Goal: Task Accomplishment & Management: Complete application form

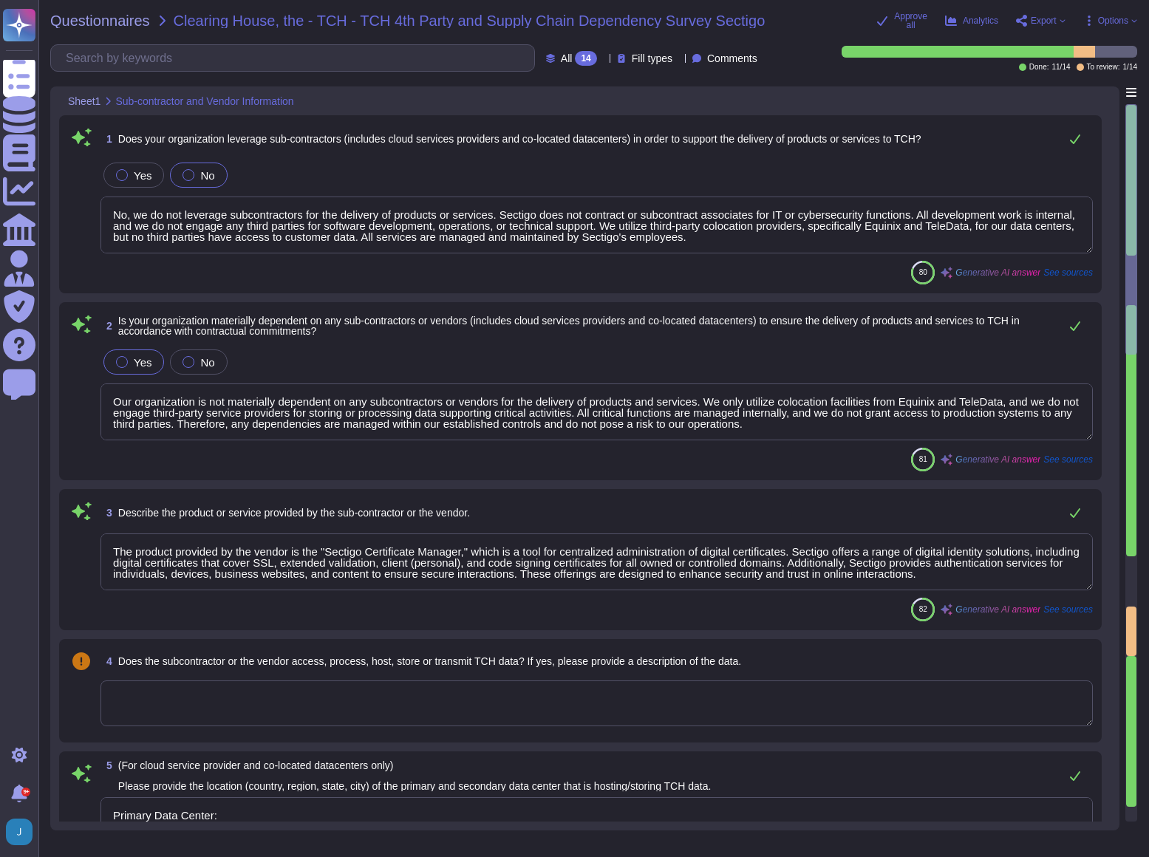
type textarea "No, we do not leverage subcontractors for the delivery of products or services.…"
type textarea "Our organization is not materially dependent on any subcontractors or vendors f…"
type textarea "The product provided by the vendor is the "Sectigo Certificate Manager," which …"
type textarea "Primary Data Center: - Location: Secaucus, New Jersey, USA Secondary Data Cente…"
type textarea "No. We do not use subcontractors for this service. Sectigo’s employees and clie…"
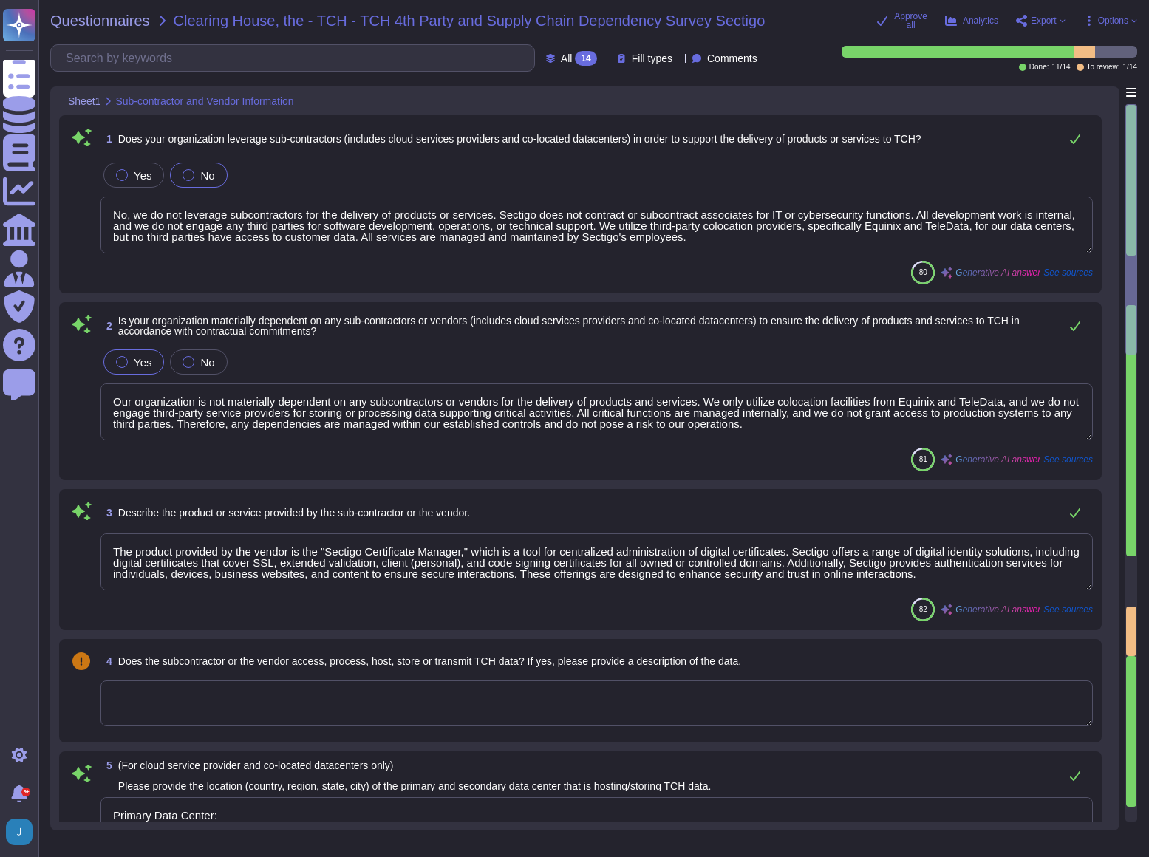
type textarea "No. We do not use subcontractors for this service."
click at [109, 21] on span "Questionnaires" at bounding box center [100, 20] width 100 height 15
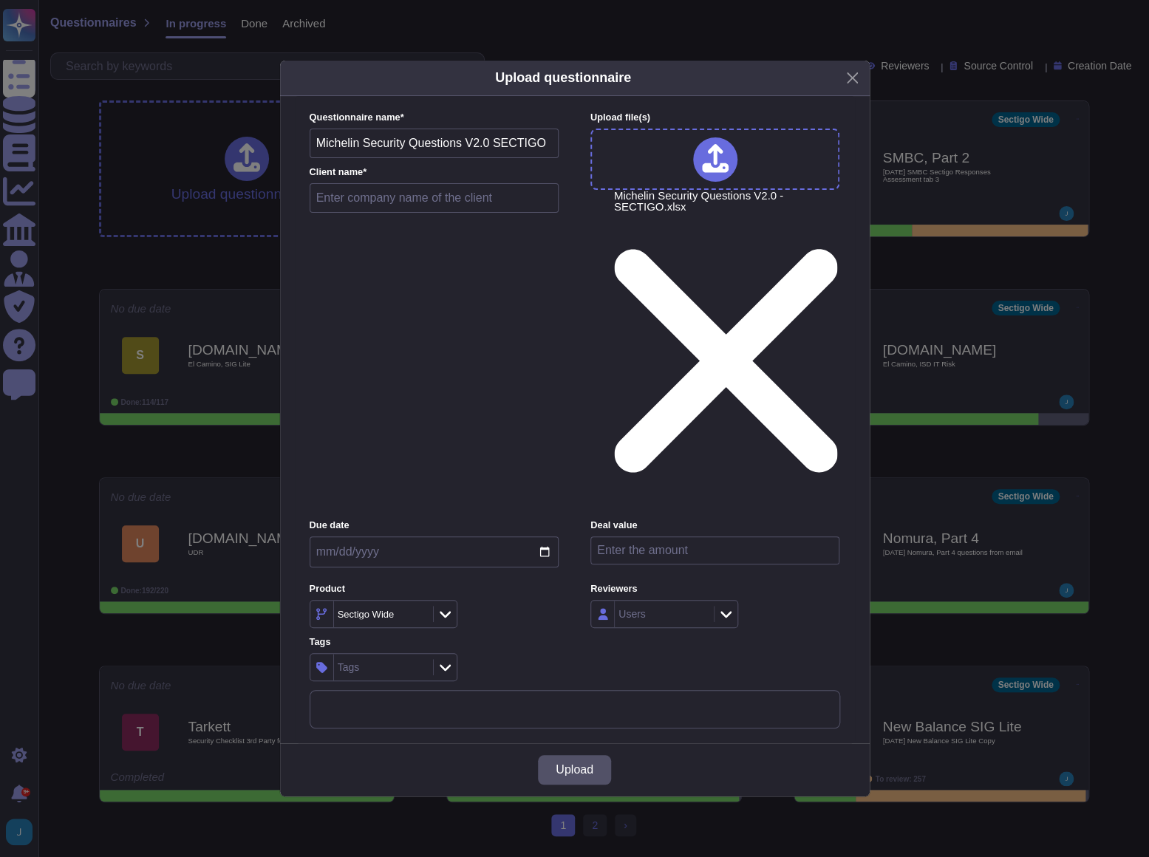
click at [392, 213] on input "text" at bounding box center [435, 198] width 250 height 30
type input "Michelin"
drag, startPoint x: 535, startPoint y: 614, endPoint x: 543, endPoint y: 618, distance: 8.9
click at [542, 744] on div "Upload" at bounding box center [575, 770] width 590 height 53
click at [553, 755] on button "Upload" at bounding box center [574, 770] width 73 height 30
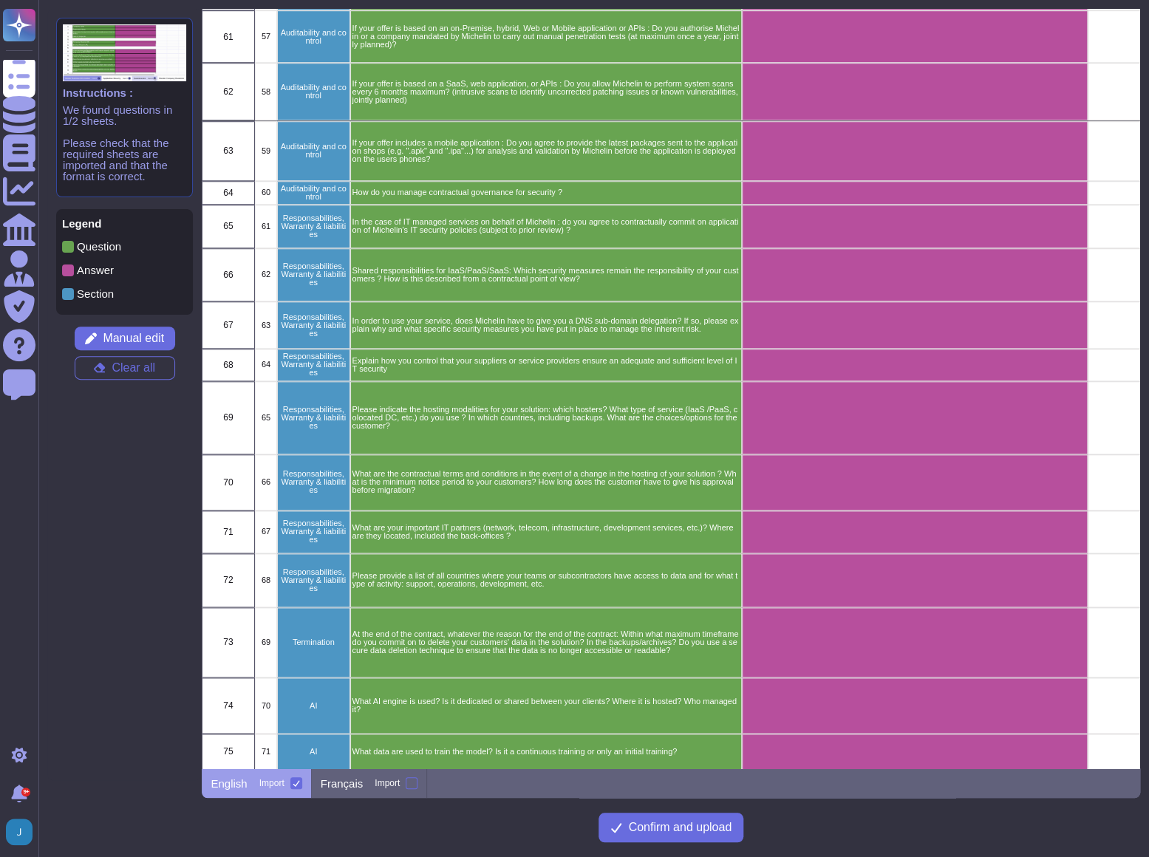
scroll to position [3219, 0]
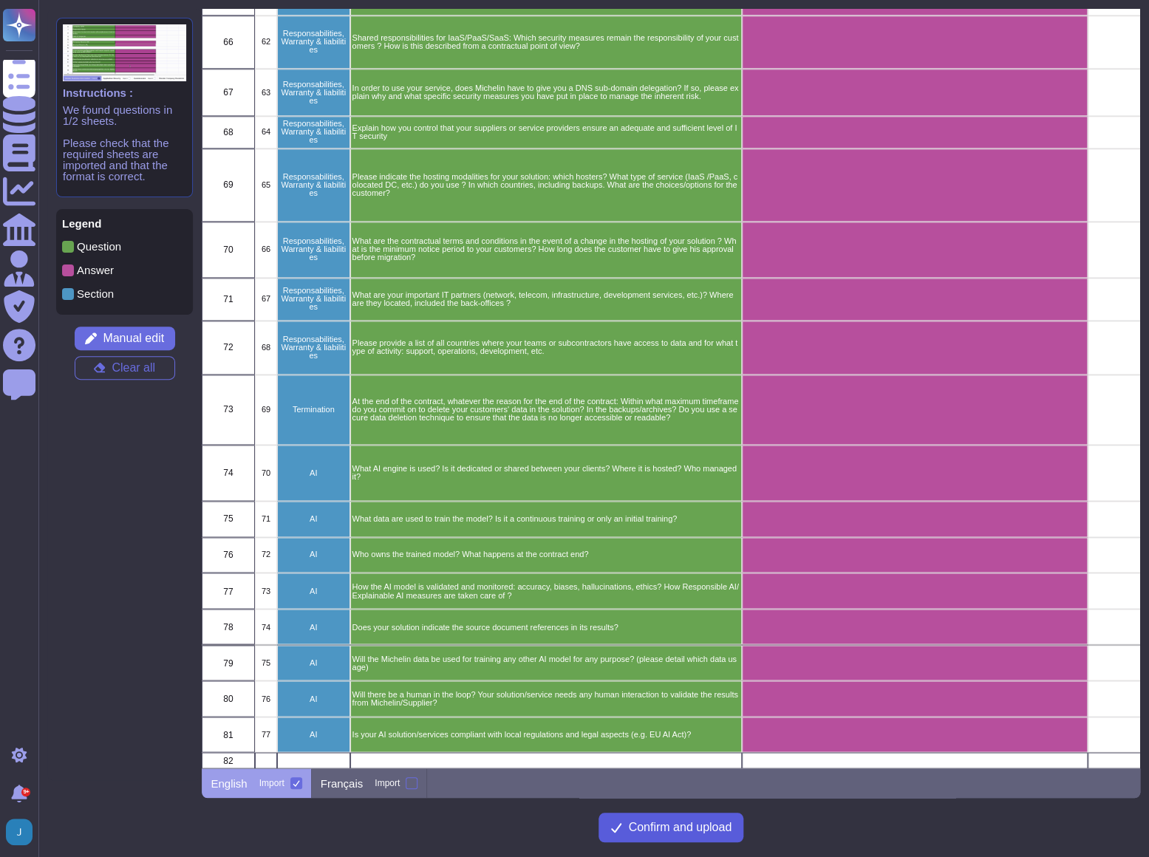
click at [686, 833] on span "Confirm and upload" at bounding box center [679, 828] width 103 height 12
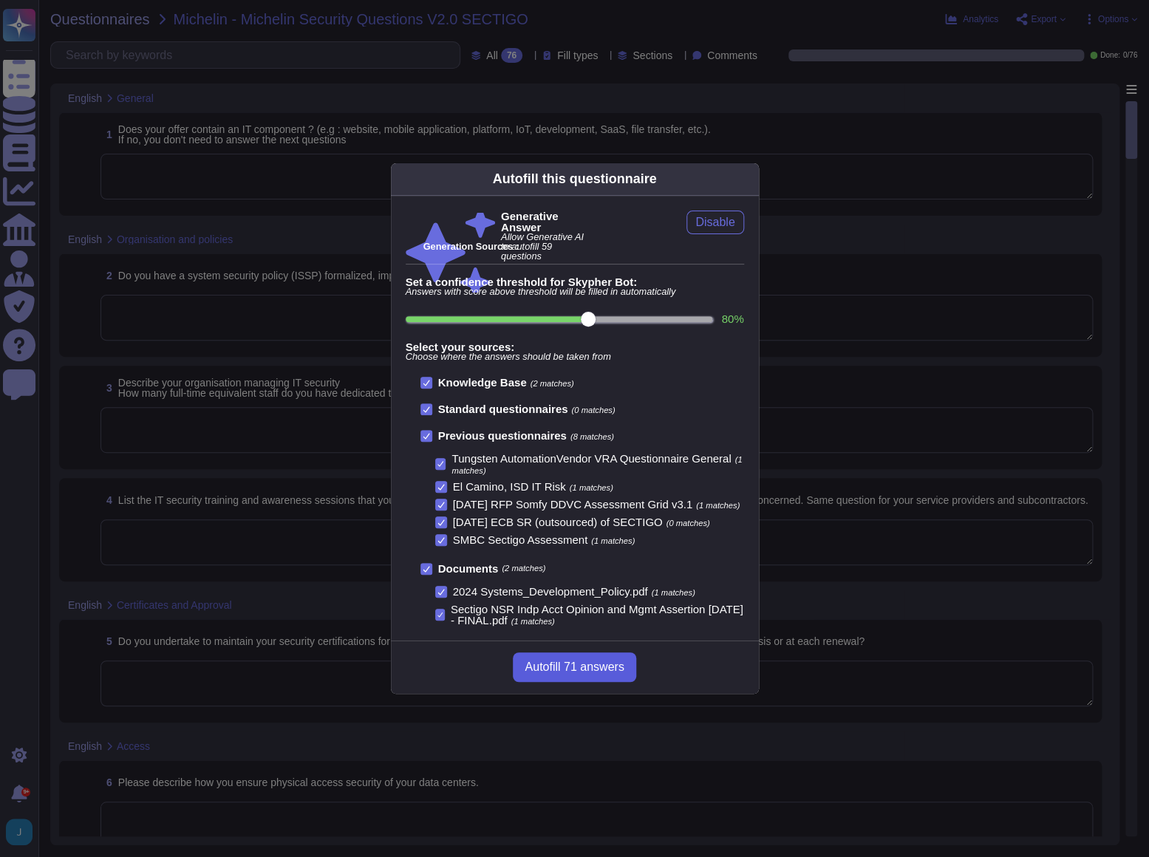
click at [560, 664] on span "Autofill 71 answers" at bounding box center [574, 668] width 99 height 12
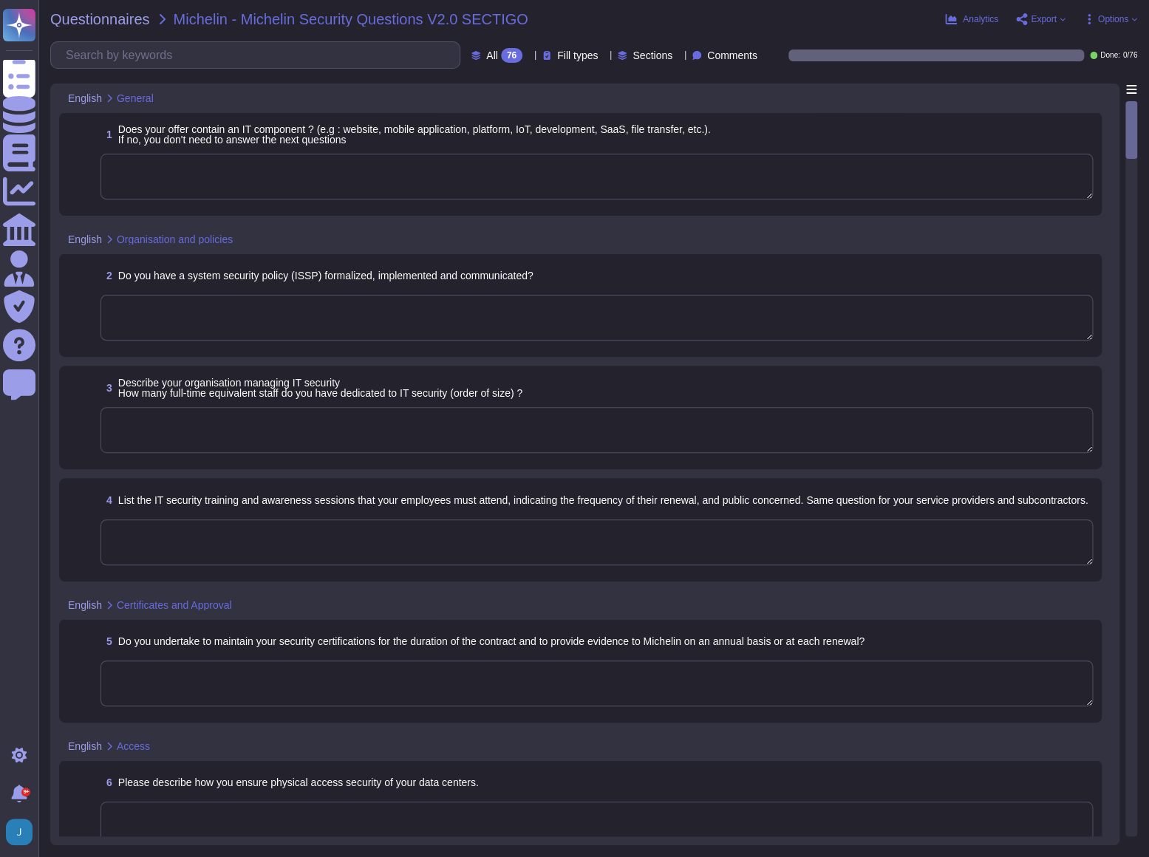
type textarea "Yes, our offer contains an IT component. We provide a Software as a Service (Sa…"
type textarea "Yes, we have a formalized Information Security Program that has been documented…"
type textarea "Our organization has a dedicated information security team composed of qualifie…"
type textarea "Employees and contractors at Sectigo are required to attend the following IT se…"
type textarea "We maintain WebTrust, SOC 2, and ISO 27001 certifications."
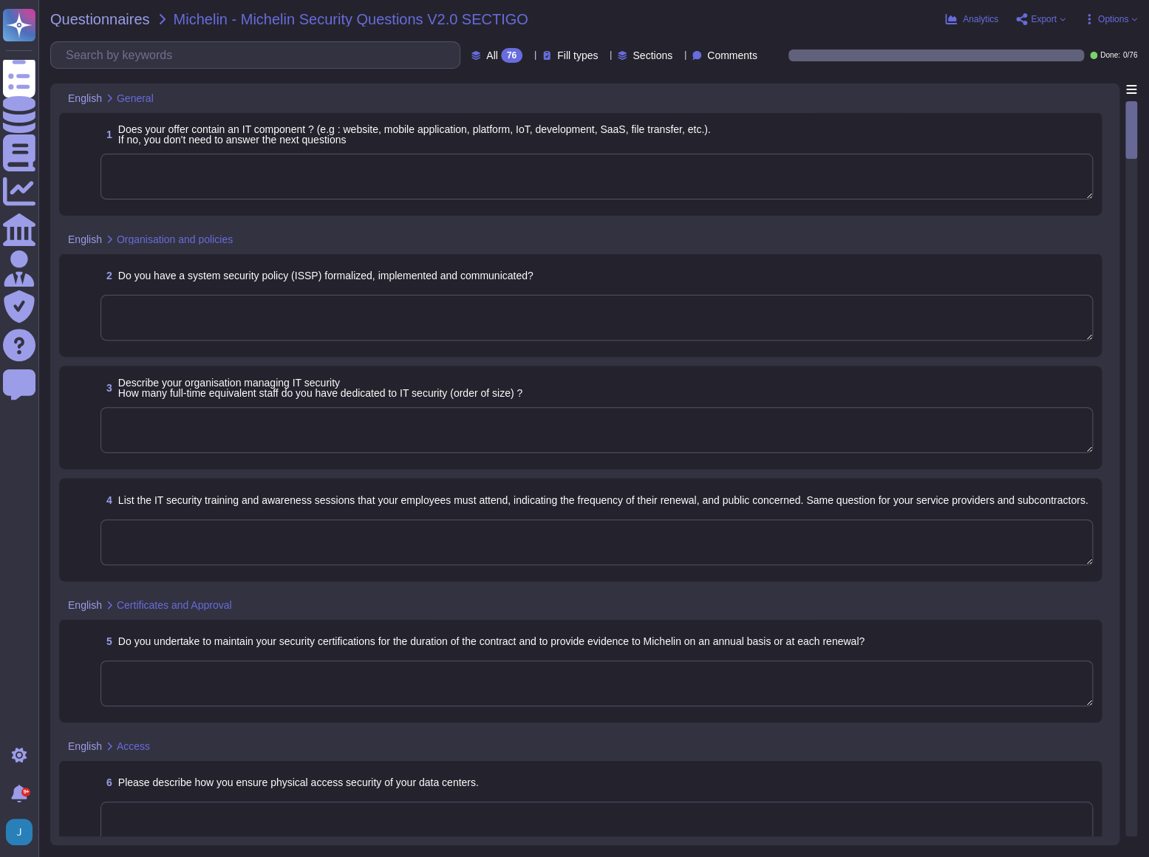
type textarea "We ensure physical access security of our data centers through a comprehensive …"
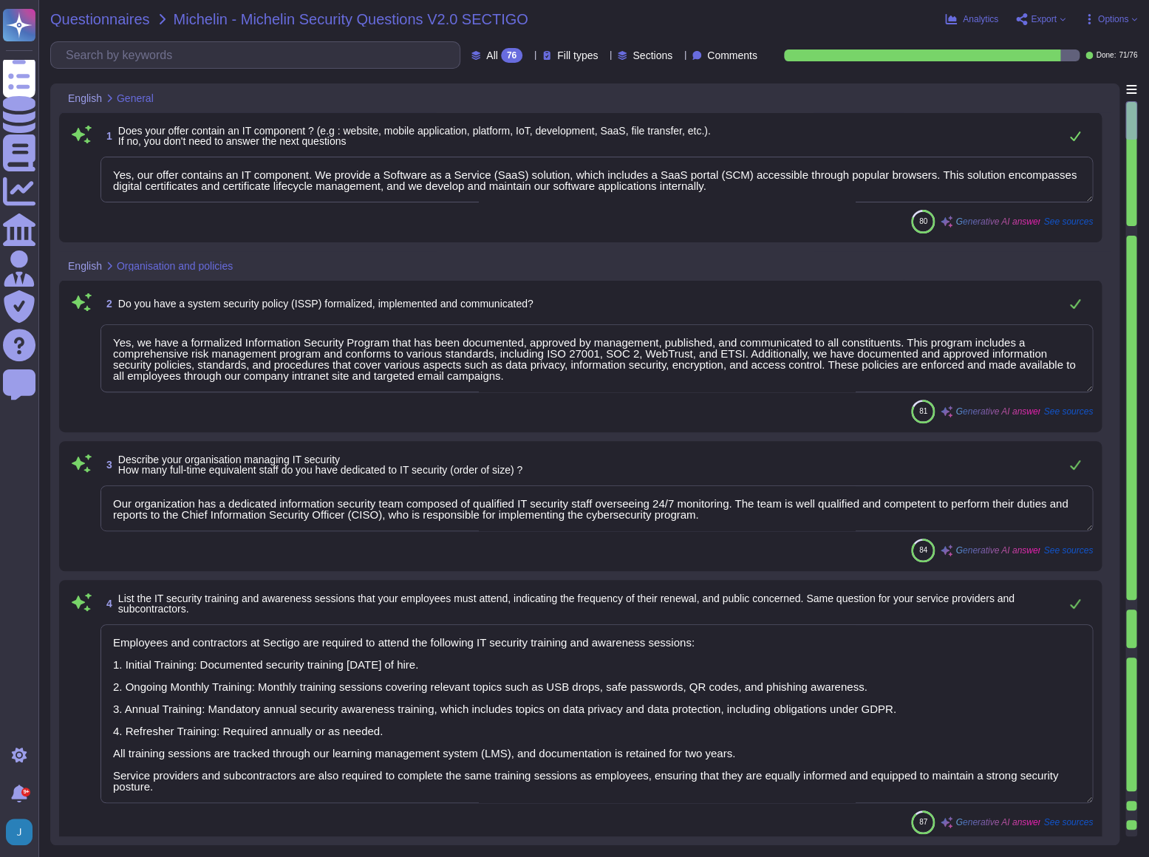
click at [118, 21] on span "Questionnaires" at bounding box center [100, 19] width 100 height 15
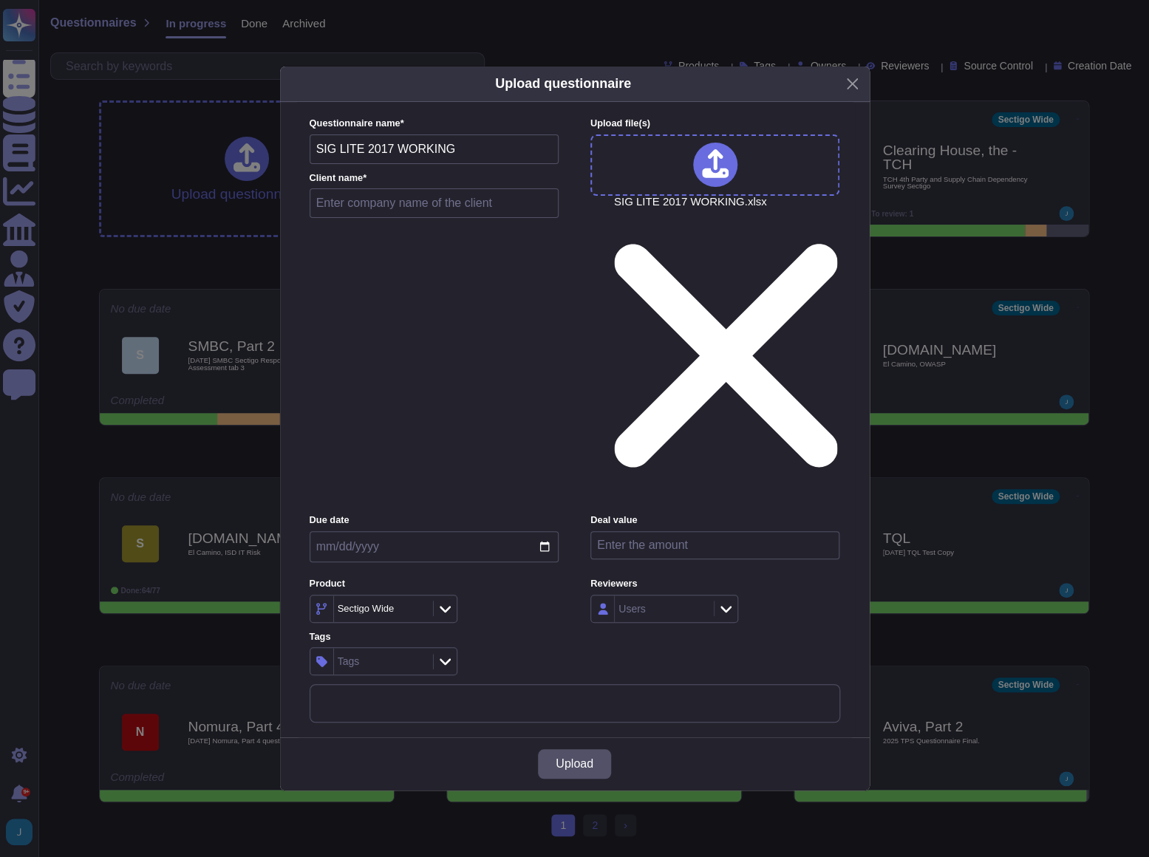
click at [420, 218] on input "text" at bounding box center [435, 203] width 250 height 30
type input "Bessemer, Part 2"
click at [576, 758] on span "Upload" at bounding box center [575, 764] width 38 height 12
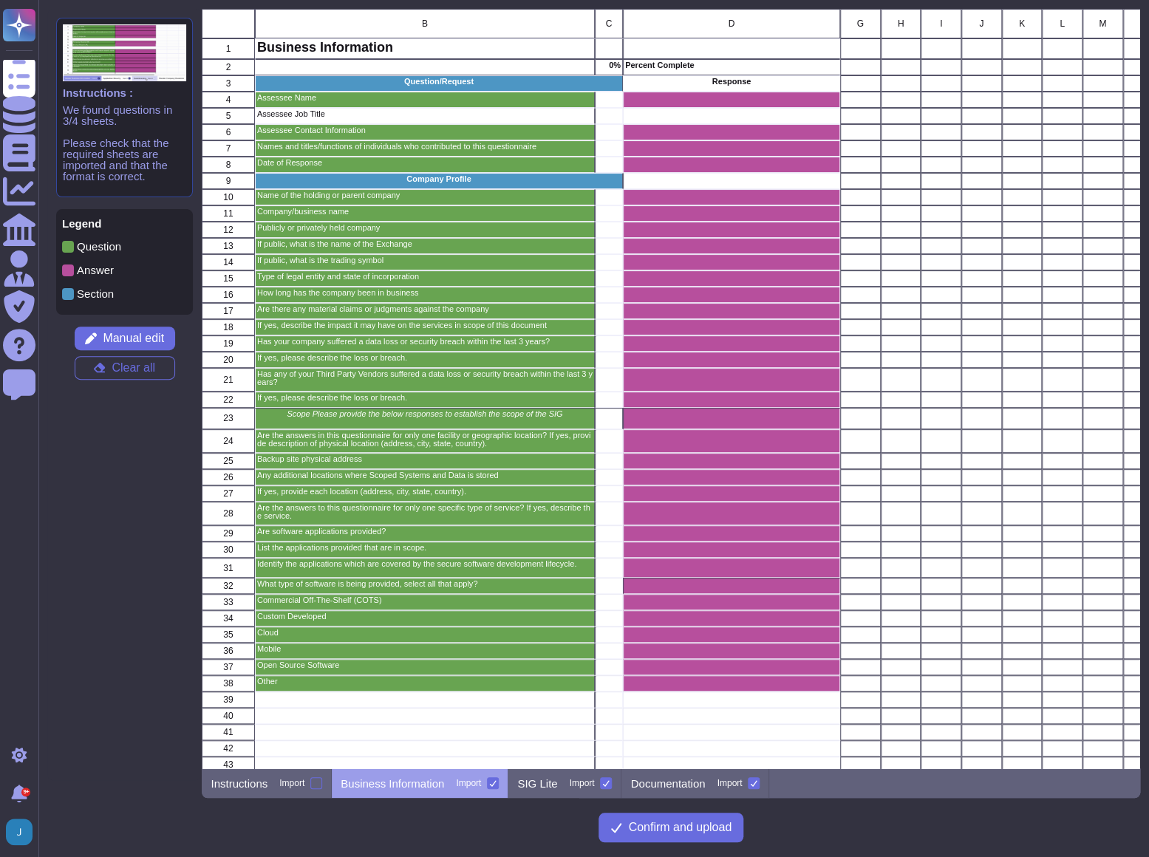
scroll to position [749, 928]
click at [421, 789] on p "Business Information" at bounding box center [392, 783] width 103 height 11
click at [786, 312] on div "grid" at bounding box center [731, 311] width 217 height 16
click at [547, 783] on p "SIG Lite" at bounding box center [537, 783] width 40 height 11
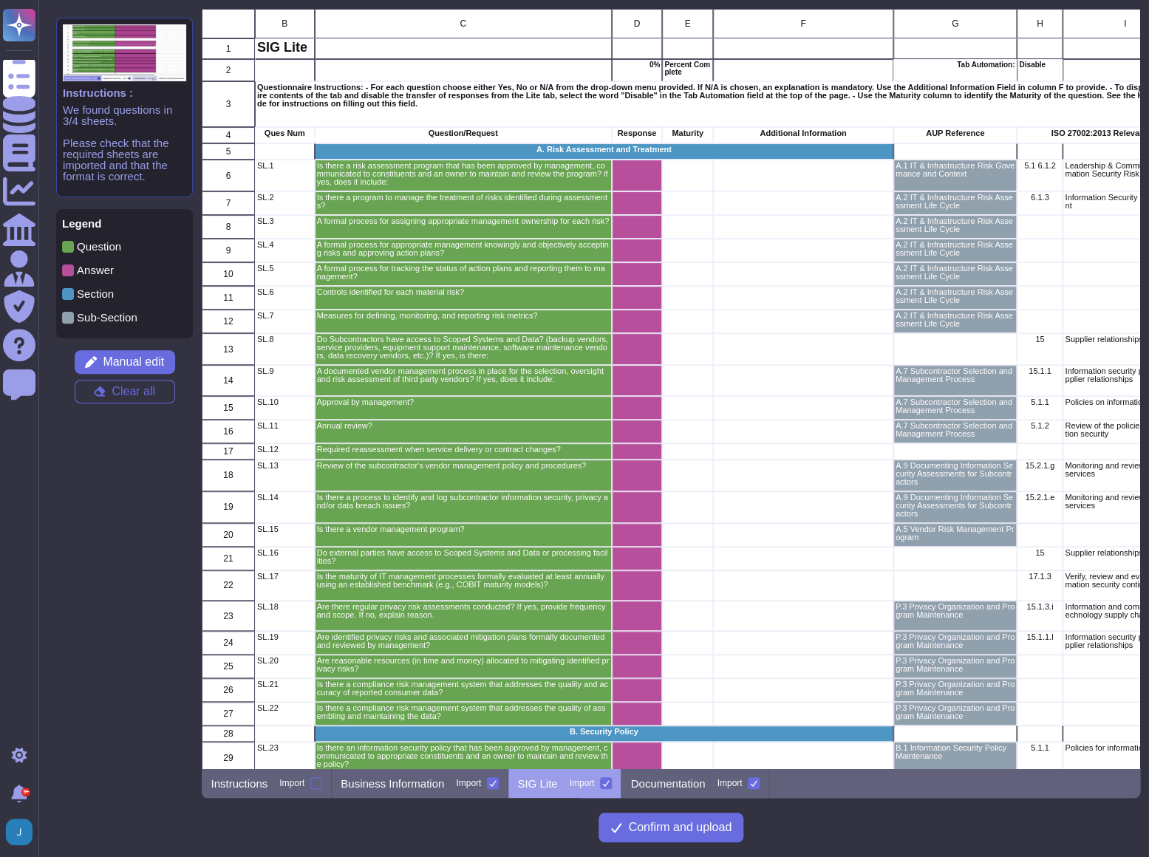
click at [549, 785] on p "SIG Lite" at bounding box center [537, 783] width 40 height 11
click at [628, 561] on div "grid" at bounding box center [637, 559] width 51 height 24
click at [120, 367] on span "Manual edit" at bounding box center [133, 362] width 61 height 12
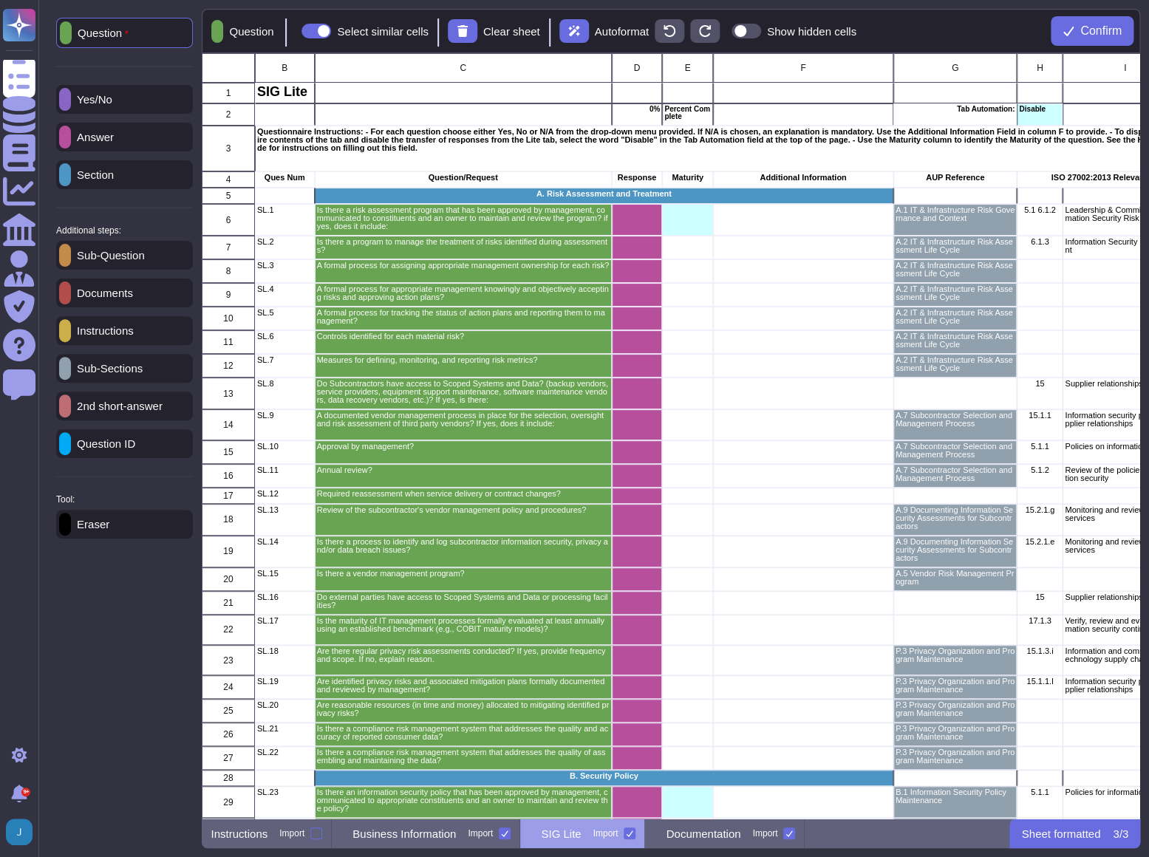
scroll to position [755, 928]
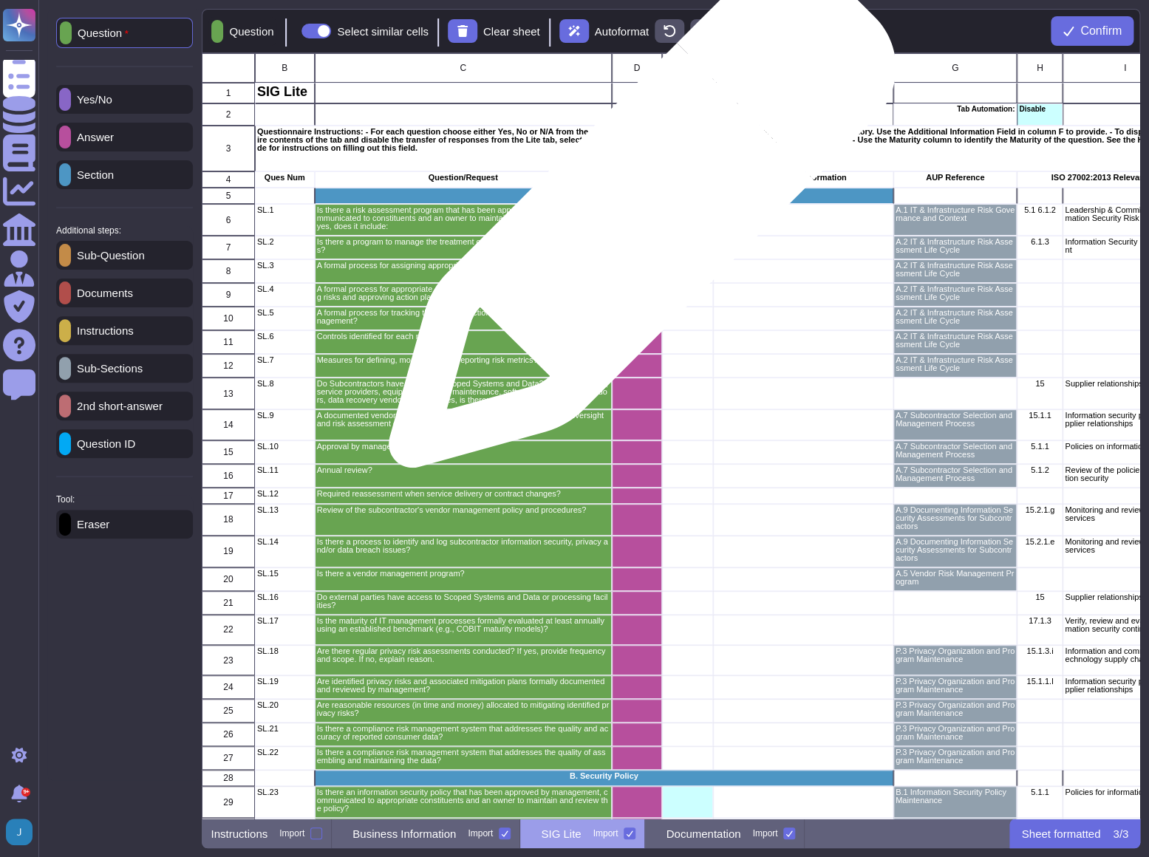
click at [636, 222] on div "grid" at bounding box center [637, 220] width 51 height 32
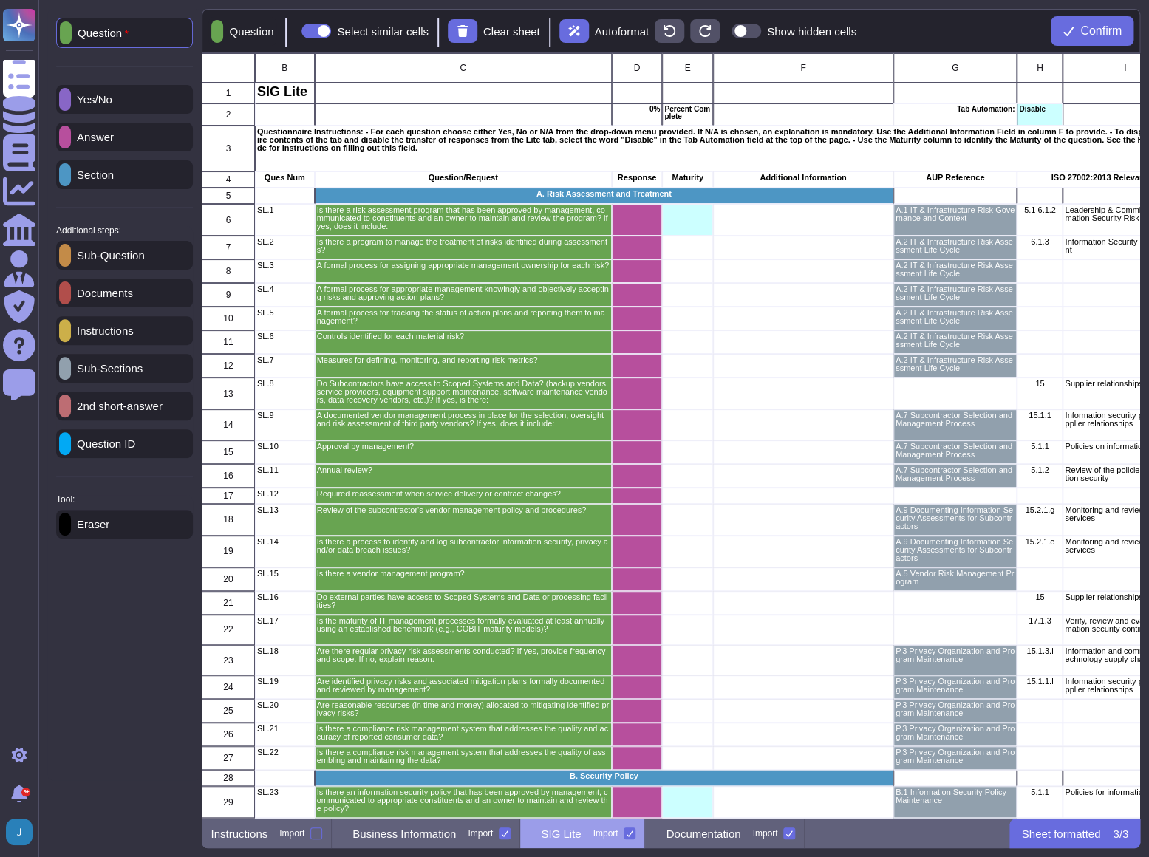
click at [112, 102] on p "Yes/No" at bounding box center [91, 99] width 41 height 11
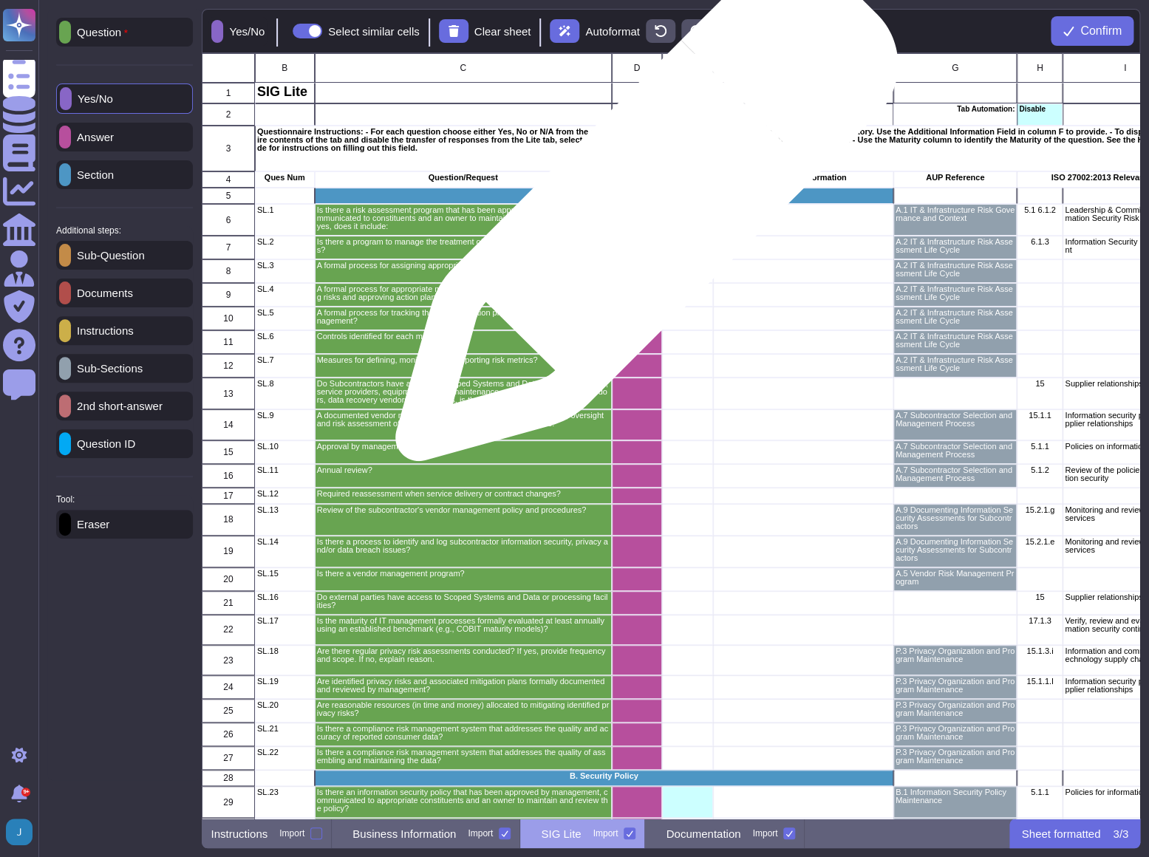
click at [641, 217] on div "grid" at bounding box center [637, 220] width 51 height 32
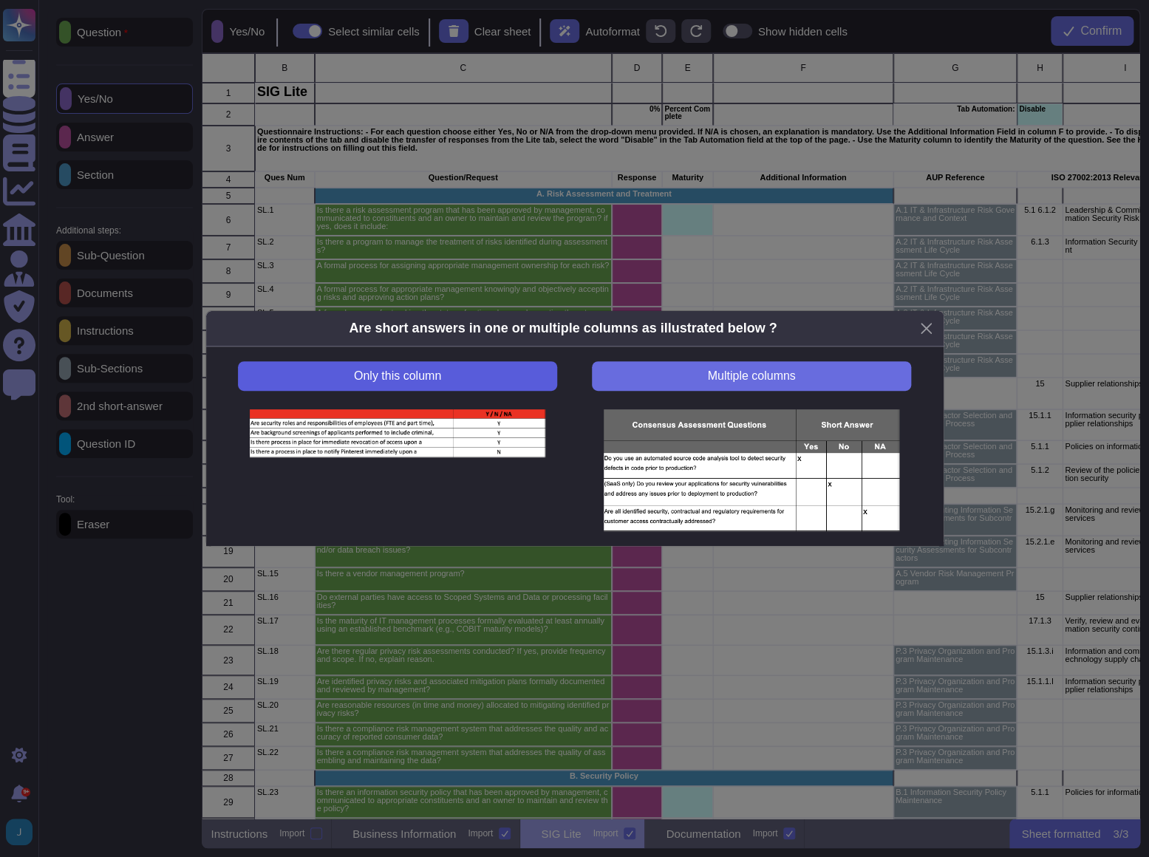
click at [427, 385] on button "Only this column" at bounding box center [397, 376] width 319 height 30
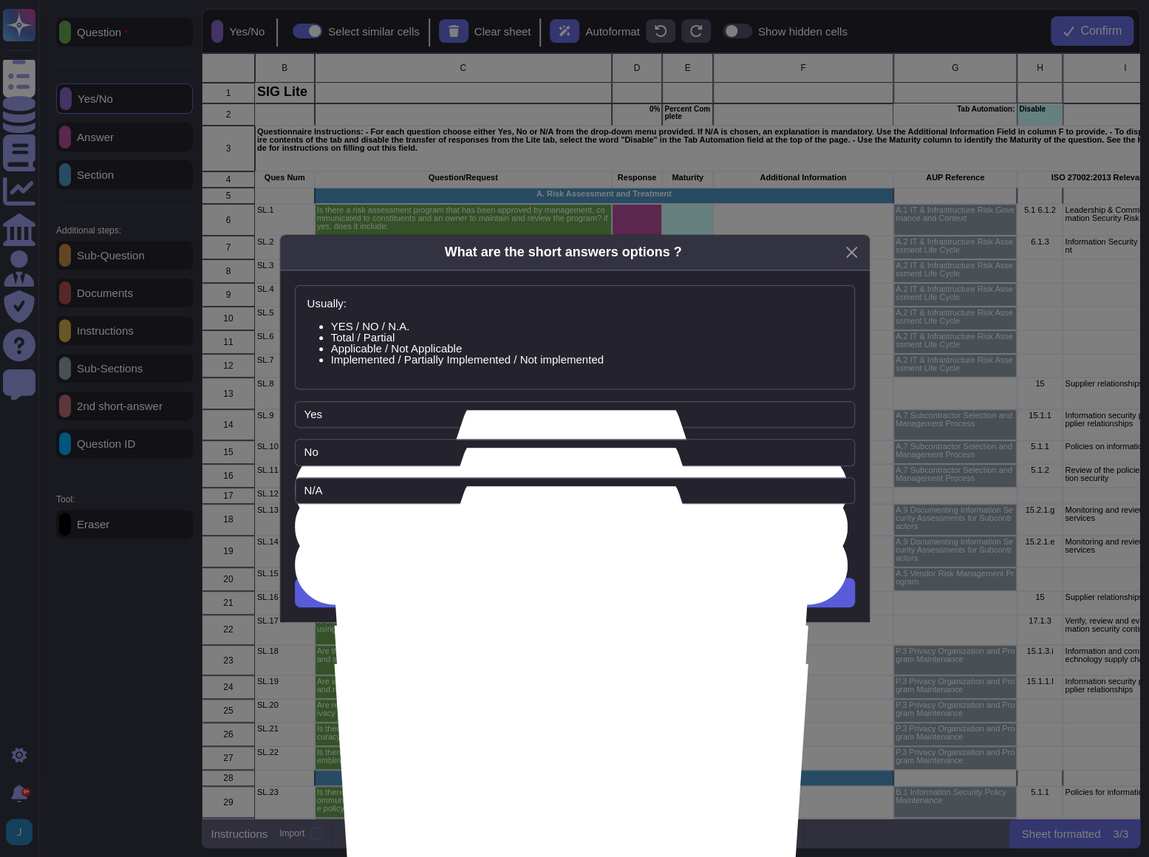
click at [540, 596] on button "Next" at bounding box center [575, 593] width 560 height 30
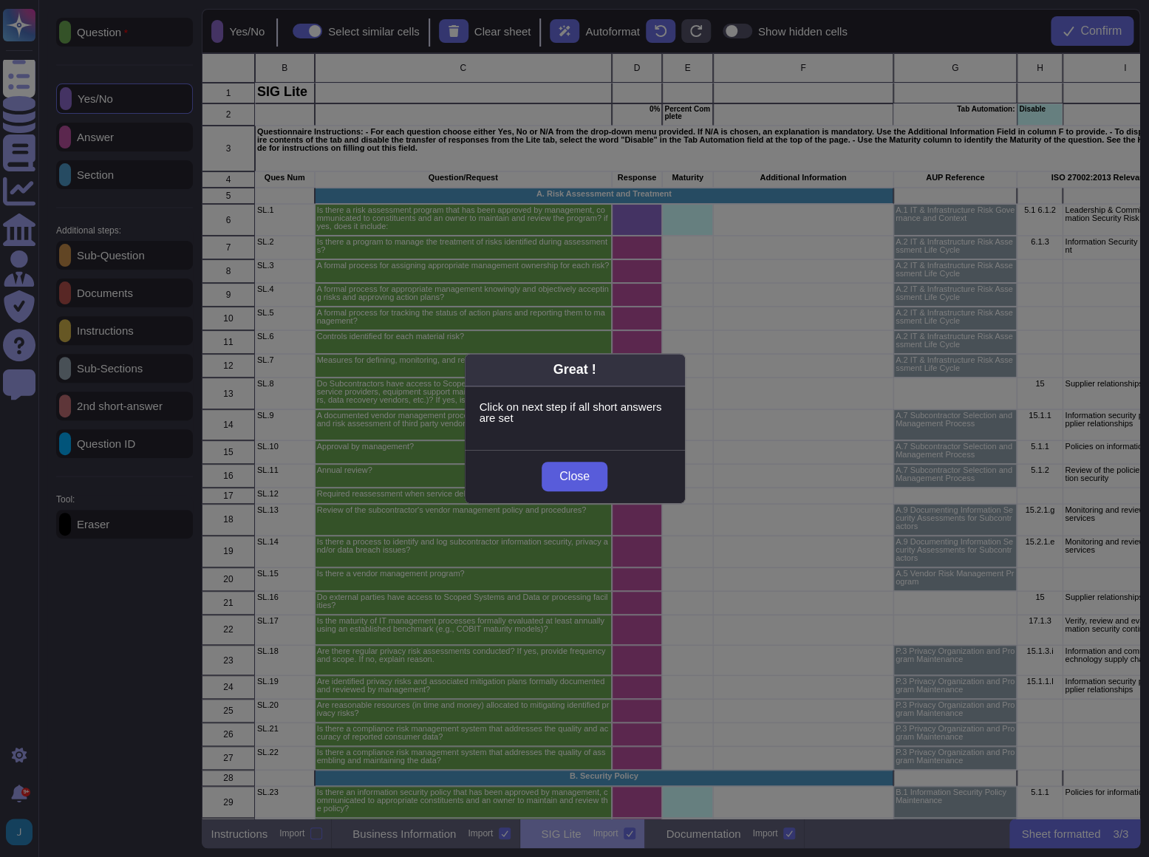
click at [583, 471] on span "Close" at bounding box center [575, 477] width 30 height 12
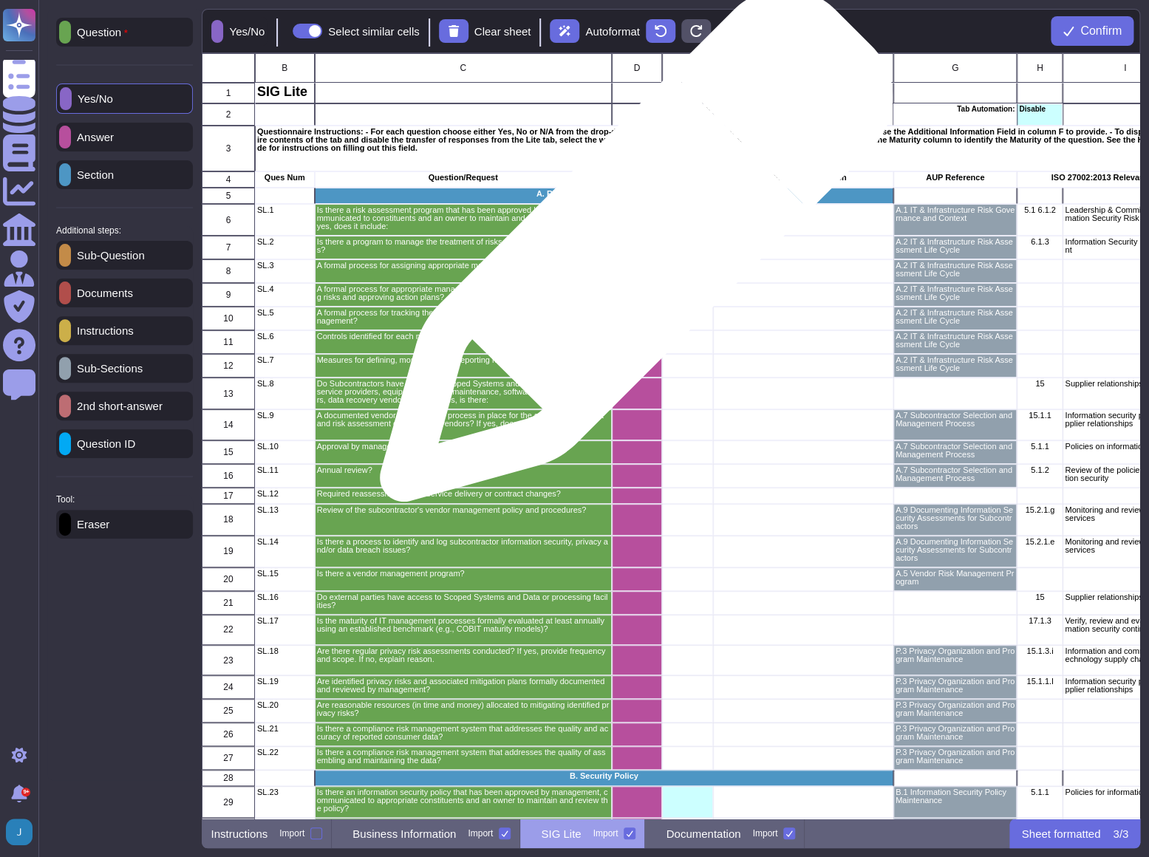
click at [630, 253] on div "grid" at bounding box center [637, 248] width 51 height 24
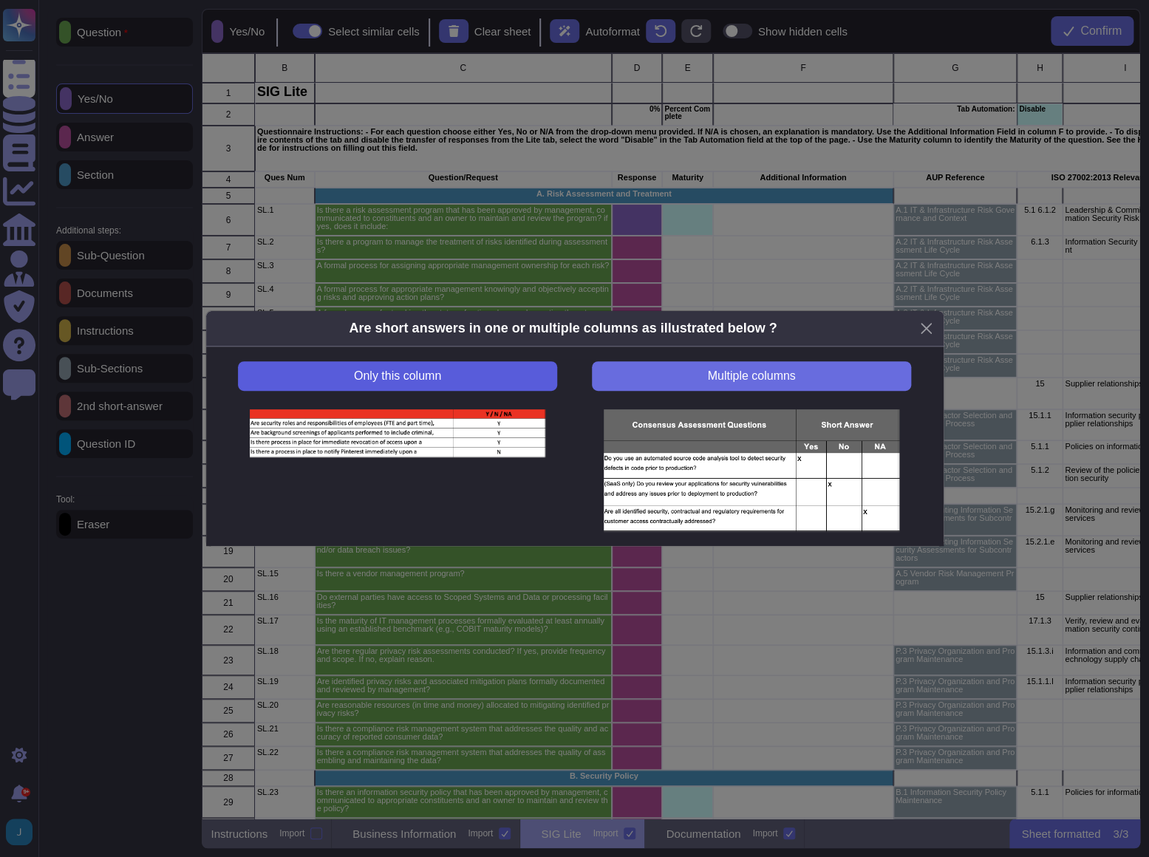
click at [504, 369] on button "Only this column" at bounding box center [397, 376] width 319 height 30
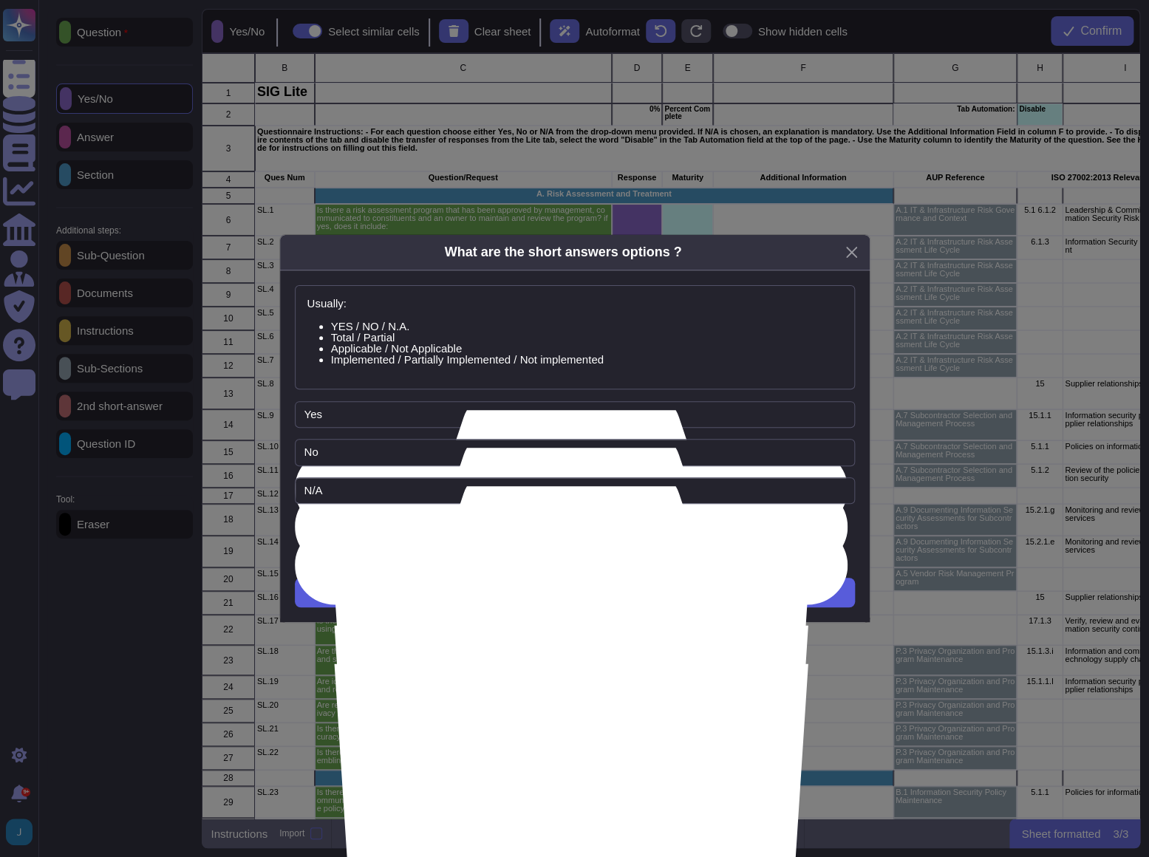
click at [568, 588] on span "Next" at bounding box center [574, 593] width 24 height 12
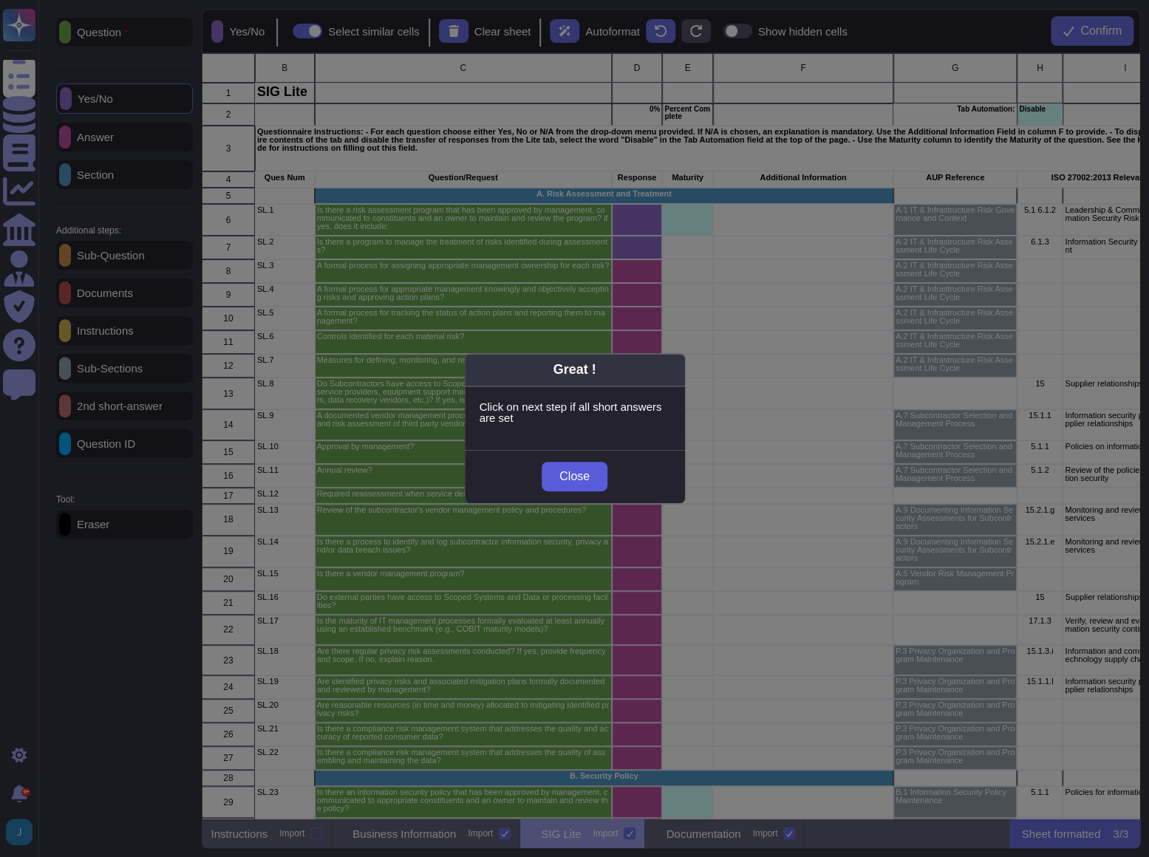
click at [582, 479] on span "Close" at bounding box center [575, 477] width 30 height 12
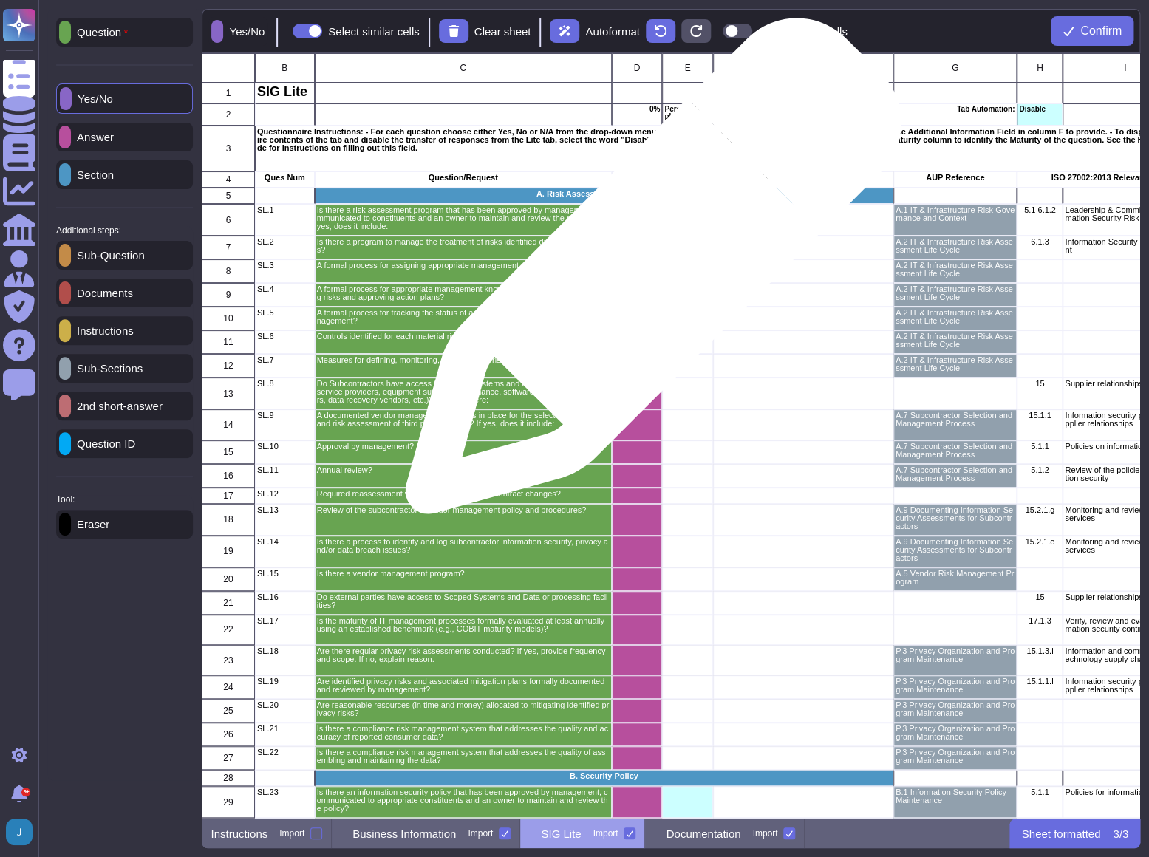
click at [647, 273] on div "grid" at bounding box center [637, 271] width 51 height 24
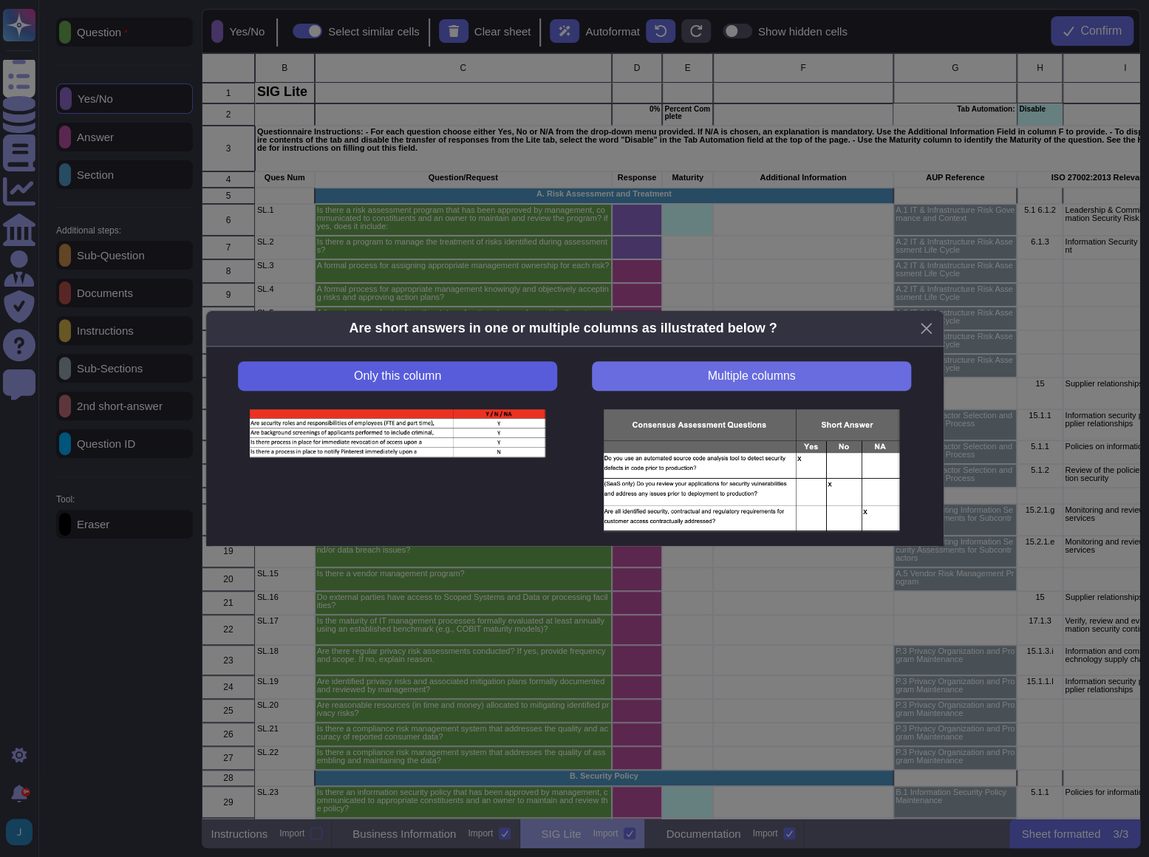
click at [431, 375] on span "Only this column" at bounding box center [397, 376] width 87 height 12
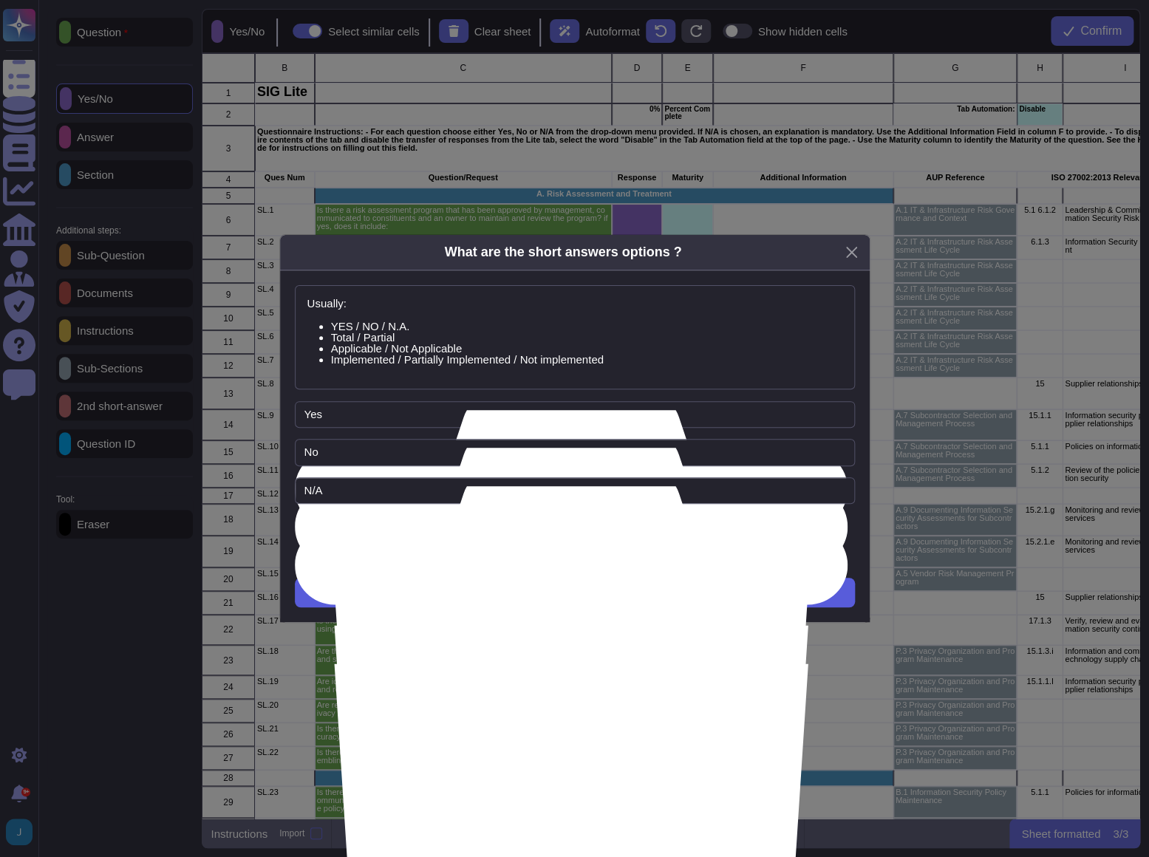
click at [542, 588] on button "Next" at bounding box center [575, 593] width 560 height 30
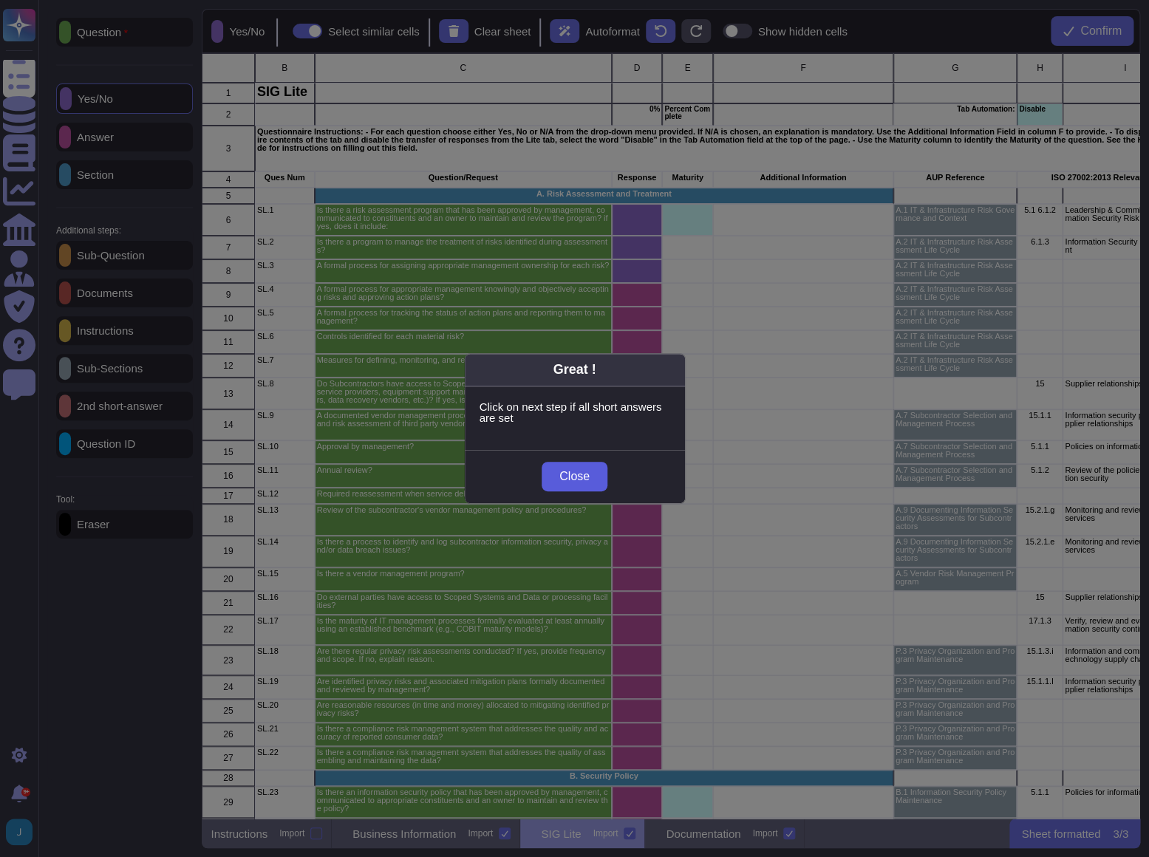
click at [566, 475] on span "Close" at bounding box center [575, 477] width 30 height 12
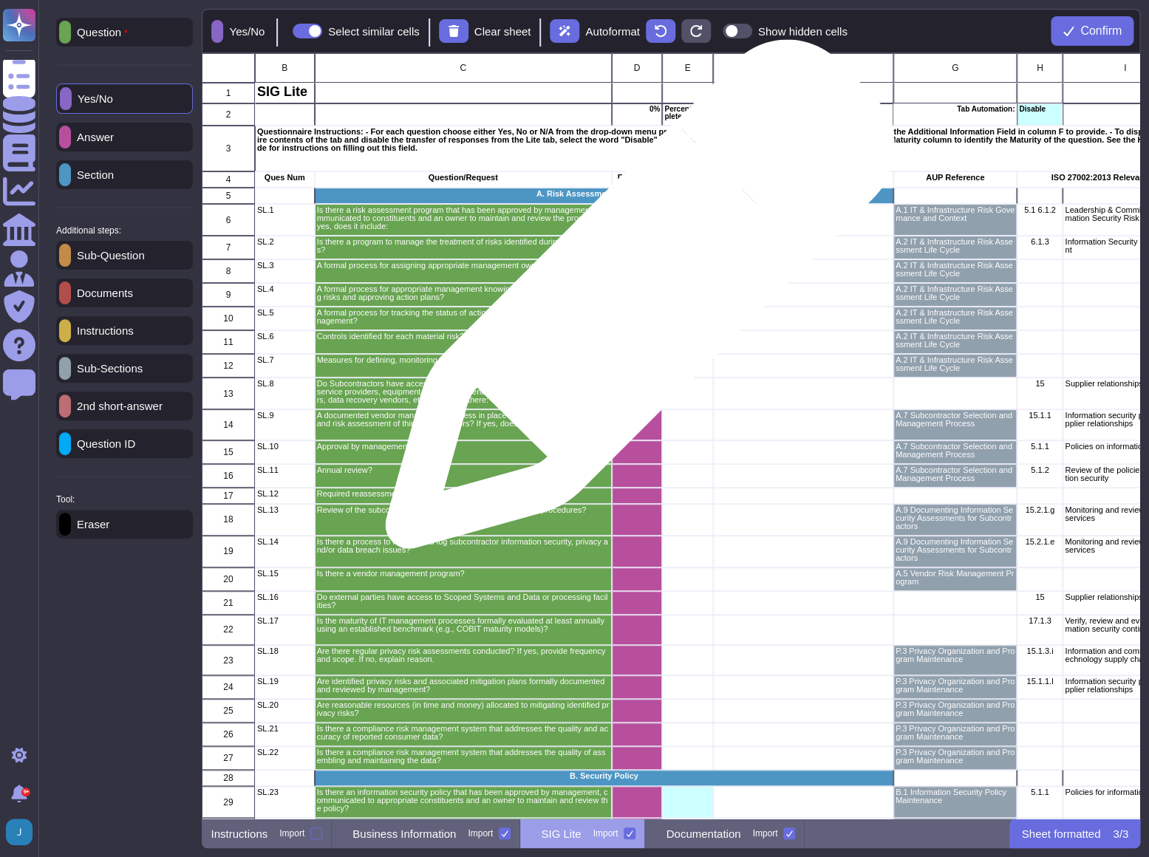
click at [634, 302] on div "grid" at bounding box center [637, 295] width 51 height 24
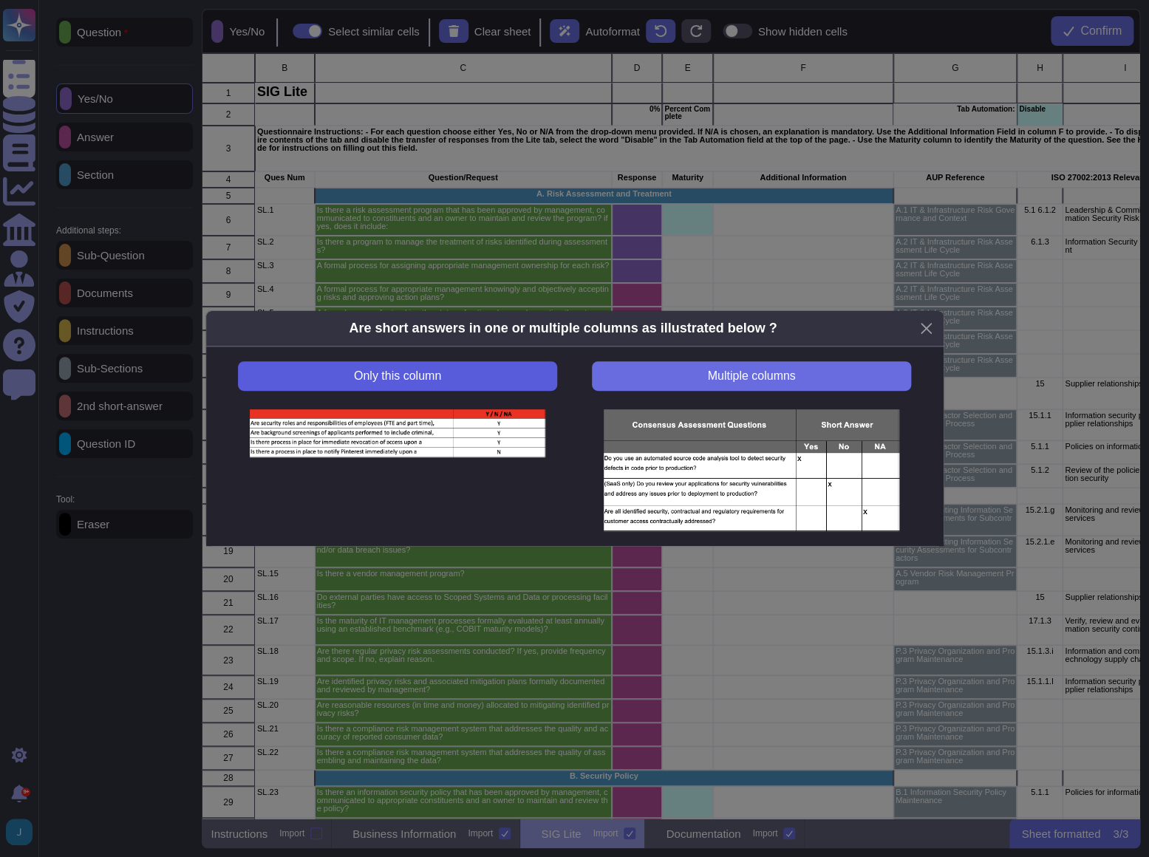
click at [512, 382] on button "Only this column" at bounding box center [397, 376] width 319 height 30
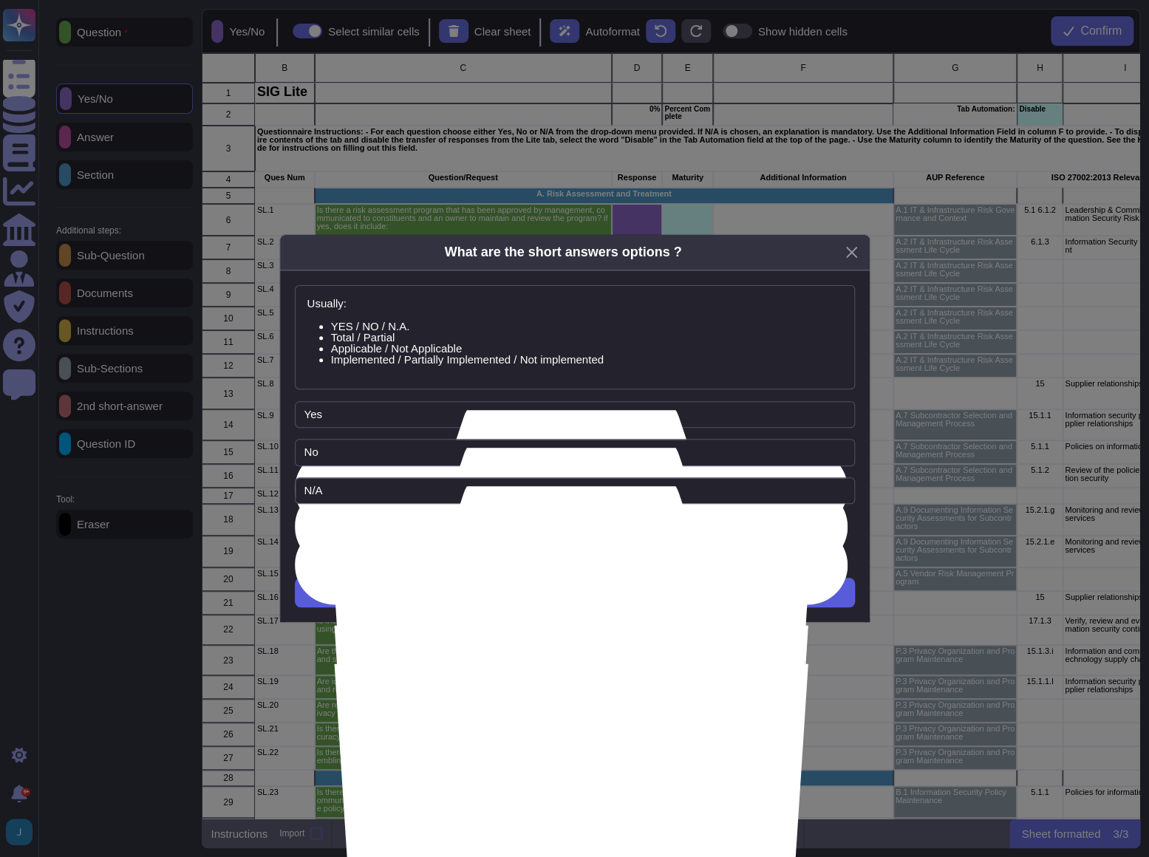
click at [547, 598] on button "Next" at bounding box center [575, 593] width 560 height 30
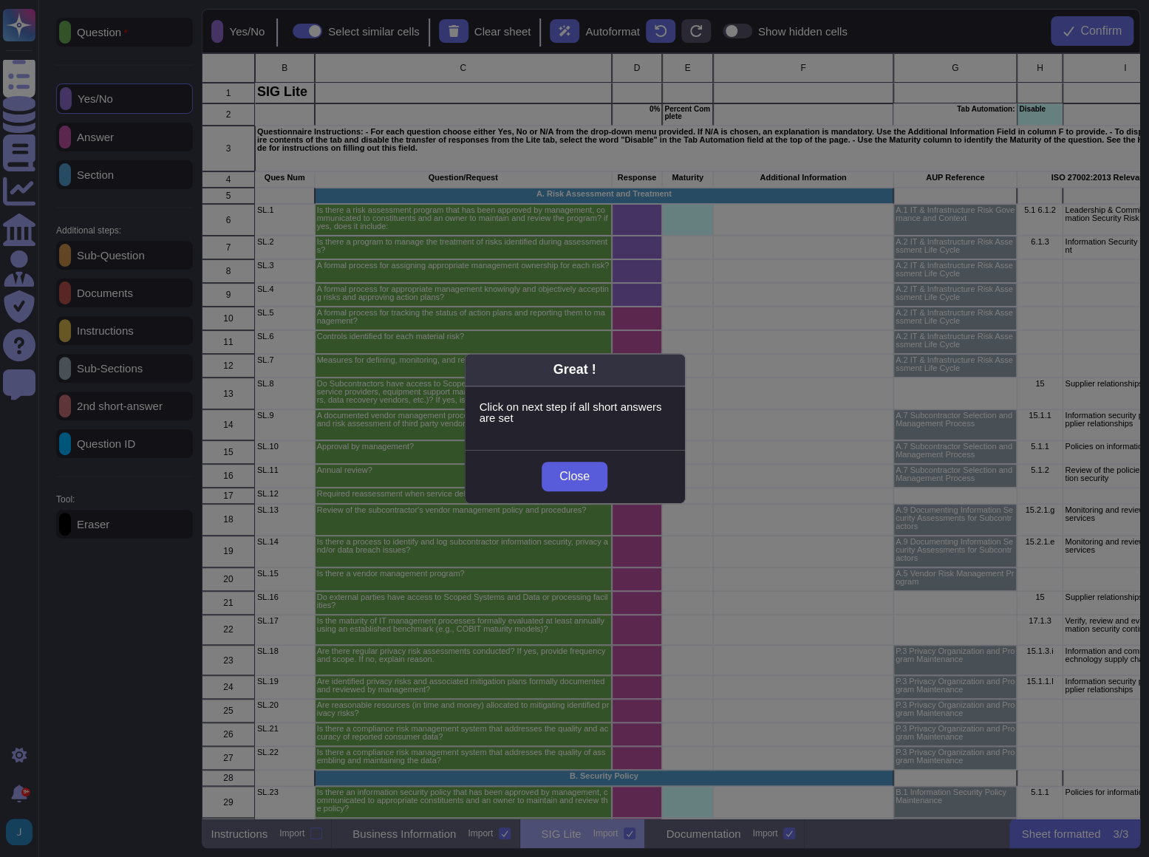
click at [579, 482] on span "Close" at bounding box center [575, 477] width 30 height 12
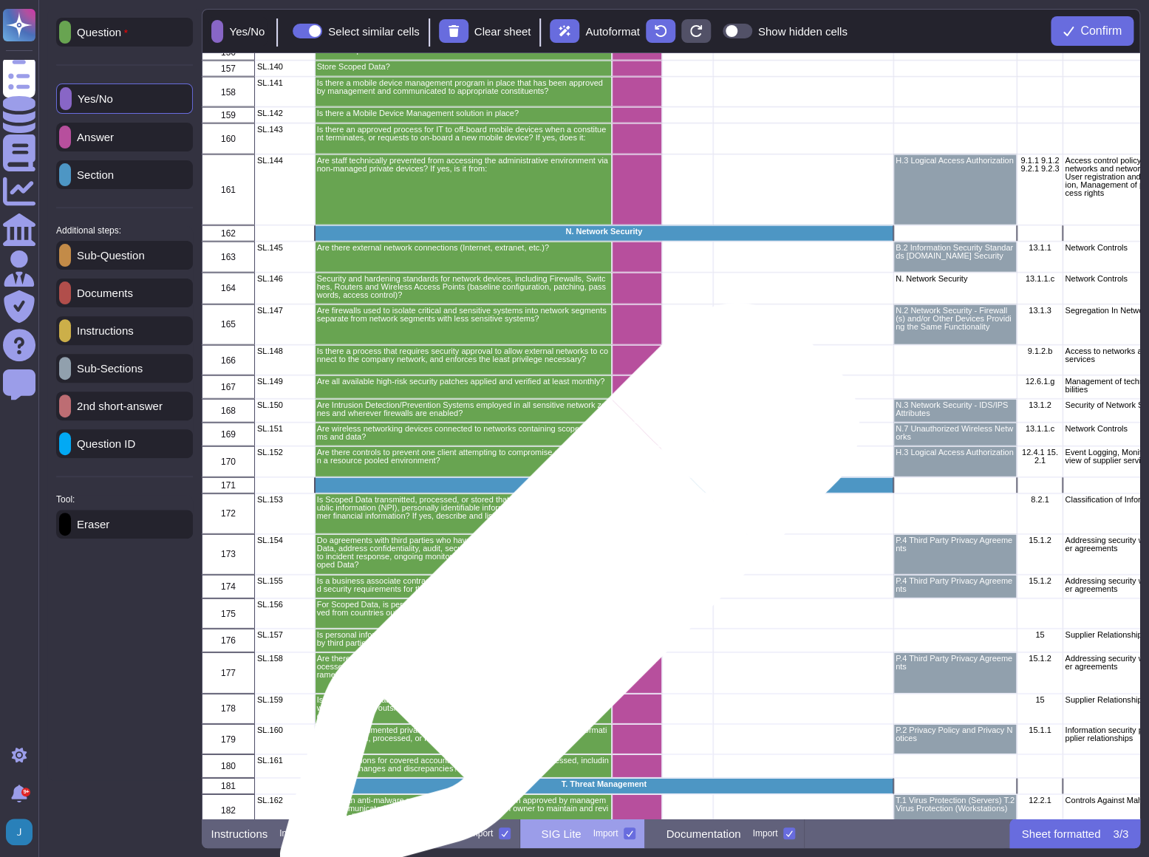
scroll to position [4397, 0]
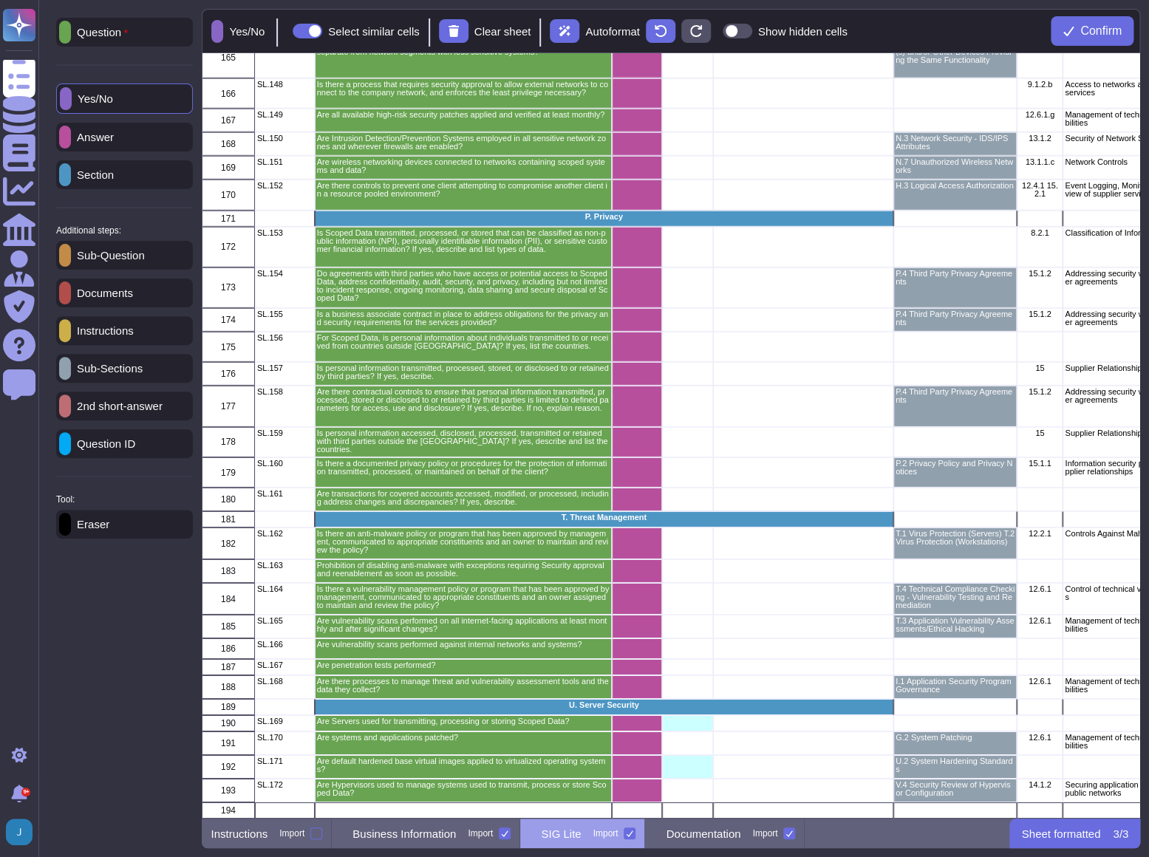
click at [109, 530] on p "Eraser" at bounding box center [90, 524] width 38 height 11
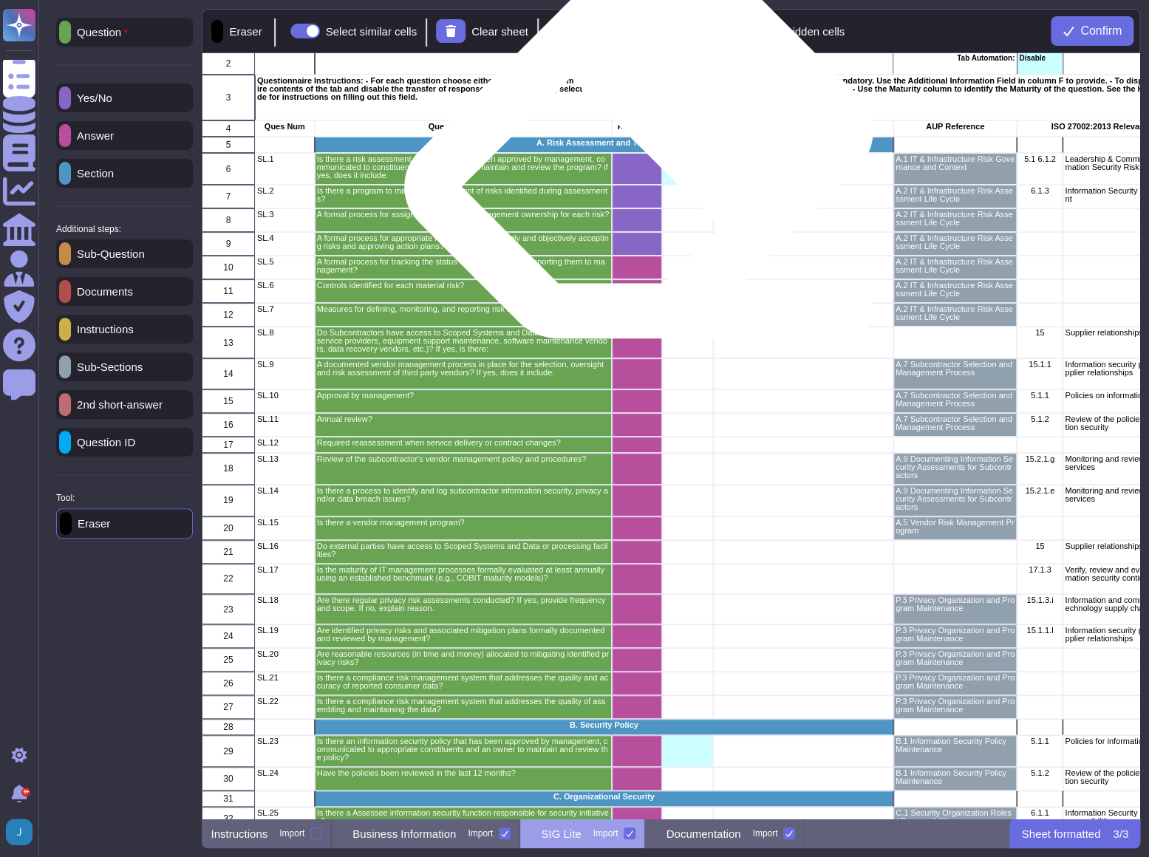
scroll to position [0, 0]
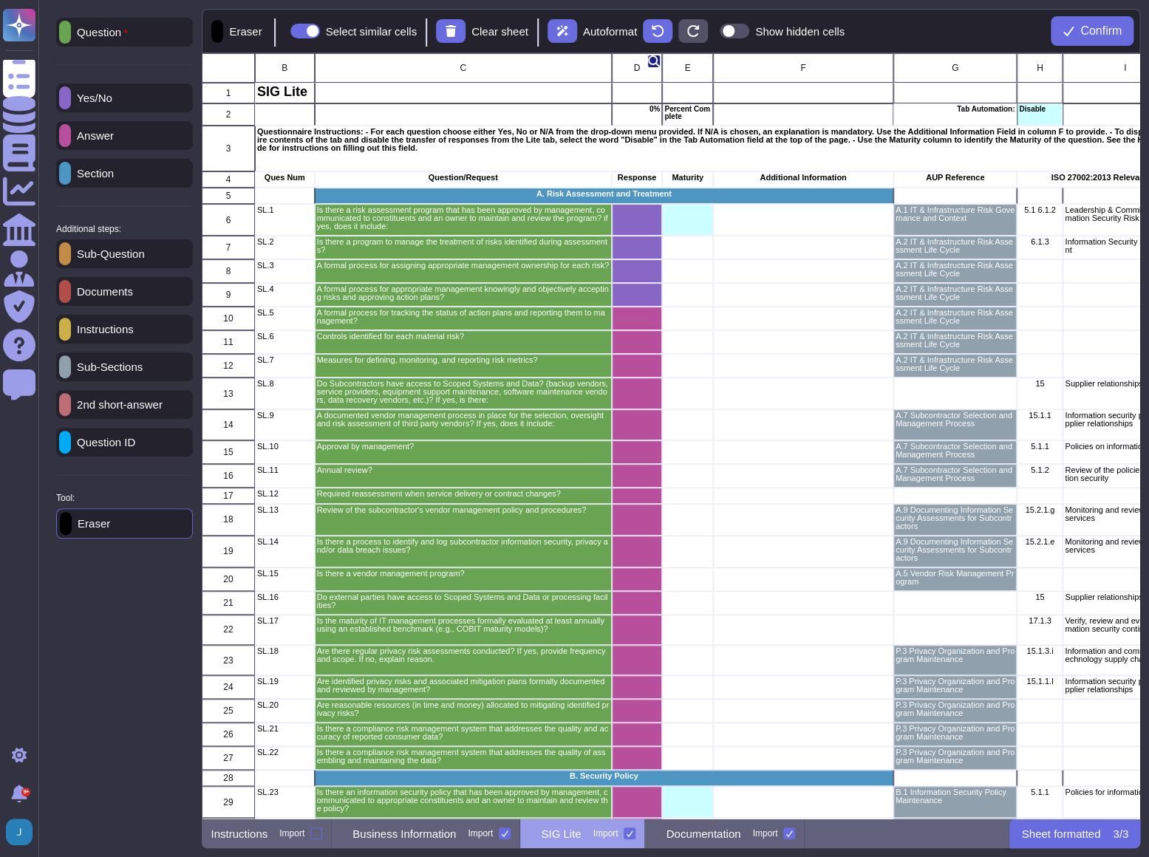
click at [636, 67] on span "D" at bounding box center [637, 68] width 7 height 9
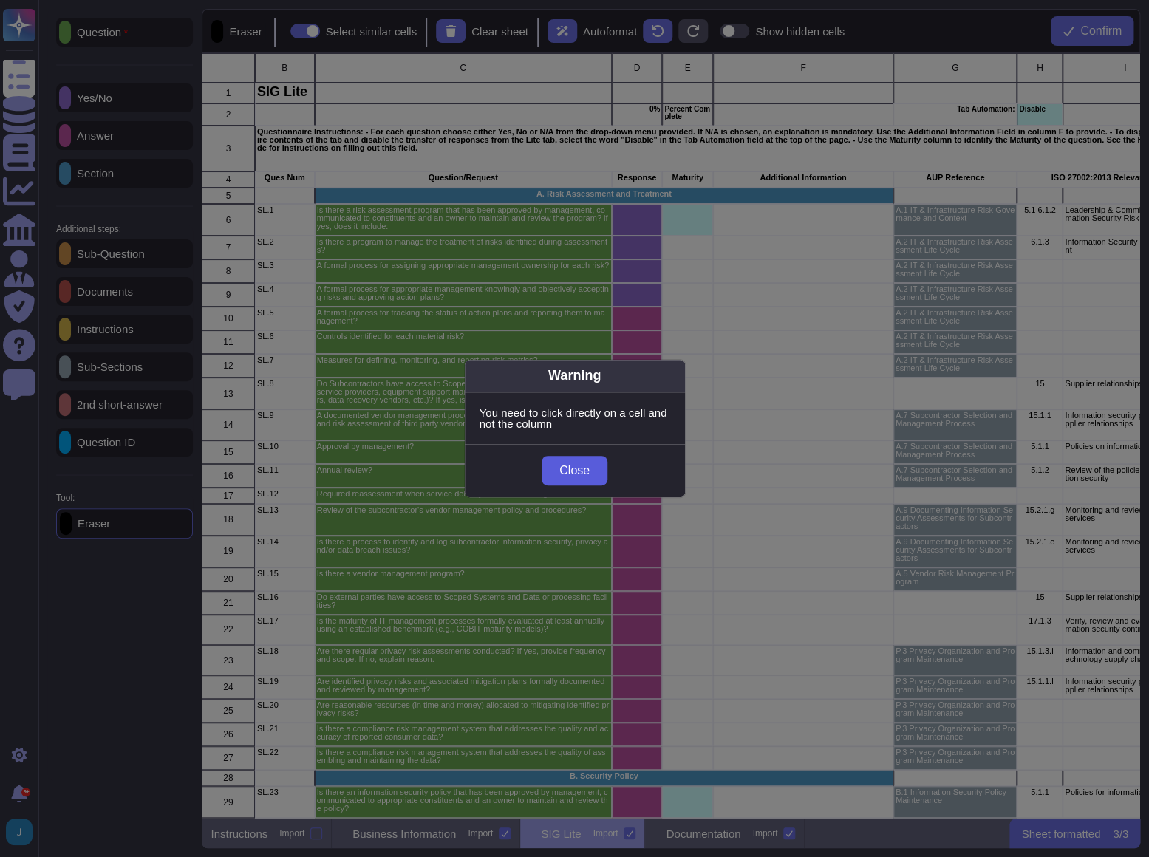
click at [574, 465] on span "Close" at bounding box center [575, 471] width 30 height 12
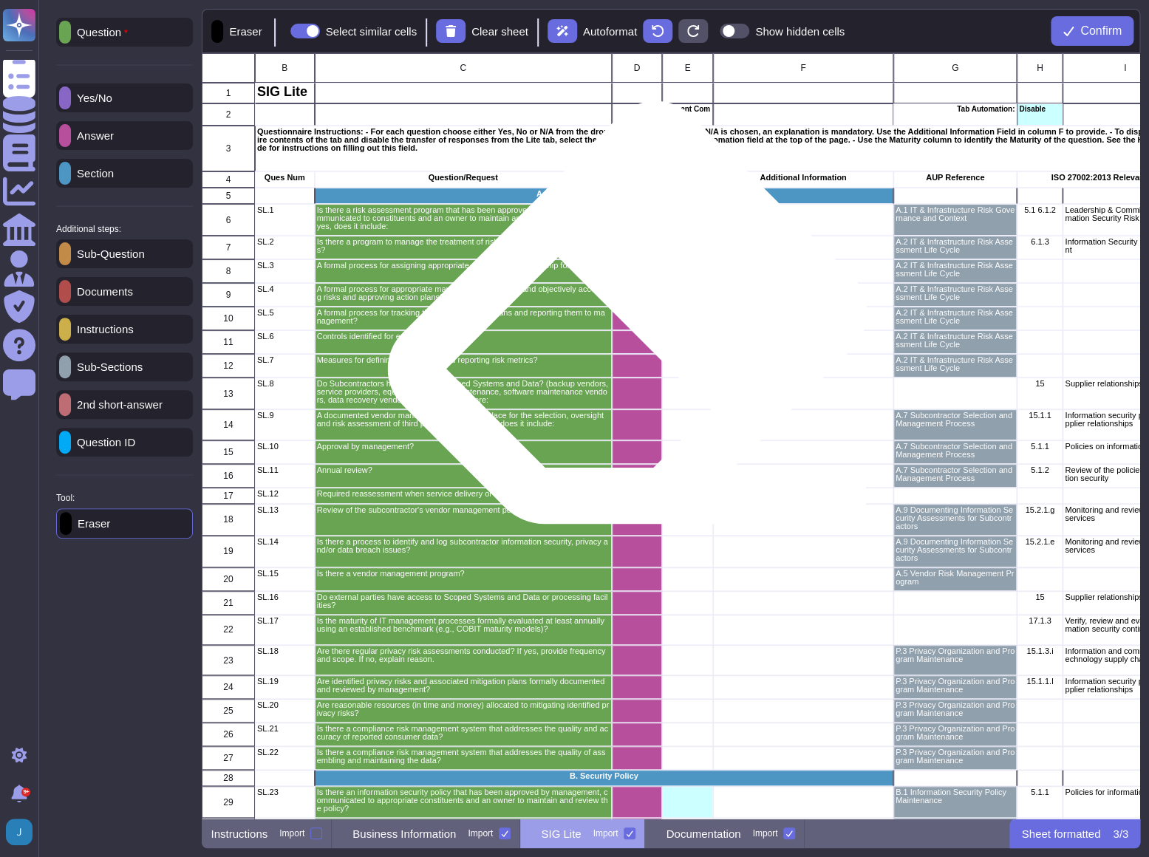
click at [636, 333] on div "grid" at bounding box center [637, 342] width 51 height 24
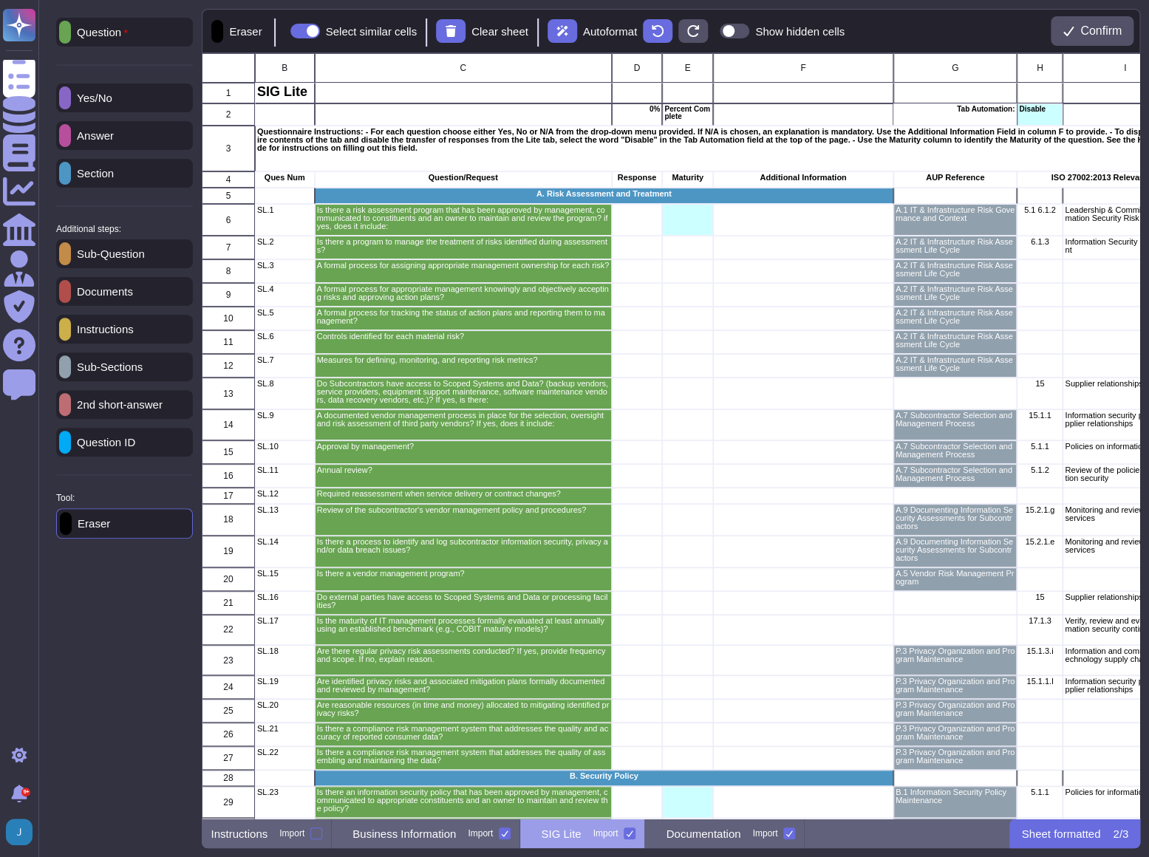
click at [104, 103] on p "Yes/No" at bounding box center [91, 97] width 41 height 11
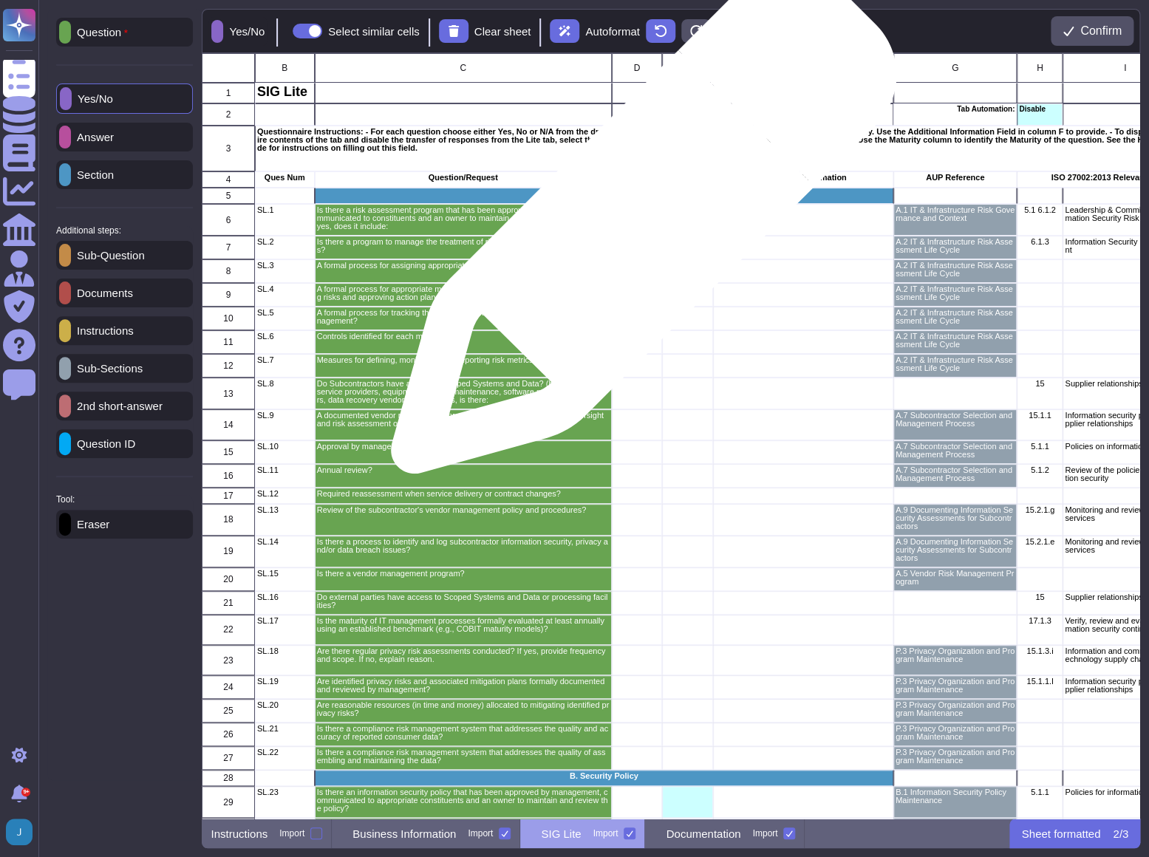
click at [640, 227] on div "grid" at bounding box center [637, 220] width 51 height 32
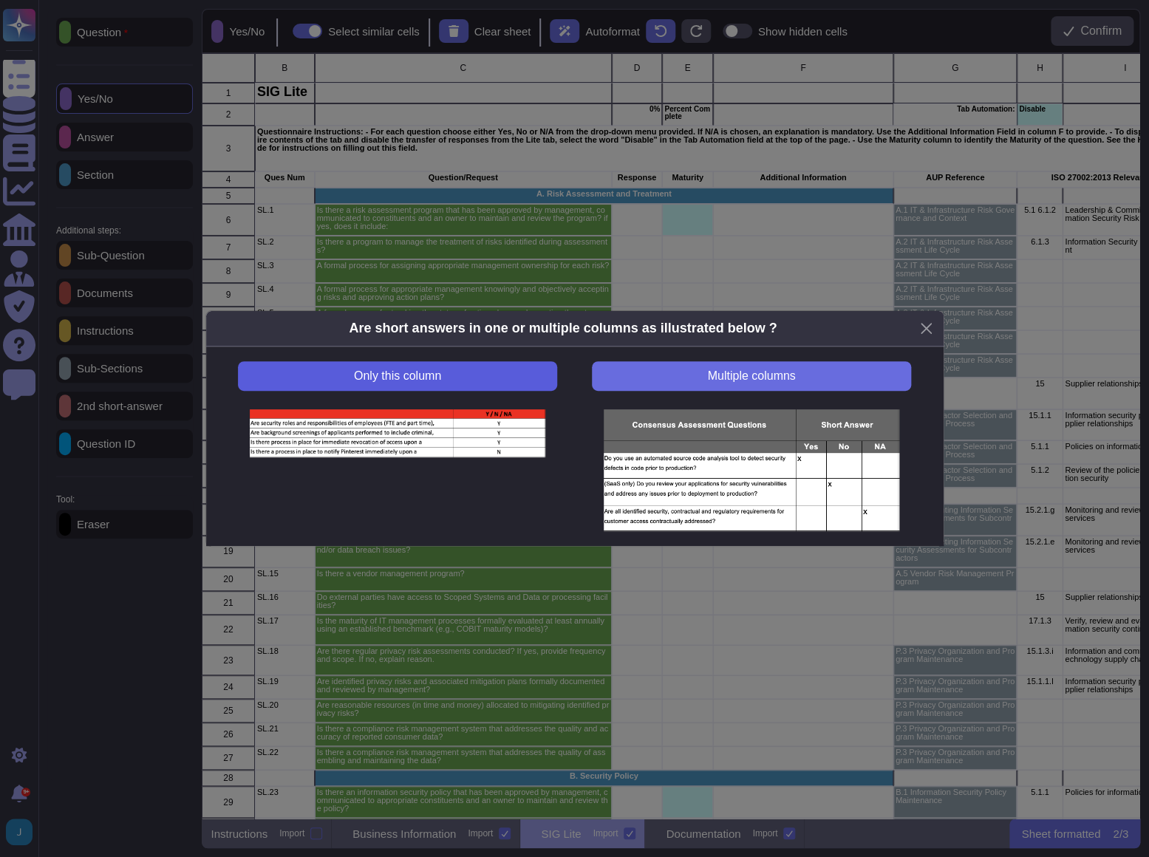
click at [514, 381] on button "Only this column" at bounding box center [397, 376] width 319 height 30
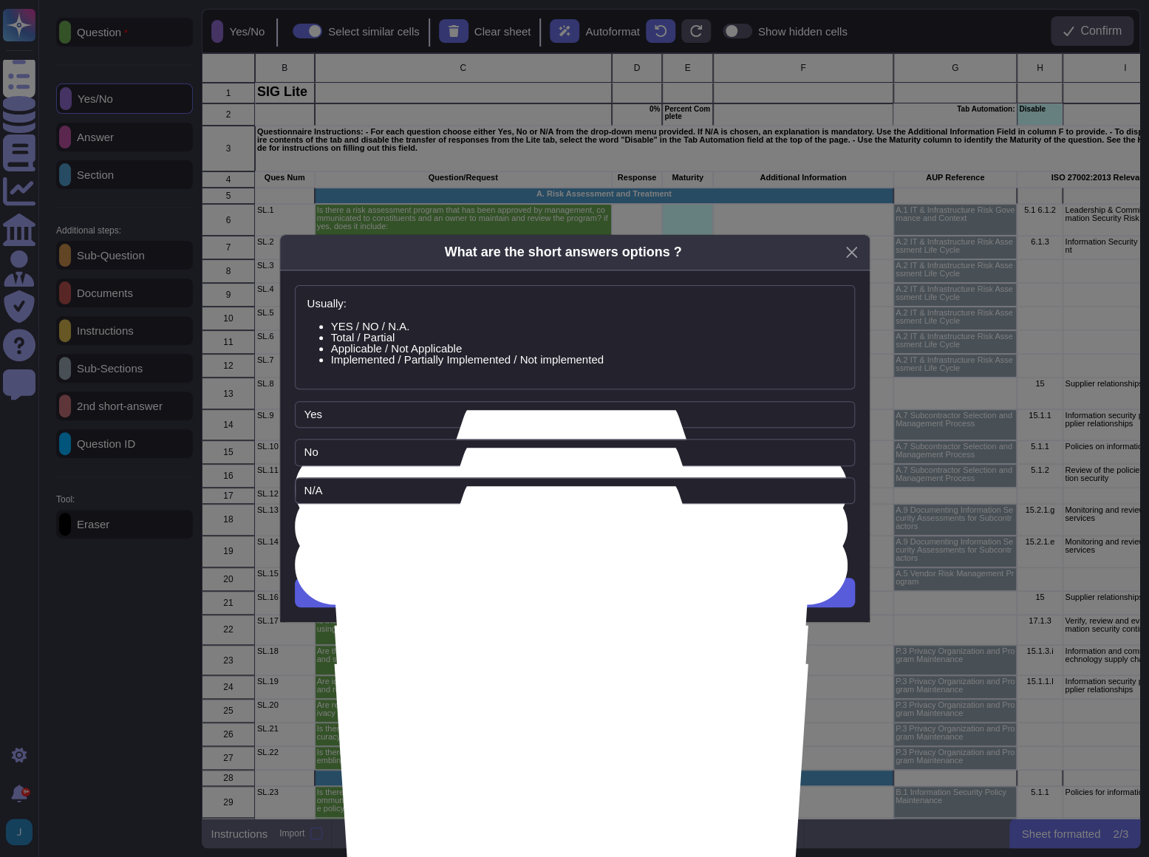
click at [605, 591] on button "Next" at bounding box center [575, 593] width 560 height 30
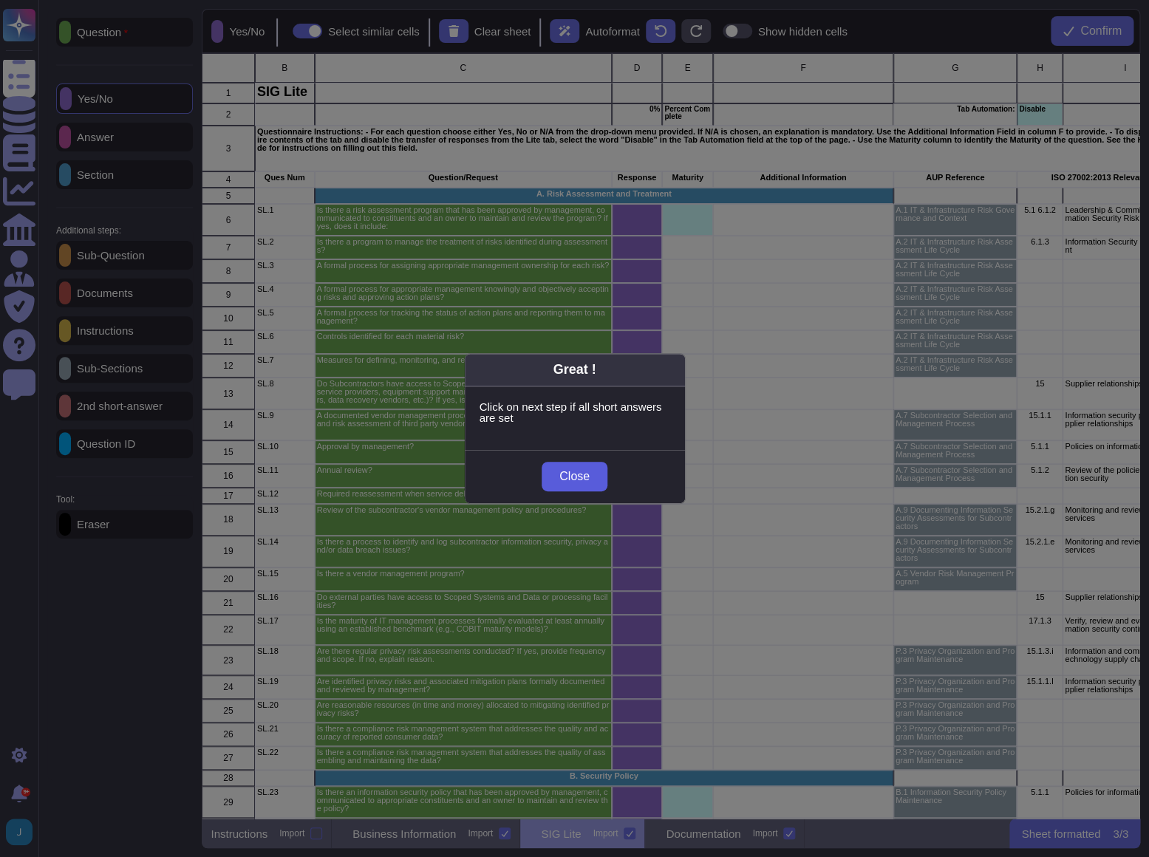
click at [565, 474] on span "Close" at bounding box center [575, 477] width 30 height 12
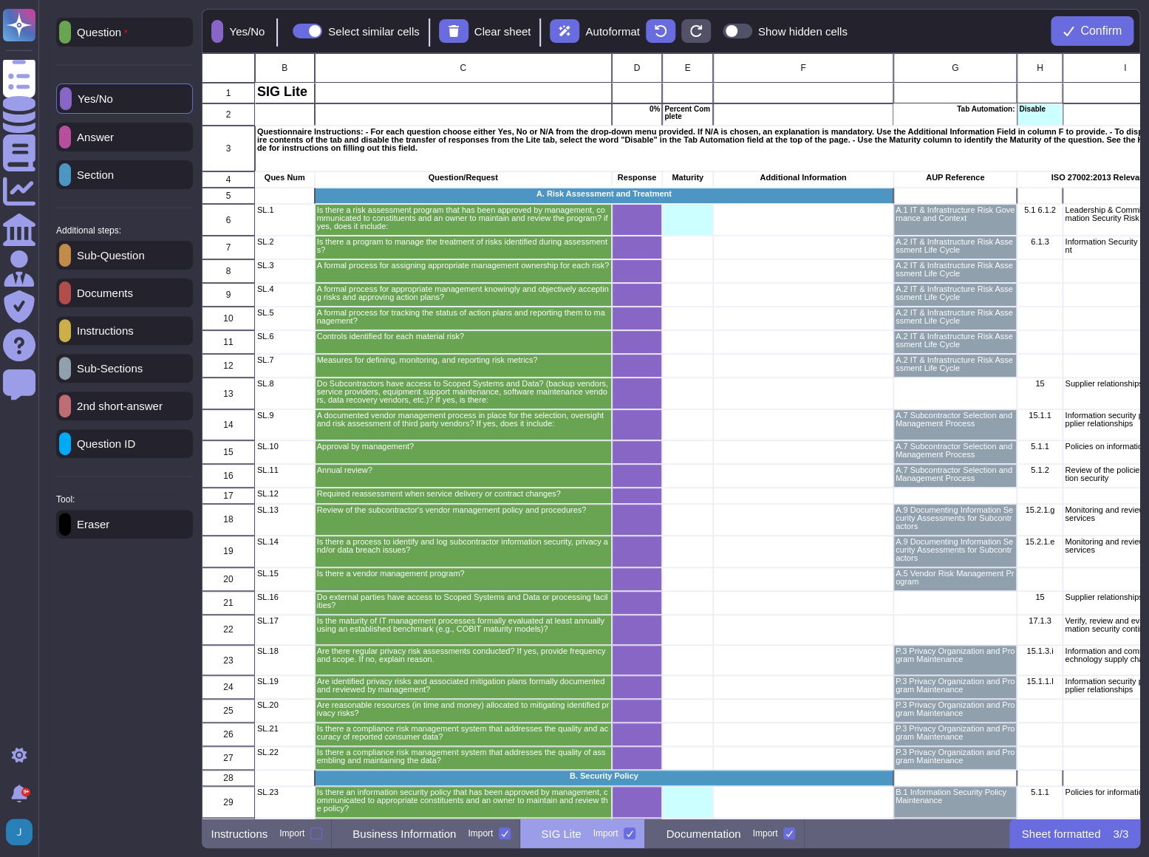
click at [88, 140] on p "Answer" at bounding box center [92, 137] width 43 height 11
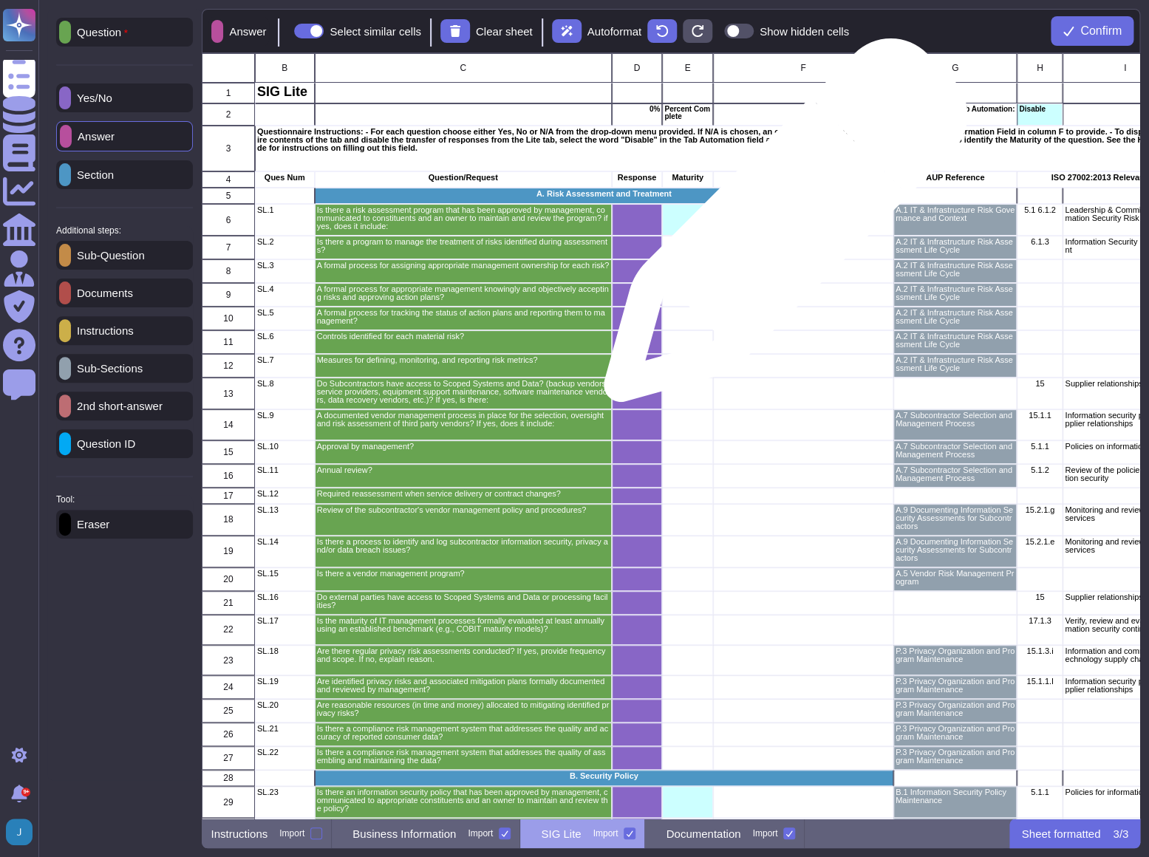
click at [780, 228] on div "grid" at bounding box center [803, 220] width 180 height 32
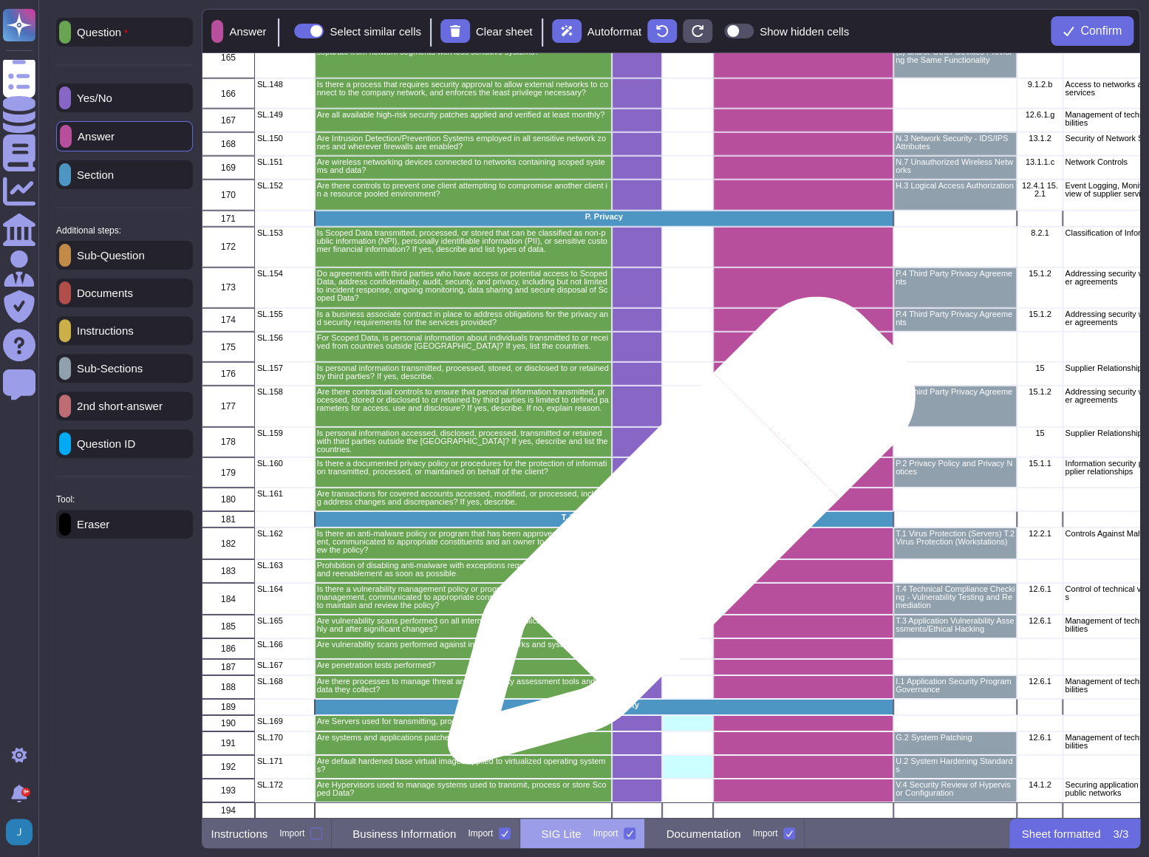
scroll to position [4397, 0]
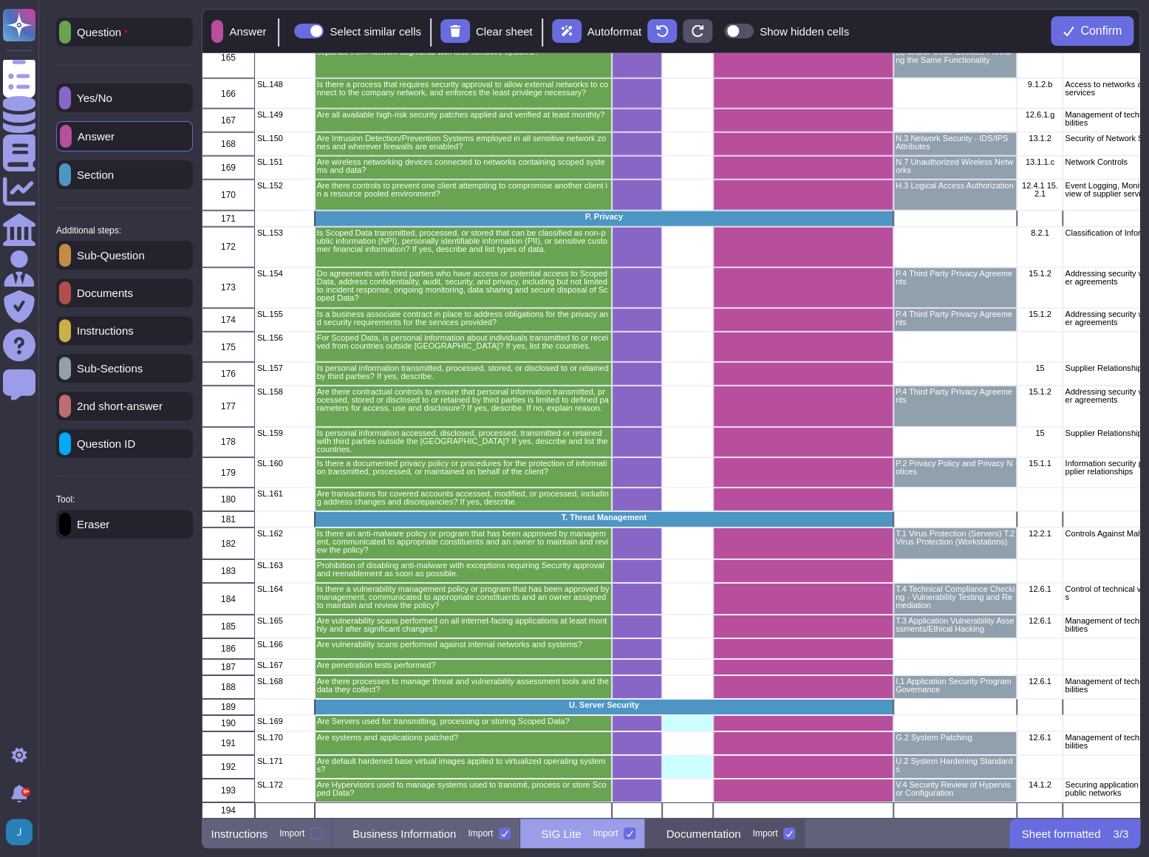
click at [710, 842] on div "Documentation Import" at bounding box center [725, 834] width 160 height 30
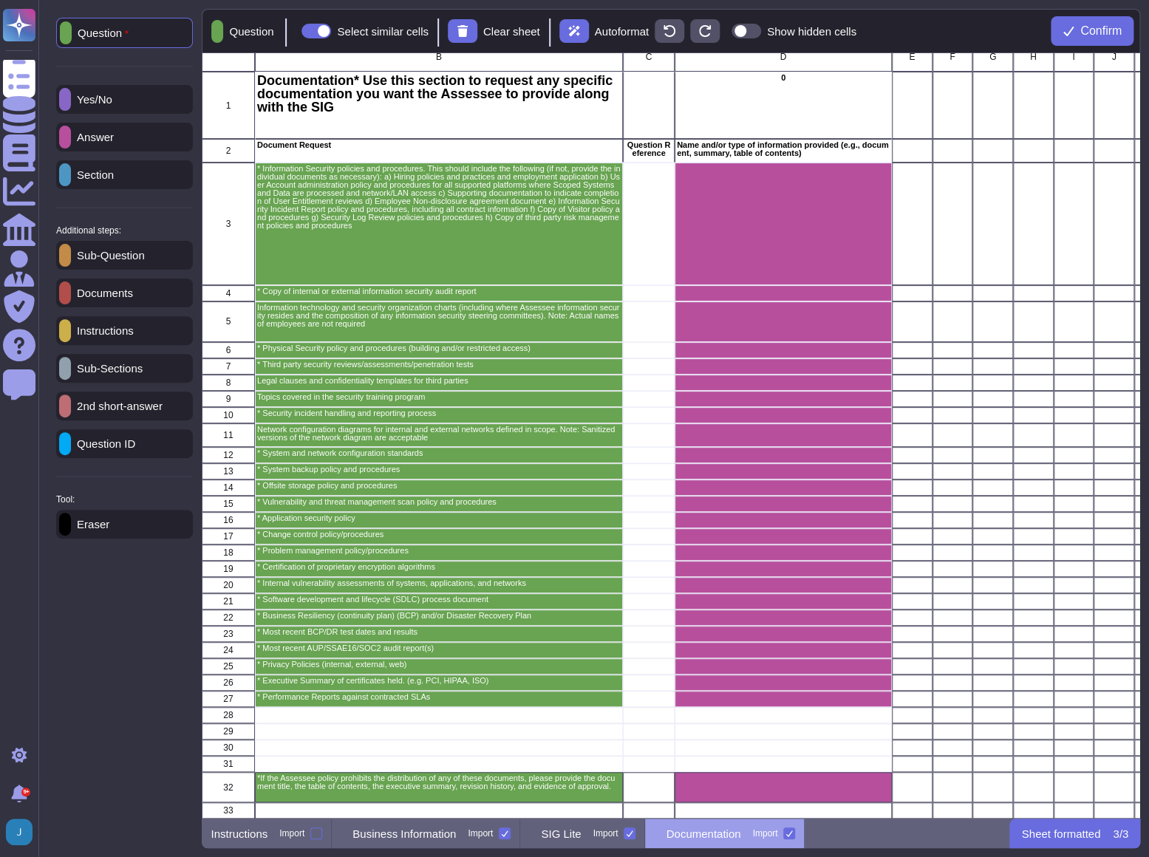
scroll to position [0, 0]
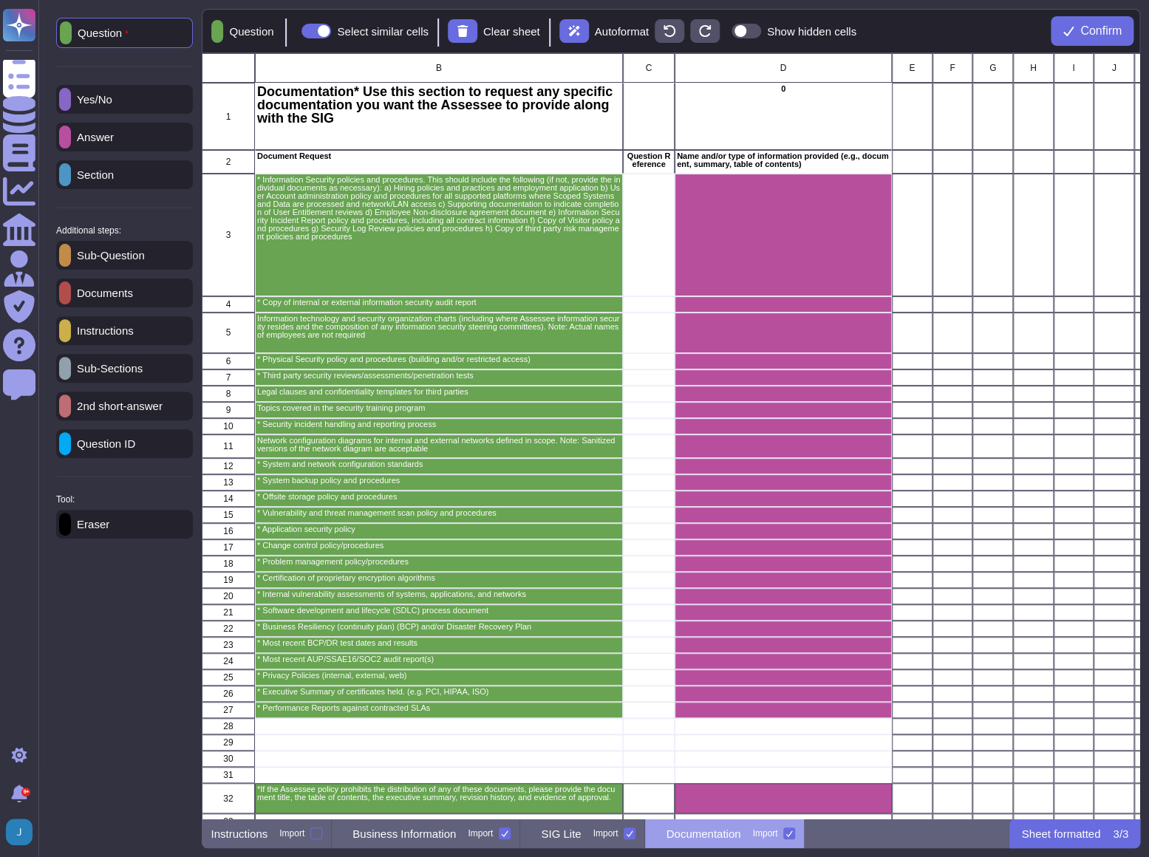
click at [722, 838] on p "Documentation" at bounding box center [703, 834] width 75 height 11
click at [91, 299] on p "Documents" at bounding box center [102, 293] width 62 height 11
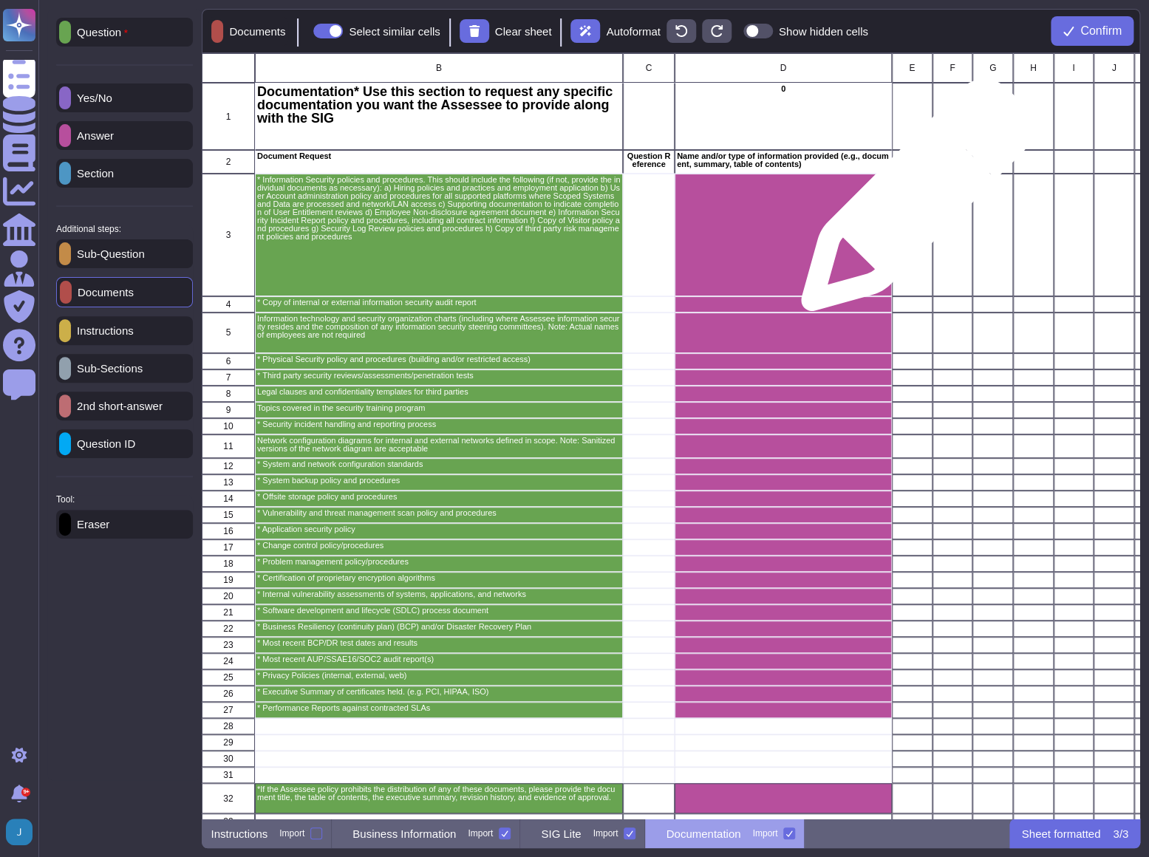
click at [911, 203] on div "grid" at bounding box center [912, 235] width 41 height 123
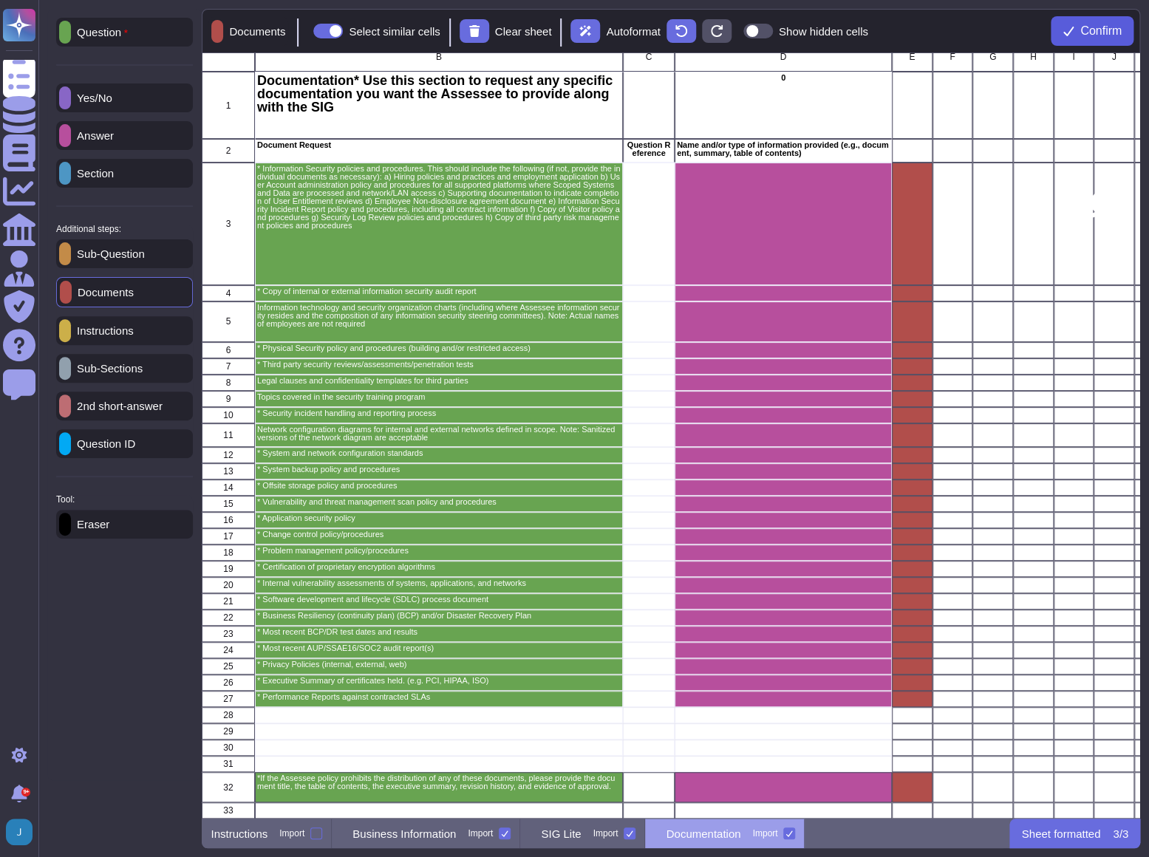
scroll to position [10, 10]
click at [1064, 33] on icon at bounding box center [1069, 31] width 12 height 12
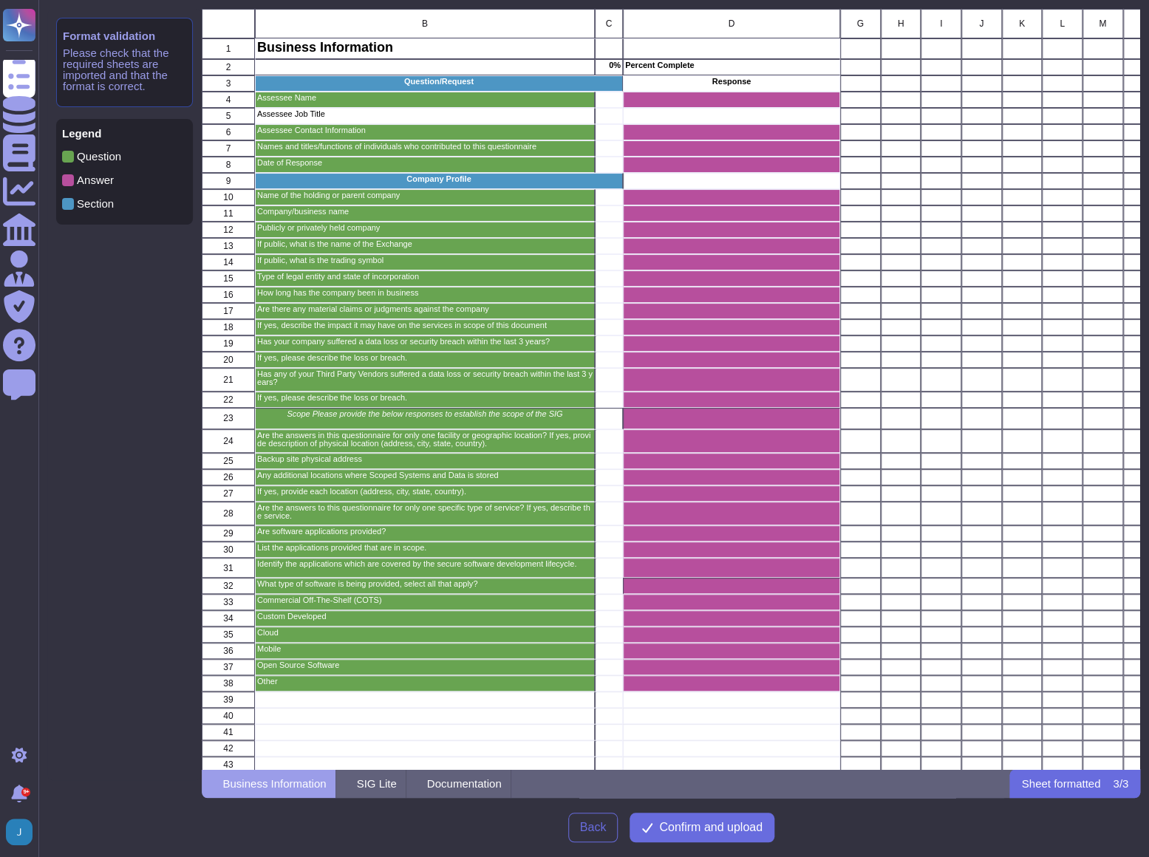
scroll to position [750, 928]
click at [687, 833] on span "Confirm and upload" at bounding box center [710, 828] width 103 height 12
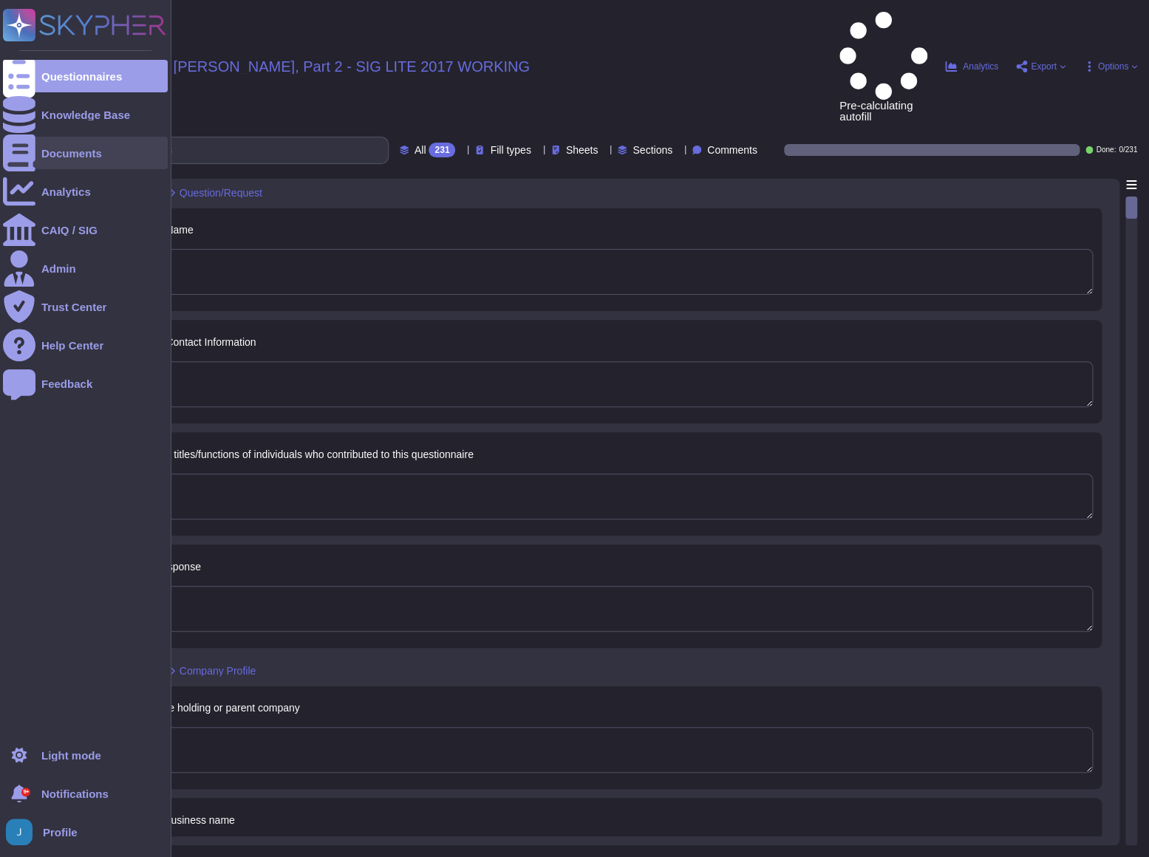
click at [37, 154] on div "Documents" at bounding box center [85, 153] width 165 height 33
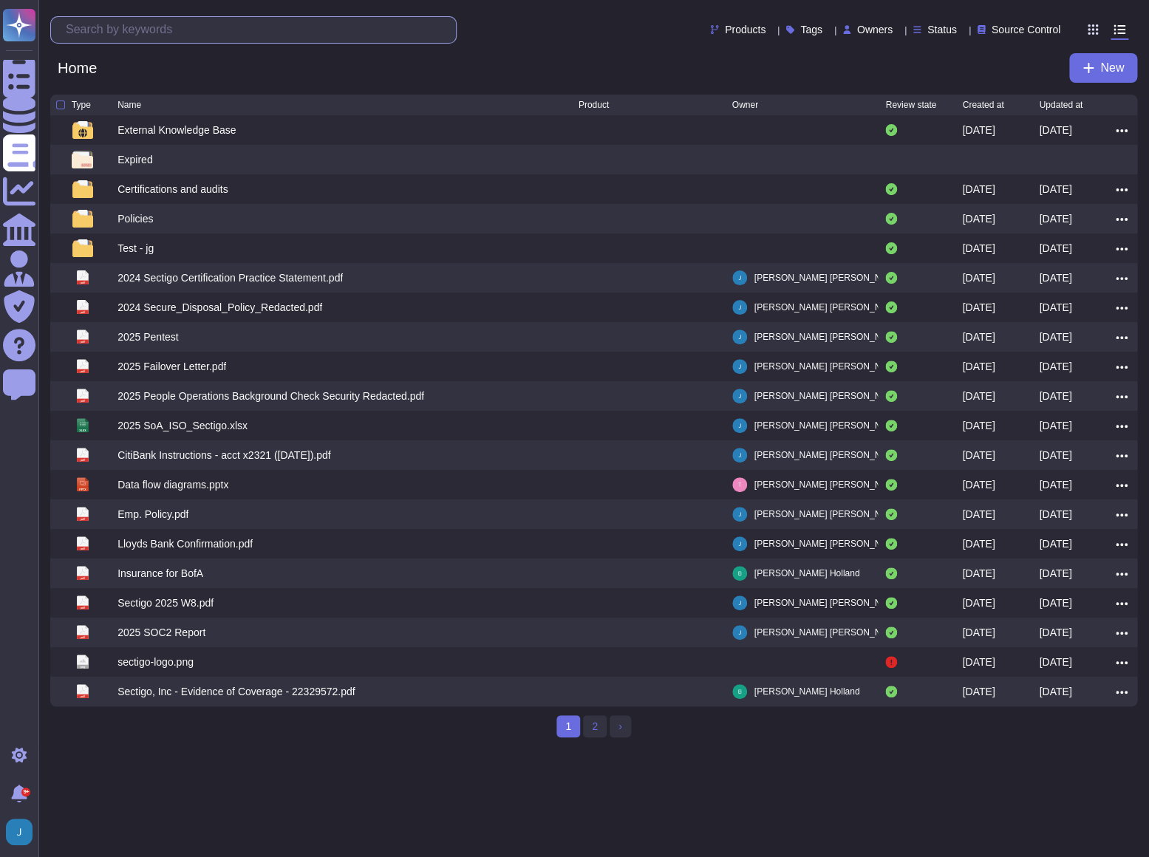
click at [193, 27] on input "text" at bounding box center [257, 30] width 398 height 26
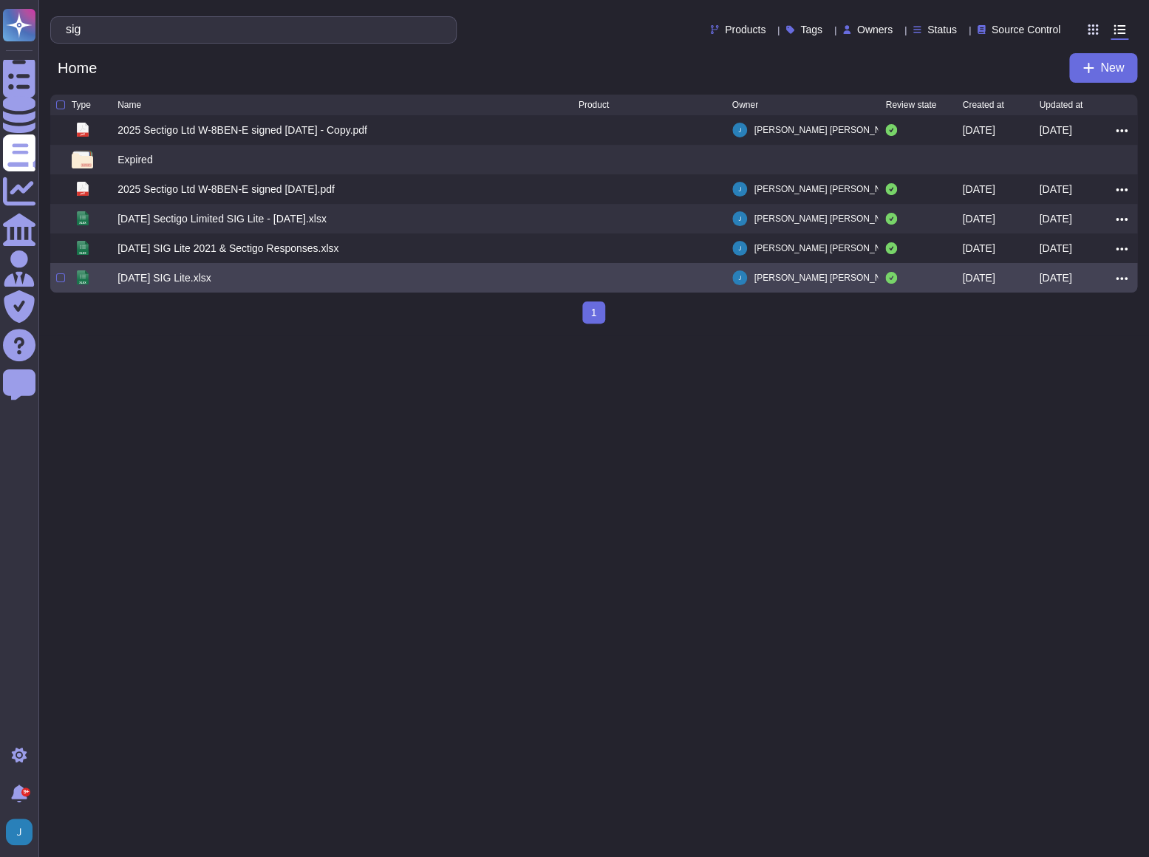
type input "sig"
click at [152, 282] on div "2025-08-25 SIG Lite.xlsx" at bounding box center [165, 278] width 94 height 15
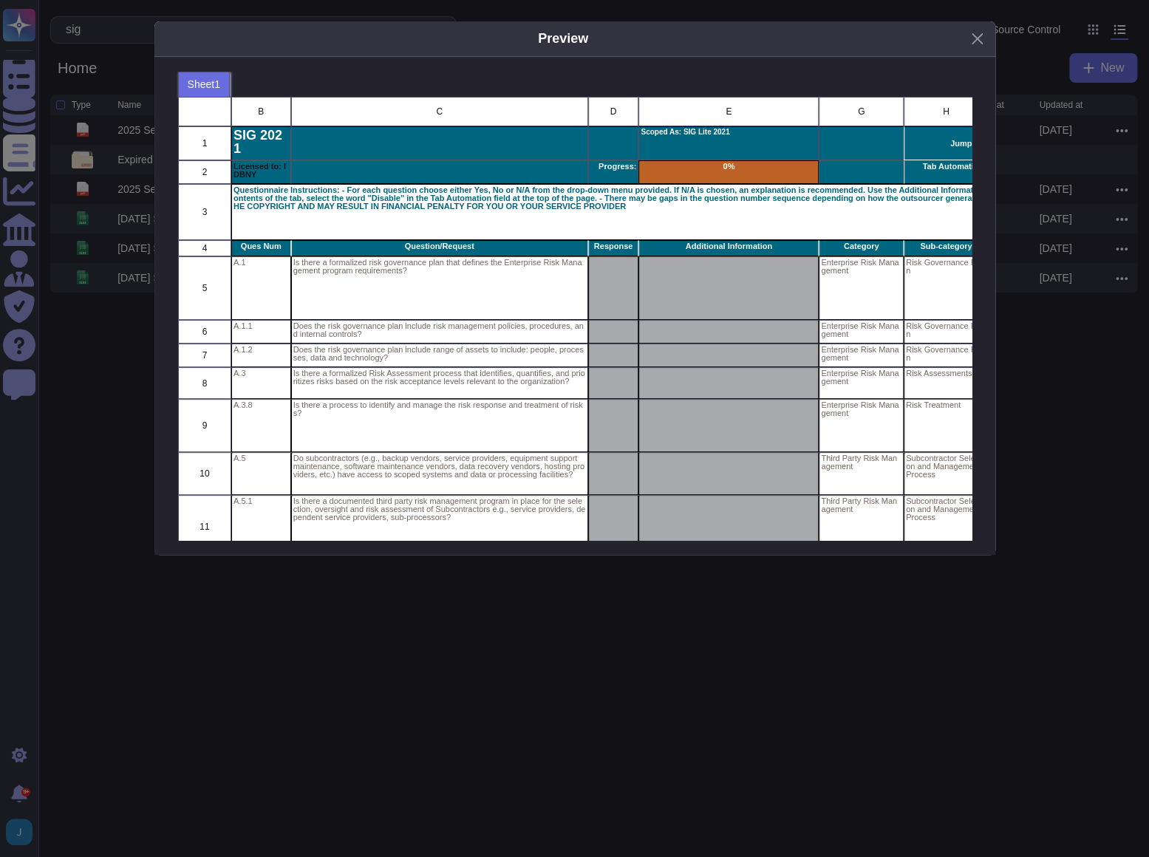
scroll to position [433, 783]
click at [969, 35] on button "Close" at bounding box center [977, 38] width 23 height 23
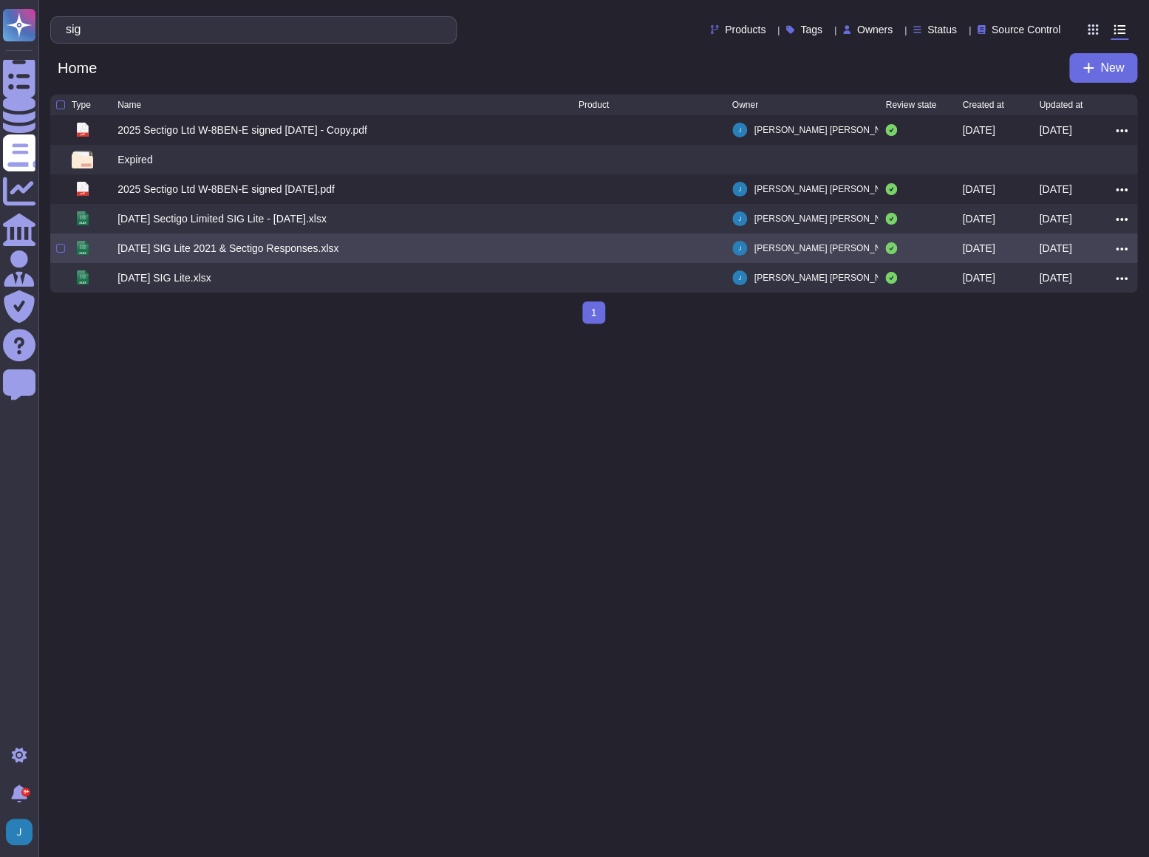
click at [142, 249] on div "2025-06-20 SIG Lite 2021 & Sectigo Responses.xlsx" at bounding box center [228, 248] width 221 height 15
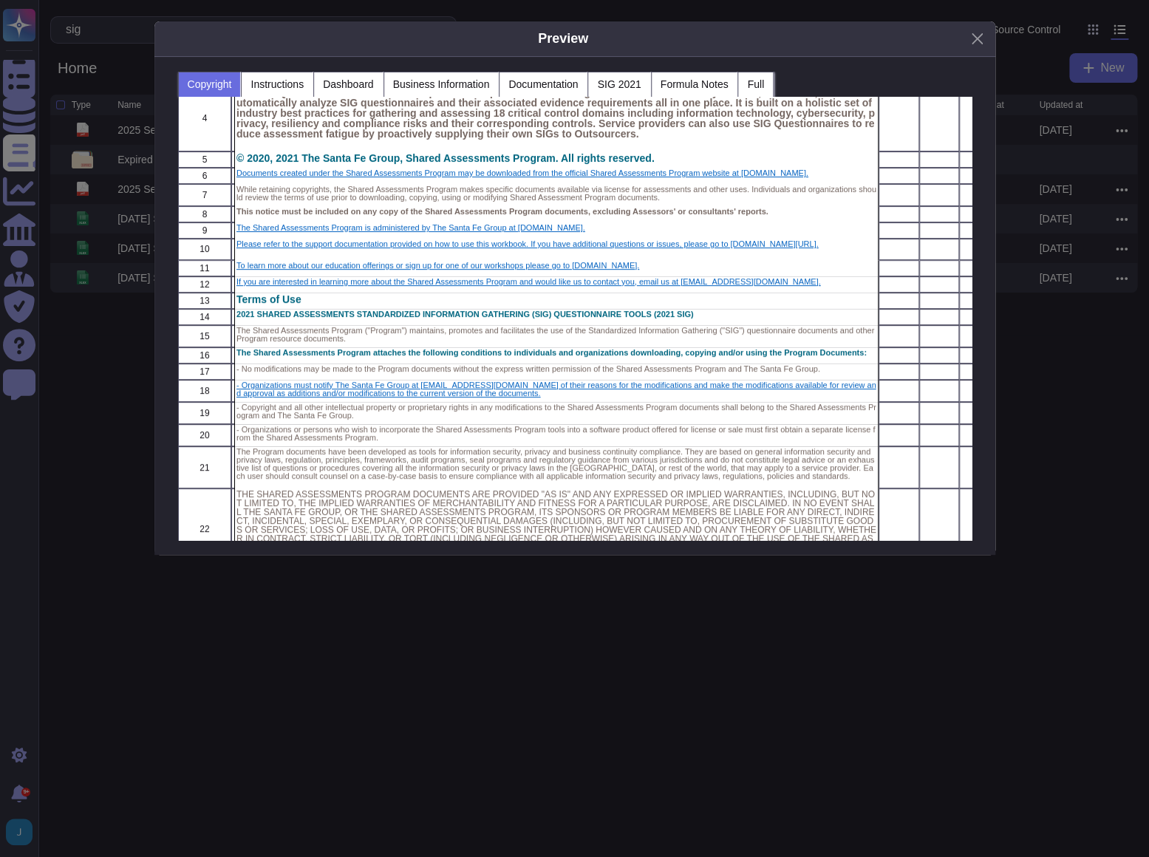
scroll to position [0, 0]
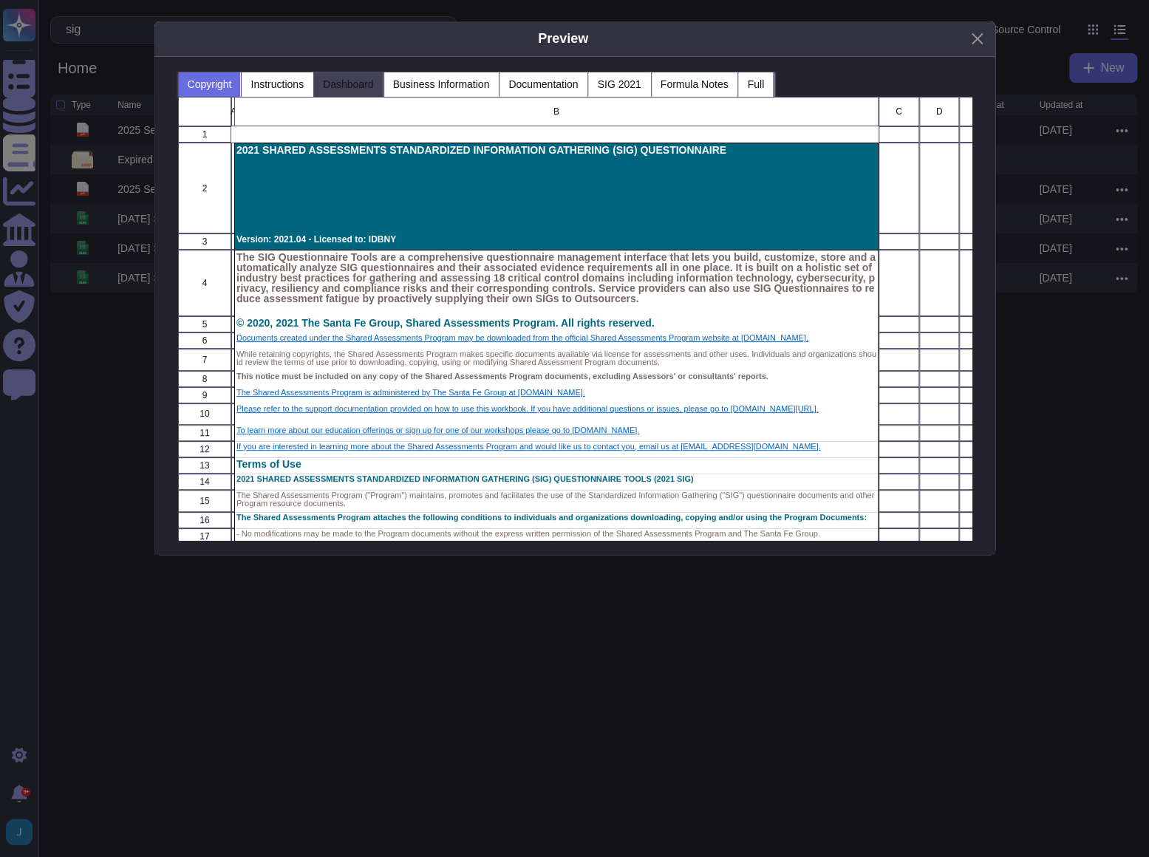
click at [347, 80] on button "Dashboard" at bounding box center [348, 84] width 70 height 25
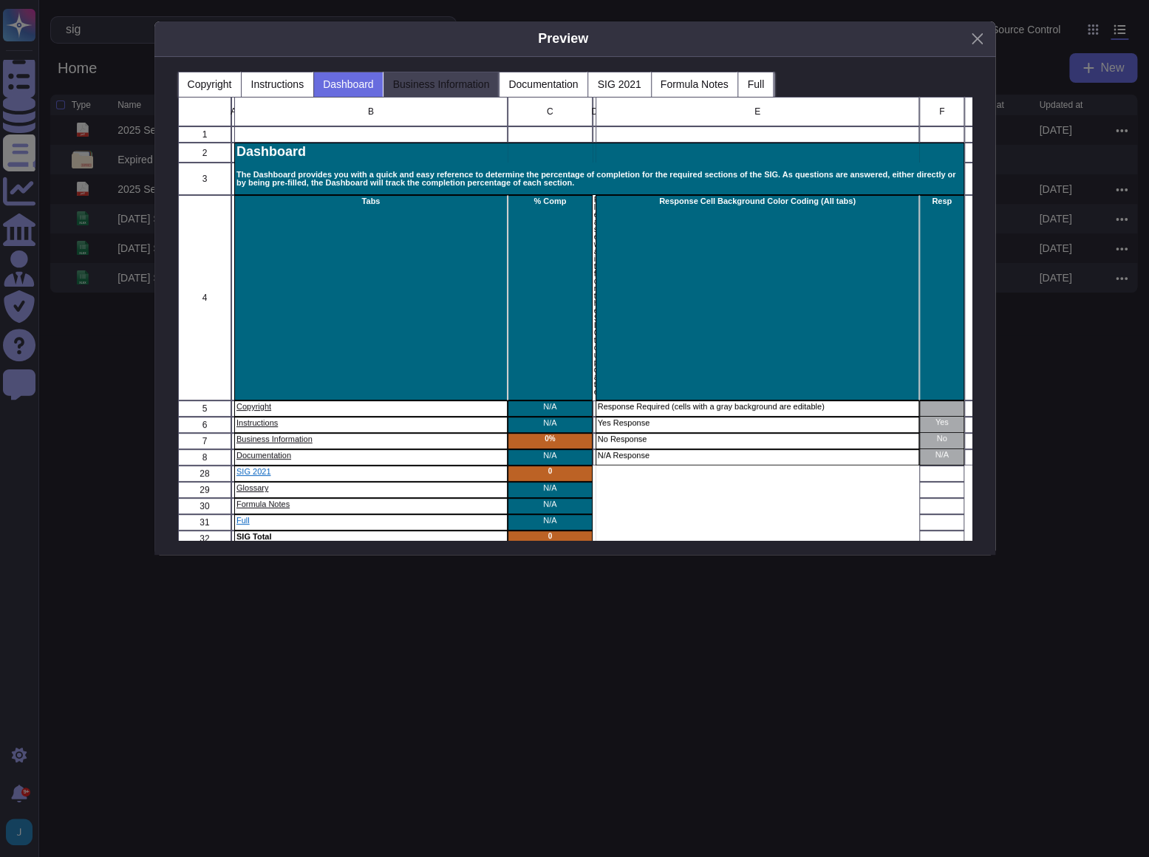
click at [432, 85] on button "Business Information" at bounding box center [442, 84] width 116 height 25
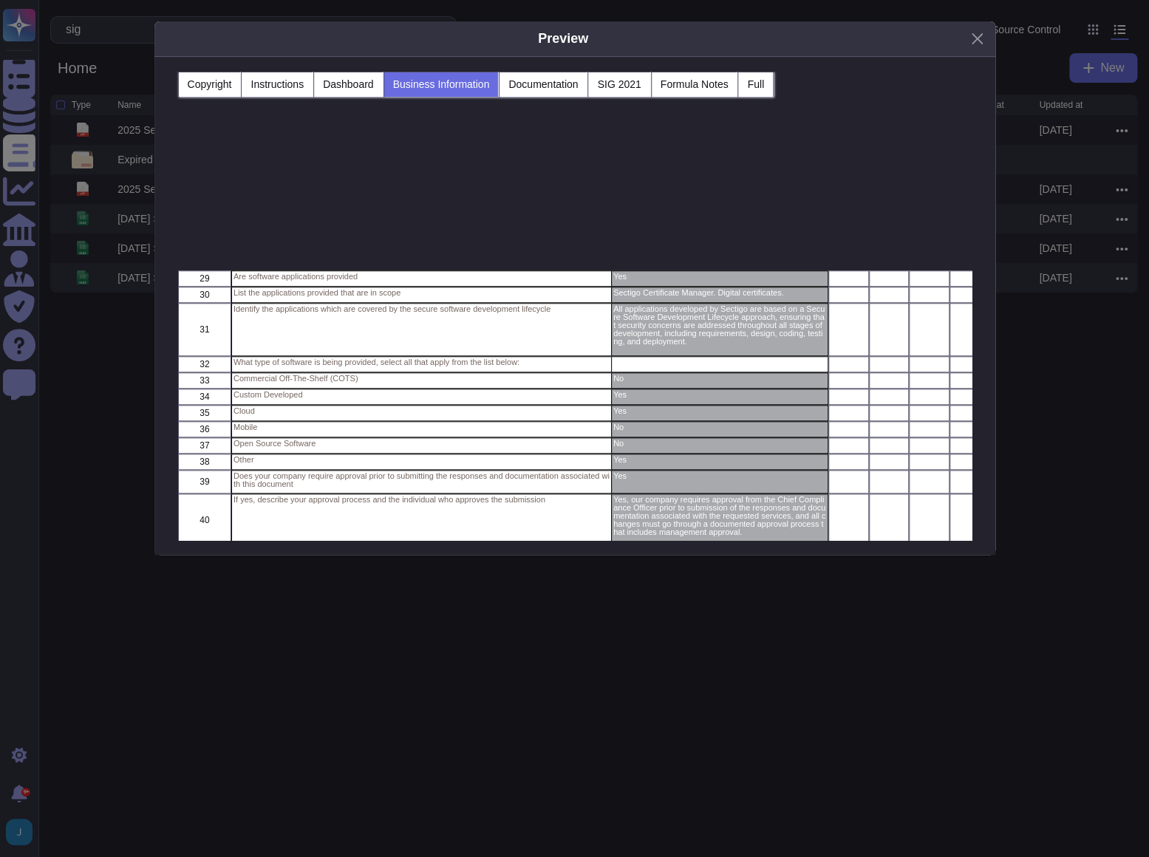
scroll to position [843, 0]
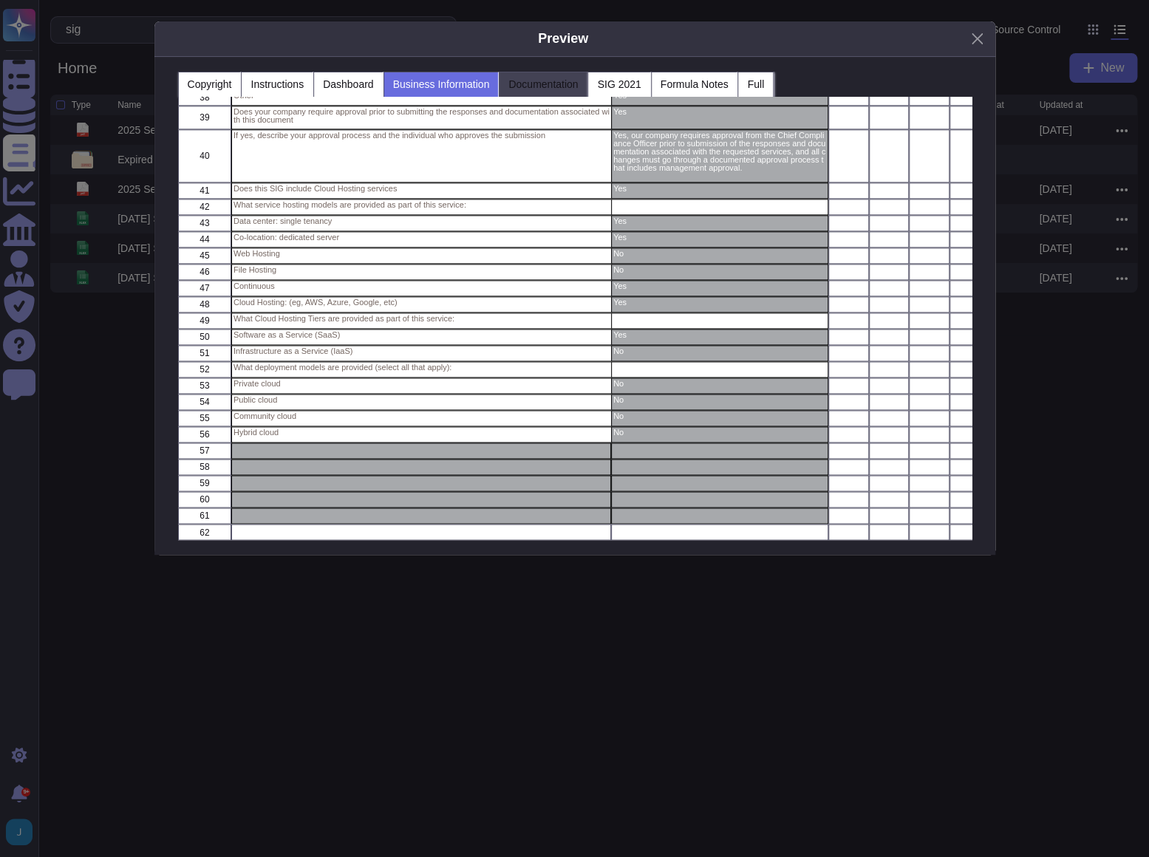
click at [559, 82] on button "Documentation" at bounding box center [543, 84] width 89 height 25
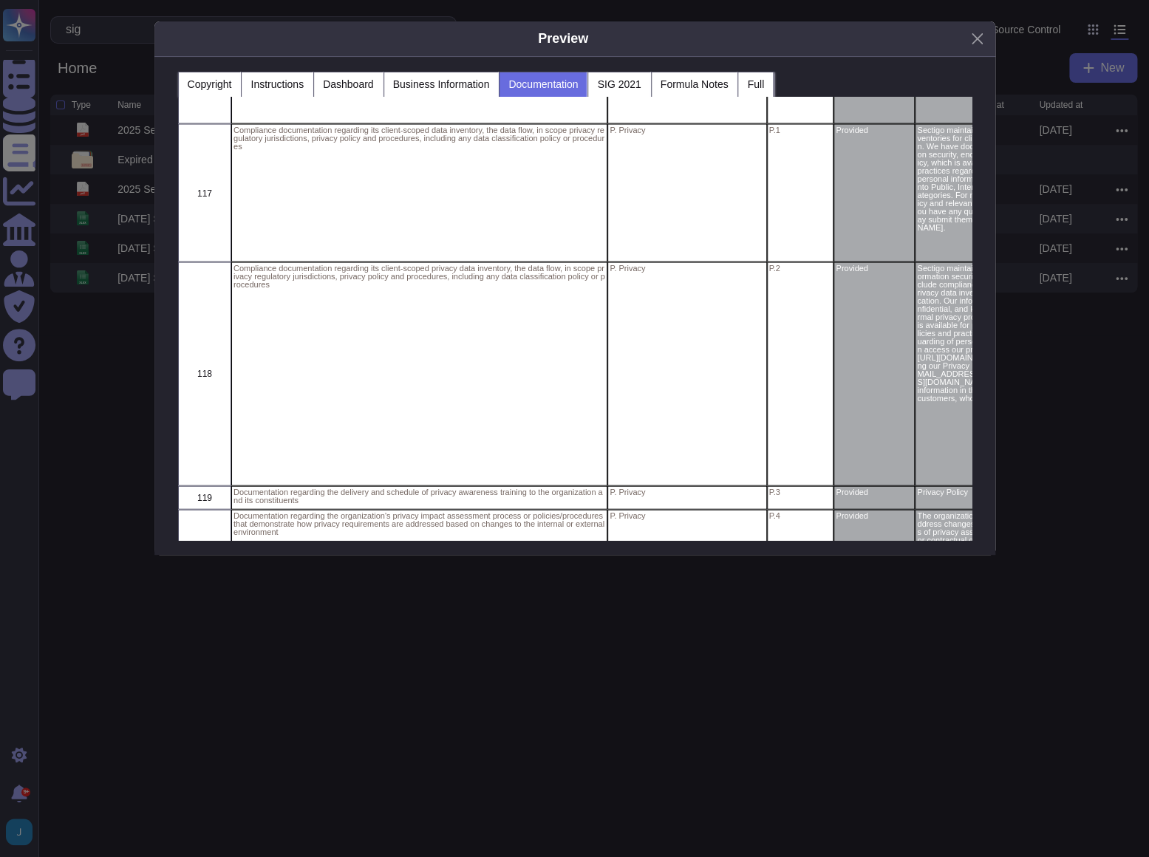
scroll to position [14110, 0]
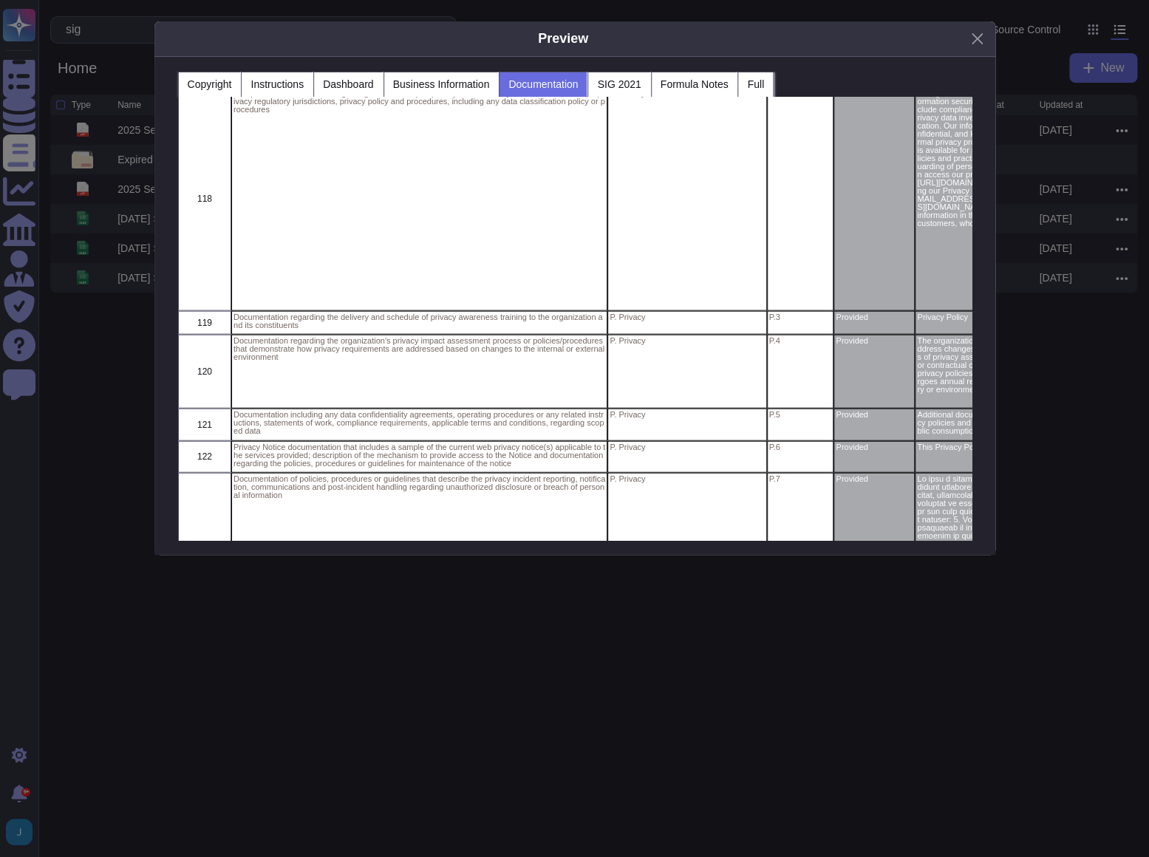
click at [412, 651] on div "Preview Copyright Instructions Dashboard Business Information Documentation SIG…" at bounding box center [574, 428] width 1149 height 857
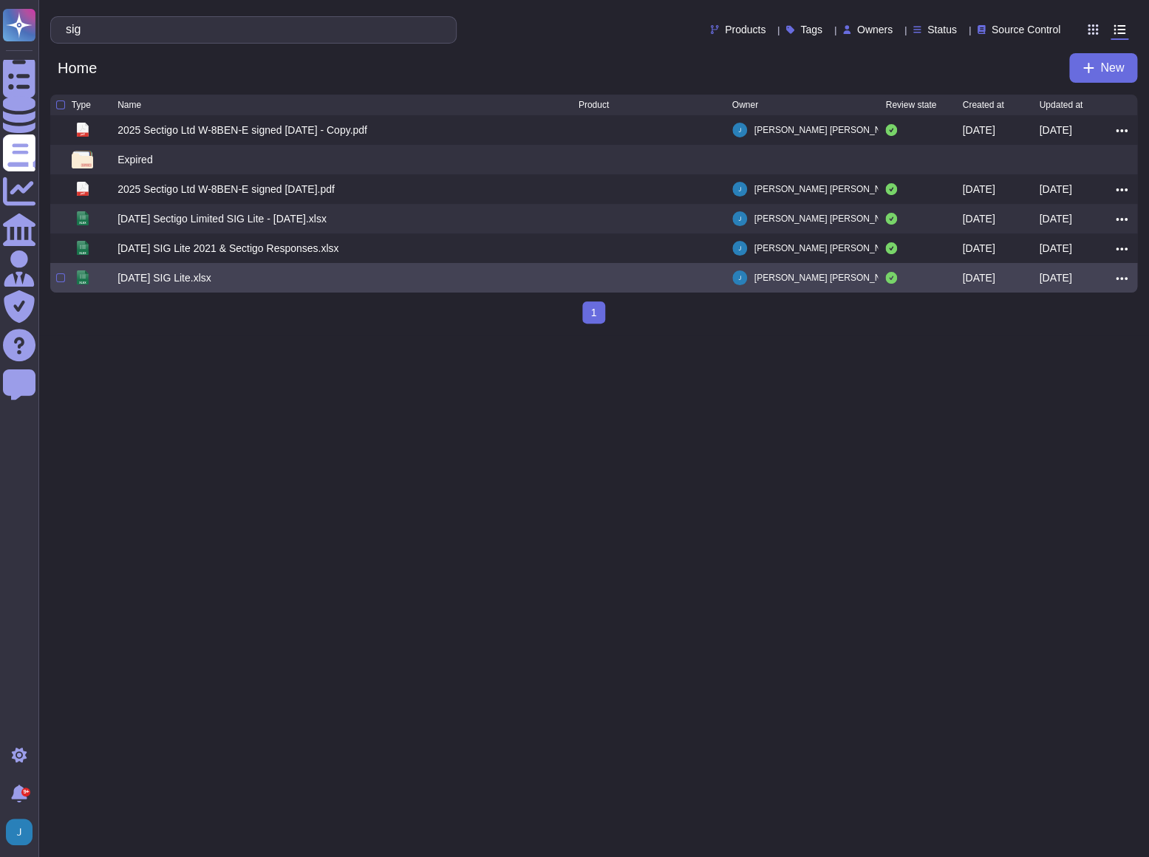
click at [1123, 276] on icon at bounding box center [1122, 278] width 12 height 13
click at [1067, 347] on link "Download" at bounding box center [1068, 344] width 117 height 21
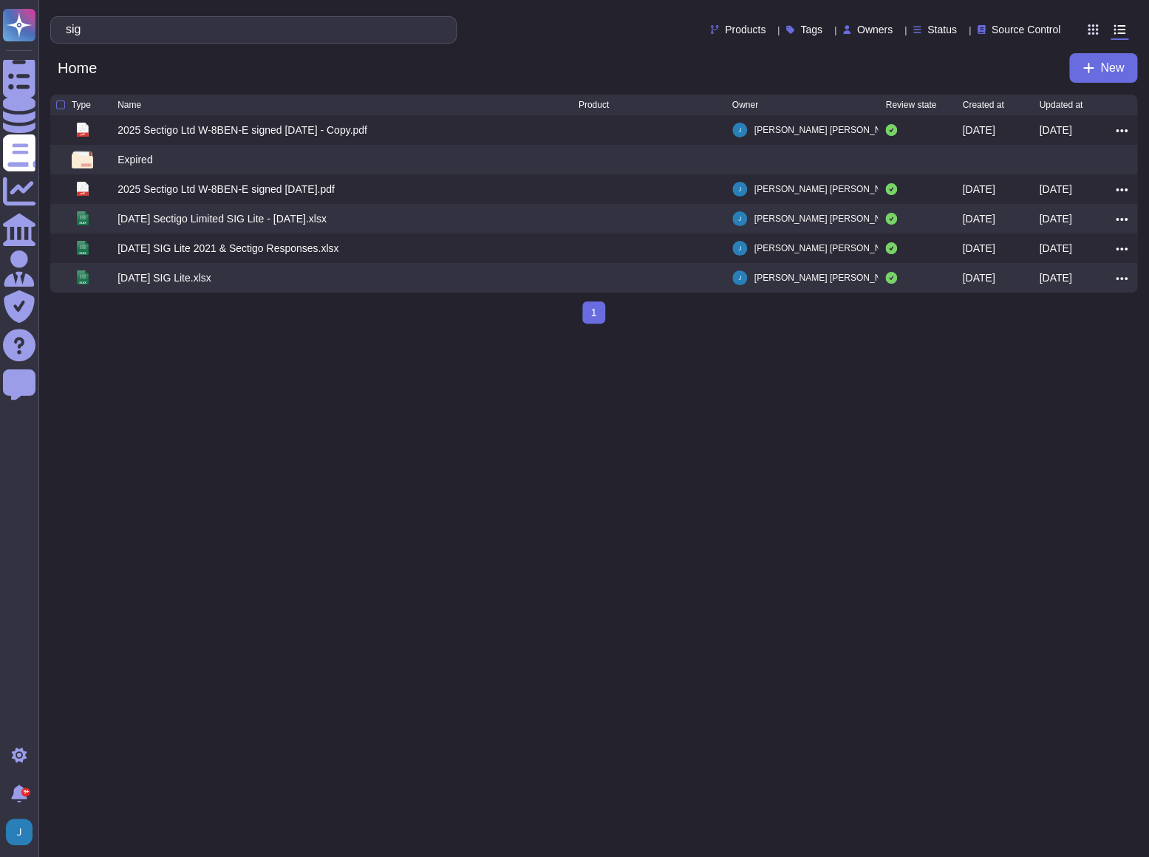
click at [689, 336] on html "Questionnaires Knowledge Base Documents Analytics CAIQ / SIG Admin Trust Center…" at bounding box center [574, 168] width 1149 height 336
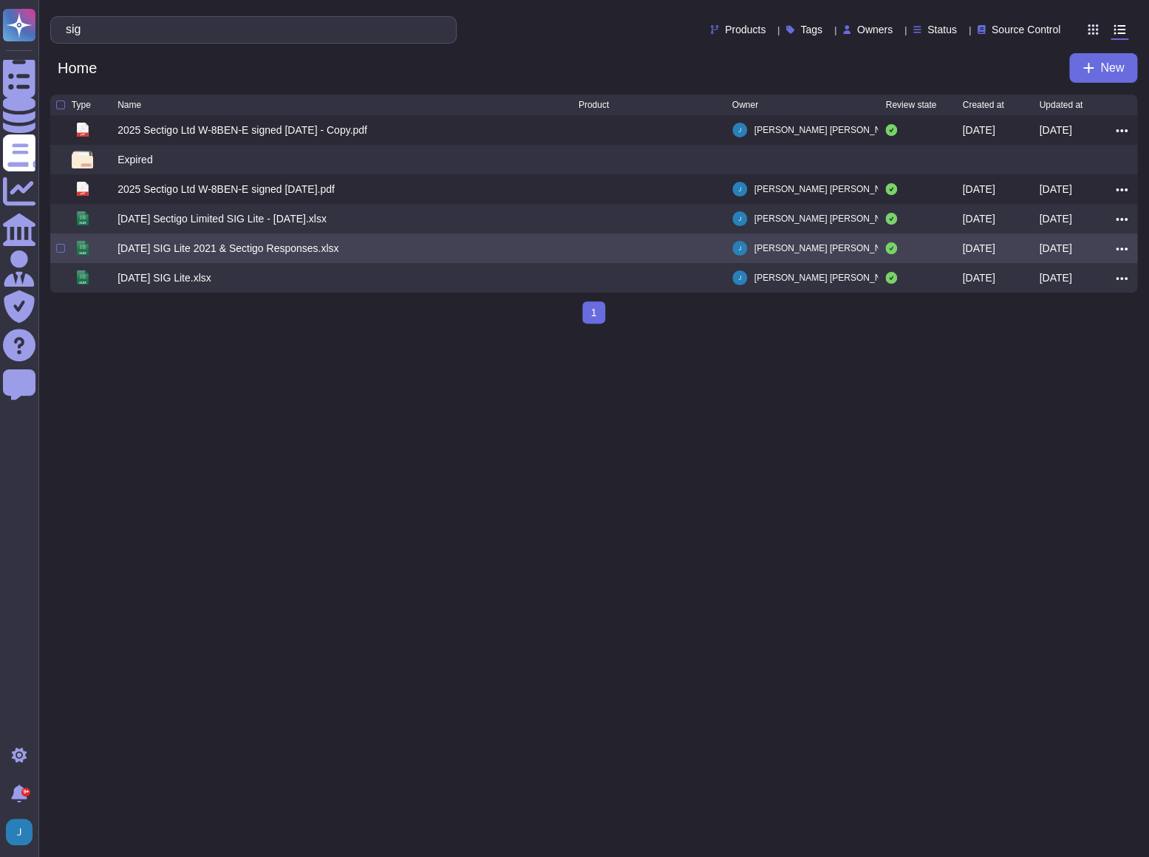
click at [159, 254] on div "2025-06-20 SIG Lite 2021 & Sectigo Responses.xlsx" at bounding box center [228, 248] width 221 height 15
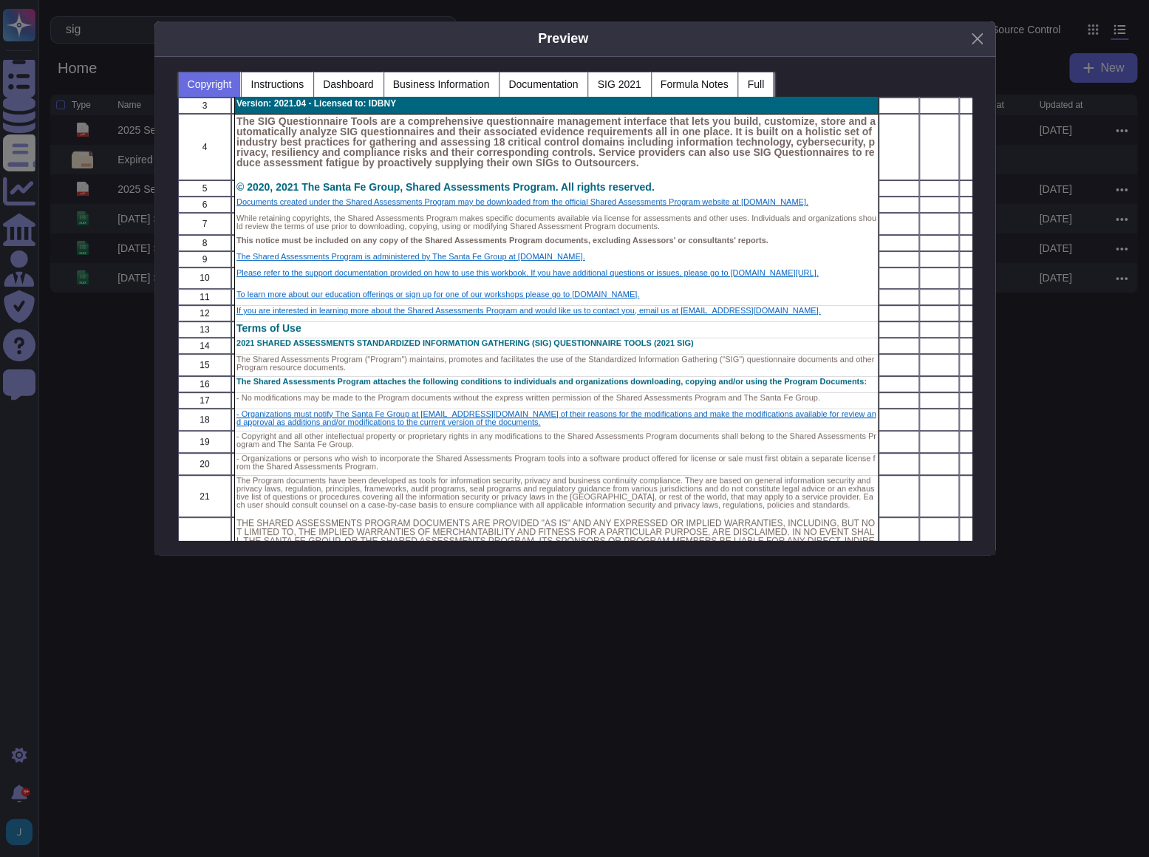
scroll to position [0, 0]
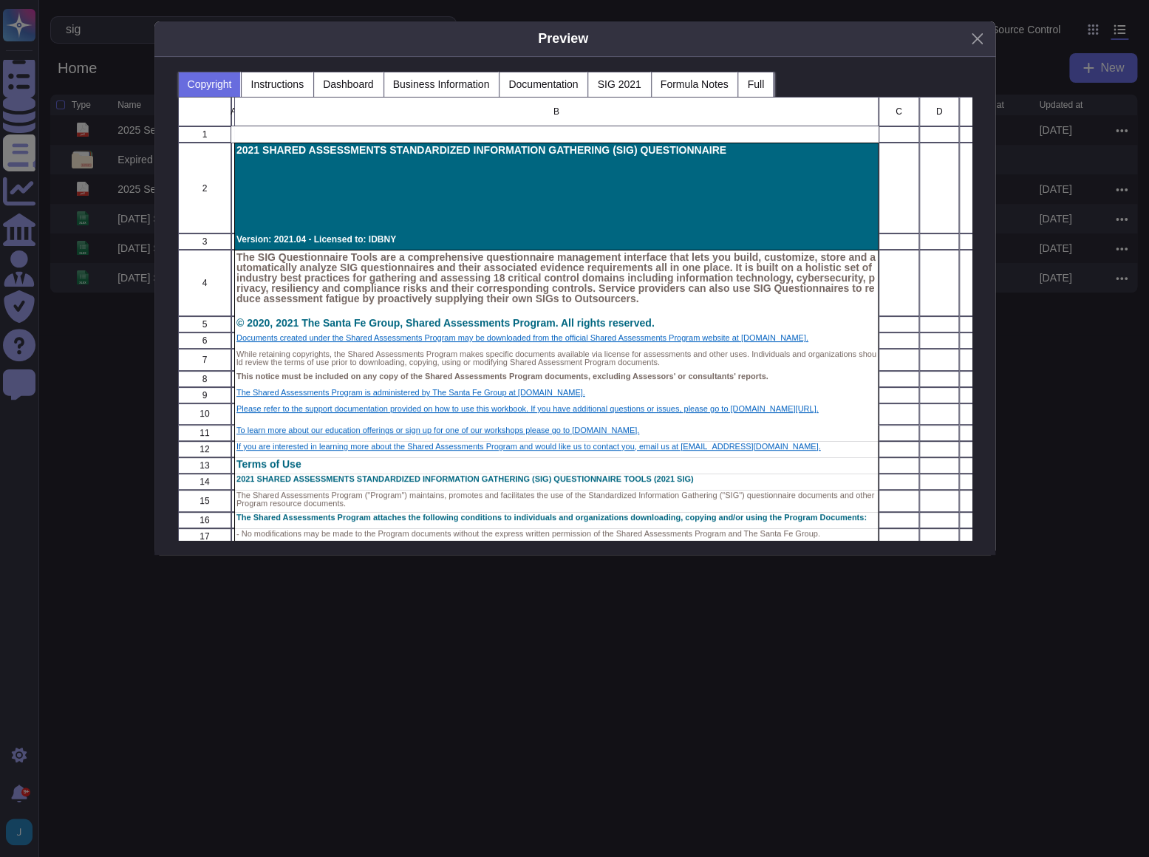
click at [765, 170] on div "2021 SHARED ASSESSMENTS STANDARDIZED INFORMATION GATHERING (SIG) QUESTIONNAIRE" at bounding box center [556, 188] width 645 height 91
click at [446, 259] on p "The SIG Questionnaire Tools are a comprehensive questionnaire management interf…" at bounding box center [556, 278] width 640 height 52
click at [979, 35] on button "Close" at bounding box center [977, 38] width 23 height 23
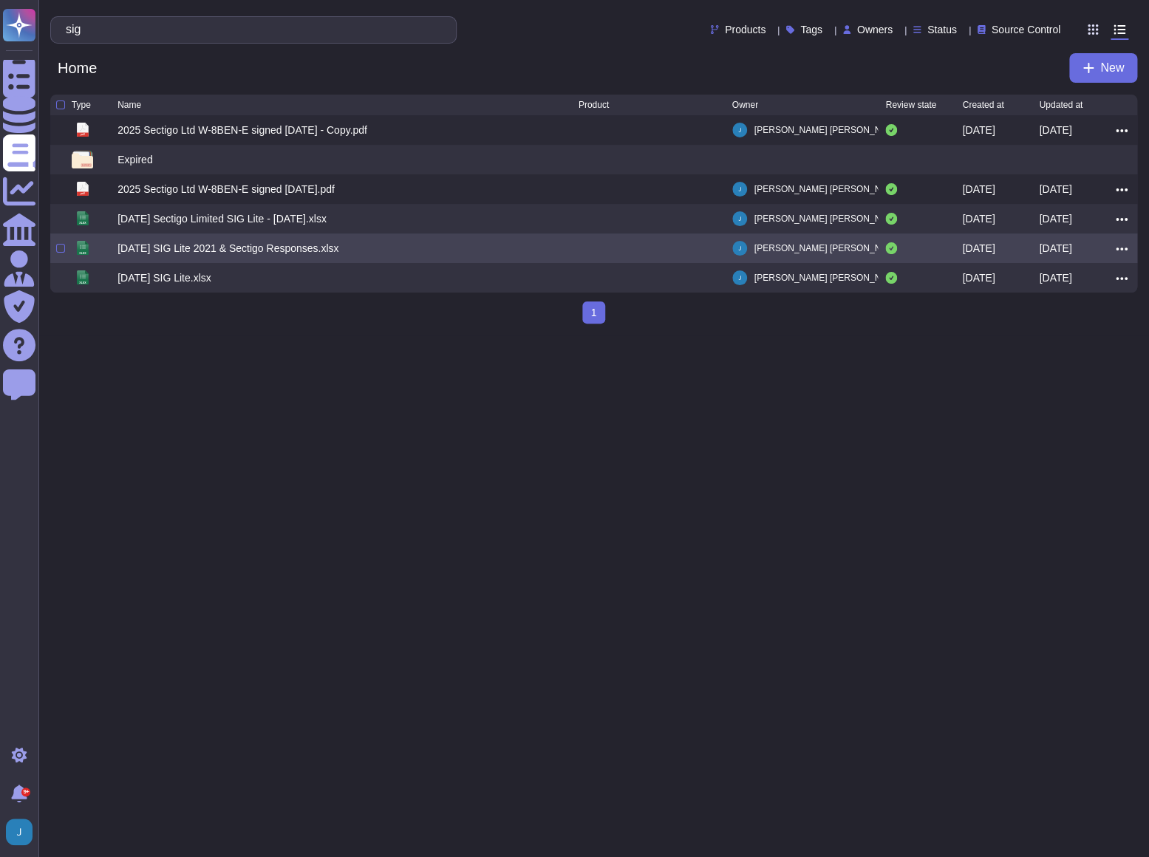
click at [1118, 248] on icon at bounding box center [1122, 248] width 12 height 13
click at [1076, 313] on link "Download" at bounding box center [1068, 315] width 117 height 21
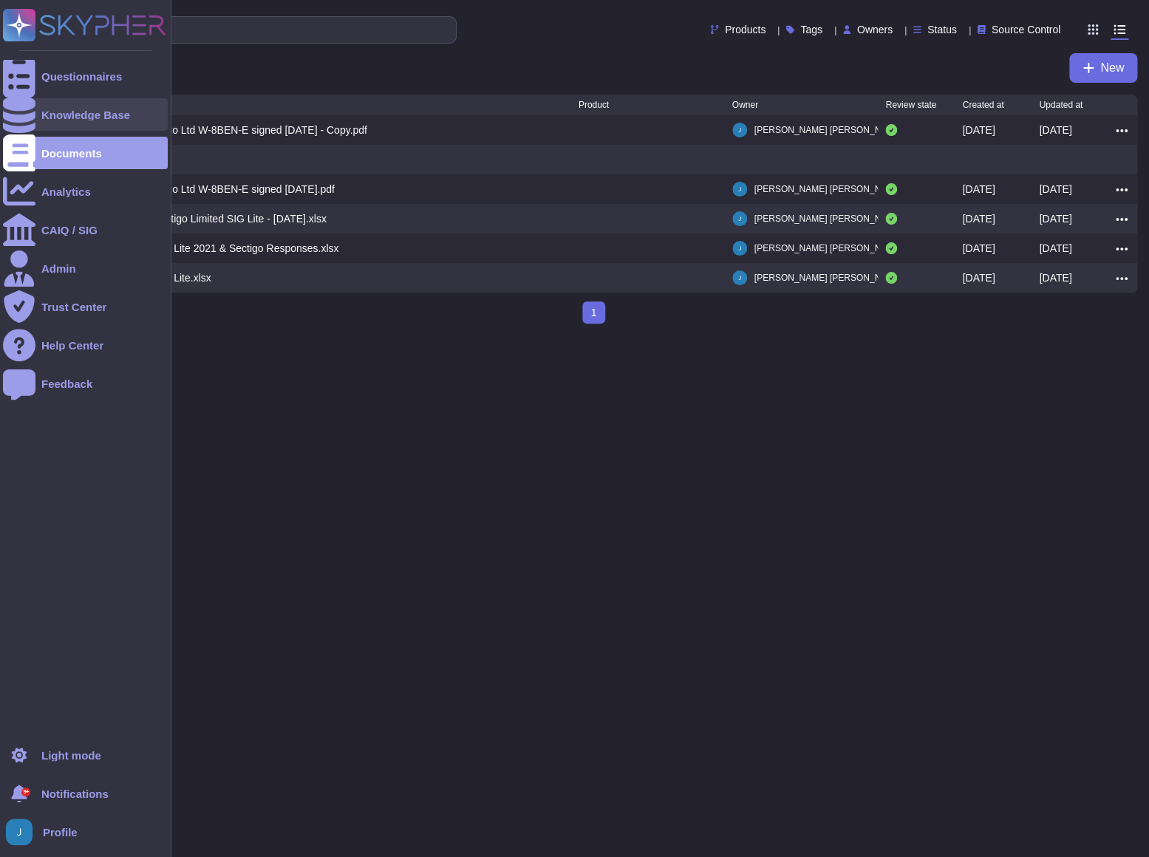
click at [73, 118] on div "Knowledge Base" at bounding box center [85, 114] width 89 height 11
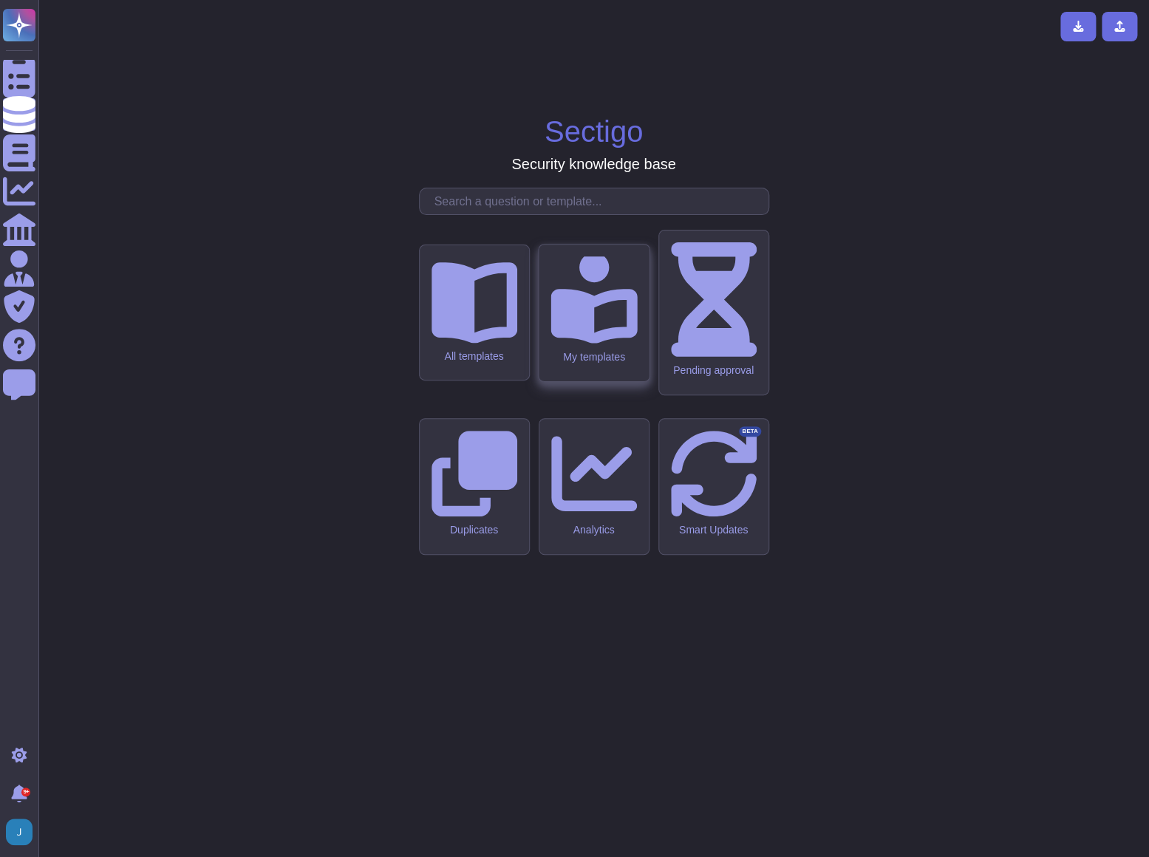
click at [605, 363] on div "My templates" at bounding box center [594, 356] width 86 height 13
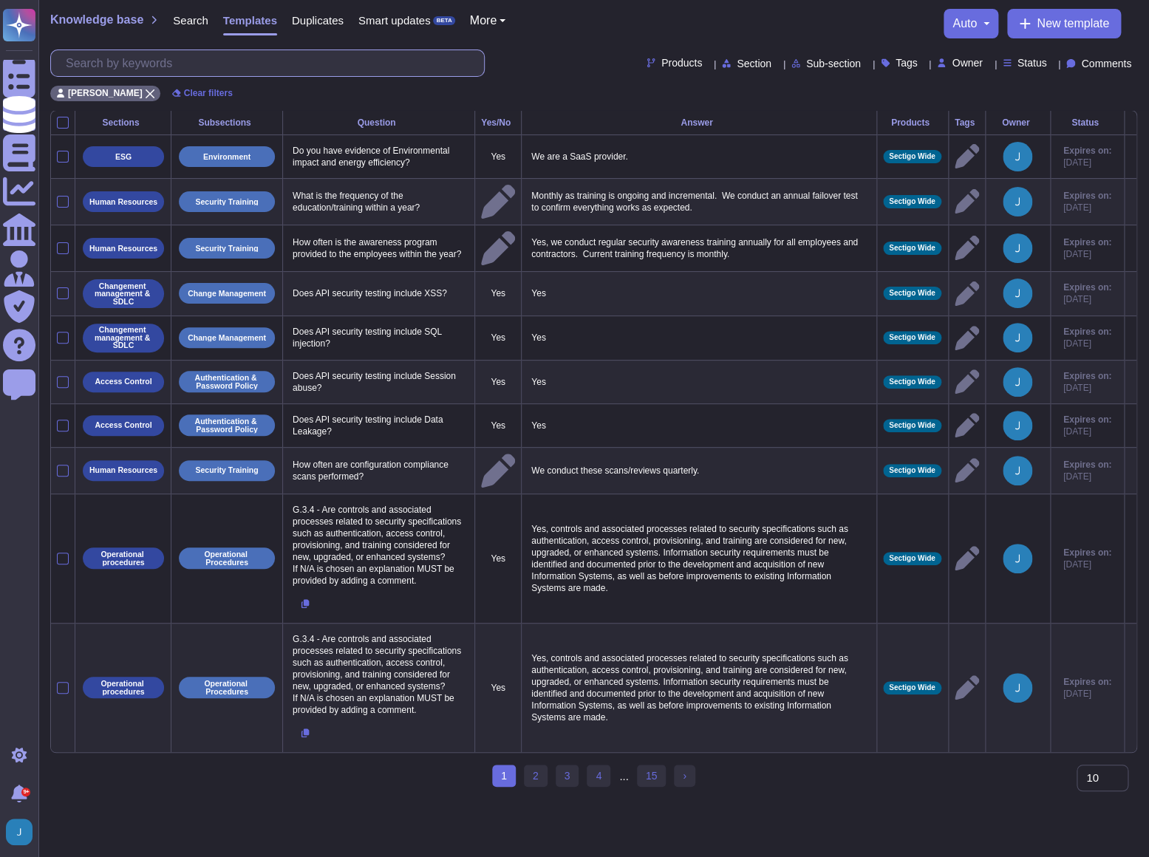
click at [259, 63] on input "text" at bounding box center [271, 63] width 426 height 26
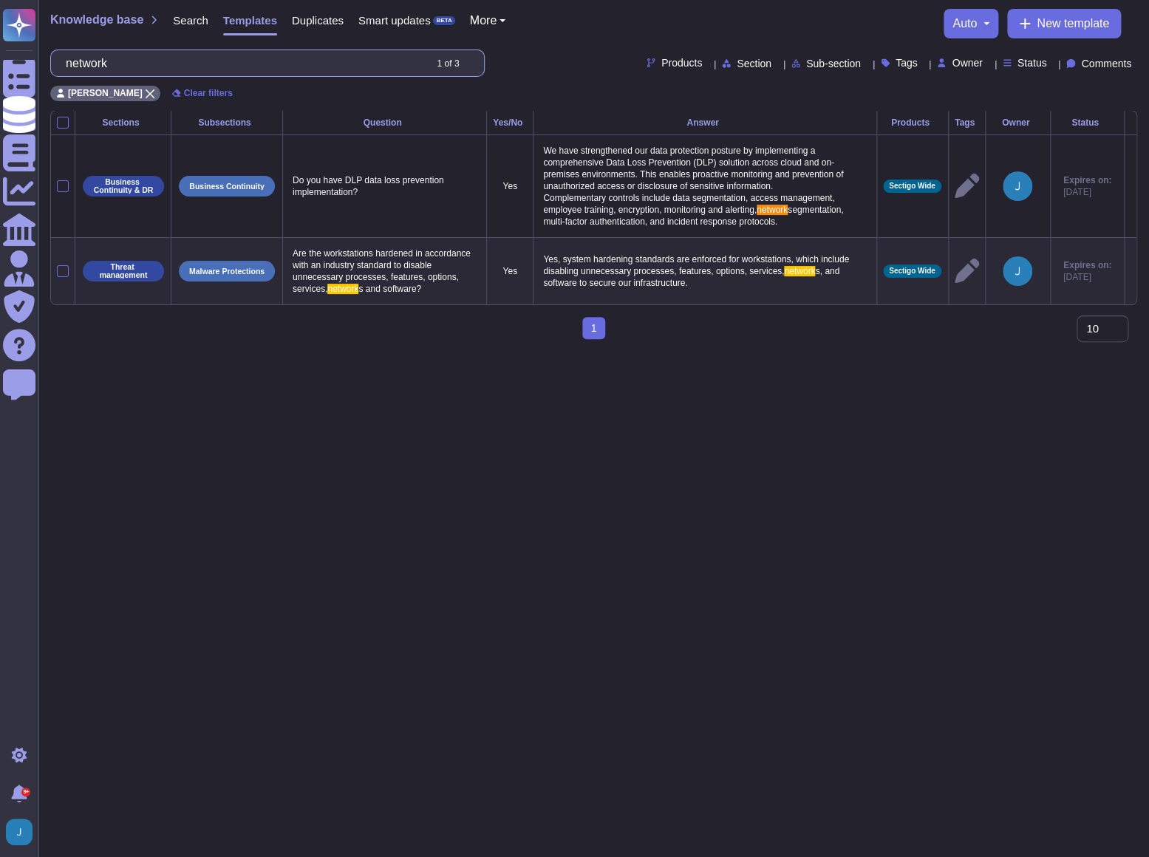
drag, startPoint x: 173, startPoint y: 68, endPoint x: 55, endPoint y: 43, distance: 120.2
click at [55, 43] on div "Knowledge base Search Templates Duplicates Smart updates BETA More auto New tem…" at bounding box center [593, 55] width 1111 height 110
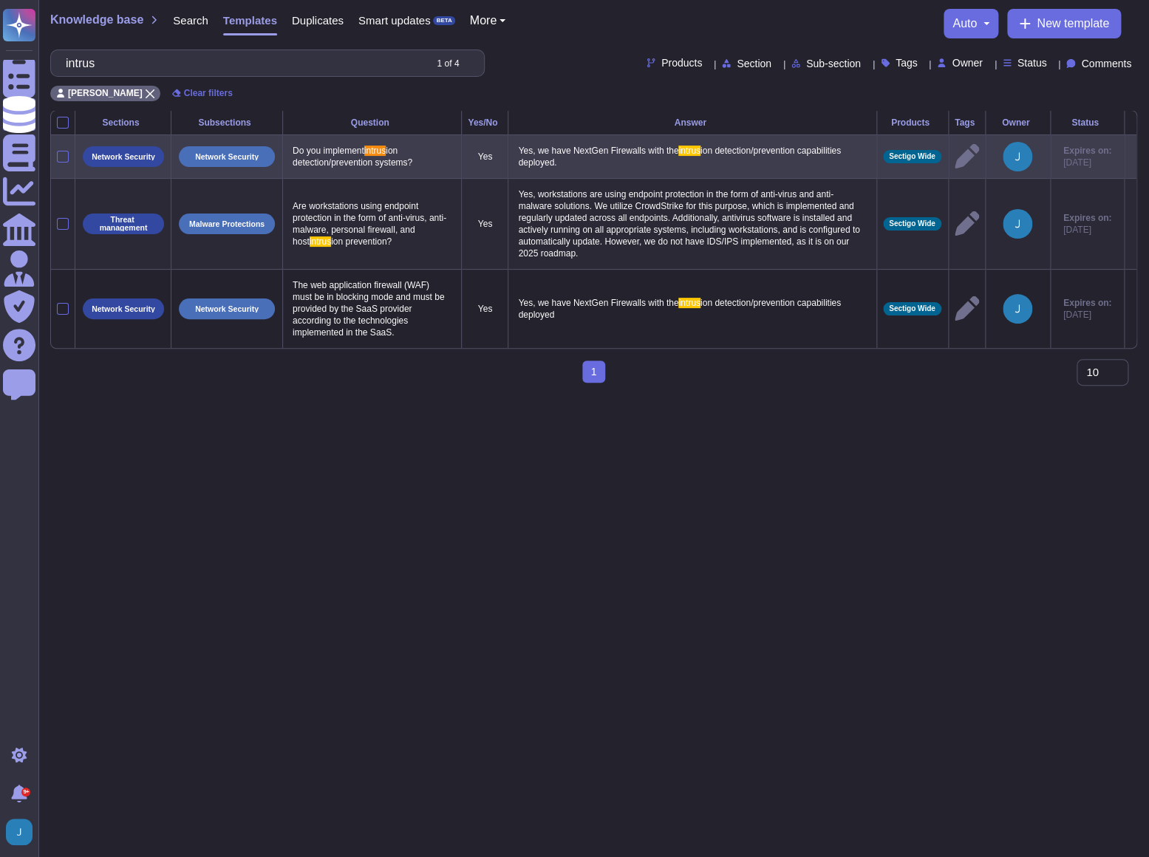
type input "intrus"
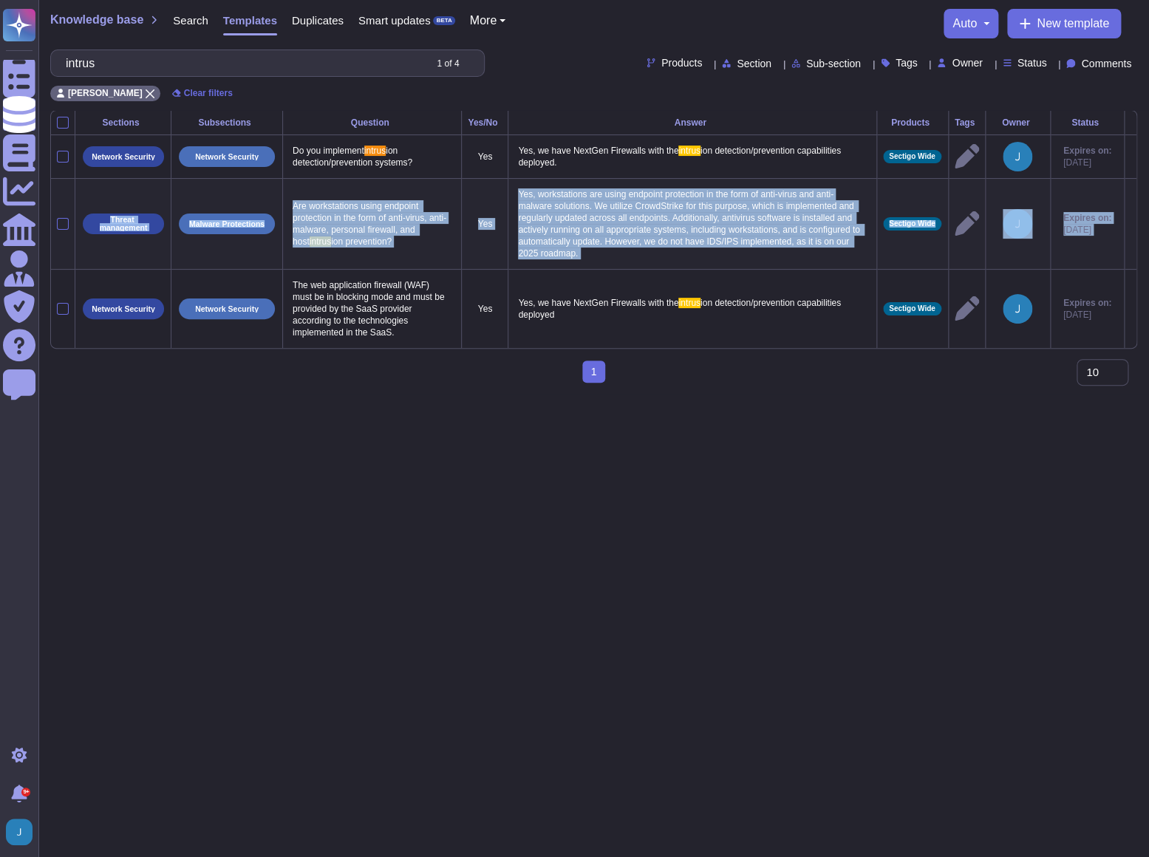
drag, startPoint x: 1123, startPoint y: 155, endPoint x: 1131, endPoint y: 179, distance: 24.8
click at [1131, 179] on tbody "Network Security Network Security Do you implement intrus ion detection/prevent…" at bounding box center [594, 242] width 1086 height 214
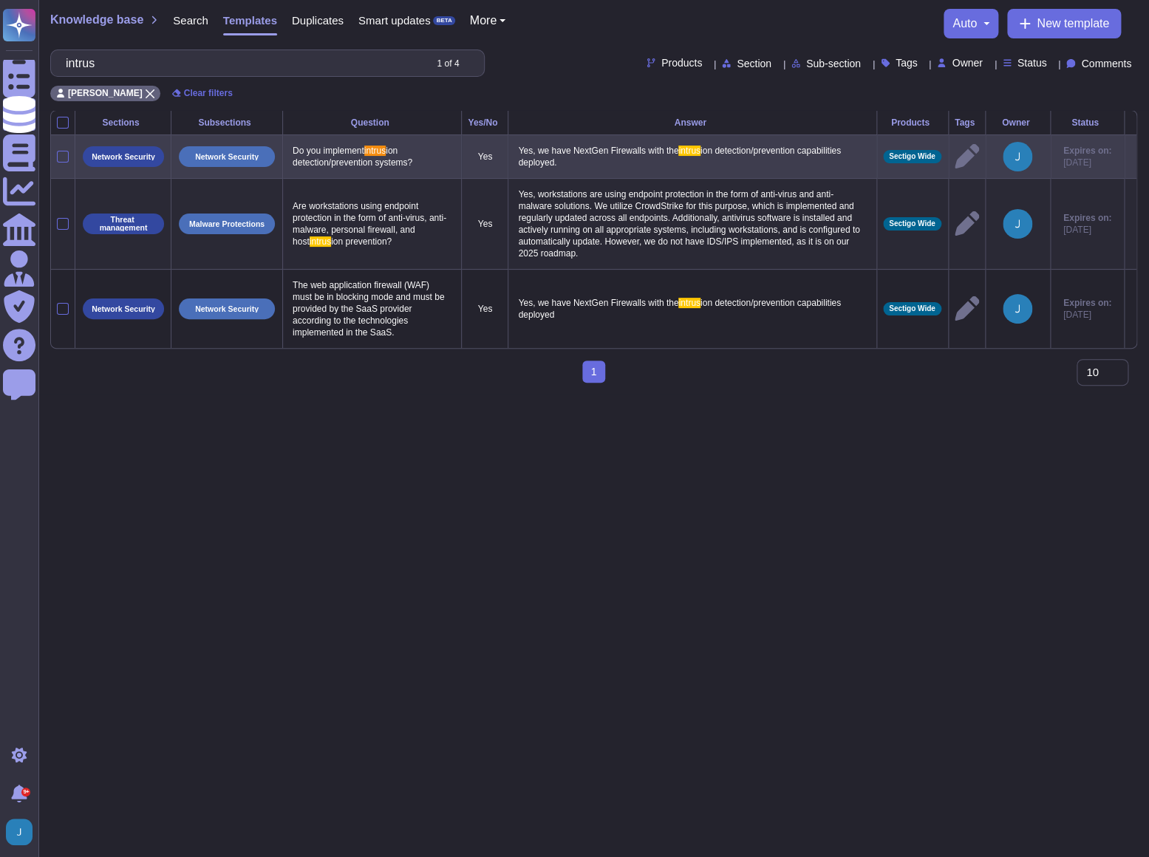
click at [759, 174] on td "Yes, we have NextGen Firewalls with the intrus ion detection/prevention capabil…" at bounding box center [693, 157] width 368 height 44
drag, startPoint x: 658, startPoint y: 162, endPoint x: 517, endPoint y: 146, distance: 141.4
click at [517, 146] on p "Yes, we have NextGen Firewalls with the intrus ion detection/prevention capabil…" at bounding box center [692, 156] width 356 height 31
type textarea "Yes, we have NextGen Firewalls with the intrusion detection/prevention capabili…"
drag, startPoint x: 622, startPoint y: 158, endPoint x: 481, endPoint y: 140, distance: 142.3
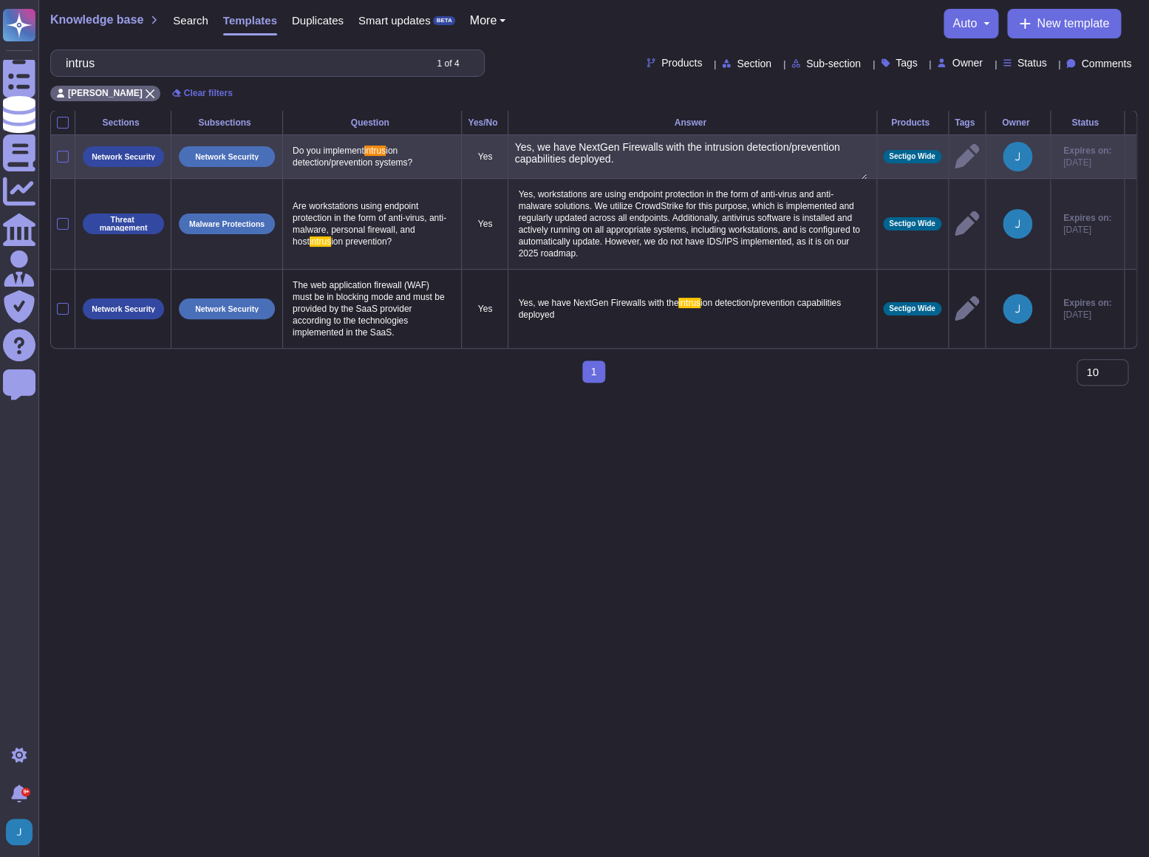
click at [481, 140] on tr "Network Security Network Security Do you implement intrus ion detection/prevent…" at bounding box center [594, 157] width 1086 height 44
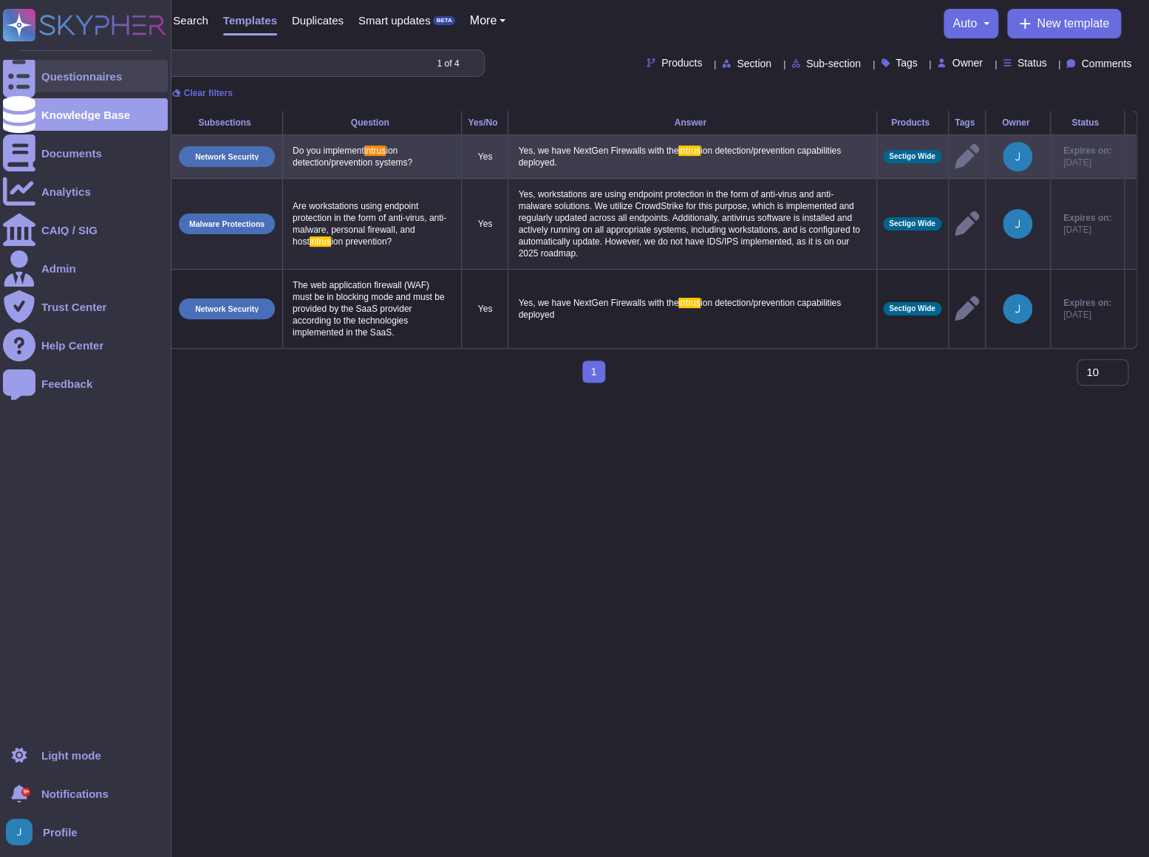
click at [58, 74] on div "Questionnaires" at bounding box center [81, 76] width 81 height 11
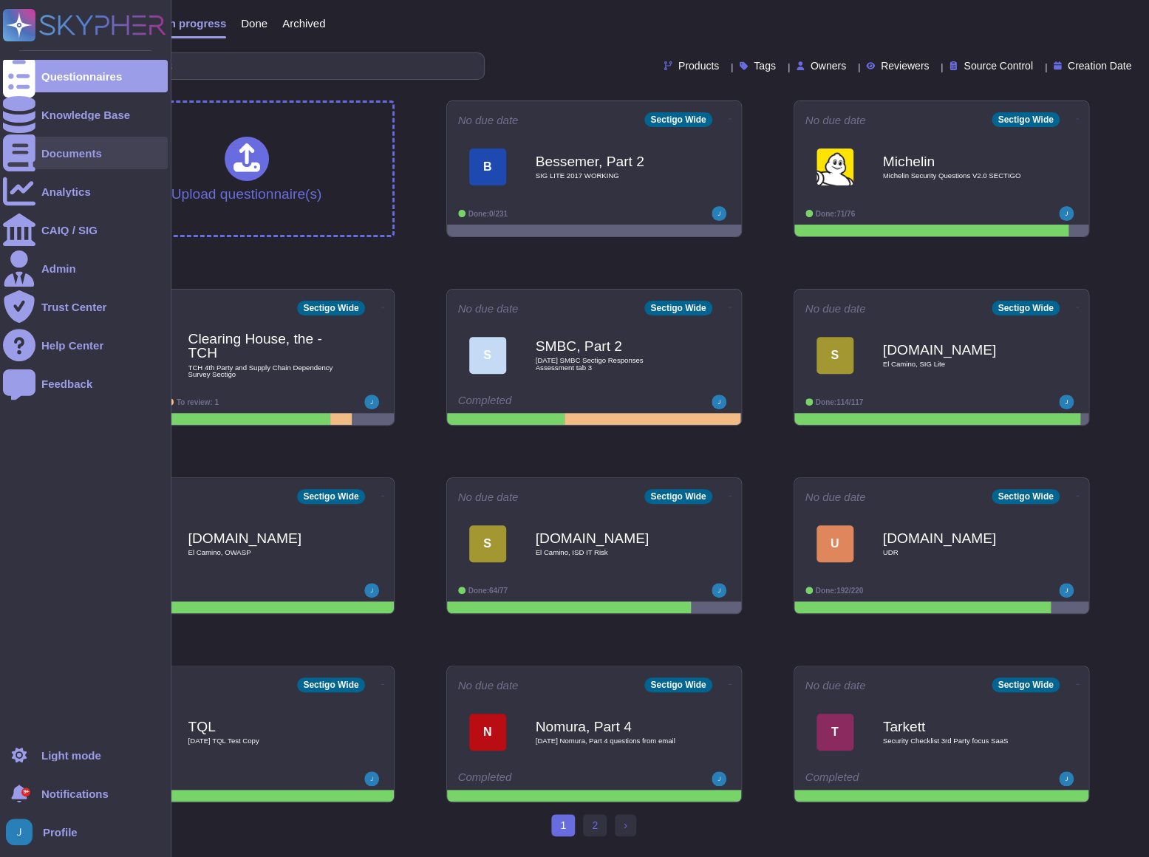
click at [60, 148] on div "Documents" at bounding box center [71, 153] width 61 height 11
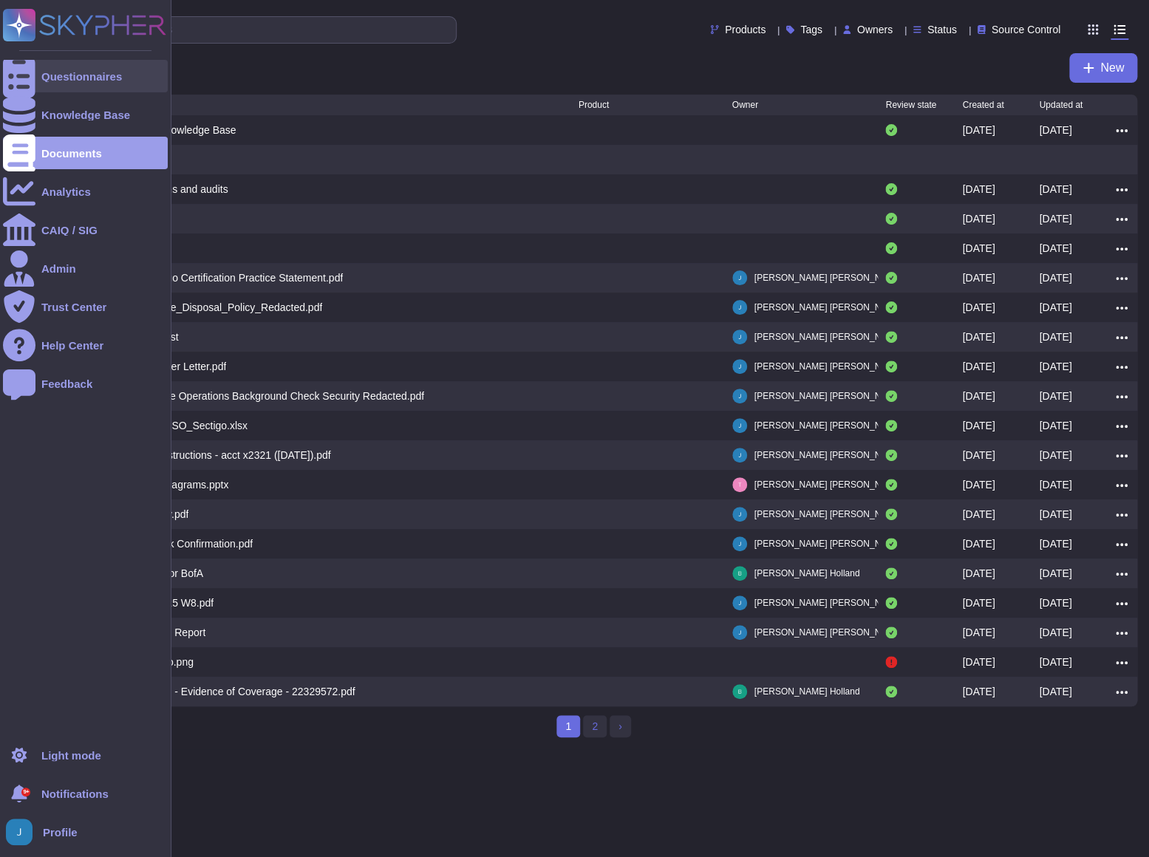
click at [68, 65] on div "Questionnaires" at bounding box center [85, 76] width 165 height 33
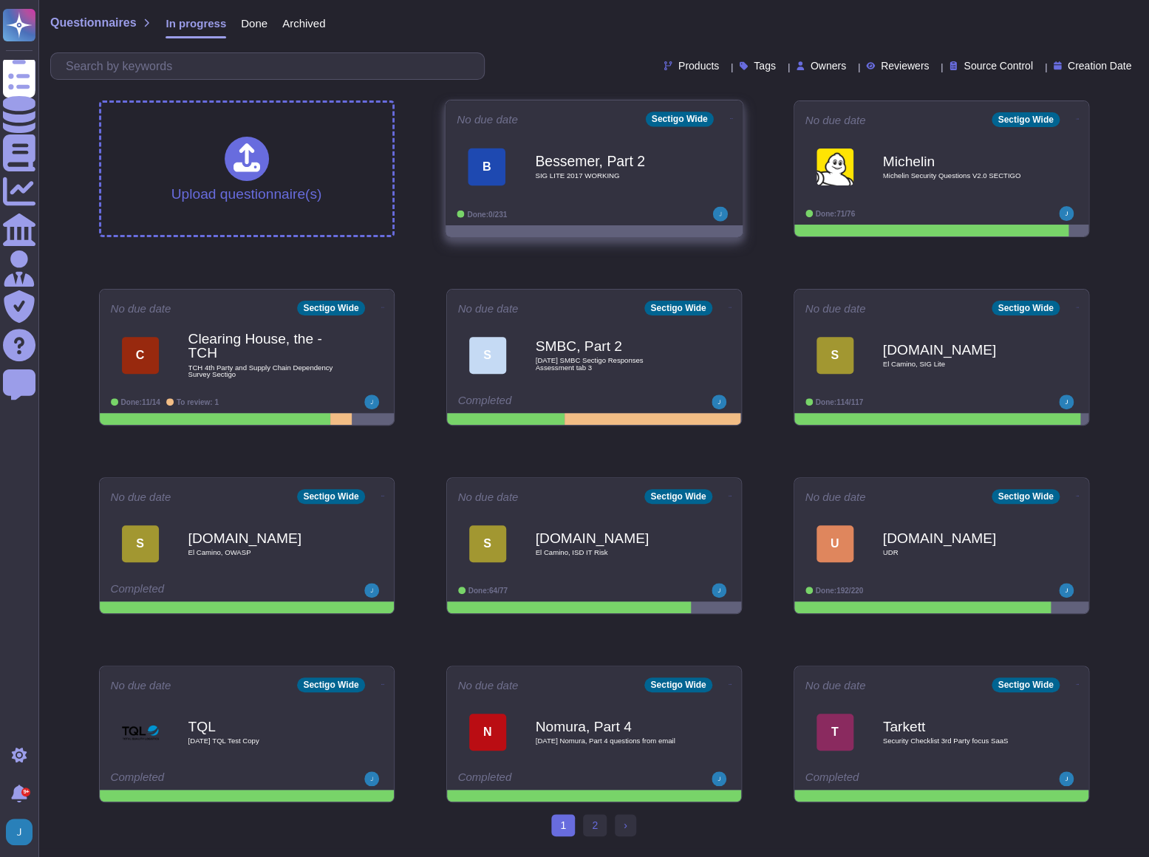
click at [605, 192] on div "Bessemer, Part 2 SIG LITE 2017 WORKING" at bounding box center [609, 167] width 149 height 60
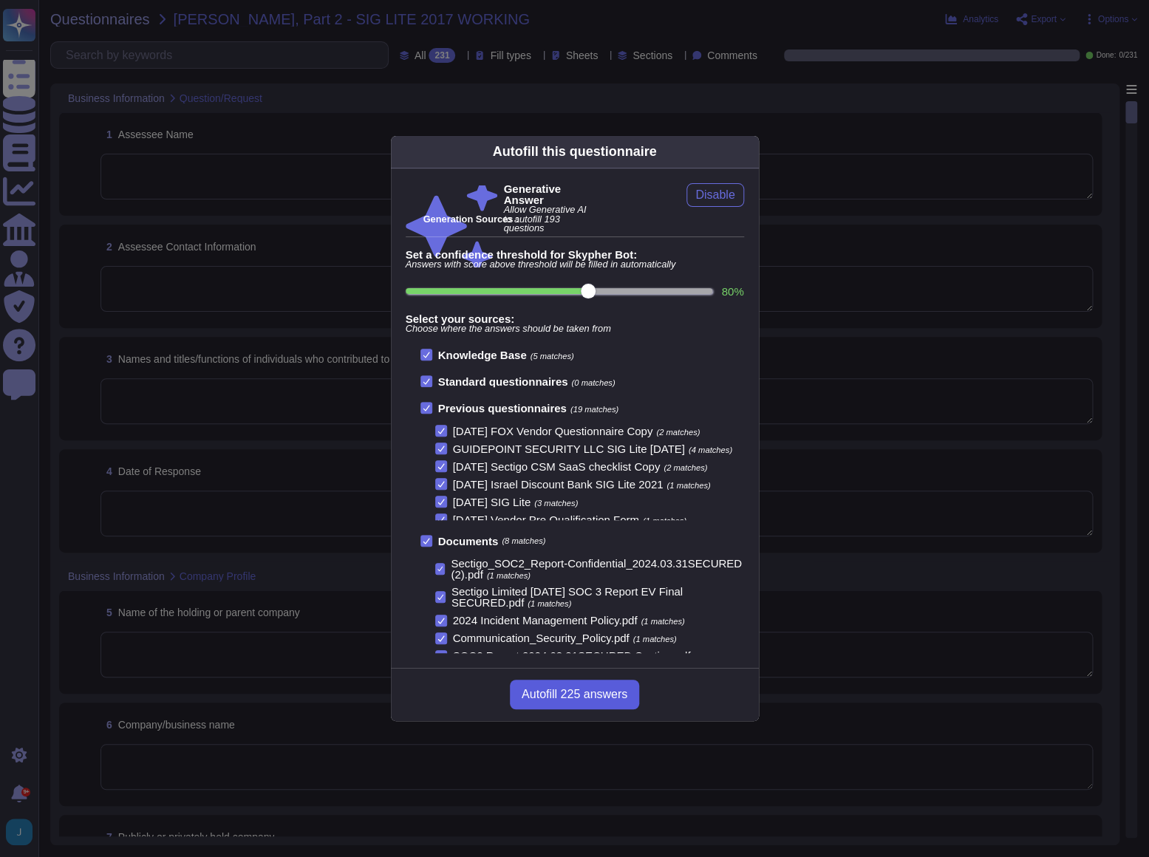
click at [564, 690] on span "Autofill 225 answers" at bounding box center [575, 695] width 106 height 12
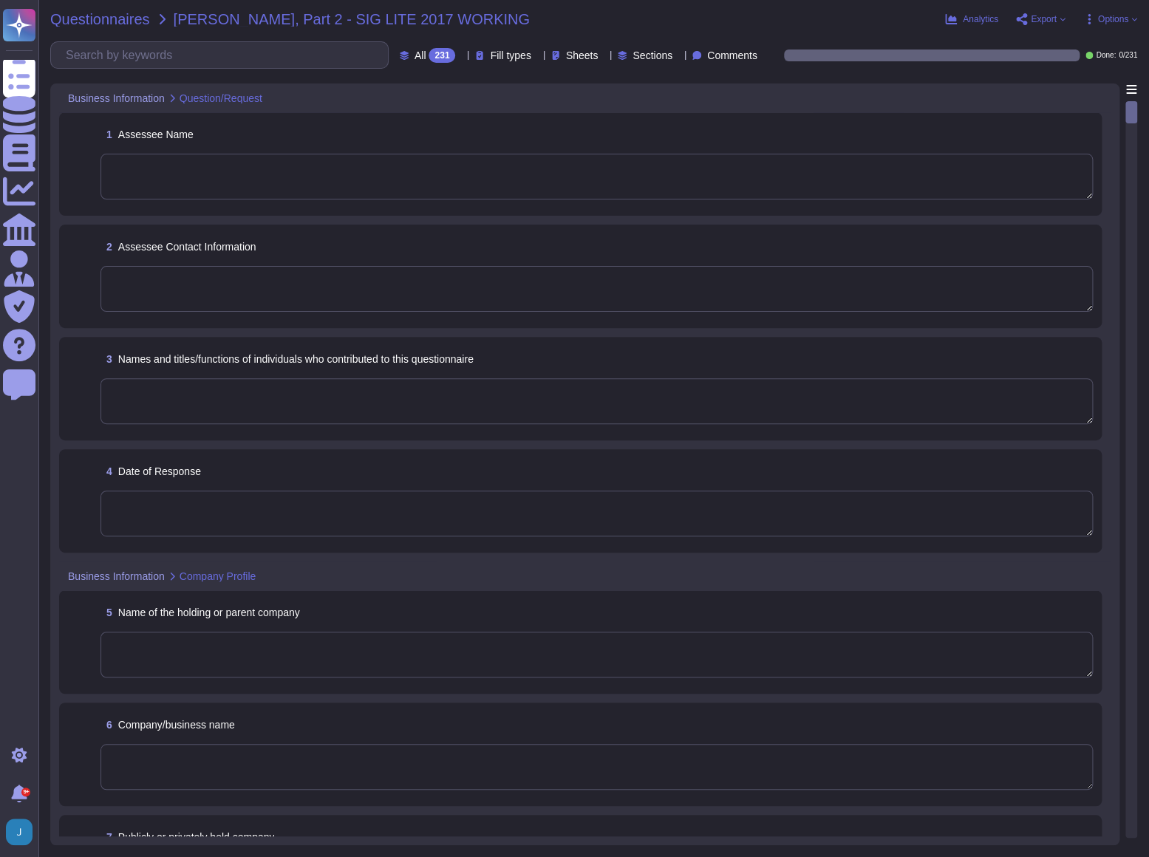
click at [137, 23] on span "Questionnaires" at bounding box center [100, 19] width 100 height 15
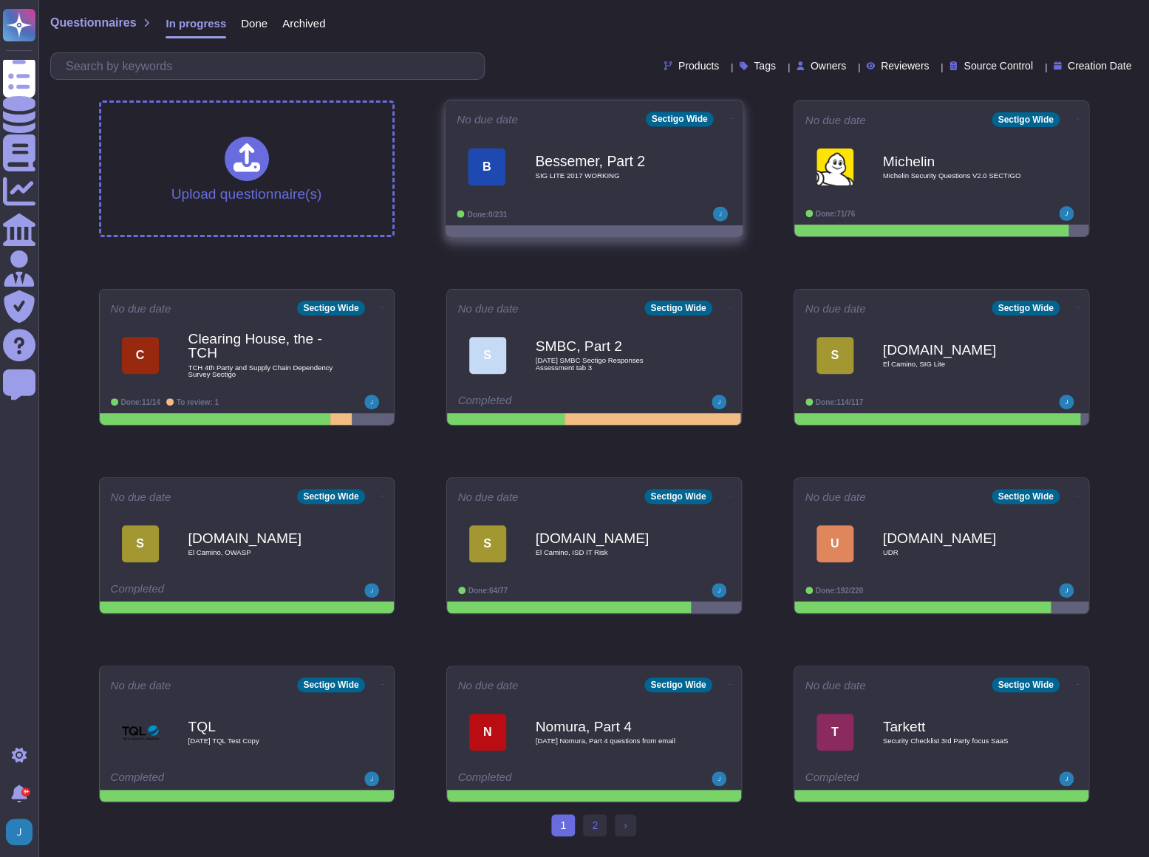
click at [592, 174] on span "SIG LITE 2017 WORKING" at bounding box center [609, 175] width 149 height 7
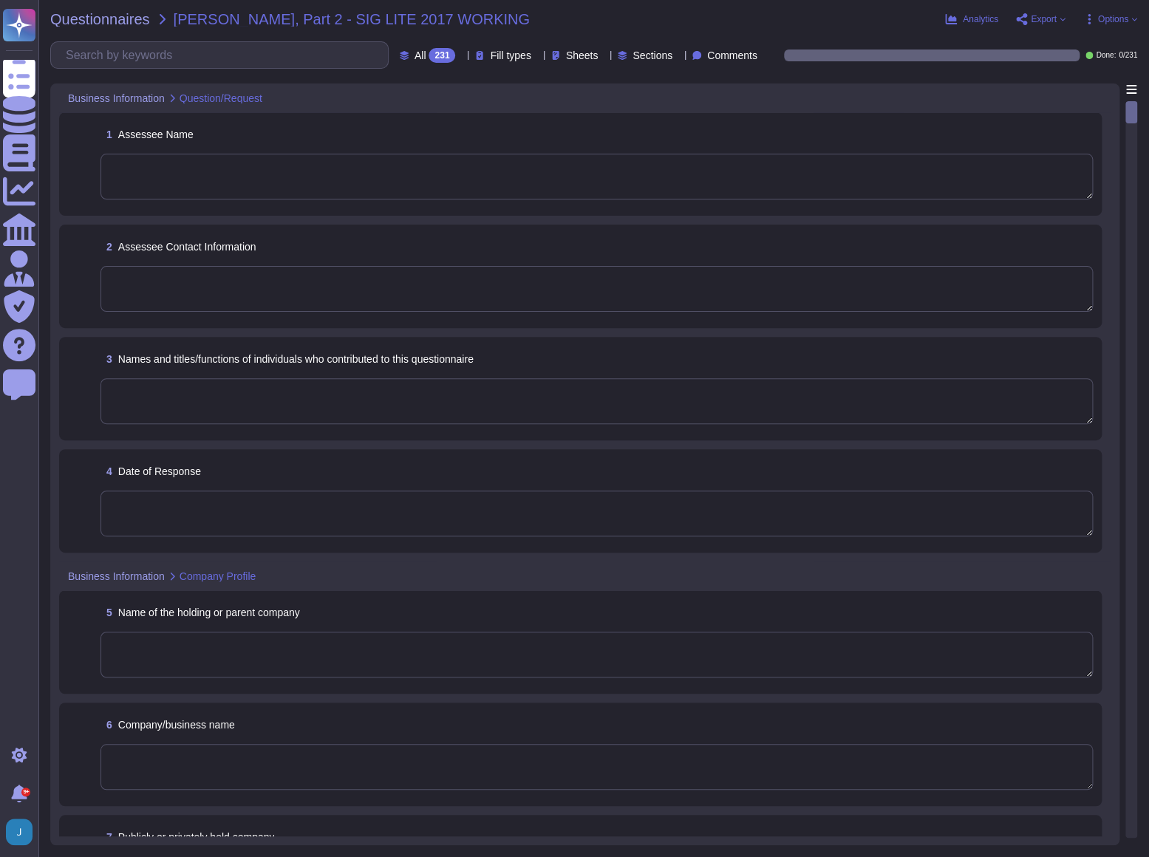
click at [509, 184] on textarea at bounding box center [597, 177] width 993 height 46
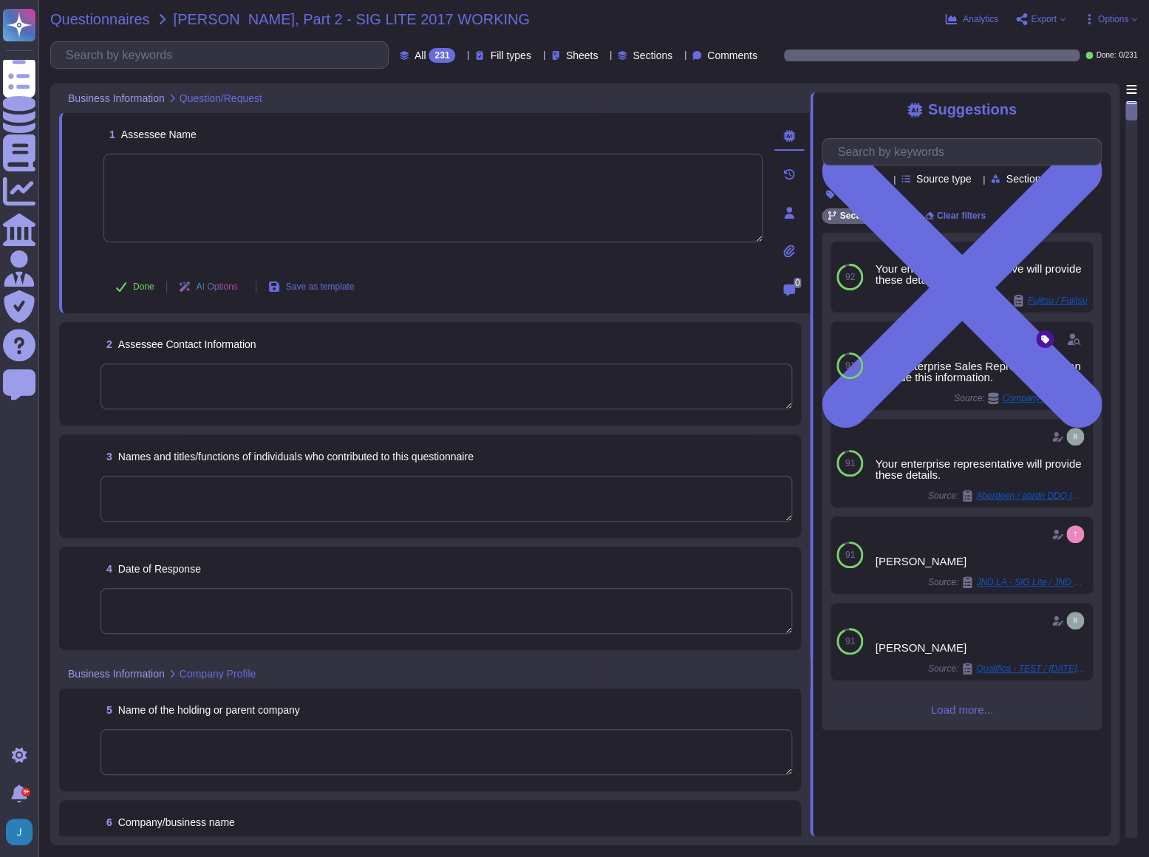
click at [66, 17] on span "Questionnaires" at bounding box center [100, 19] width 100 height 15
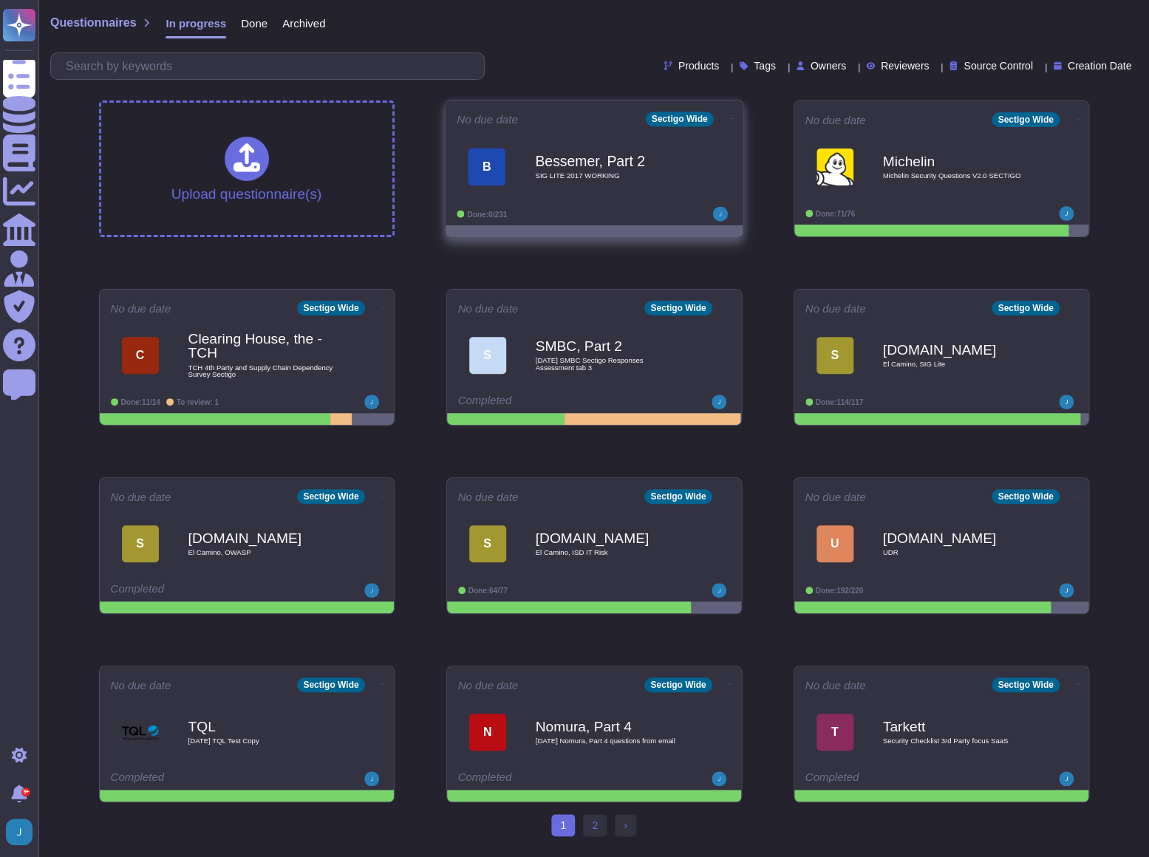
click at [730, 118] on icon at bounding box center [731, 118] width 3 height 1
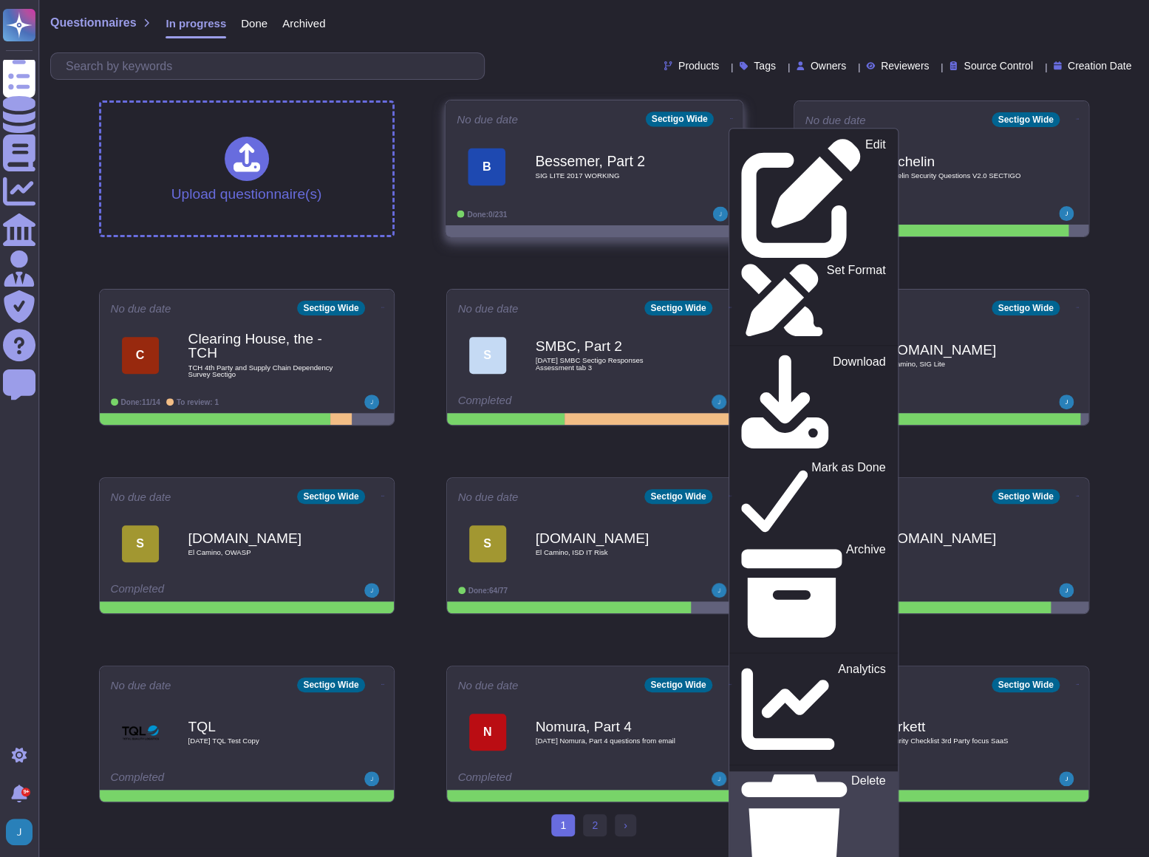
click at [851, 775] on p "Delete" at bounding box center [868, 835] width 35 height 120
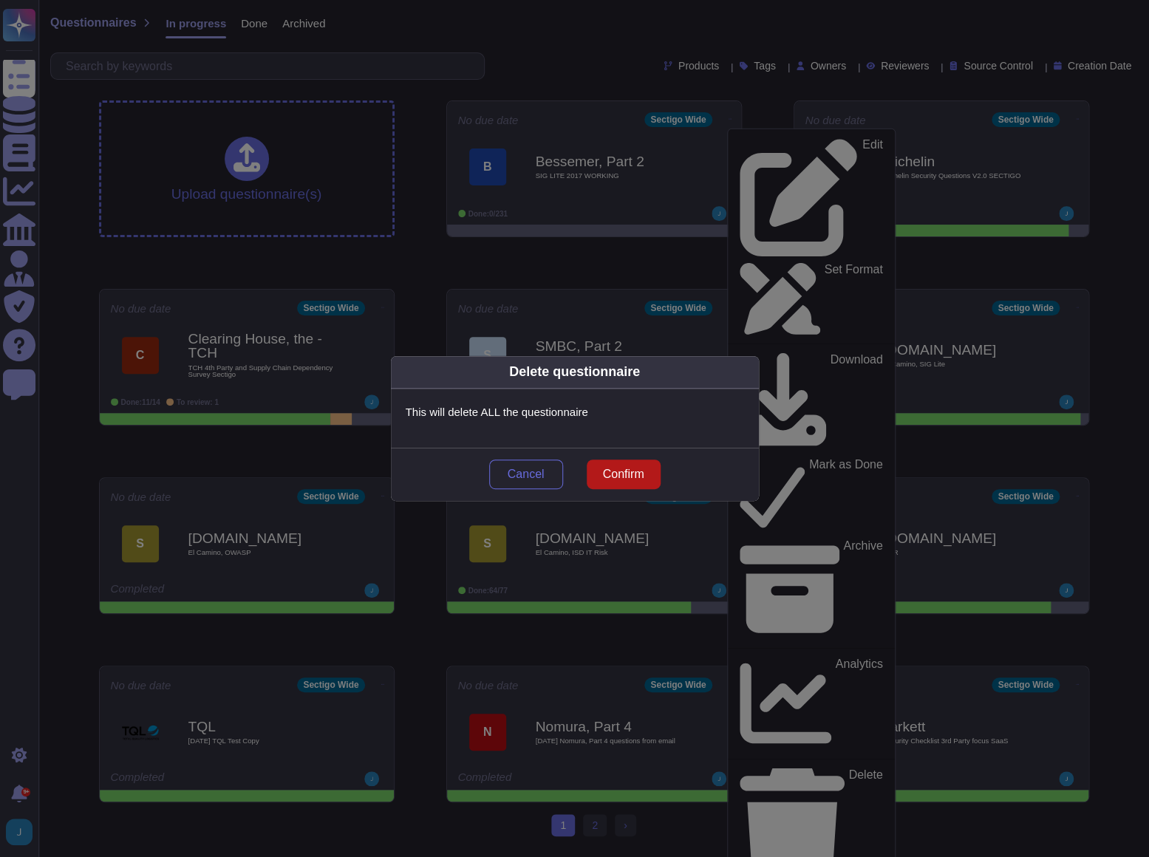
click at [647, 473] on button "Confirm" at bounding box center [624, 475] width 74 height 30
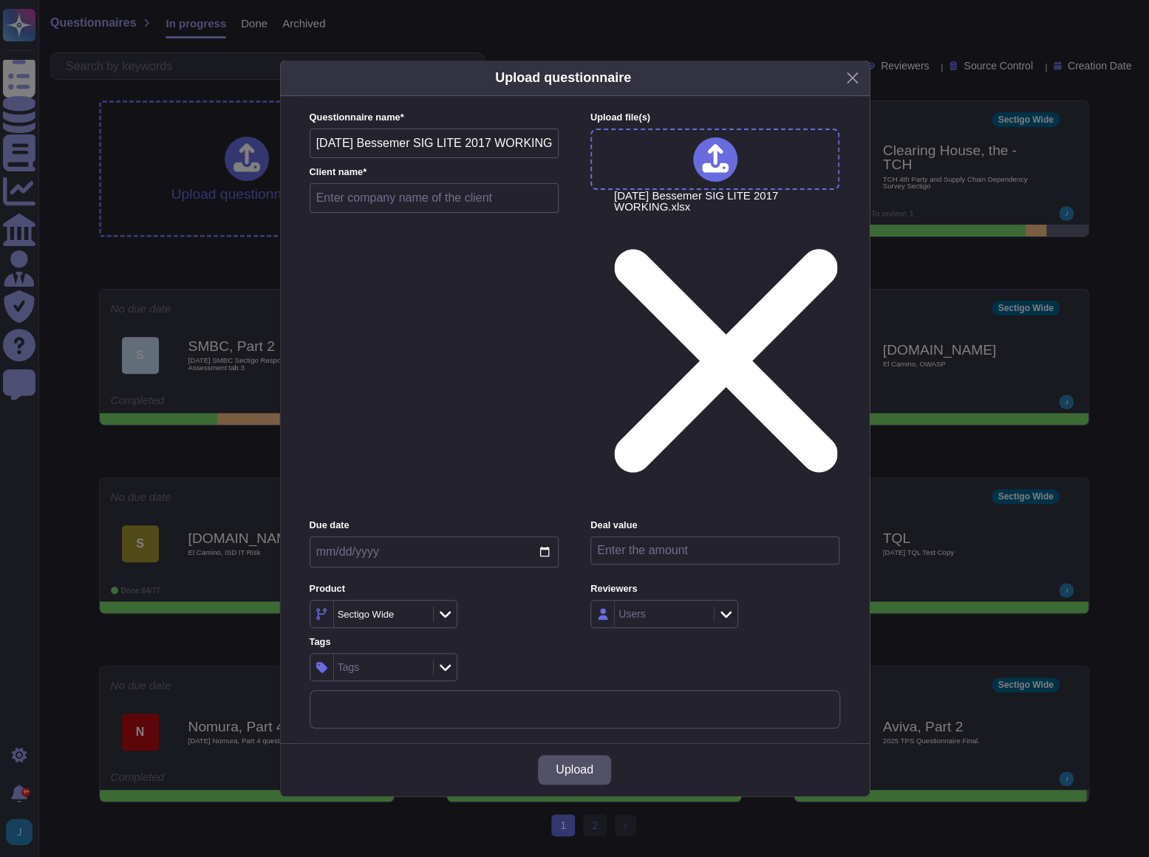
click at [347, 213] on input "text" at bounding box center [435, 198] width 250 height 30
type input "Bessemer, Part 2"
click at [551, 755] on button "Upload" at bounding box center [574, 770] width 73 height 30
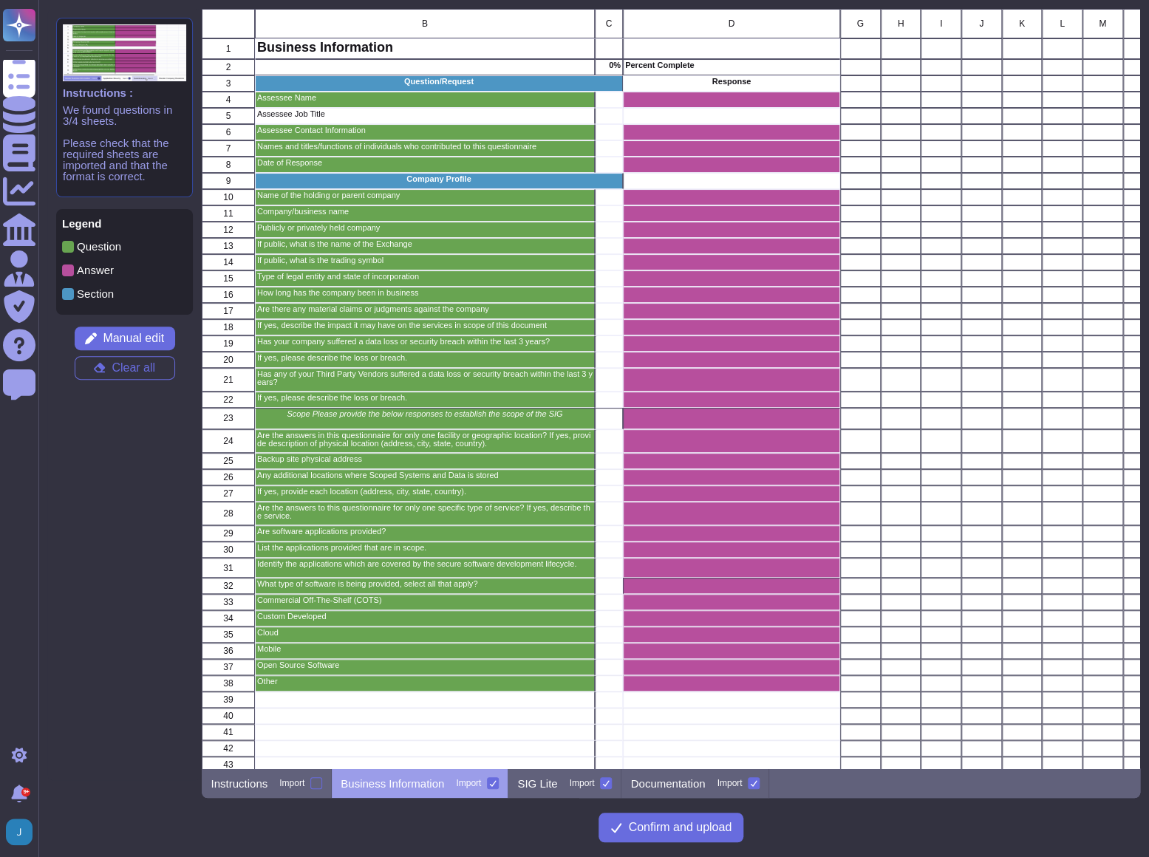
scroll to position [749, 928]
click at [532, 783] on p "SIG Lite" at bounding box center [537, 783] width 40 height 11
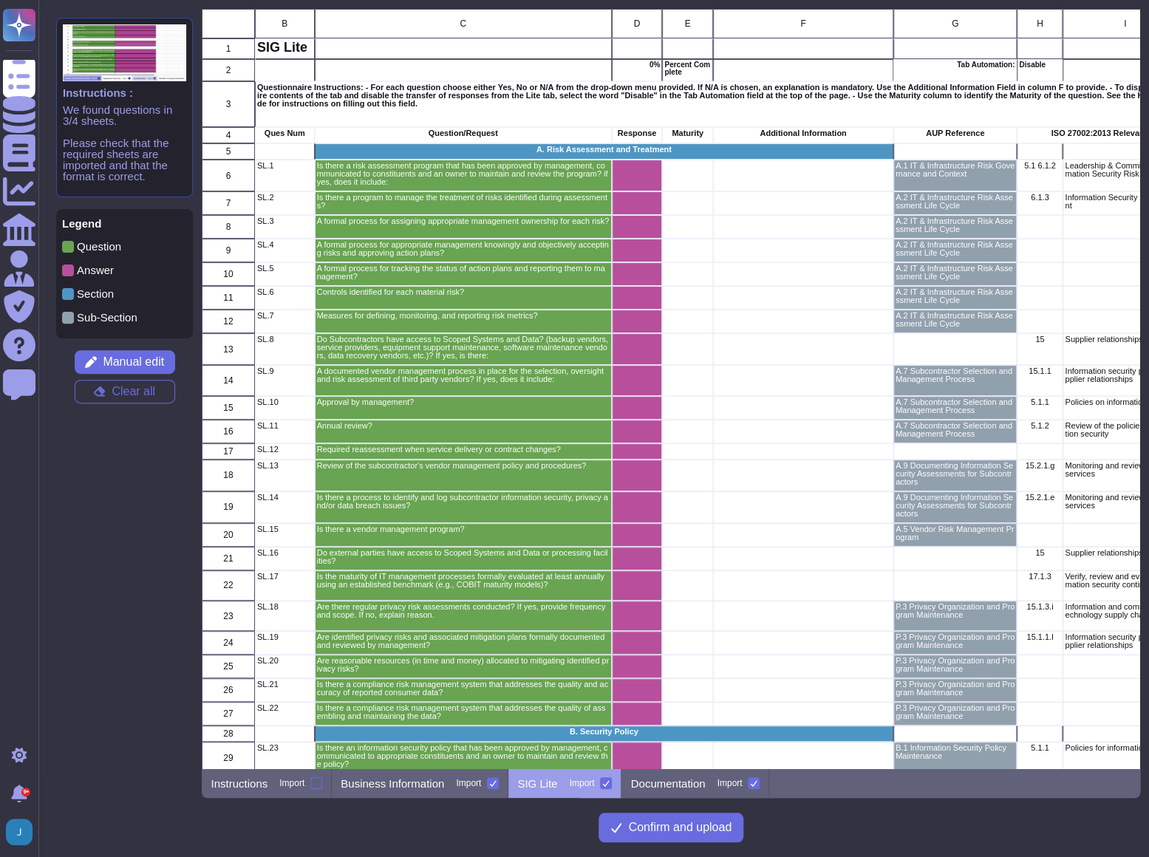
click at [654, 510] on div "grid" at bounding box center [637, 508] width 51 height 32
click at [556, 783] on div "SIG Lite Import" at bounding box center [565, 784] width 113 height 30
click at [630, 448] on div "grid" at bounding box center [637, 451] width 51 height 16
click at [103, 391] on icon at bounding box center [99, 392] width 11 height 10
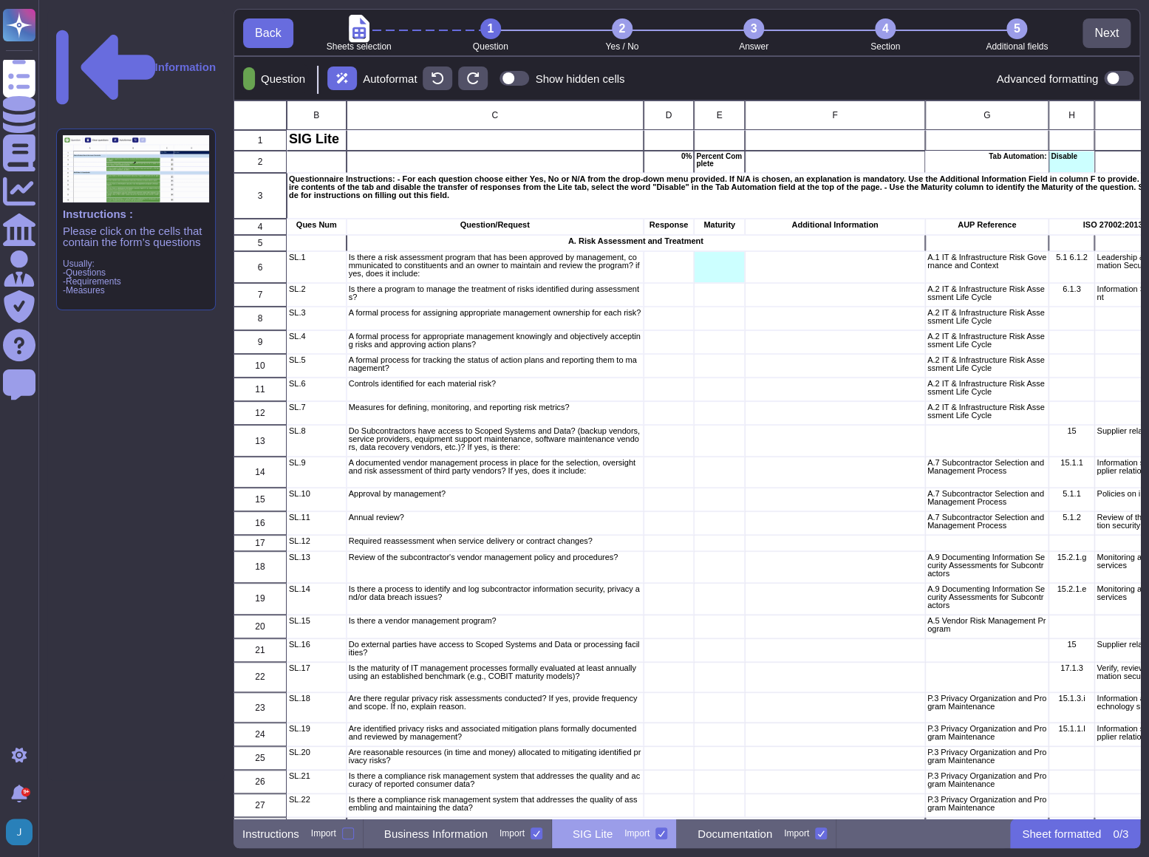
scroll to position [709, 897]
click at [249, 80] on icon at bounding box center [249, 80] width 0 height 0
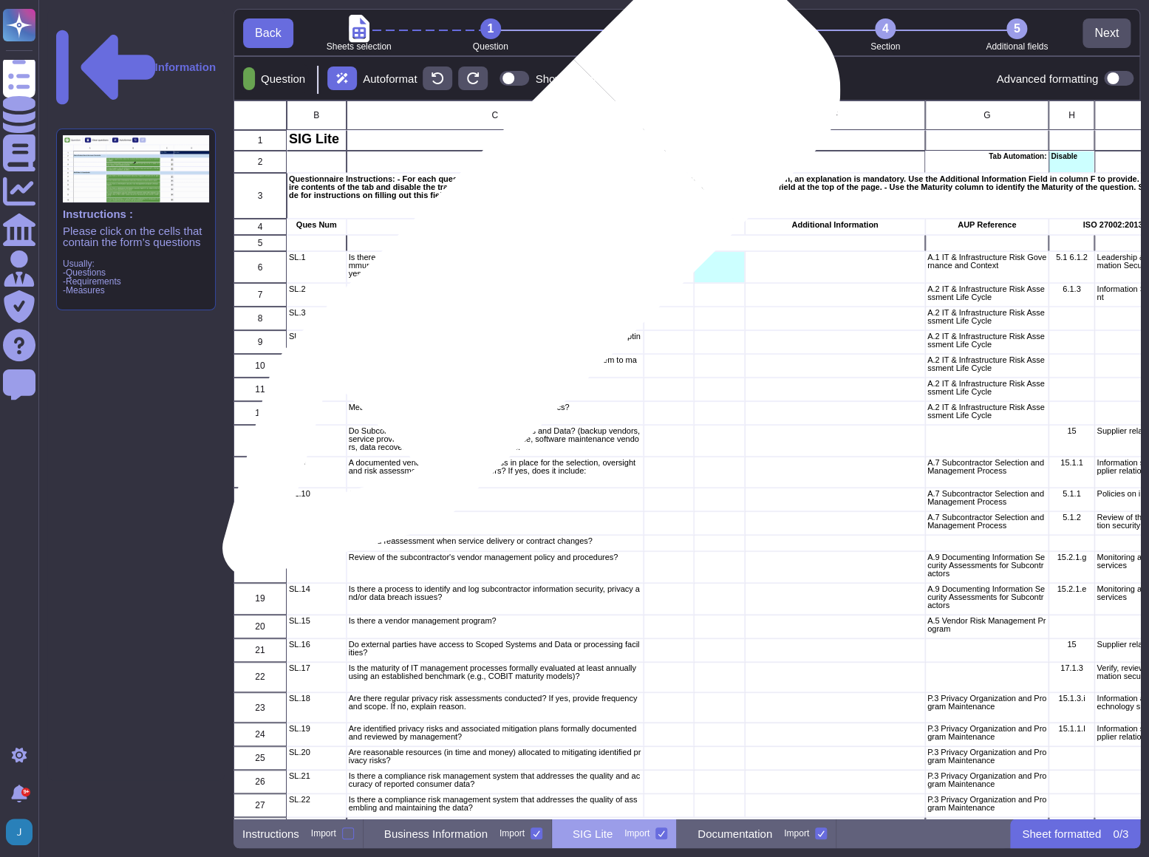
click at [526, 276] on p "Is there a risk assessment program that has been approved by management, commun…" at bounding box center [495, 266] width 293 height 24
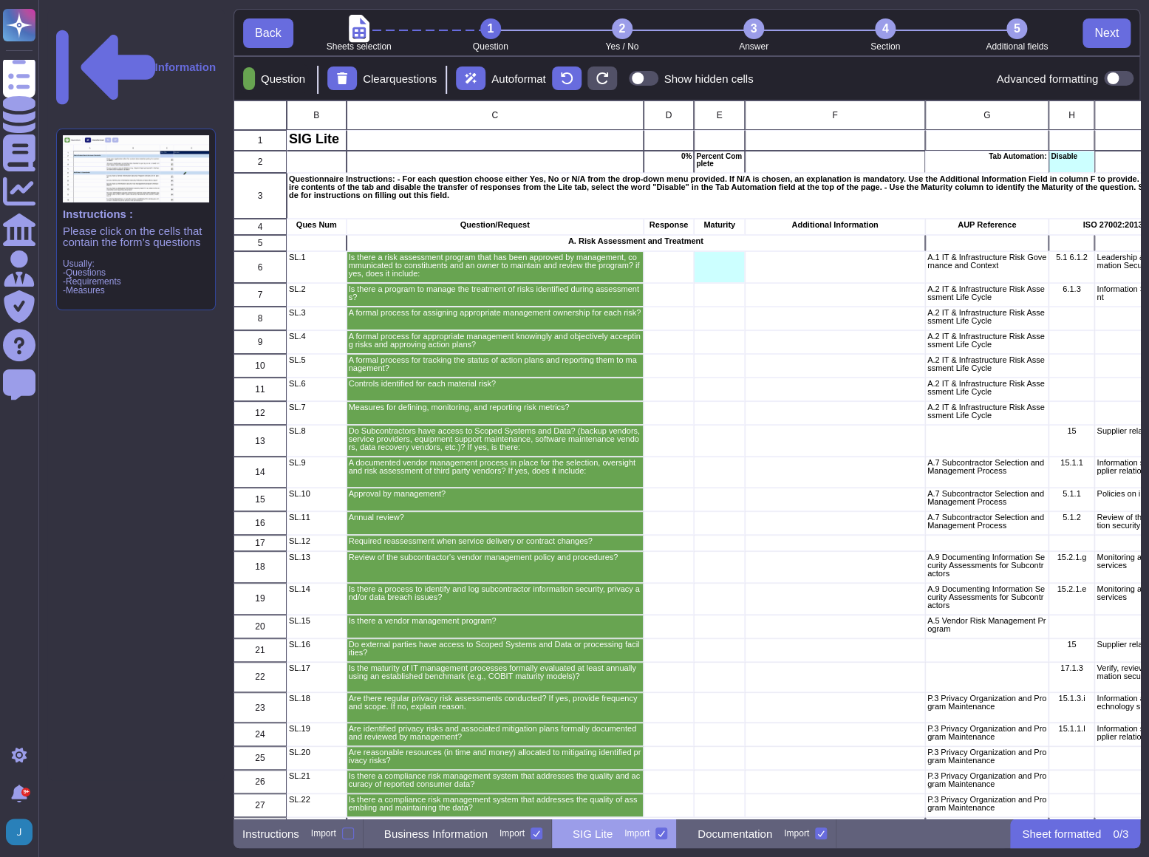
click at [619, 40] on li "2 Yes / No" at bounding box center [623, 34] width 132 height 33
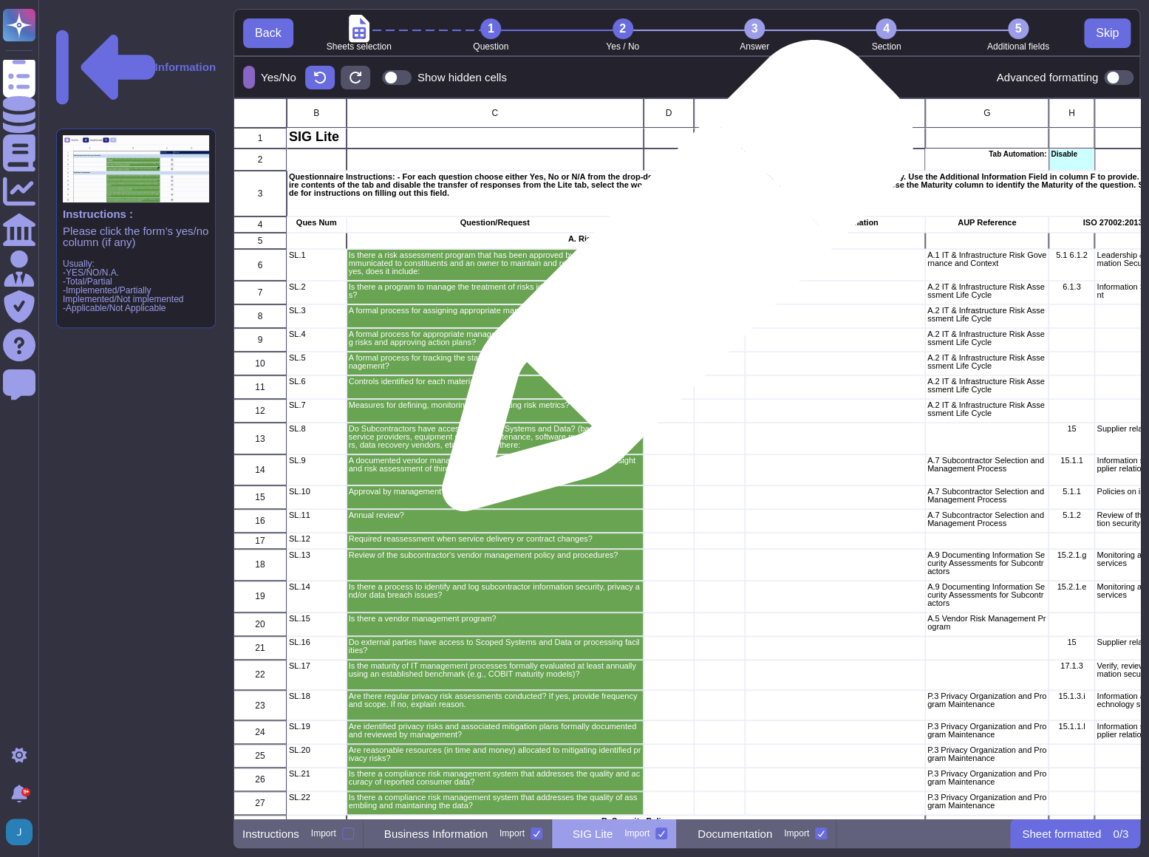
click at [672, 283] on div "grid" at bounding box center [669, 294] width 51 height 24
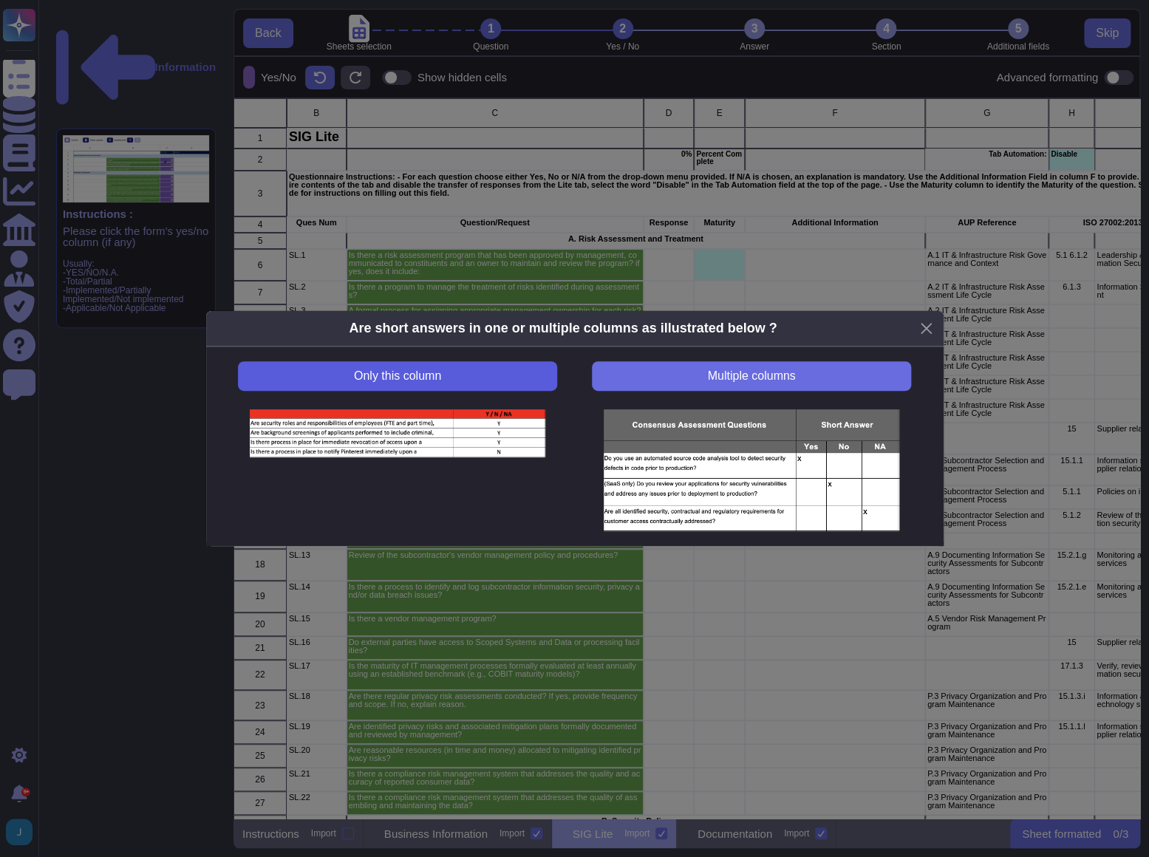
click at [450, 376] on button "Only this column" at bounding box center [397, 376] width 319 height 30
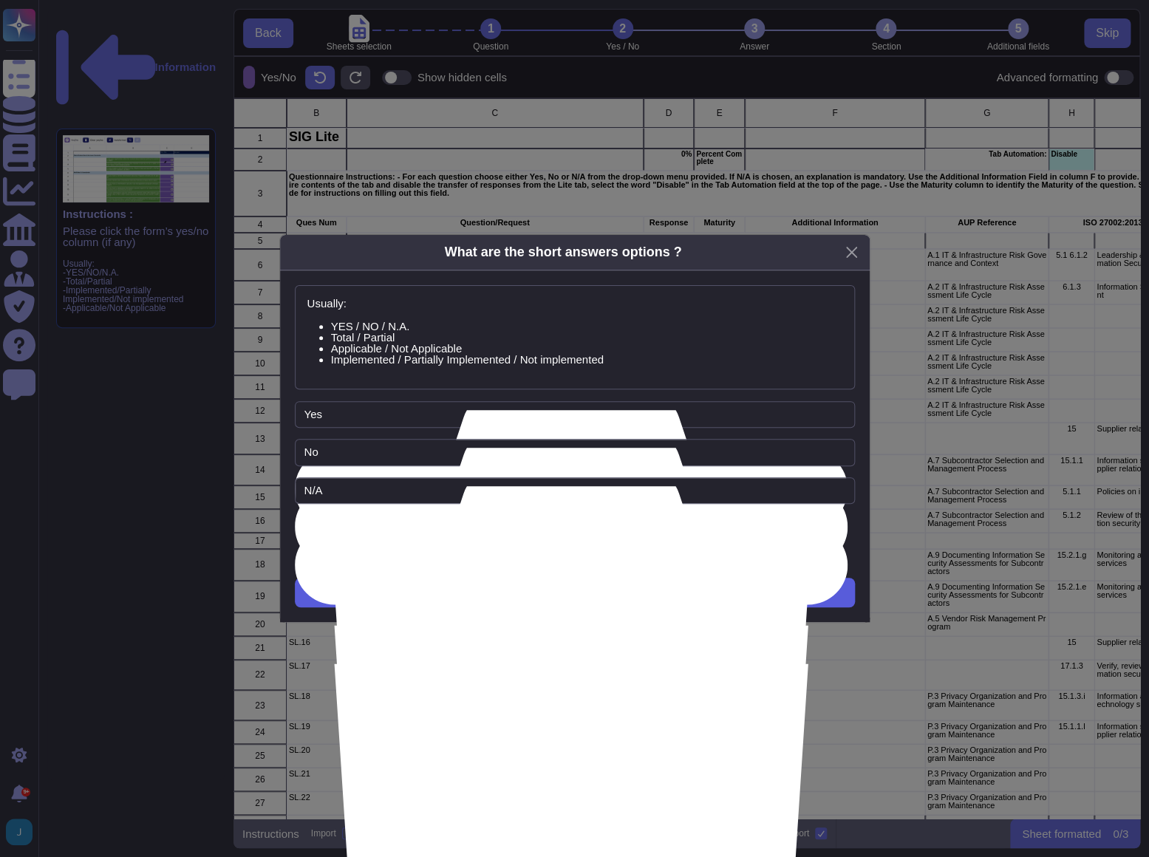
click at [521, 596] on button "Next" at bounding box center [575, 593] width 560 height 30
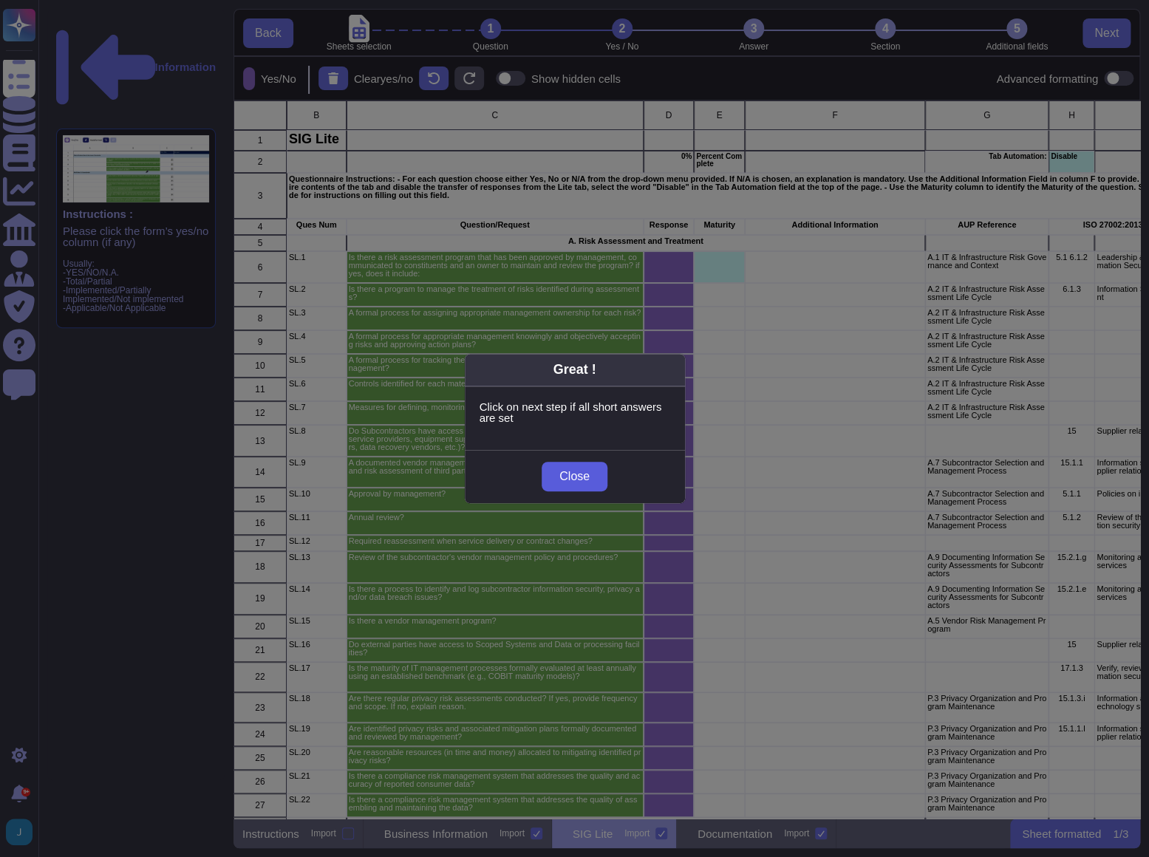
click at [565, 471] on span "Close" at bounding box center [575, 477] width 30 height 12
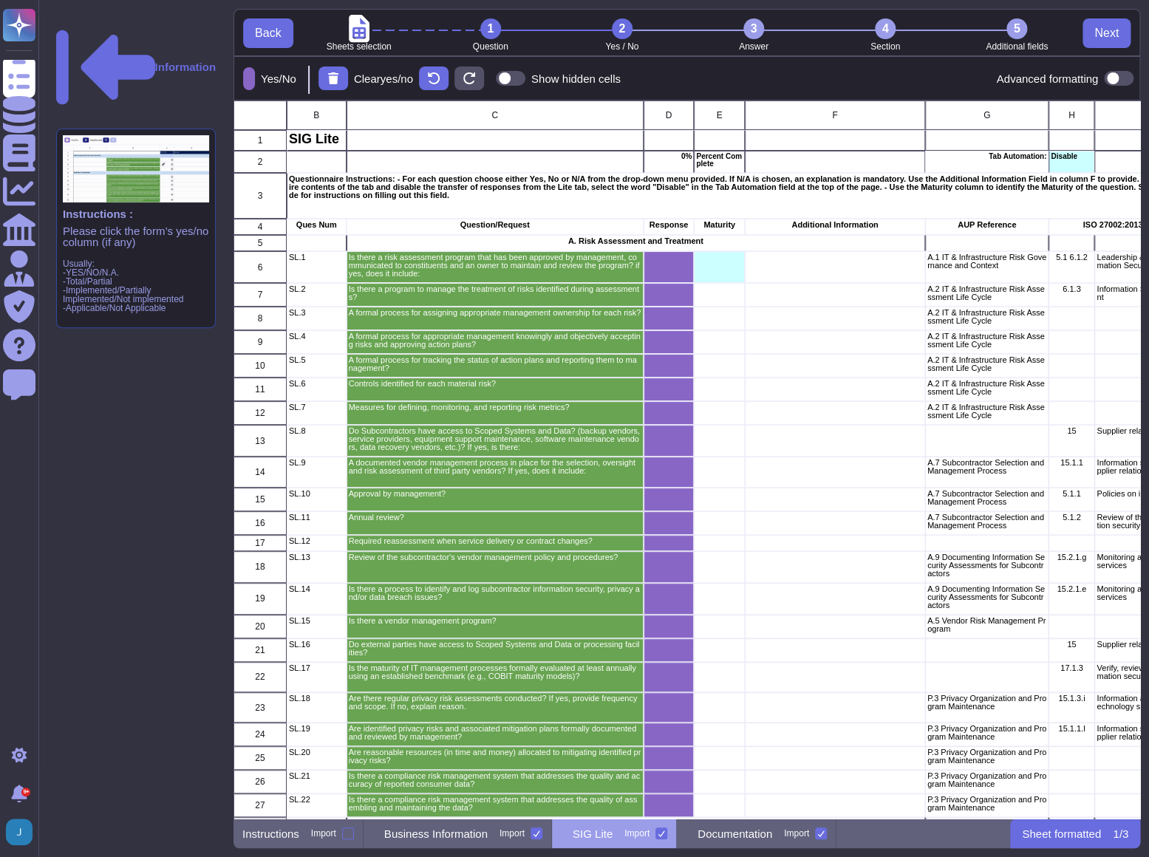
click at [752, 43] on li "3 Answer" at bounding box center [754, 34] width 132 height 33
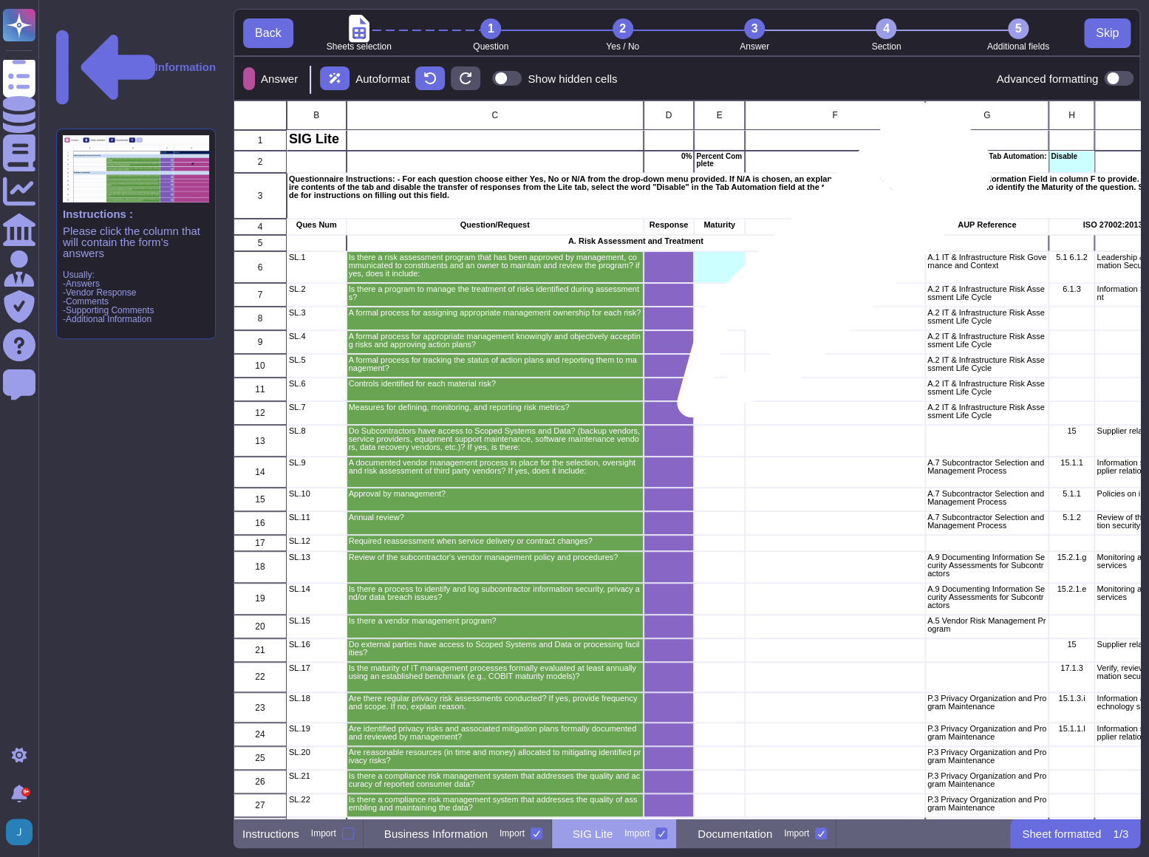
click at [829, 268] on div "grid" at bounding box center [835, 267] width 180 height 32
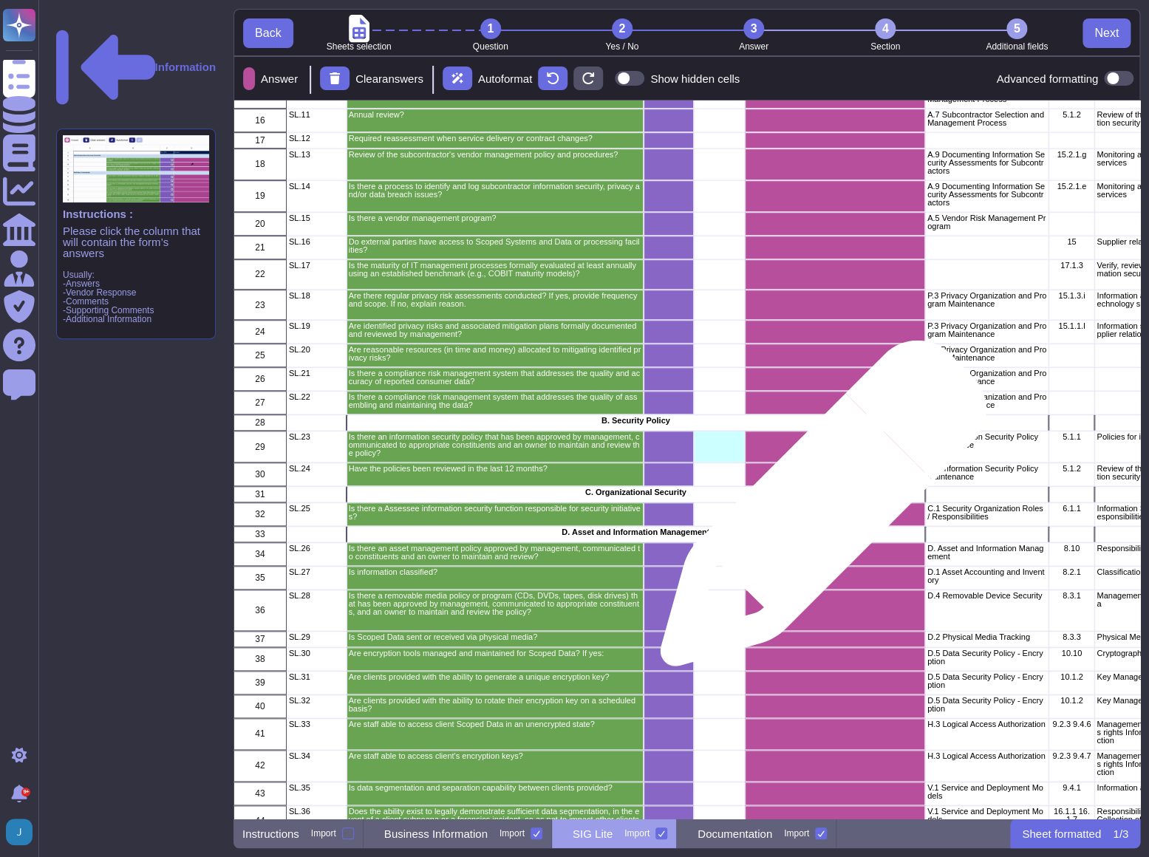
scroll to position [470, 0]
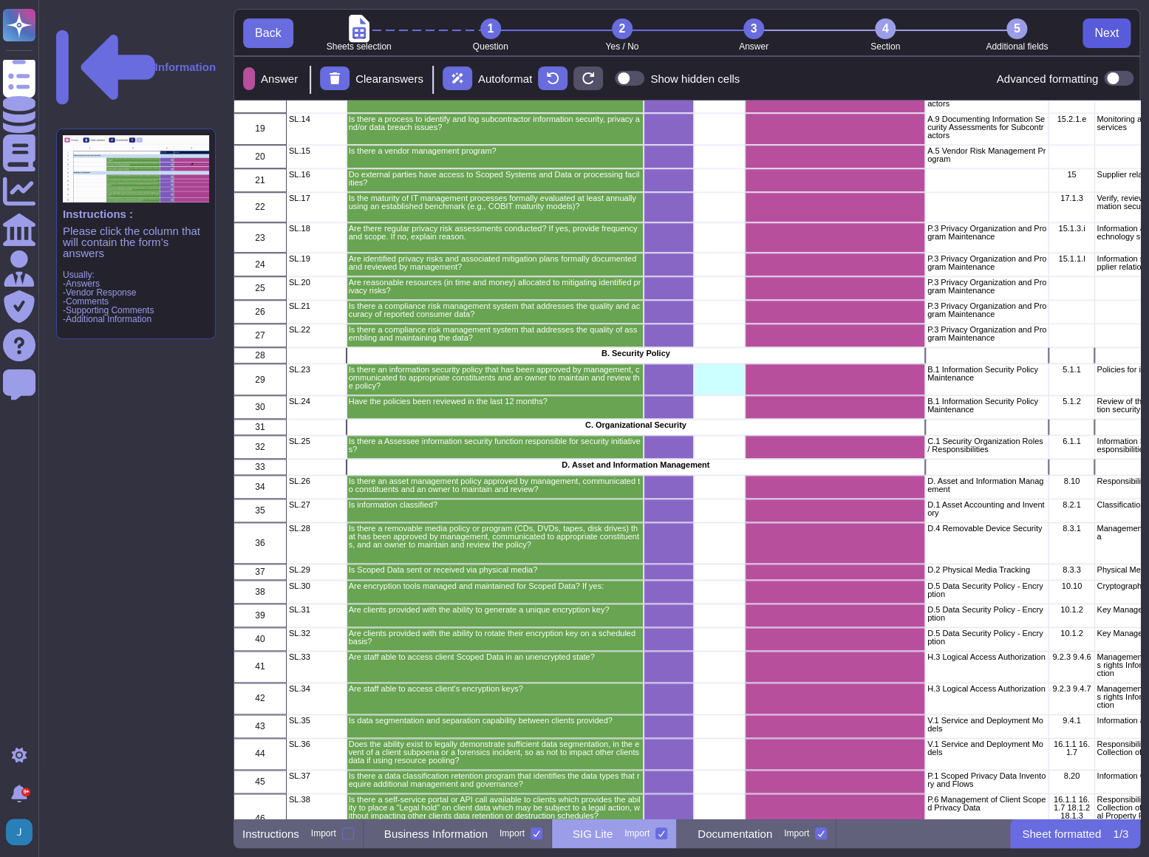
click at [1106, 30] on span "Next" at bounding box center [1107, 33] width 24 height 12
click at [1101, 35] on span "Skip" at bounding box center [1107, 33] width 23 height 12
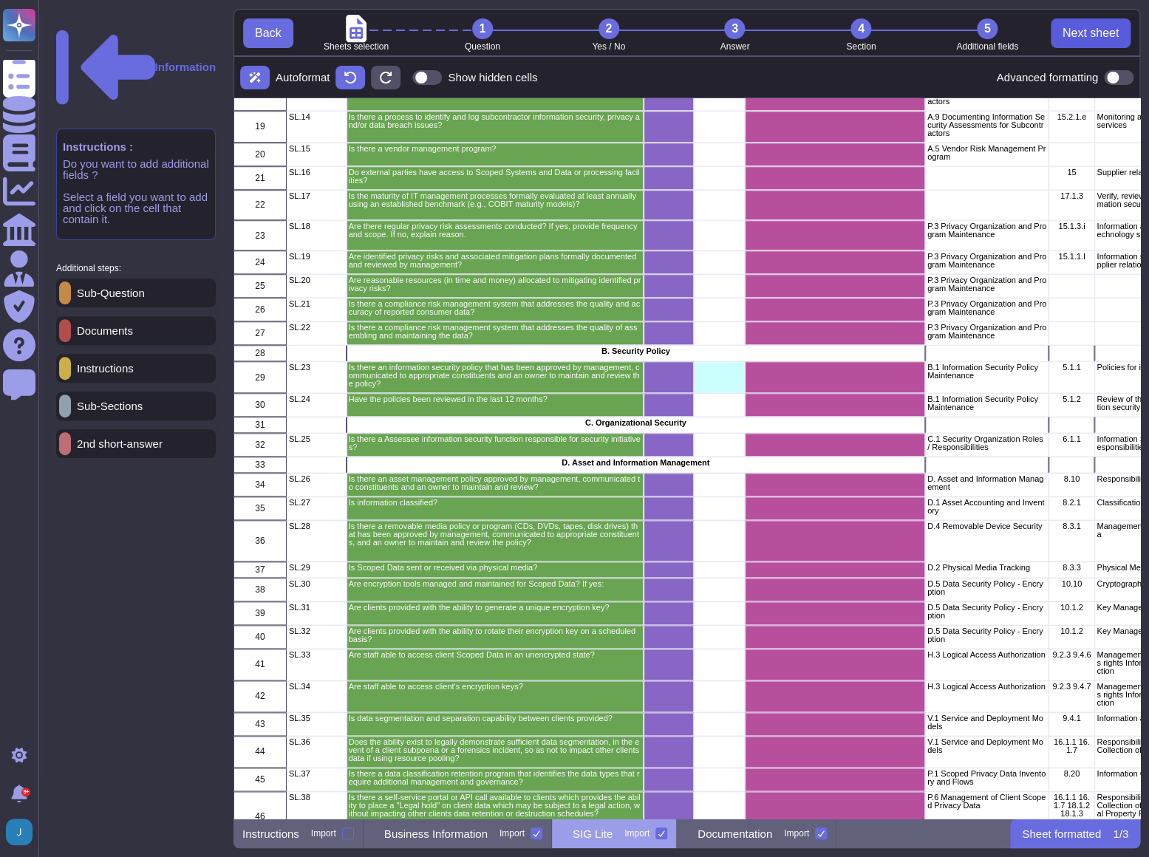
scroll to position [710, 897]
click at [772, 836] on p "Documentation" at bounding box center [735, 834] width 75 height 11
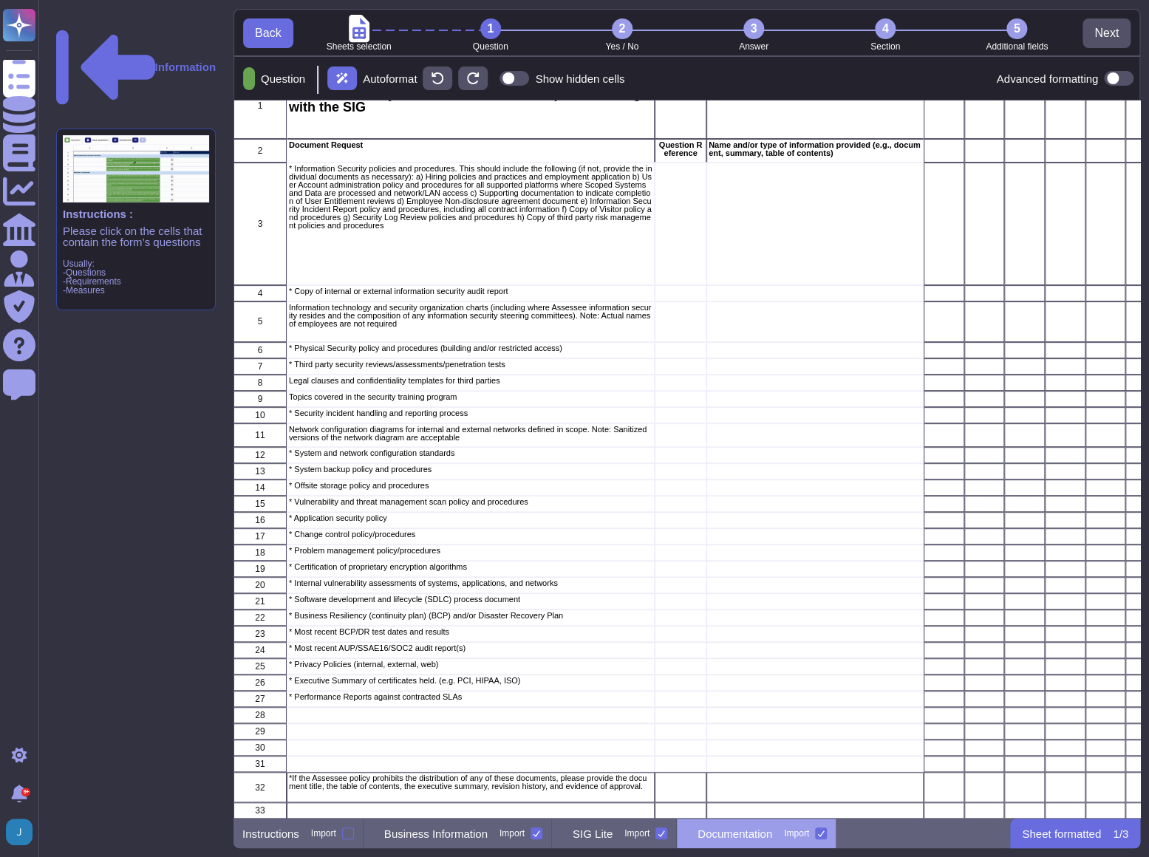
scroll to position [10, 11]
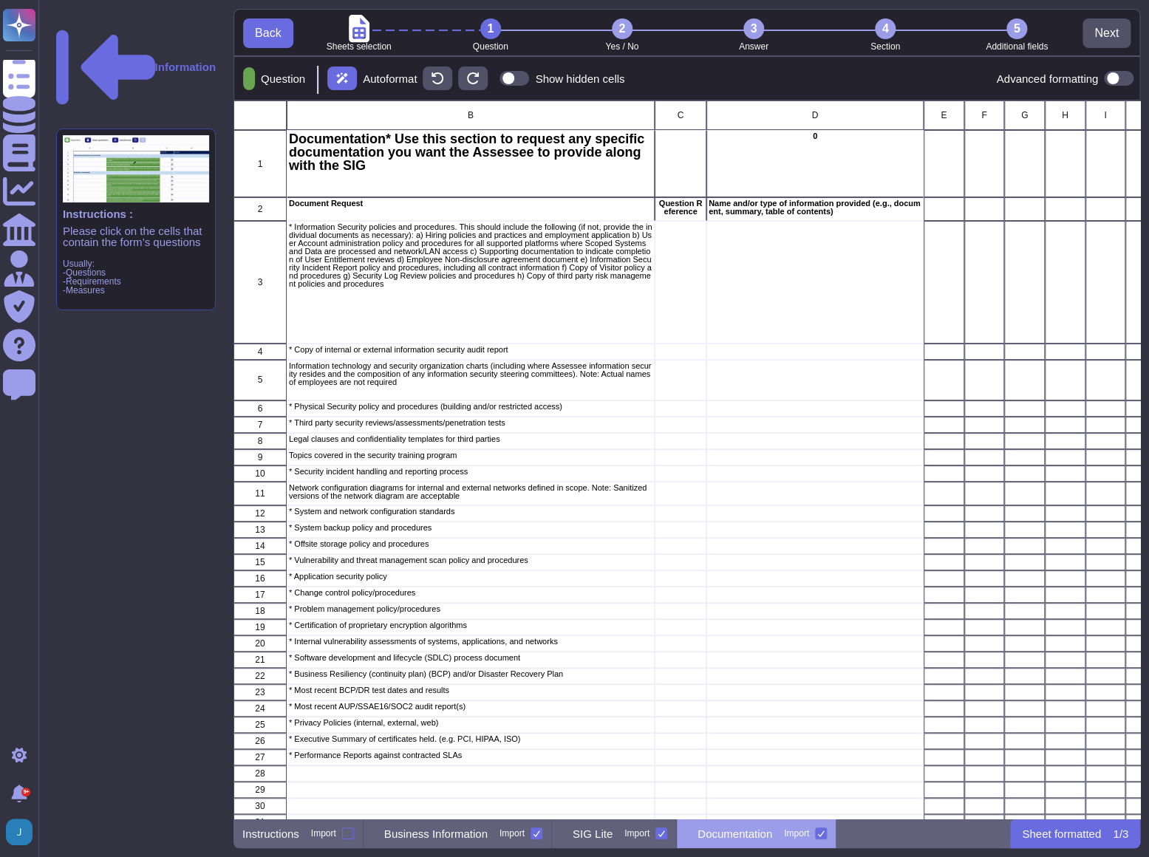
click at [825, 832] on icon at bounding box center [820, 833] width 7 height 7
click at [0, 0] on input "Import" at bounding box center [0, 0] width 0 height 0
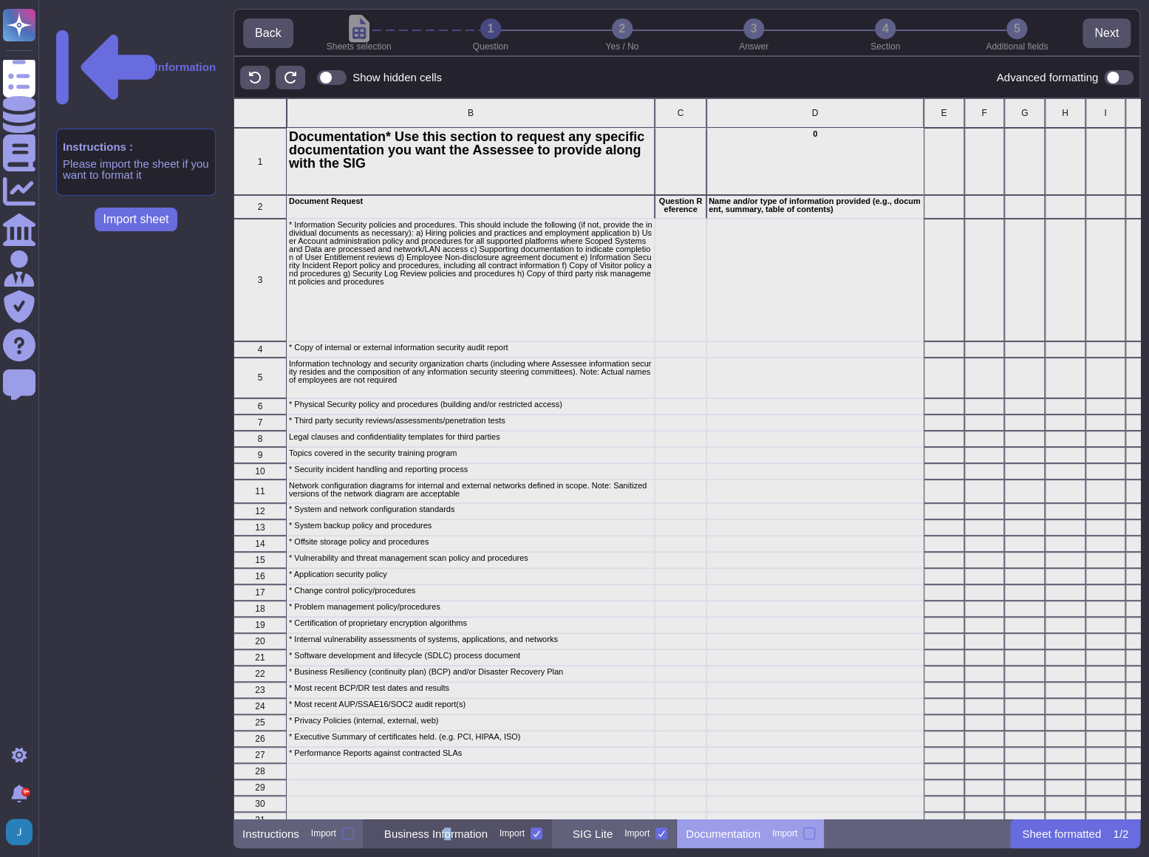
click at [459, 837] on p "Business Information" at bounding box center [435, 834] width 103 height 11
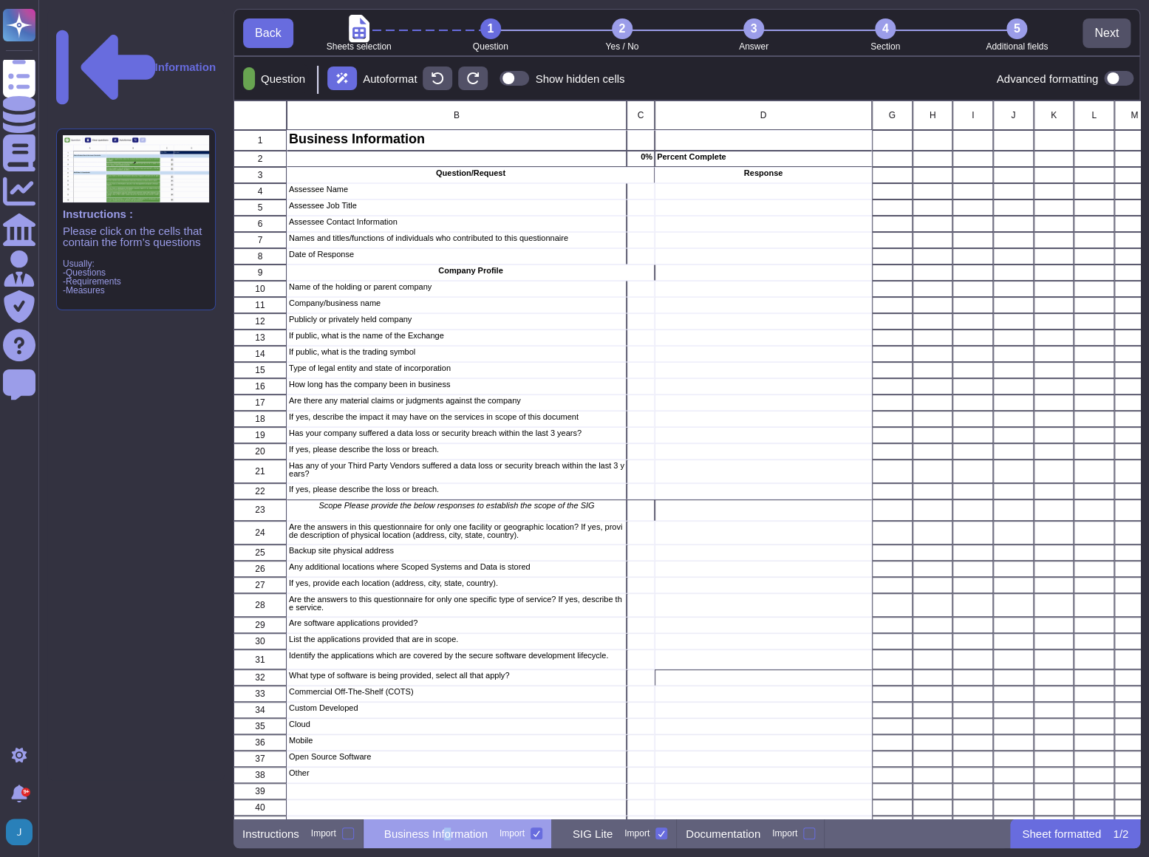
scroll to position [10, 11]
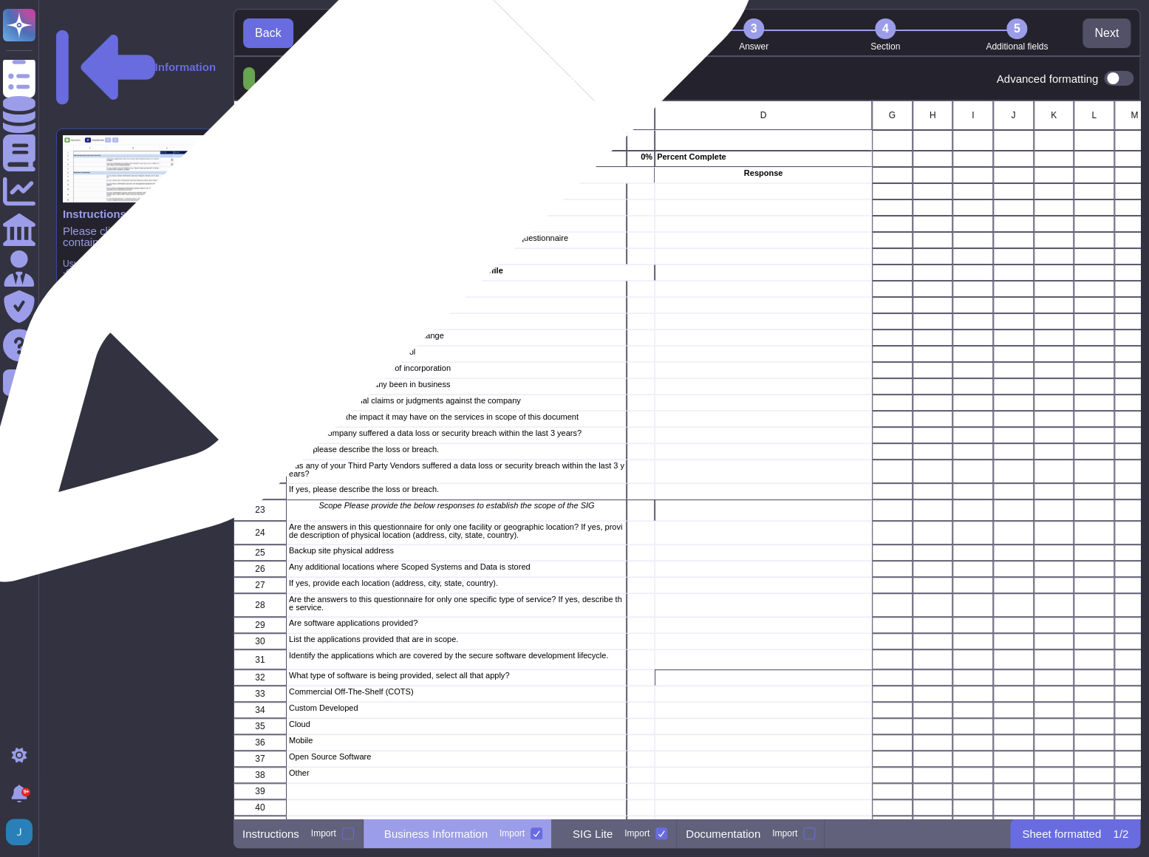
click at [356, 196] on div "Assessee Name" at bounding box center [457, 191] width 340 height 16
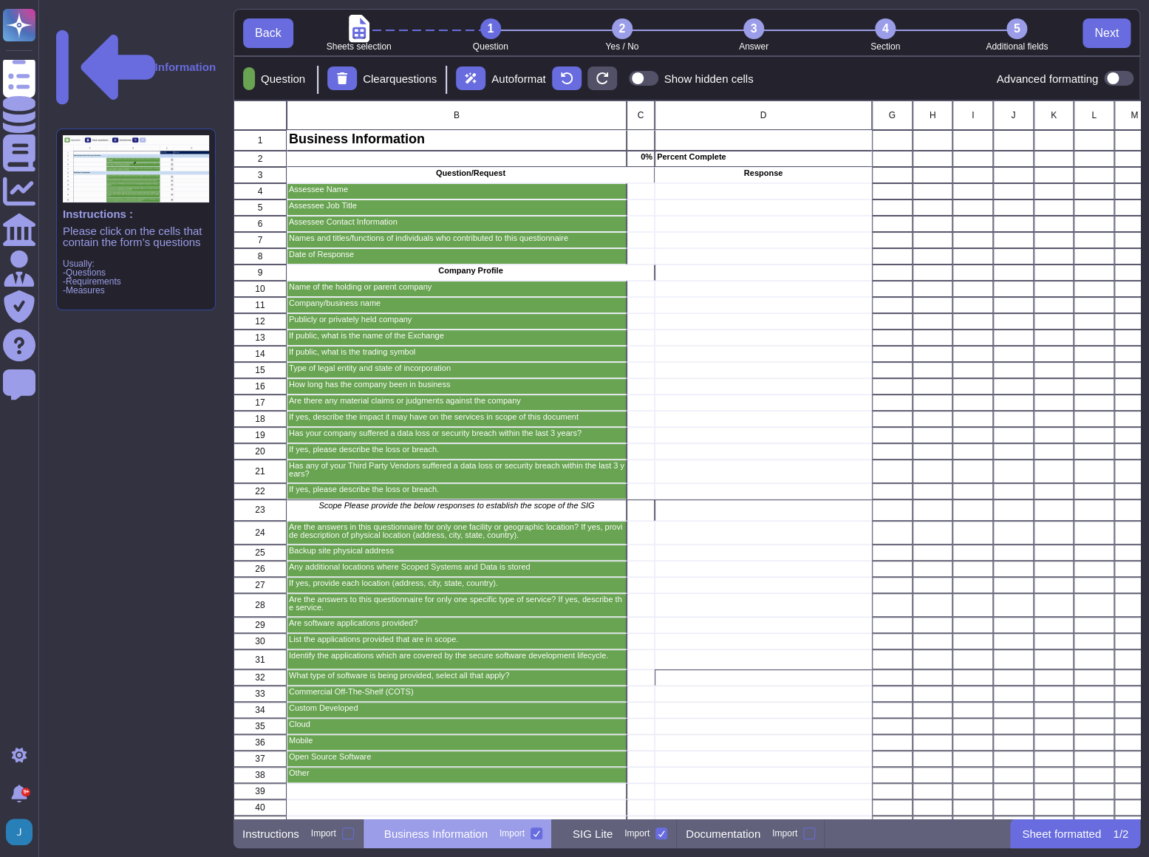
click at [753, 36] on div "3" at bounding box center [754, 28] width 21 height 21
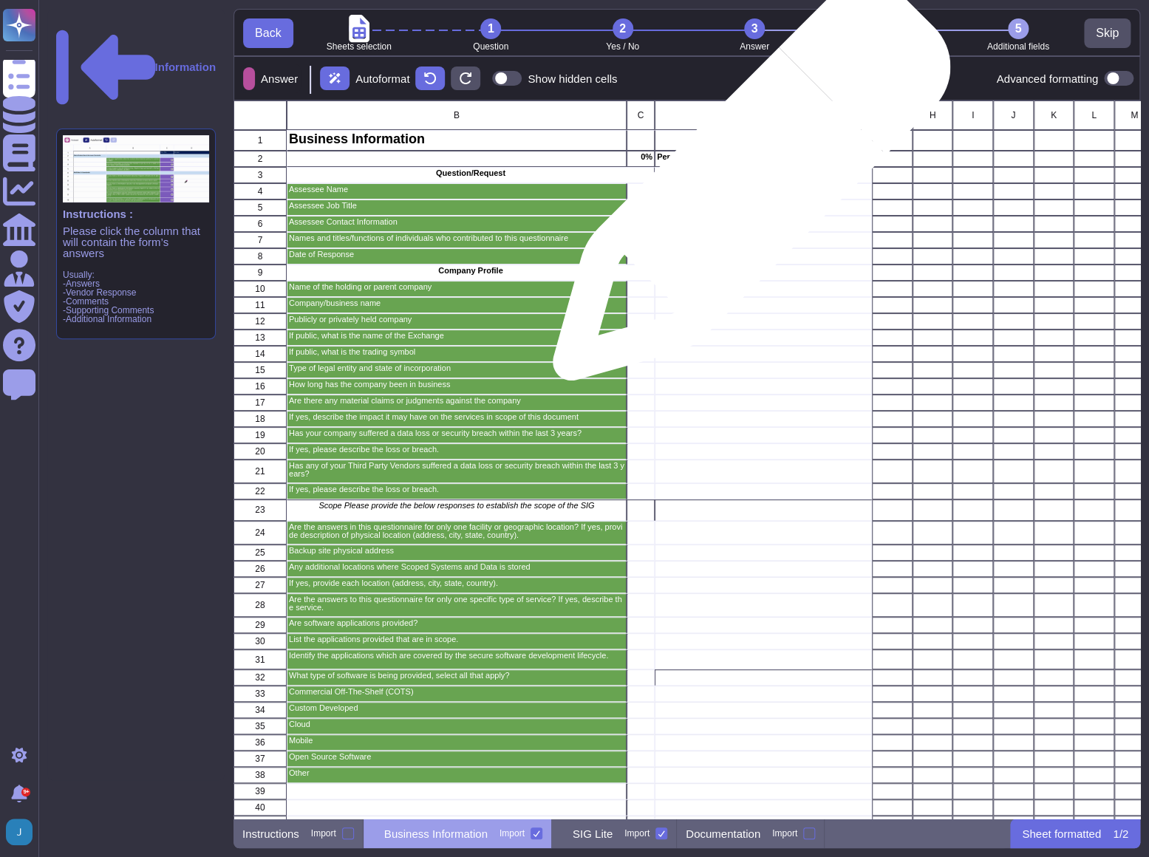
click at [746, 189] on div "grid" at bounding box center [763, 191] width 217 height 16
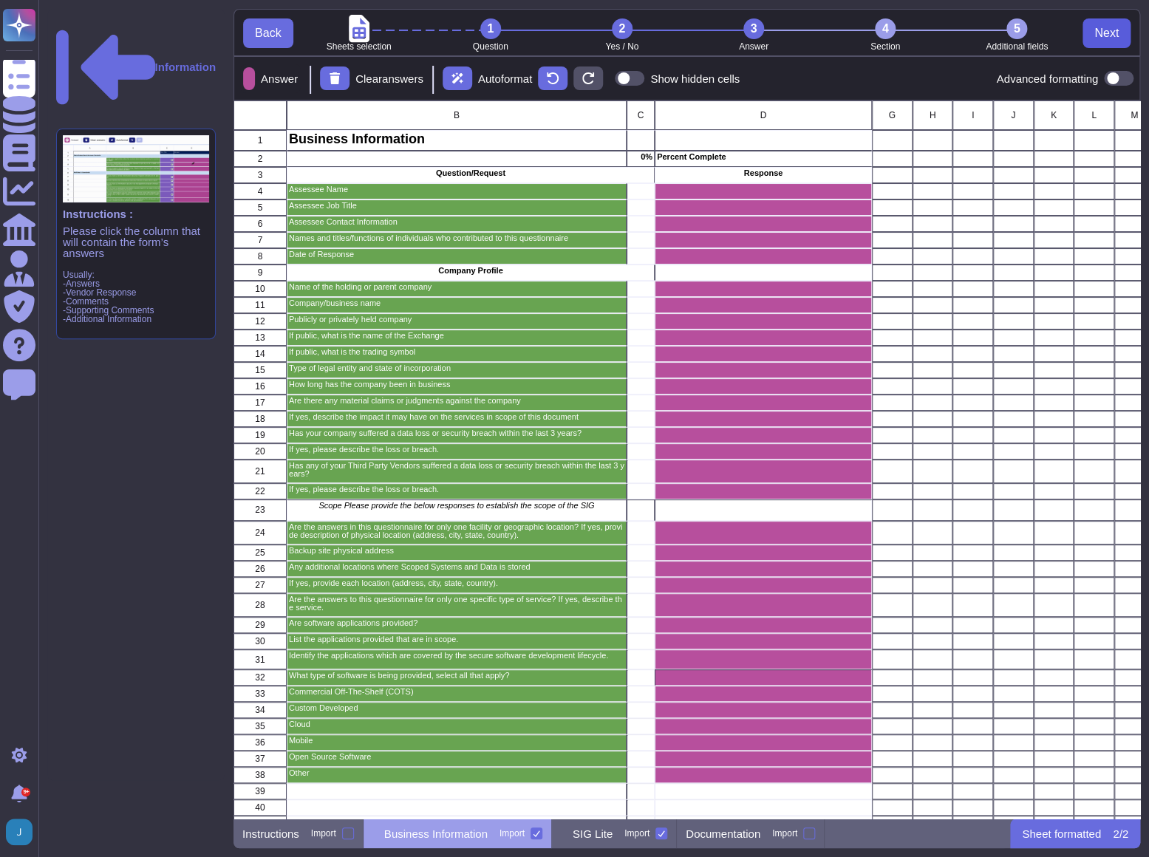
click at [1118, 43] on button "Next" at bounding box center [1107, 33] width 48 height 30
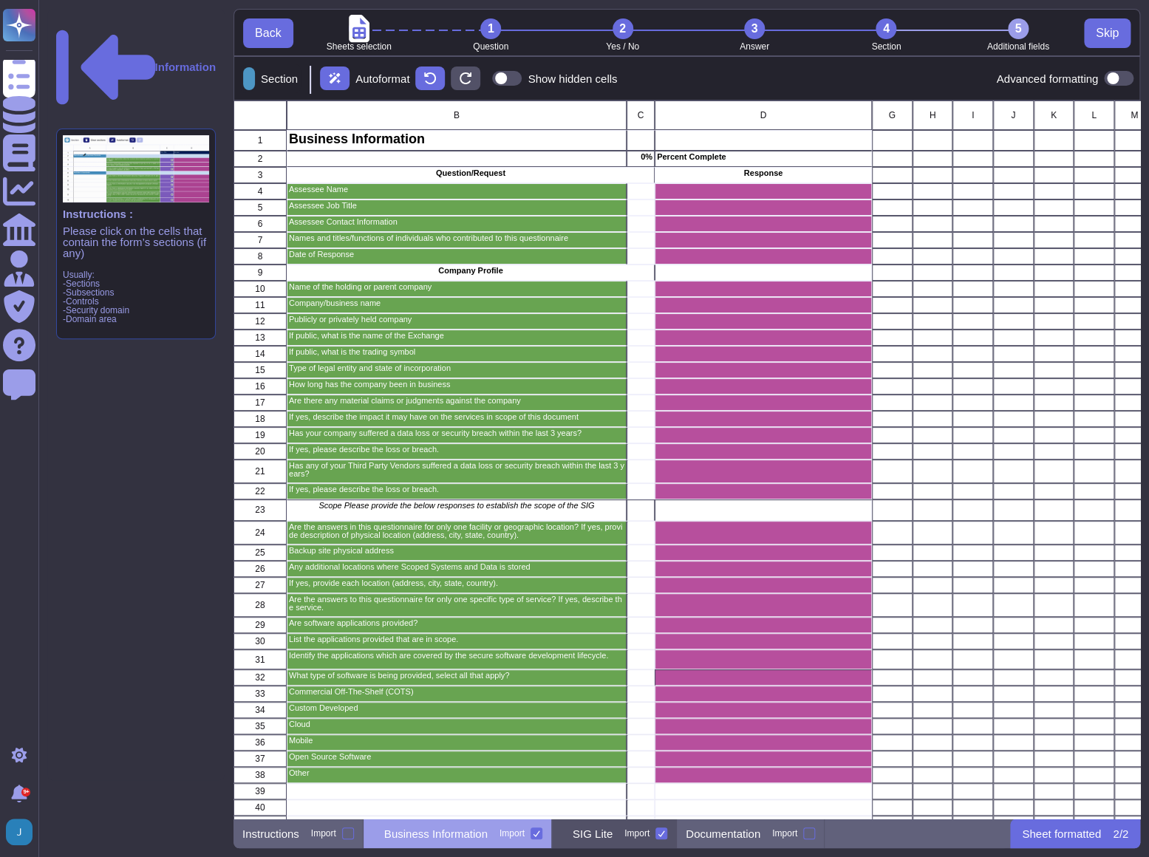
click at [621, 844] on div "SIG Lite Import" at bounding box center [614, 834] width 125 height 30
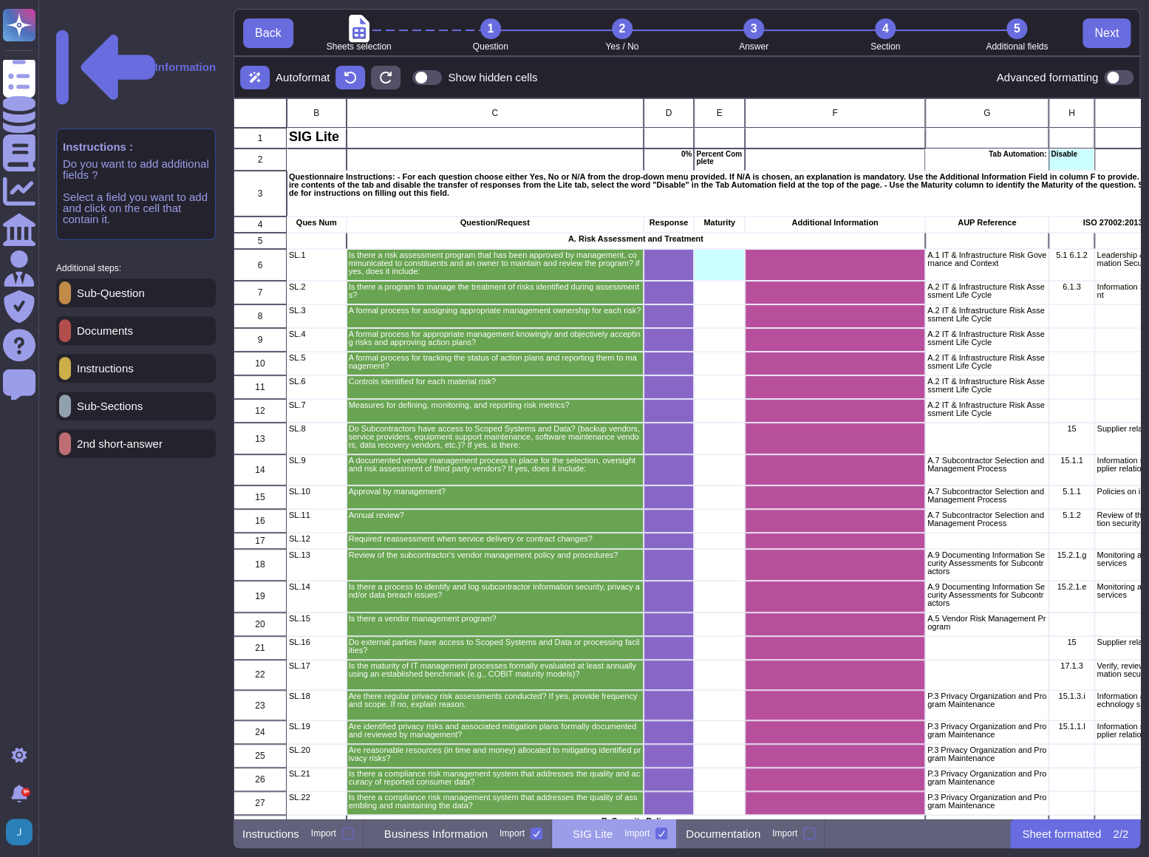
scroll to position [710, 897]
click at [1116, 33] on span "Next" at bounding box center [1107, 33] width 24 height 12
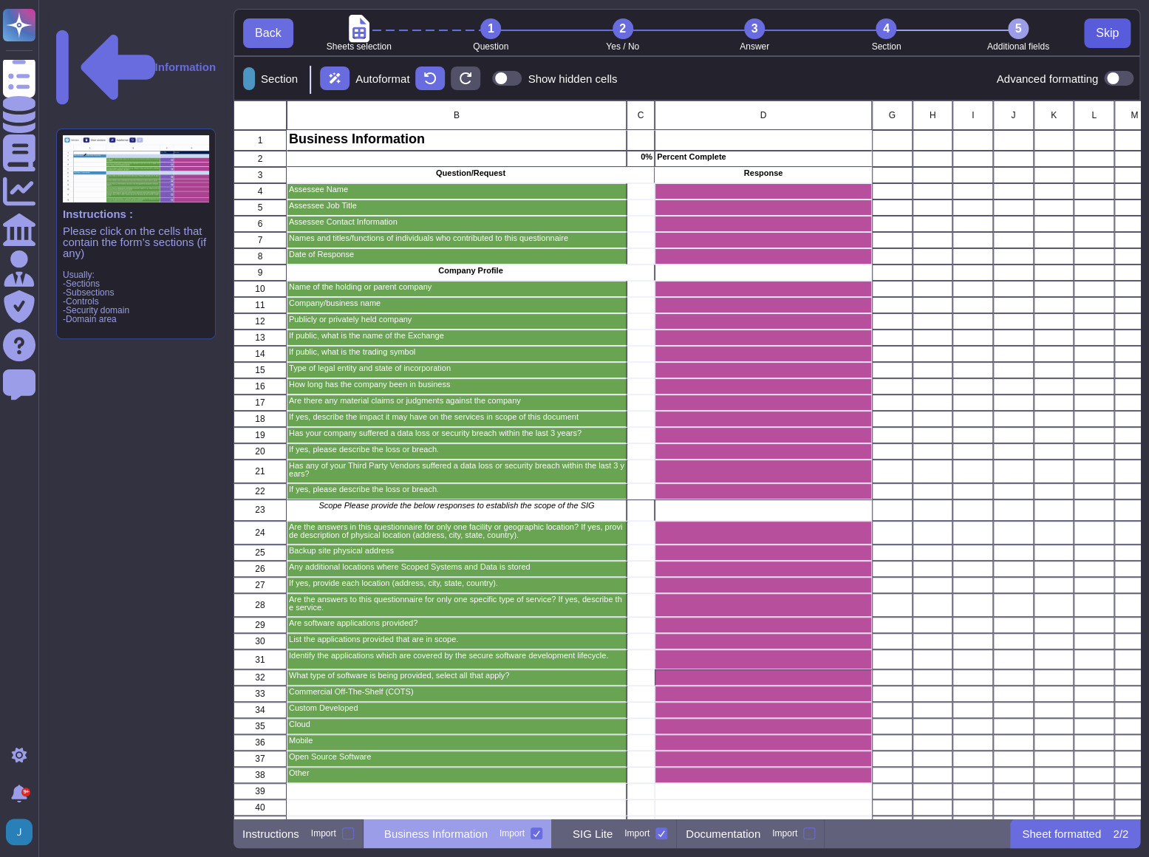
scroll to position [10, 11]
click at [1112, 33] on span "Skip" at bounding box center [1107, 33] width 23 height 12
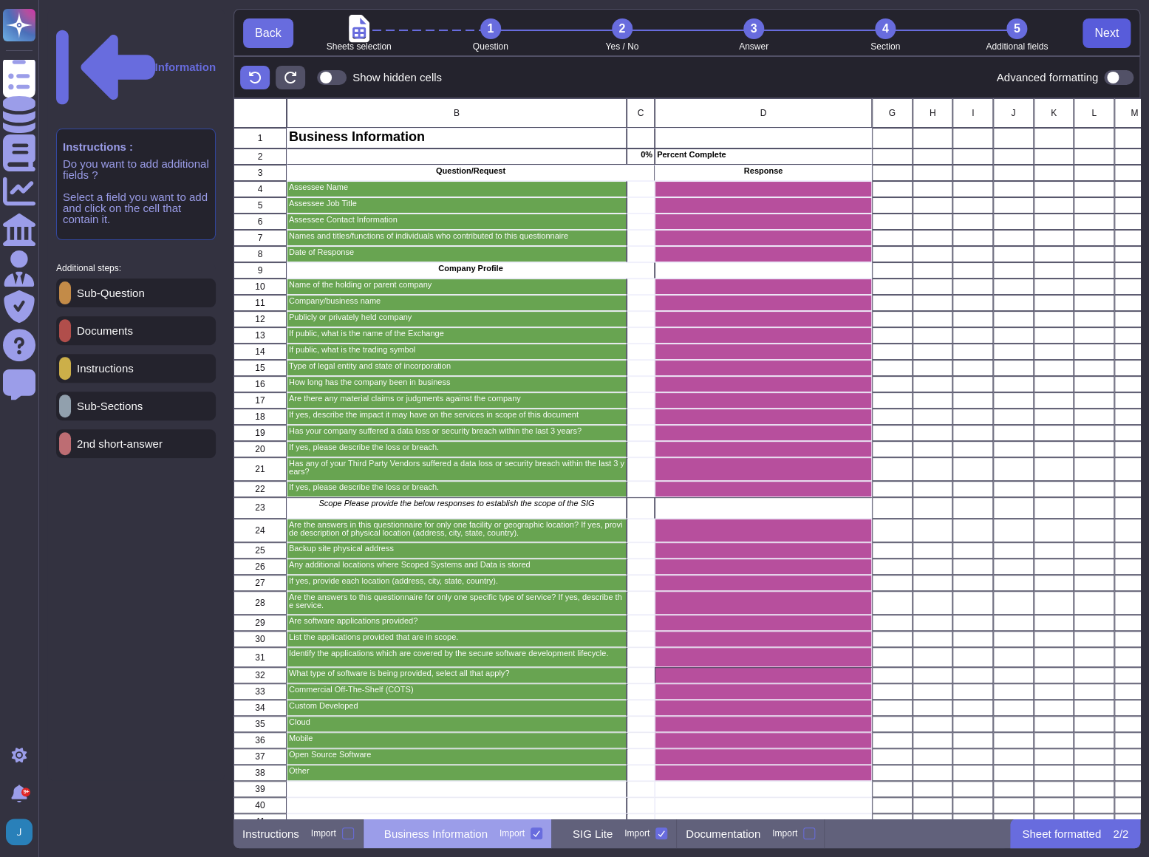
scroll to position [710, 897]
click at [1112, 33] on span "Next" at bounding box center [1107, 33] width 24 height 12
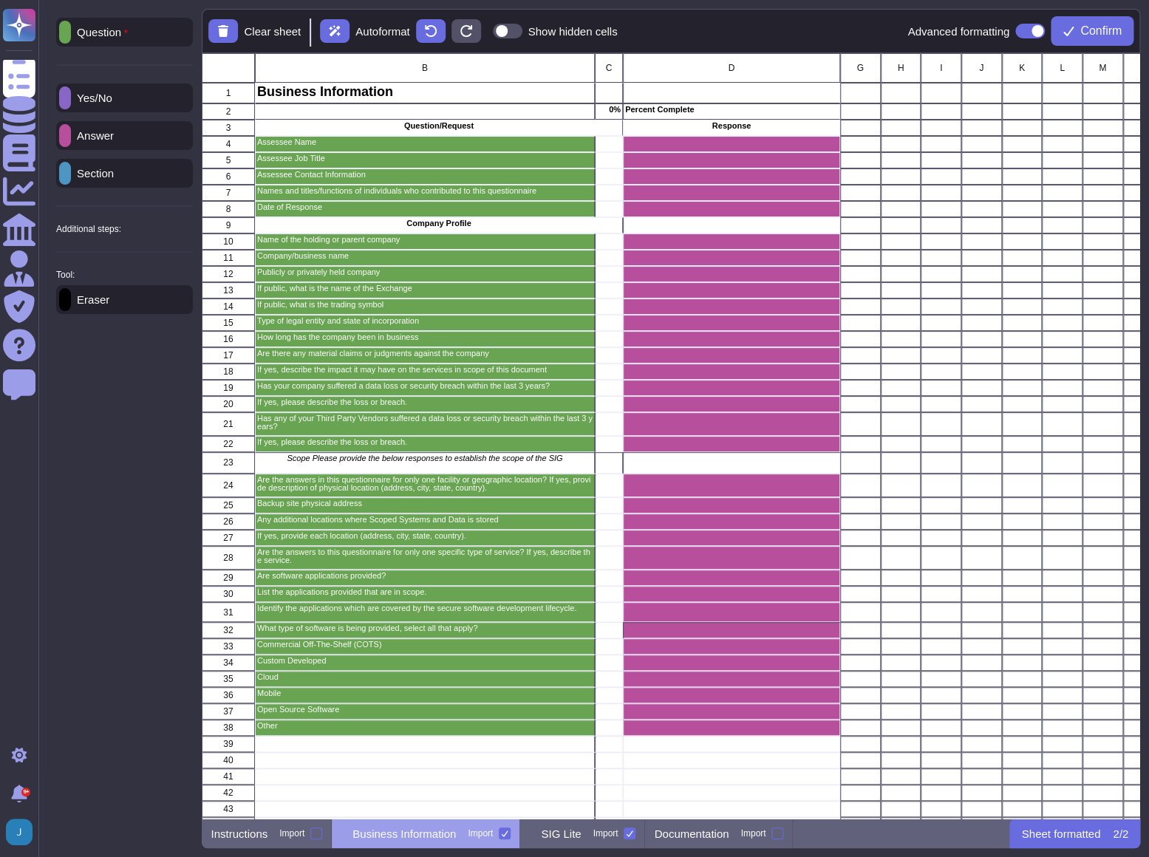
scroll to position [755, 928]
click at [1112, 33] on span "Confirm" at bounding box center [1101, 31] width 41 height 12
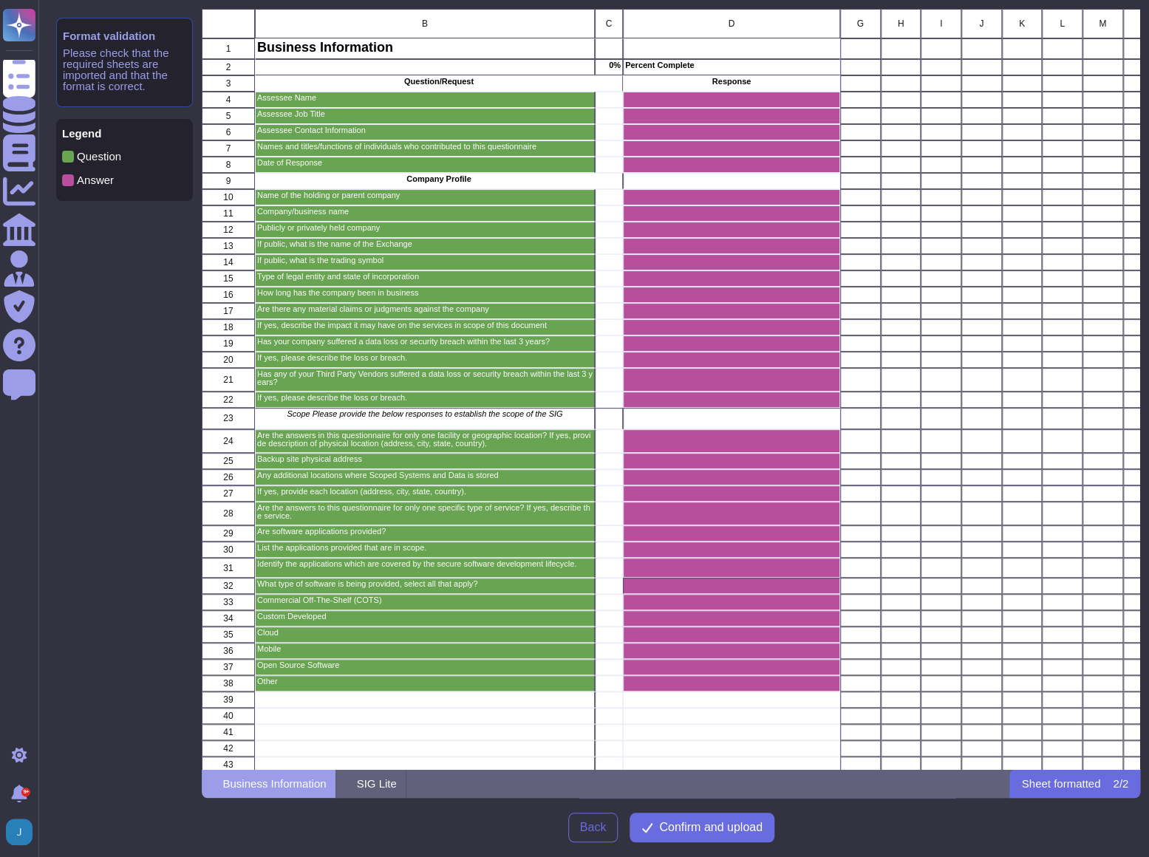
scroll to position [750, 928]
click at [709, 831] on span "Confirm and upload" at bounding box center [710, 828] width 103 height 12
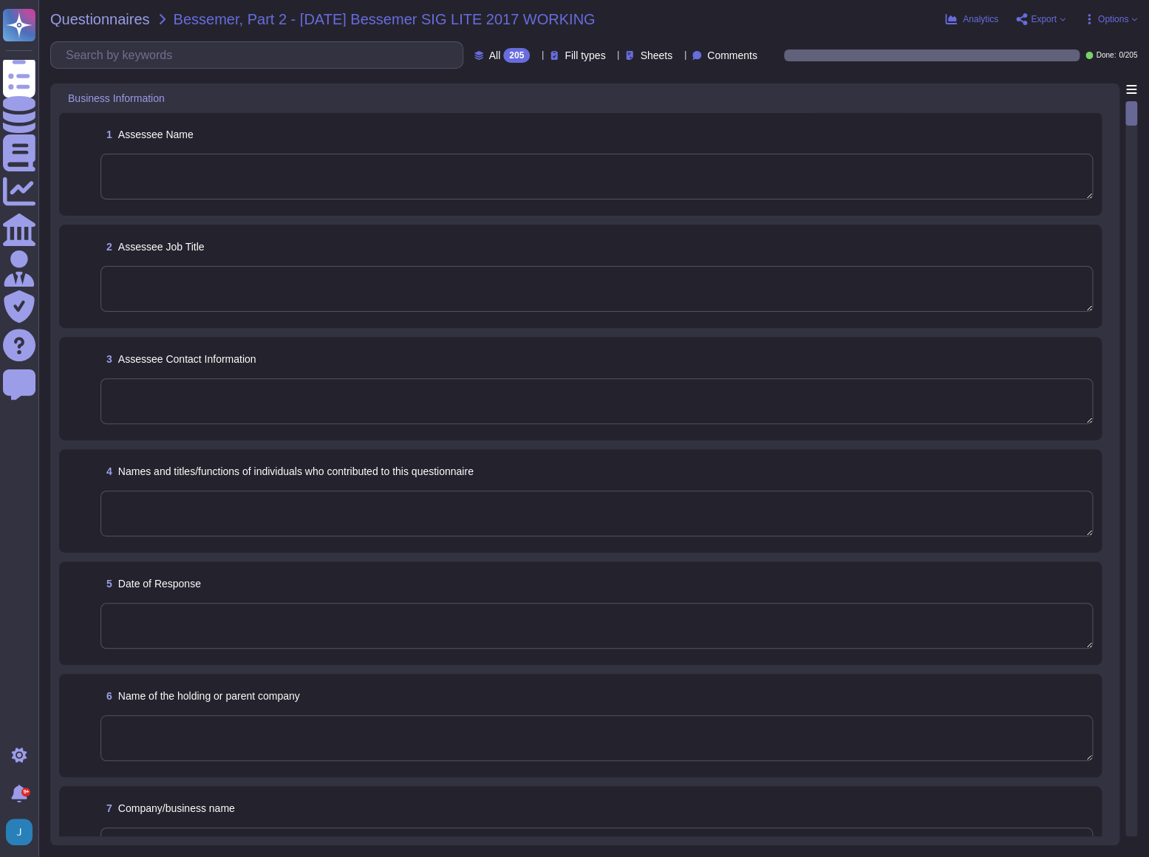
click at [756, 31] on div "Questionnaires Bessemer, Part 2 - 2025 09 19 Bessemer SIG LITE 2017 WORKING Ana…" at bounding box center [593, 428] width 1111 height 857
click at [537, 166] on textarea at bounding box center [597, 177] width 993 height 46
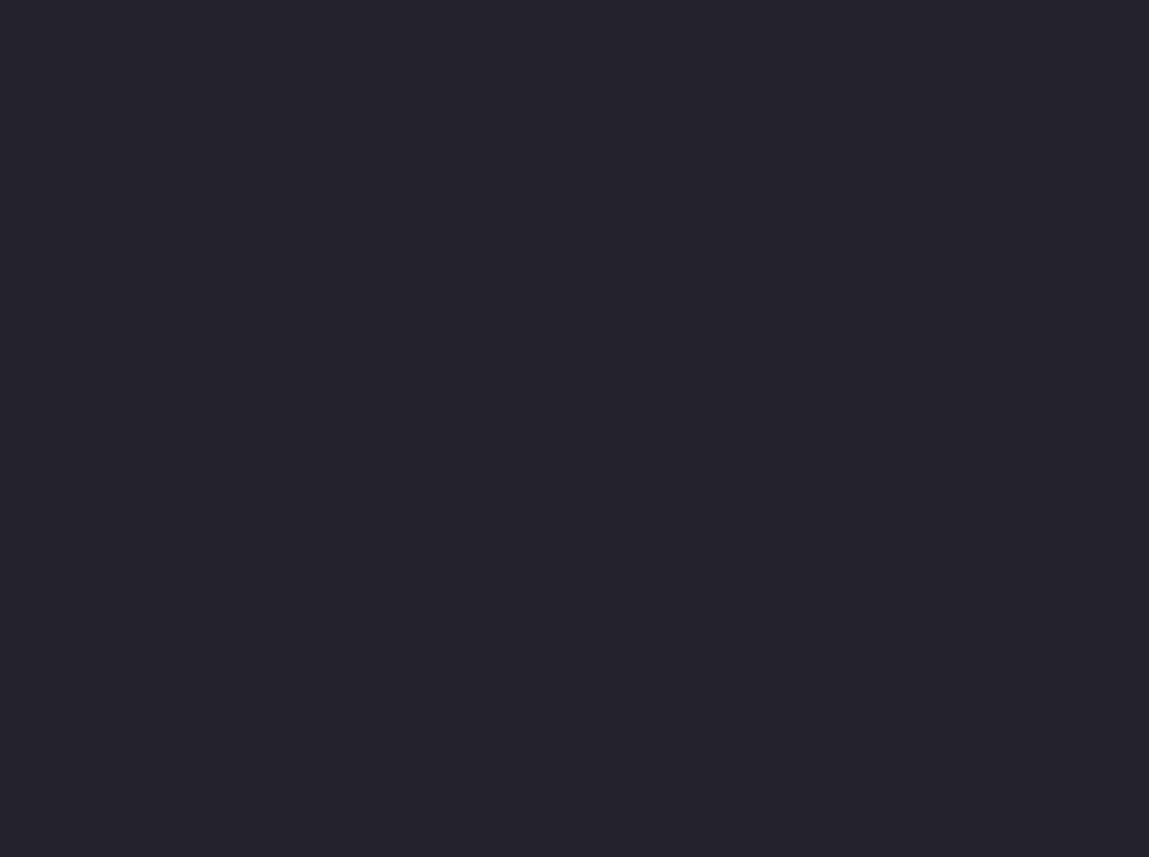
drag, startPoint x: 0, startPoint y: 0, endPoint x: 601, endPoint y: 145, distance: 618.1
click at [601, 89] on html at bounding box center [574, 44] width 1149 height 89
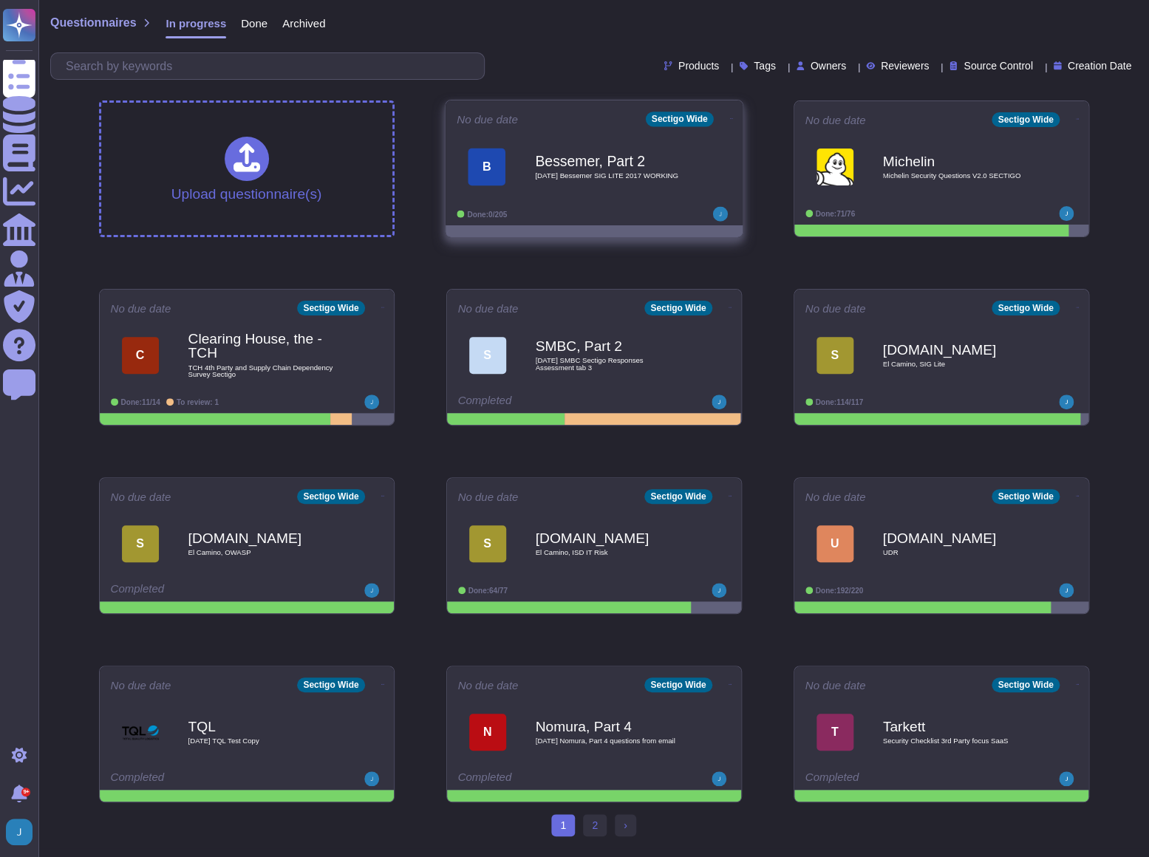
click at [603, 200] on div "B Bessemer, Part 2 2025 09 19 Bessemer SIG LITE 2017 WORKING" at bounding box center [594, 166] width 275 height 75
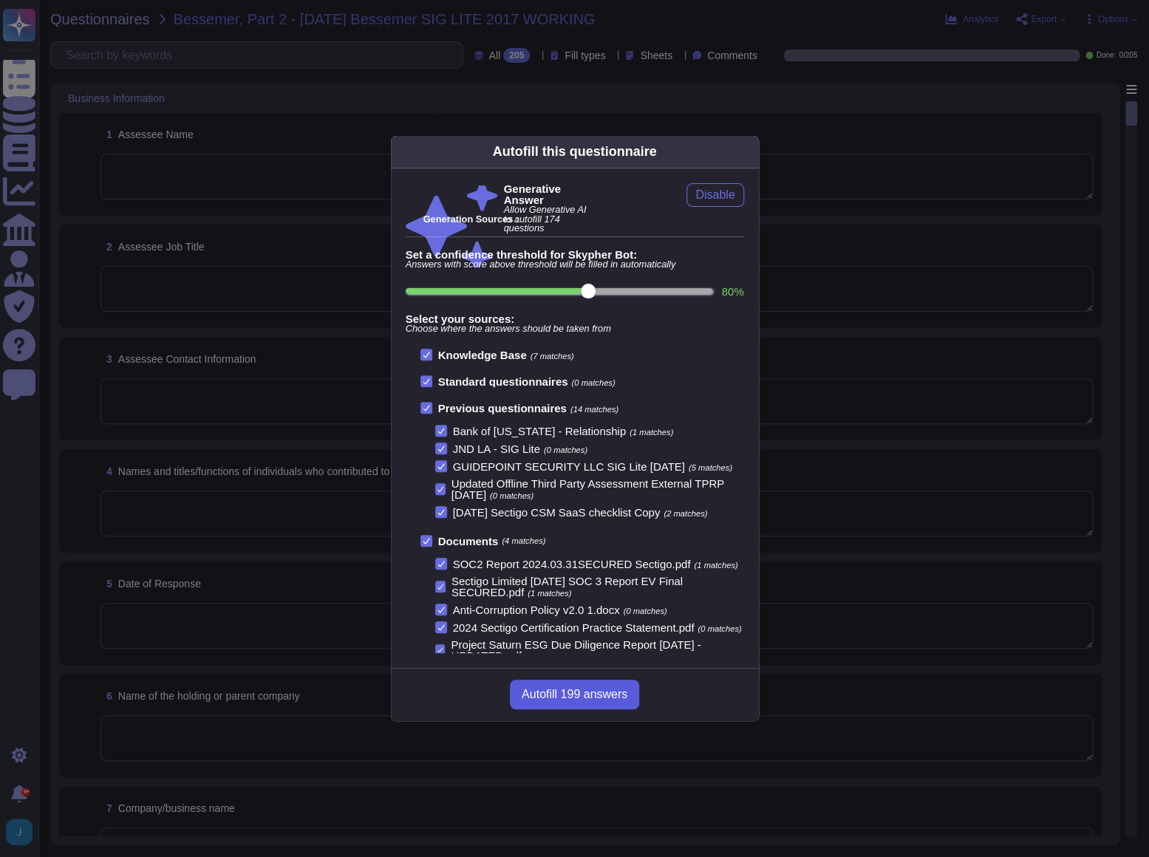
click at [619, 696] on span "Autofill 199 answers" at bounding box center [575, 695] width 106 height 12
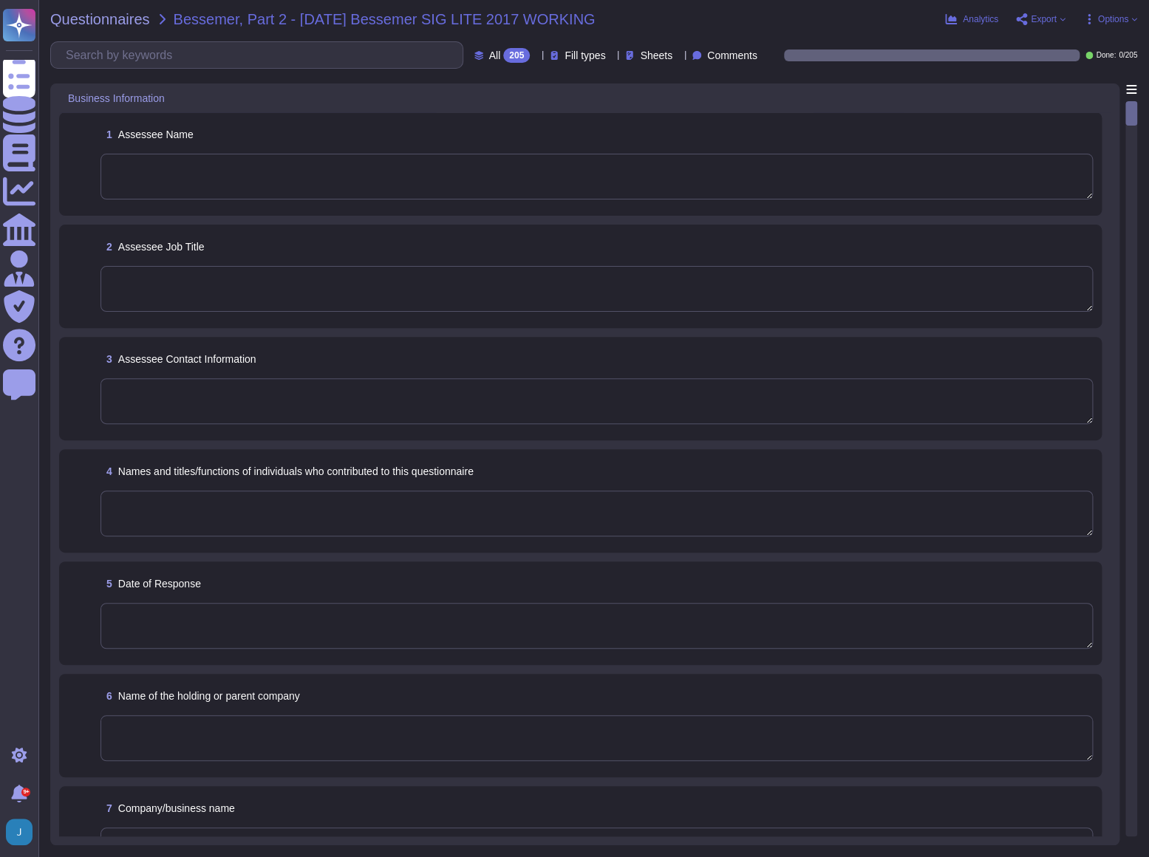
click at [316, 171] on textarea at bounding box center [597, 177] width 993 height 46
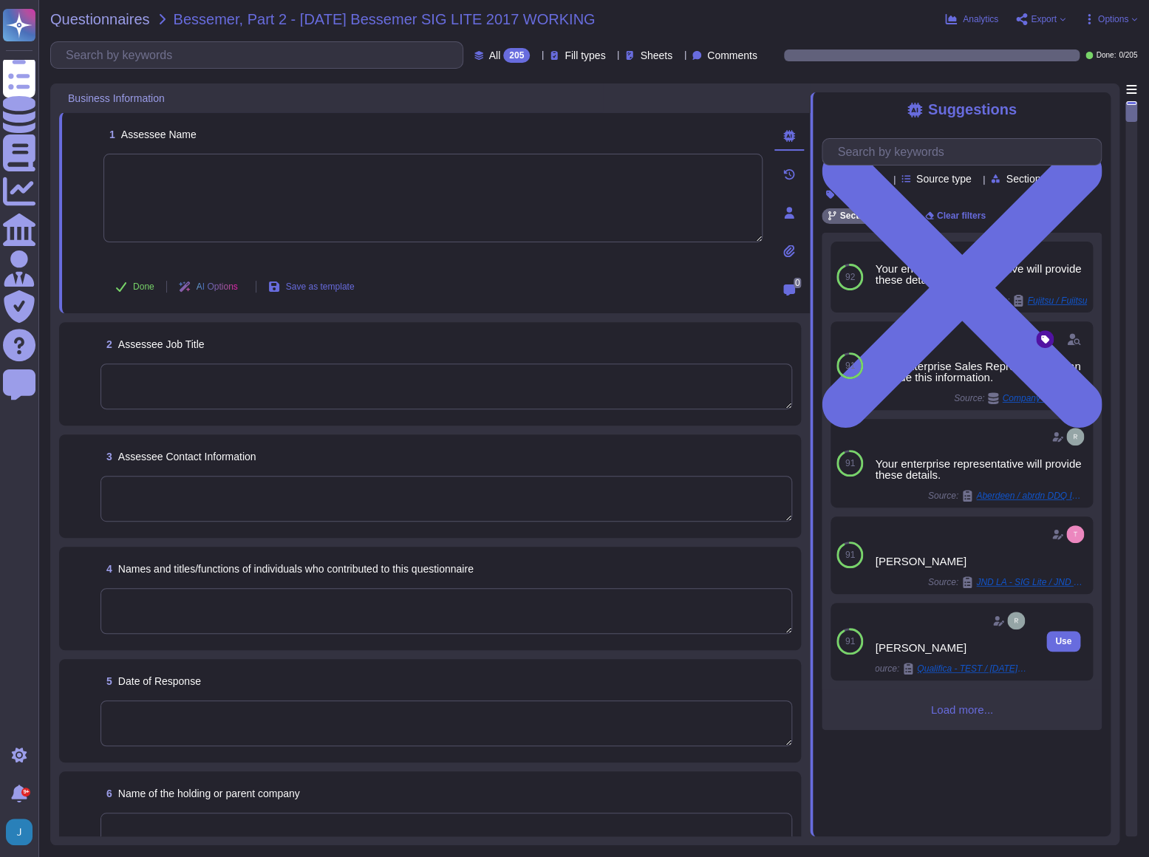
click at [993, 625] on icon at bounding box center [998, 621] width 10 height 10
click at [971, 715] on span "Load more..." at bounding box center [962, 709] width 280 height 11
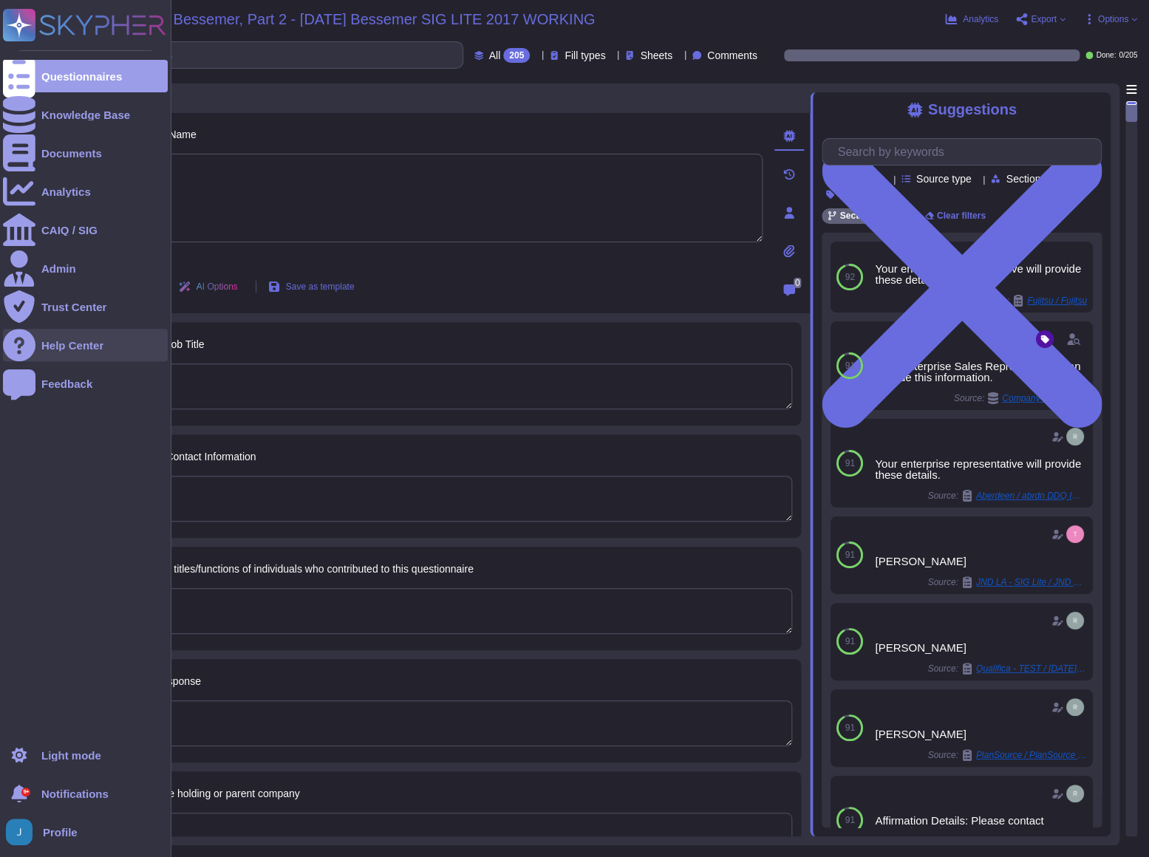
click at [74, 343] on div "Help Center" at bounding box center [72, 345] width 62 height 11
click at [75, 337] on div "Help Center" at bounding box center [85, 345] width 165 height 33
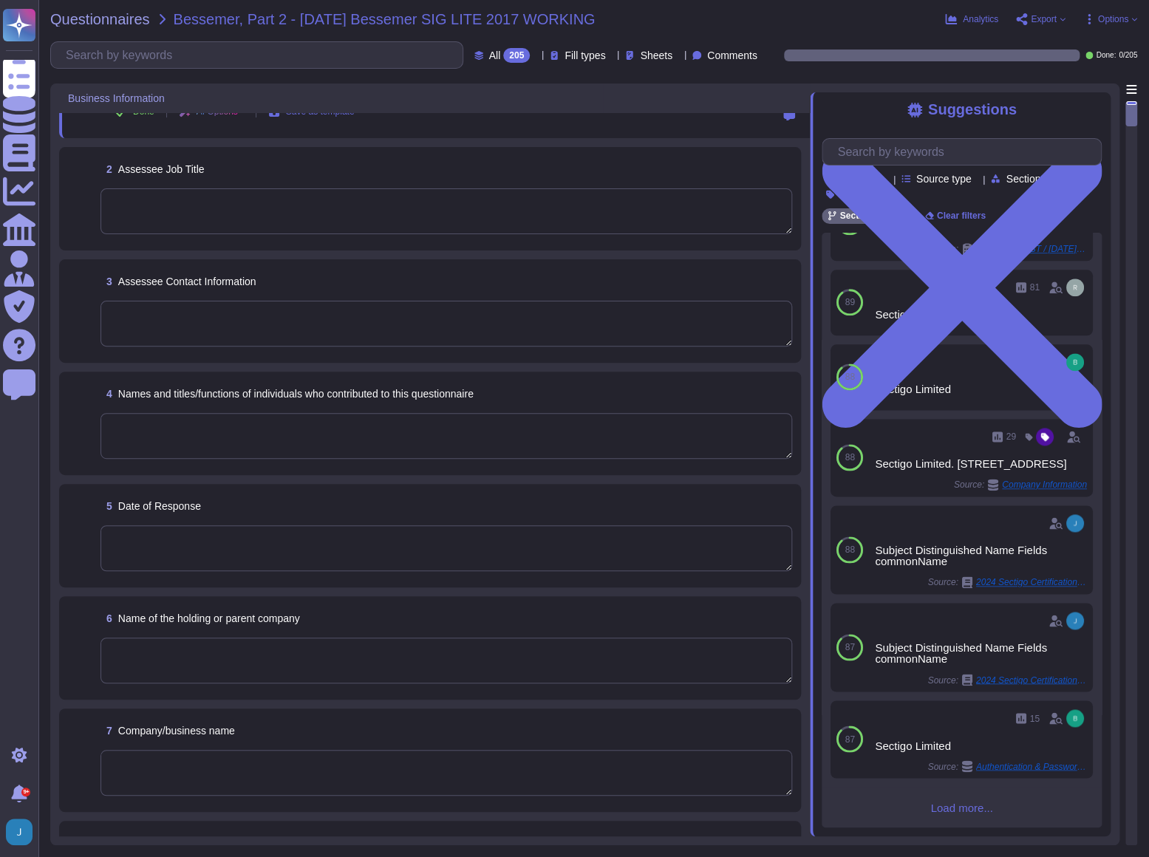
scroll to position [201, 0]
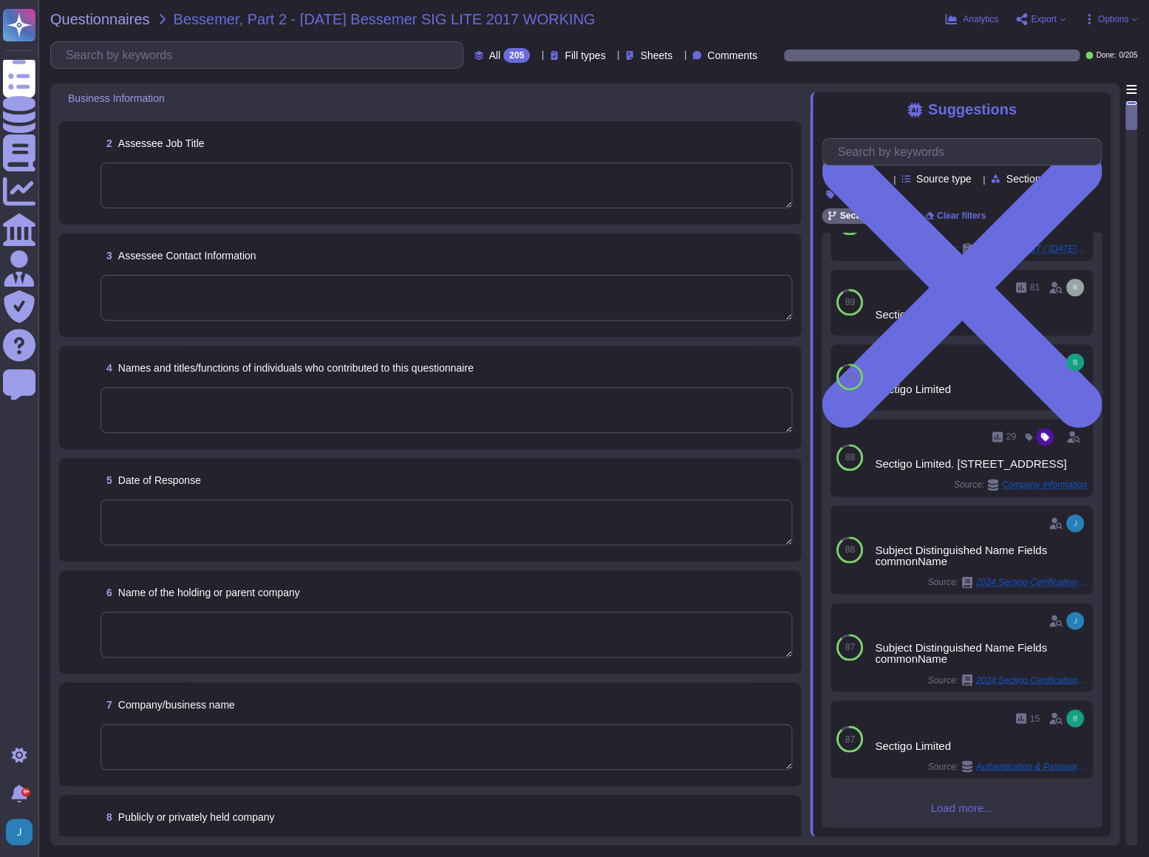
click at [472, 542] on textarea at bounding box center [447, 523] width 692 height 46
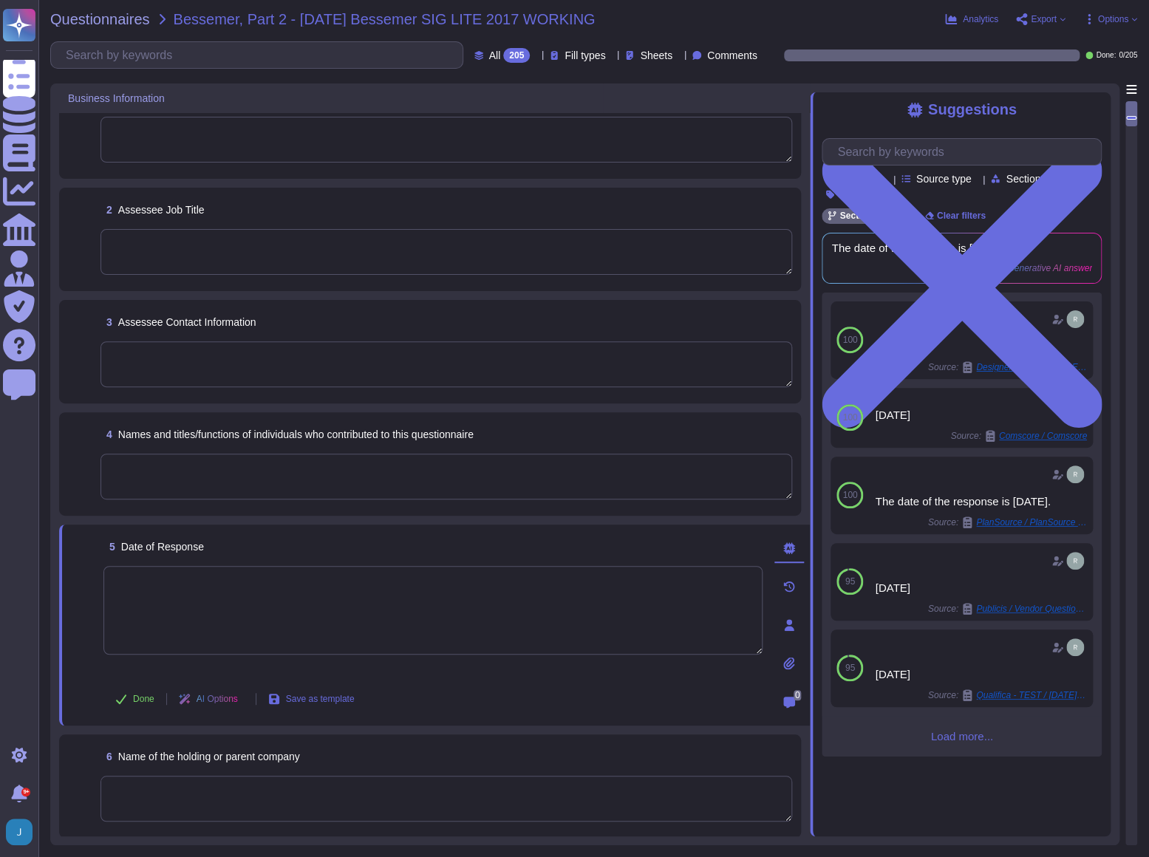
scroll to position [0, 0]
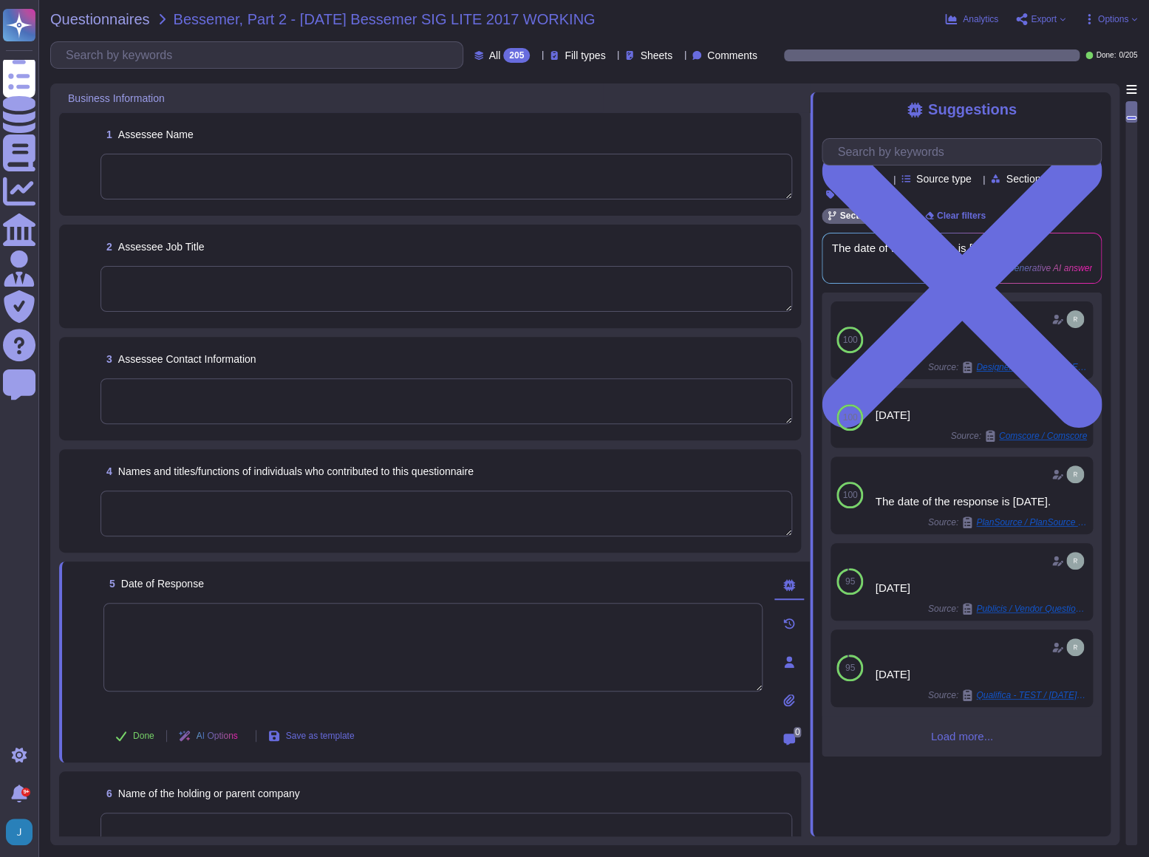
click at [445, 188] on textarea at bounding box center [447, 177] width 692 height 46
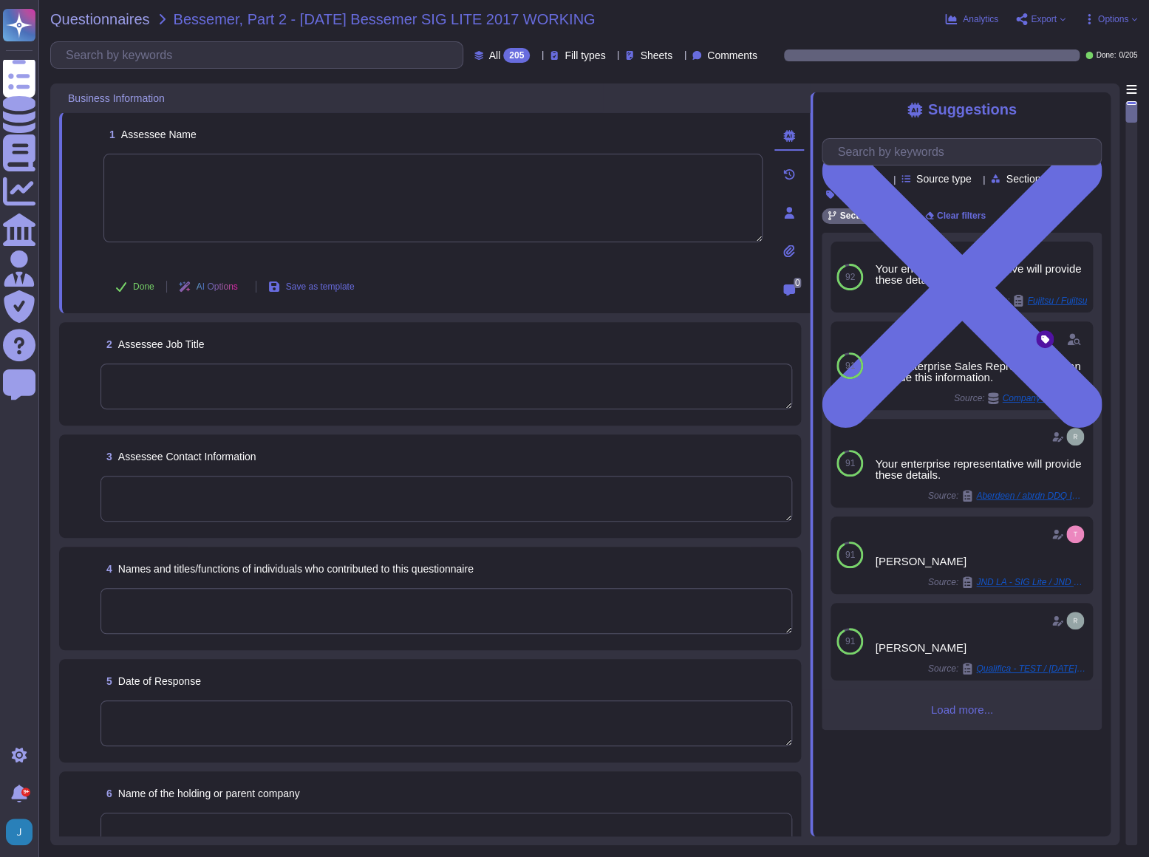
drag, startPoint x: 770, startPoint y: 20, endPoint x: 734, endPoint y: 20, distance: 36.2
click at [770, 20] on div "Questionnaires Bessemer, Part 2 - 2025 09 19 Bessemer SIG LITE 2017 WORKING" at bounding box center [455, 19] width 810 height 15
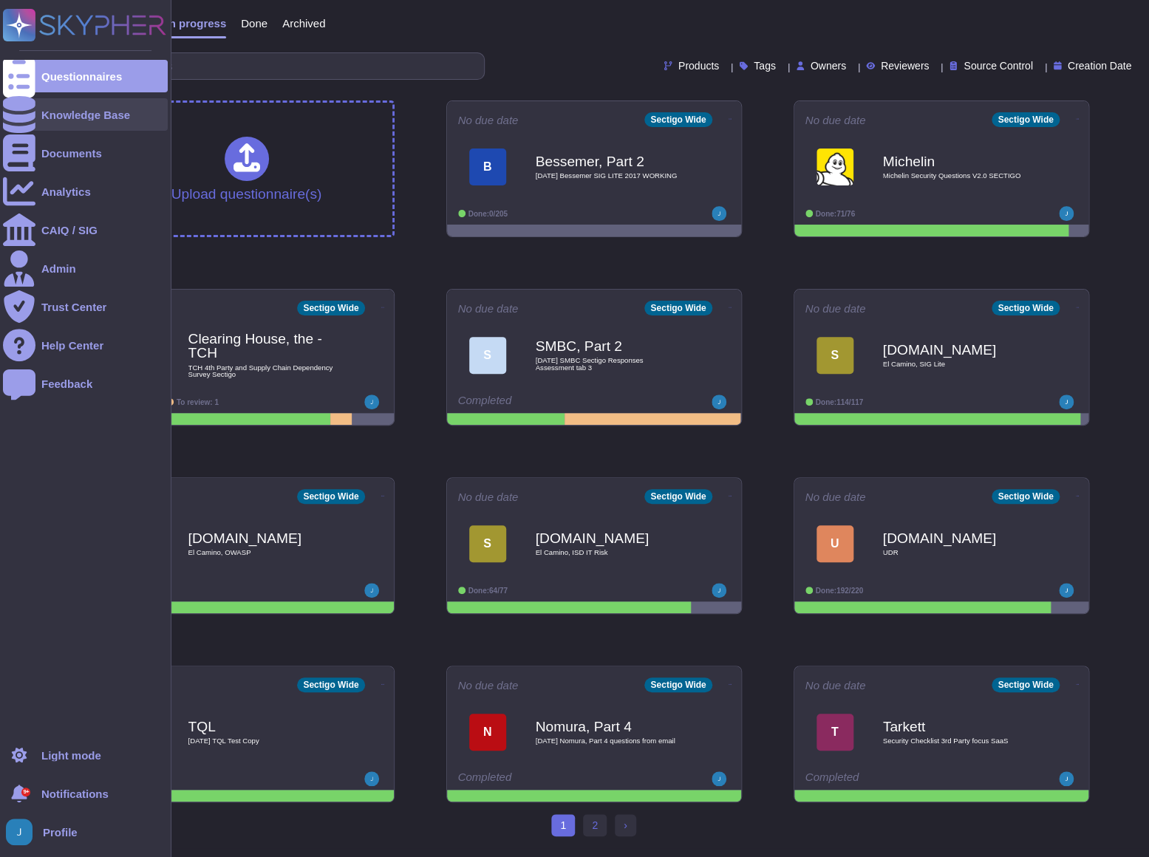
click at [48, 109] on div "Knowledge Base" at bounding box center [85, 114] width 89 height 11
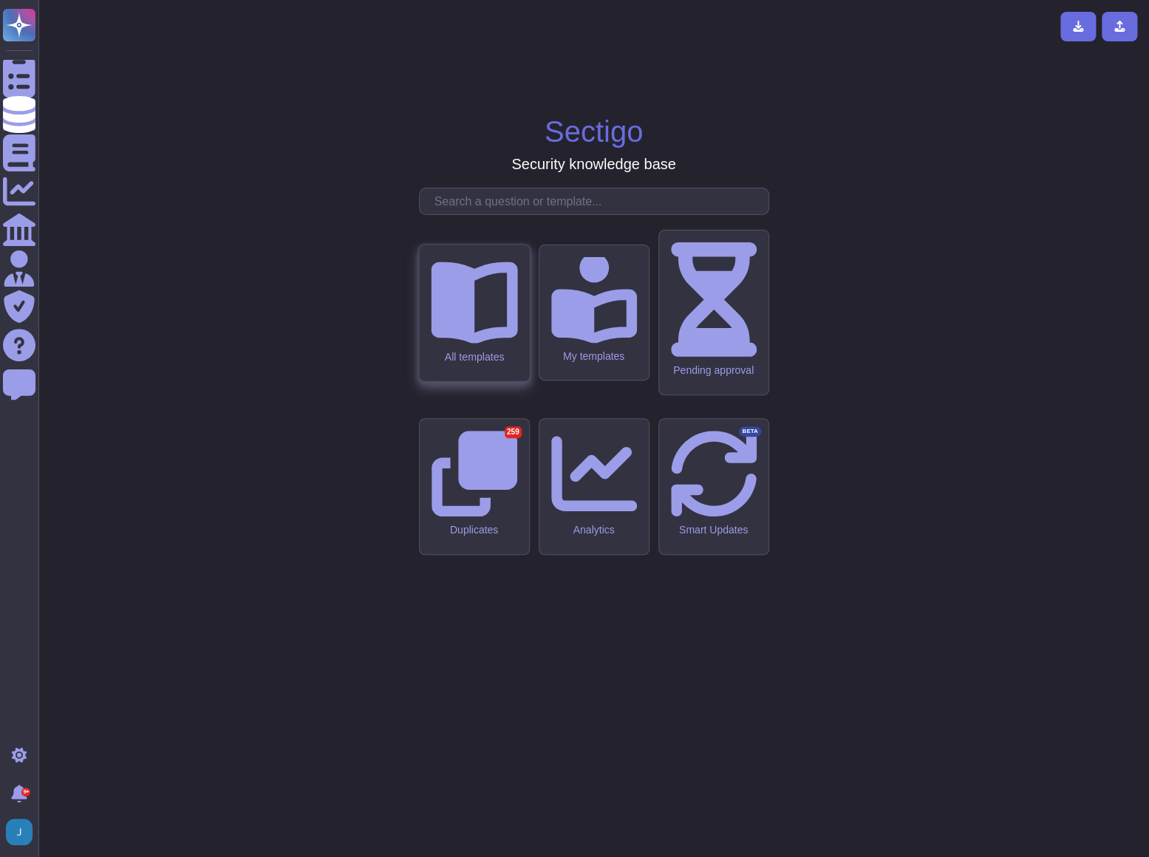
click at [458, 343] on icon at bounding box center [474, 299] width 86 height 86
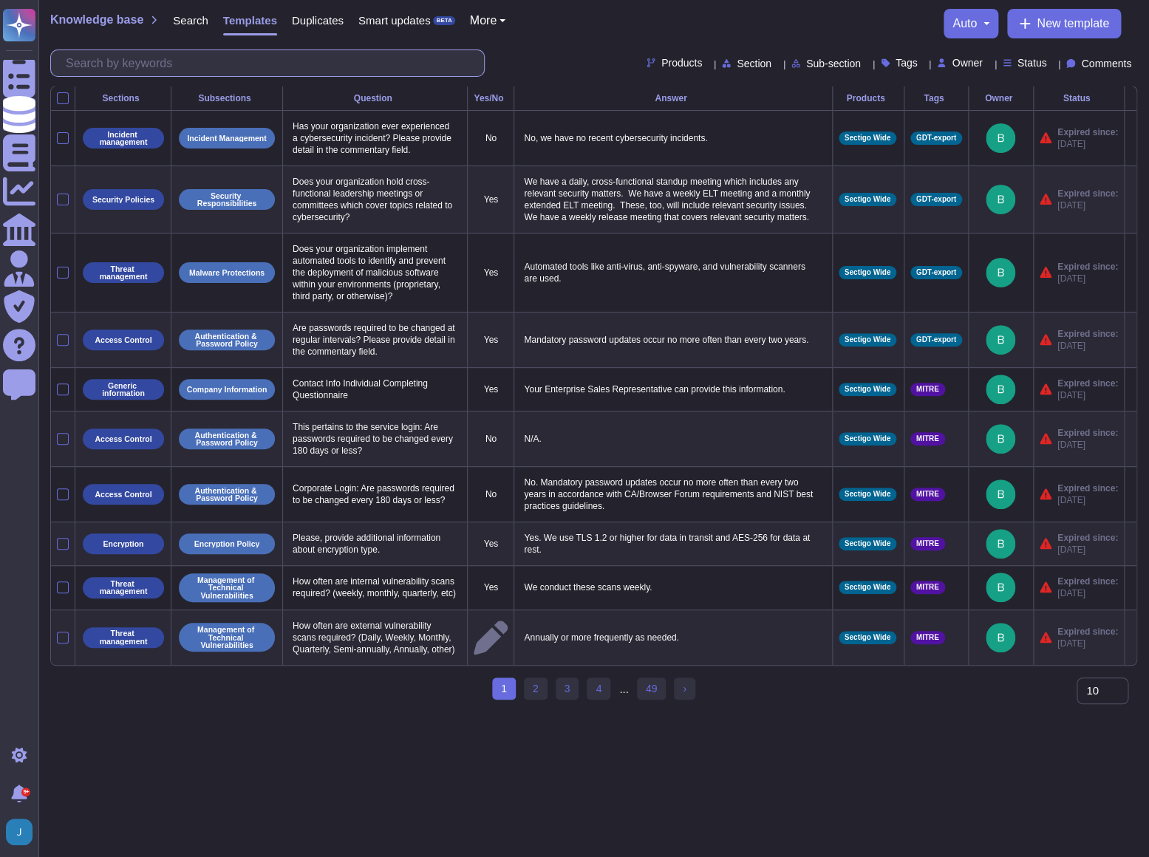
click at [259, 63] on input "text" at bounding box center [271, 63] width 426 height 26
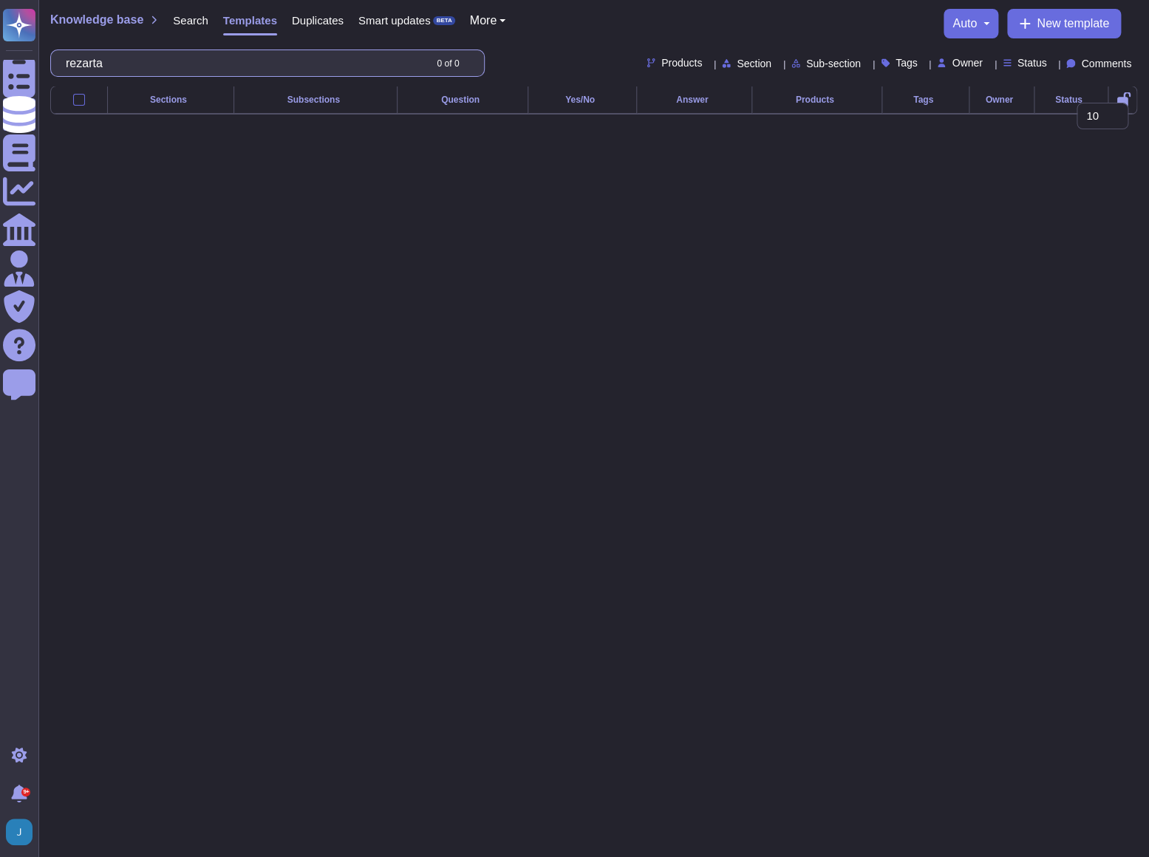
type input "rezarta"
click at [184, 22] on span "Search" at bounding box center [190, 20] width 35 height 11
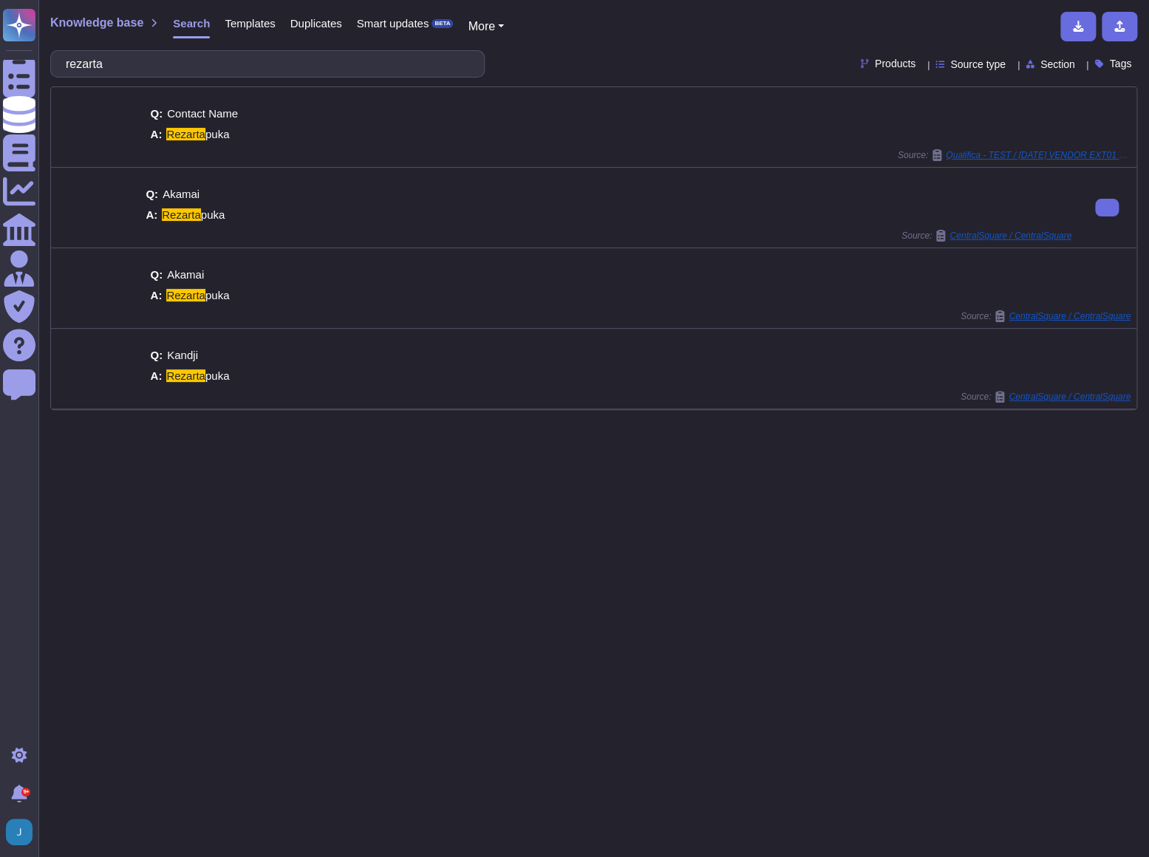
type input "rezarta"
click at [515, 205] on div "Q: Akamai A: [PERSON_NAME]" at bounding box center [609, 205] width 926 height 50
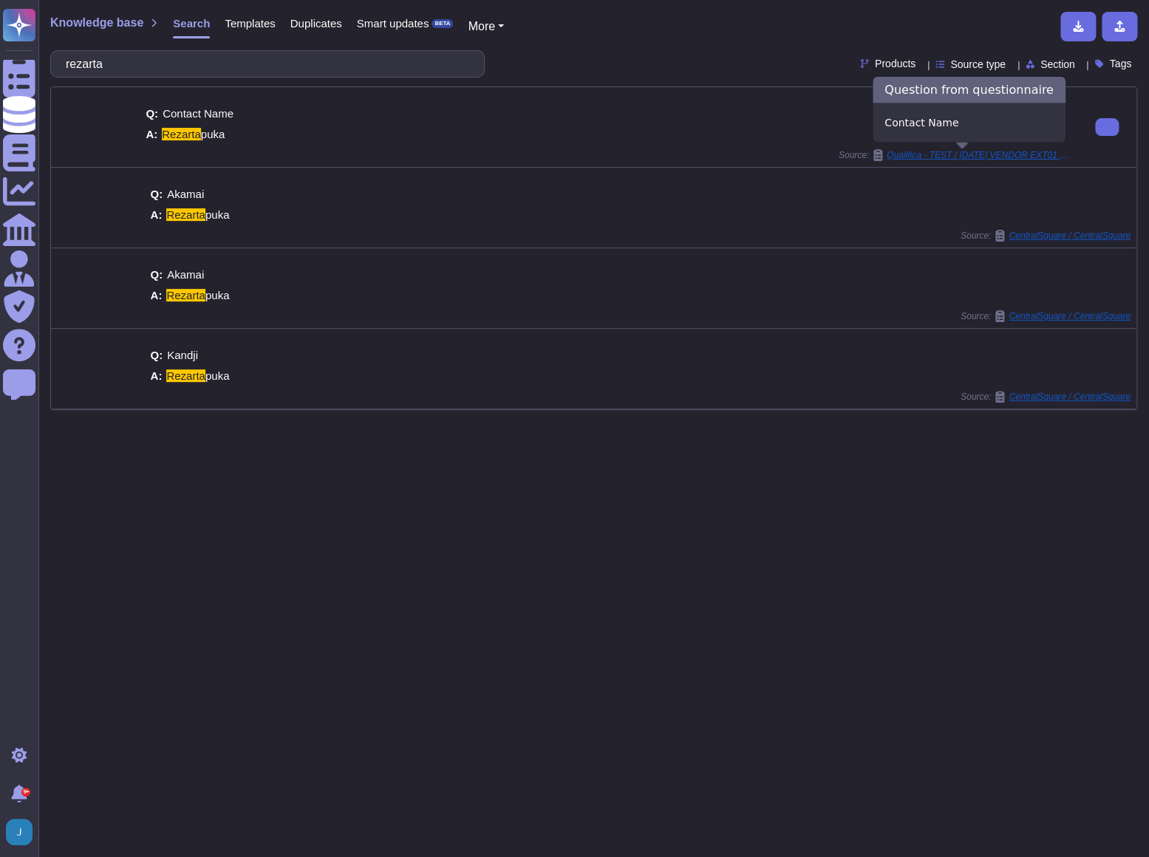
click at [953, 158] on span "Qualifica - TEST / [DATE] VENDOR EXT01 Copy" at bounding box center [979, 155] width 185 height 9
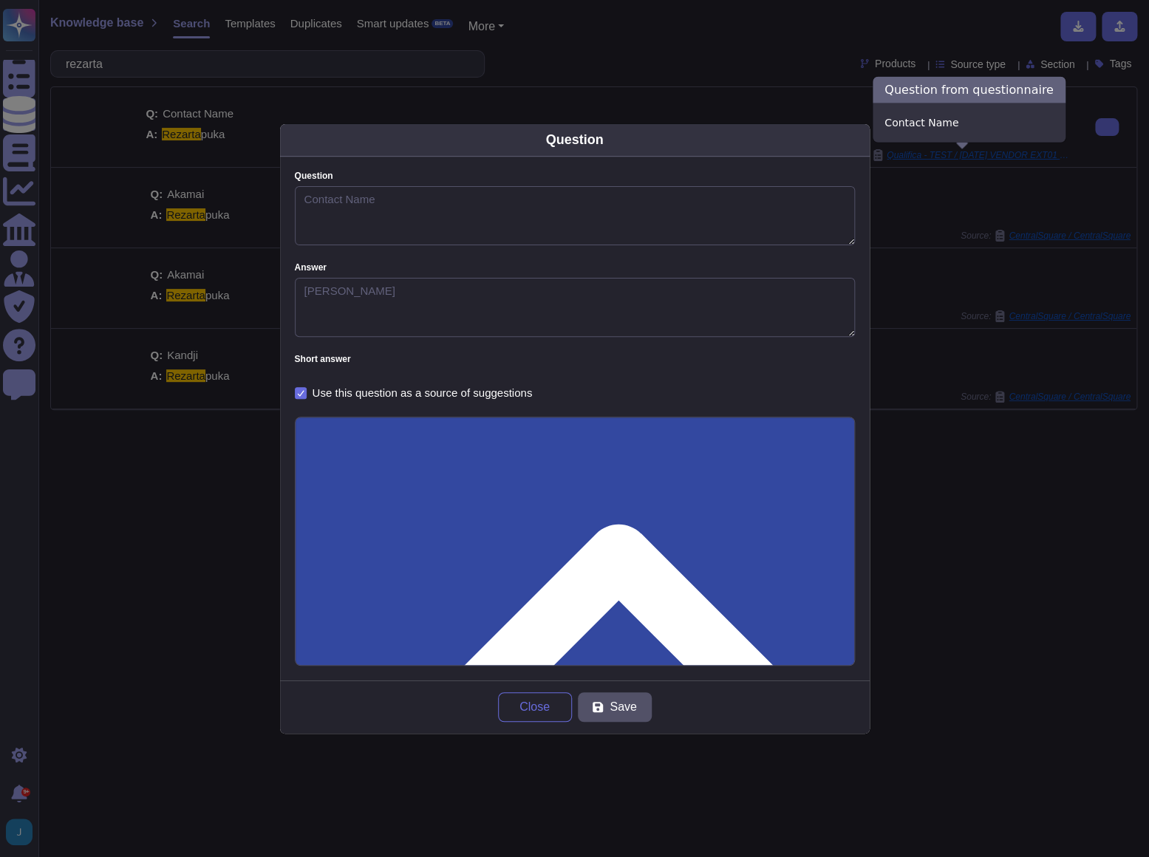
type textarea "Contact Name"
type textarea "[PERSON_NAME]"
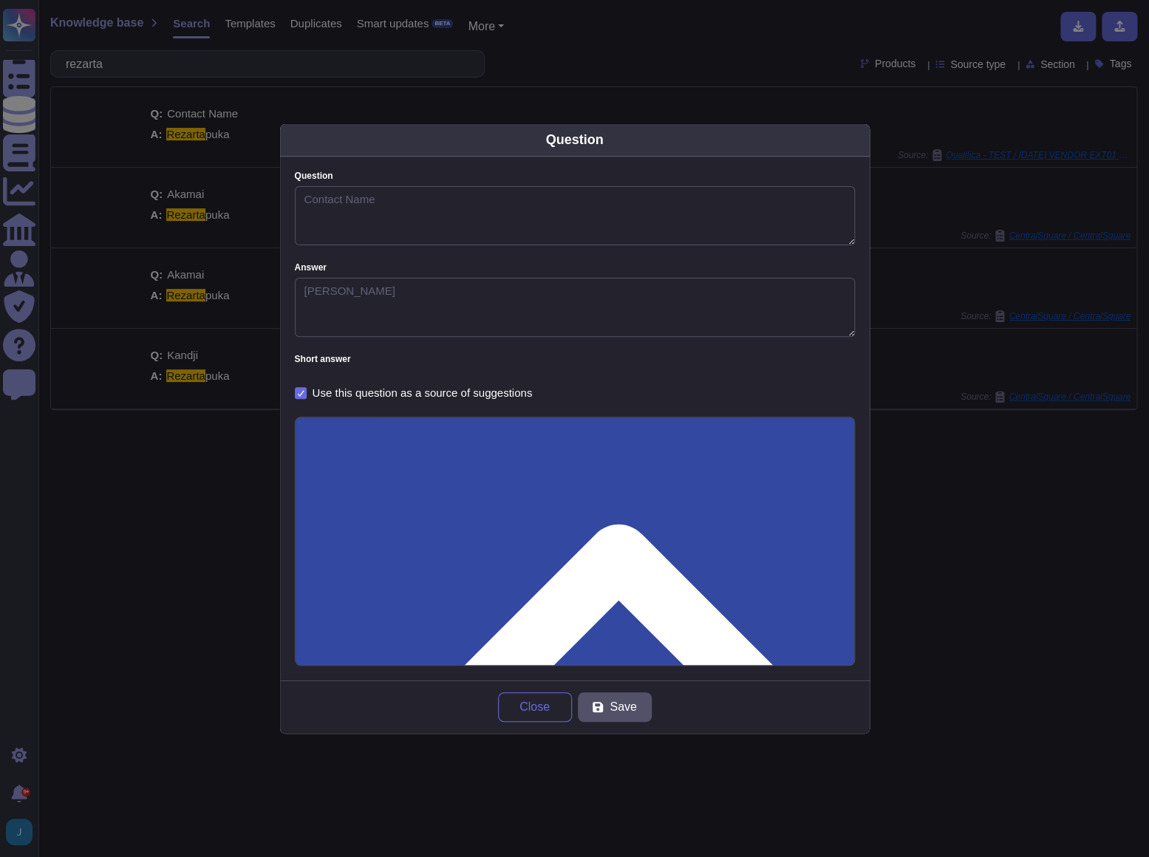
click at [0, 0] on input "Use this questionnaire as a source of suggestions" at bounding box center [0, 0] width 0 height 0
click at [641, 715] on button "Save" at bounding box center [615, 708] width 74 height 30
click at [613, 803] on div "Question Question Contact Name Answer Rezarta puka Short answer Use this questi…" at bounding box center [574, 428] width 1149 height 857
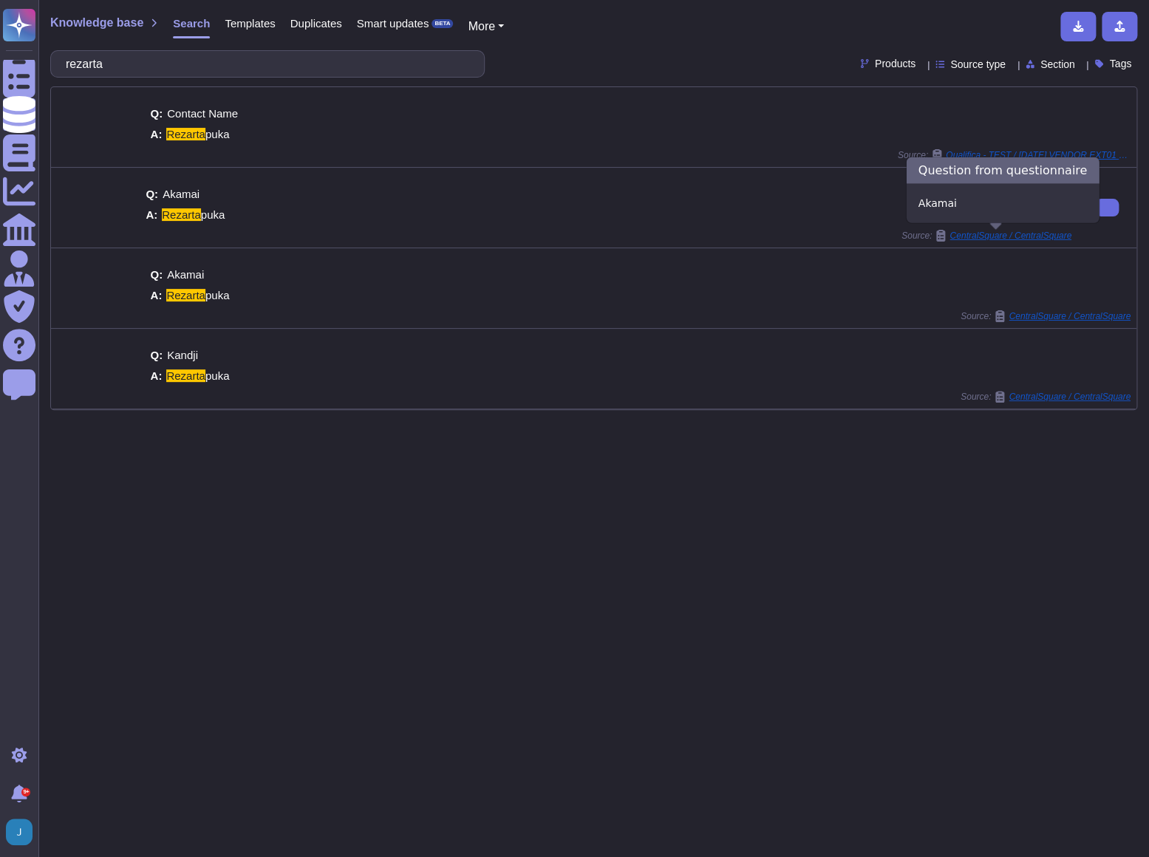
click at [1027, 234] on span "CentralSquare / CentralSquare" at bounding box center [1011, 235] width 122 height 9
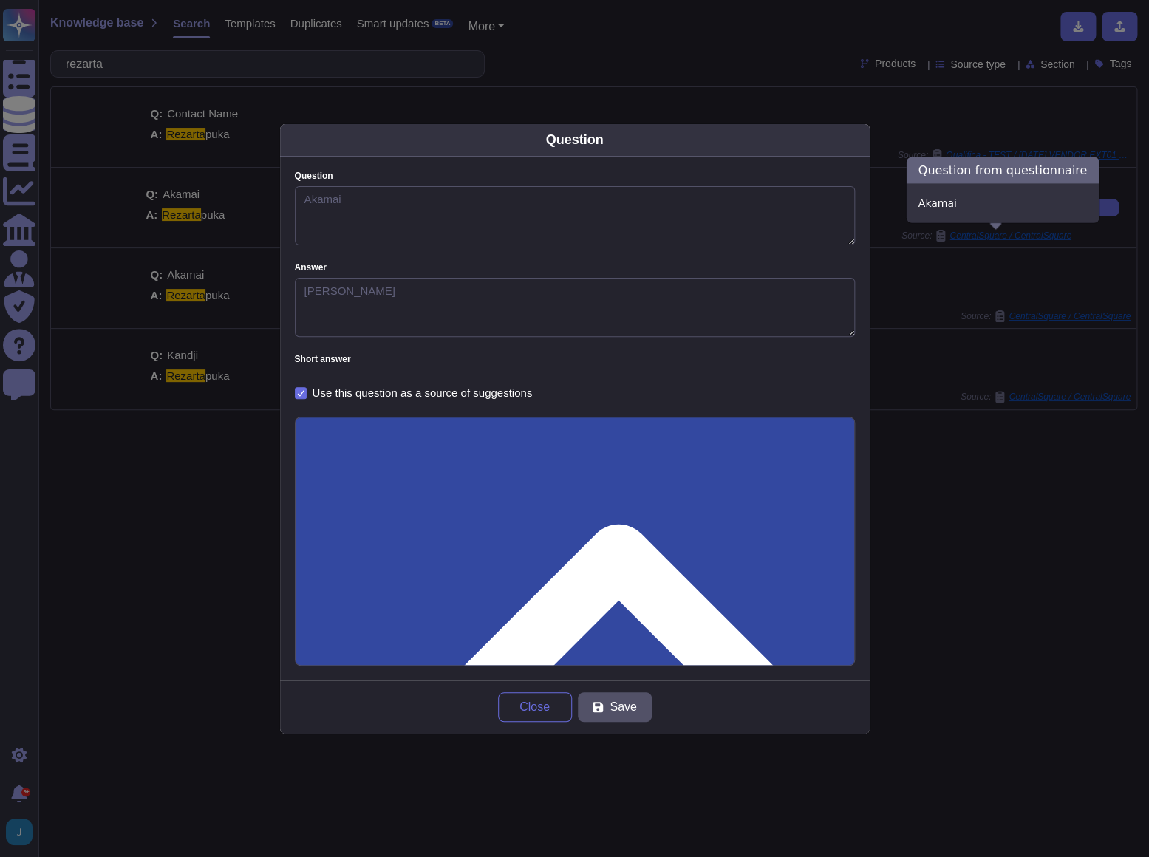
type textarea "Akamai"
type textarea "Rezarta puka"
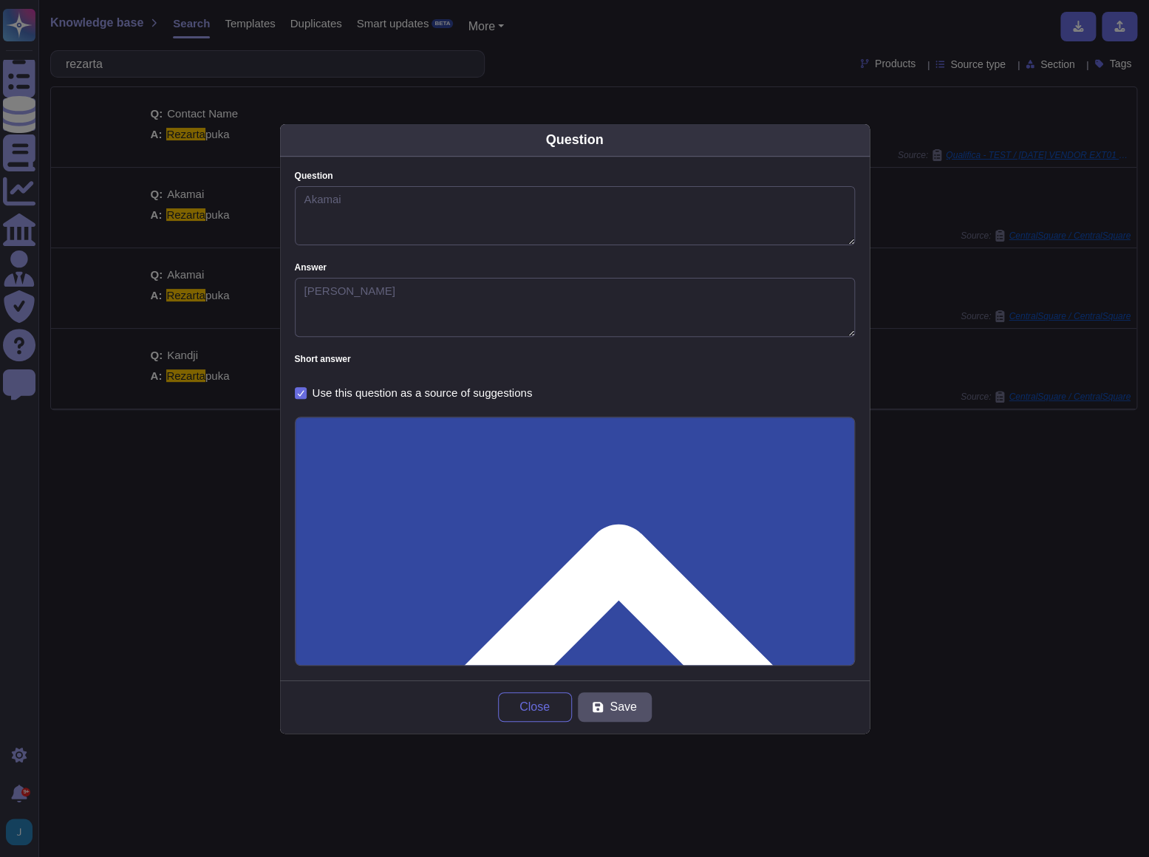
click at [0, 0] on input "Use this questionnaire as a source of suggestions" at bounding box center [0, 0] width 0 height 0
click at [596, 709] on icon at bounding box center [598, 707] width 10 height 10
click at [986, 673] on div "Question Question Akamai Answer Rezarta puka Short answer Use this question as …" at bounding box center [574, 428] width 1149 height 857
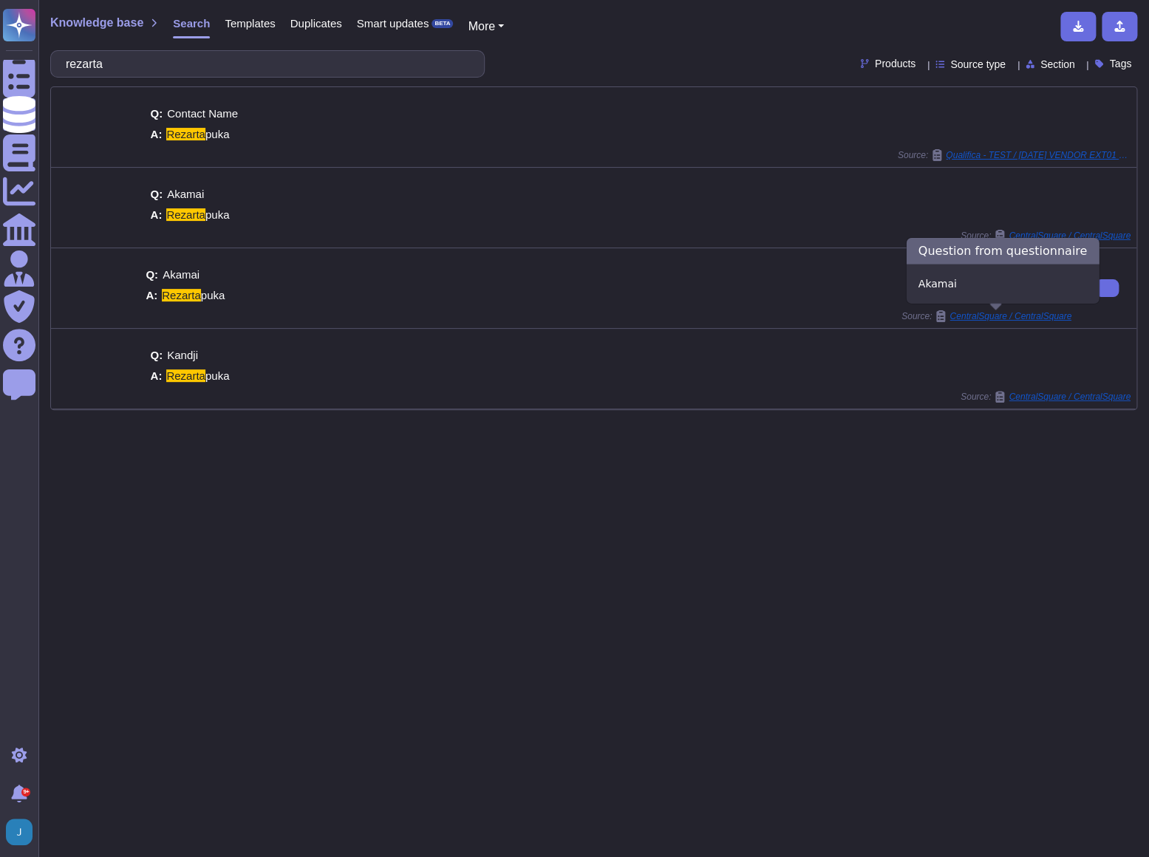
click at [1028, 317] on span "CentralSquare / CentralSquare" at bounding box center [1011, 316] width 122 height 9
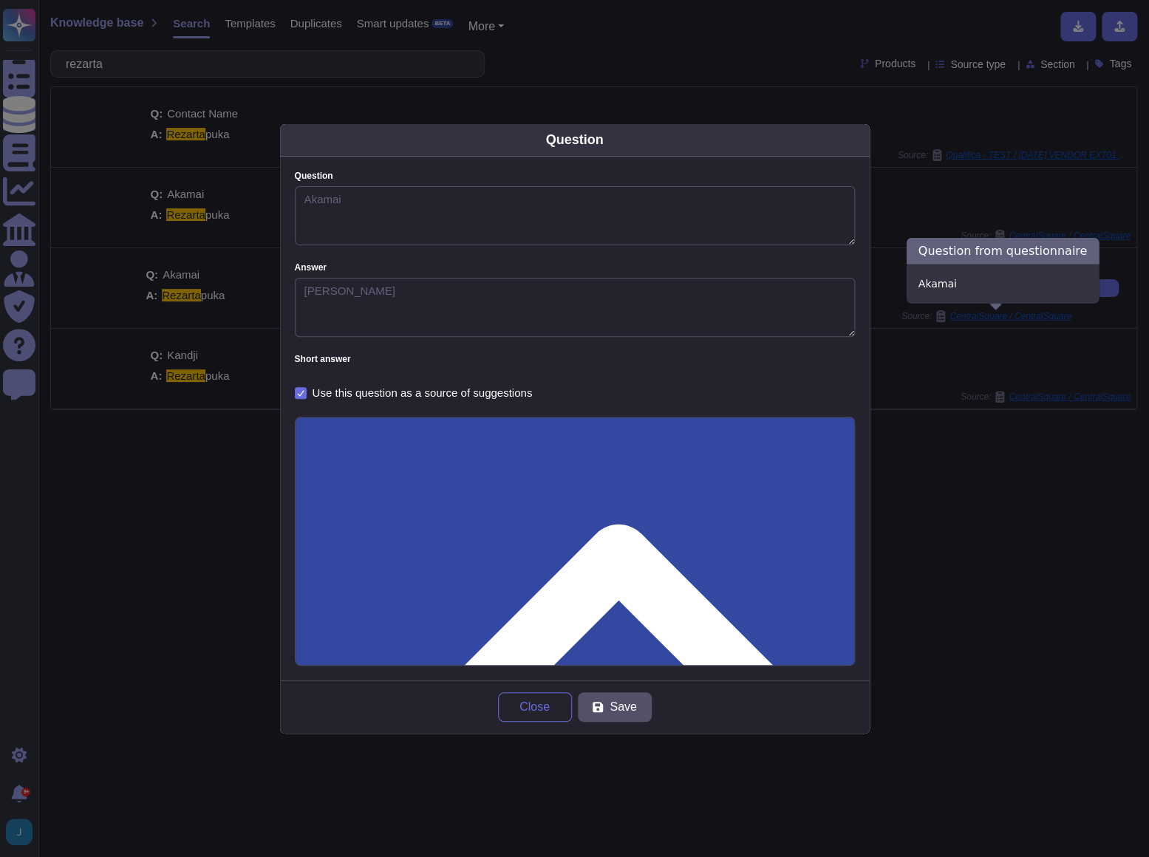
type textarea "Akamai"
type textarea "Rezarta puka"
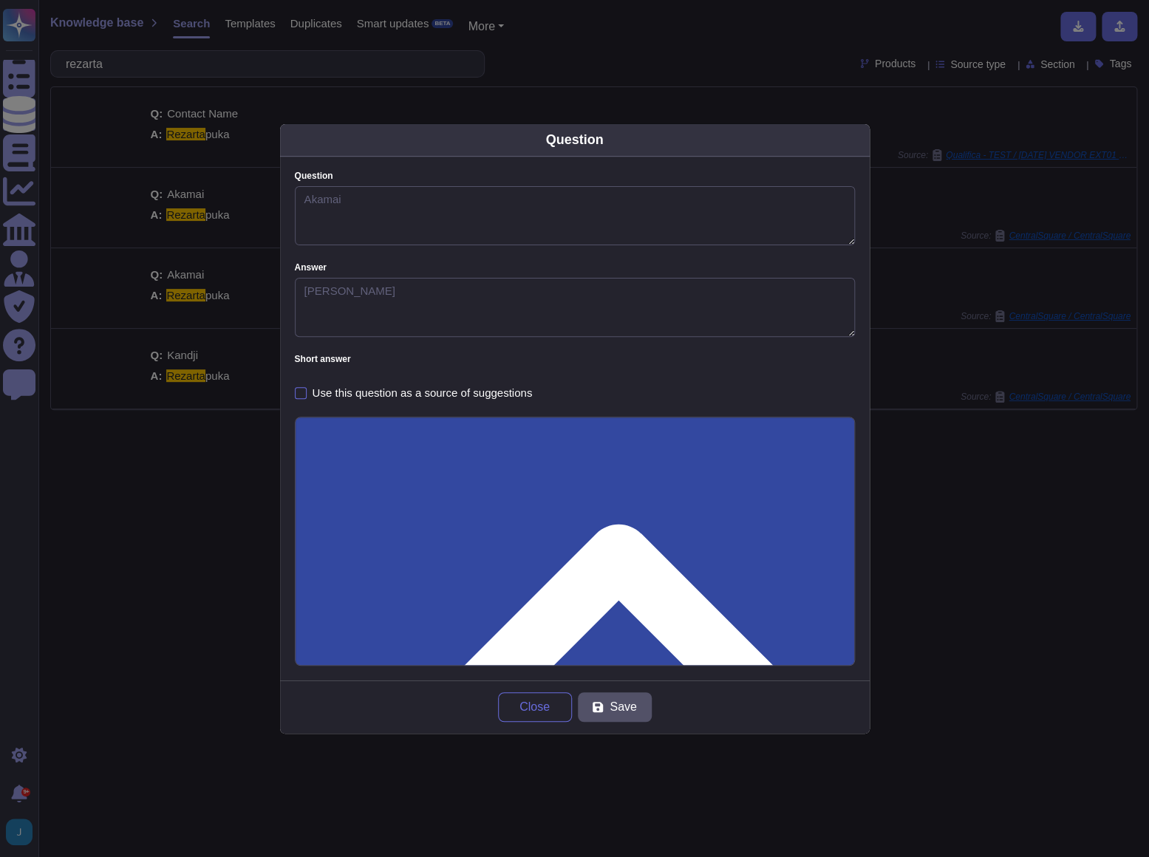
click at [999, 494] on div "Question Question Akamai Answer Rezarta puka Short answer Use this question as …" at bounding box center [574, 428] width 1149 height 857
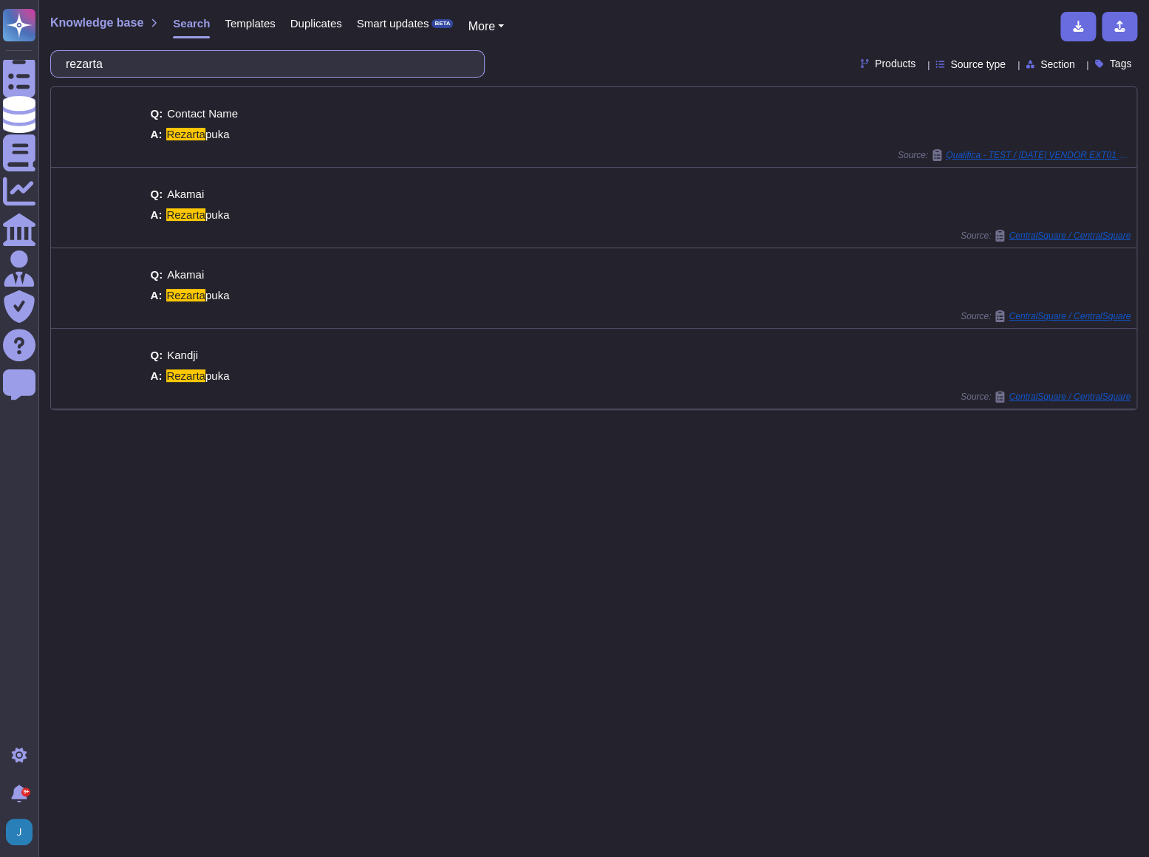
click at [189, 66] on input "rezarta" at bounding box center [263, 64] width 411 height 26
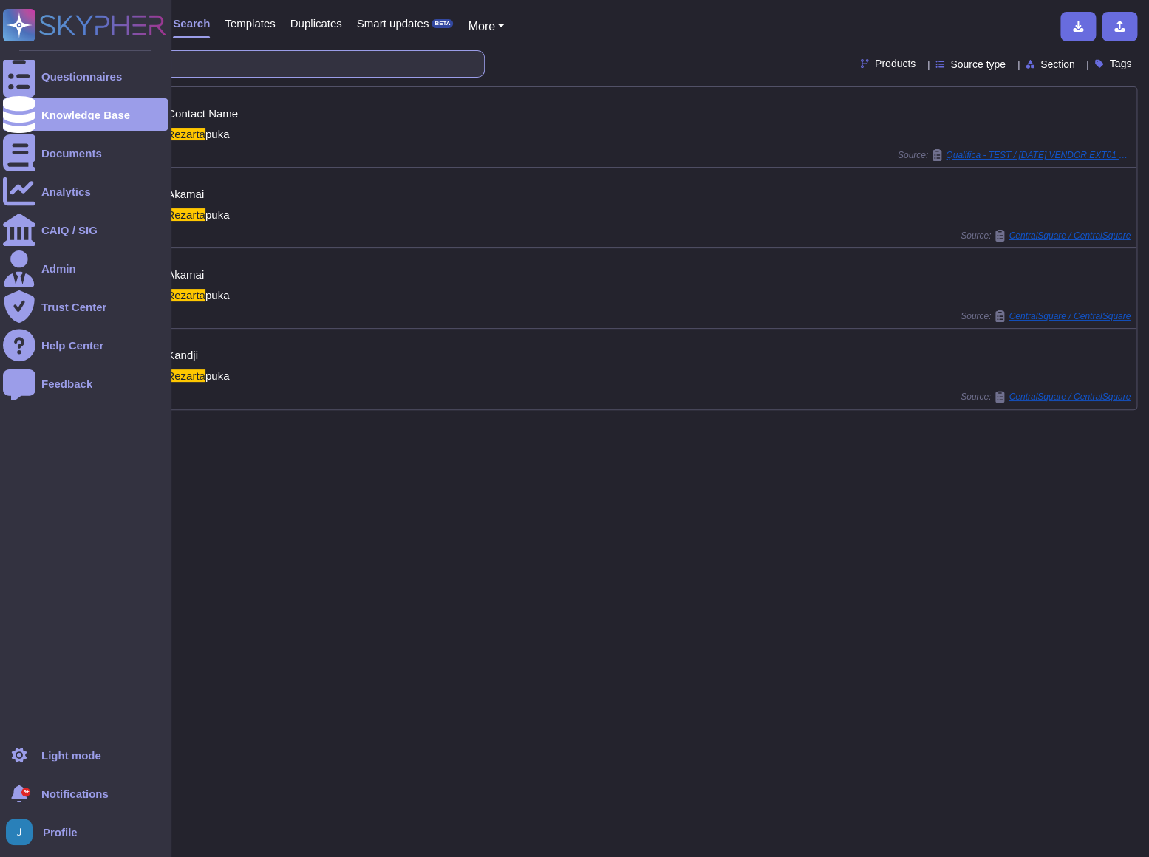
drag, startPoint x: 241, startPoint y: 69, endPoint x: 7, endPoint y: 58, distance: 233.9
click at [7, 58] on div "Questionnaires Knowledge Base Documents Analytics CAIQ / SIG Admin Trust Center…" at bounding box center [574, 428] width 1149 height 857
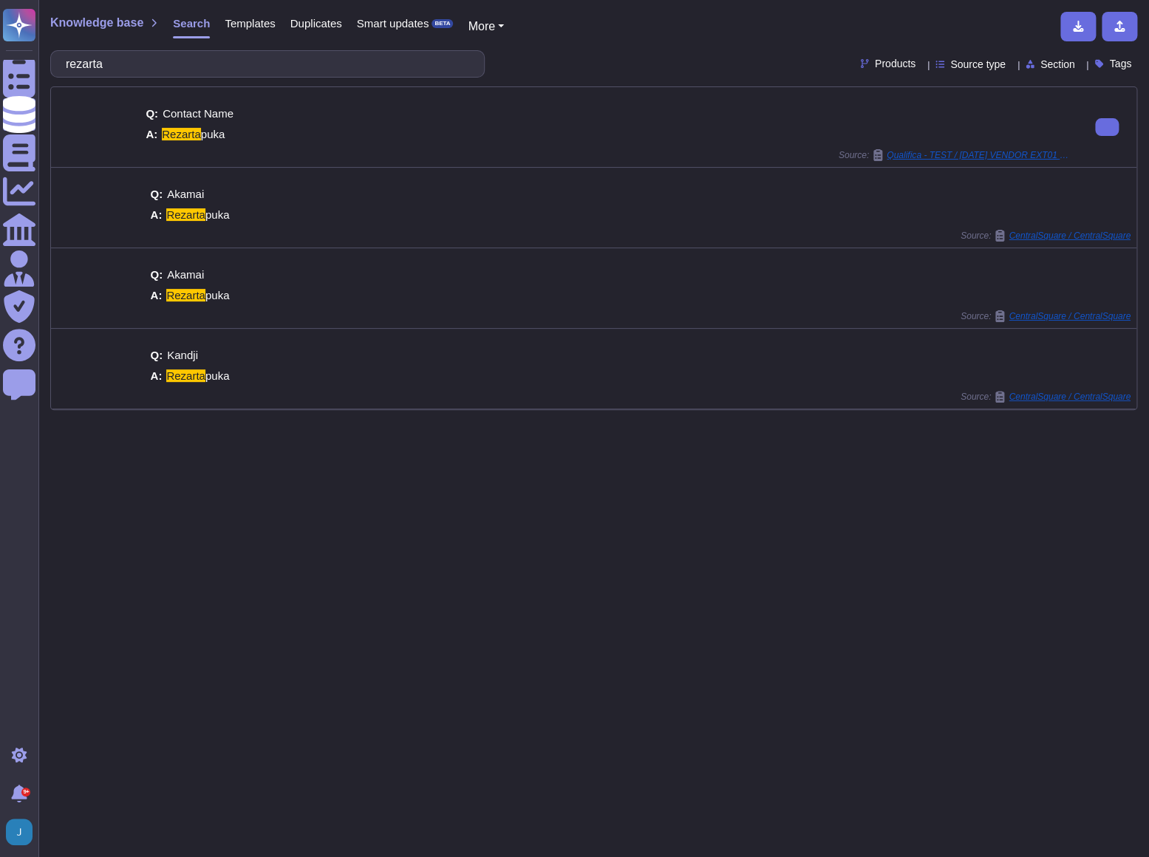
click at [949, 161] on div "Q: Contact Name A: Rezarta puka Source: Qualifica - TEST / 2025 05 30 VENDOR EX…" at bounding box center [609, 127] width 938 height 80
click at [945, 158] on span "Qualifica - TEST / 2025 05 30 VENDOR EXT01 Copy" at bounding box center [979, 155] width 185 height 9
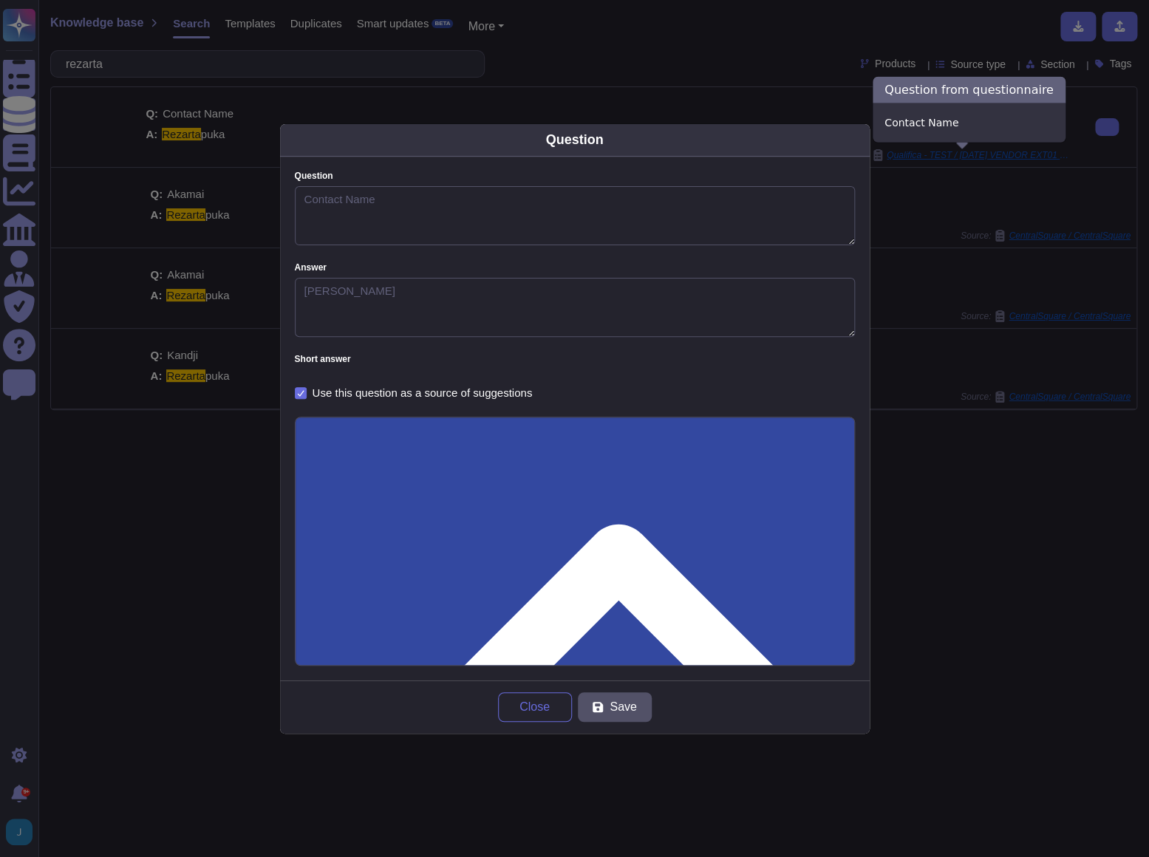
type textarea "Contact Name"
type textarea "Rezarta puka"
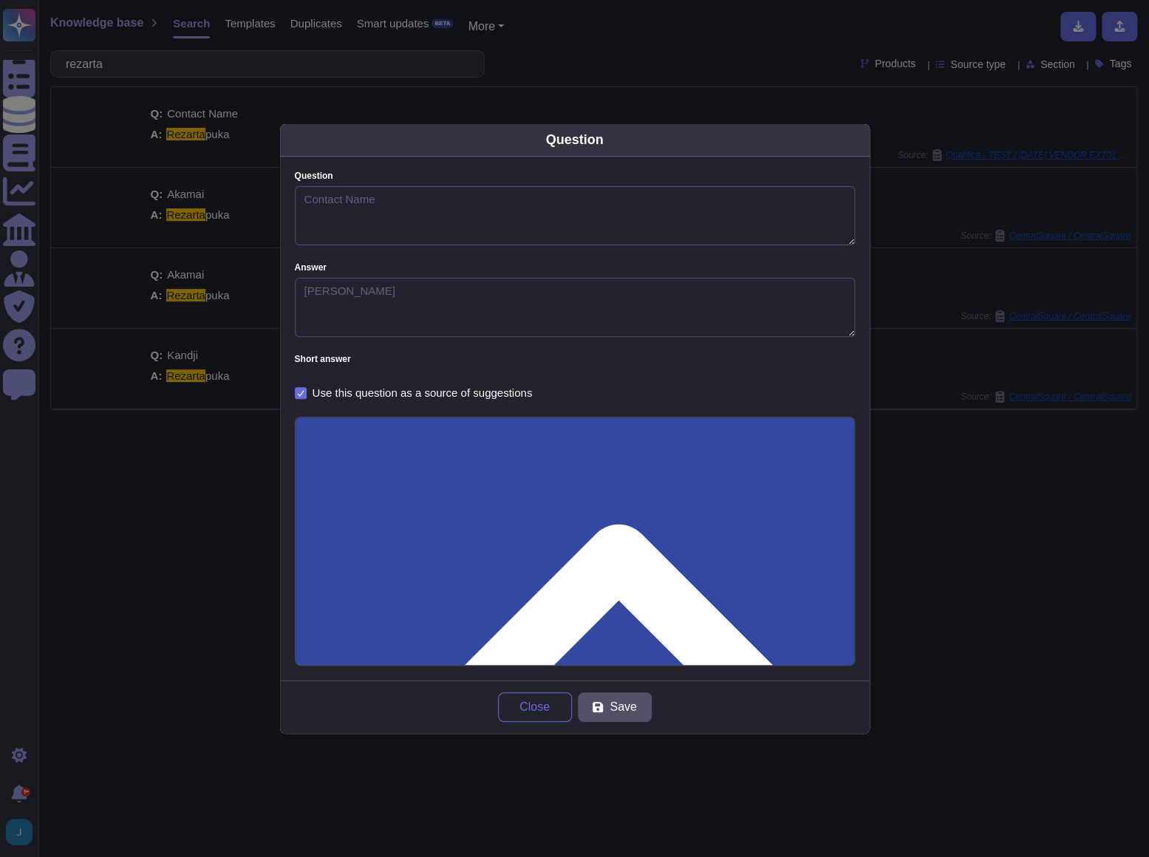
click at [207, 711] on div "Question Question Contact Name Answer Rezarta puka Short answer Use this questi…" at bounding box center [574, 428] width 1149 height 857
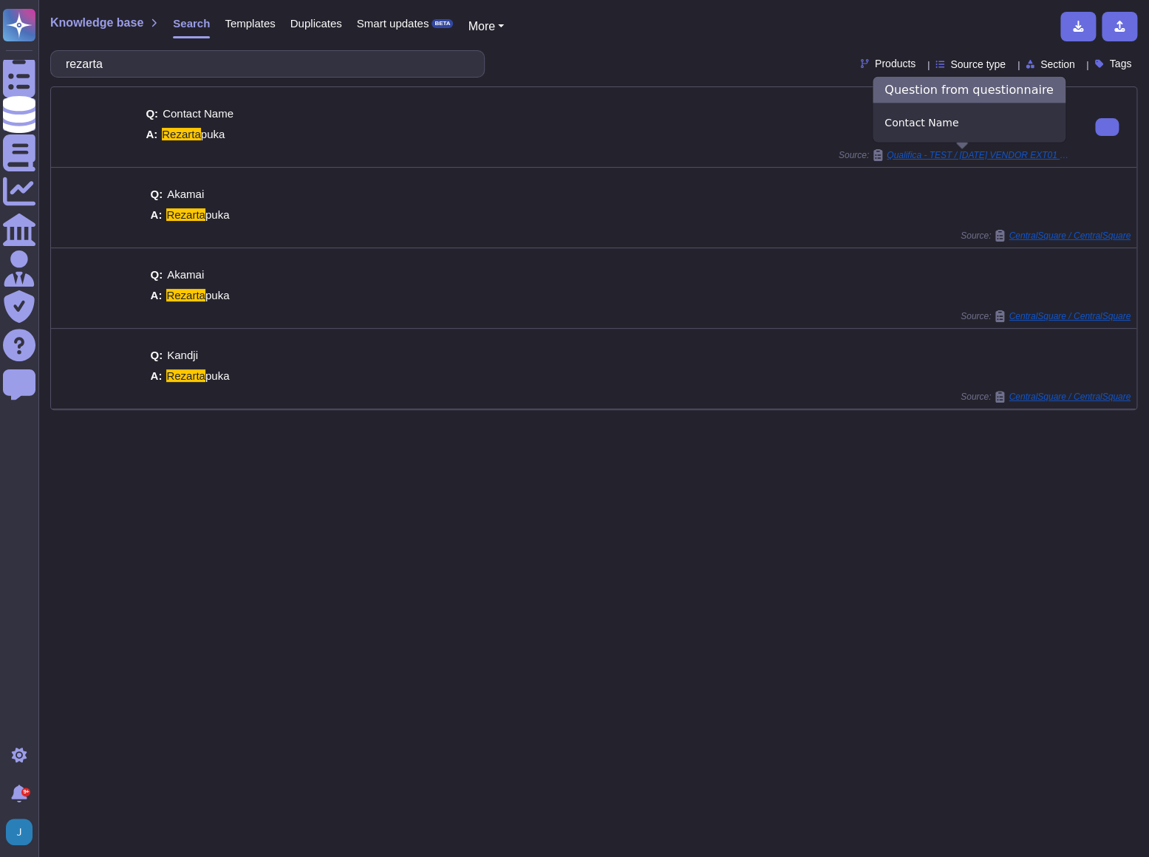
click at [927, 158] on span "Qualifica - TEST / 2025 05 30 VENDOR EXT01 Copy" at bounding box center [979, 155] width 185 height 9
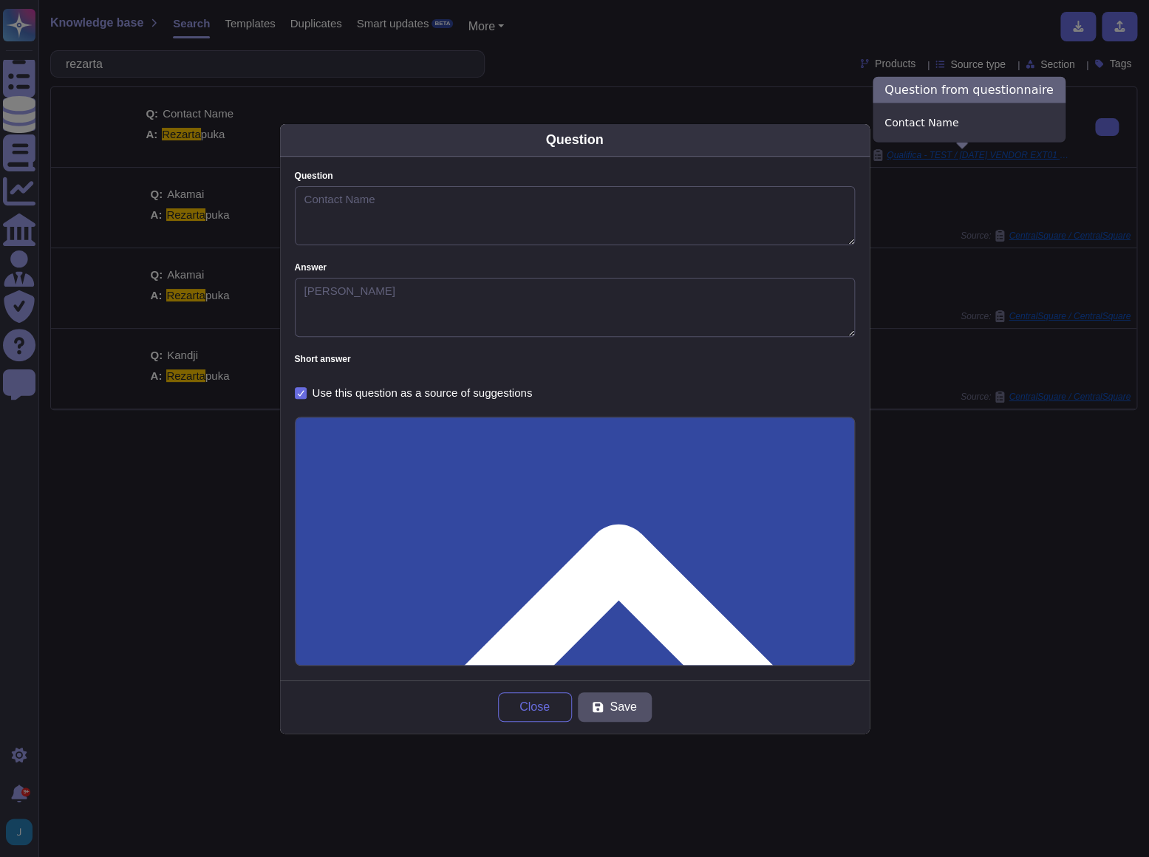
type textarea "Contact Name"
type textarea "Rezarta puka"
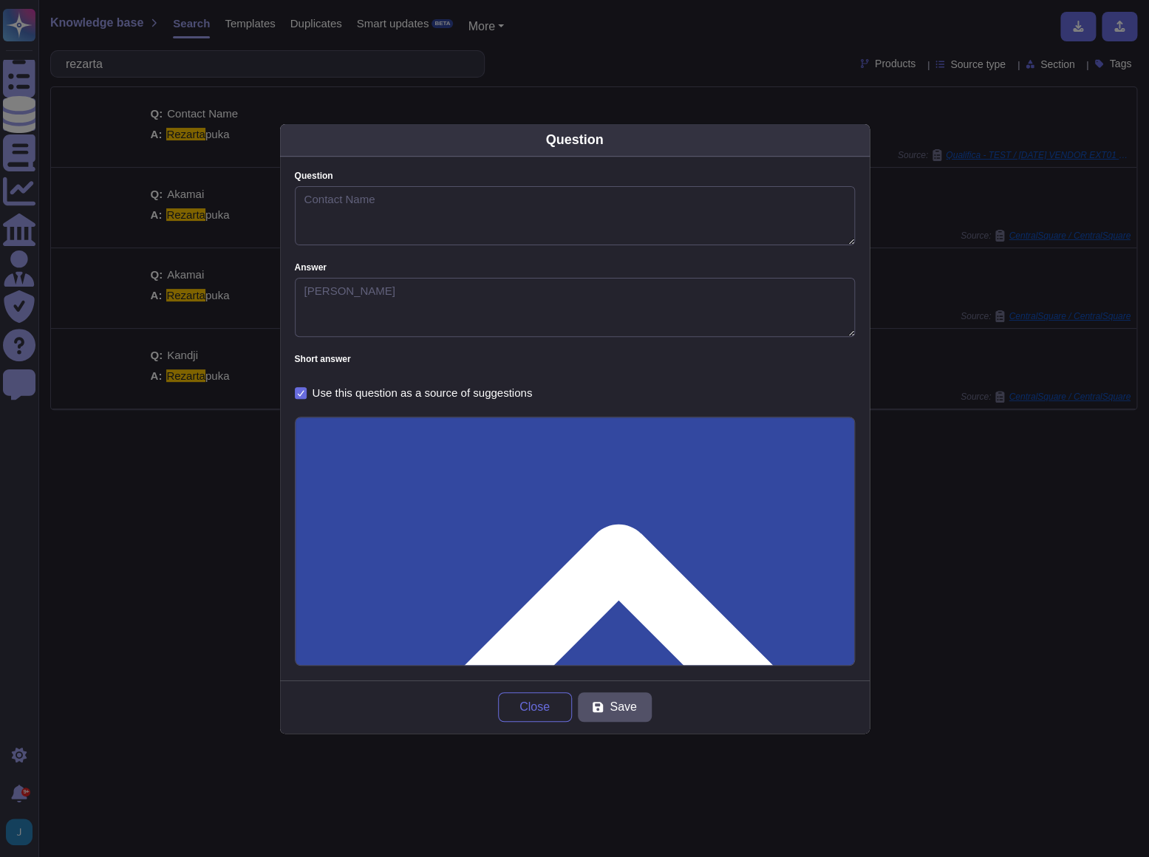
drag, startPoint x: 214, startPoint y: 715, endPoint x: 214, endPoint y: 690, distance: 24.4
click at [214, 708] on div "Question Question Contact Name Answer Rezarta puka Short answer Use this questi…" at bounding box center [574, 428] width 1149 height 857
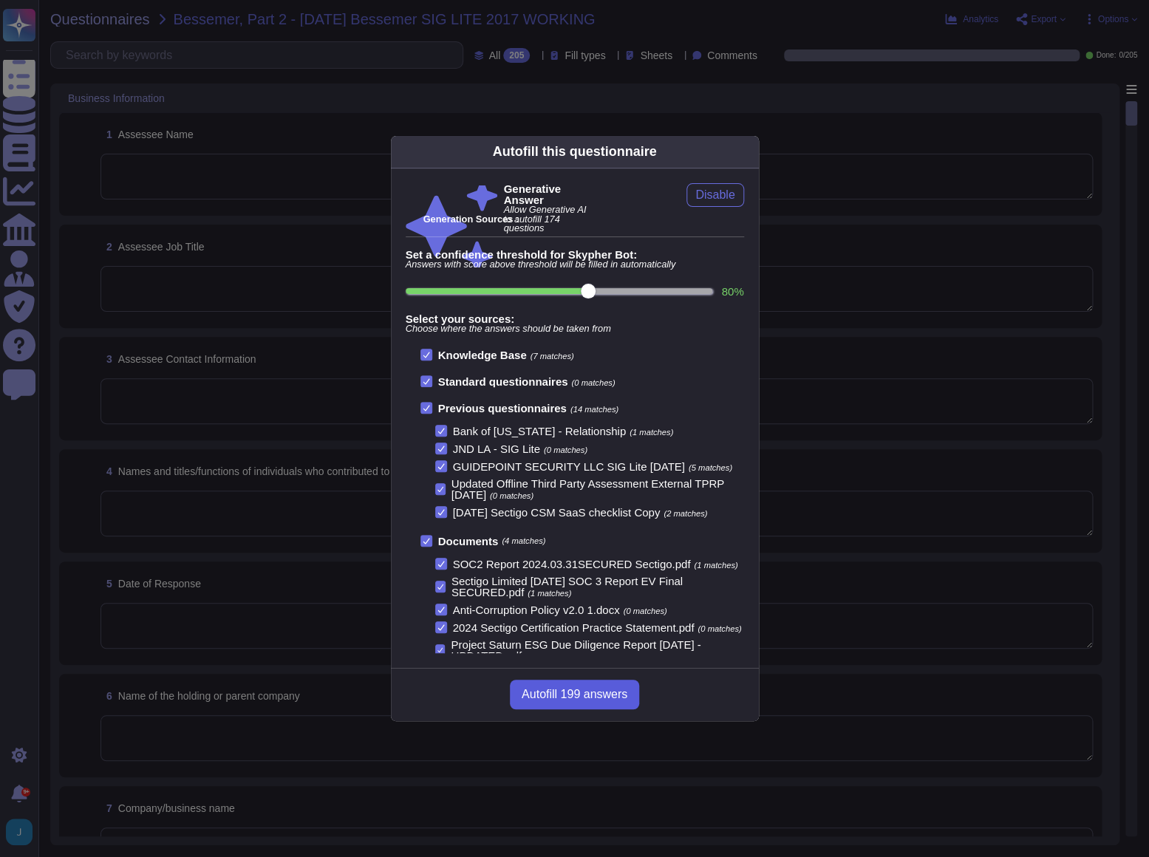
click at [564, 704] on button "Autofill 199 answers" at bounding box center [574, 695] width 129 height 30
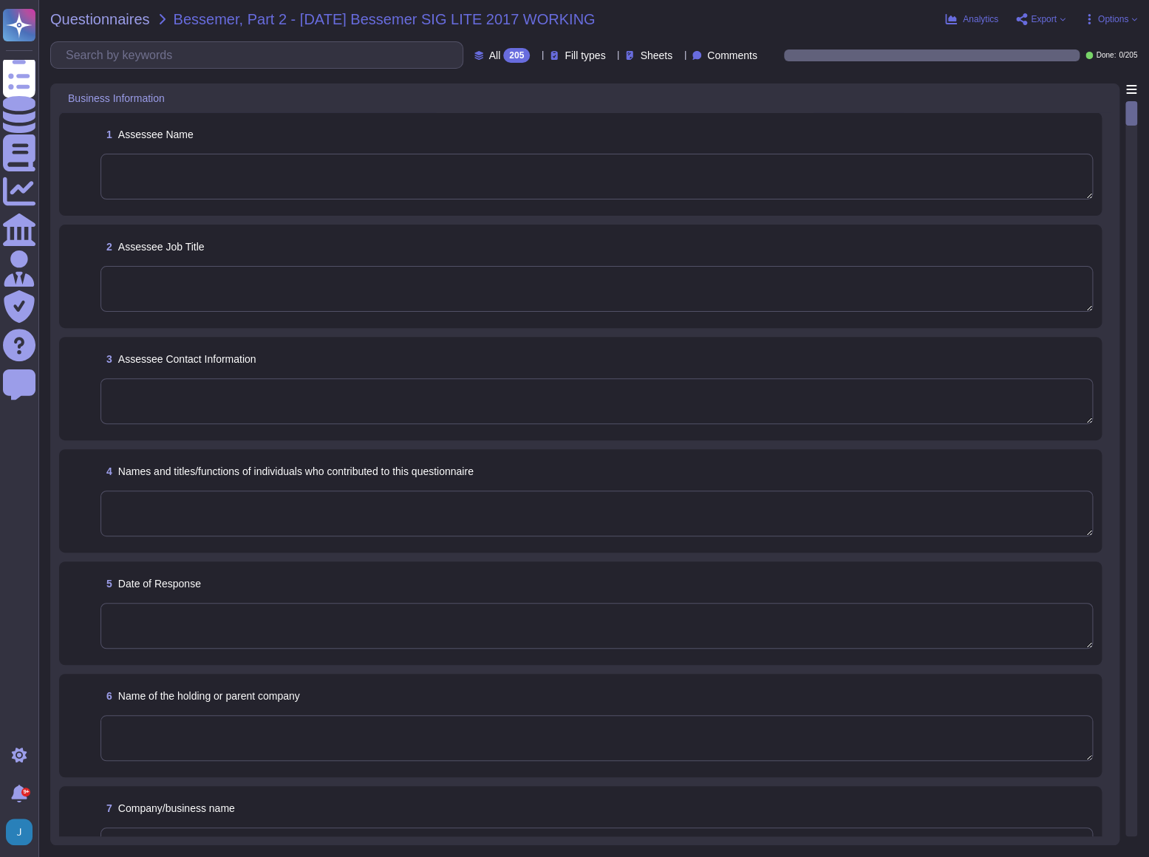
click at [147, 171] on textarea at bounding box center [597, 177] width 993 height 46
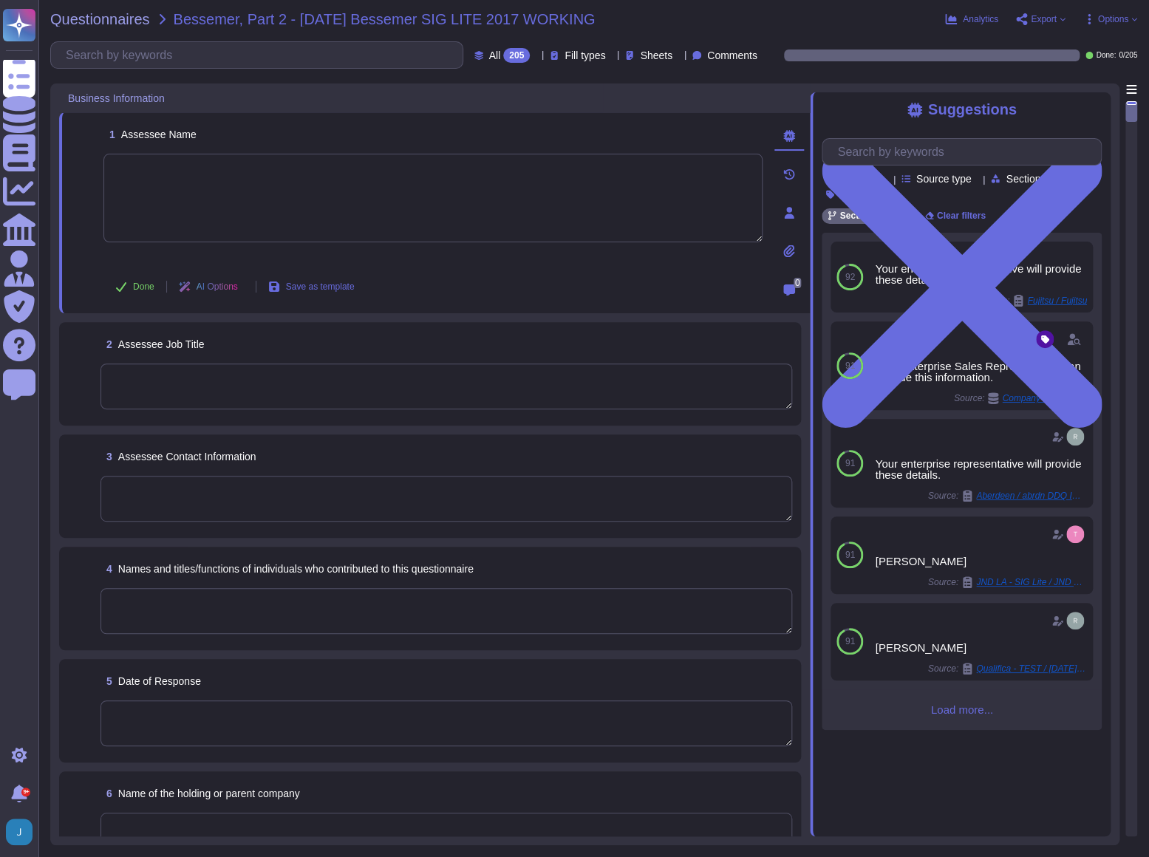
click at [946, 709] on span "Load more..." at bounding box center [962, 709] width 280 height 11
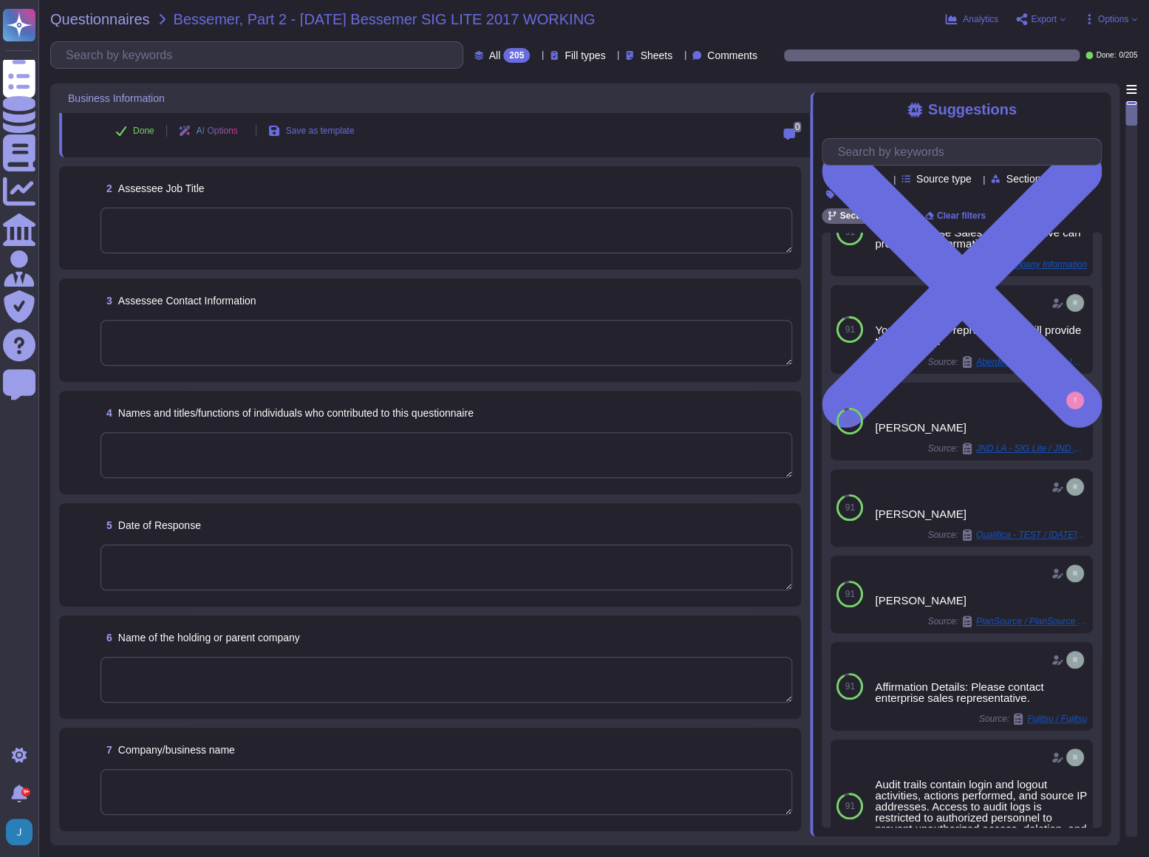
scroll to position [201, 0]
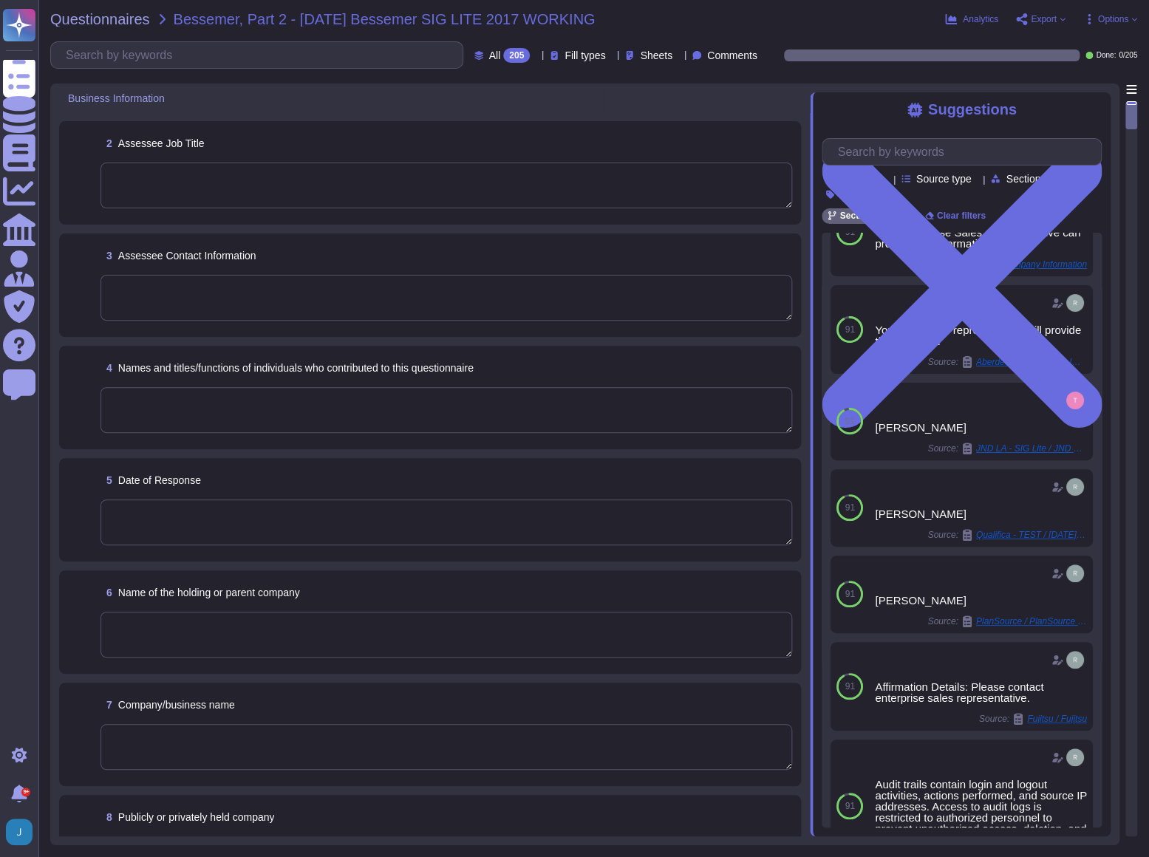
click at [208, 190] on textarea at bounding box center [447, 186] width 692 height 46
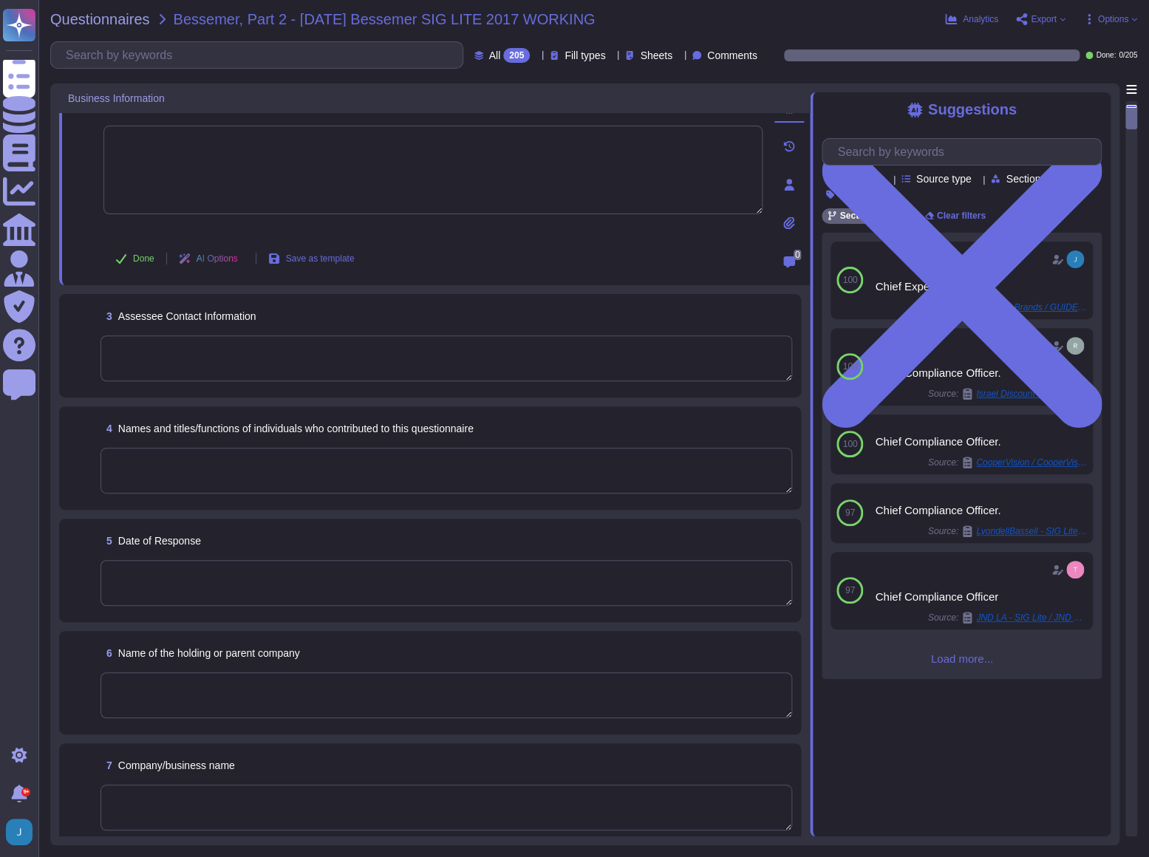
scroll to position [0, 0]
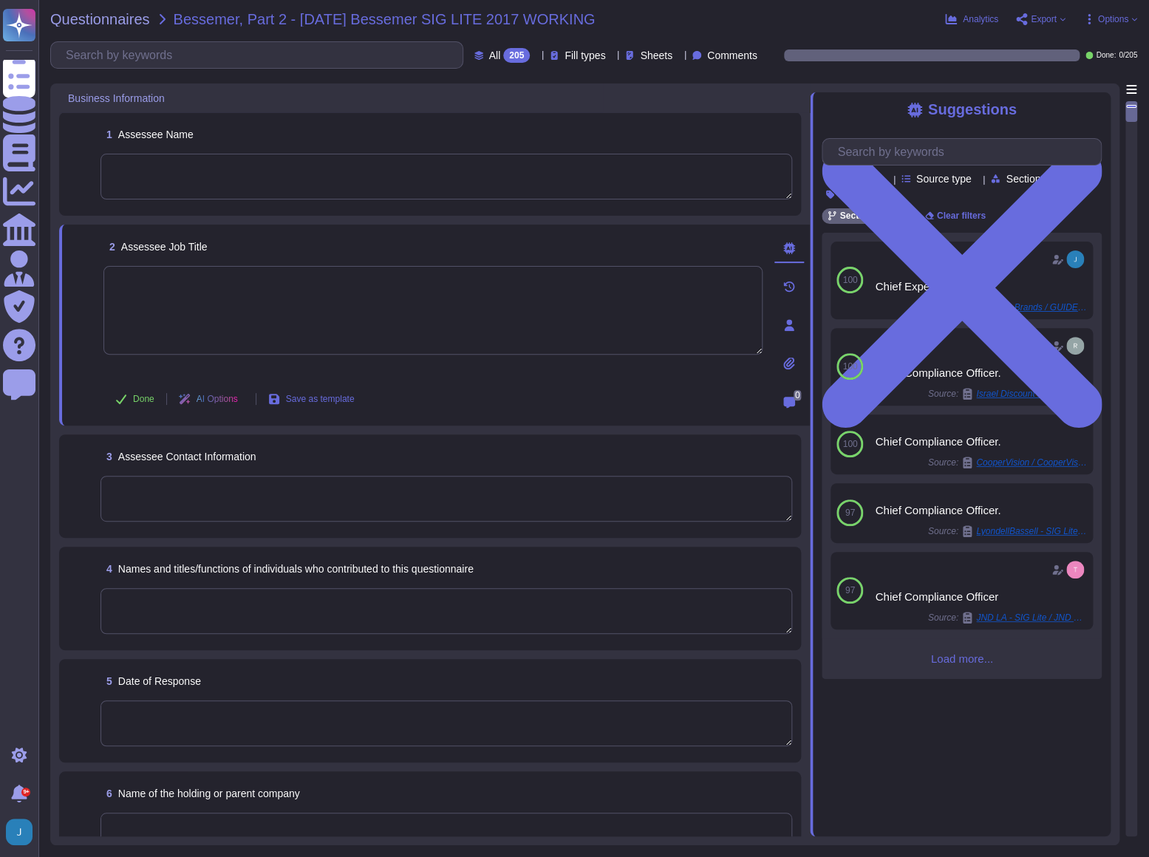
click at [284, 169] on textarea at bounding box center [447, 177] width 692 height 46
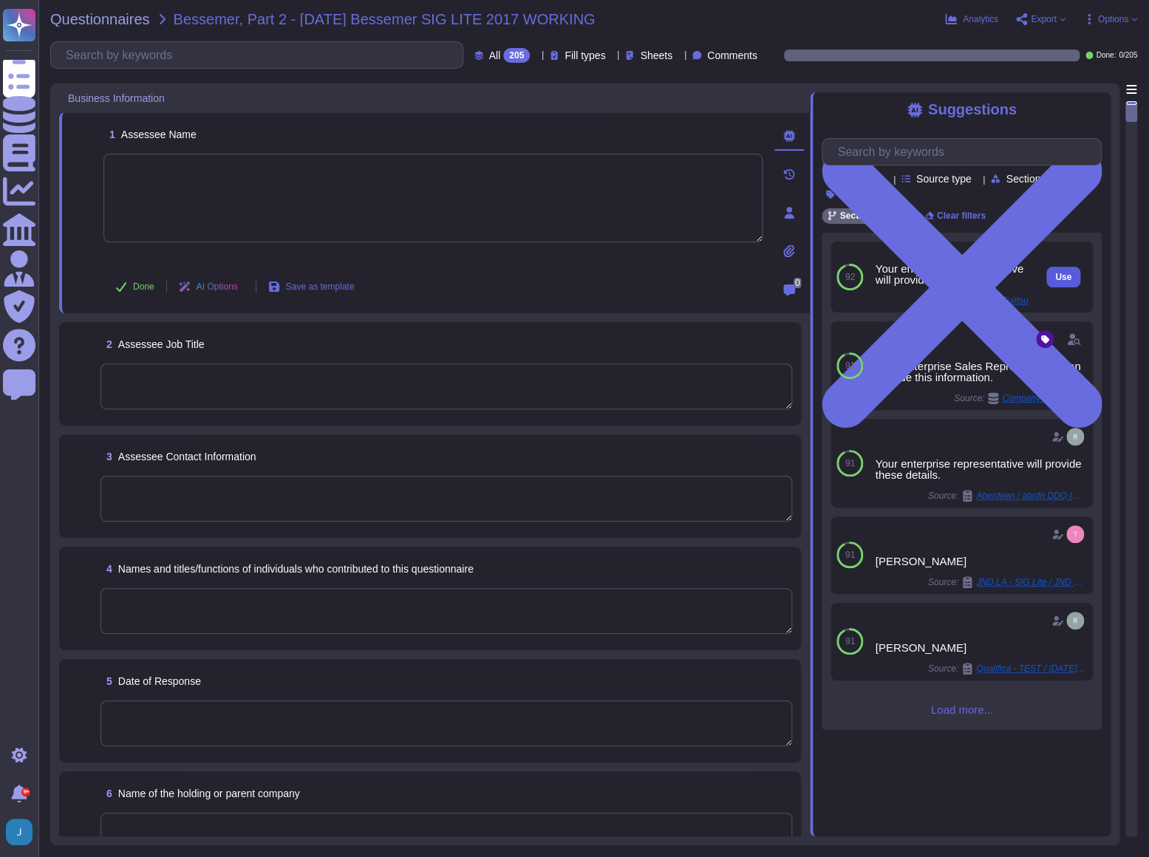
click at [1057, 282] on span "Use" at bounding box center [1063, 277] width 16 height 9
type textarea "Your enterprise representative will provide these details."
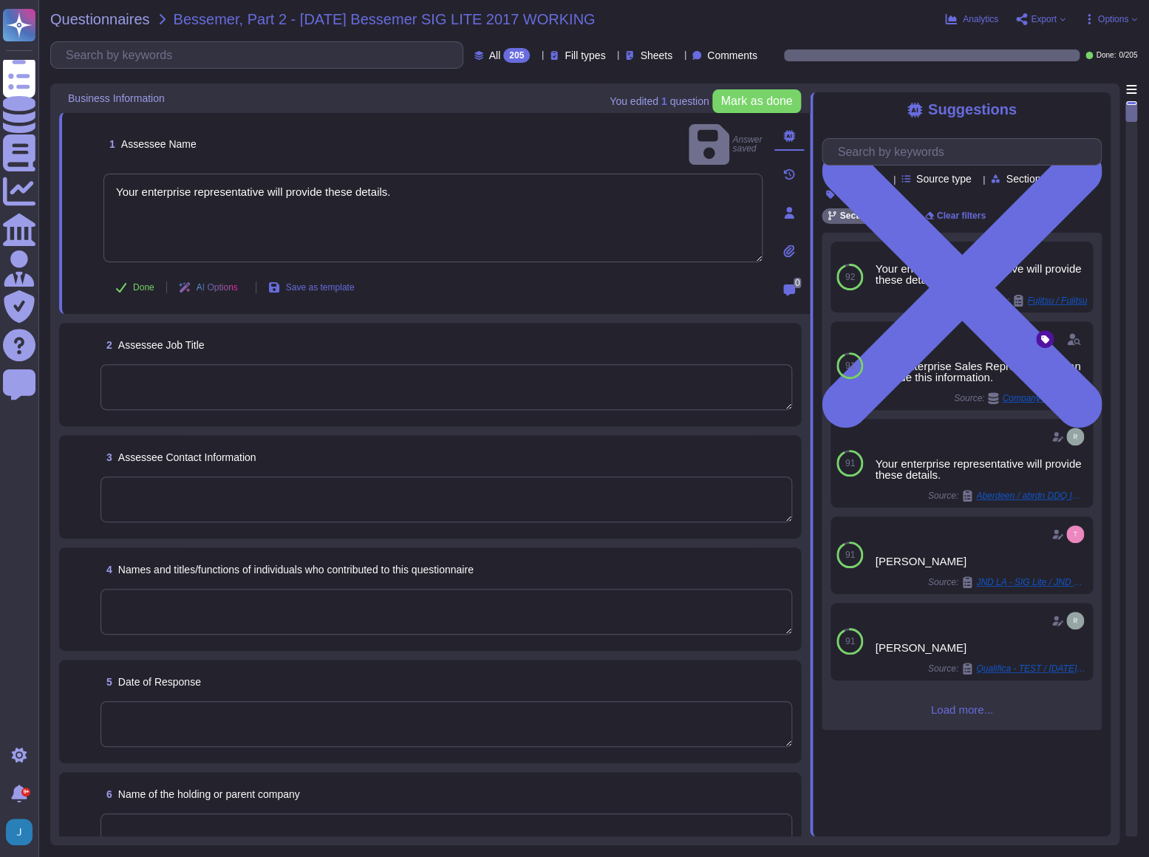
click at [231, 394] on textarea at bounding box center [447, 387] width 692 height 46
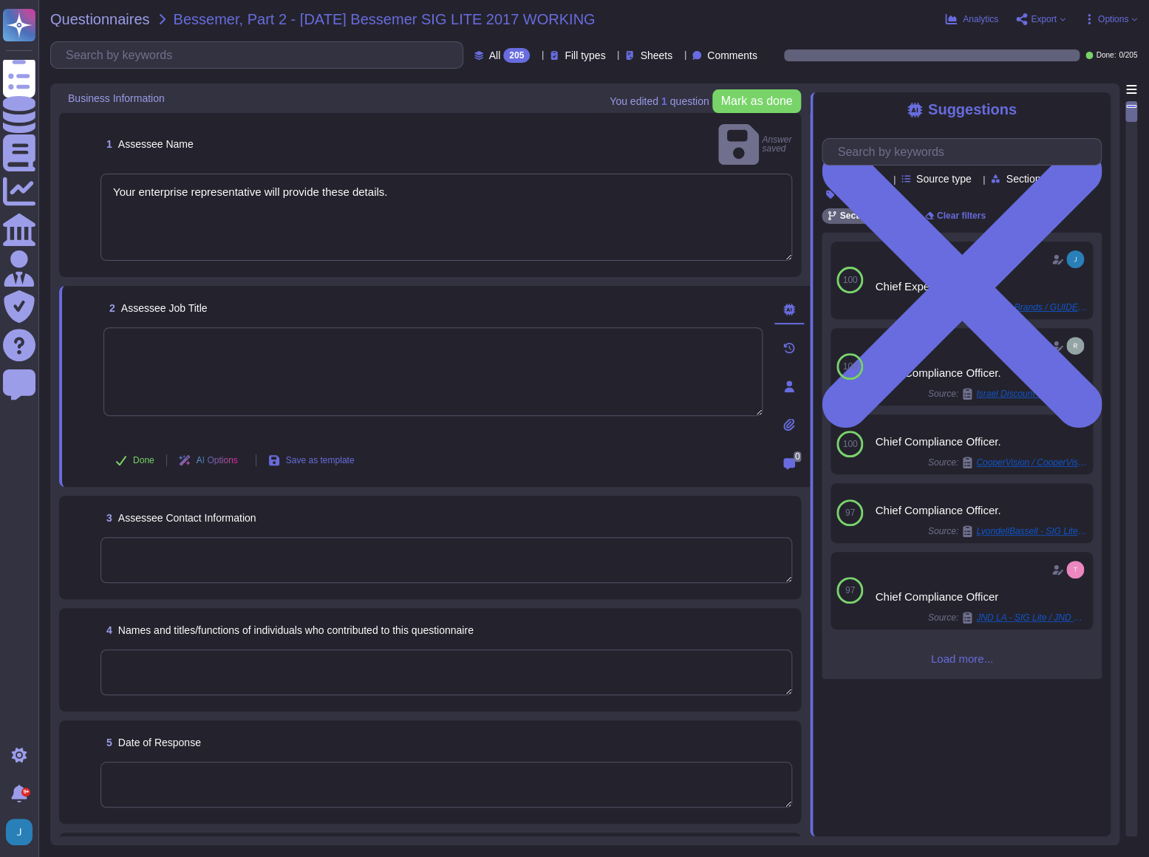
click at [224, 537] on textarea at bounding box center [447, 560] width 692 height 46
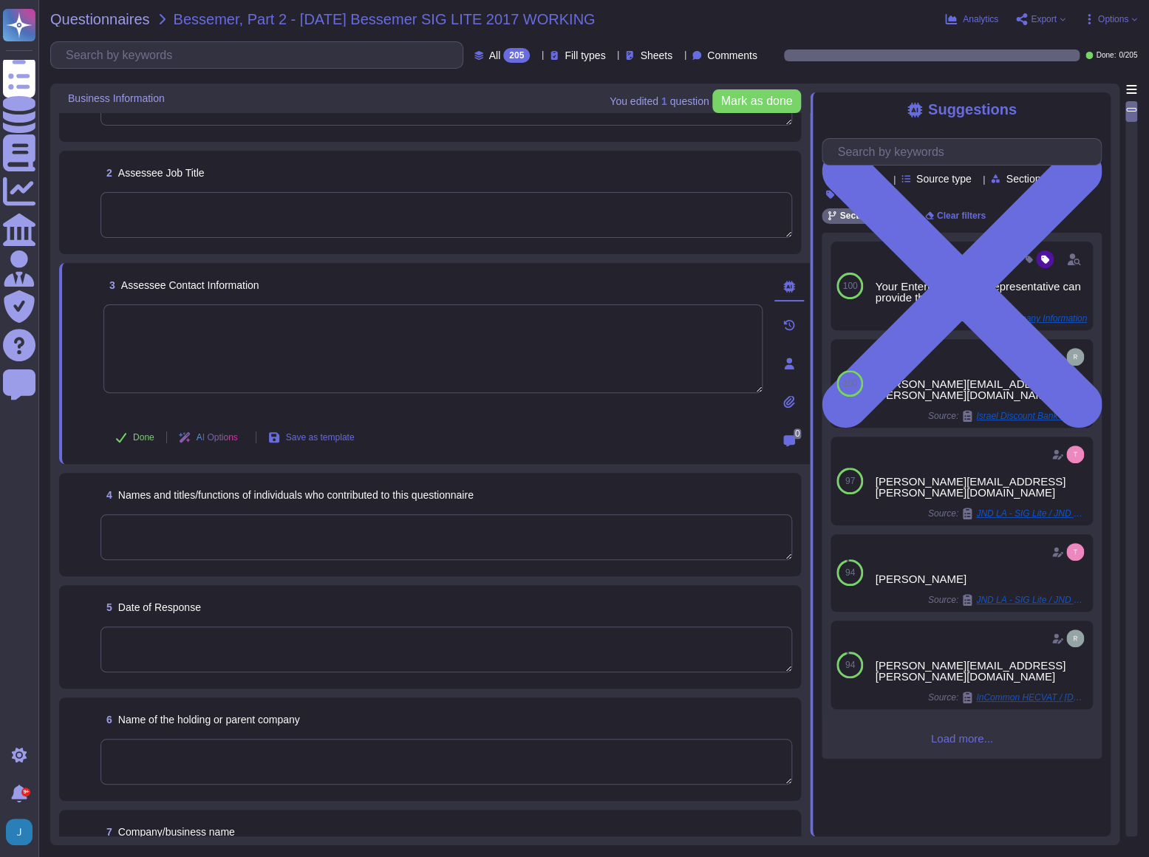
scroll to position [134, 0]
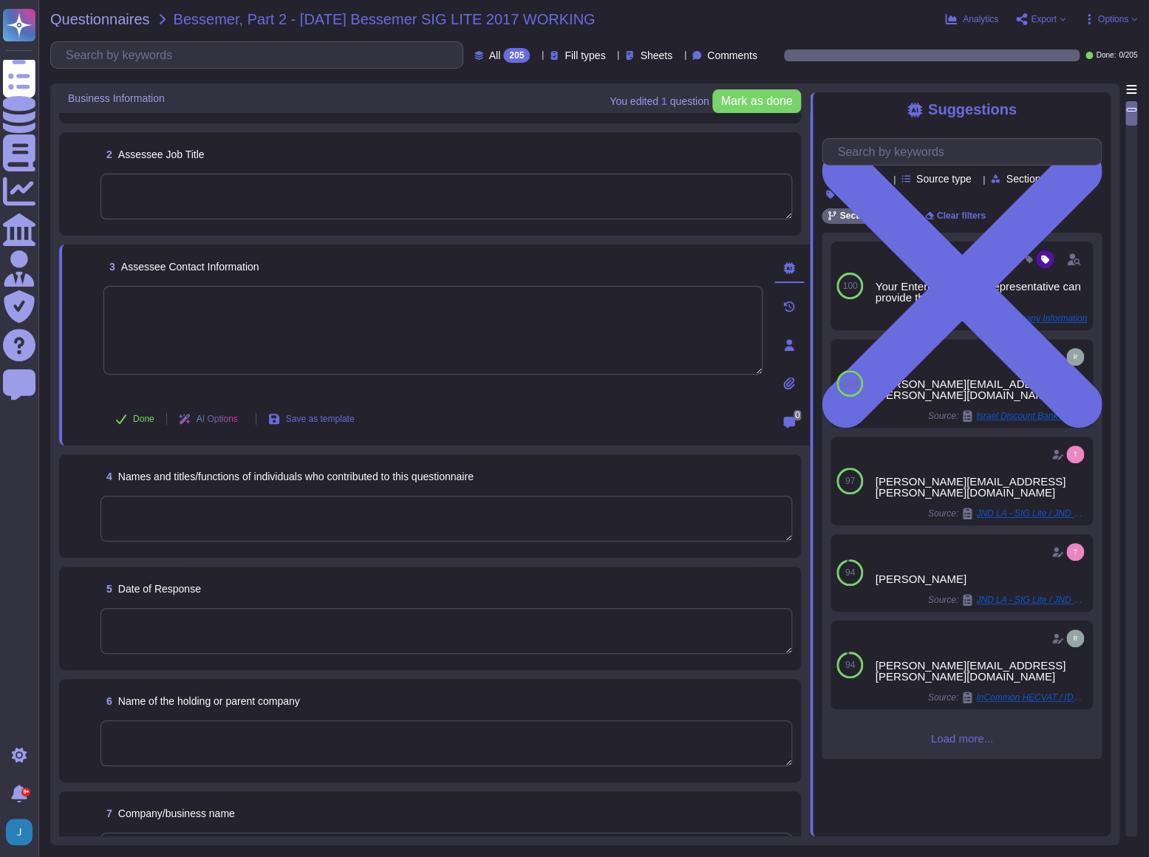
click at [275, 509] on textarea at bounding box center [447, 519] width 692 height 46
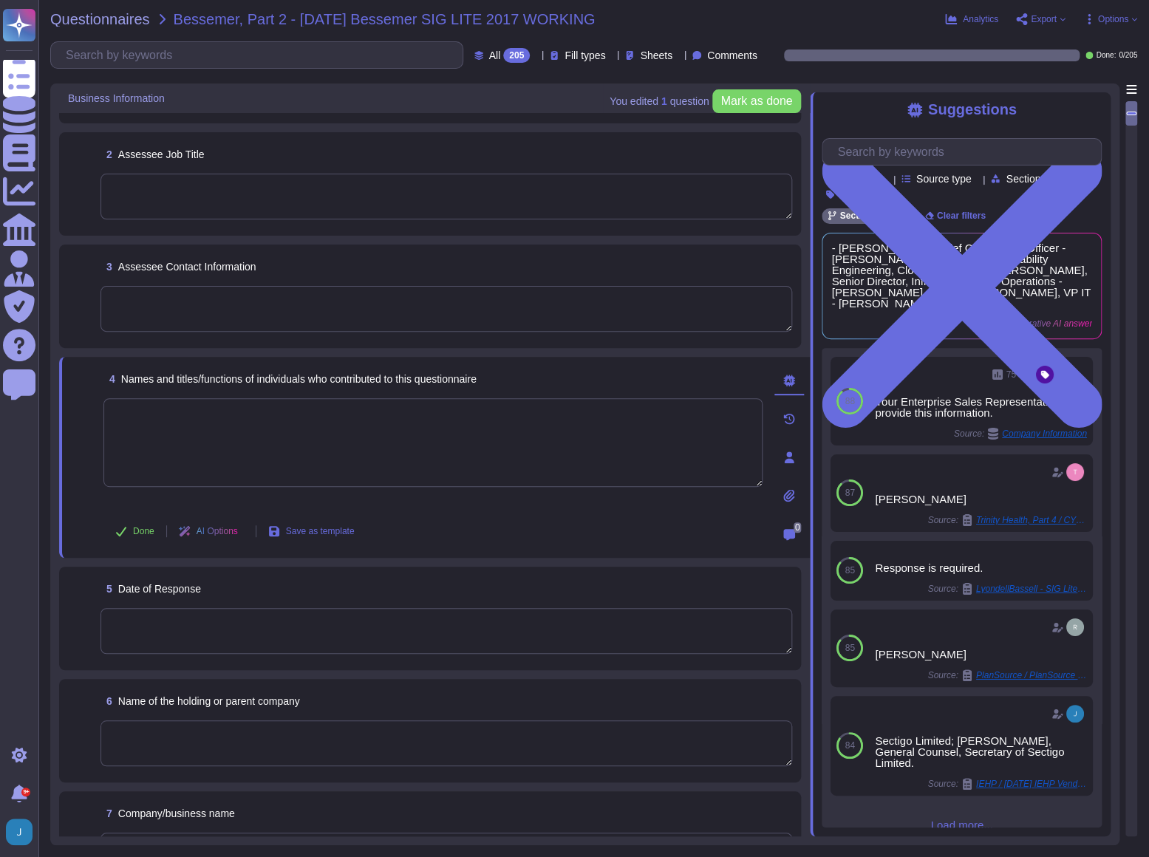
click at [539, 373] on div "4 Names and titles/functions of individuals who contributed to this questionnai…" at bounding box center [432, 379] width 659 height 27
click at [310, 428] on textarea at bounding box center [432, 442] width 659 height 89
click at [177, 443] on textarea at bounding box center [432, 442] width 659 height 89
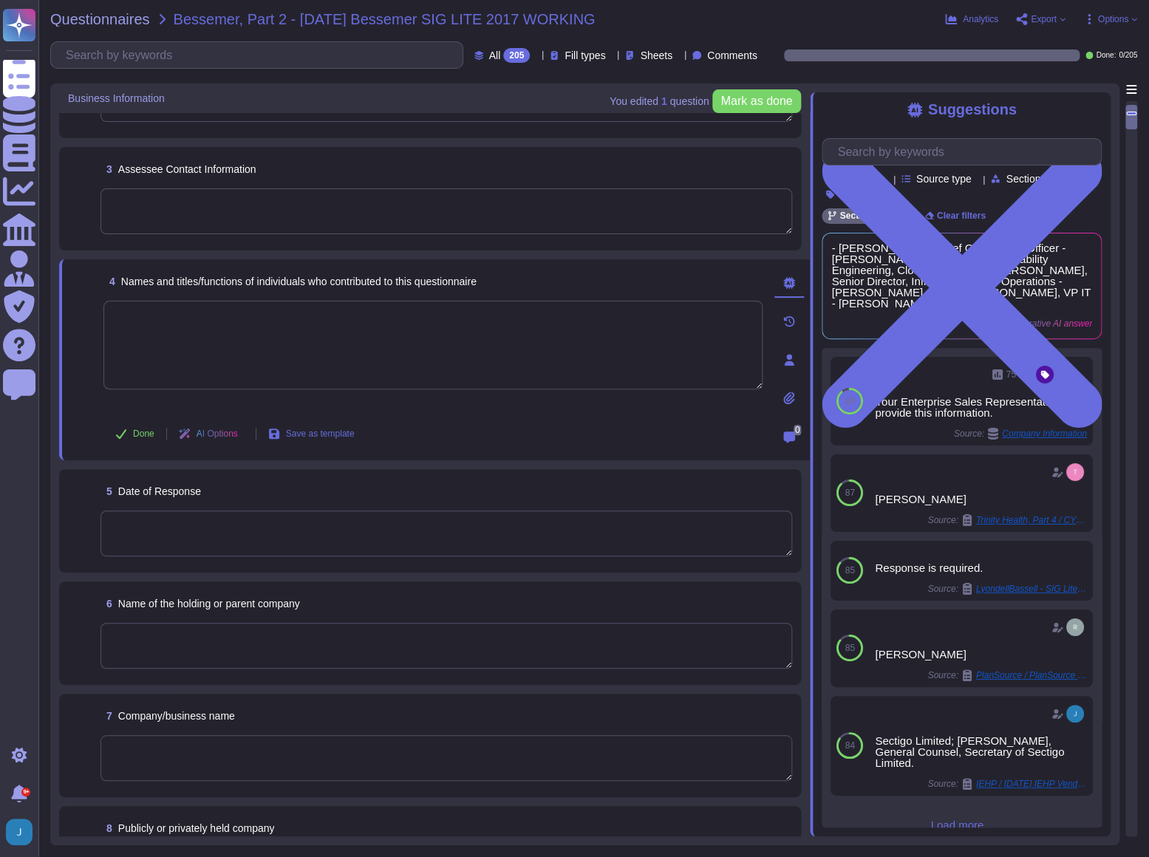
scroll to position [268, 0]
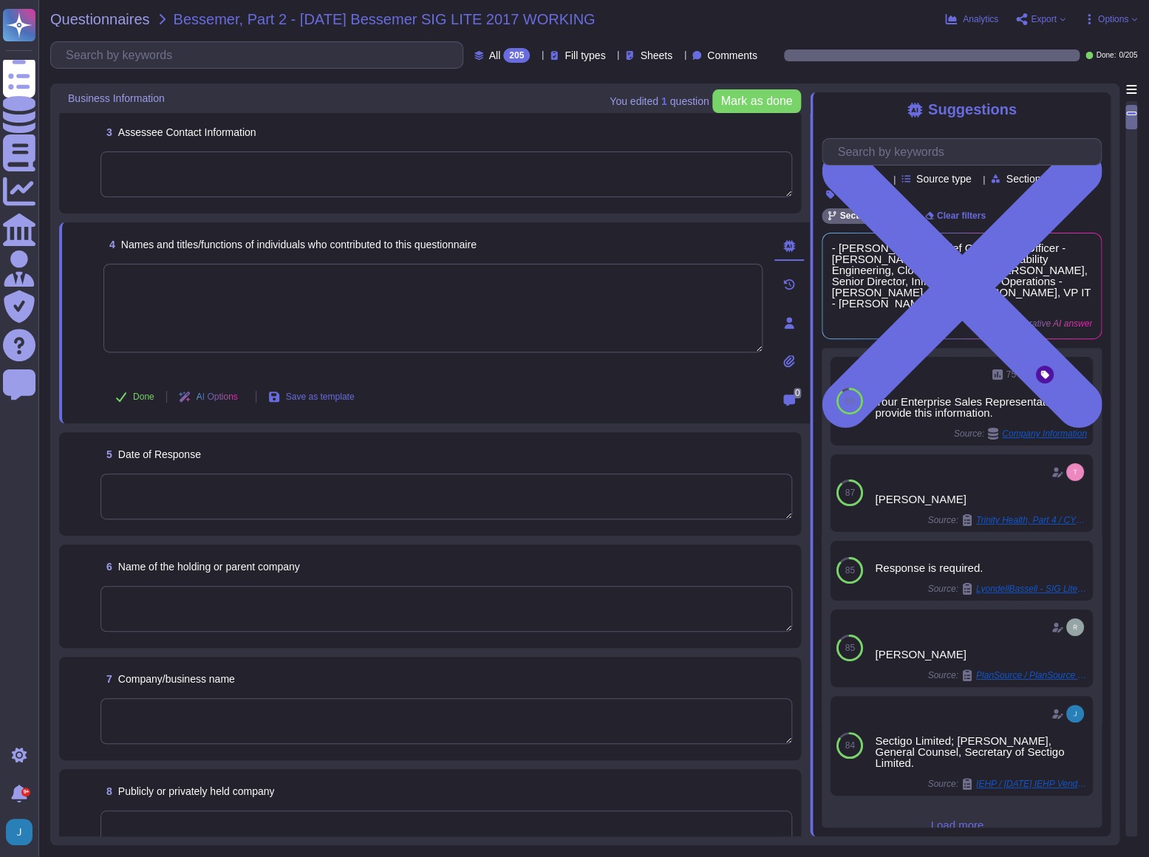
click at [191, 492] on textarea at bounding box center [447, 497] width 692 height 46
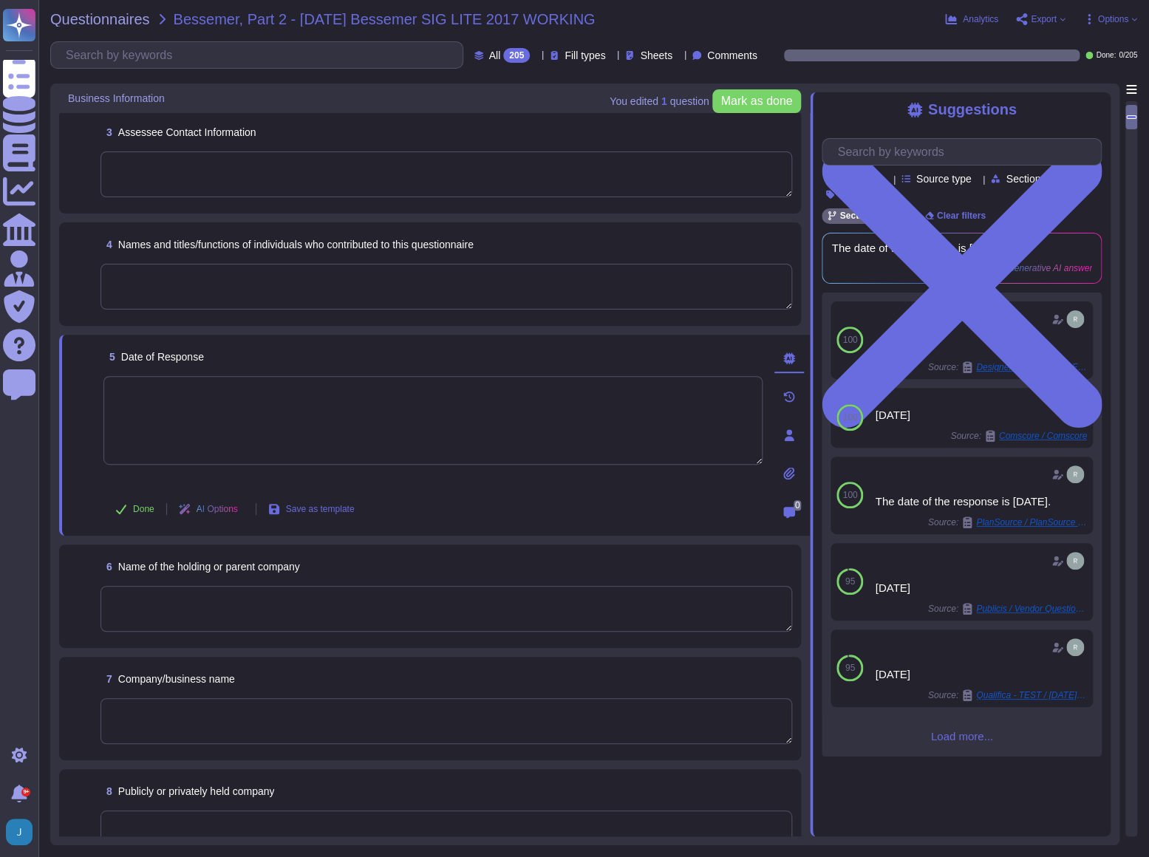
click at [289, 398] on textarea at bounding box center [432, 420] width 659 height 89
click at [293, 600] on textarea at bounding box center [447, 609] width 692 height 46
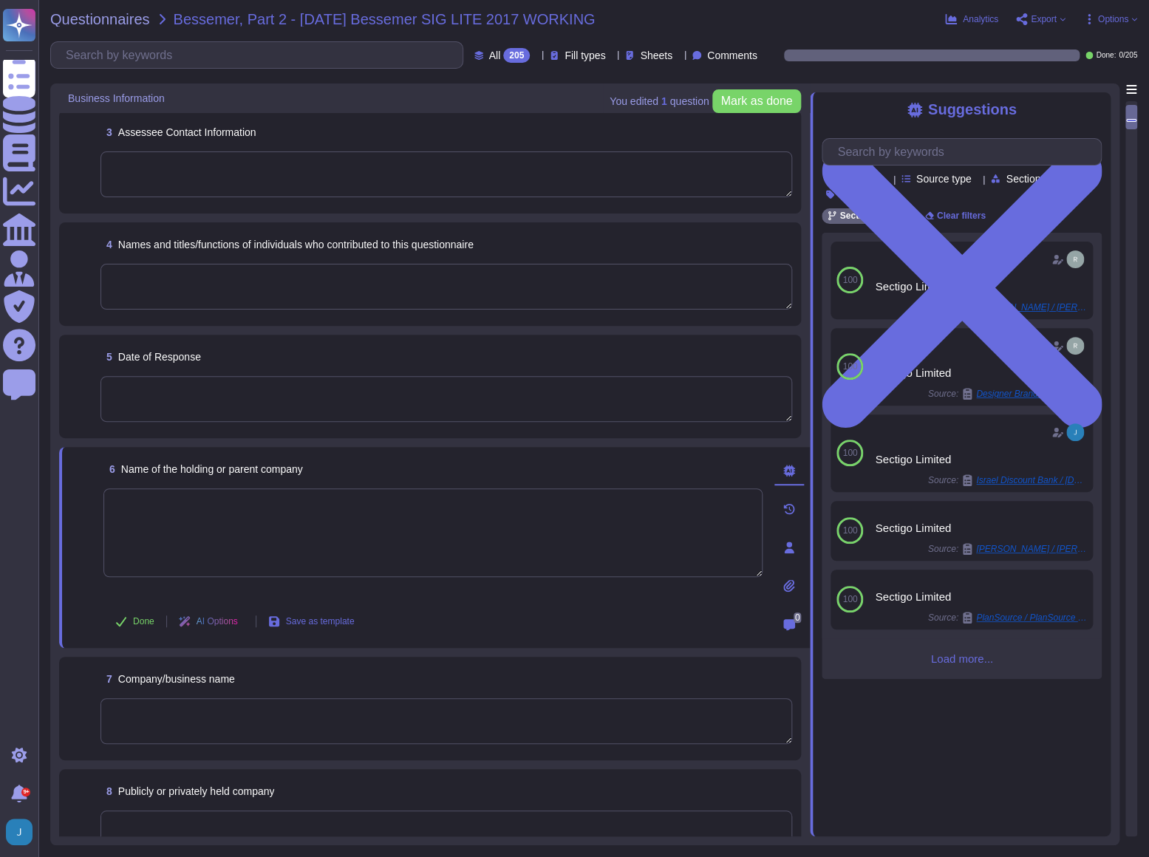
click at [203, 715] on textarea at bounding box center [447, 721] width 692 height 46
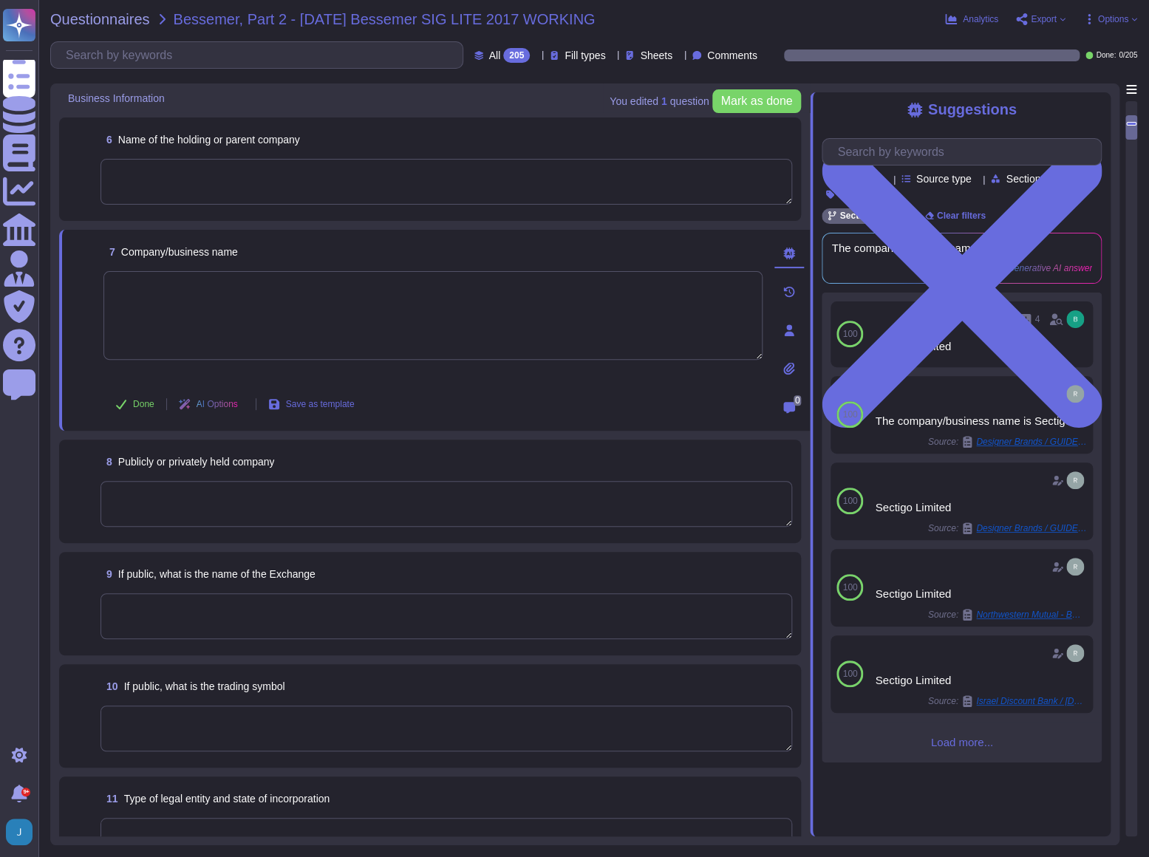
scroll to position [605, 0]
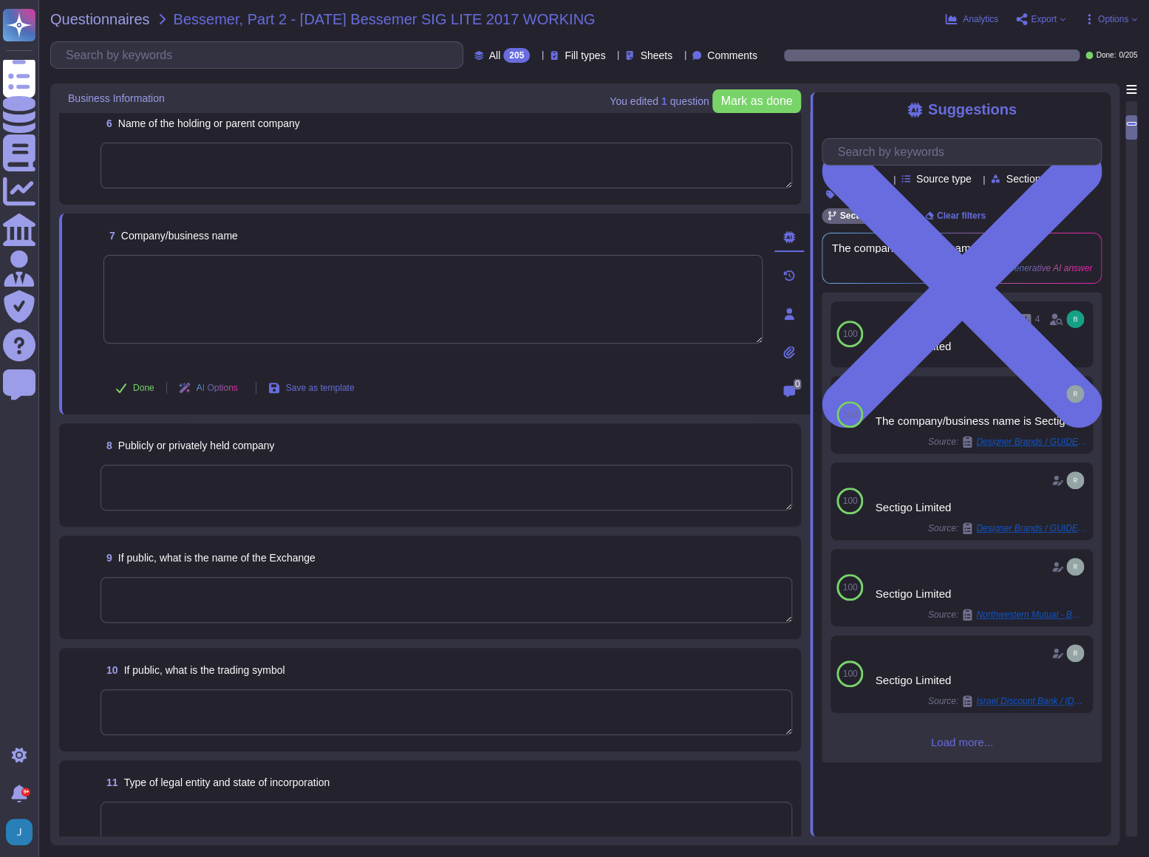
click at [207, 480] on textarea at bounding box center [447, 488] width 692 height 46
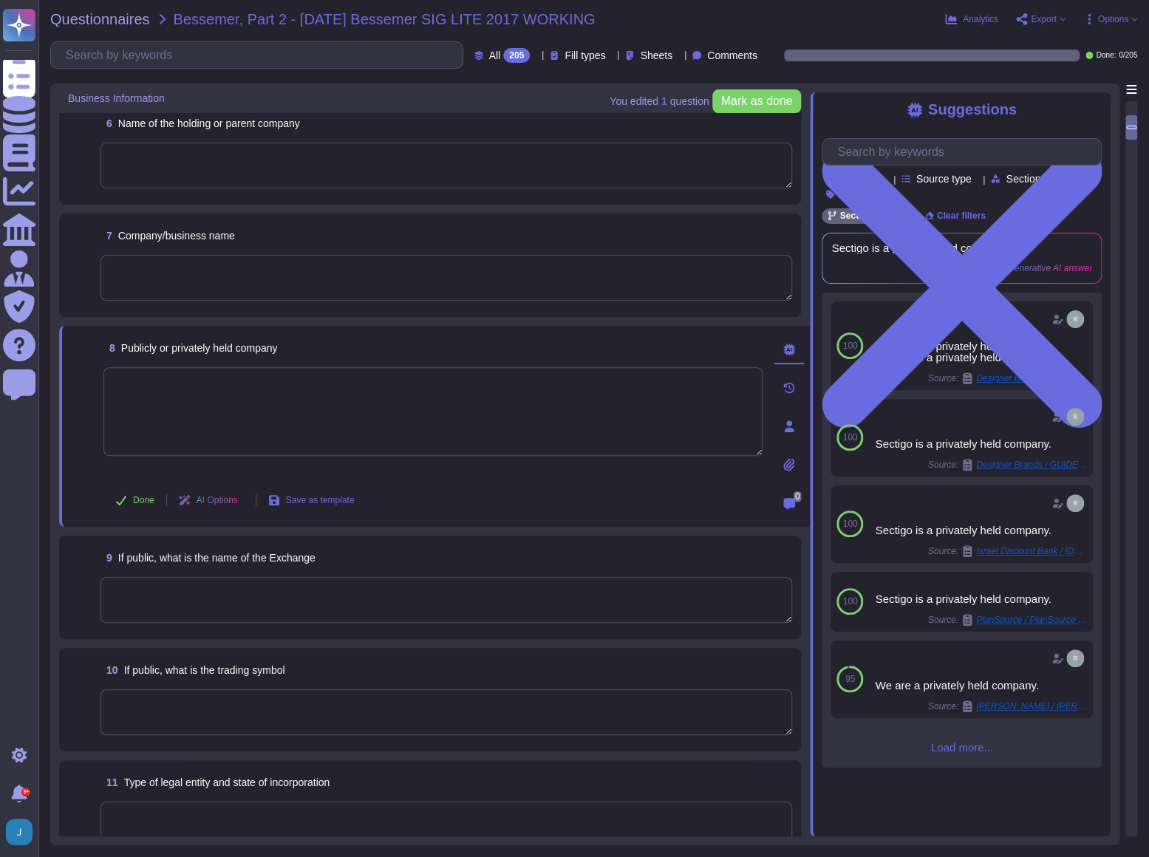
click at [206, 591] on textarea at bounding box center [447, 600] width 692 height 46
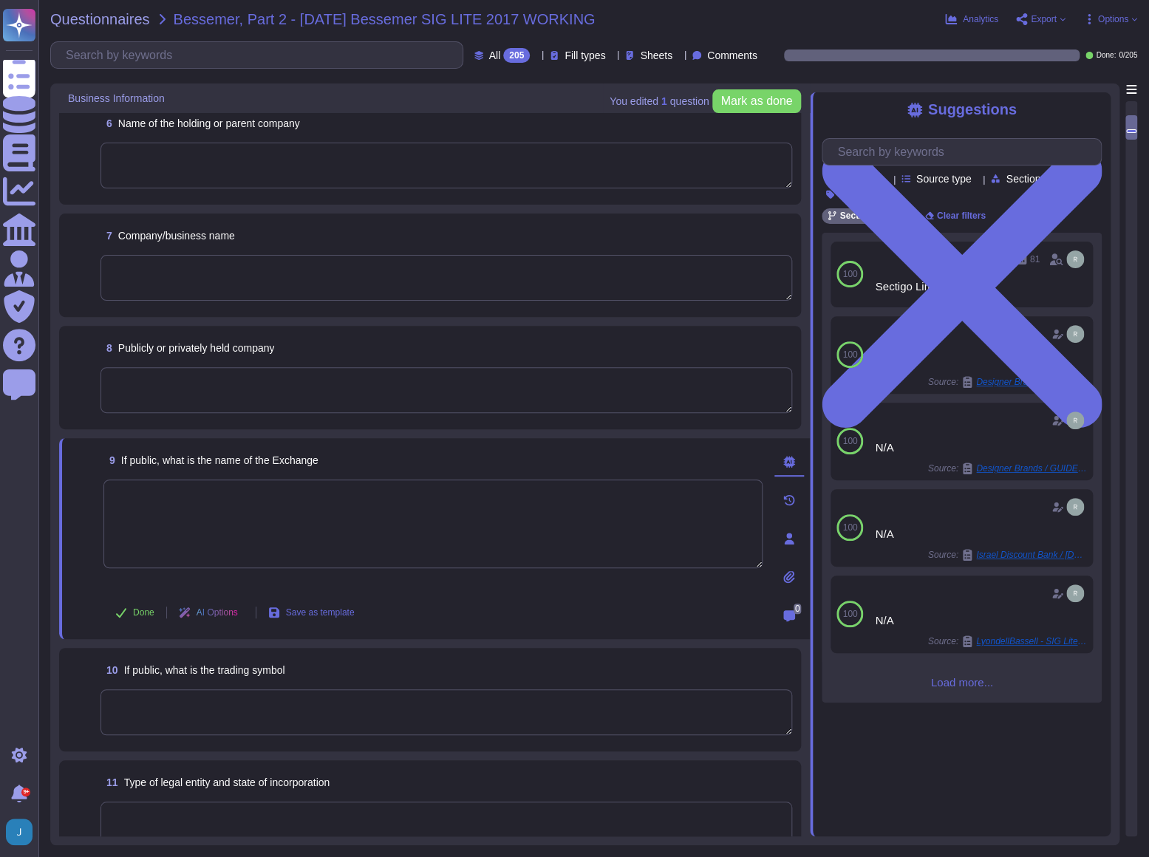
click at [192, 699] on textarea at bounding box center [447, 713] width 692 height 46
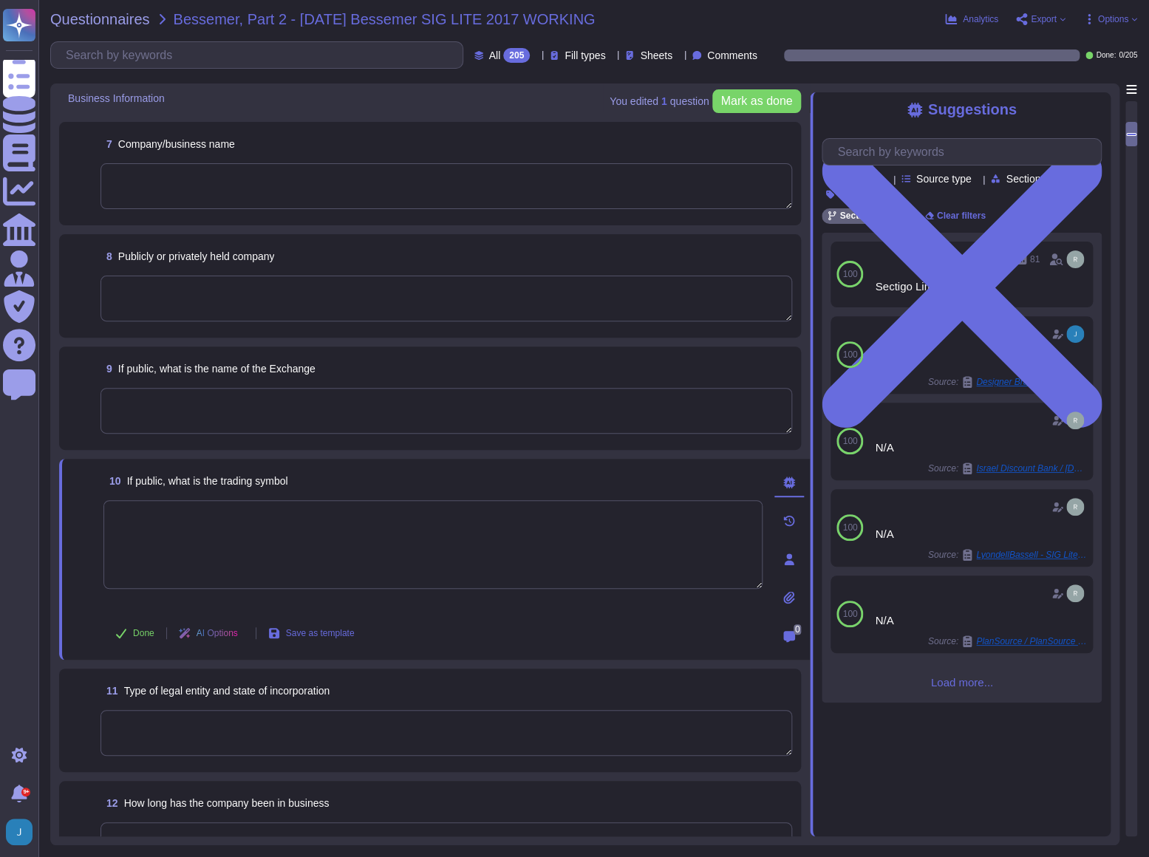
scroll to position [672, 0]
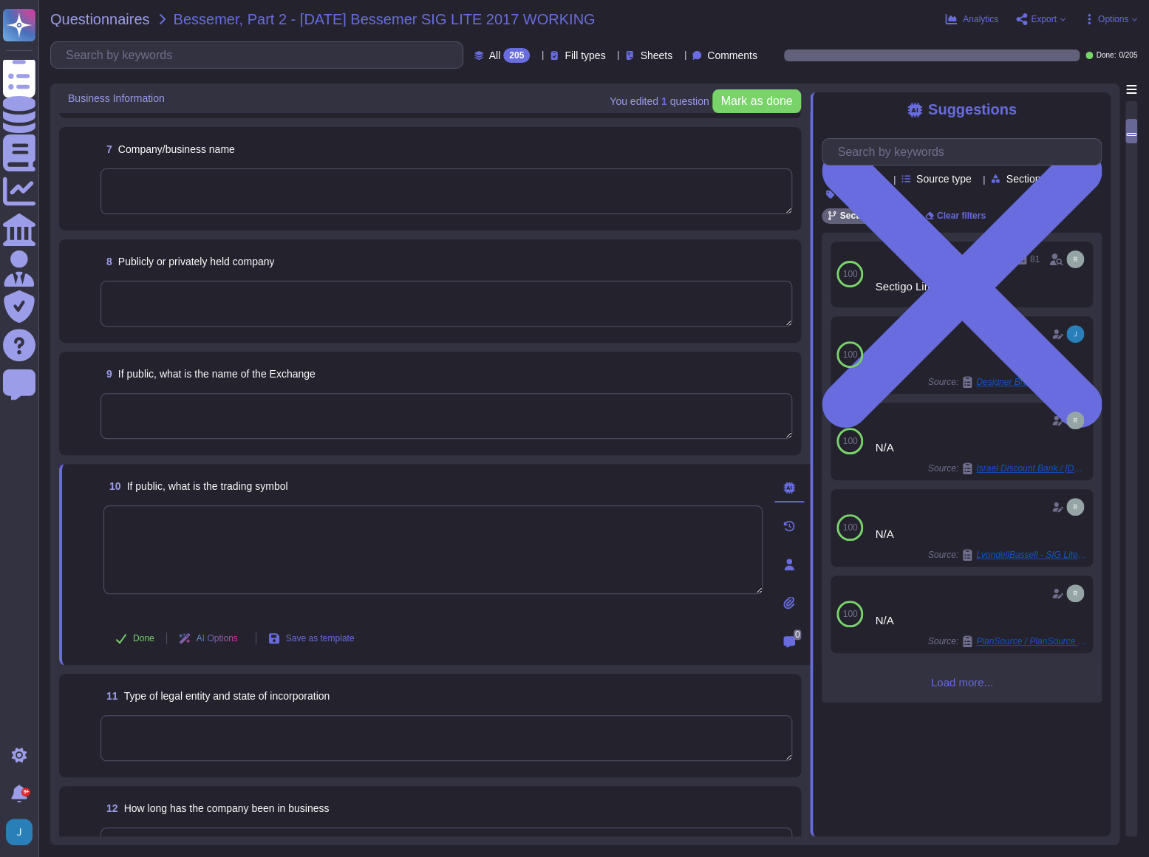
click at [200, 273] on div "8 Publicly or privately held company" at bounding box center [430, 291] width 724 height 86
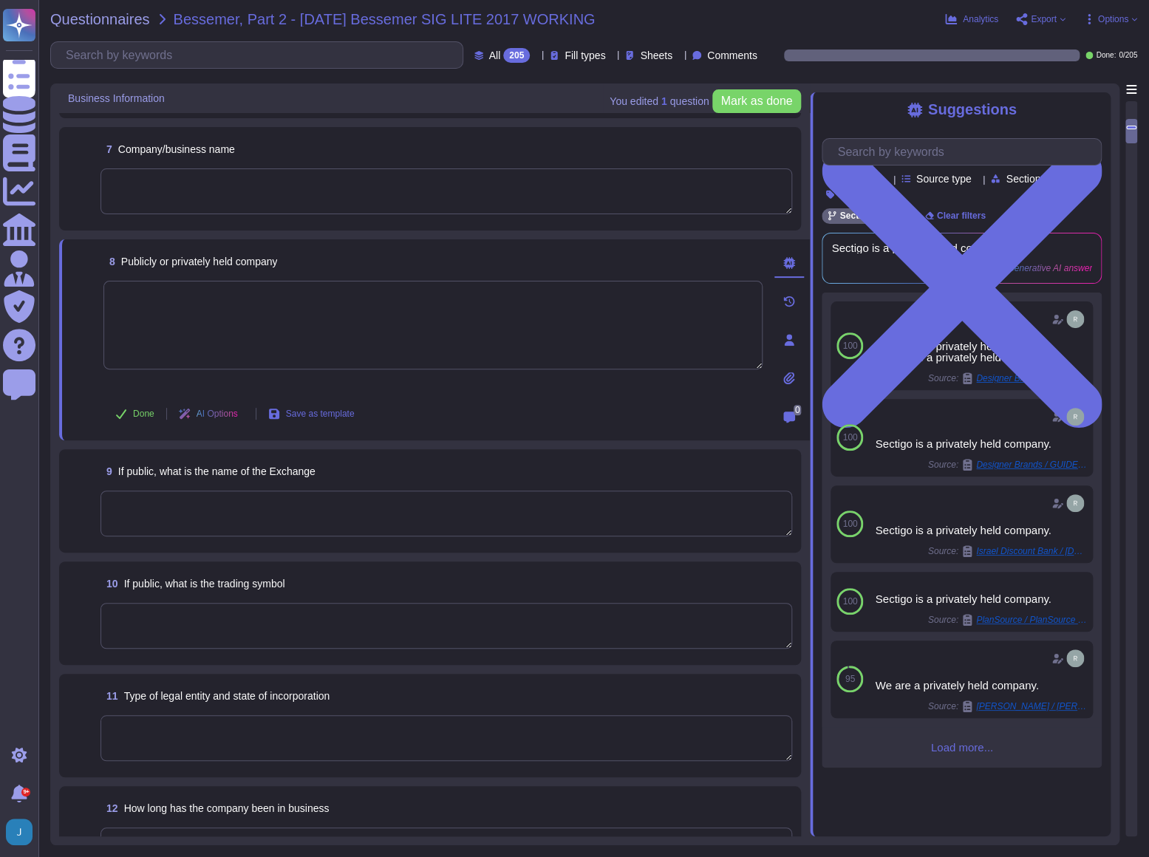
click at [194, 184] on textarea at bounding box center [447, 192] width 692 height 46
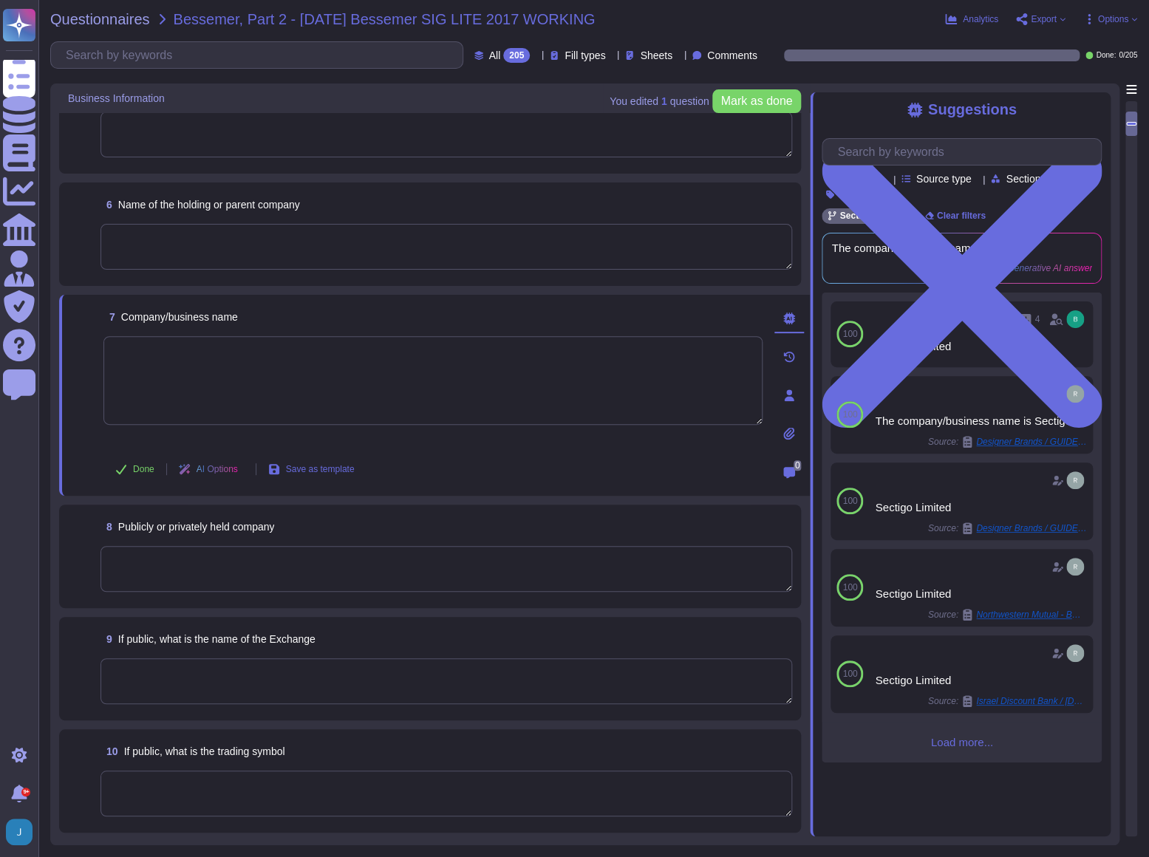
scroll to position [470, 0]
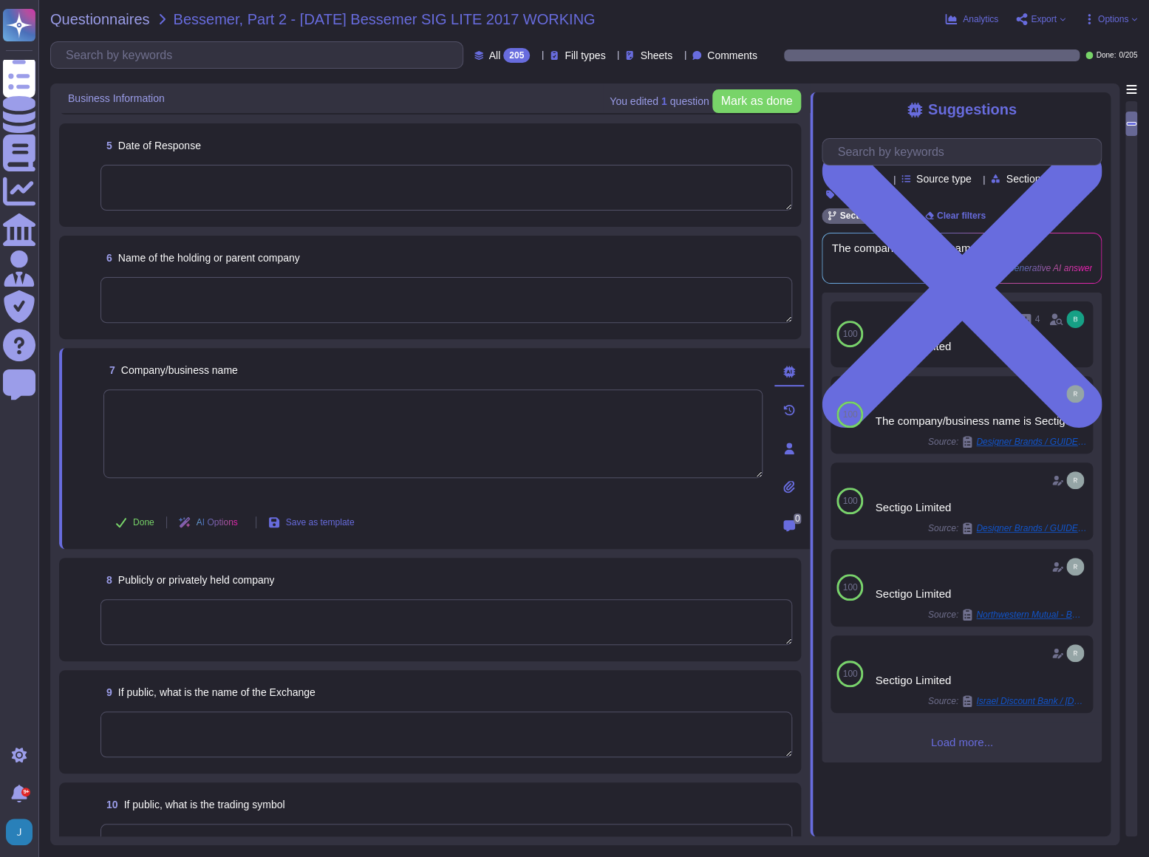
click at [205, 285] on textarea at bounding box center [447, 300] width 692 height 46
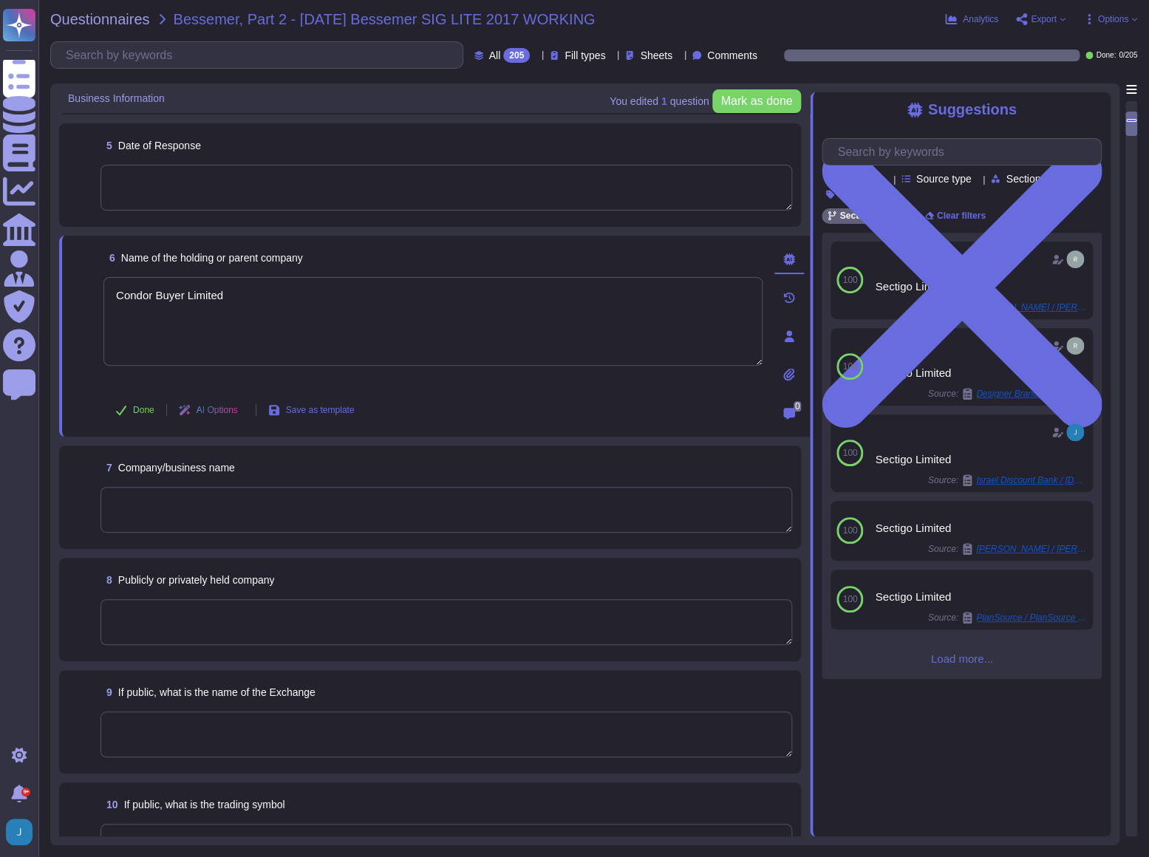
type textarea "Condor Buyer Limited"
click at [151, 498] on textarea at bounding box center [447, 510] width 692 height 46
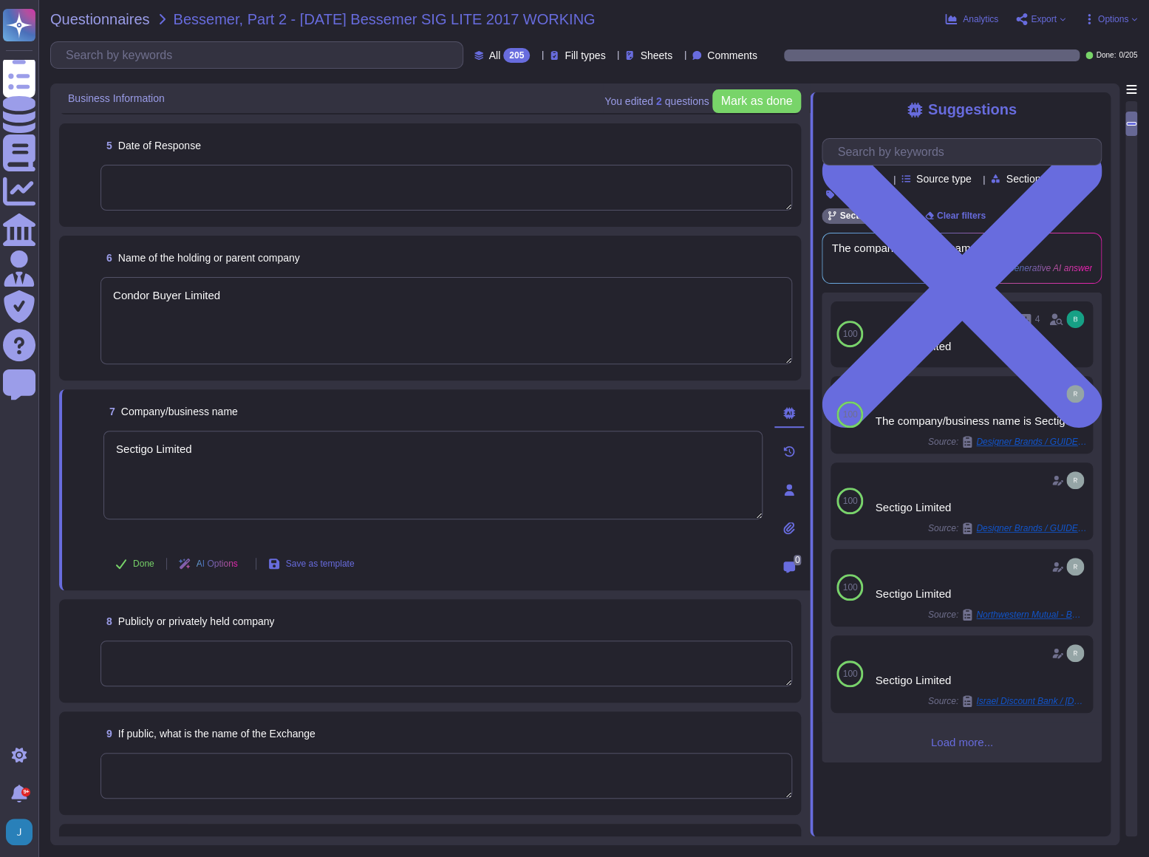
type textarea "Sectigo Limited"
click at [144, 652] on textarea at bounding box center [447, 664] width 692 height 46
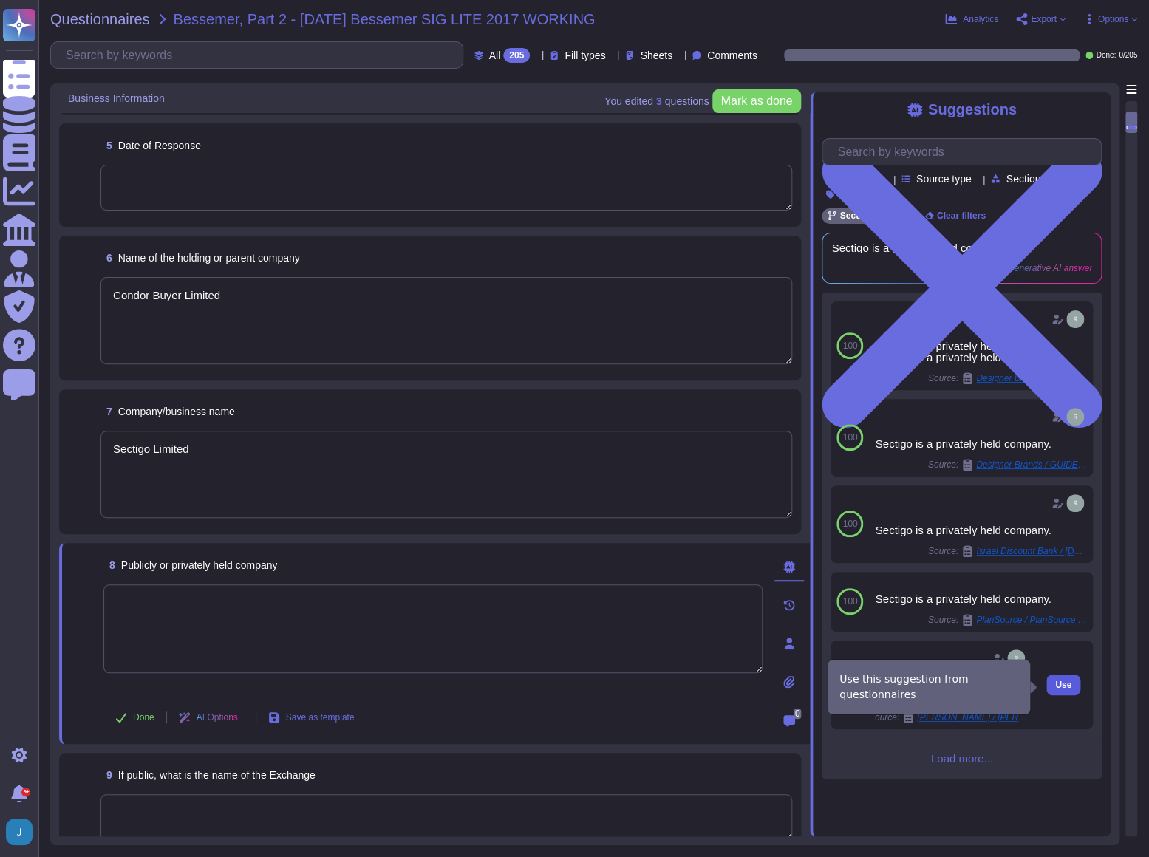
click at [1058, 689] on span "Use" at bounding box center [1063, 685] width 16 height 9
type textarea "We are a privately held company."
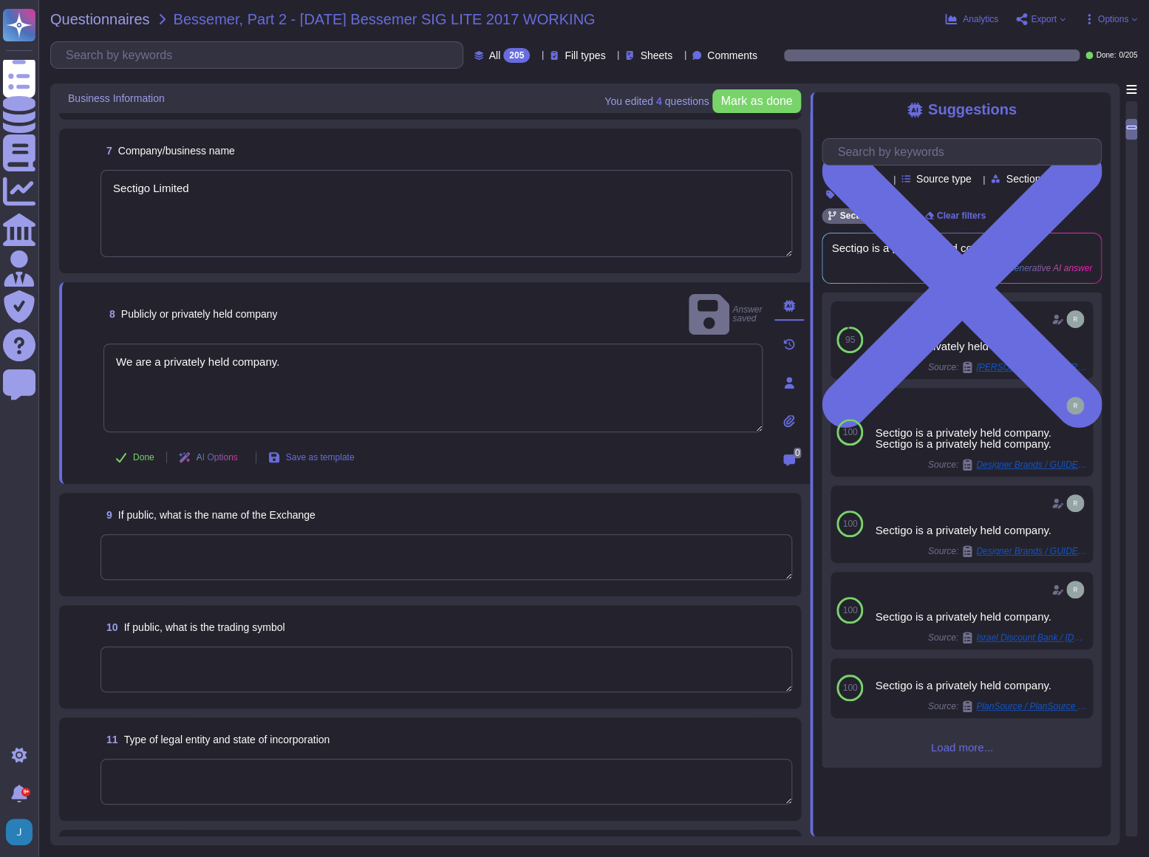
scroll to position [739, 0]
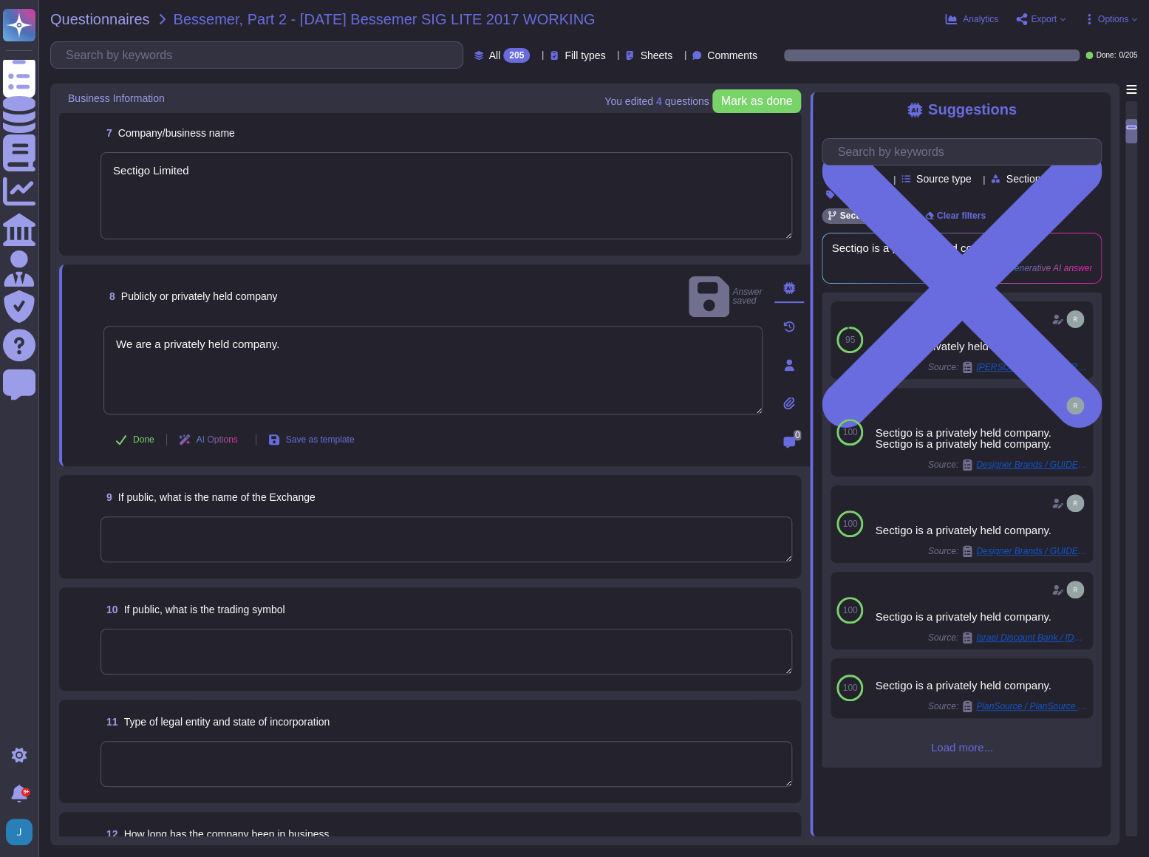
click at [230, 536] on textarea at bounding box center [447, 540] width 692 height 46
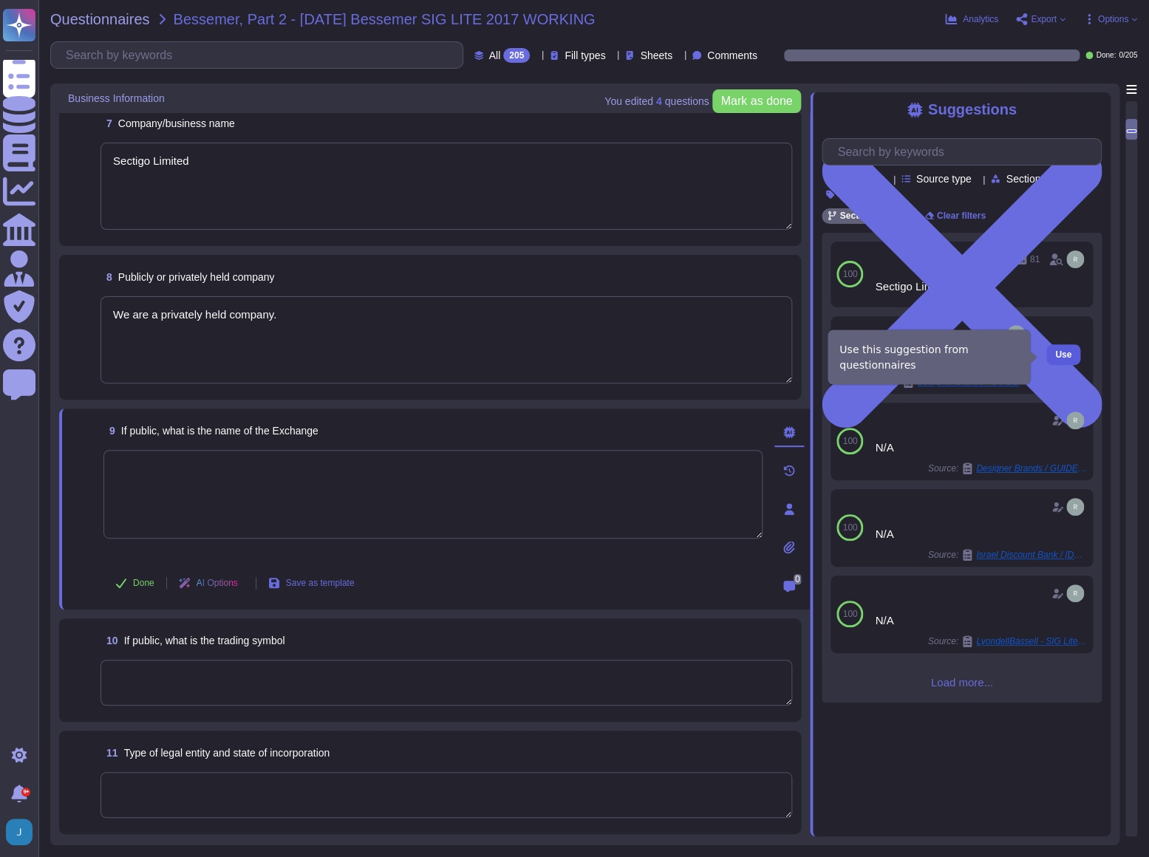
click at [1055, 353] on span "Use" at bounding box center [1063, 354] width 16 height 9
type textarea "N/A"
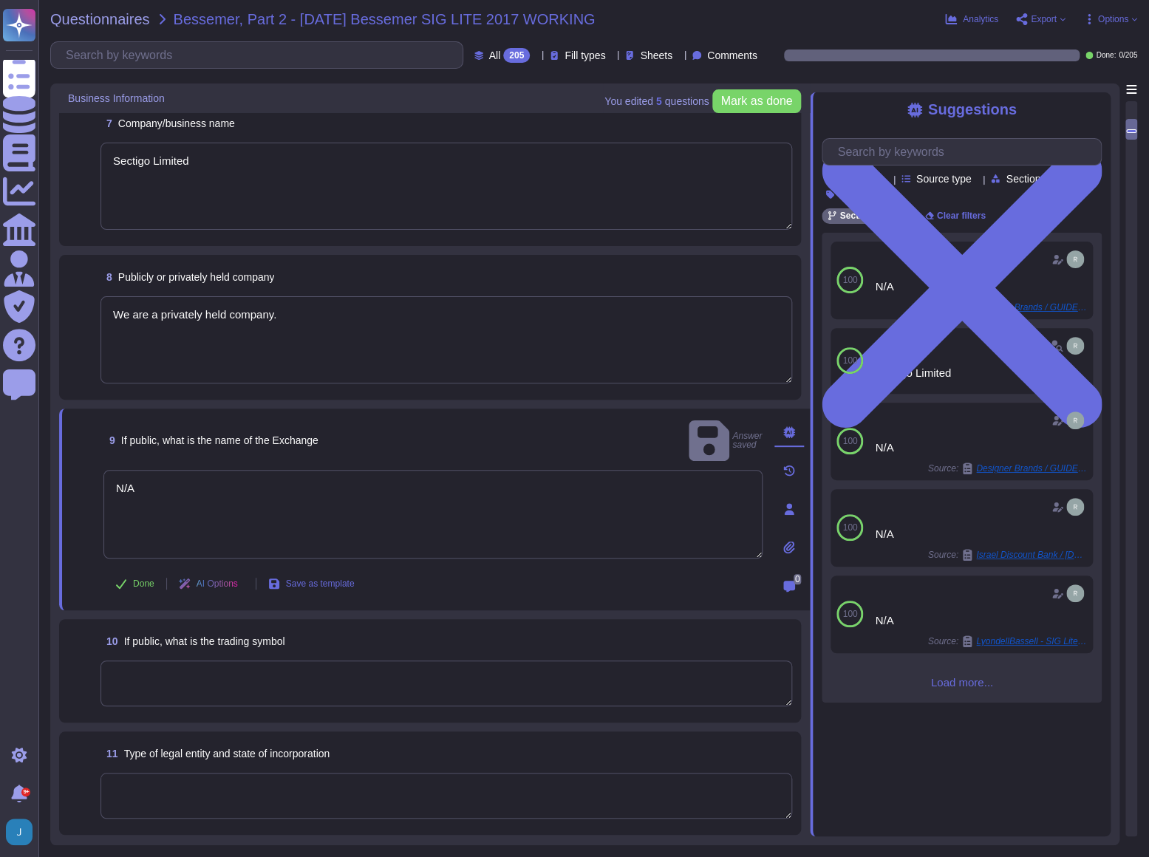
click at [376, 665] on textarea at bounding box center [447, 684] width 692 height 46
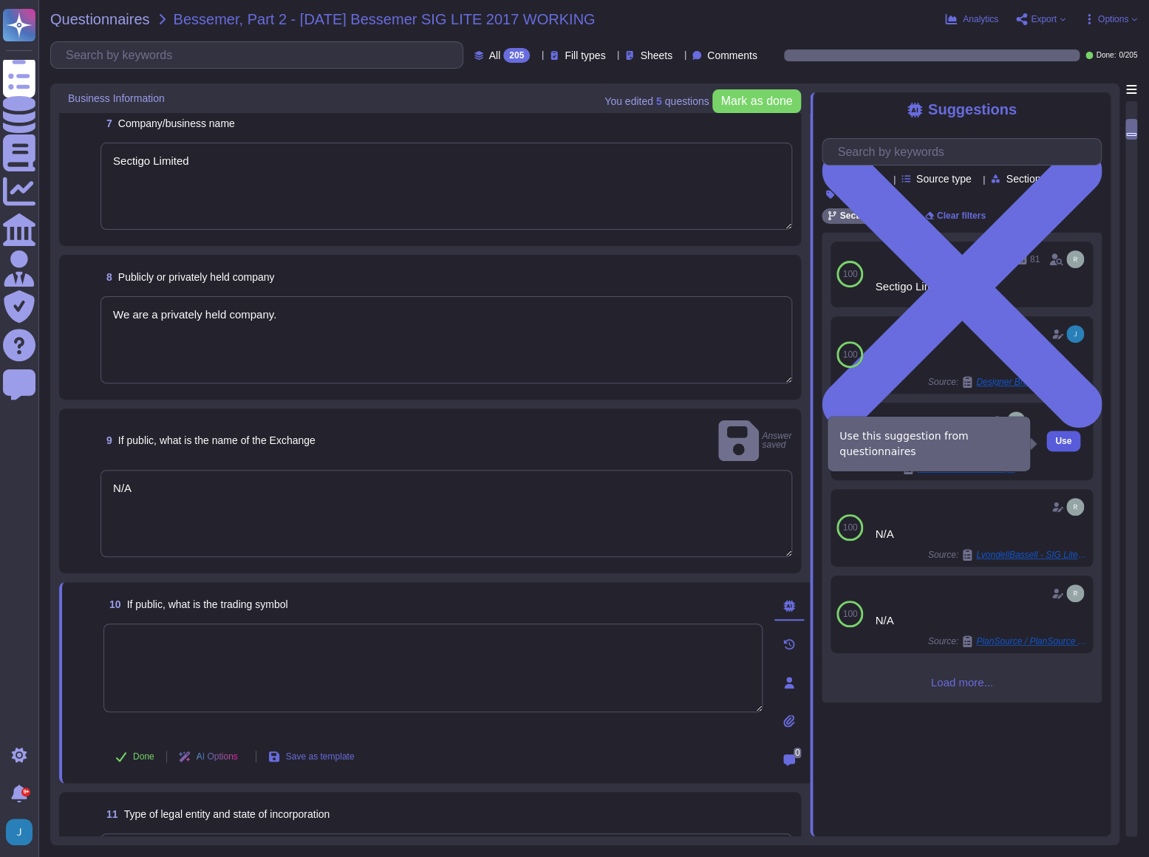
click at [1060, 442] on span "Use" at bounding box center [1063, 441] width 16 height 9
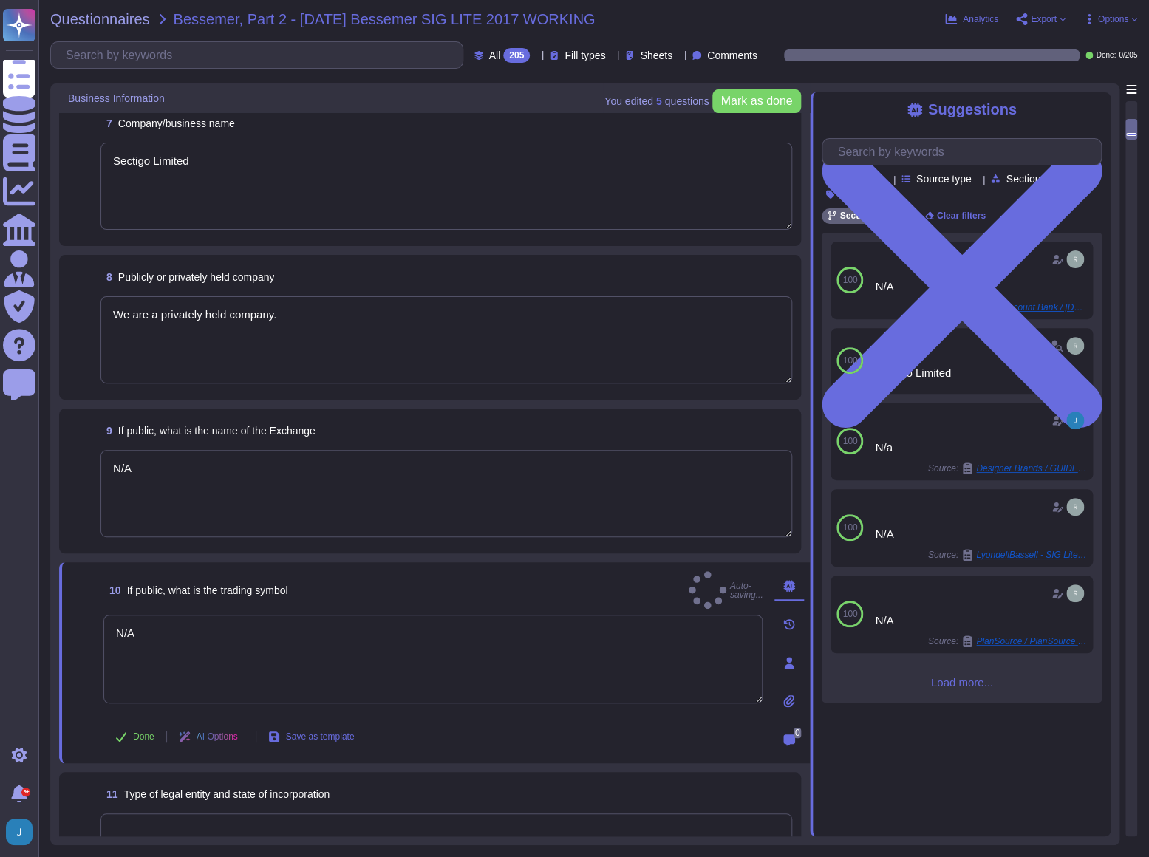
type textarea "N/A"
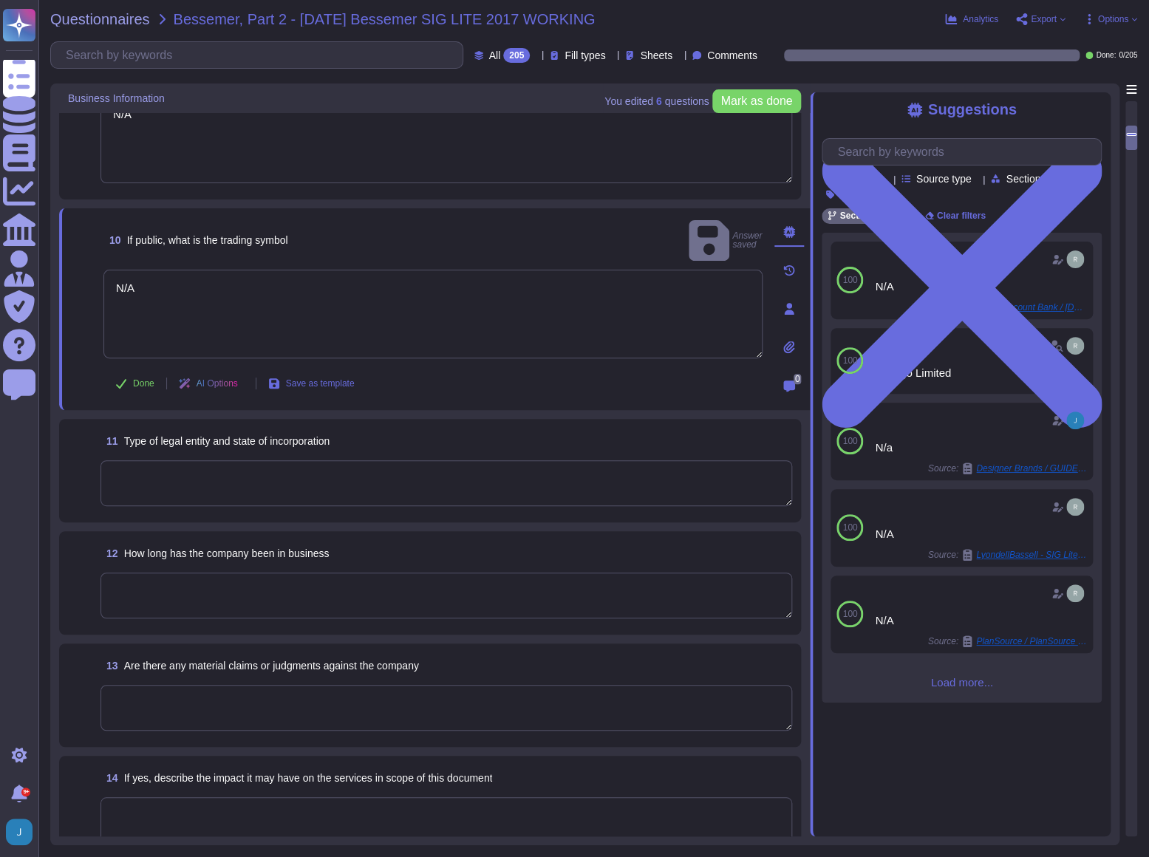
scroll to position [1075, 0]
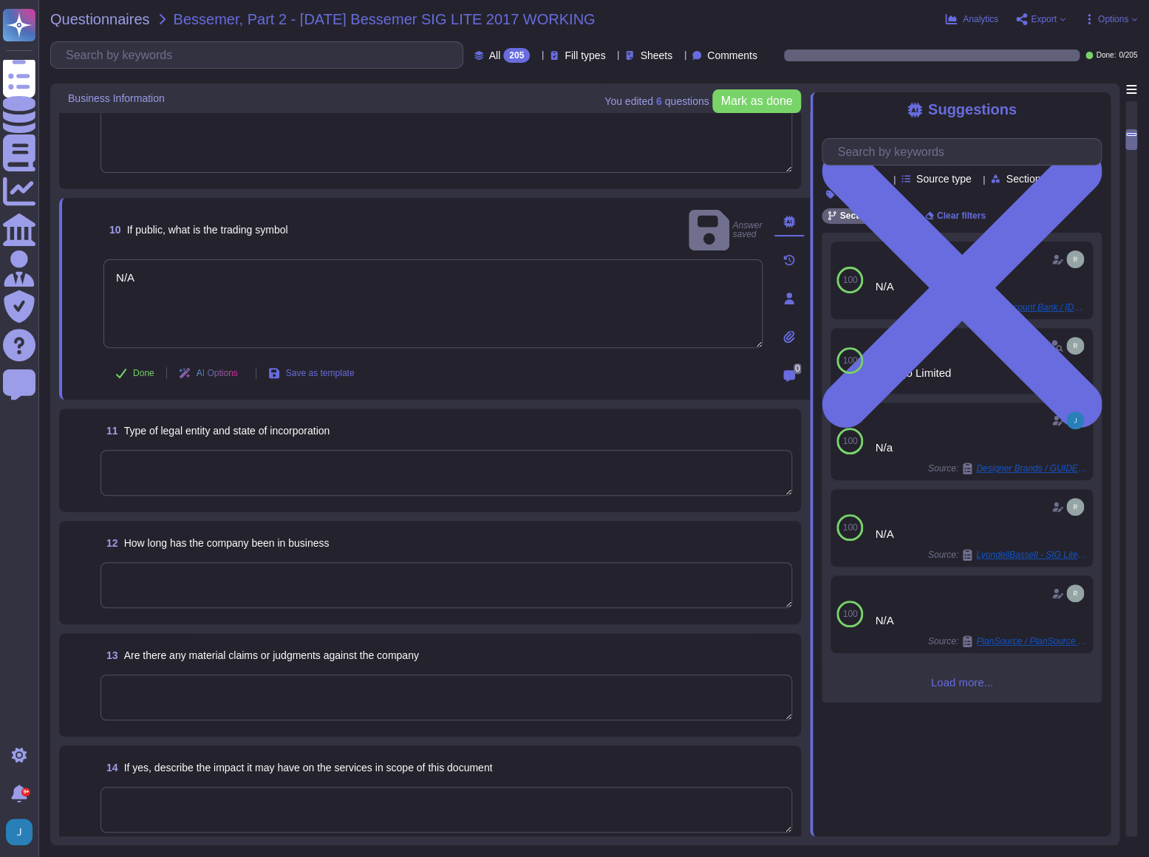
click at [322, 478] on textarea at bounding box center [447, 473] width 692 height 46
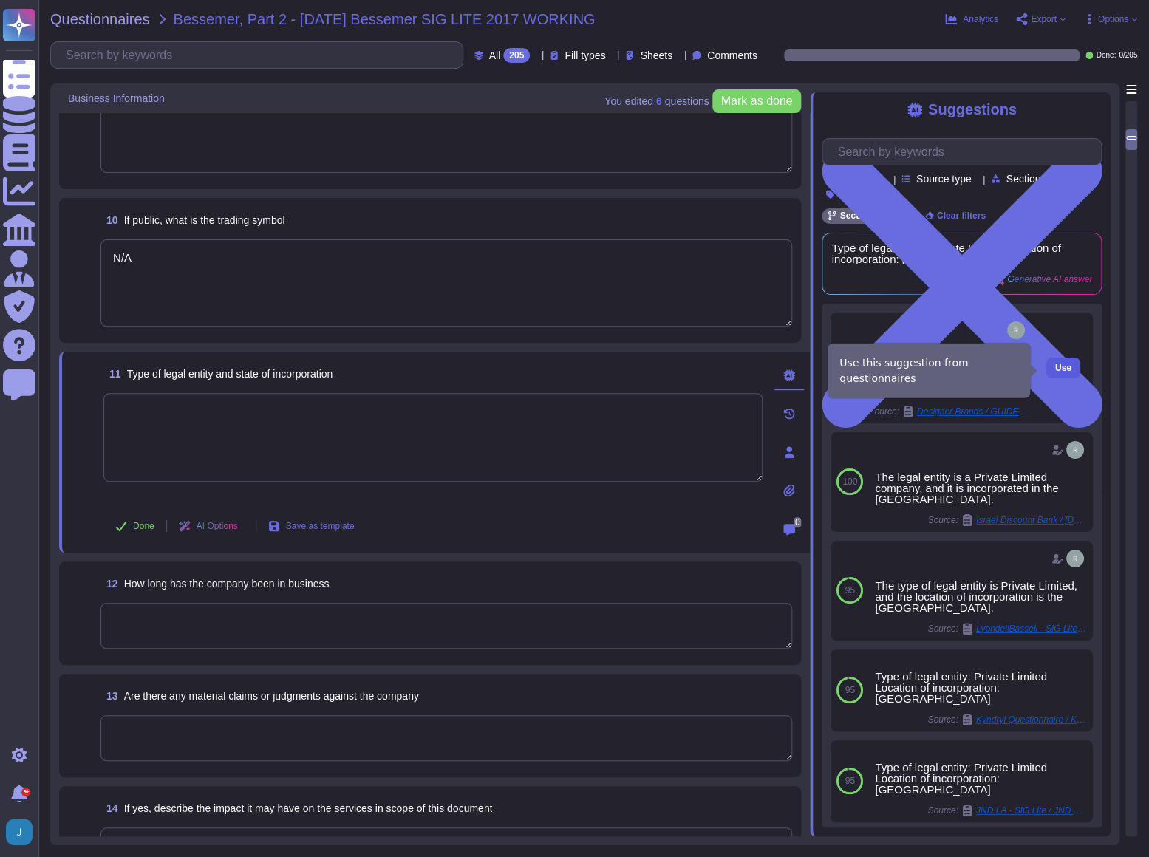
click at [1064, 365] on button "Use" at bounding box center [1064, 368] width 34 height 21
type textarea "The legal entity is a Private Limited company, and it is incorporated in the Un…"
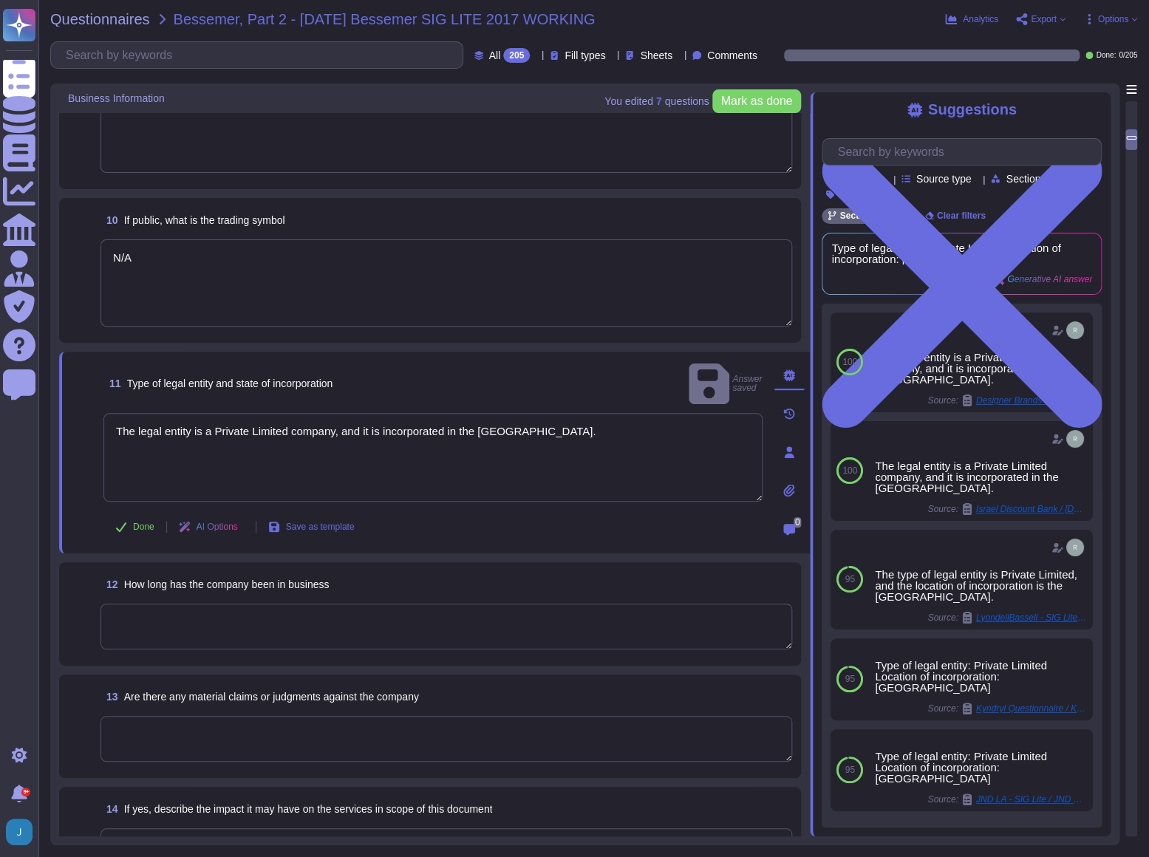
click at [401, 622] on textarea at bounding box center [447, 627] width 692 height 46
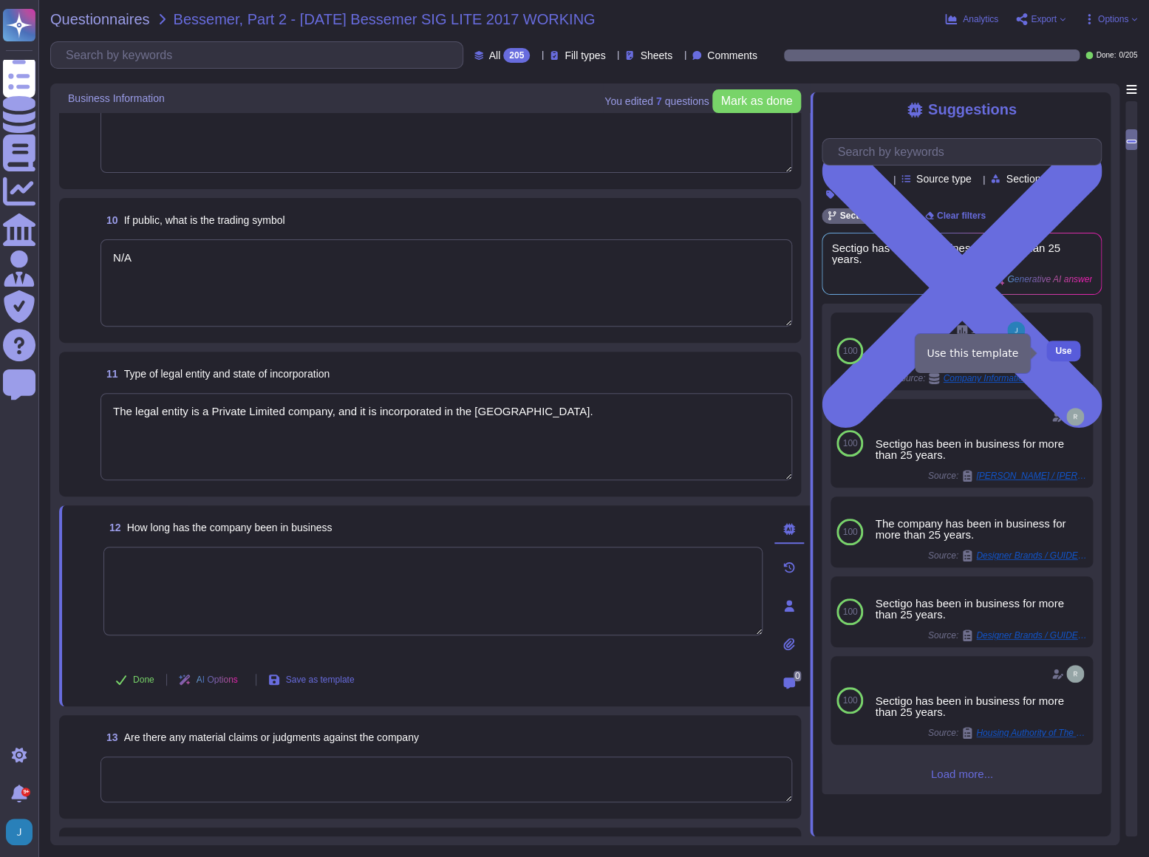
click at [1059, 354] on span "Use" at bounding box center [1063, 351] width 16 height 9
type textarea "1998"
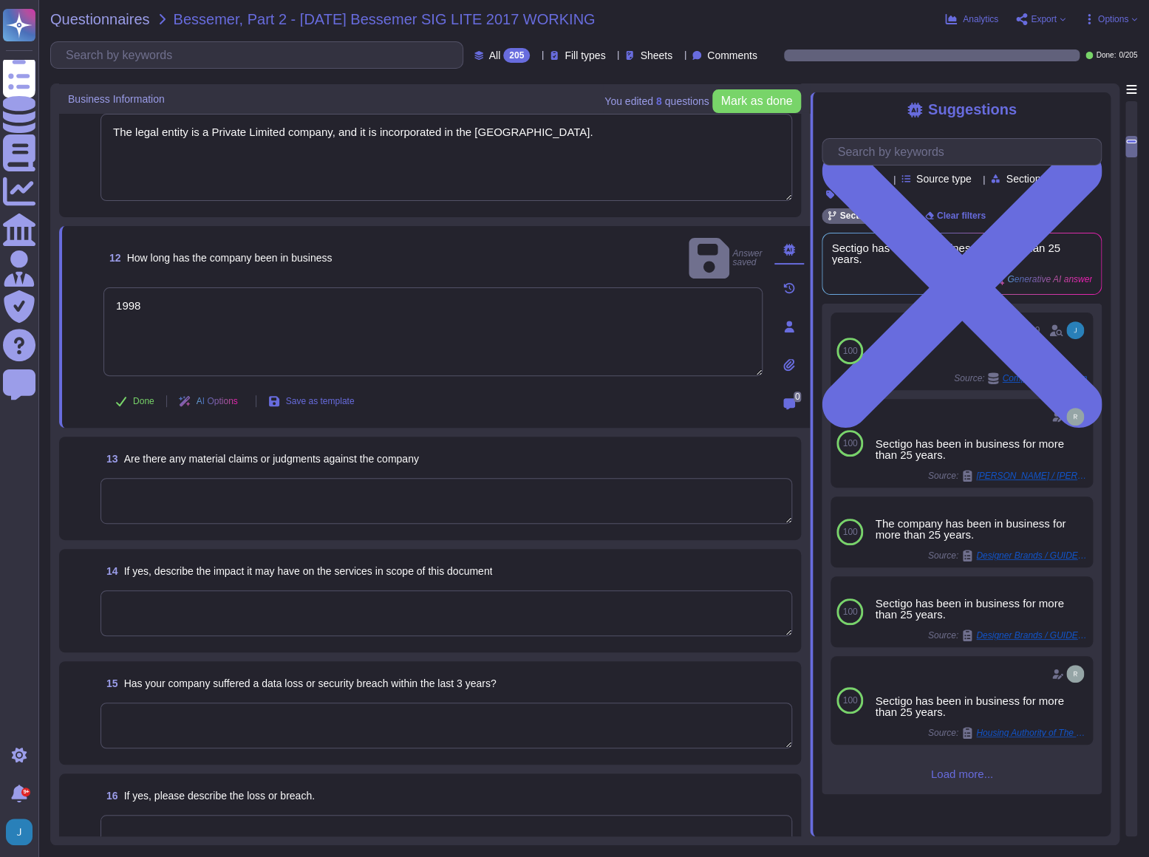
scroll to position [1344, 0]
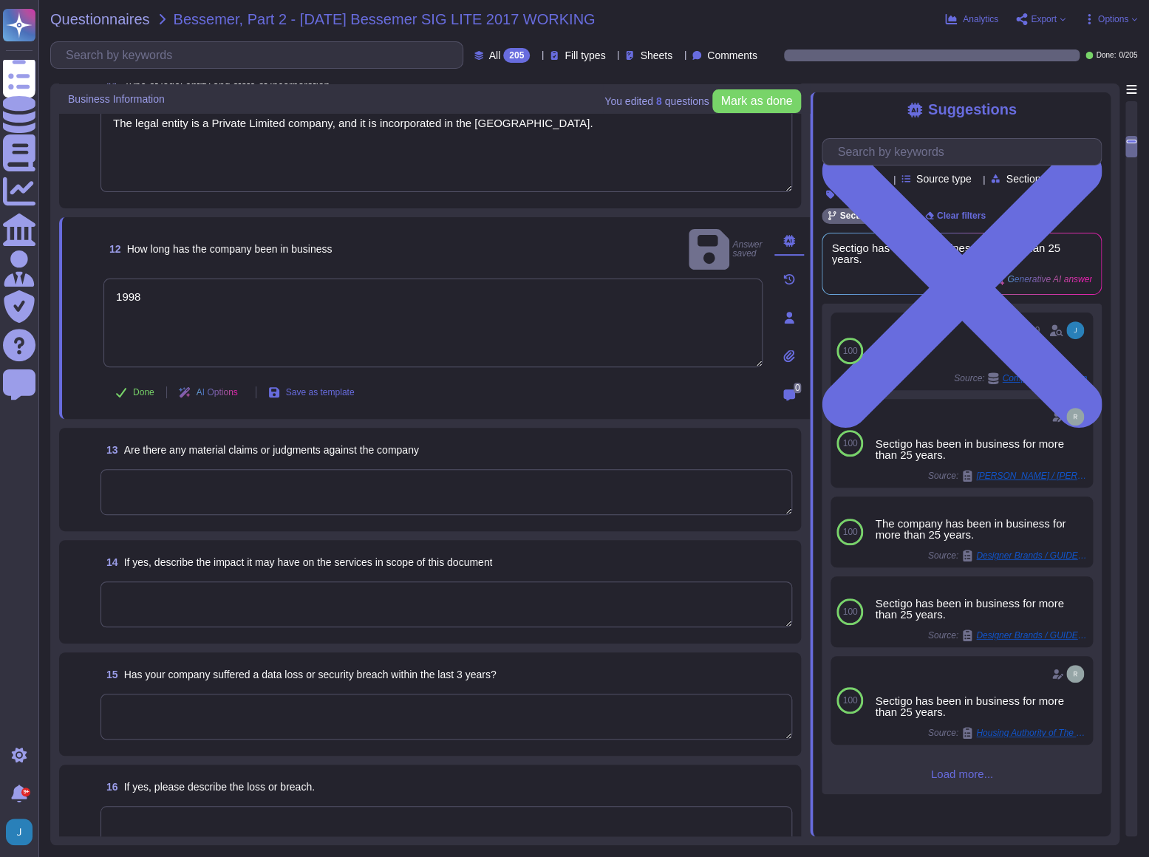
click at [387, 479] on textarea at bounding box center [447, 492] width 692 height 46
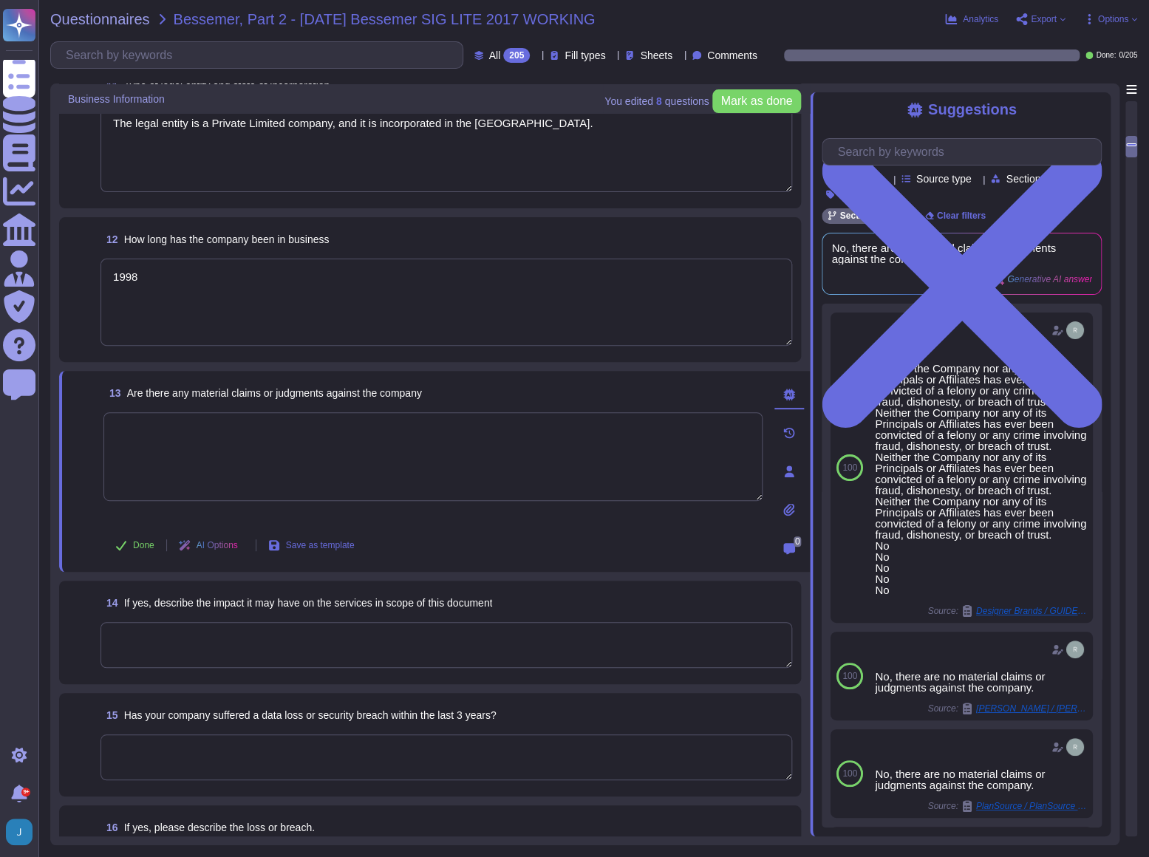
click at [262, 448] on textarea at bounding box center [432, 456] width 659 height 89
drag, startPoint x: 433, startPoint y: 387, endPoint x: 125, endPoint y: 387, distance: 308.2
click at [125, 387] on div "13 Are there any material claims or judgments against the company" at bounding box center [432, 393] width 659 height 27
copy span "Are there any material claims or judgments against the company"
click at [342, 456] on textarea at bounding box center [432, 456] width 659 height 89
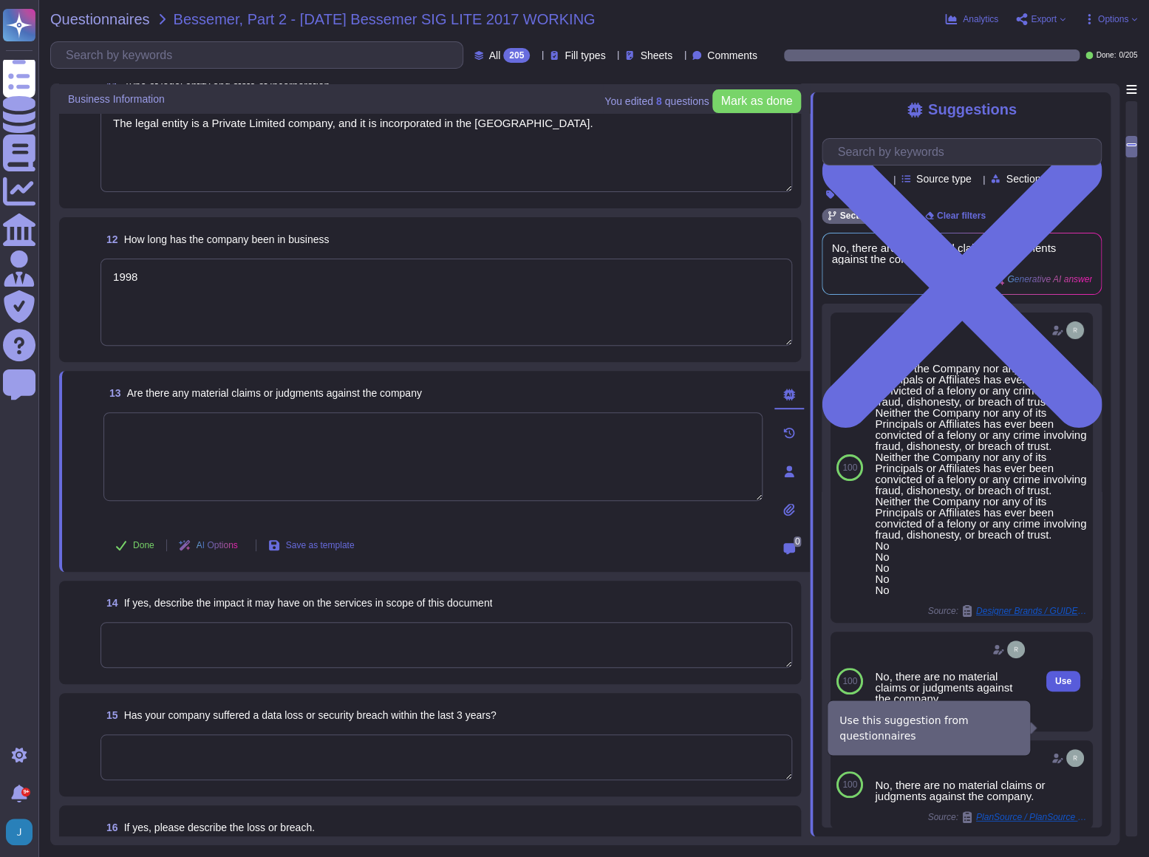
click at [1056, 686] on span "Use" at bounding box center [1063, 681] width 16 height 9
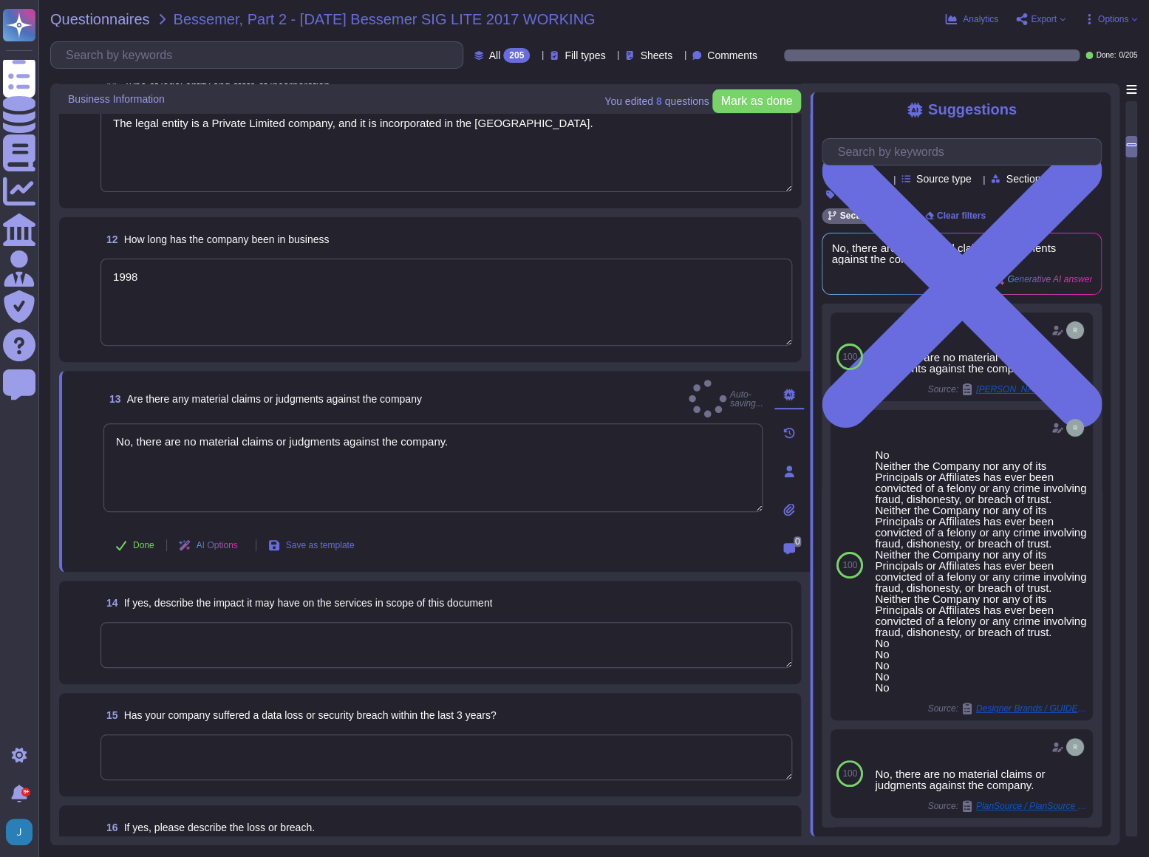
type textarea "No, there are no material claims or judgments against the company."
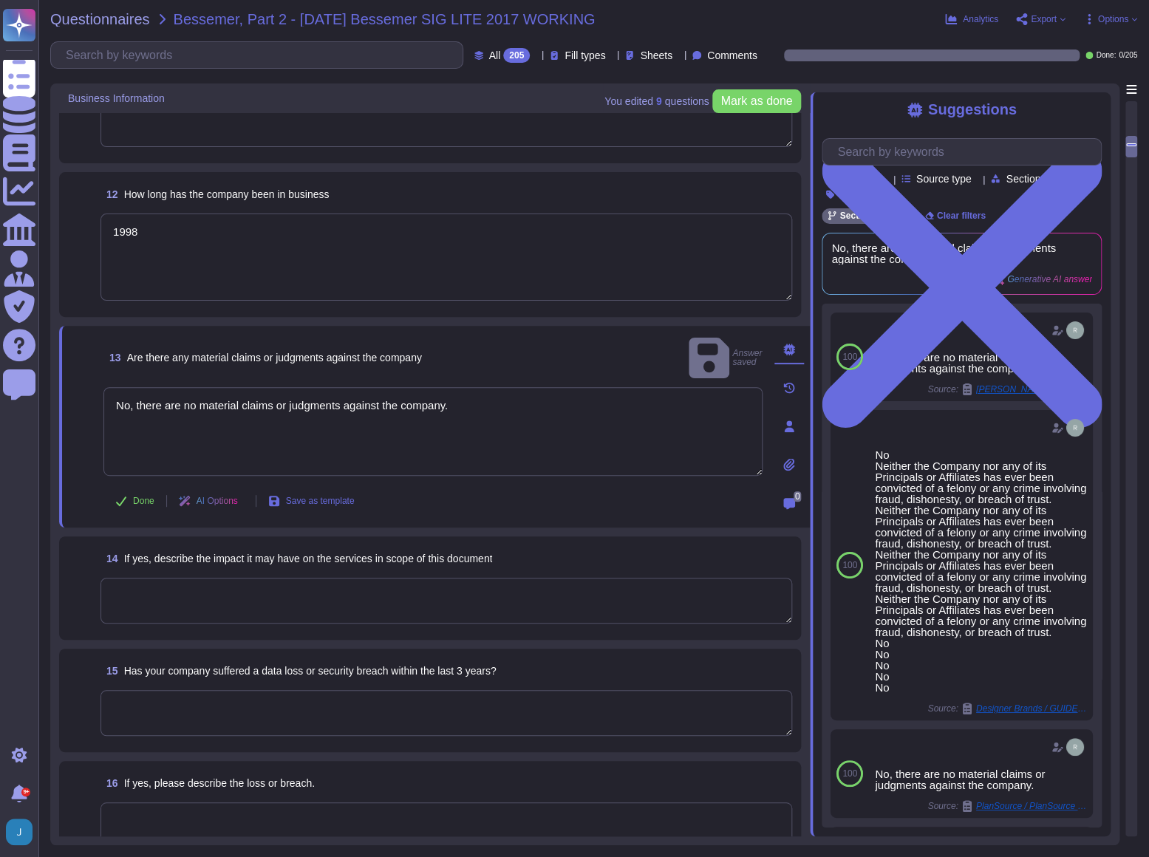
scroll to position [1411, 0]
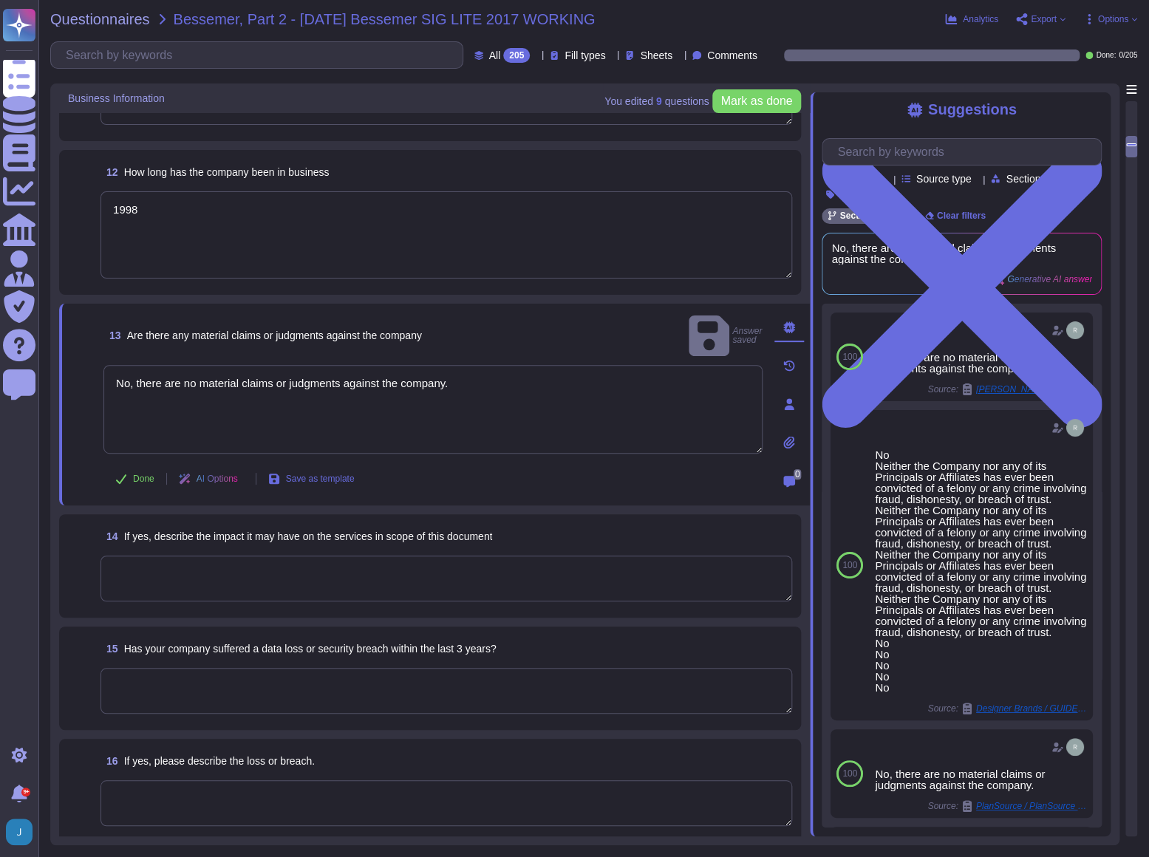
click at [316, 571] on textarea at bounding box center [447, 579] width 692 height 46
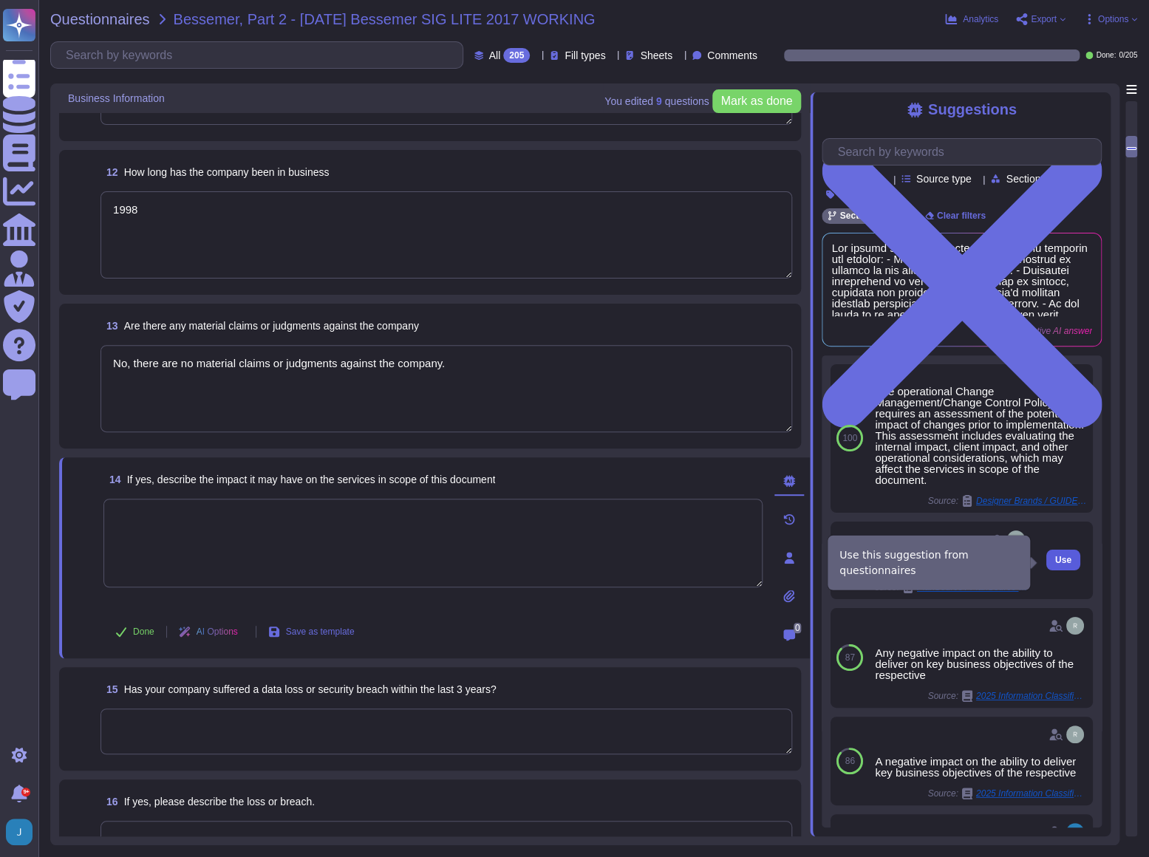
click at [1055, 565] on span "Use" at bounding box center [1063, 560] width 16 height 9
type textarea "N/A"
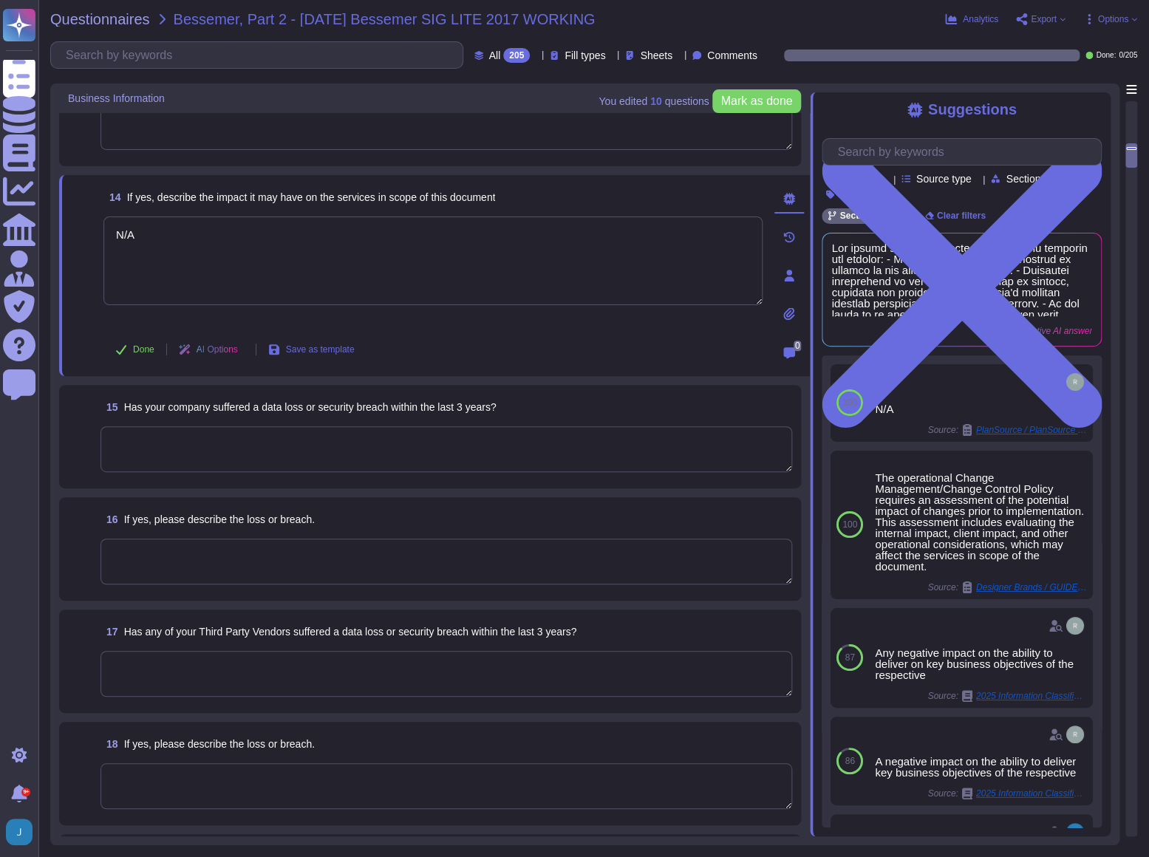
scroll to position [1679, 0]
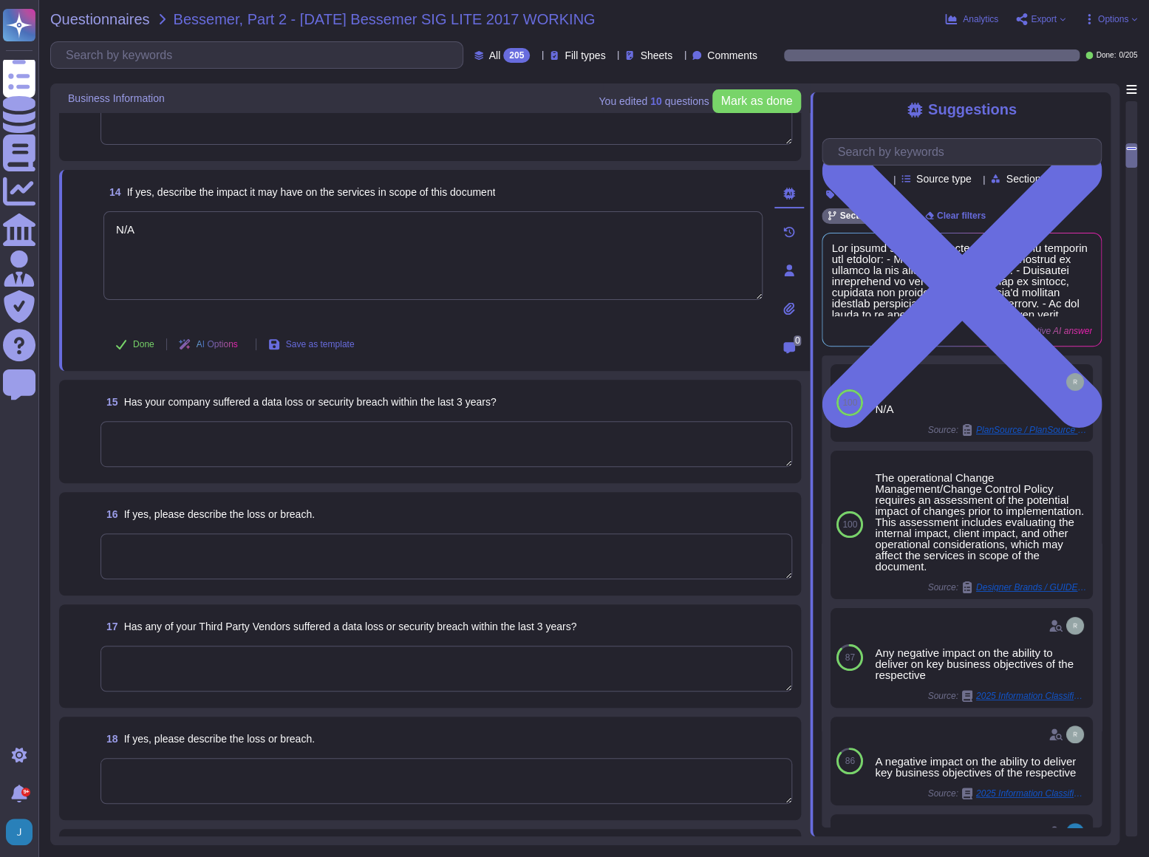
click at [399, 445] on textarea at bounding box center [447, 444] width 692 height 46
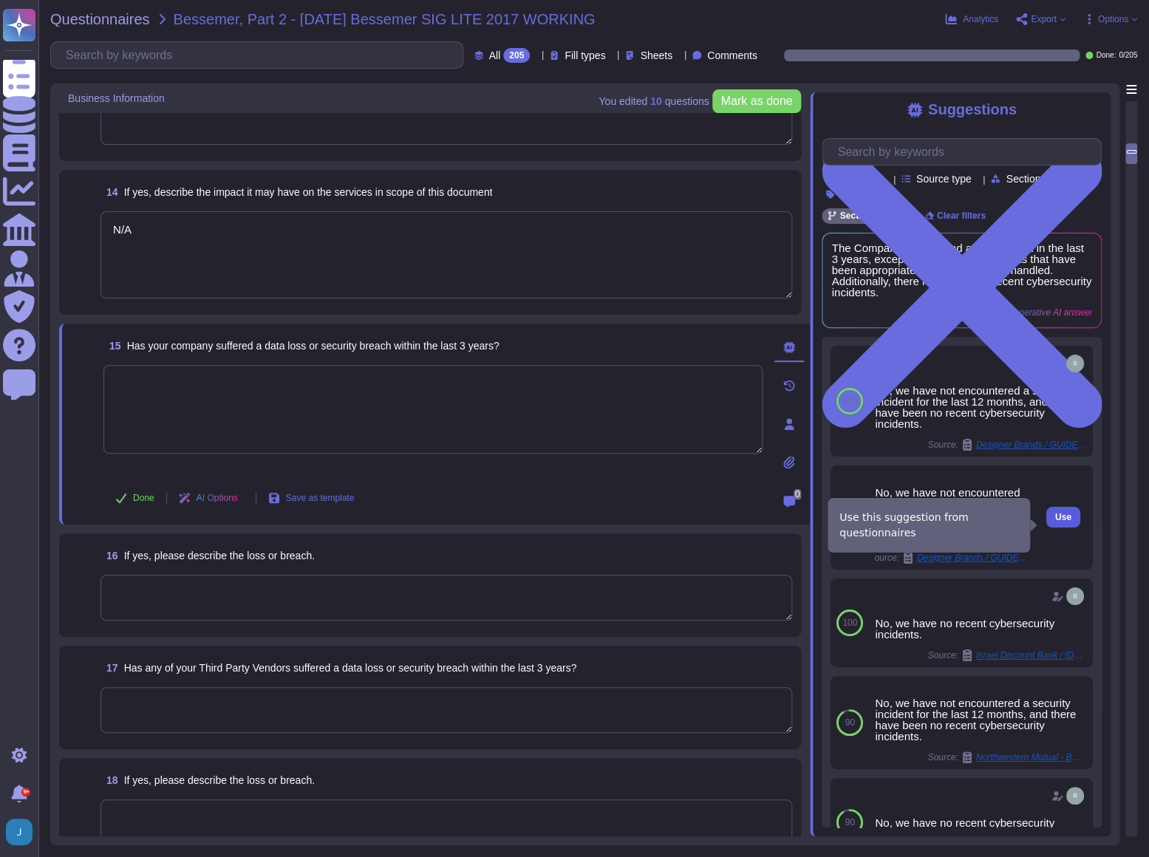
click at [1055, 522] on span "Use" at bounding box center [1063, 517] width 16 height 9
type textarea "No, we have not encountered a security incident for the last 12 months, and the…"
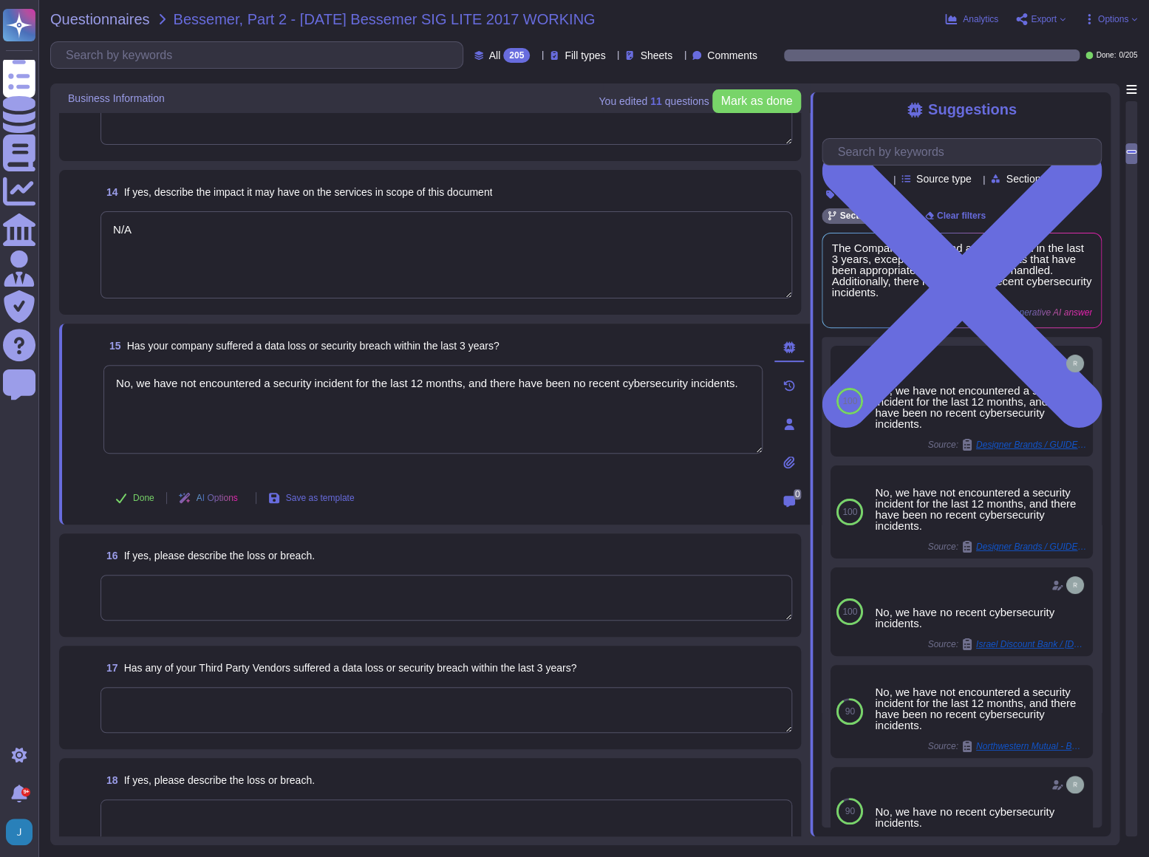
click at [347, 592] on textarea at bounding box center [447, 598] width 692 height 46
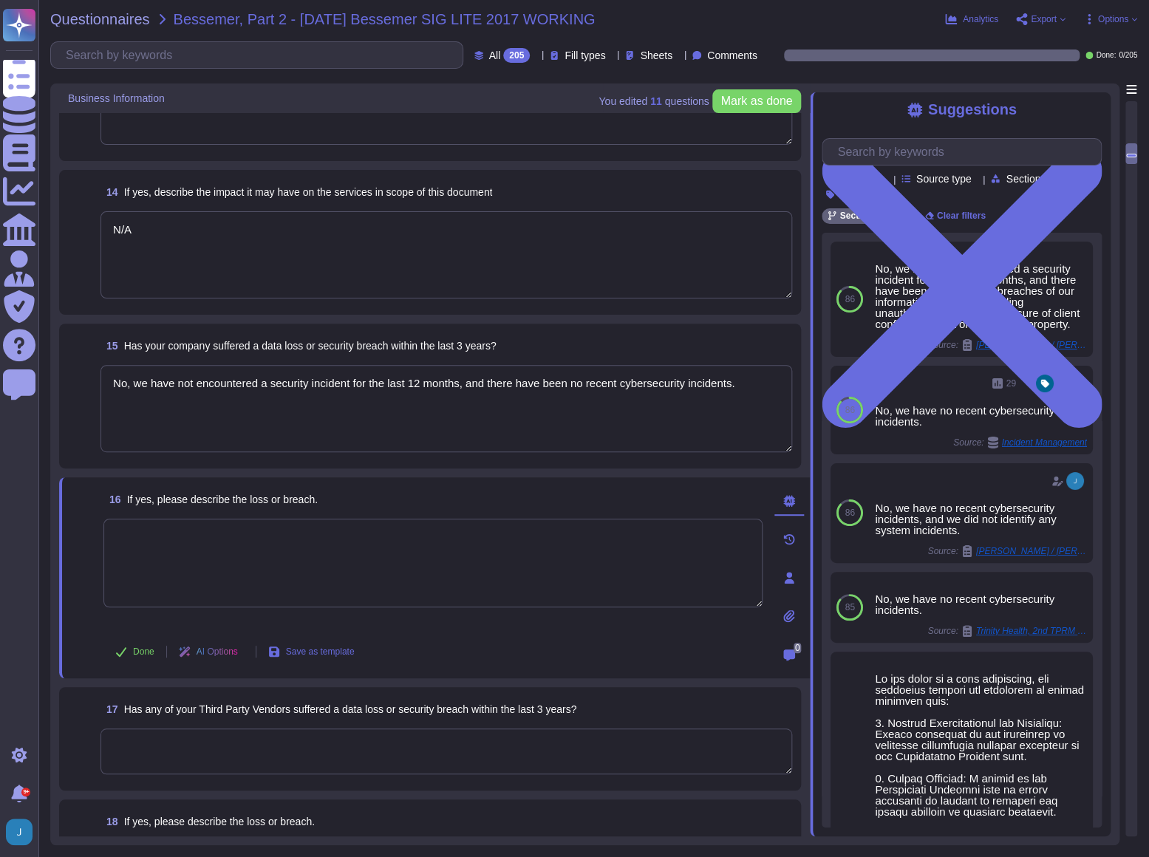
click at [324, 534] on textarea at bounding box center [432, 563] width 659 height 89
type textarea "N"
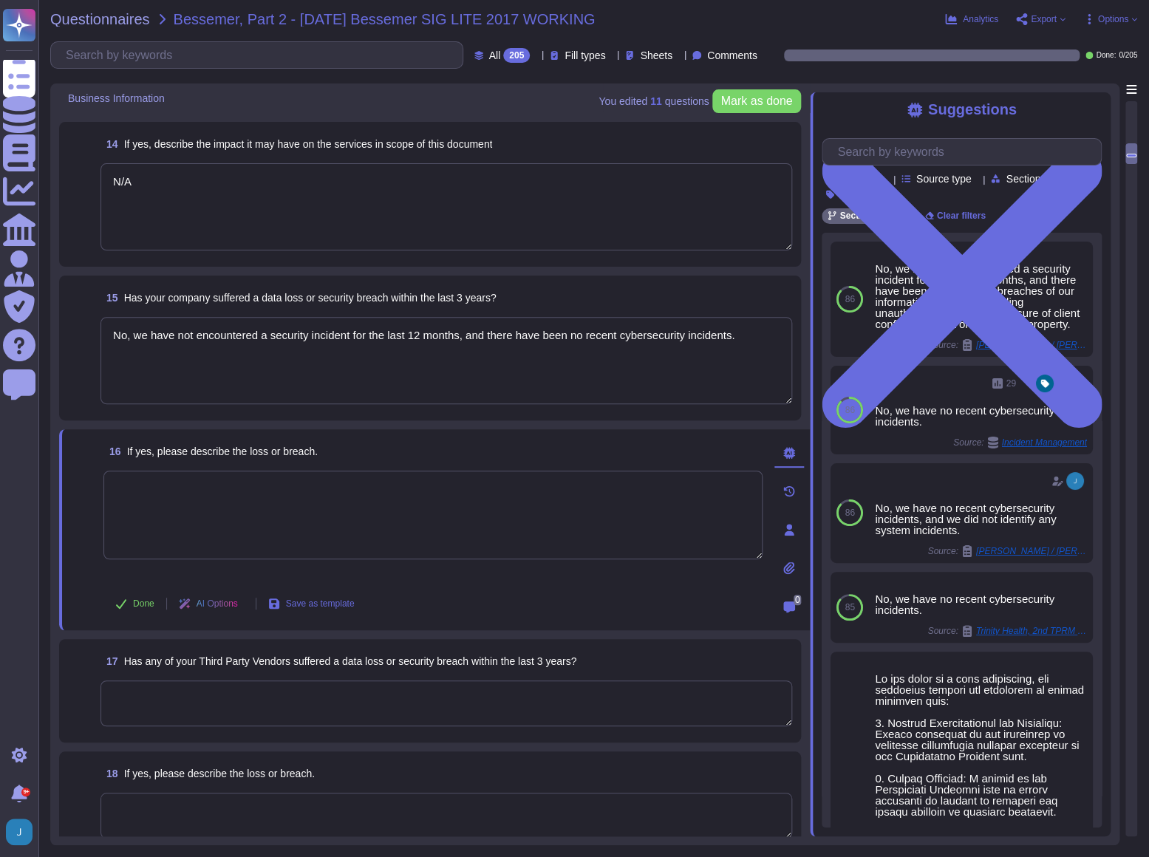
scroll to position [1747, 0]
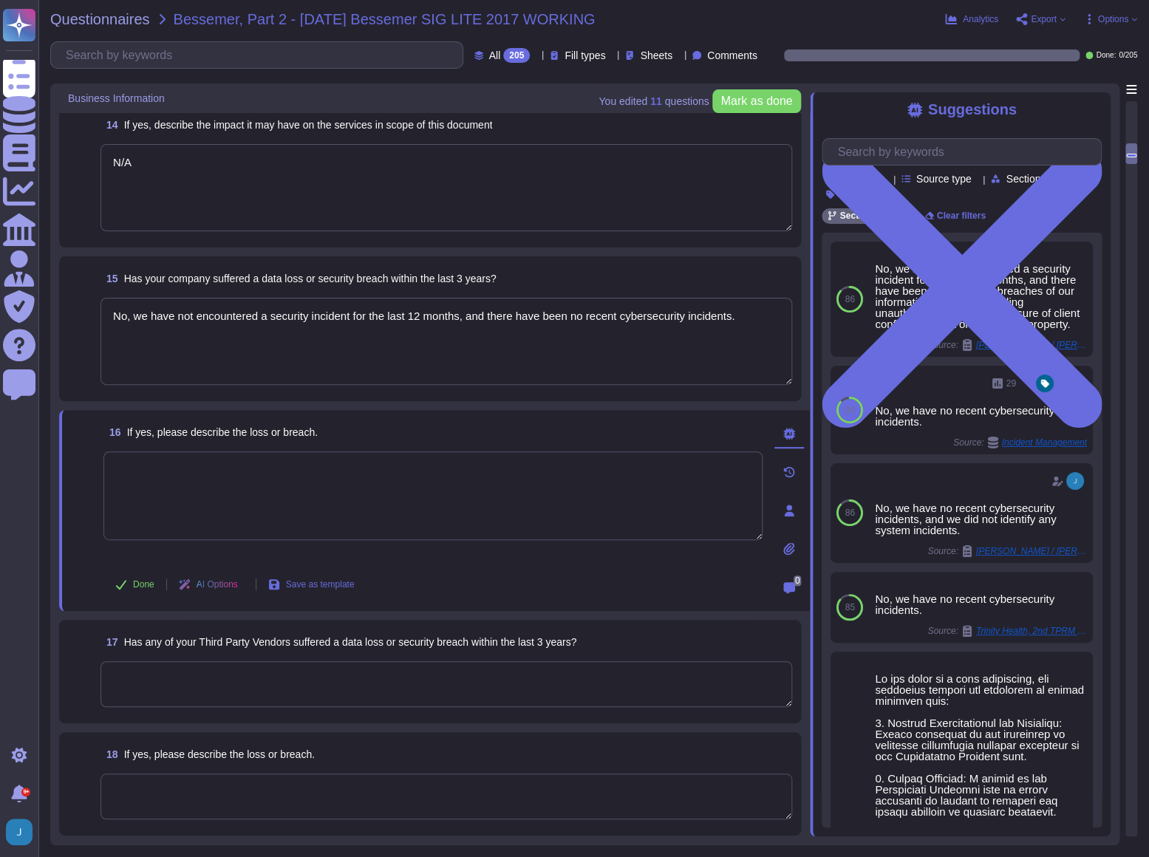
click at [294, 679] on textarea at bounding box center [447, 685] width 692 height 46
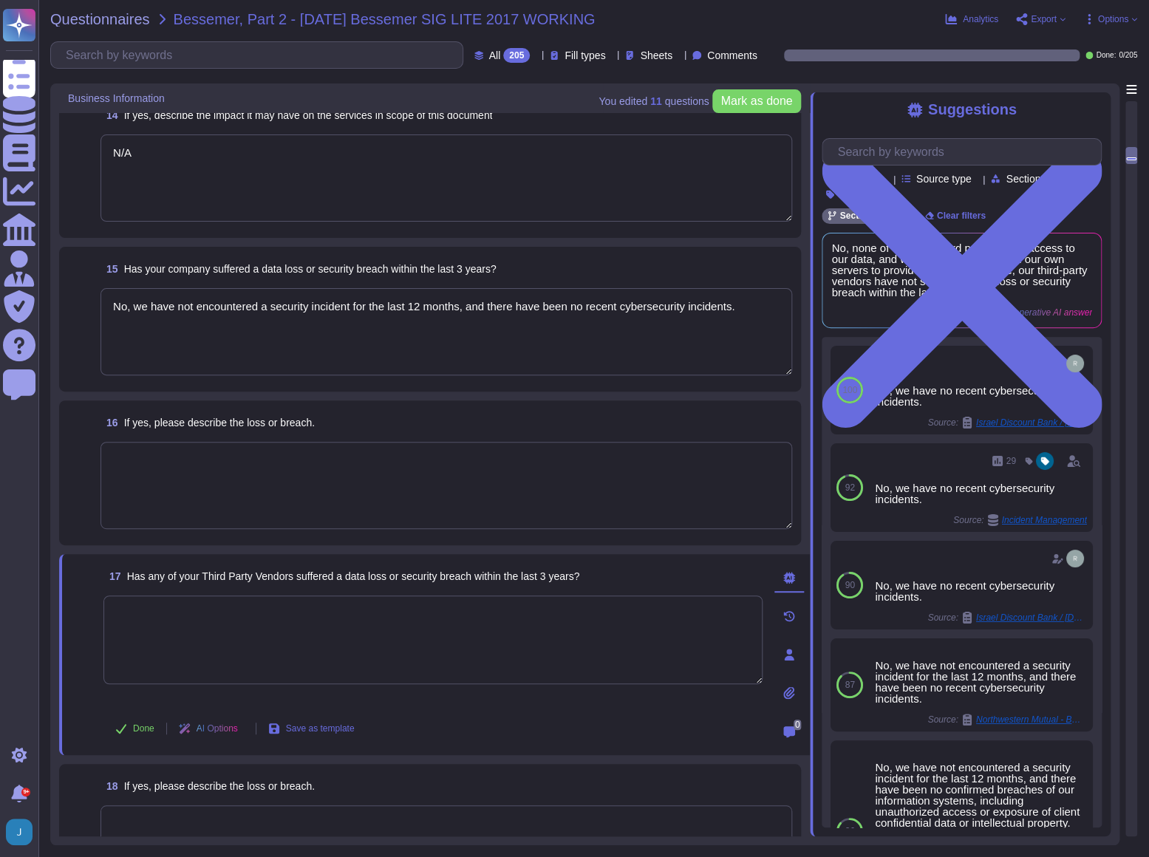
click at [170, 591] on div "17 Has any of your Third Party Vendors suffered a data loss or security breach …" at bounding box center [417, 654] width 692 height 183
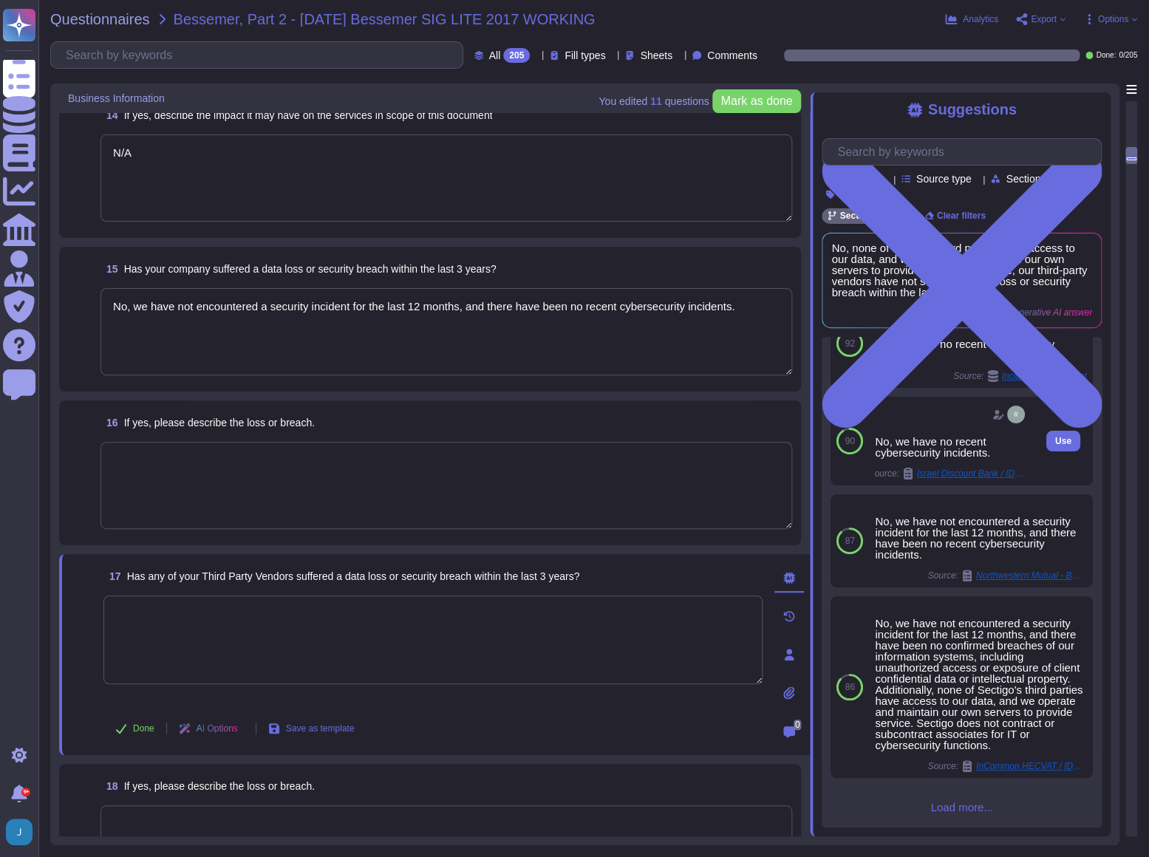
scroll to position [146, 0]
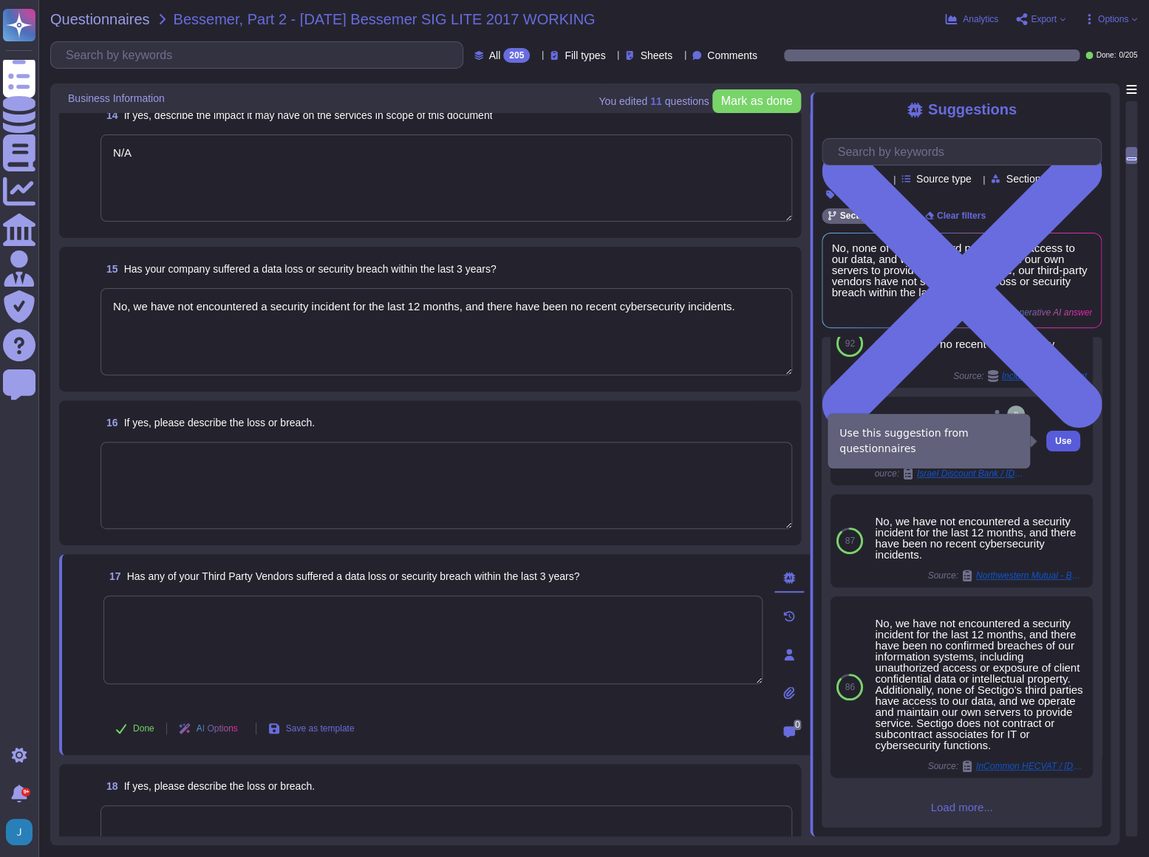
click at [1061, 443] on button "Use" at bounding box center [1064, 441] width 34 height 21
type textarea "No, we have no recent cybersecurity incidents."
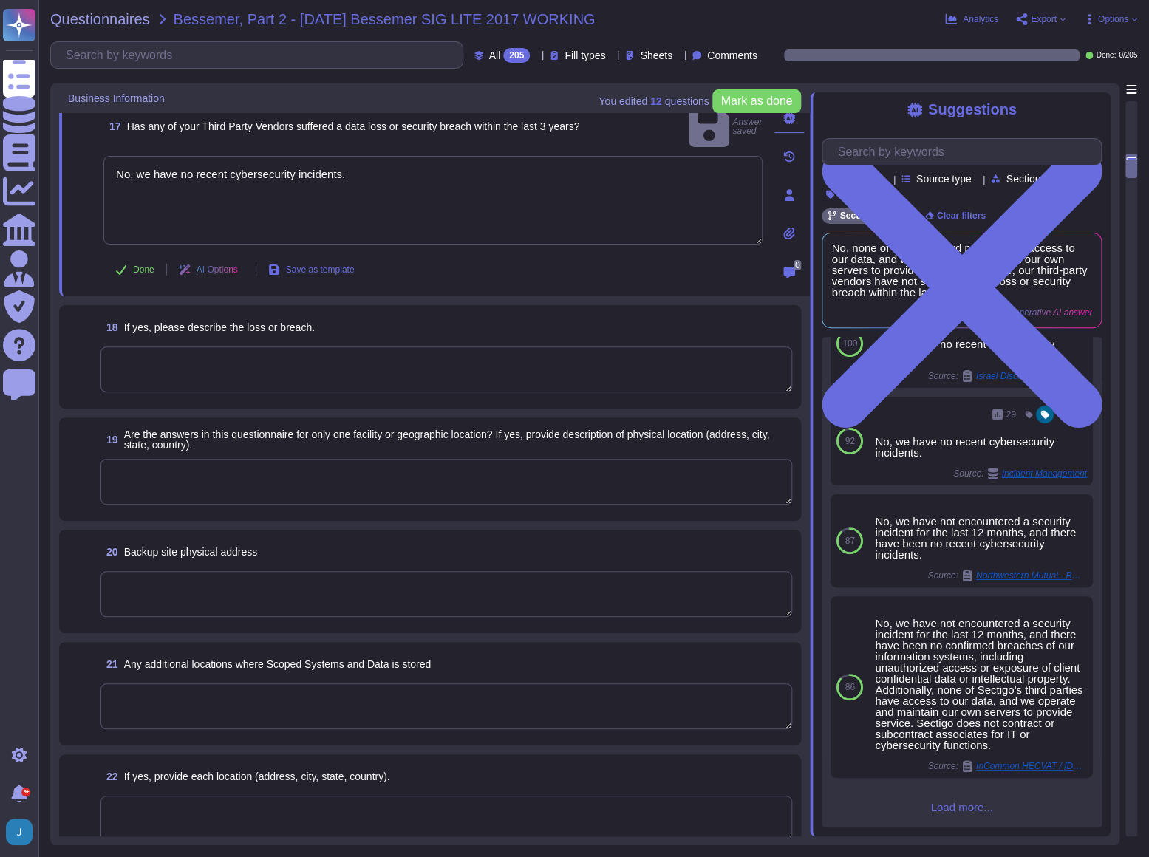
scroll to position [2217, 0]
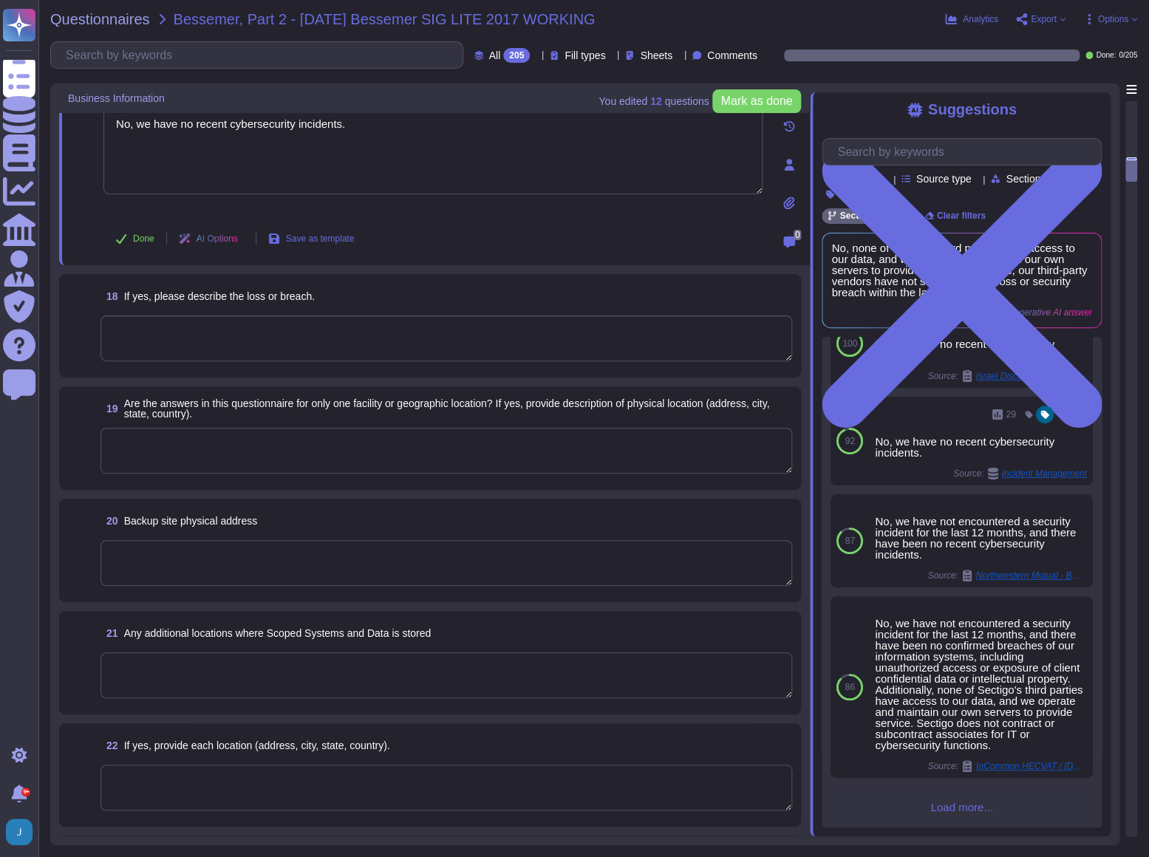
click at [355, 446] on textarea at bounding box center [447, 451] width 692 height 46
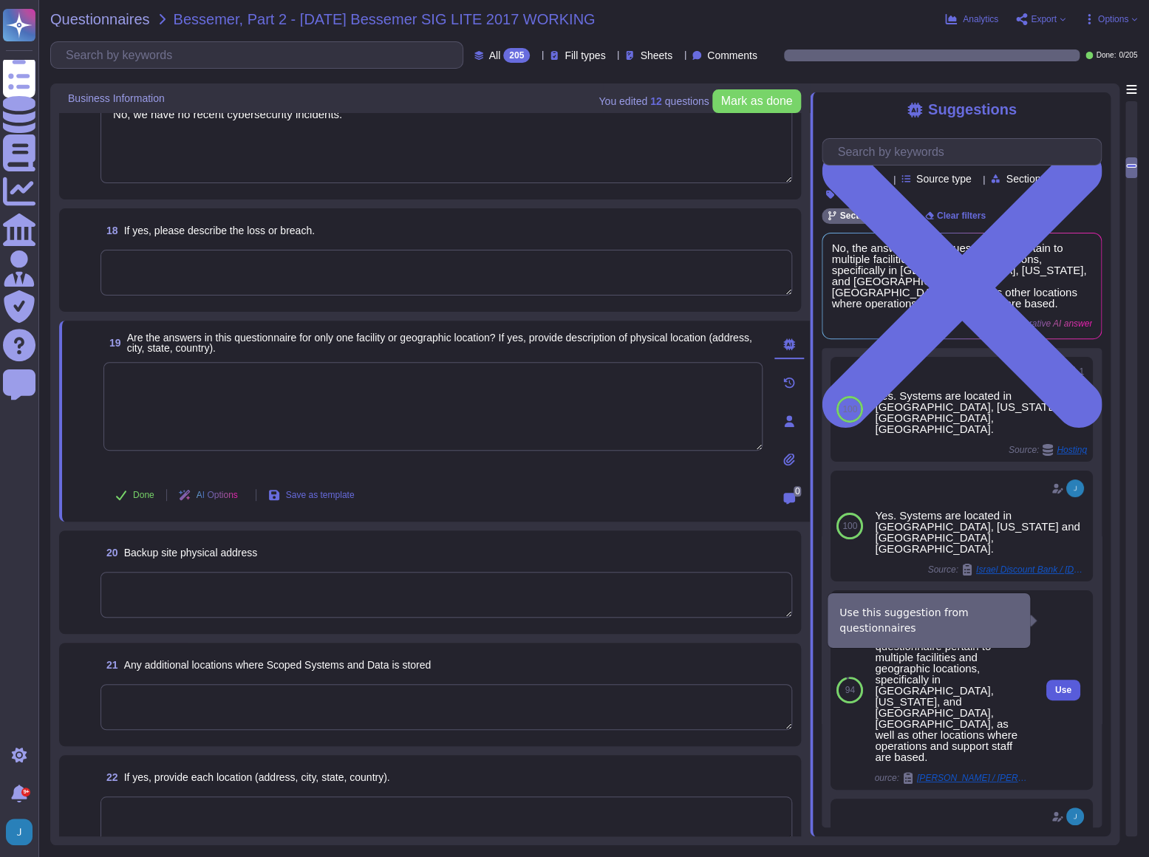
click at [1057, 686] on span "Use" at bounding box center [1063, 690] width 16 height 9
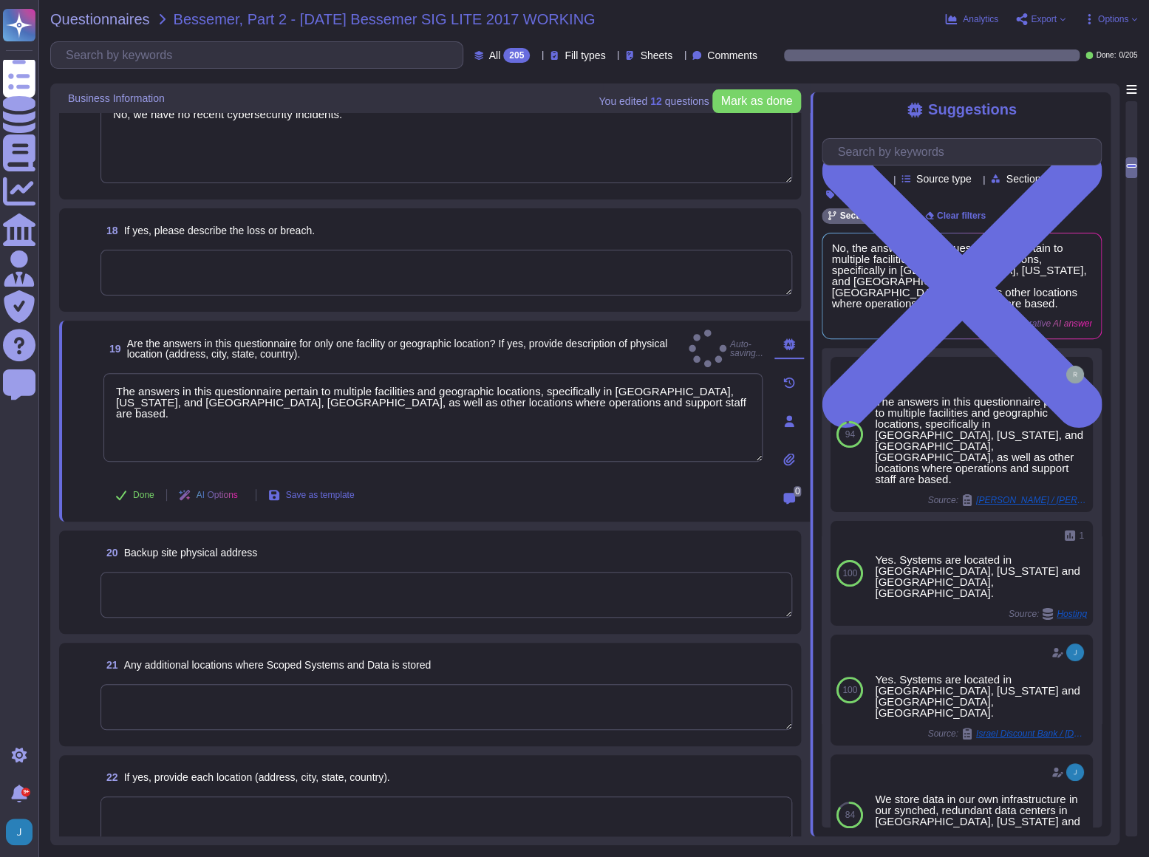
type textarea "The answers in this questionnaire pertain to multiple facilities and geographic…"
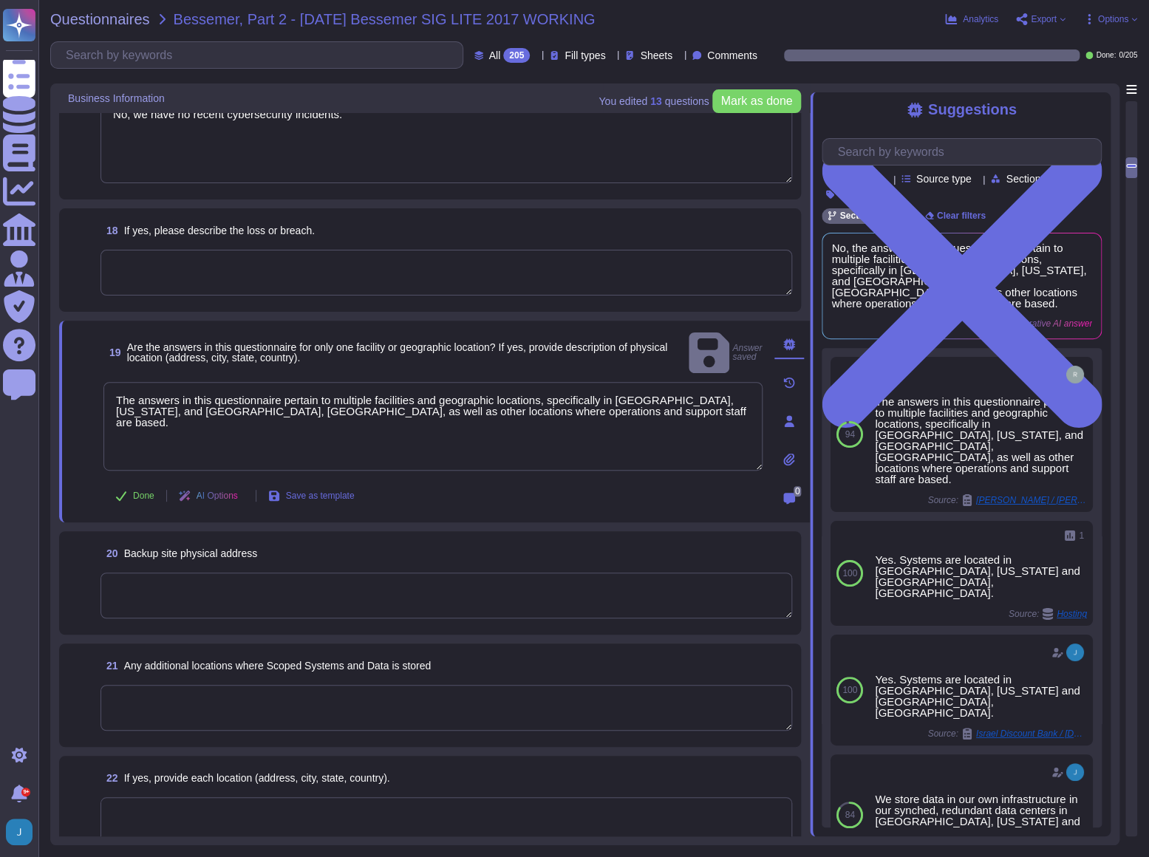
click at [302, 598] on textarea at bounding box center [447, 596] width 692 height 46
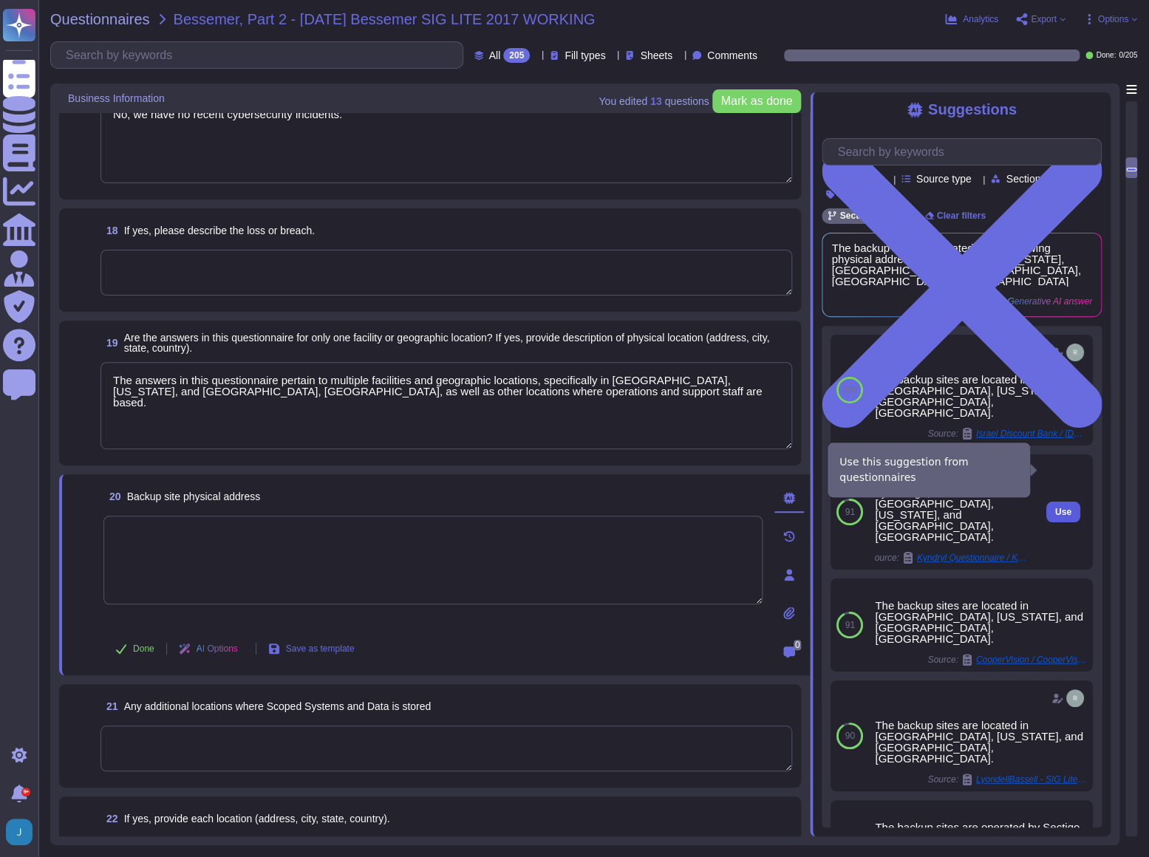
click at [1057, 508] on span "Use" at bounding box center [1063, 512] width 16 height 9
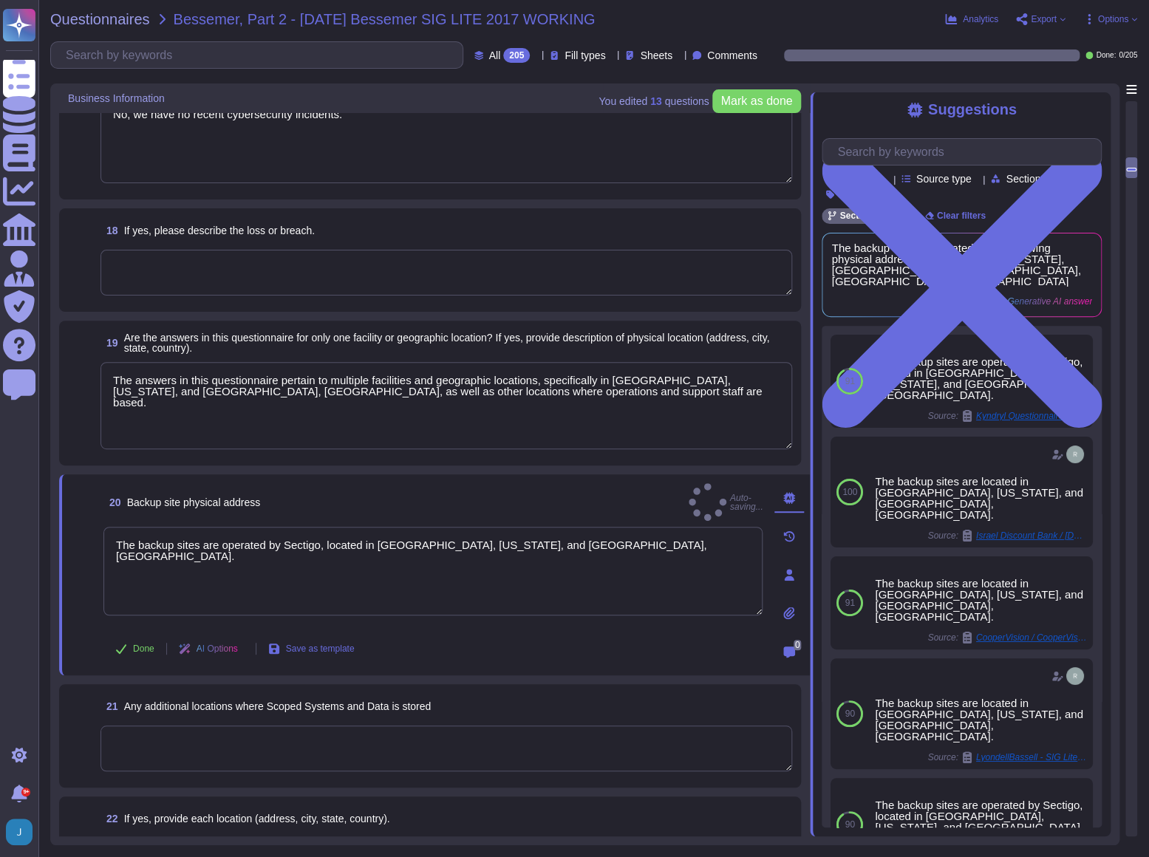
type textarea "The backup sites are operated by Sectigo, located in Secaucus, New Jersey, and …"
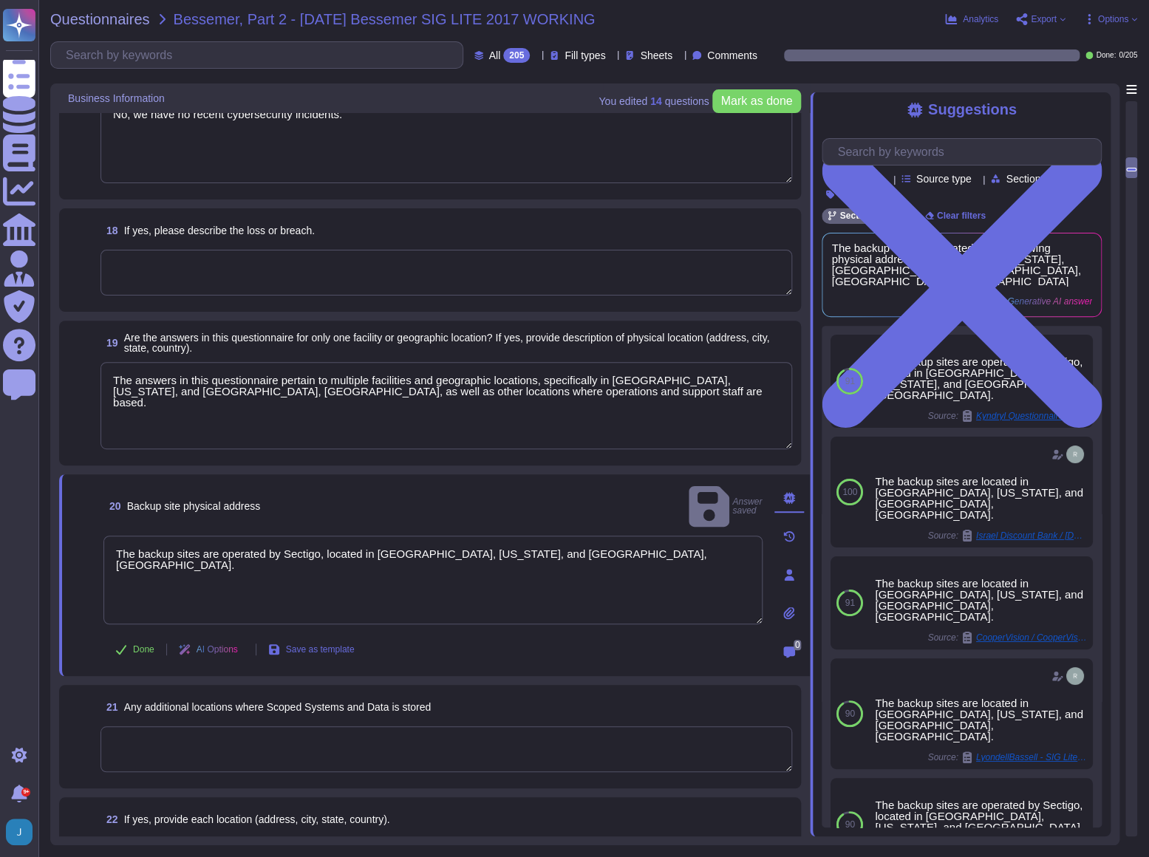
click at [402, 739] on textarea at bounding box center [447, 750] width 692 height 46
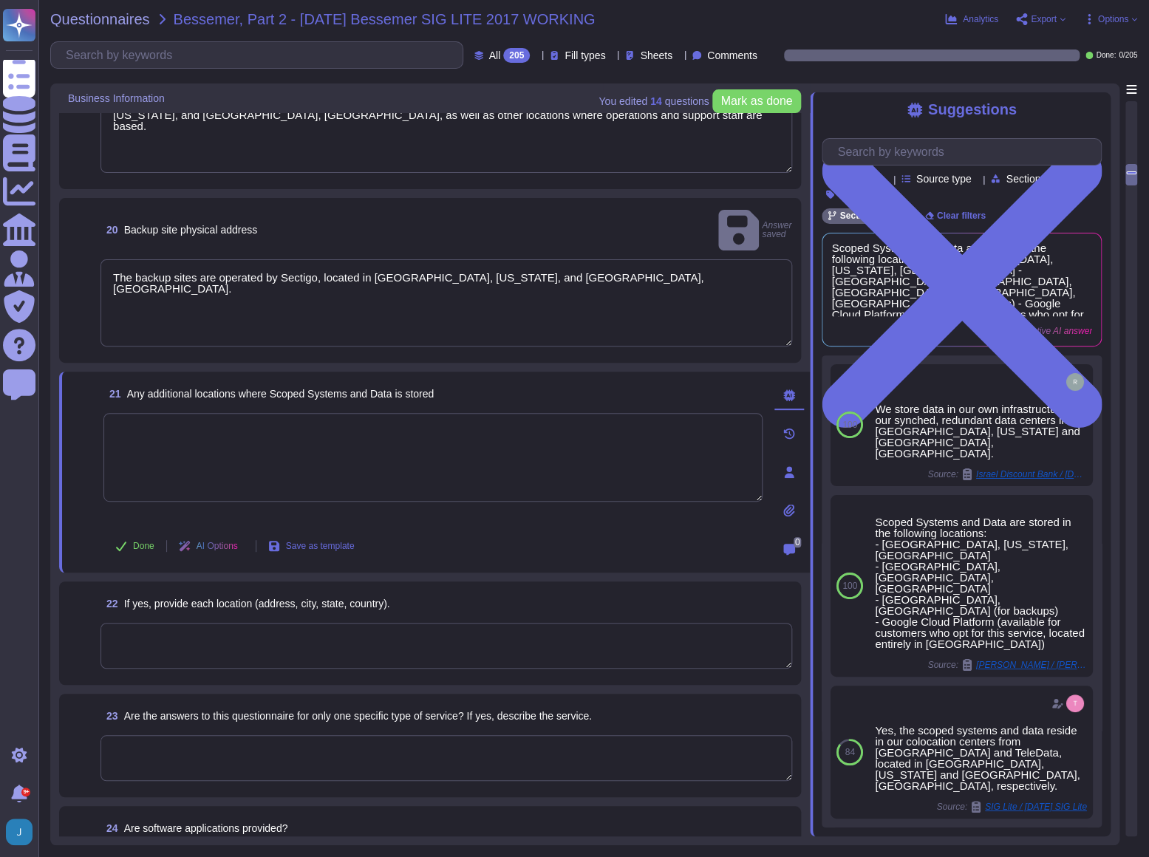
scroll to position [2486, 0]
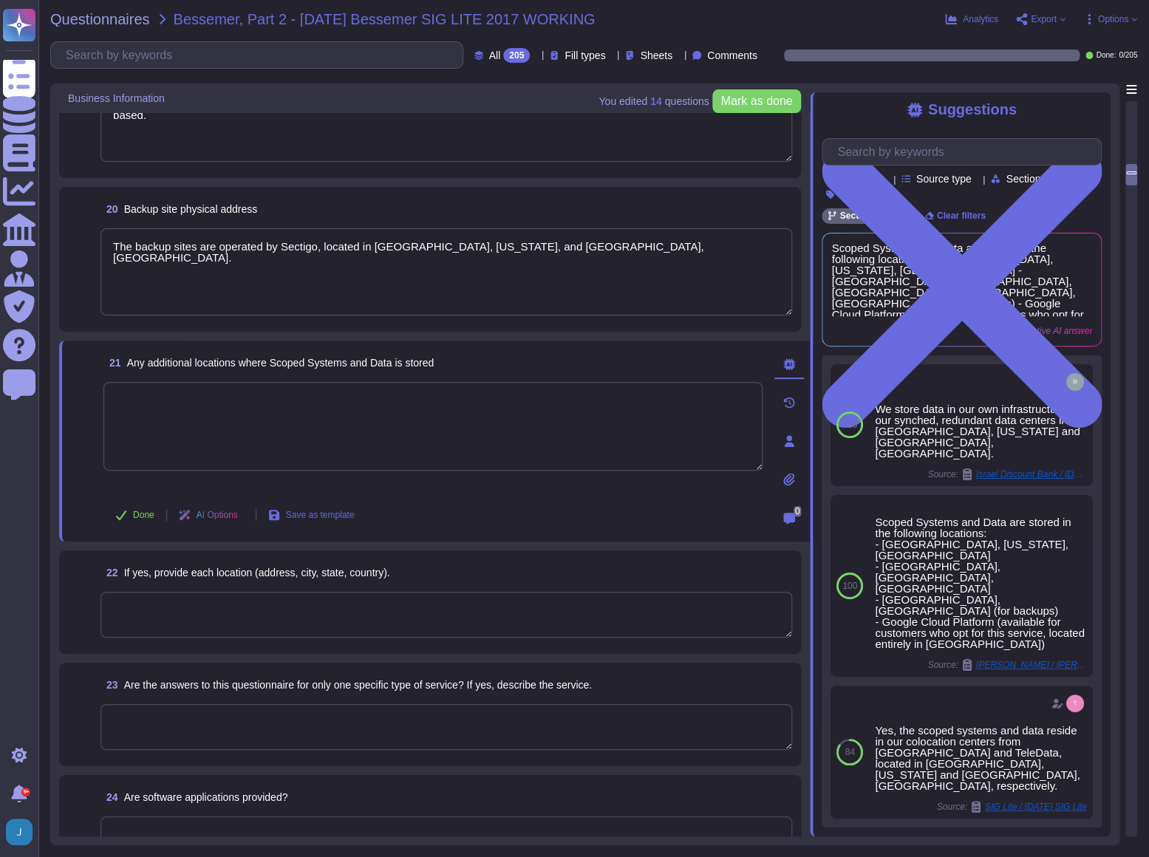
click at [377, 611] on textarea at bounding box center [447, 615] width 692 height 46
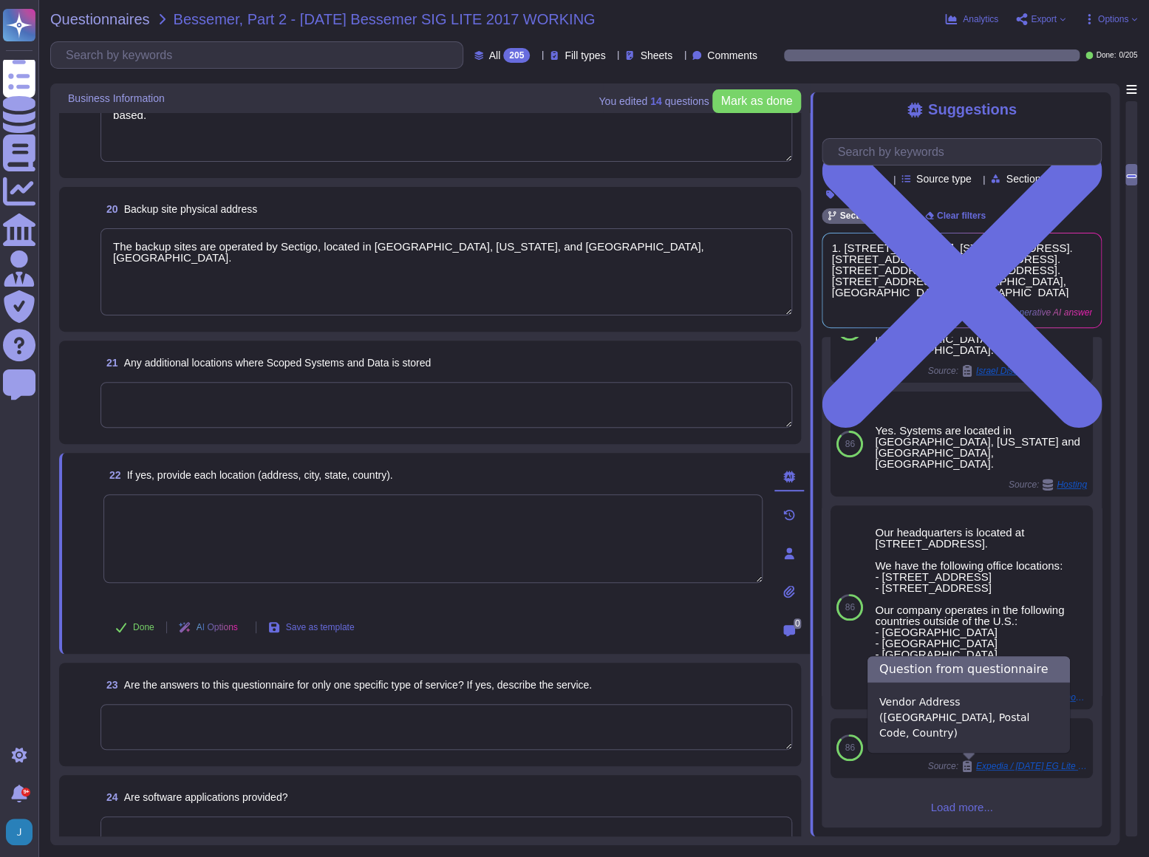
scroll to position [225, 0]
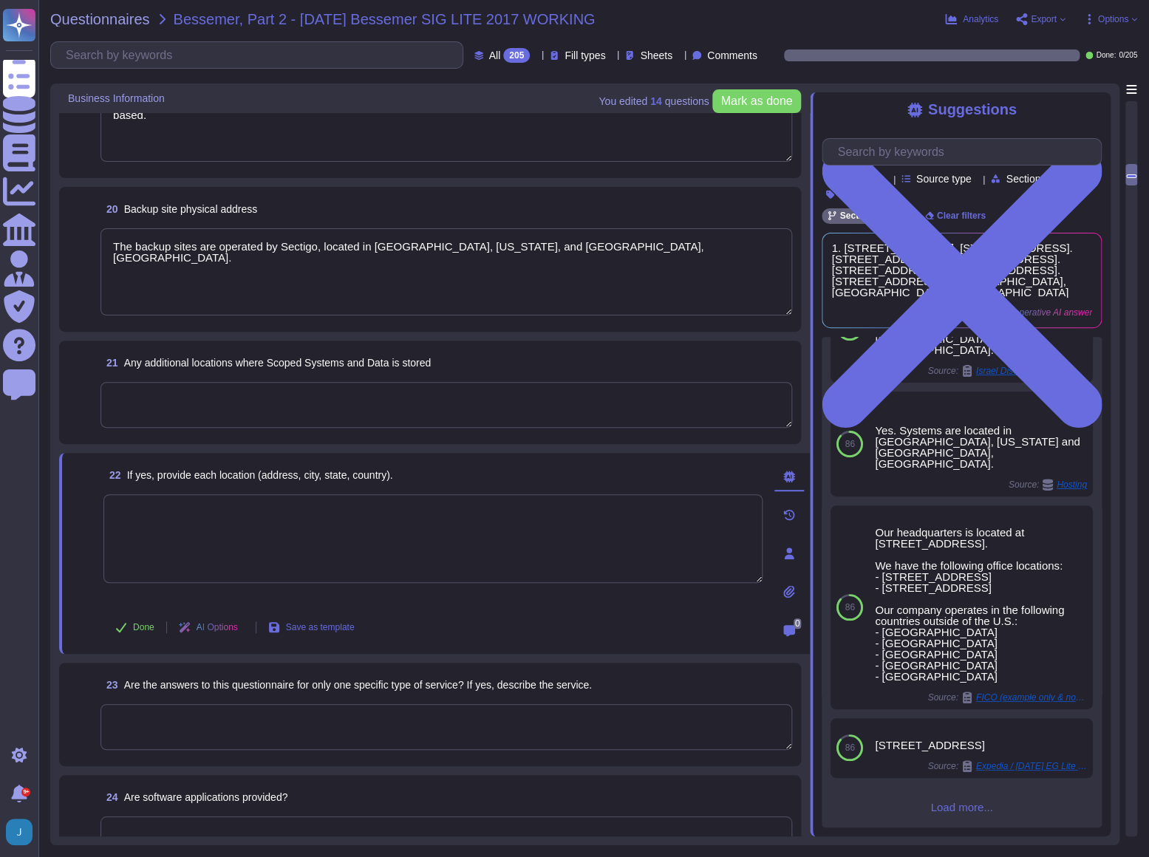
click at [251, 523] on textarea at bounding box center [432, 538] width 659 height 89
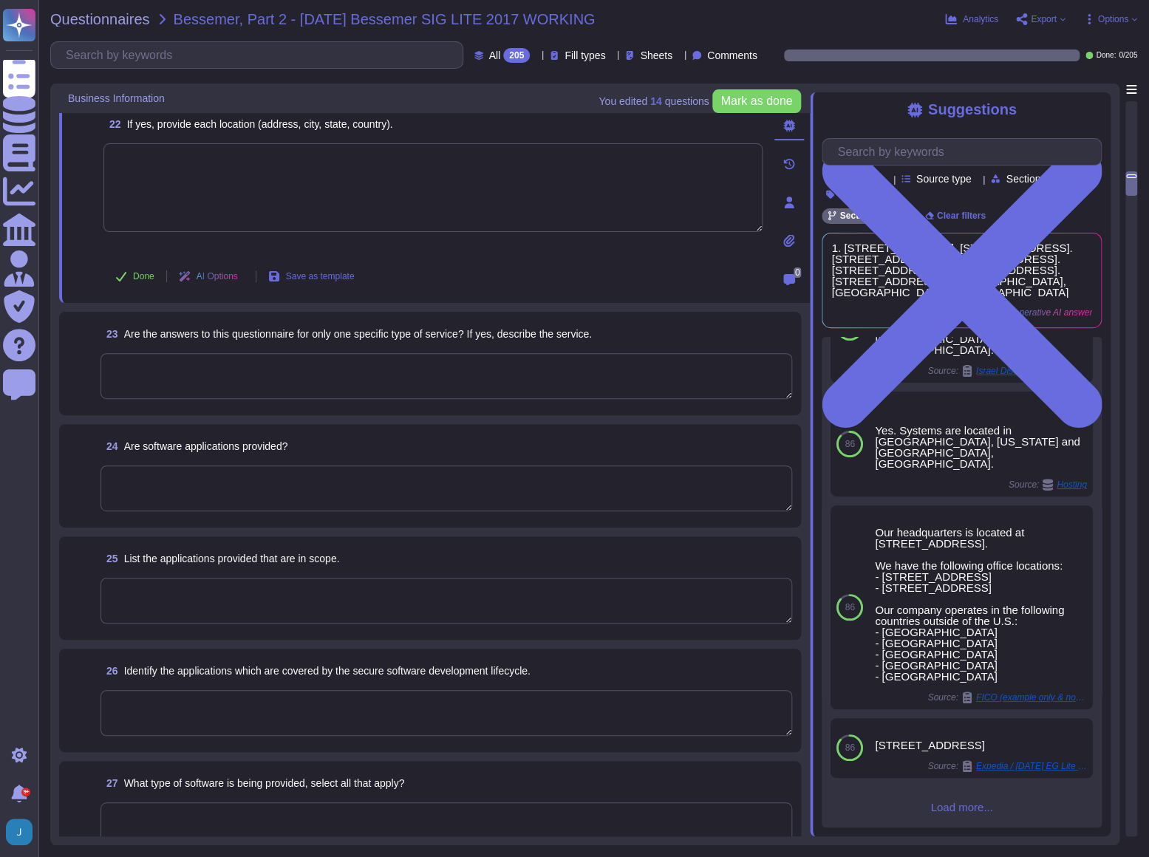
scroll to position [2822, 0]
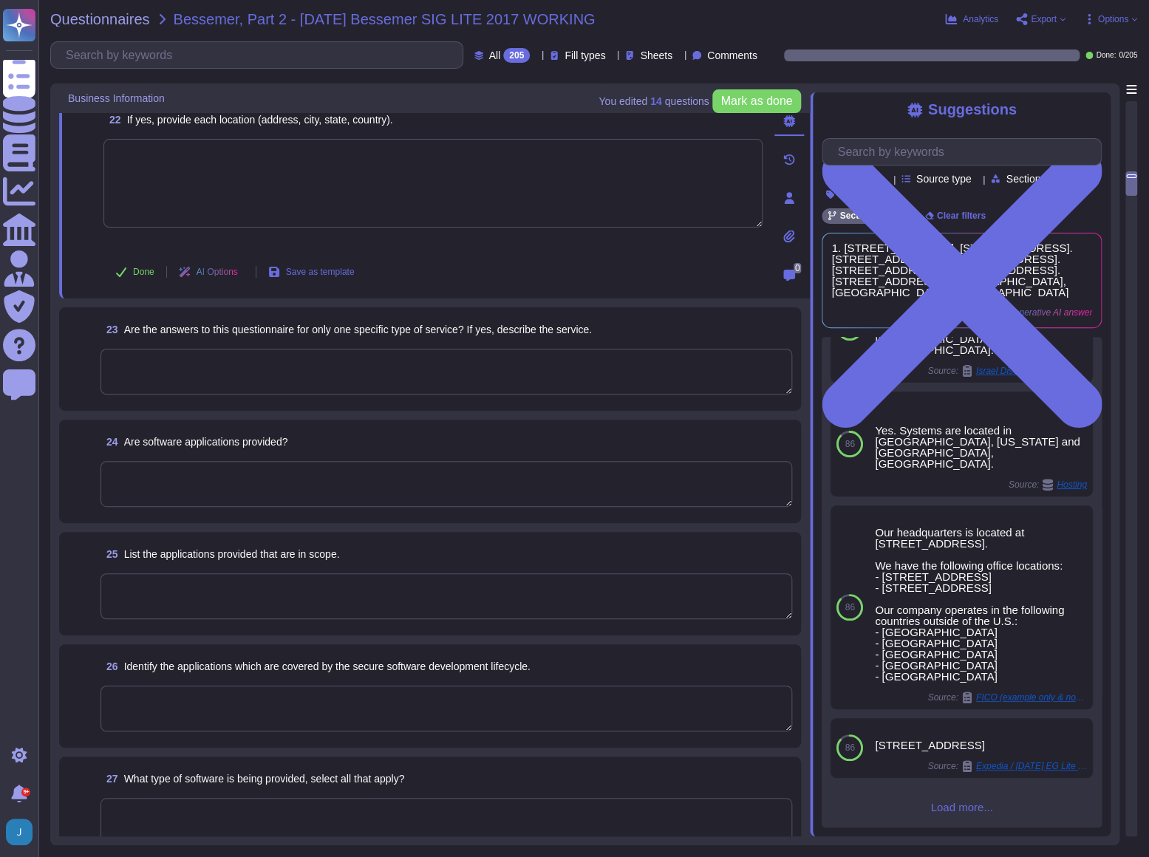
click at [353, 473] on textarea at bounding box center [447, 484] width 692 height 46
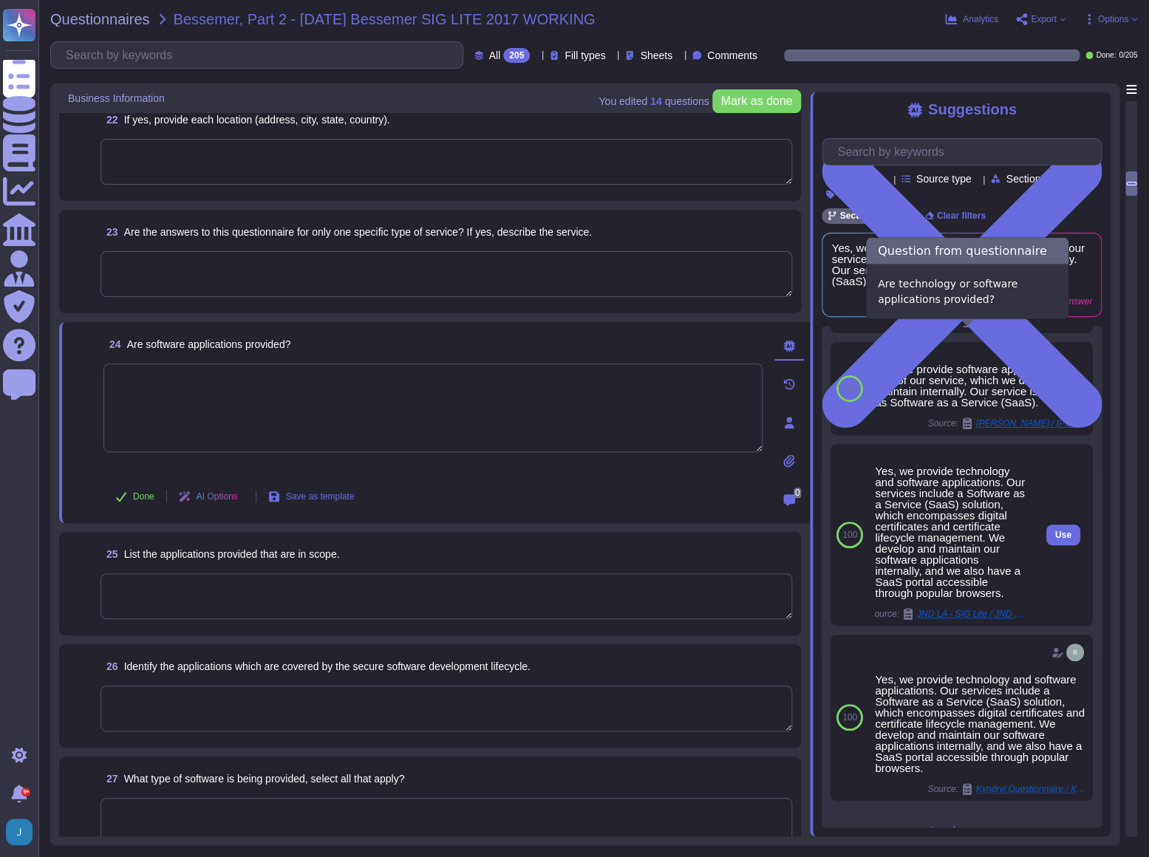
scroll to position [235, 0]
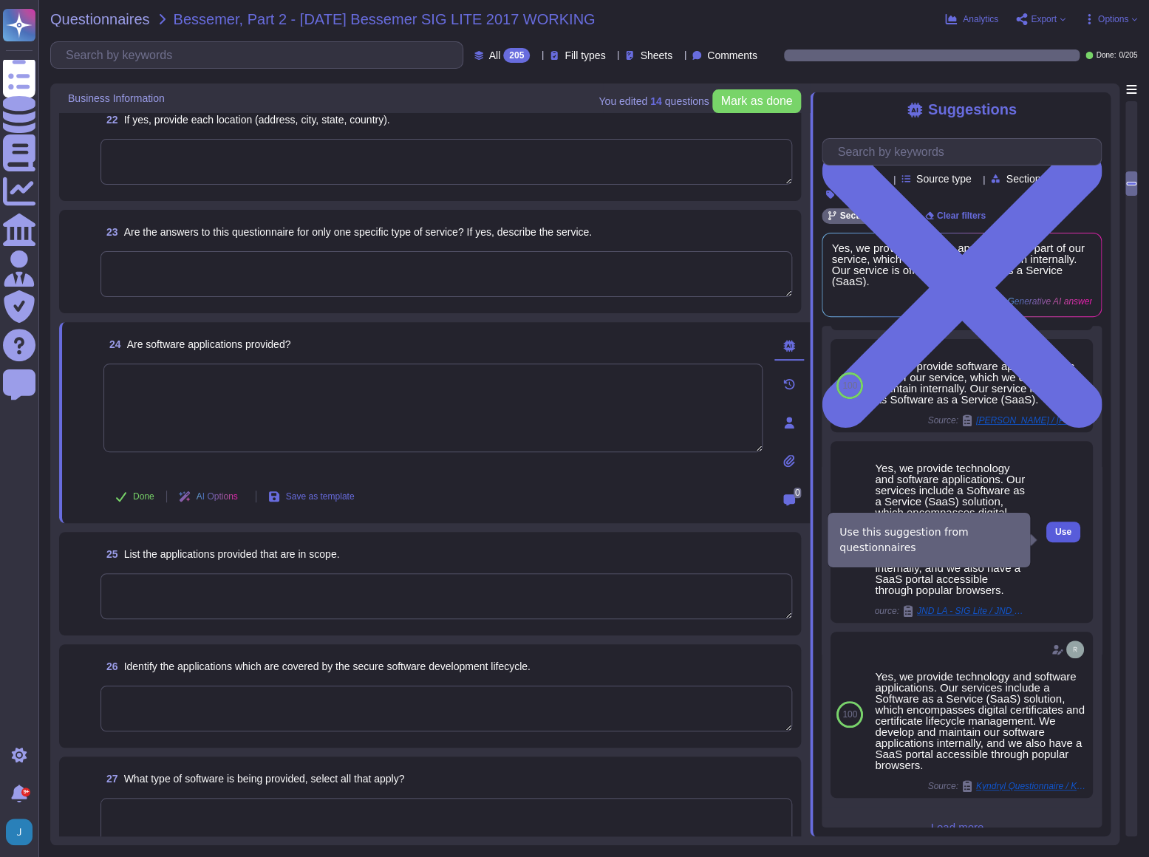
click at [1057, 537] on span "Use" at bounding box center [1063, 532] width 16 height 9
type textarea "Yes, we provide technology and software applications. Our services include a So…"
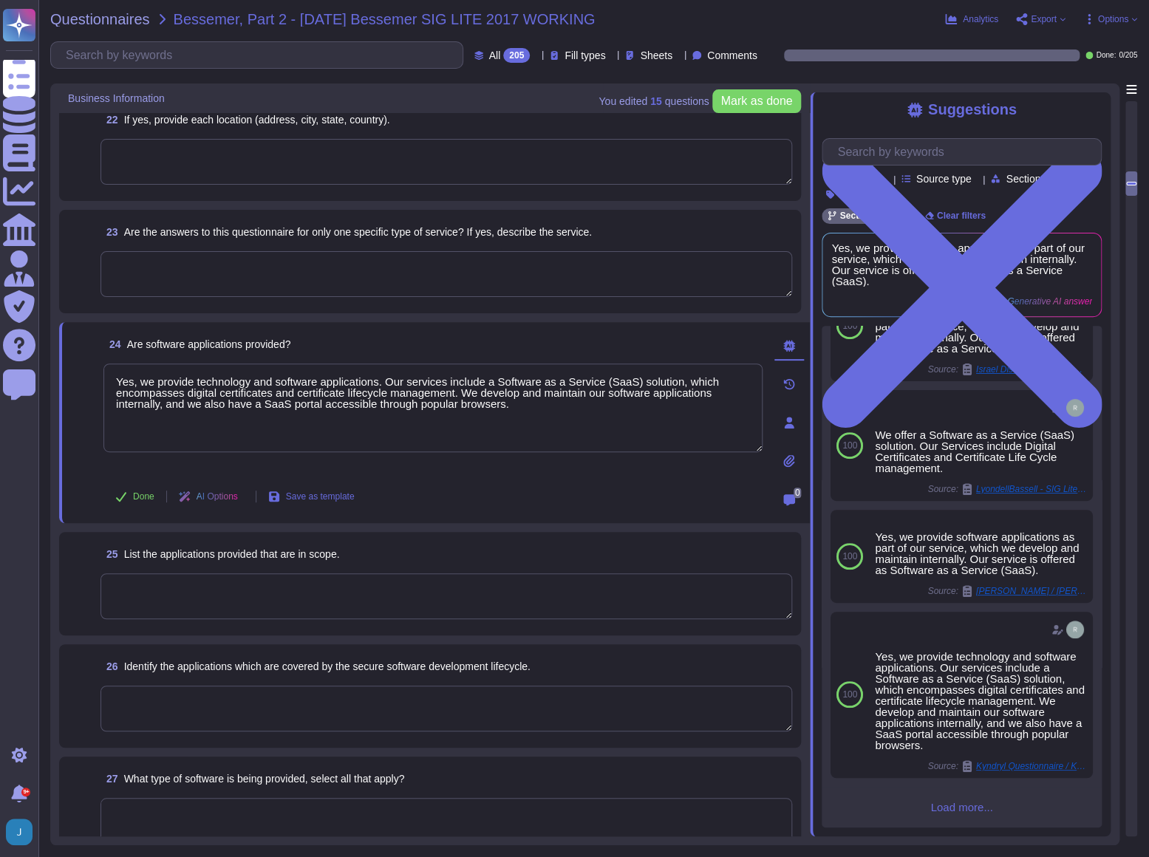
scroll to position [224, 0]
click at [522, 604] on textarea at bounding box center [447, 597] width 692 height 46
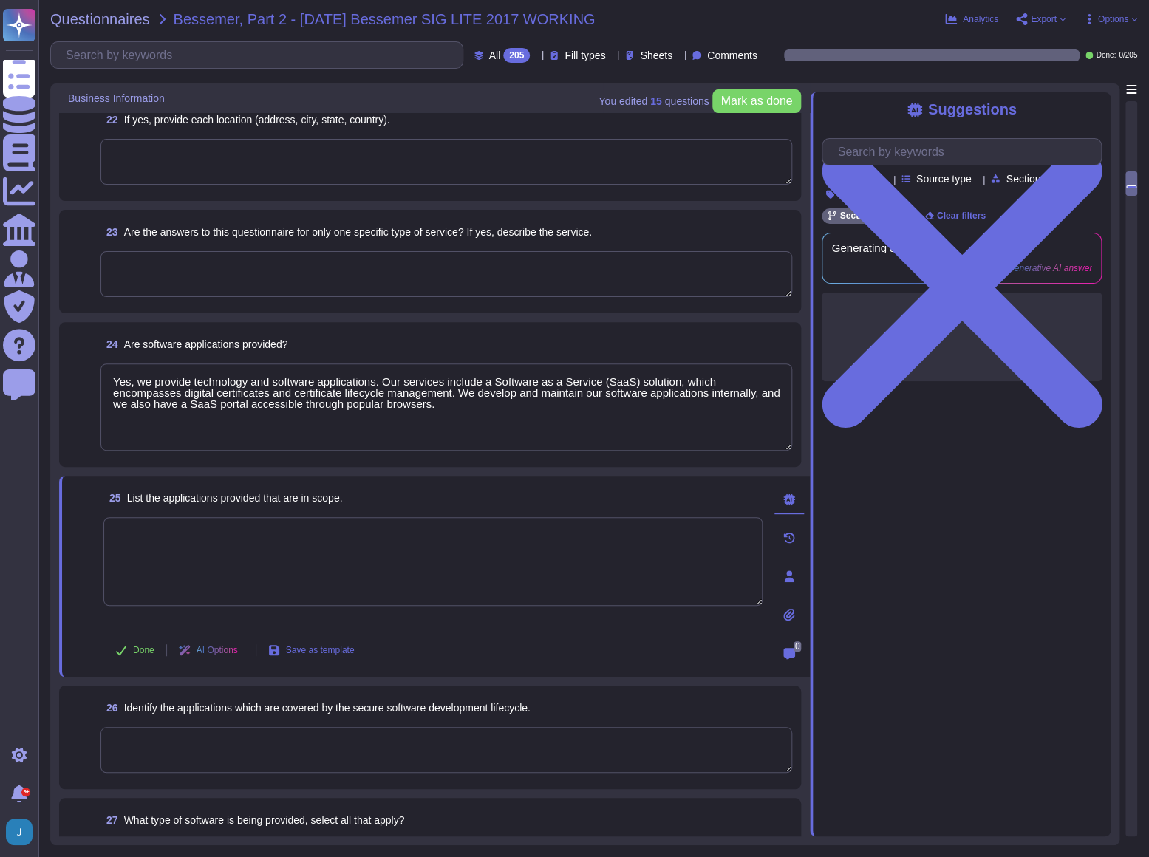
scroll to position [0, 0]
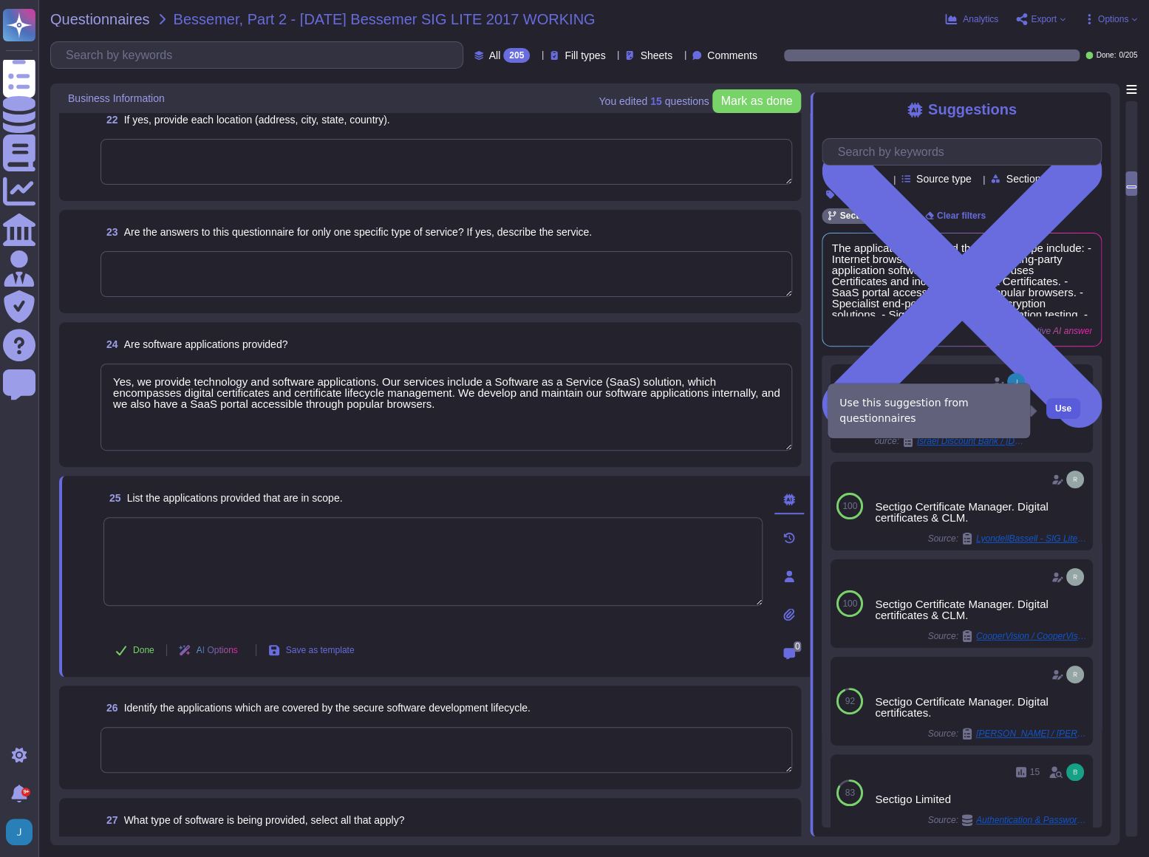
click at [1055, 408] on span "Use" at bounding box center [1063, 408] width 16 height 9
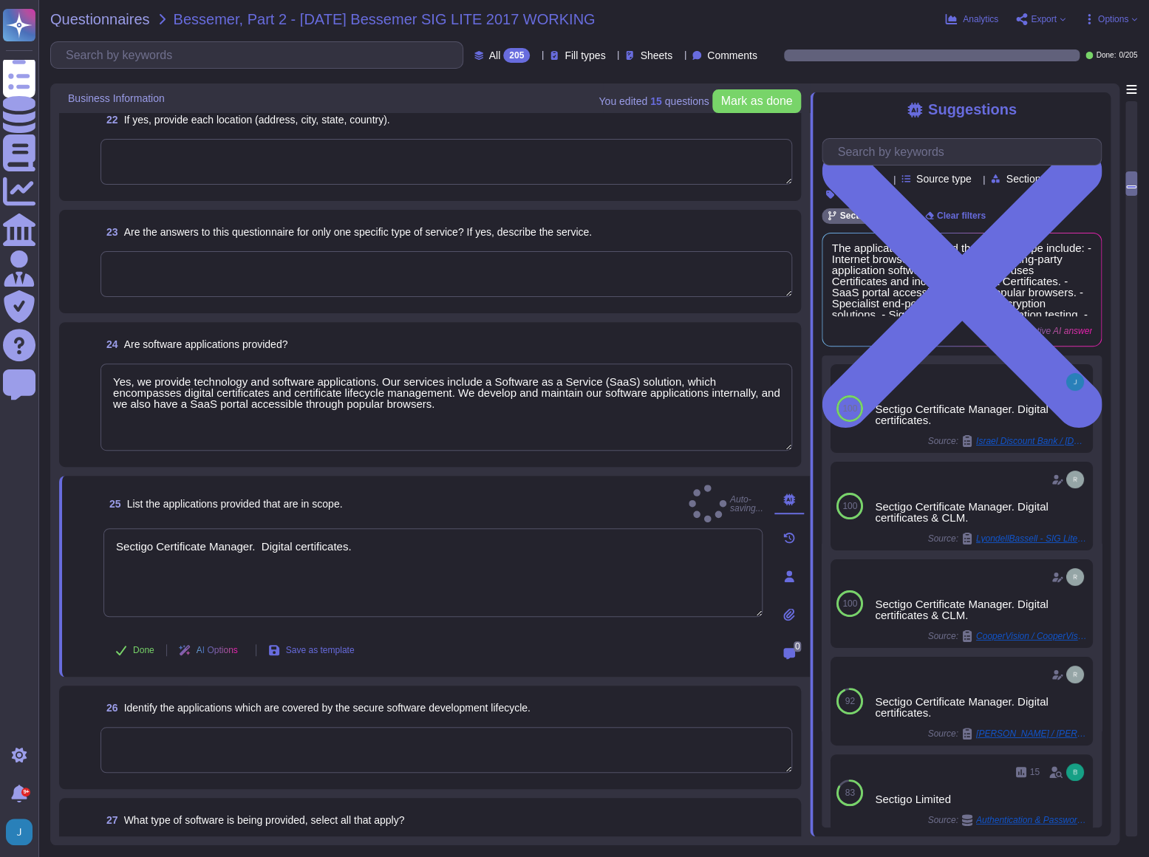
type textarea "Sectigo Certificate Manager. Digital certificates."
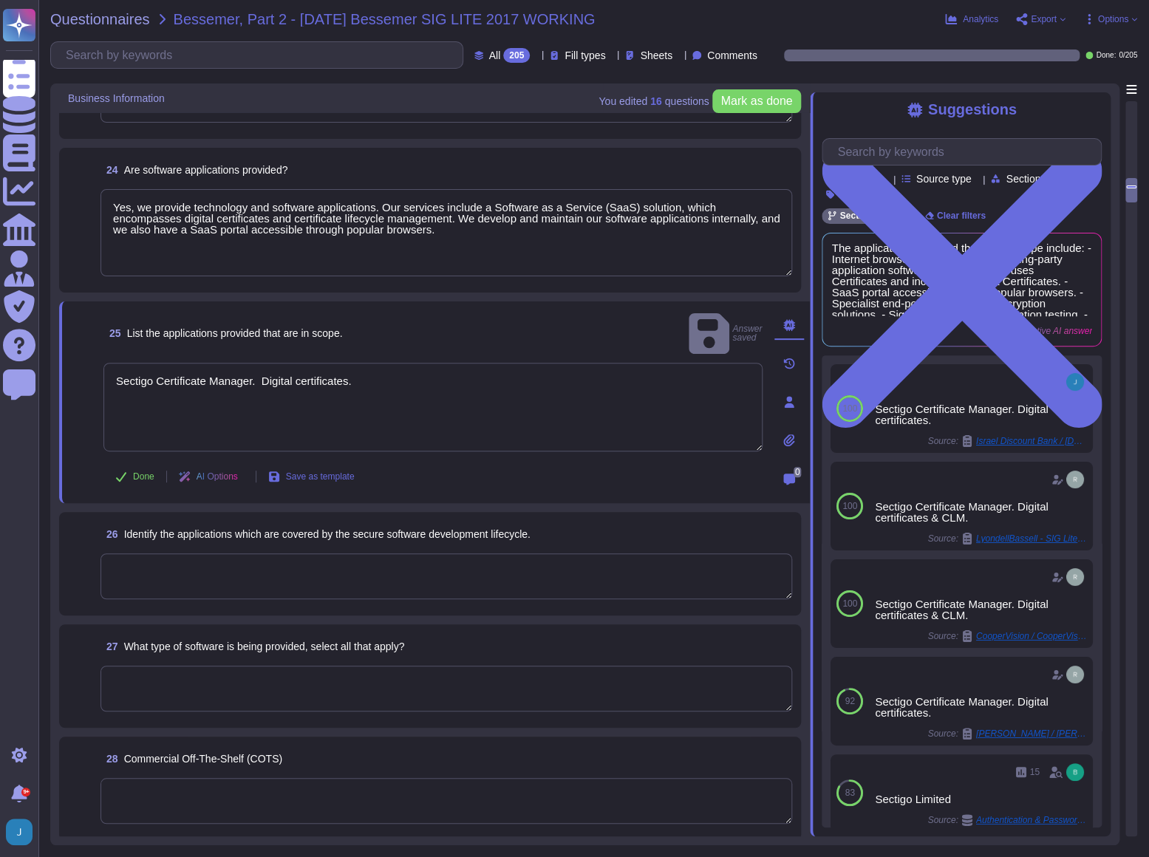
scroll to position [3023, 0]
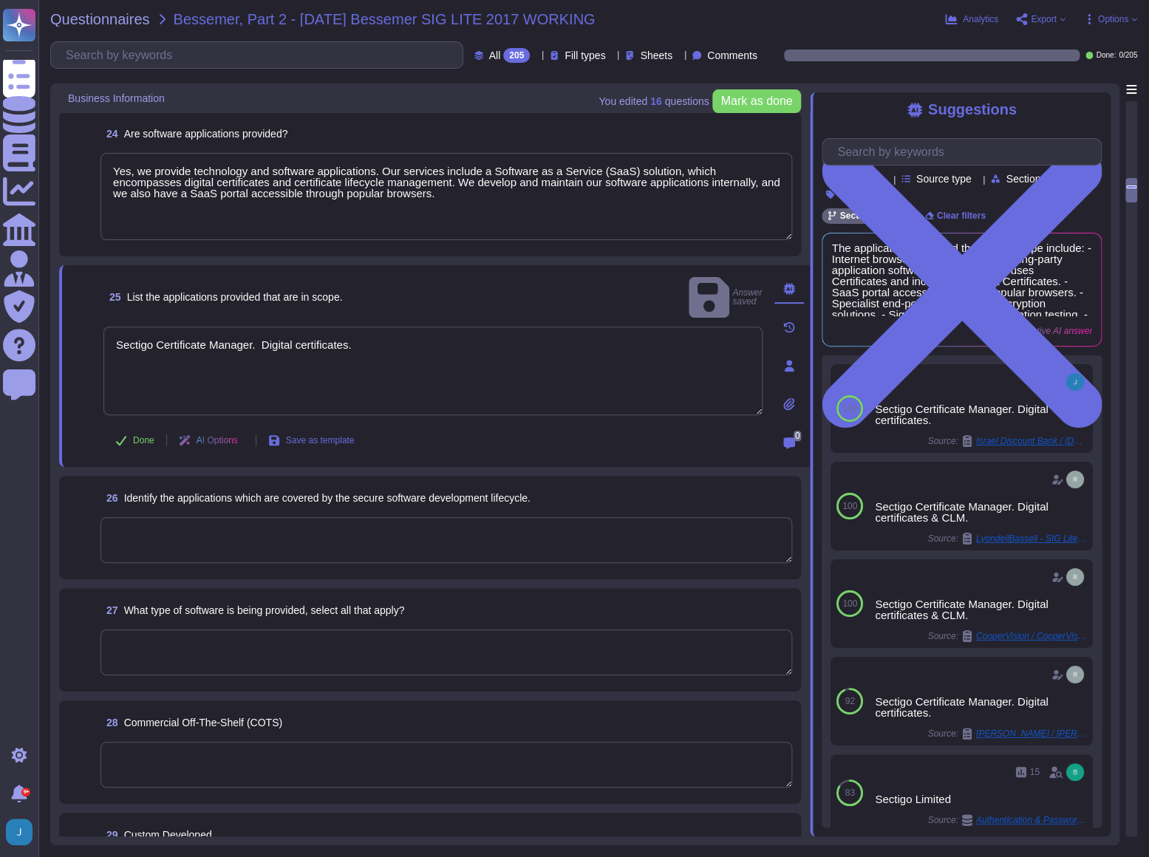
click at [340, 534] on textarea at bounding box center [447, 540] width 692 height 46
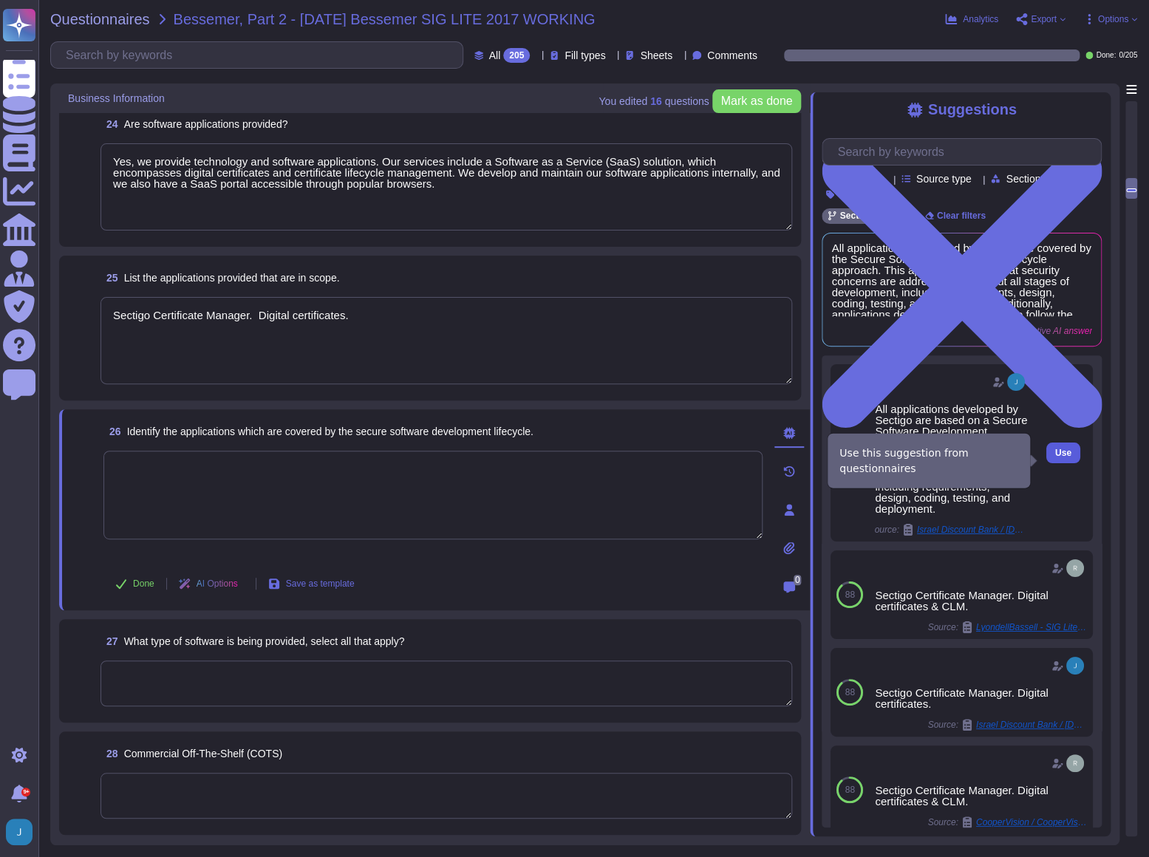
click at [1055, 458] on span "Use" at bounding box center [1063, 453] width 16 height 9
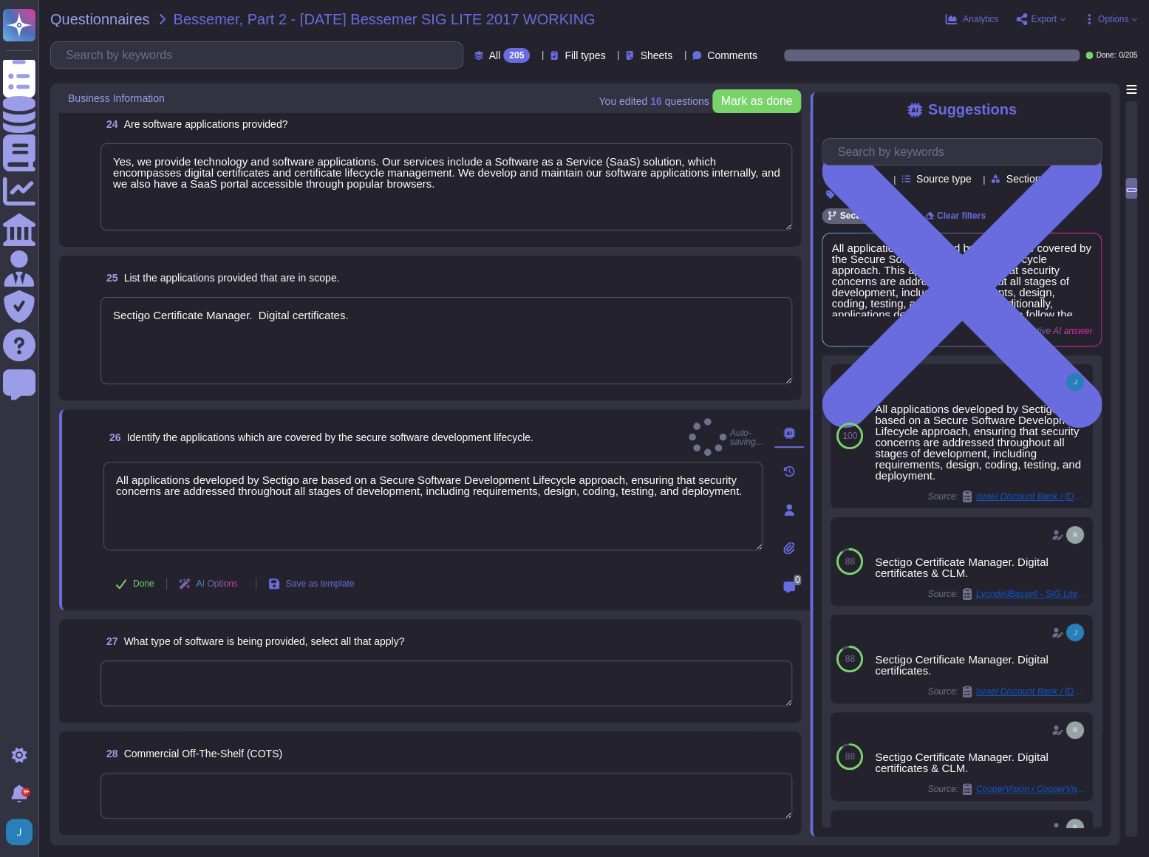
type textarea "All applications developed by Sectigo are based on a Secure Software Developmen…"
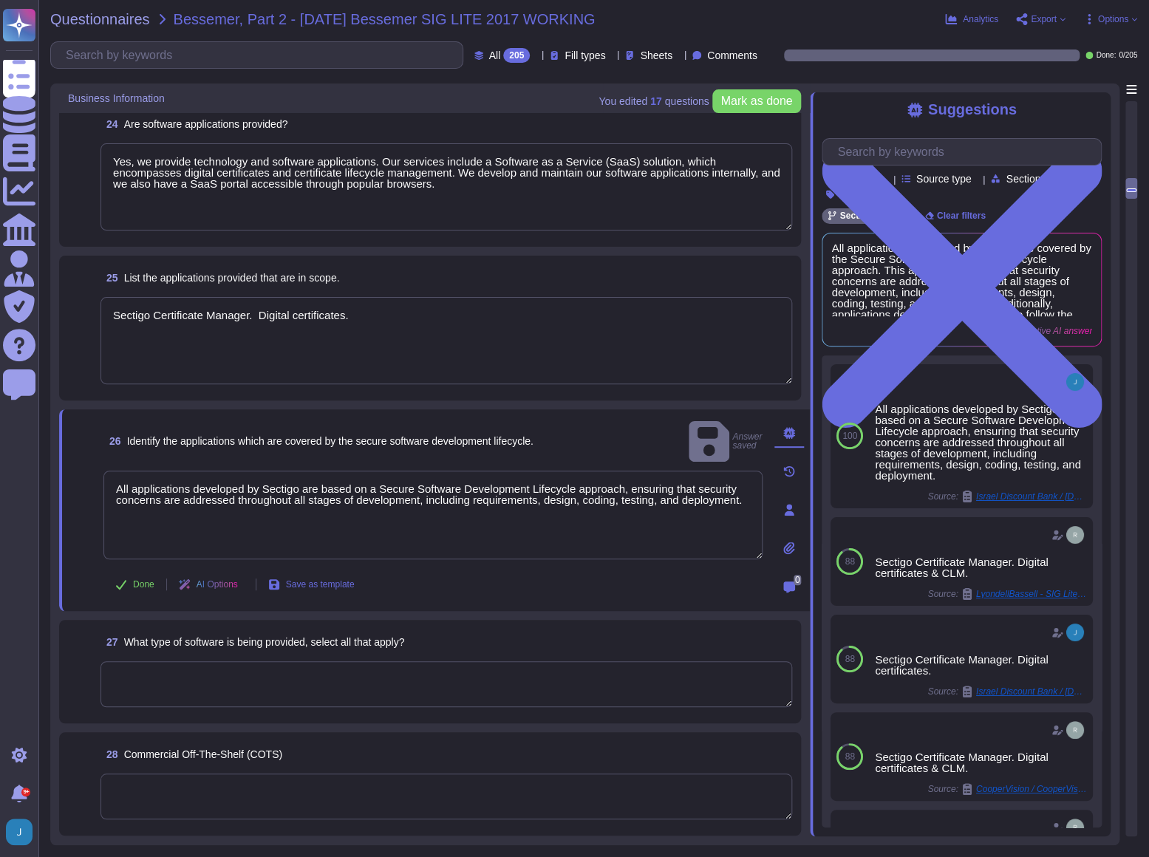
click at [134, 679] on textarea at bounding box center [447, 685] width 692 height 46
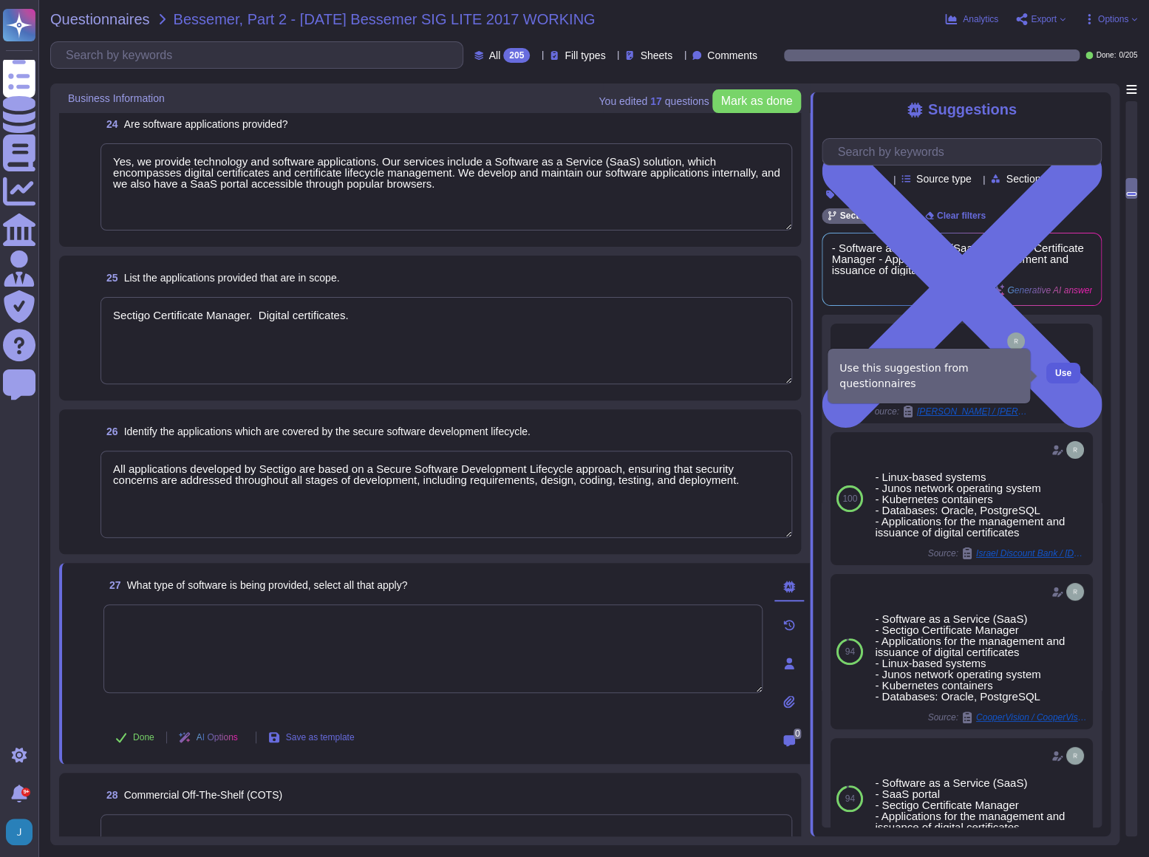
click at [1055, 378] on span "Use" at bounding box center [1063, 373] width 16 height 9
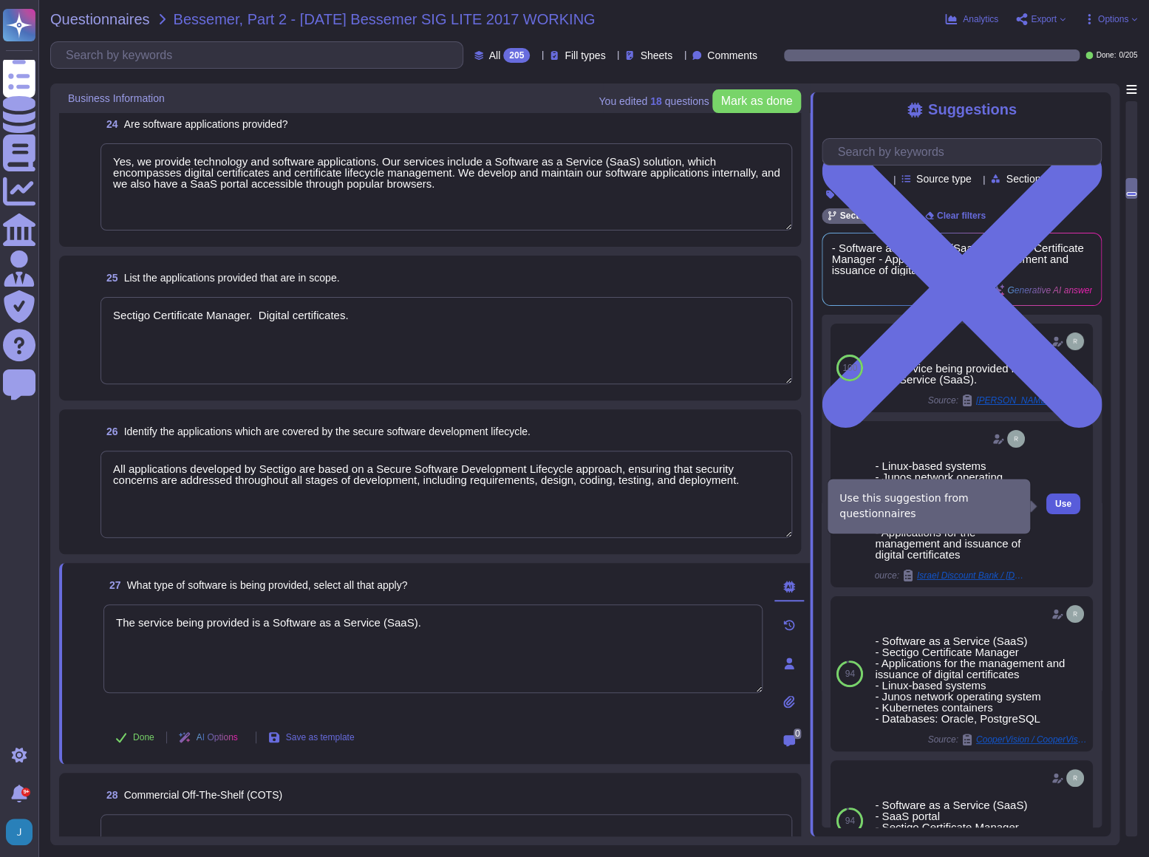
click at [1055, 499] on button "Use" at bounding box center [1064, 504] width 34 height 21
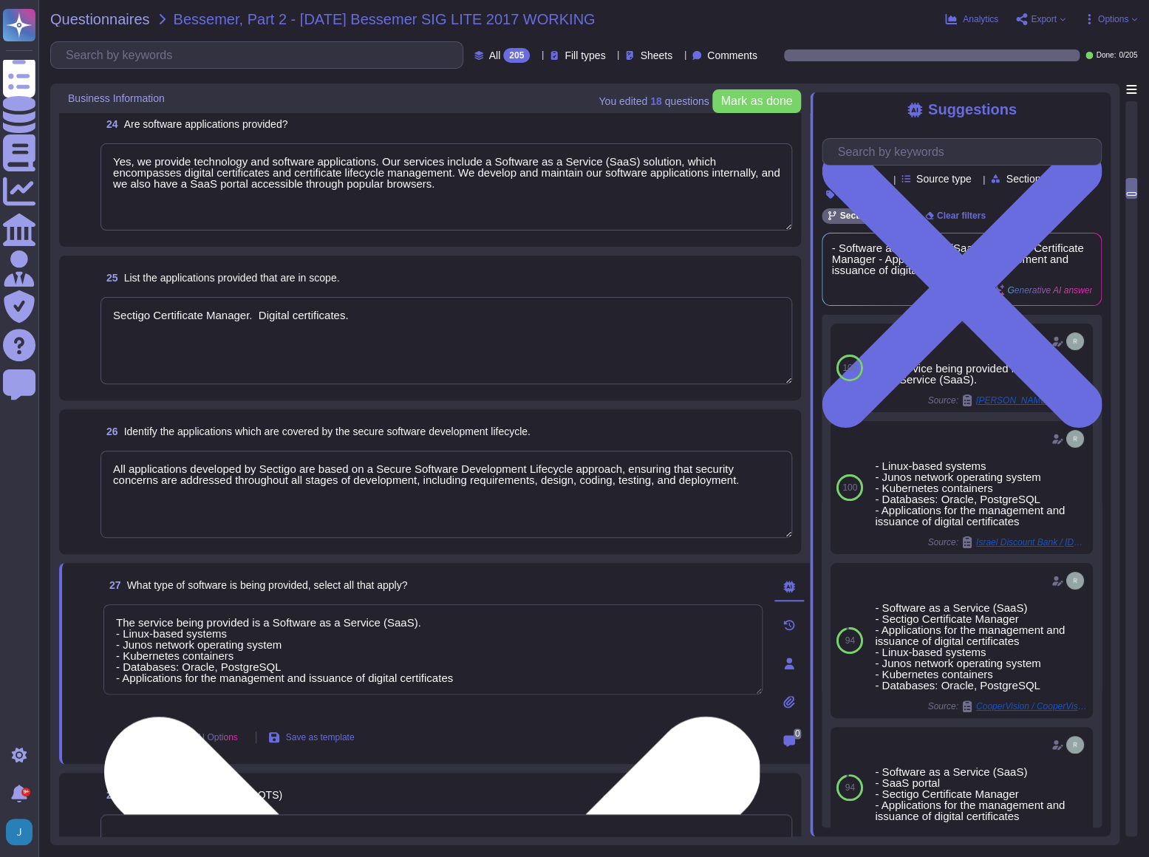
scroll to position [1, 0]
click at [494, 656] on textarea "The service being provided is a Software as a Service (SaaS). - Linux-based sys…" at bounding box center [432, 650] width 659 height 90
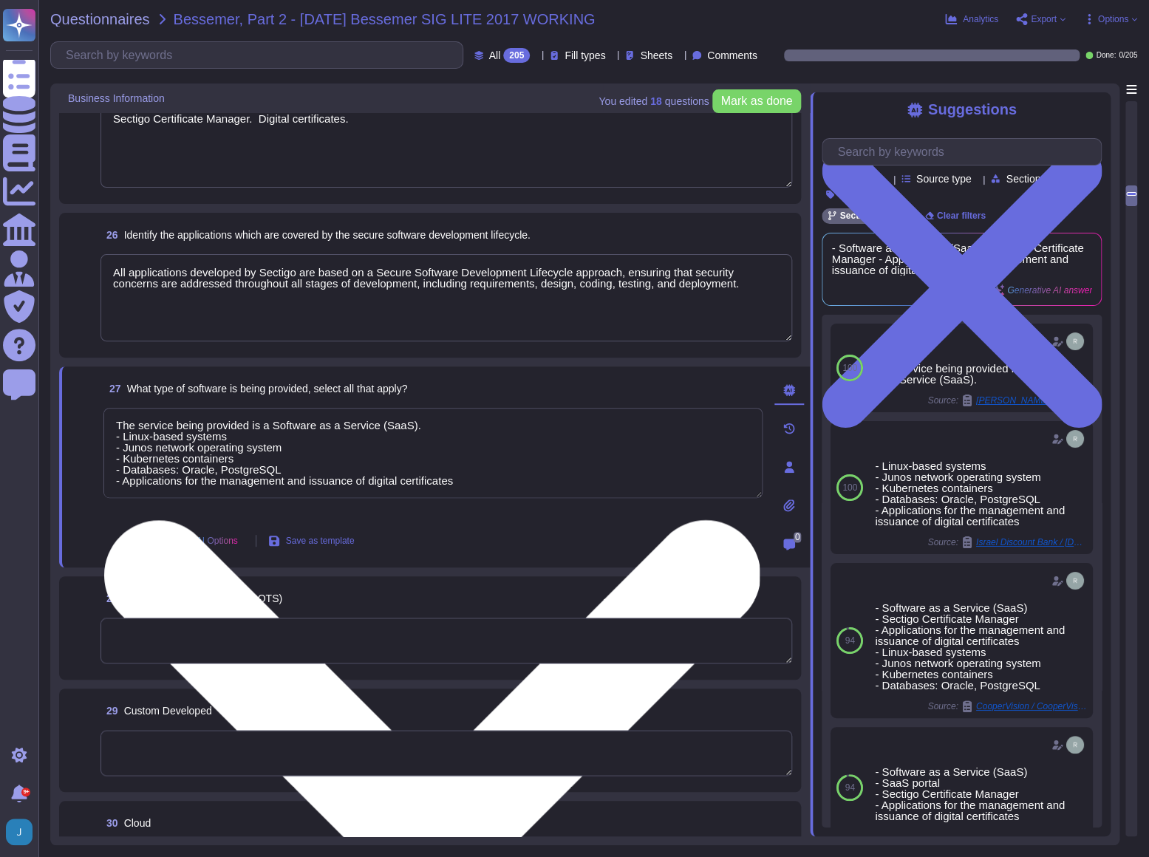
scroll to position [3225, 0]
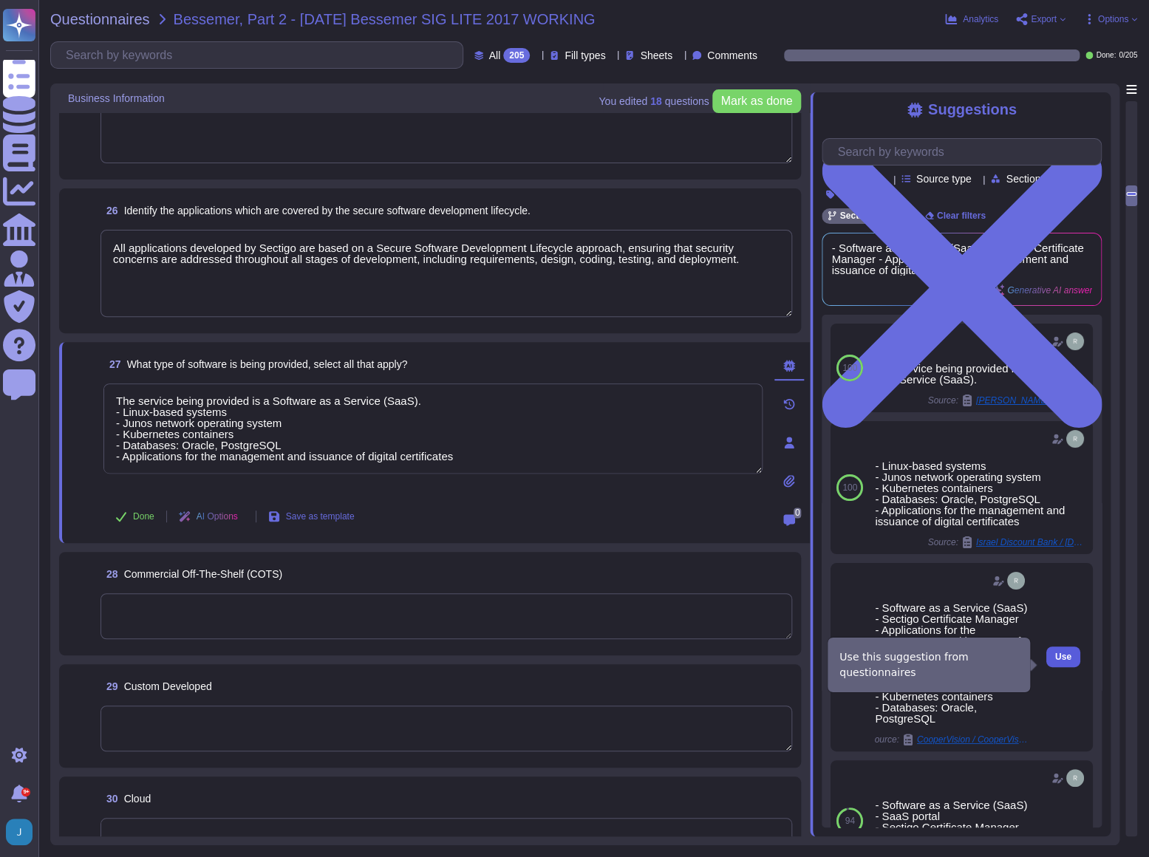
click at [1055, 662] on span "Use" at bounding box center [1063, 657] width 16 height 9
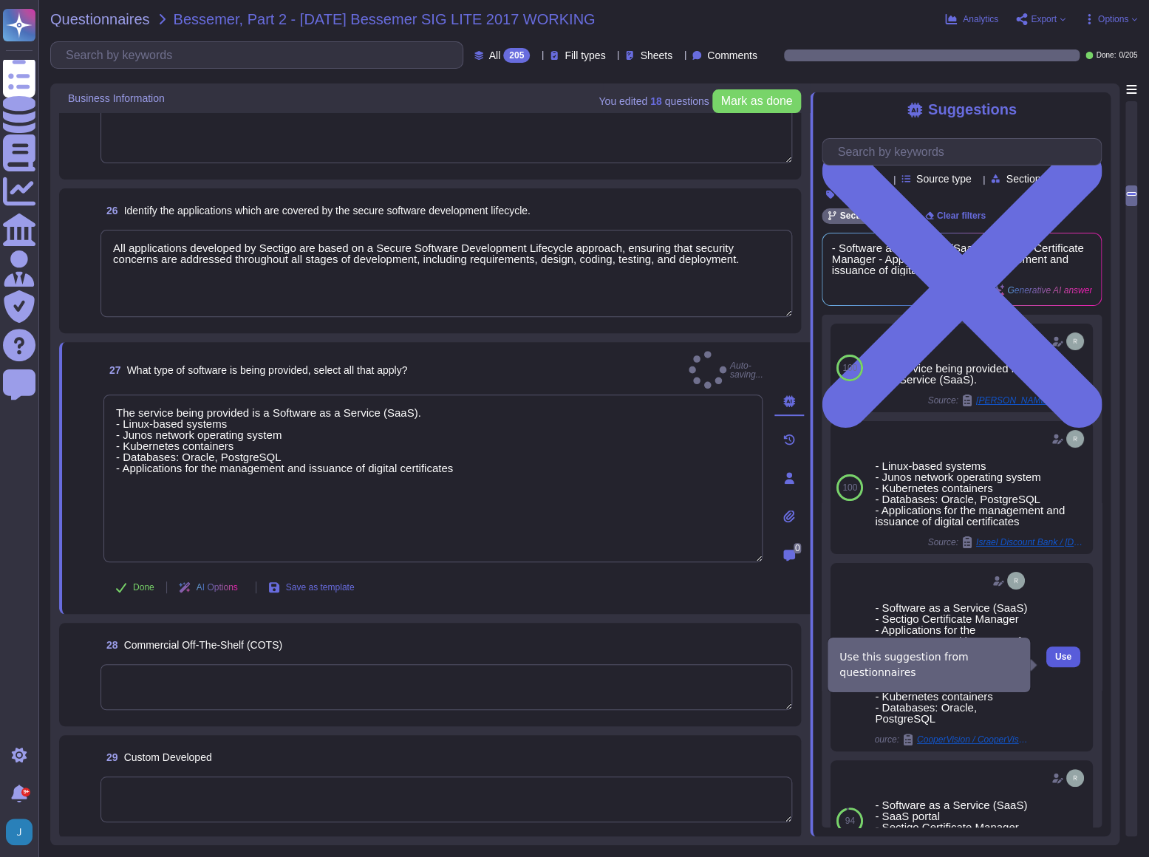
type textarea "The service being provided is a Software as a Service (SaaS). - Linux-based sys…"
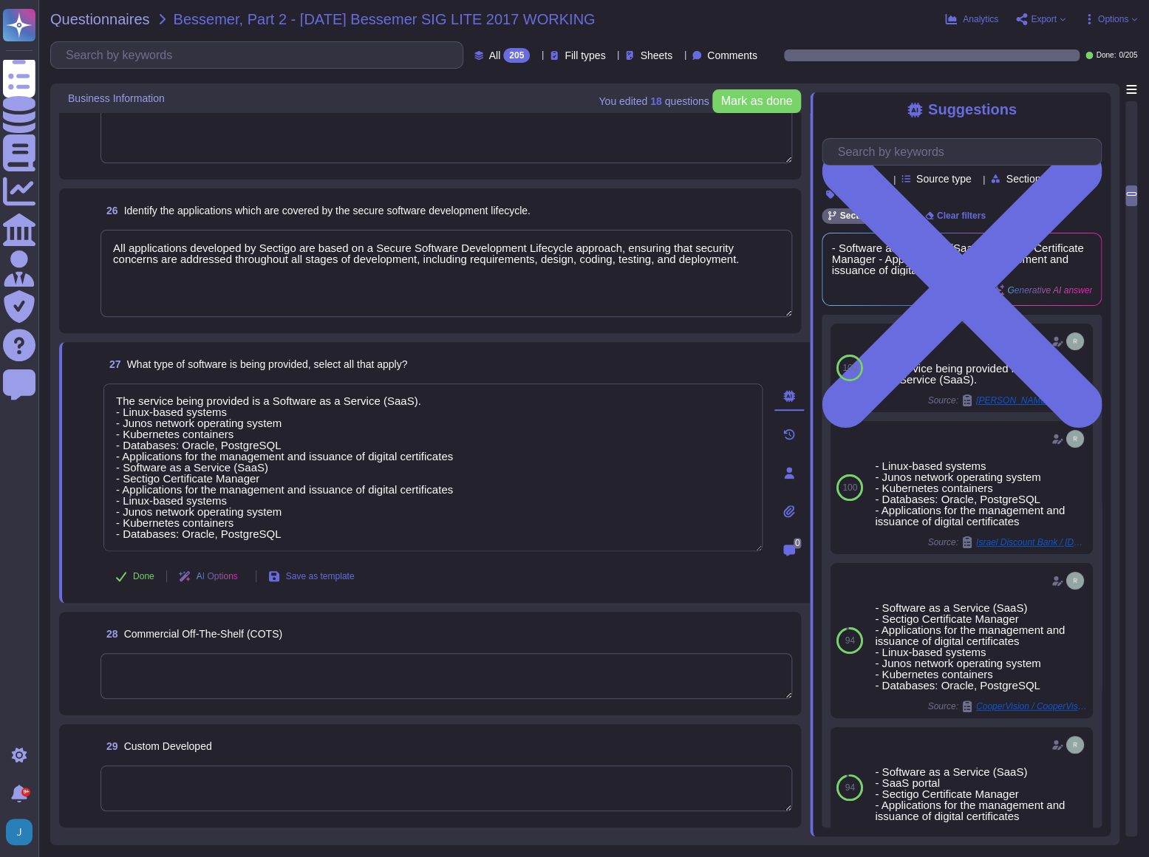
click at [458, 657] on textarea at bounding box center [447, 676] width 692 height 46
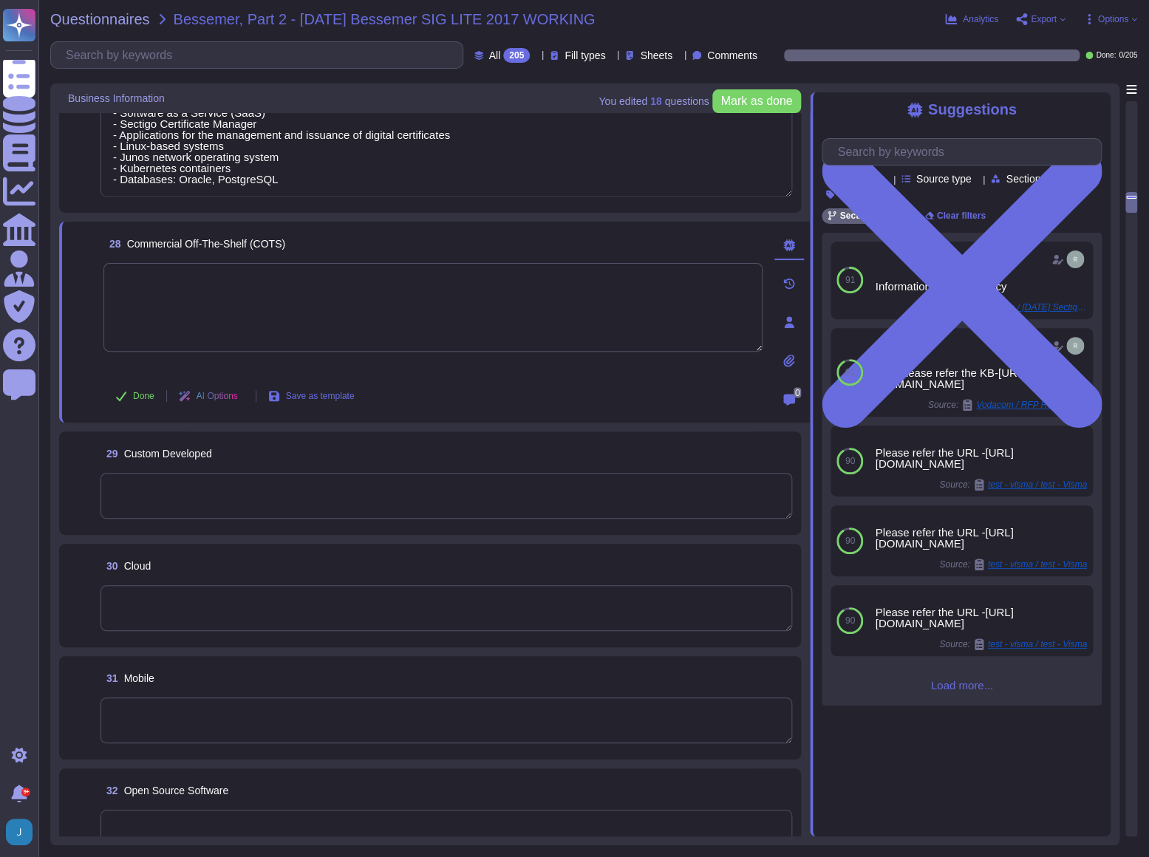
scroll to position [3561, 0]
click at [203, 489] on textarea at bounding box center [447, 495] width 692 height 46
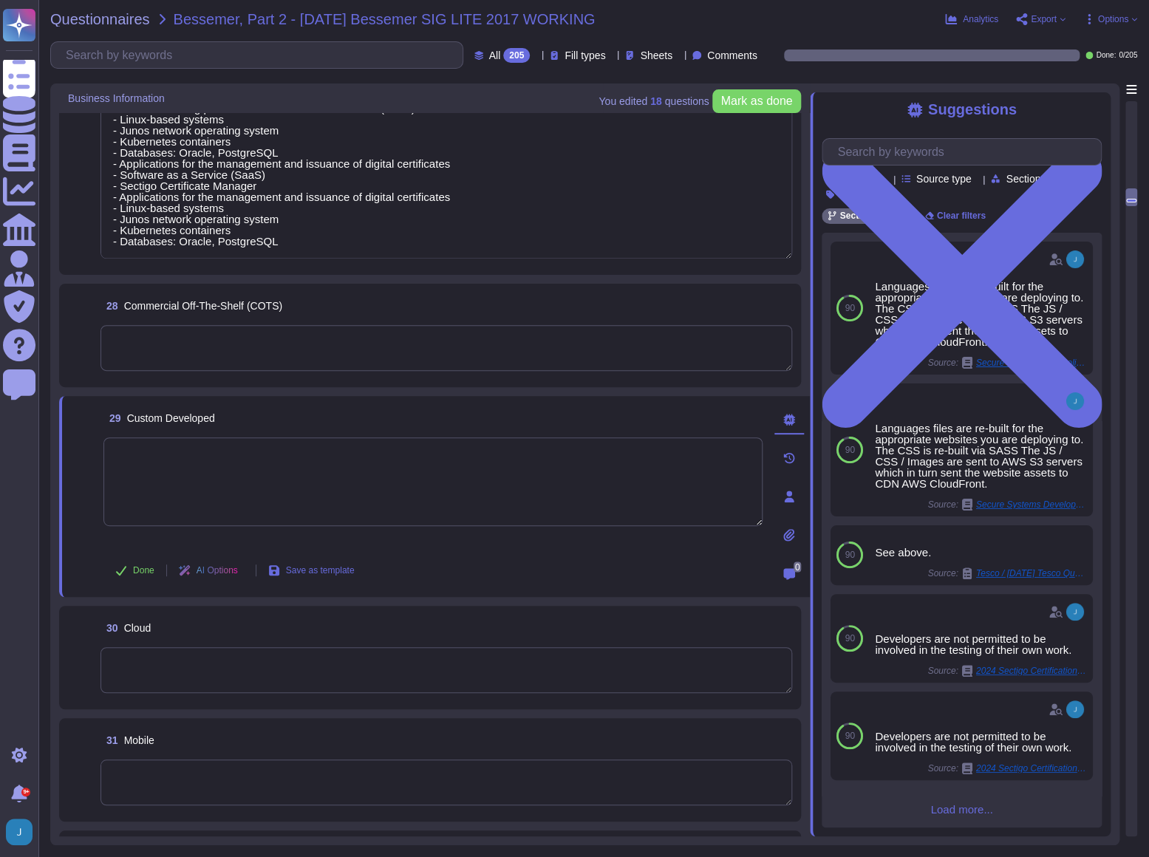
type textarea "Yes, we provide technology and software applications. Our services include a So…"
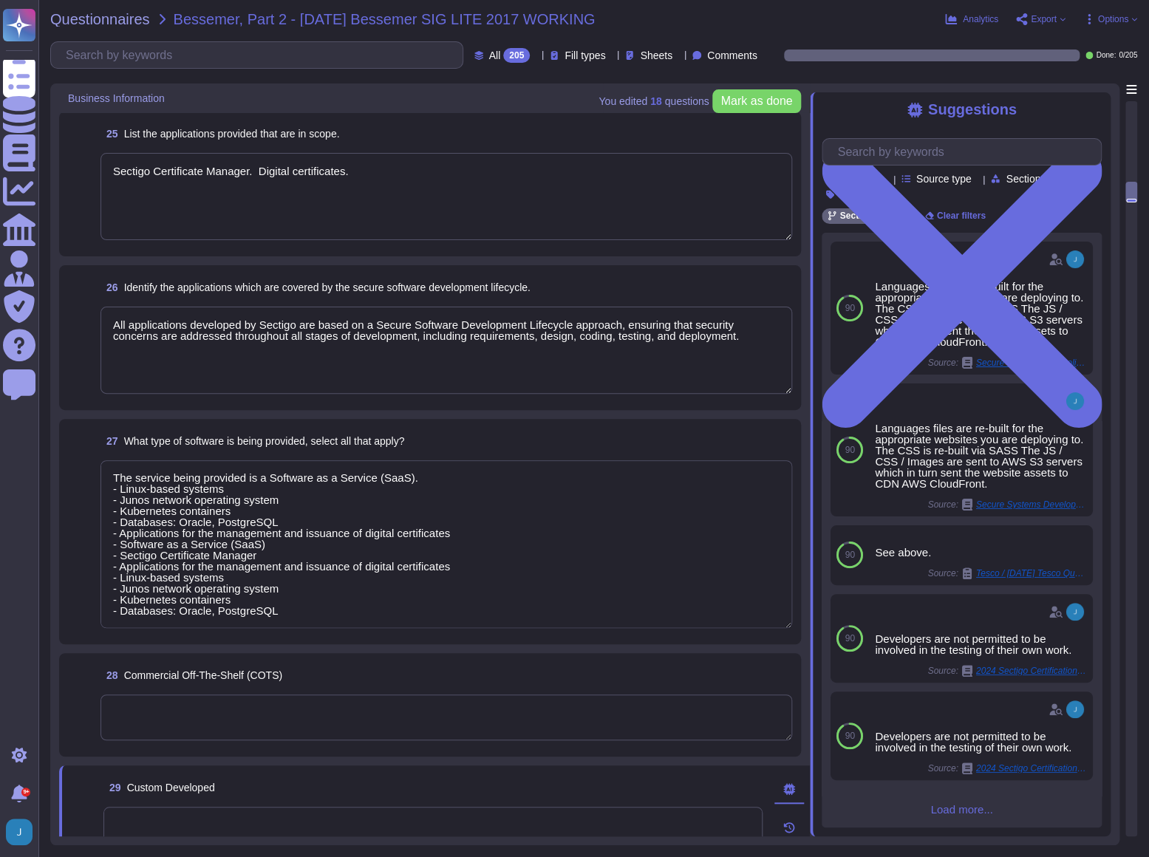
scroll to position [0, 0]
click at [112, 15] on span "Questionnaires" at bounding box center [100, 19] width 100 height 15
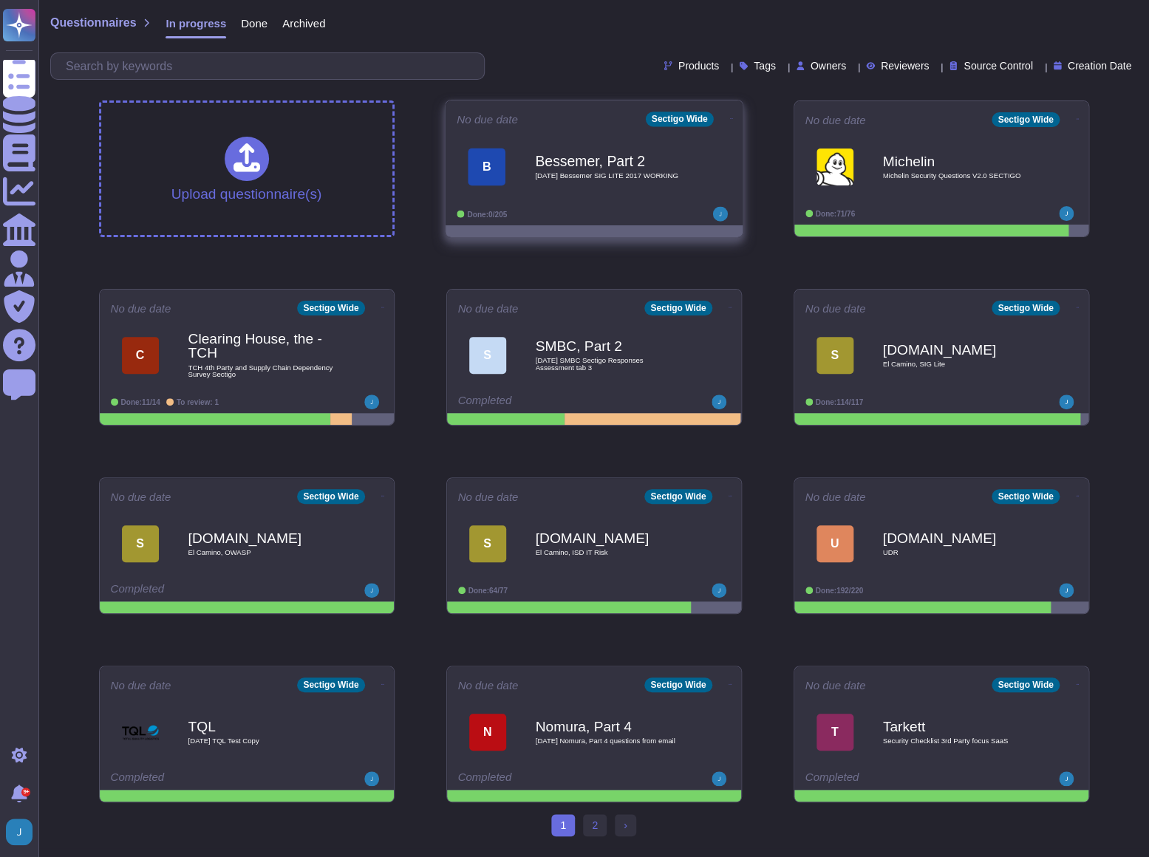
click at [597, 156] on b "Bessemer, Part 2" at bounding box center [609, 161] width 149 height 14
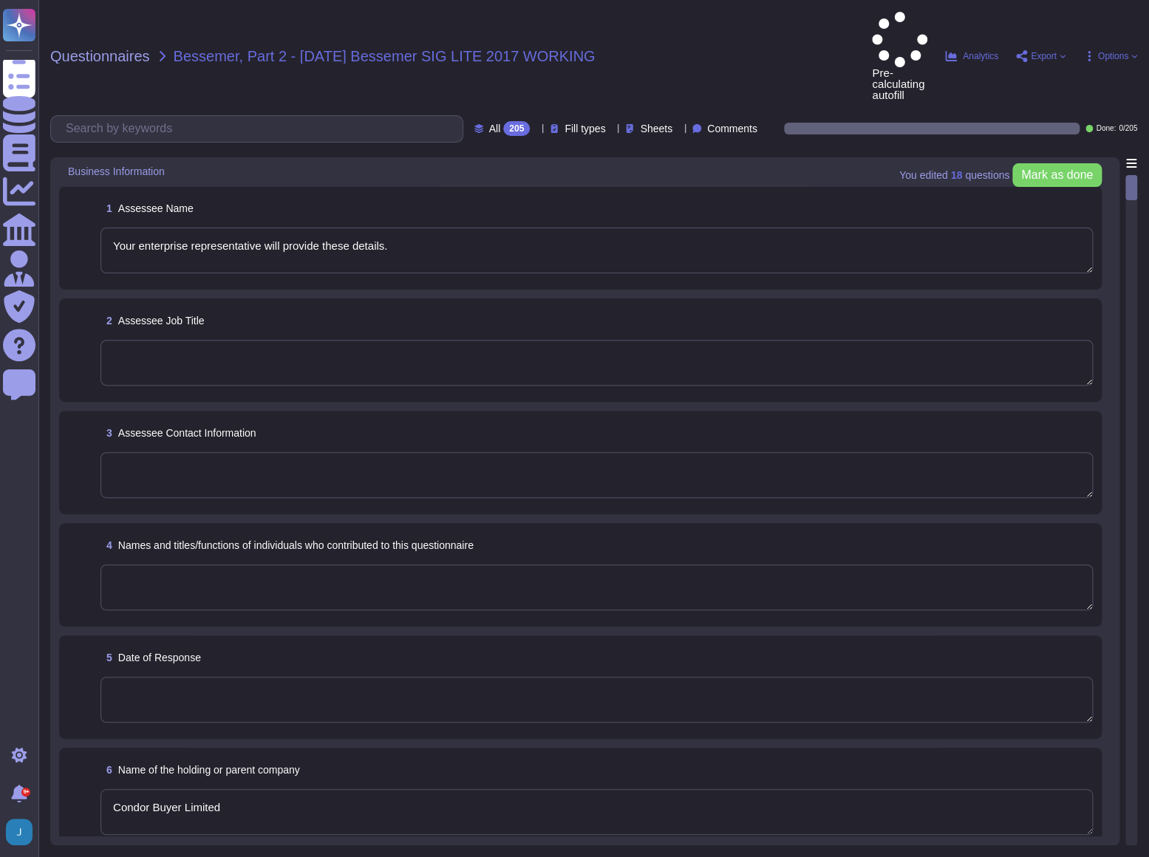
type textarea "Your enterprise representative will provide these details."
type textarea "Condor Buyer Limited"
type textarea "Sectigo Limited"
type textarea "We are a privately held company."
type textarea "N/A"
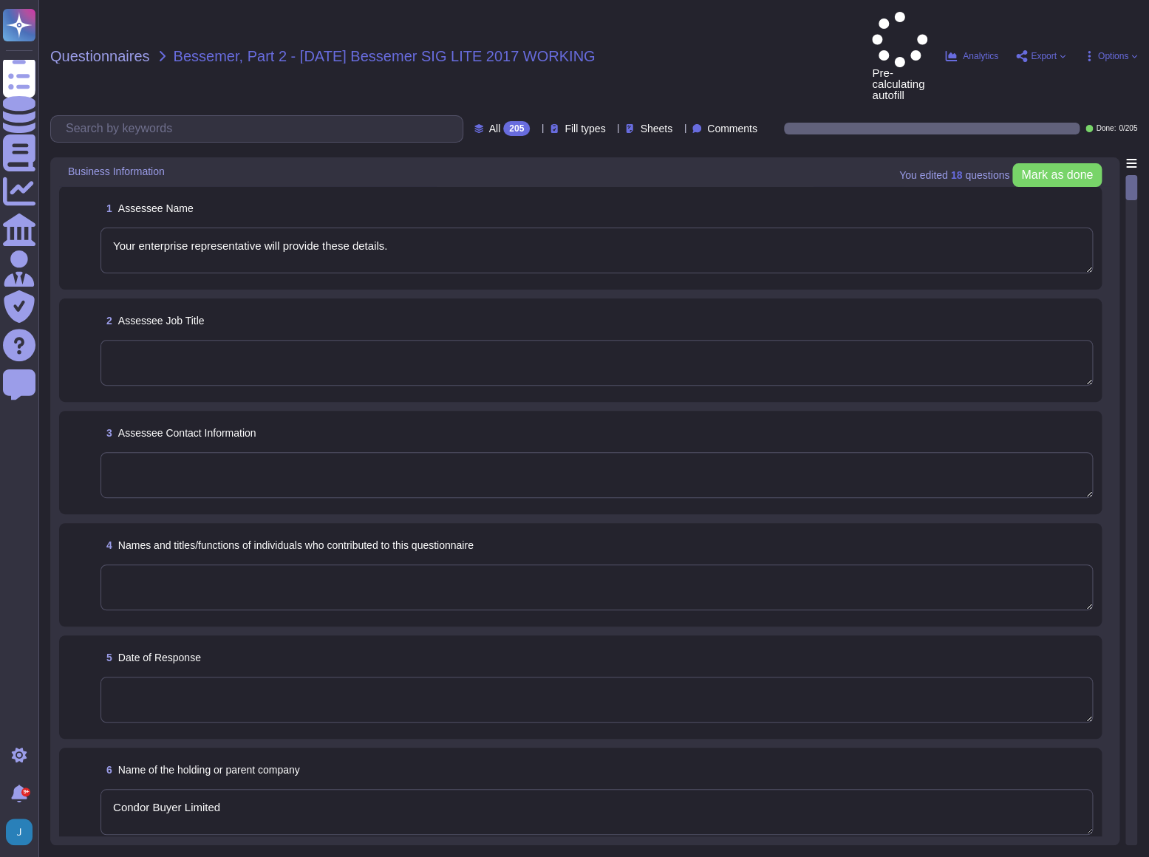
type textarea "N/A"
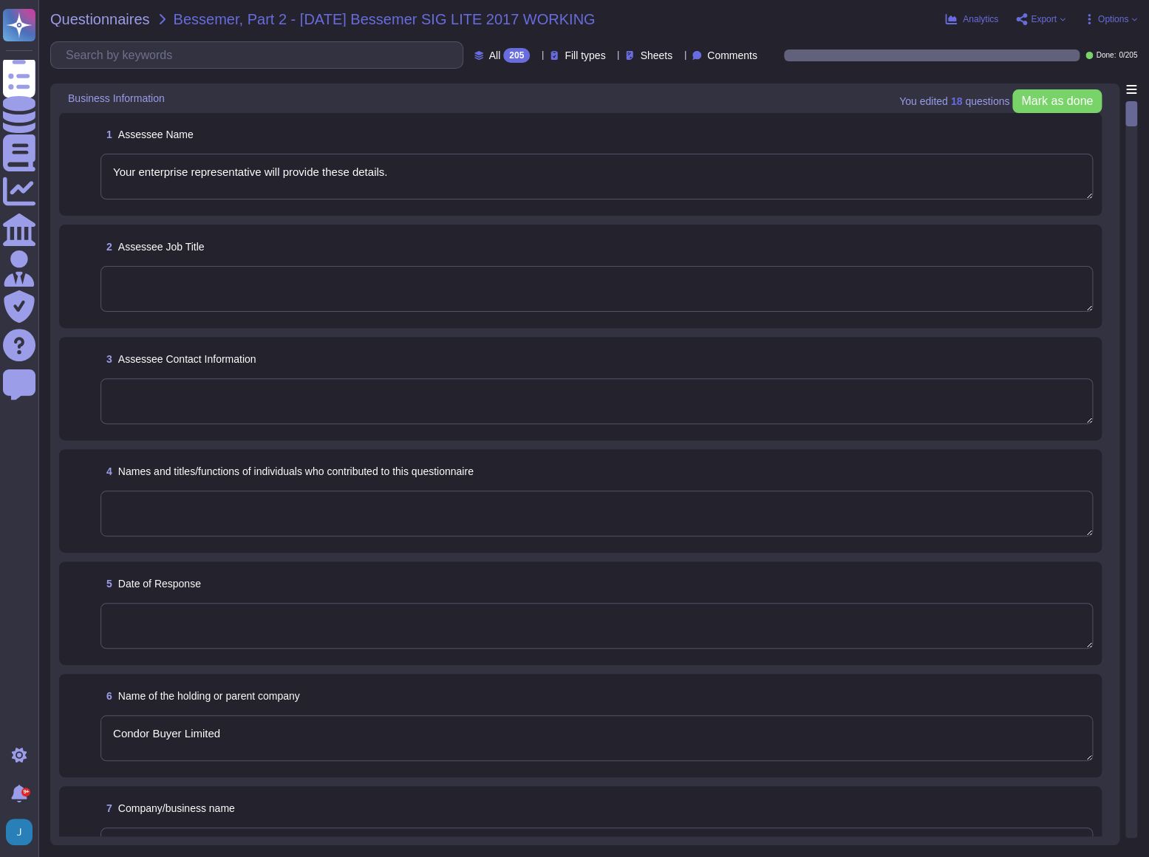
drag, startPoint x: 418, startPoint y: 176, endPoint x: 111, endPoint y: 169, distance: 307.6
click at [107, 169] on textarea "Your enterprise representative will provide these details." at bounding box center [597, 177] width 993 height 46
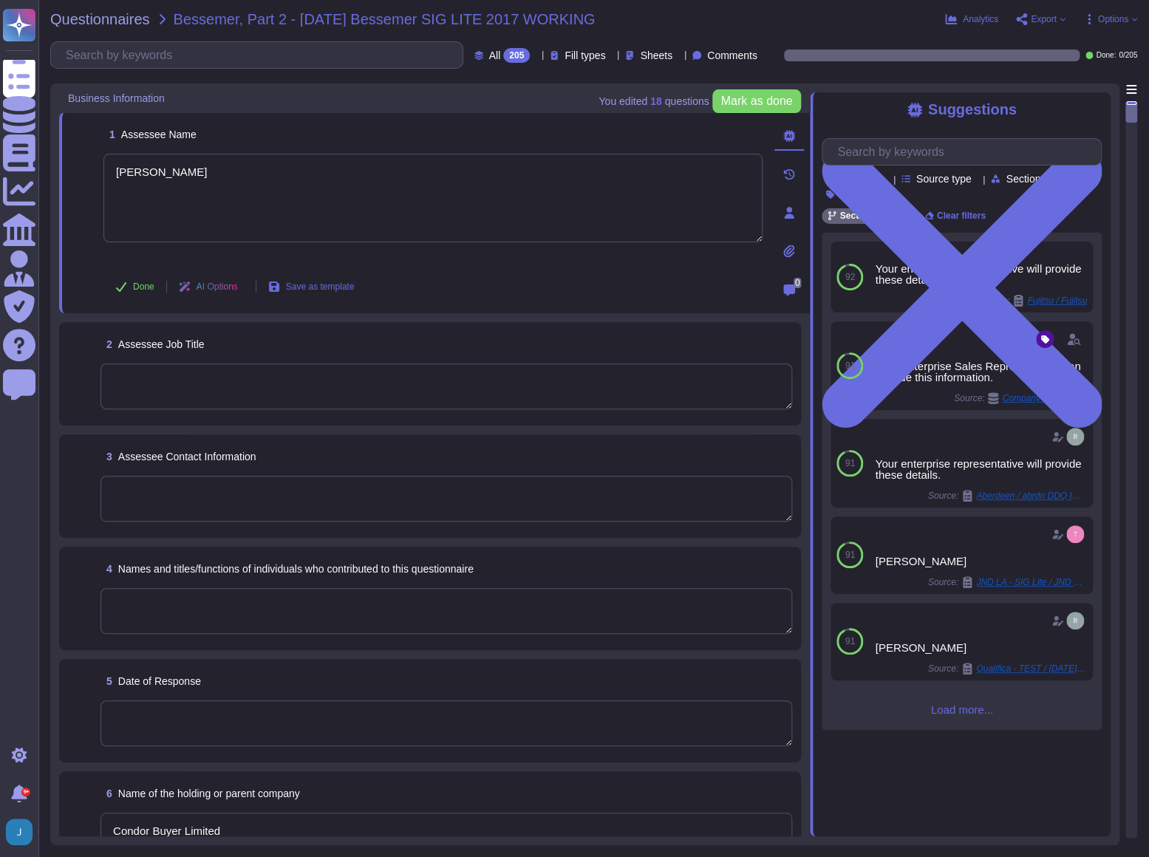
type textarea "Kevin Deickmann"
click at [376, 385] on textarea at bounding box center [447, 387] width 692 height 46
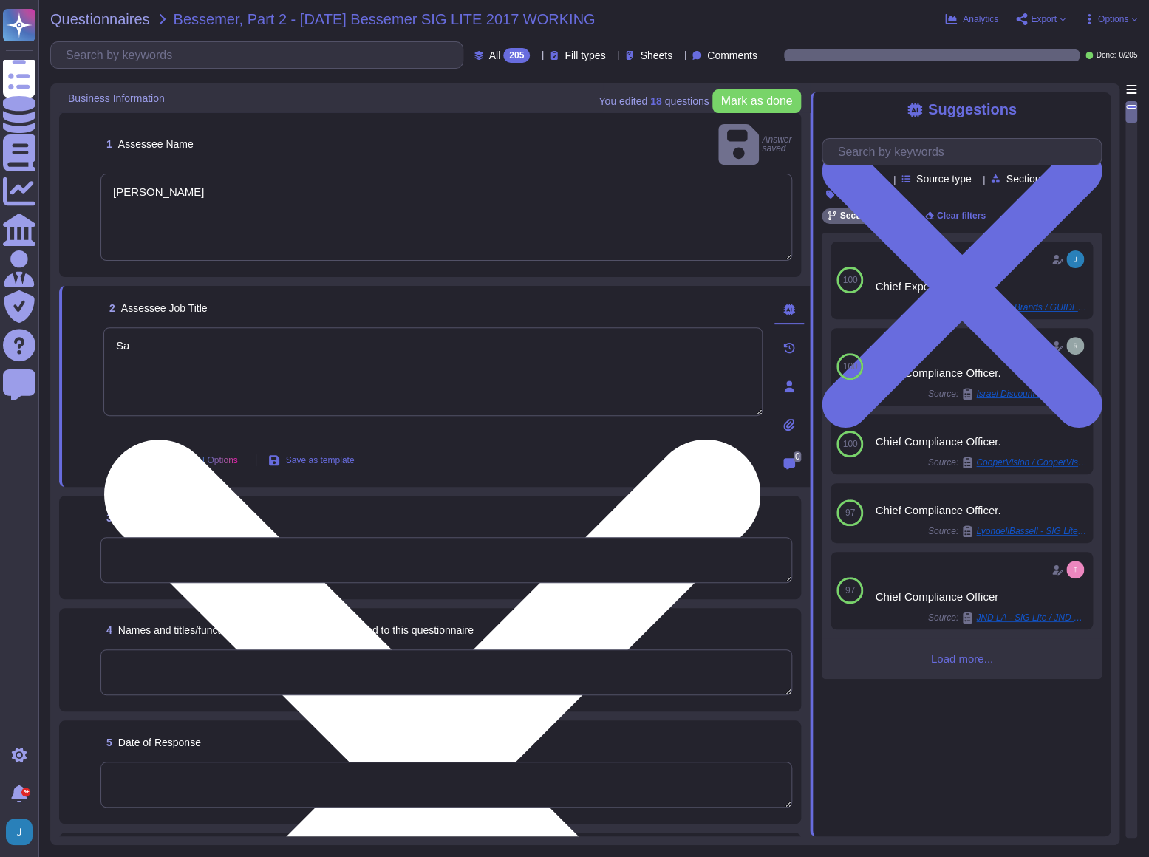
type textarea "S"
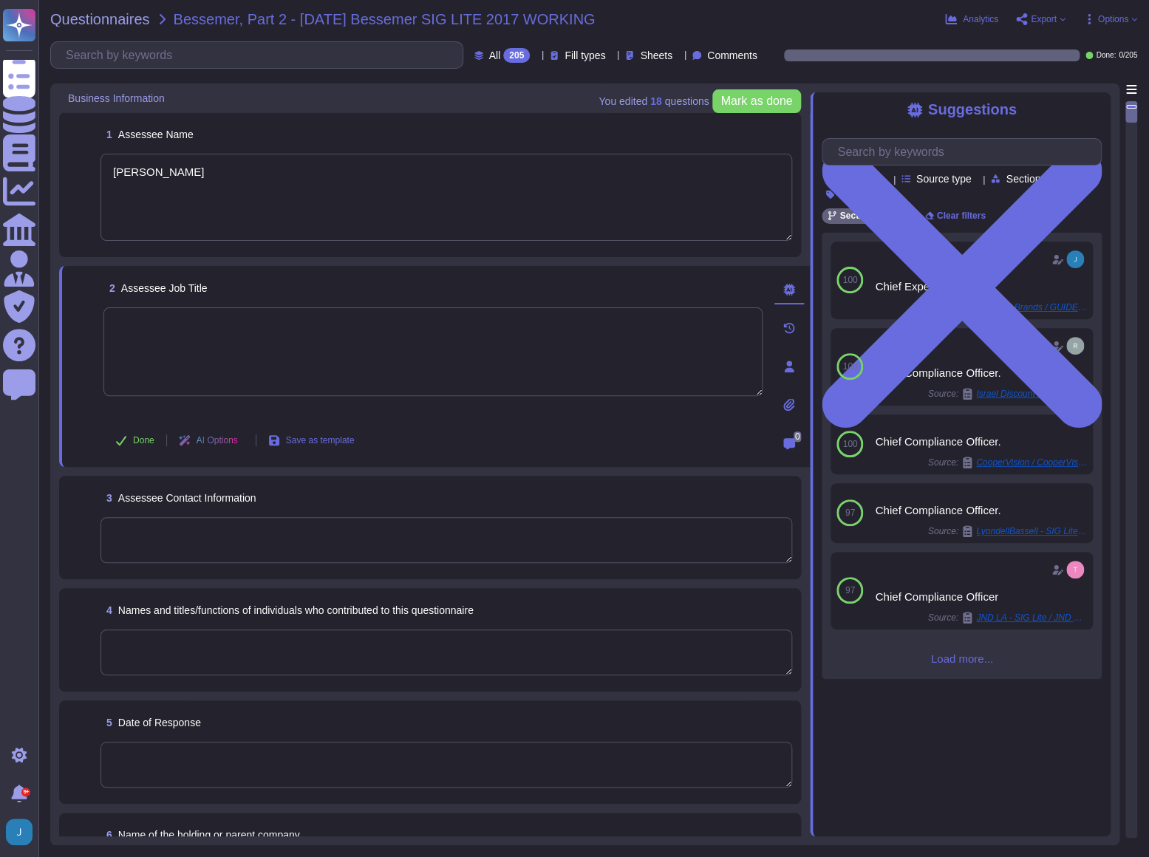
click at [229, 351] on textarea at bounding box center [432, 351] width 659 height 89
click at [211, 323] on textarea at bounding box center [432, 351] width 659 height 89
type textarea "Regional Sales Director"
click at [273, 742] on textarea at bounding box center [447, 765] width 692 height 46
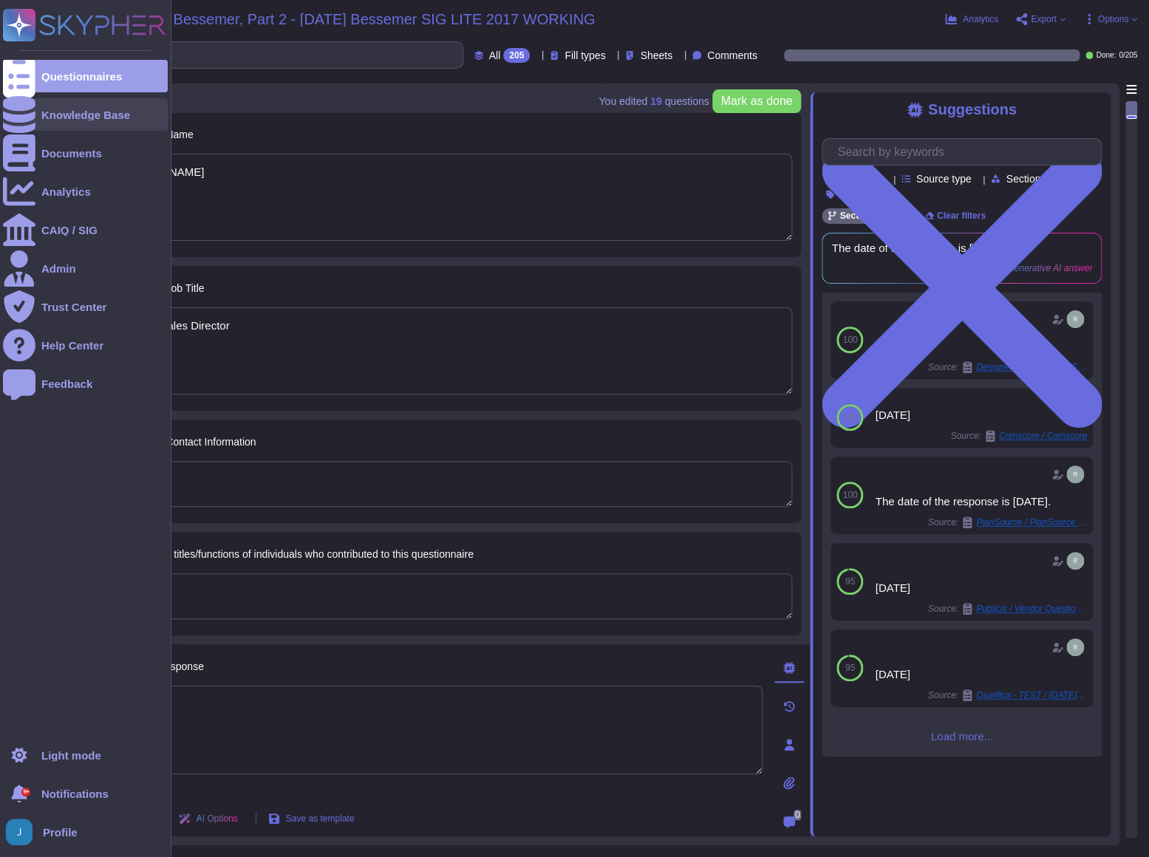
click at [69, 103] on div "Knowledge Base" at bounding box center [85, 114] width 165 height 33
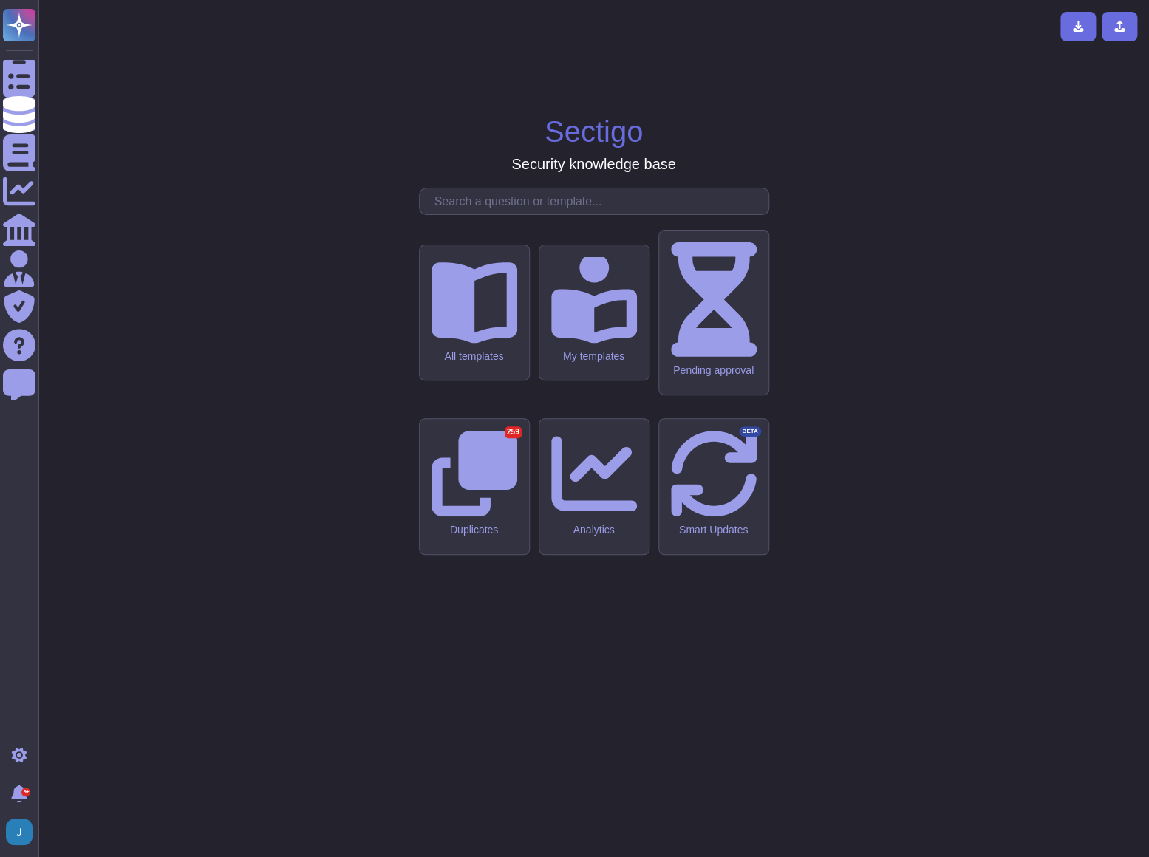
click at [503, 214] on input "text" at bounding box center [597, 201] width 341 height 26
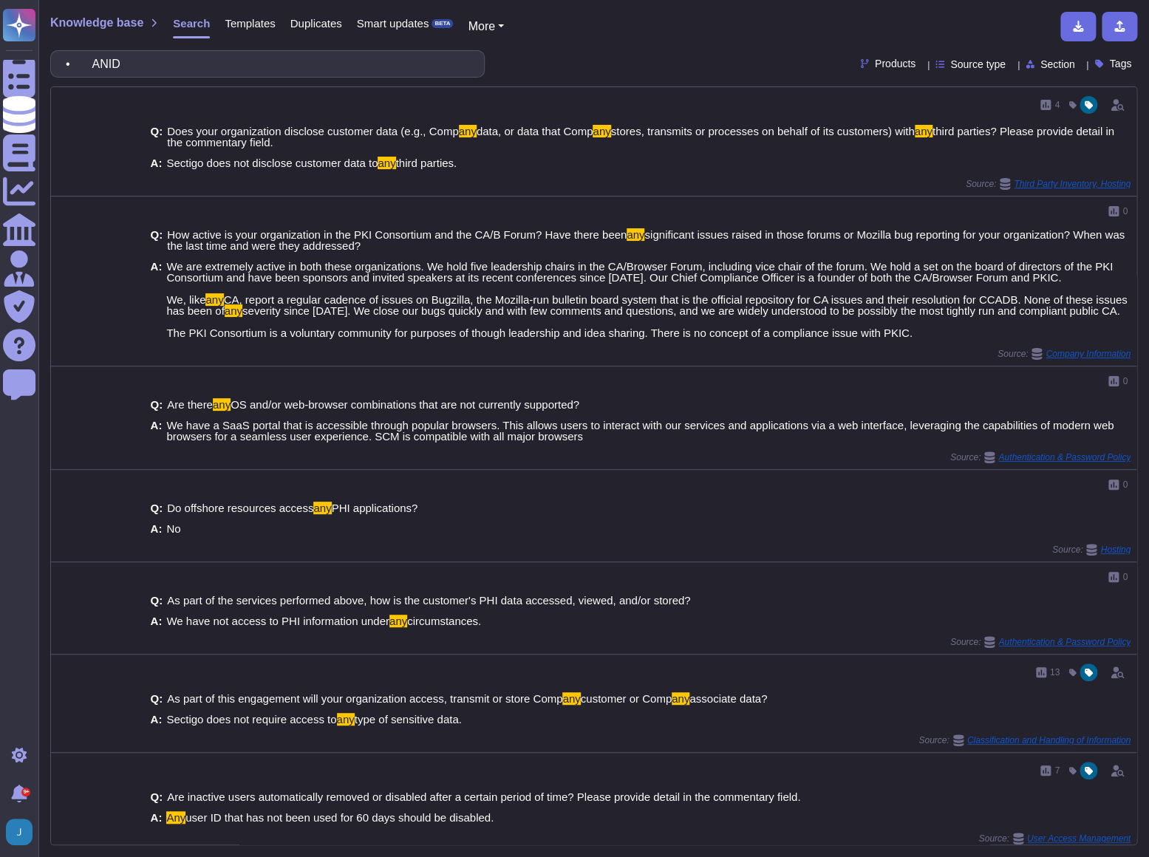
click at [110, 65] on input "• ANID" at bounding box center [263, 64] width 411 height 26
click at [103, 64] on input "• ANID" at bounding box center [263, 64] width 411 height 26
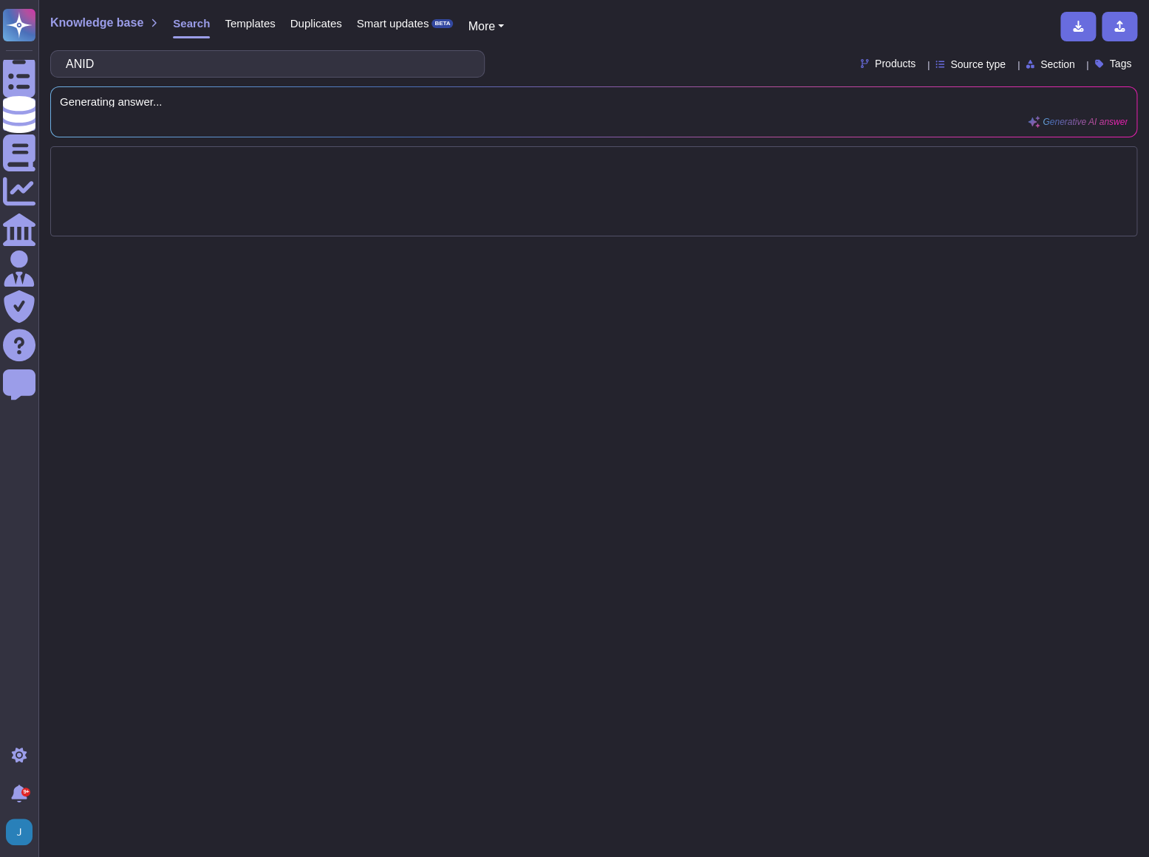
type input "ANID"
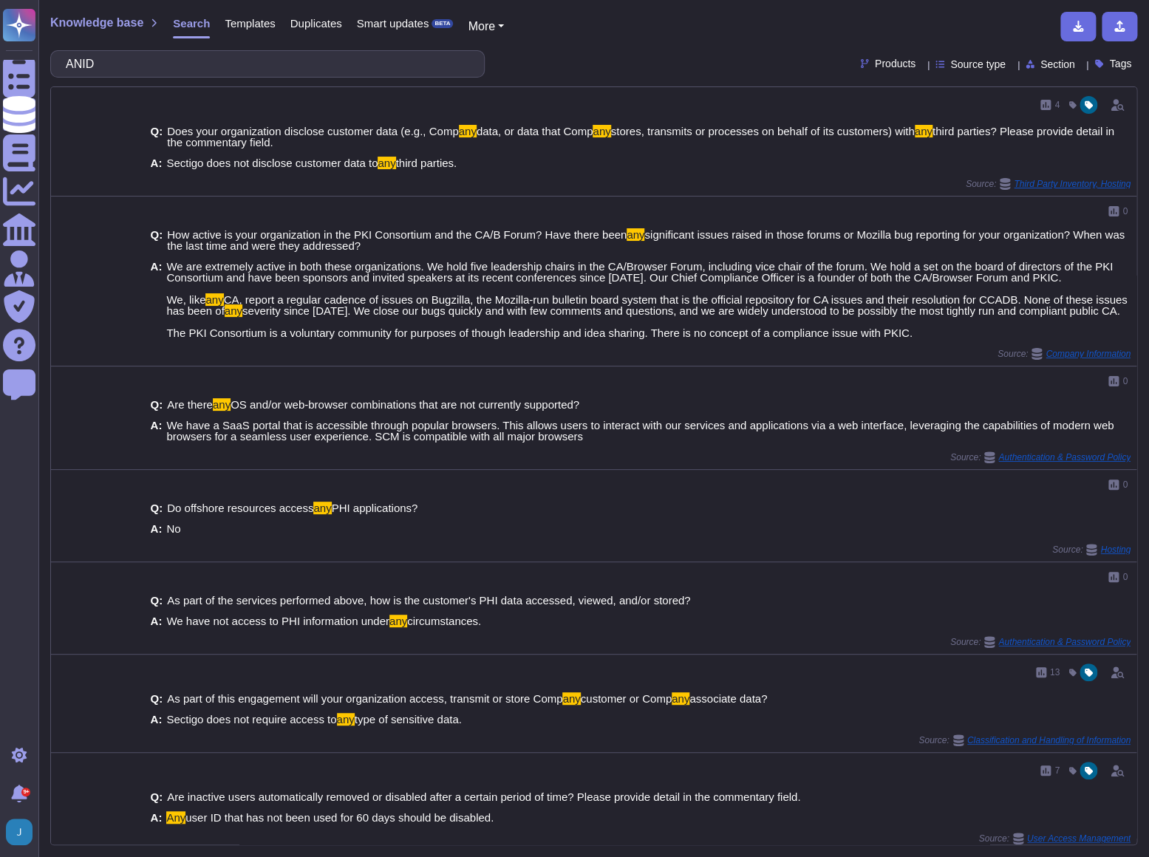
click at [254, 23] on span "Templates" at bounding box center [250, 23] width 50 height 11
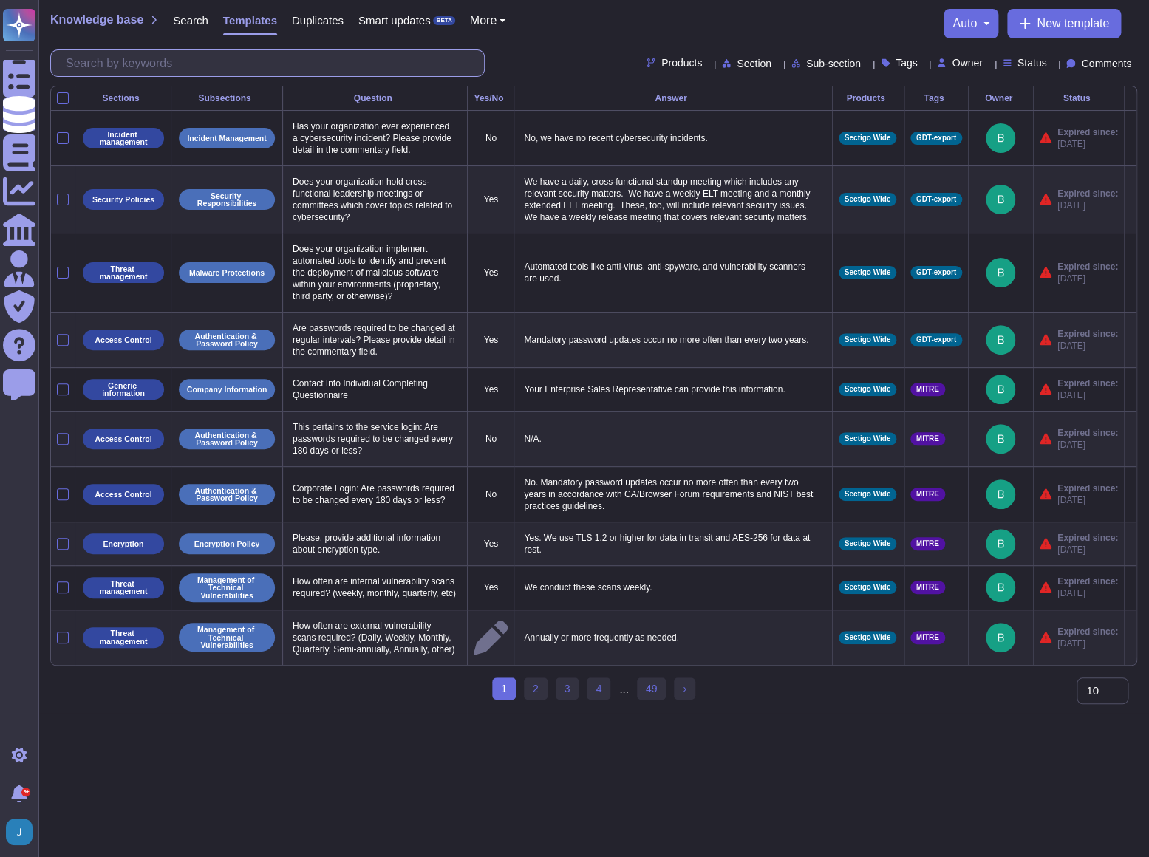
click at [254, 61] on input "text" at bounding box center [271, 63] width 426 height 26
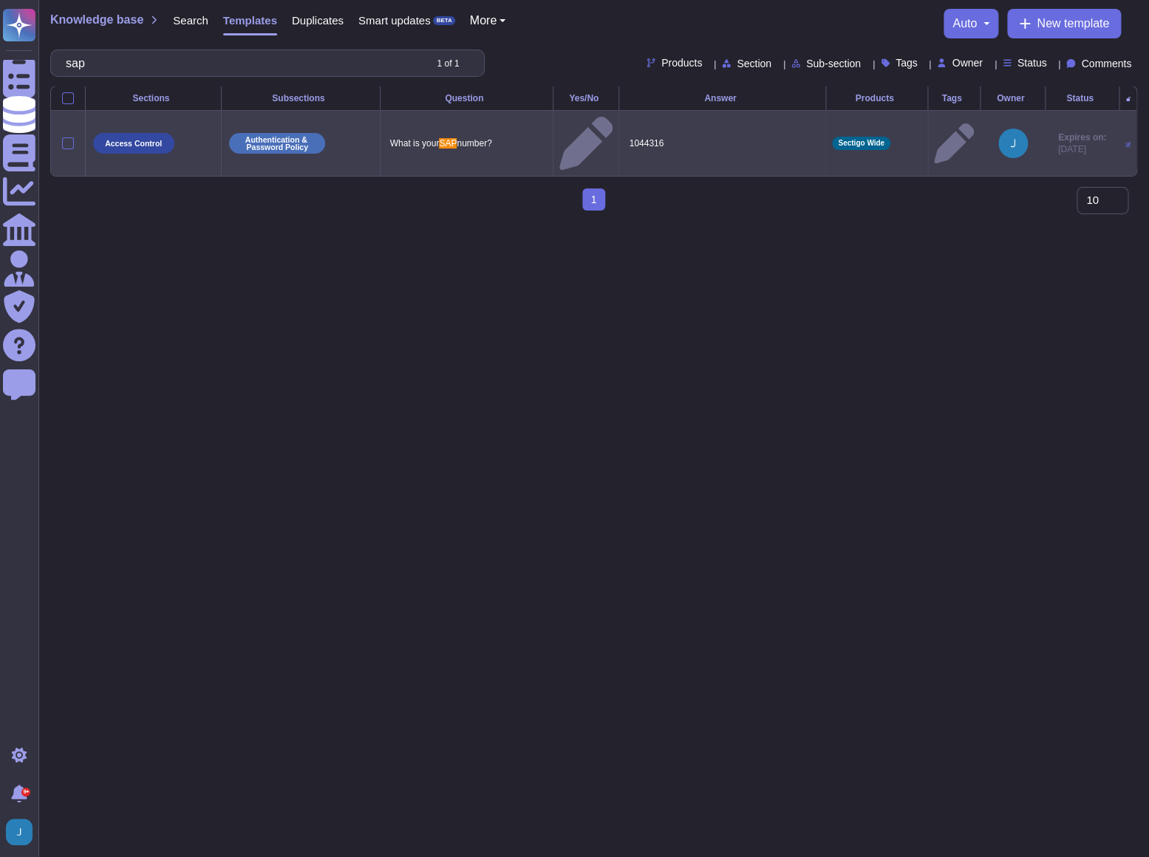
type input "sap"
click at [638, 134] on p "1044316" at bounding box center [722, 143] width 194 height 19
type textarea "1044316"
click at [638, 134] on textarea "1044316" at bounding box center [720, 147] width 191 height 27
click at [93, 25] on span "Knowledge base" at bounding box center [96, 20] width 93 height 12
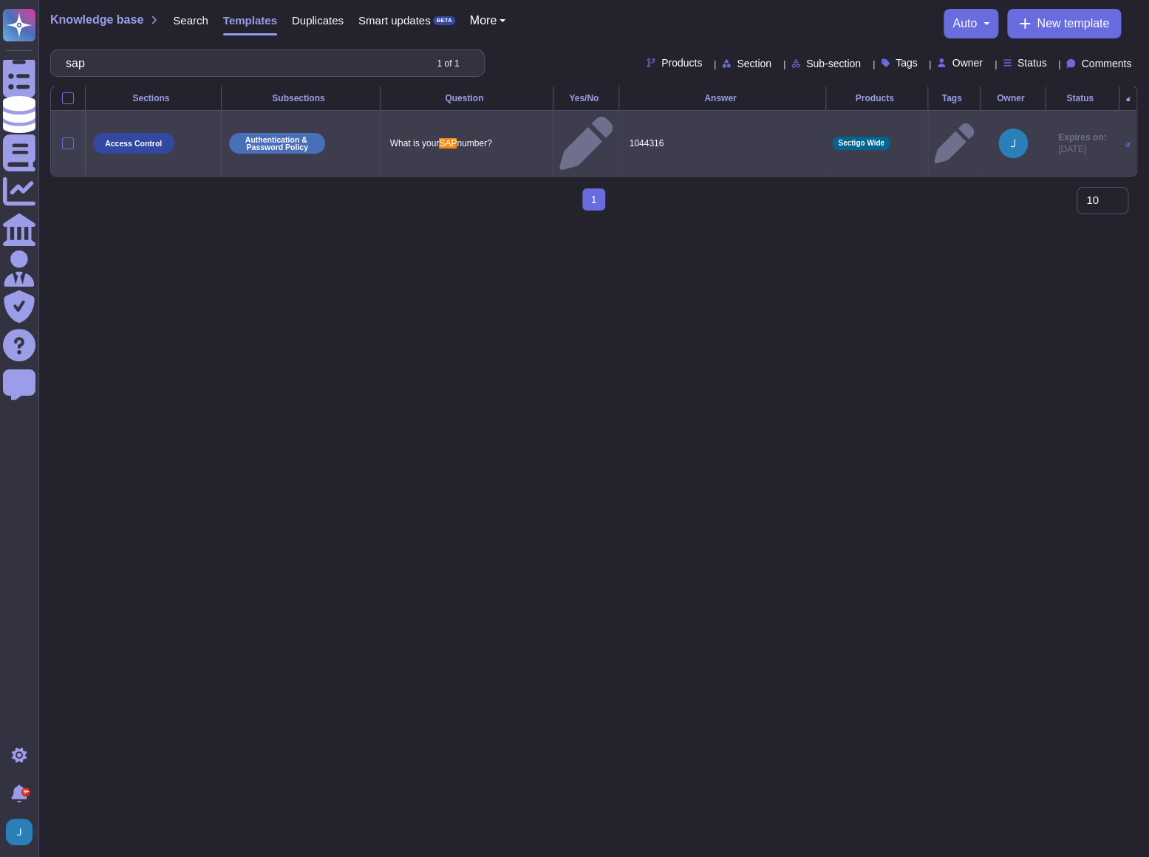
click at [228, 18] on span "Templates" at bounding box center [250, 20] width 54 height 11
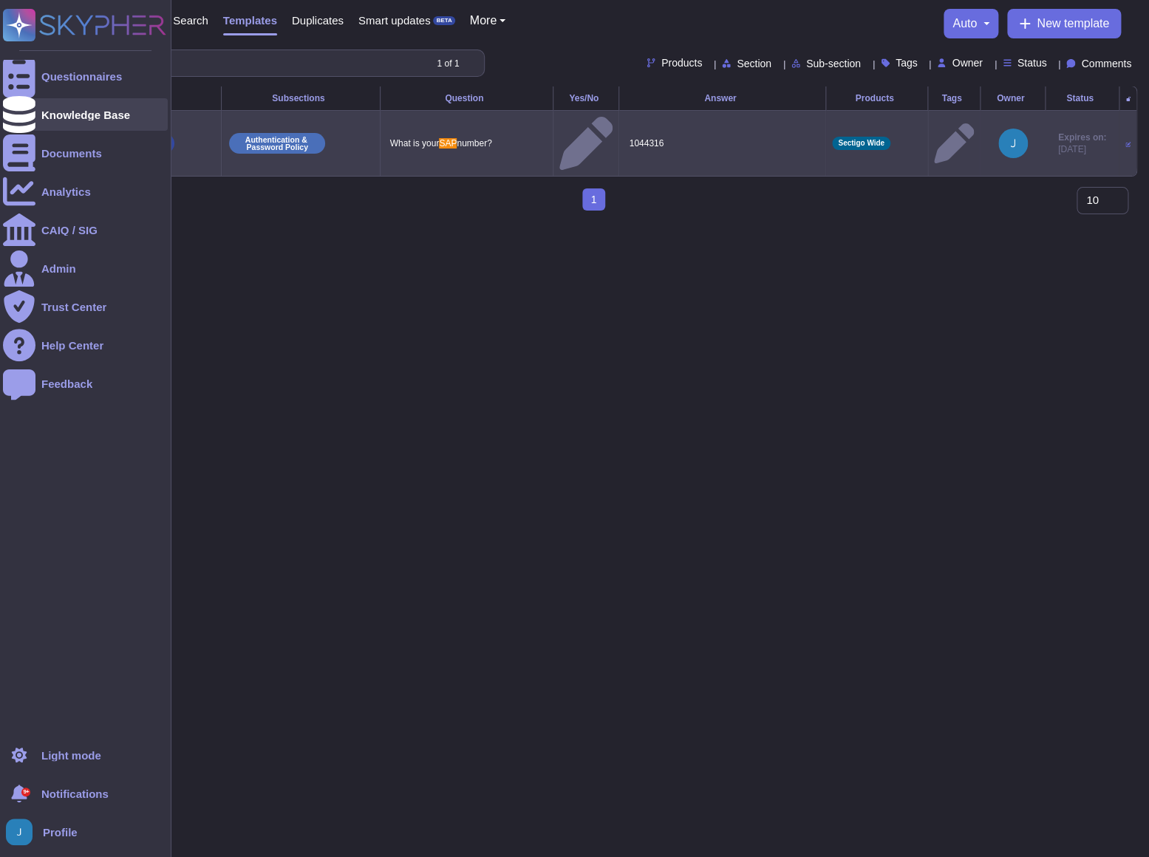
click at [58, 112] on div "Knowledge Base" at bounding box center [85, 114] width 89 height 11
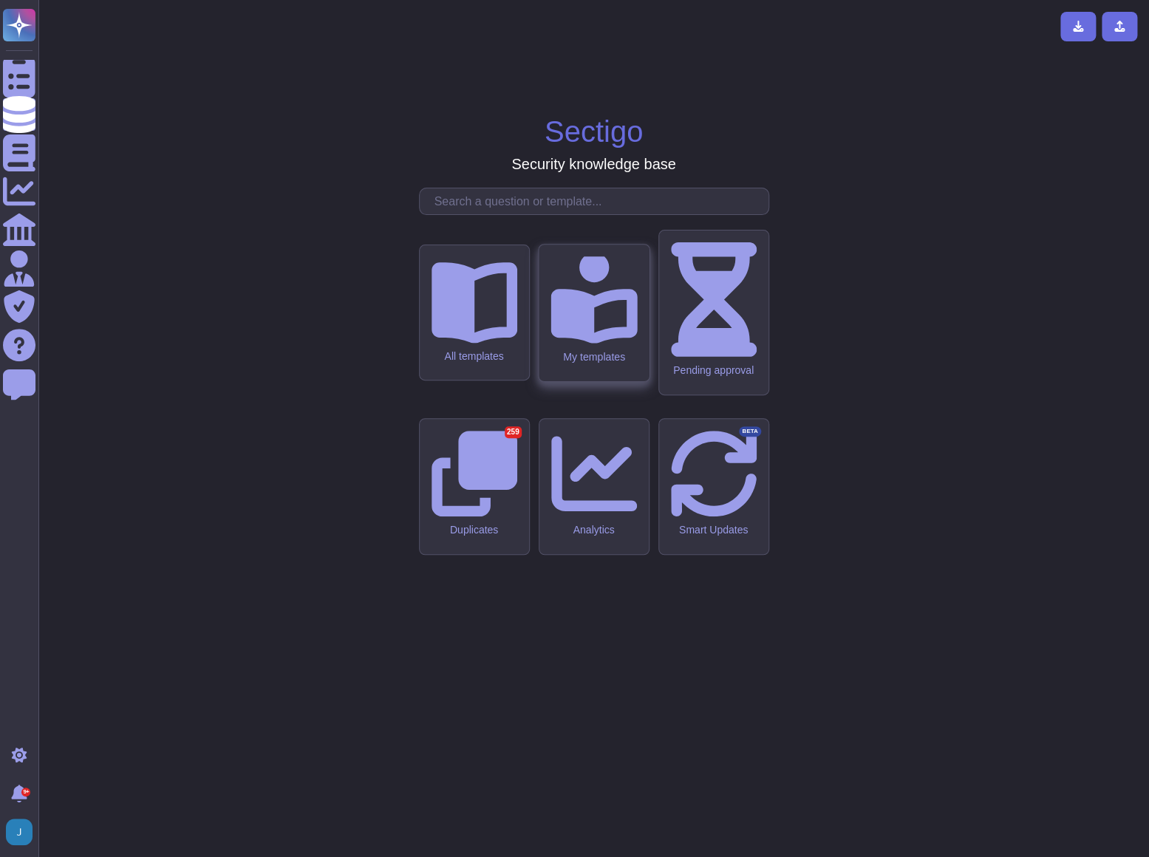
click at [609, 343] on icon at bounding box center [594, 299] width 86 height 86
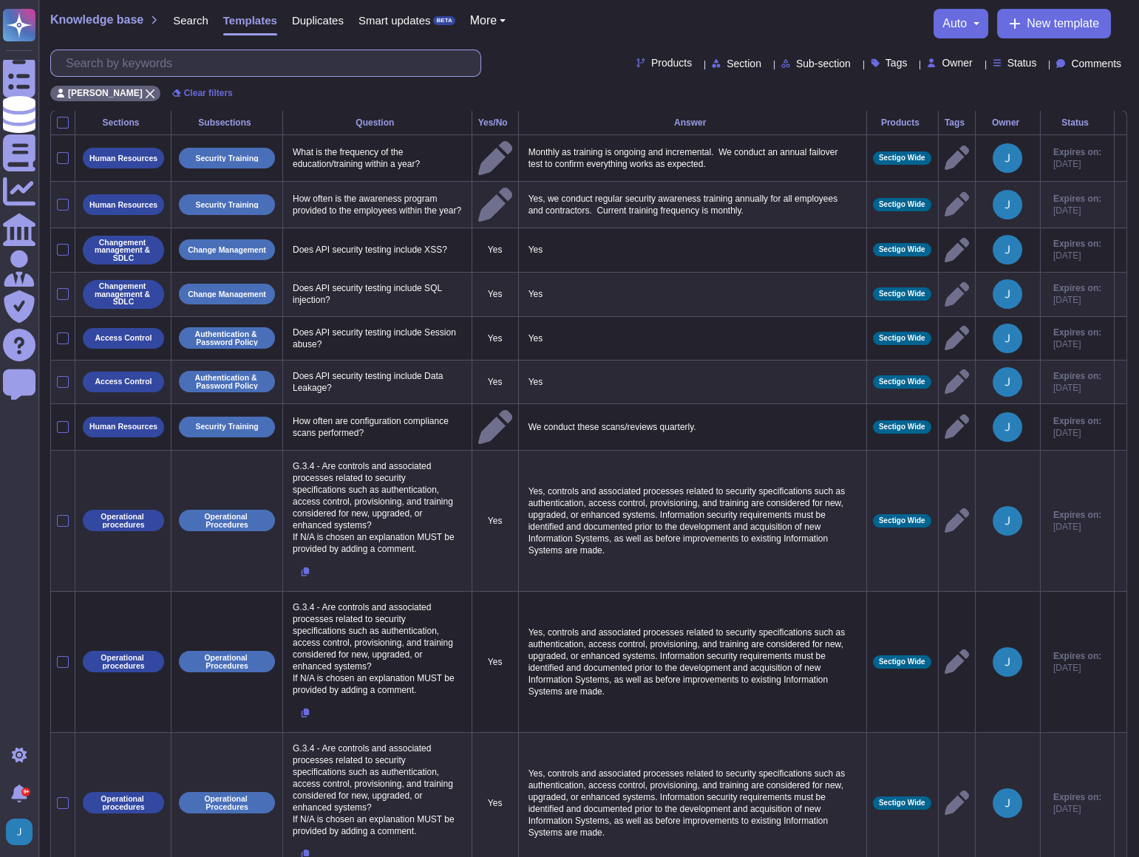
click at [271, 50] on input "text" at bounding box center [269, 63] width 422 height 26
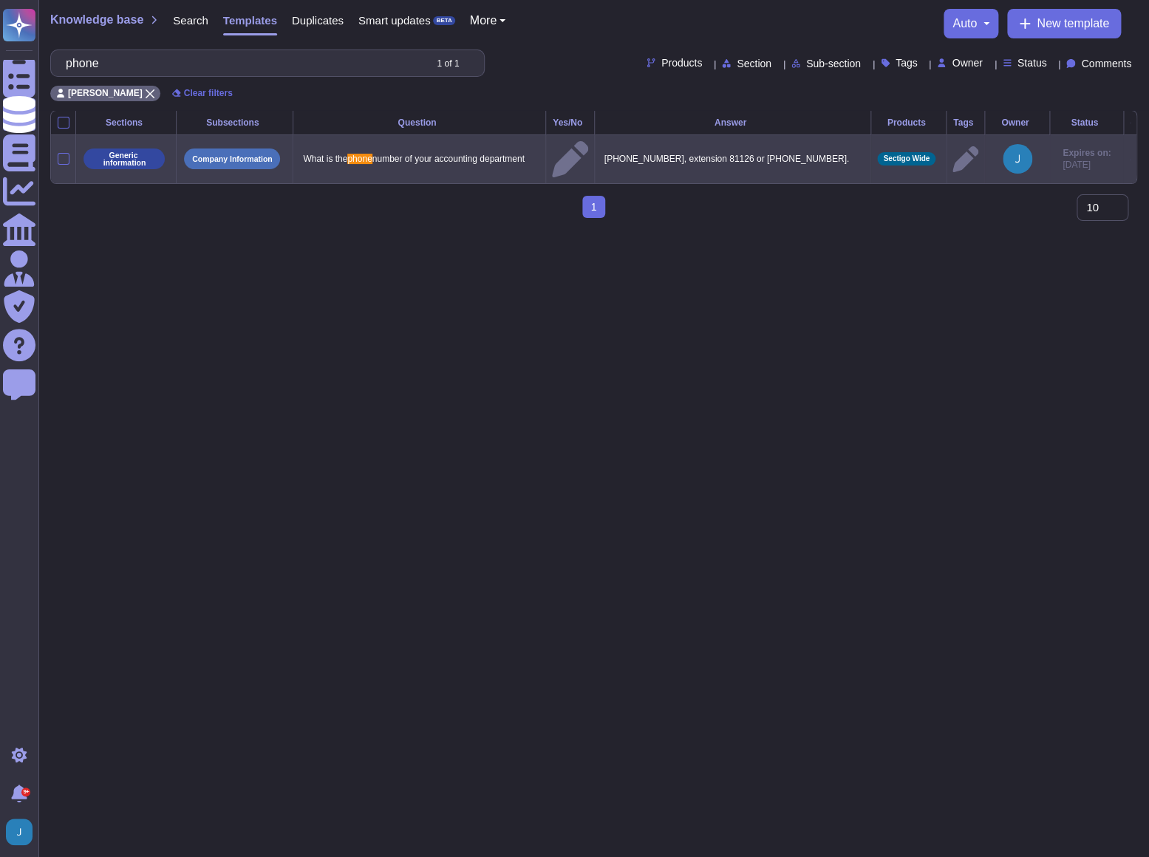
type input "phone"
drag, startPoint x: 750, startPoint y: 155, endPoint x: 623, endPoint y: 155, distance: 127.1
click at [623, 155] on p "(908) 982-4618, extension 81126 or +33 189 961 576." at bounding box center [733, 158] width 265 height 19
type textarea "(908) 982-4618, extension 81126 or +33 189 961 576."
drag, startPoint x: 690, startPoint y: 153, endPoint x: 619, endPoint y: 151, distance: 71.0
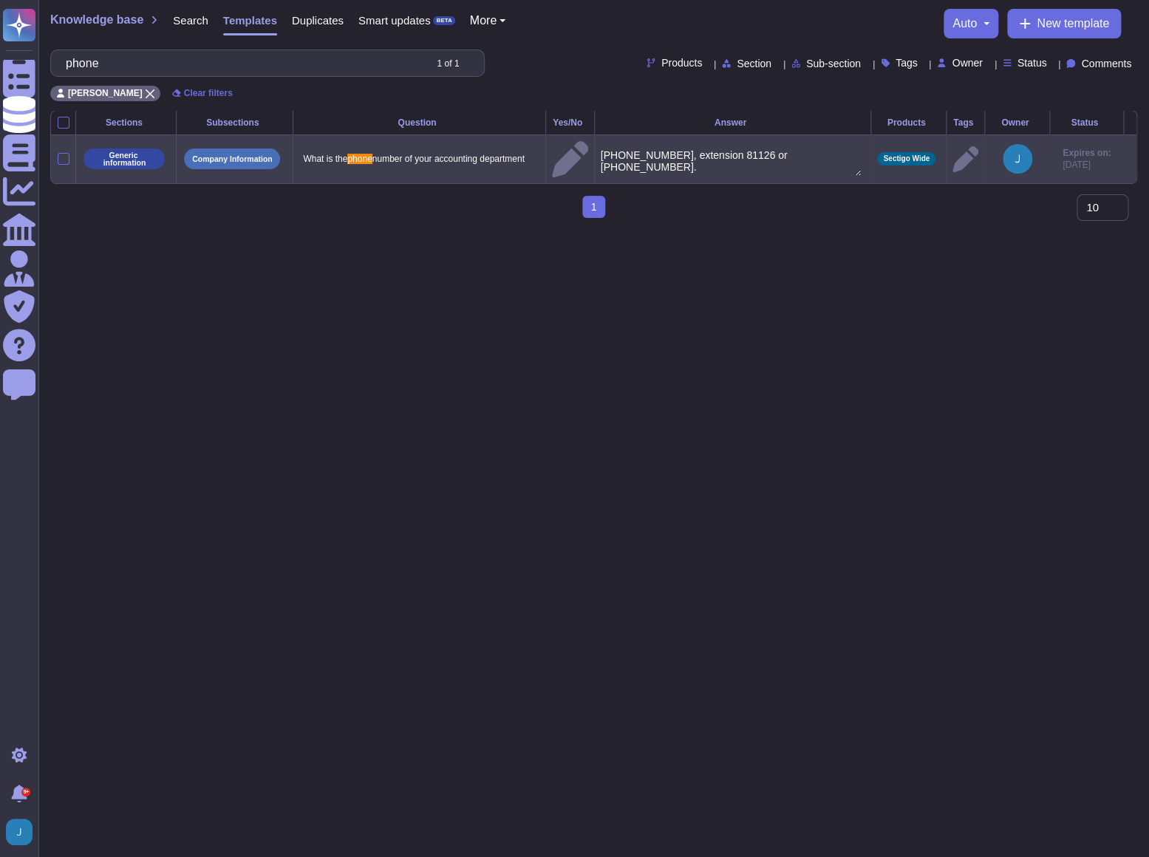
click at [619, 151] on textarea "(908) 982-4618, extension 81126 or +33 189 961 576." at bounding box center [731, 162] width 261 height 27
drag, startPoint x: 767, startPoint y: 147, endPoint x: 604, endPoint y: 137, distance: 163.6
click at [604, 137] on tr "Generic information Company Information What is the phone number of your accoun…" at bounding box center [594, 159] width 1086 height 48
drag, startPoint x: 162, startPoint y: 64, endPoint x: -4, endPoint y: 50, distance: 166.1
click at [0, 50] on html "Questionnaires Knowledge Base Documents Analytics CAIQ / SIG Admin Trust Center…" at bounding box center [574, 115] width 1149 height 230
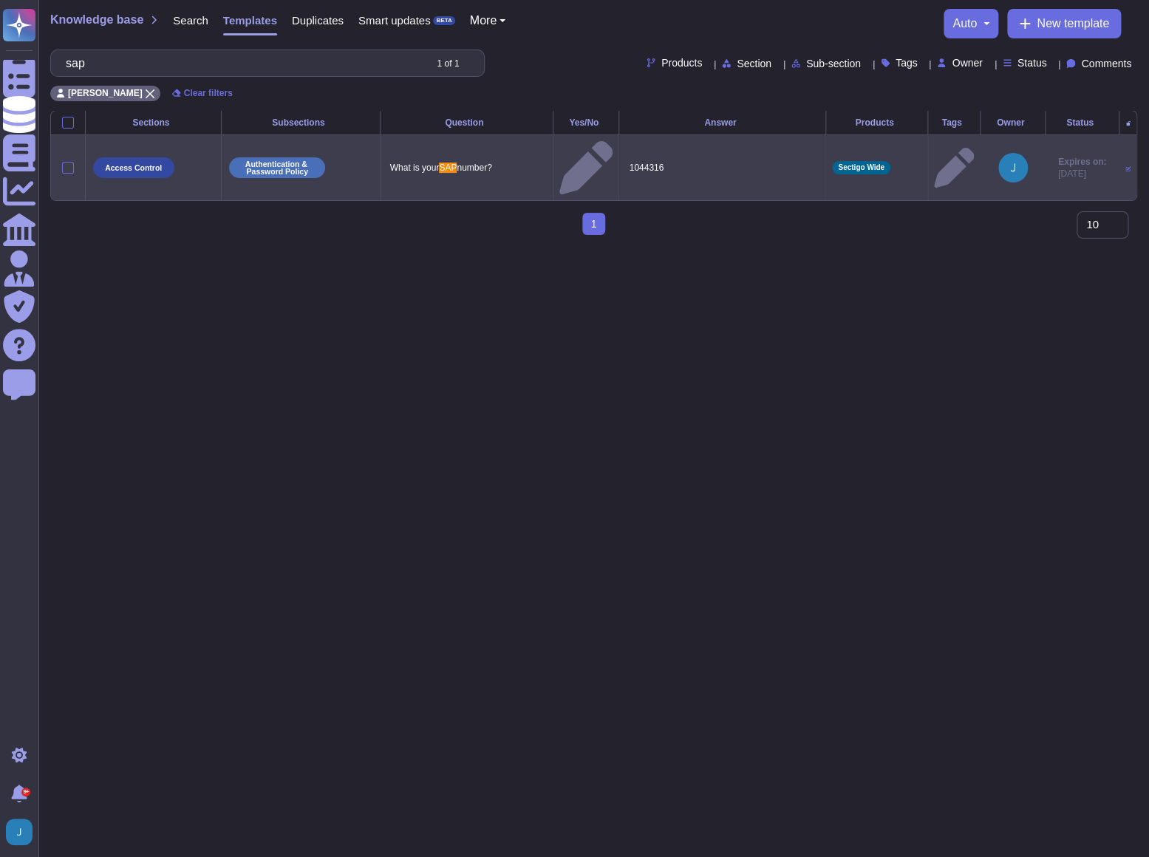
type input "sap"
click at [632, 158] on p "1044316" at bounding box center [722, 167] width 194 height 19
type textarea "1044316"
click at [632, 158] on textarea "1044316" at bounding box center [720, 171] width 191 height 27
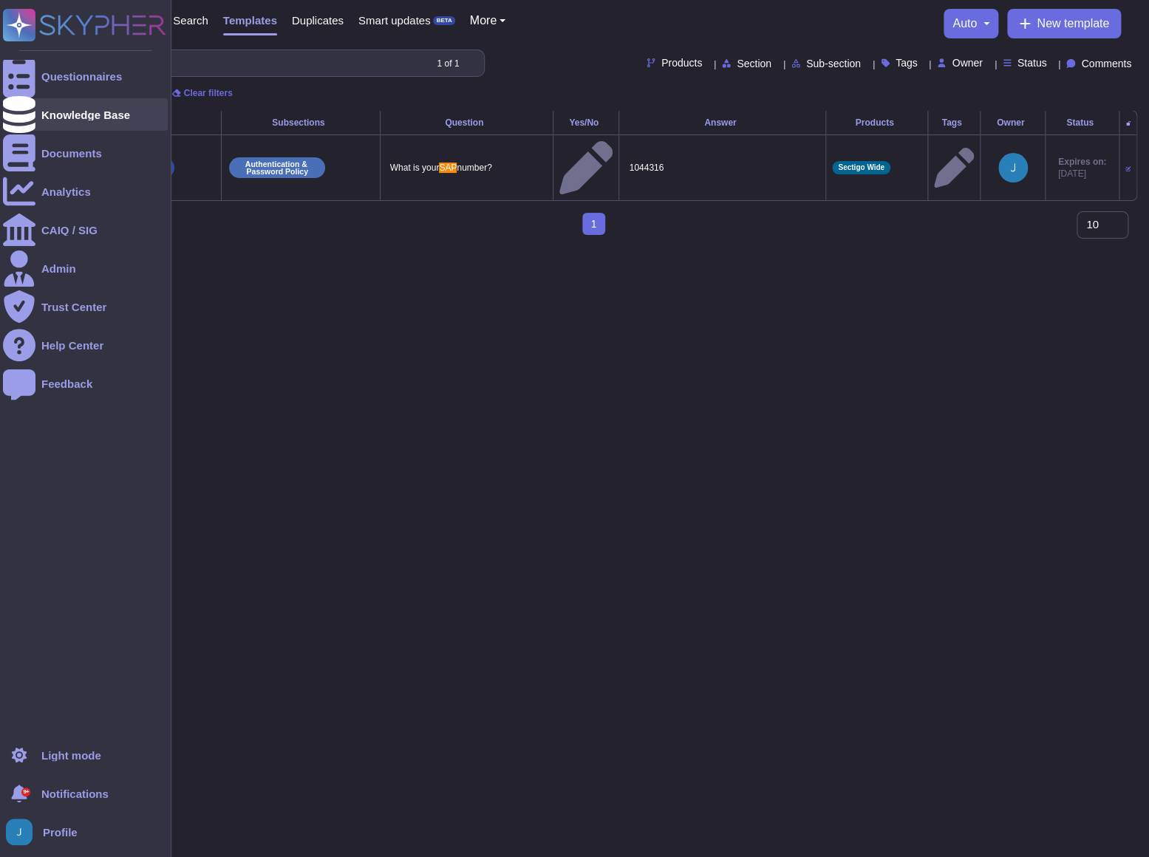
click at [81, 107] on div "Knowledge Base" at bounding box center [85, 114] width 165 height 33
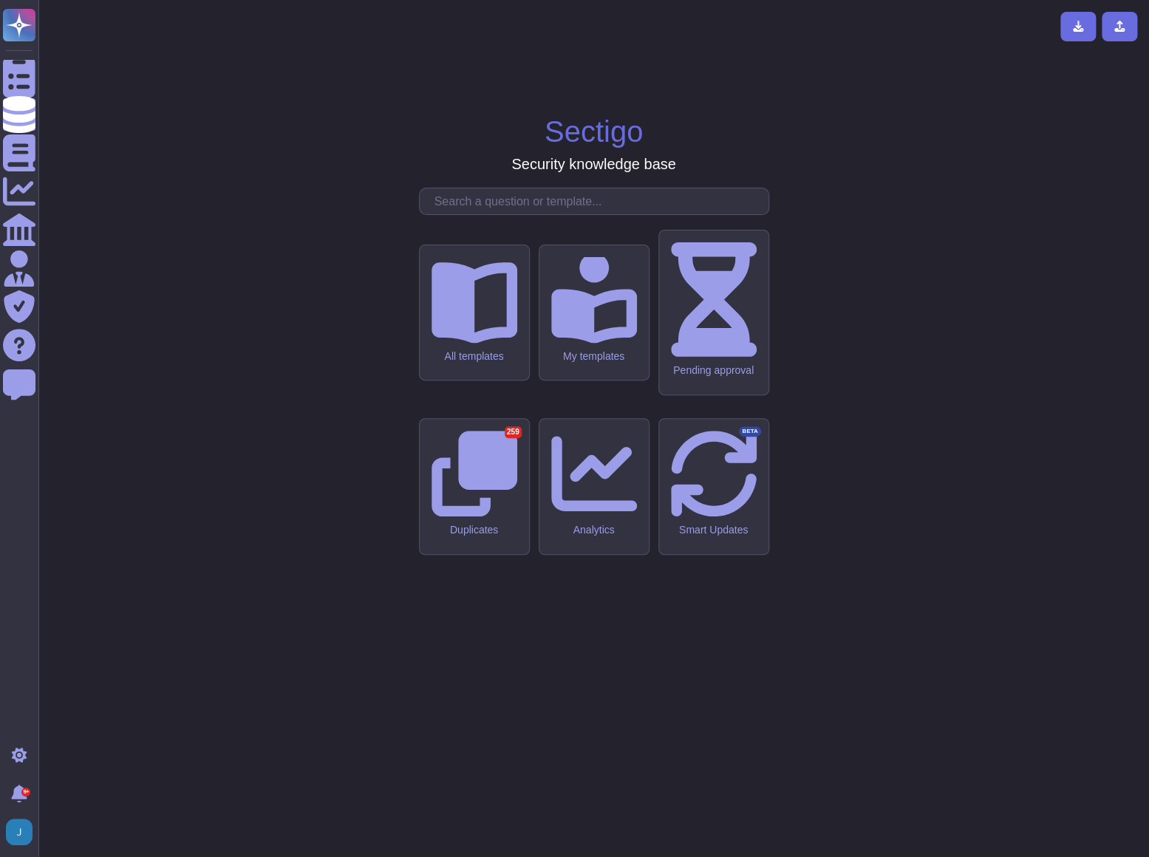
click at [492, 214] on input "text" at bounding box center [597, 201] width 341 height 26
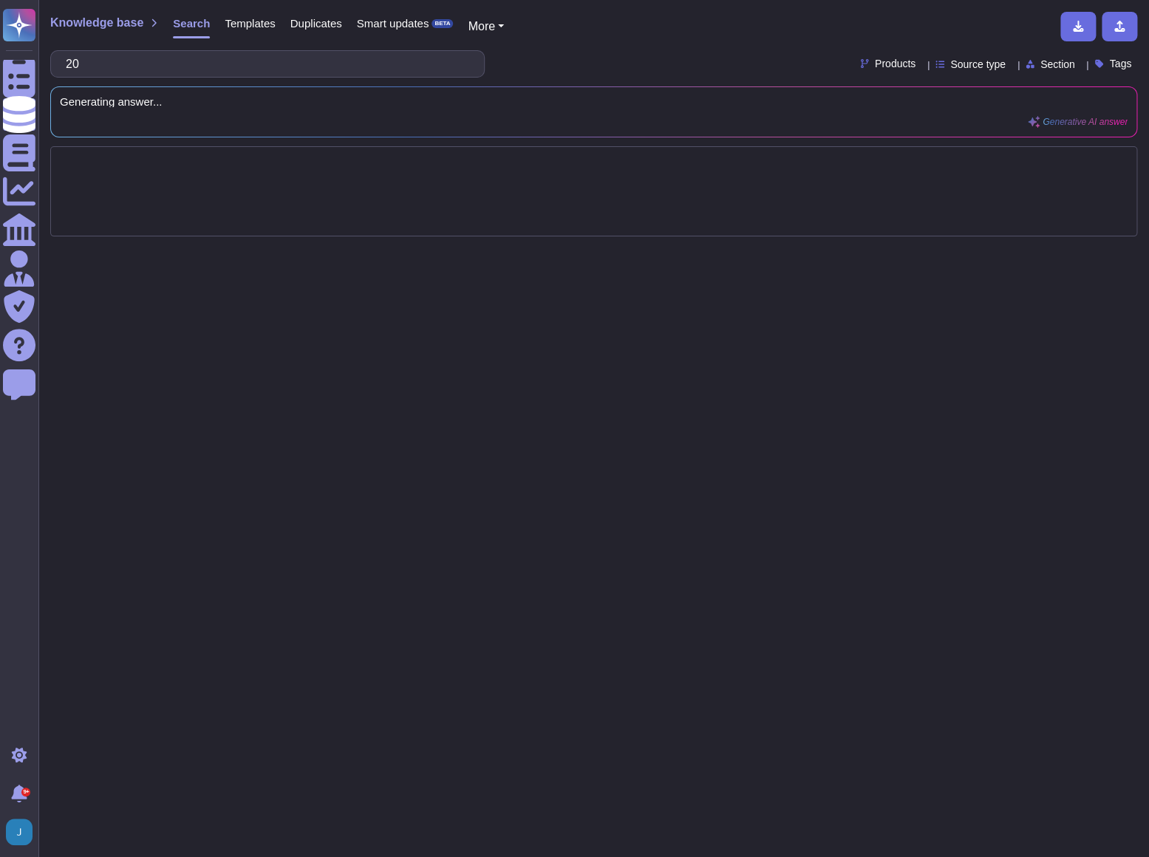
type input "2"
type input "year formed"
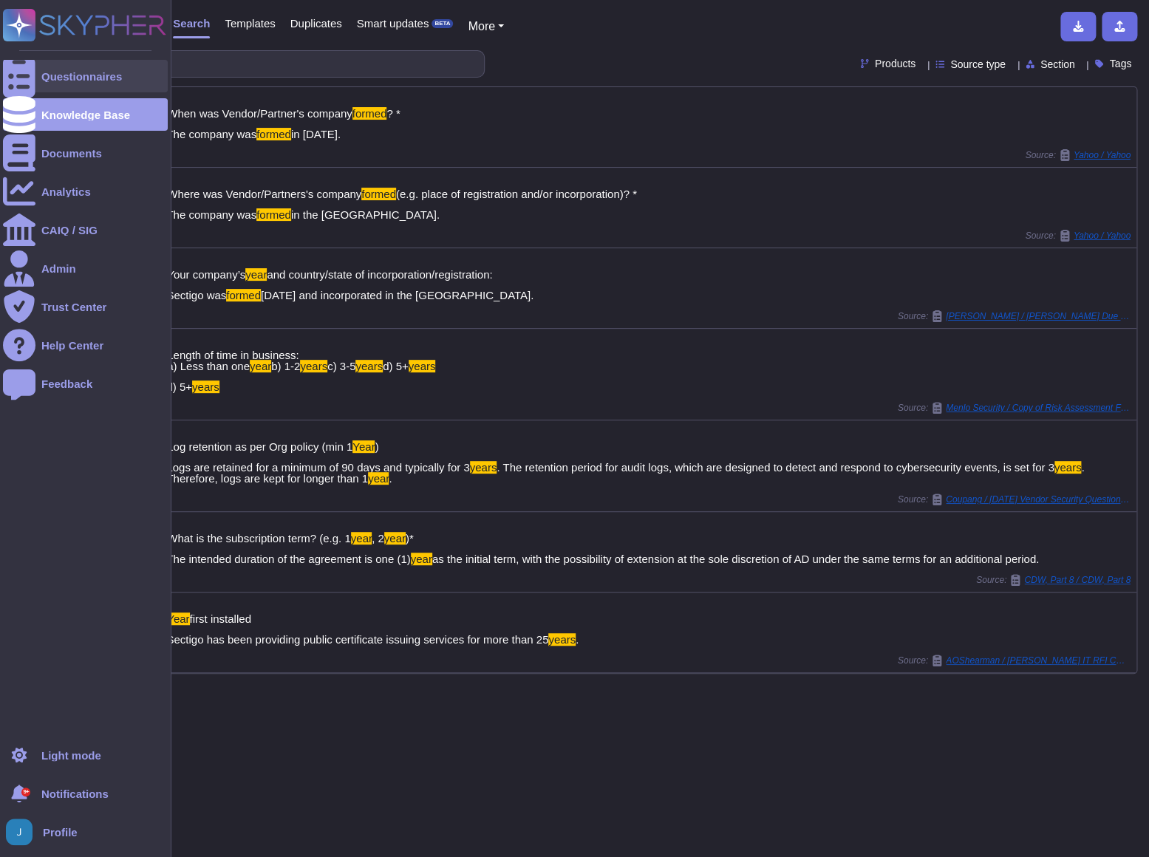
click at [50, 73] on div "Questionnaires" at bounding box center [81, 76] width 81 height 11
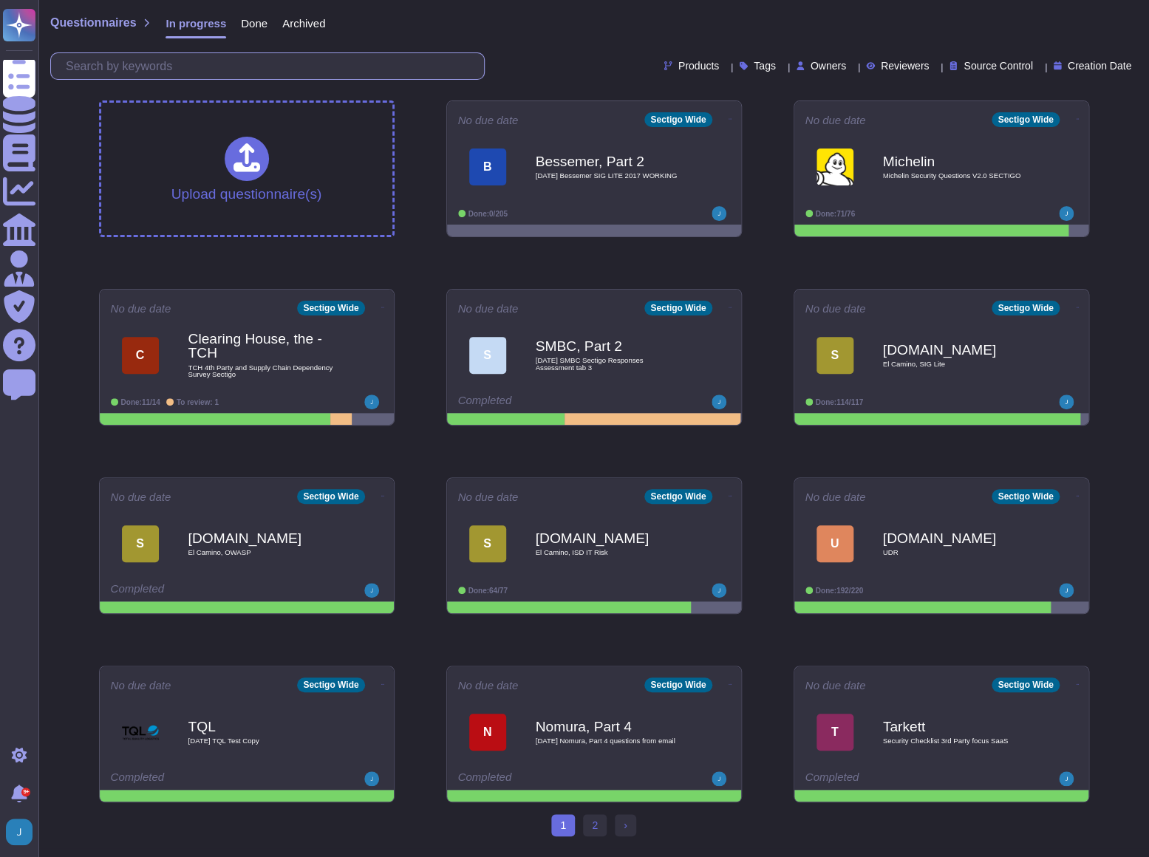
click at [243, 65] on input "text" at bounding box center [271, 66] width 426 height 26
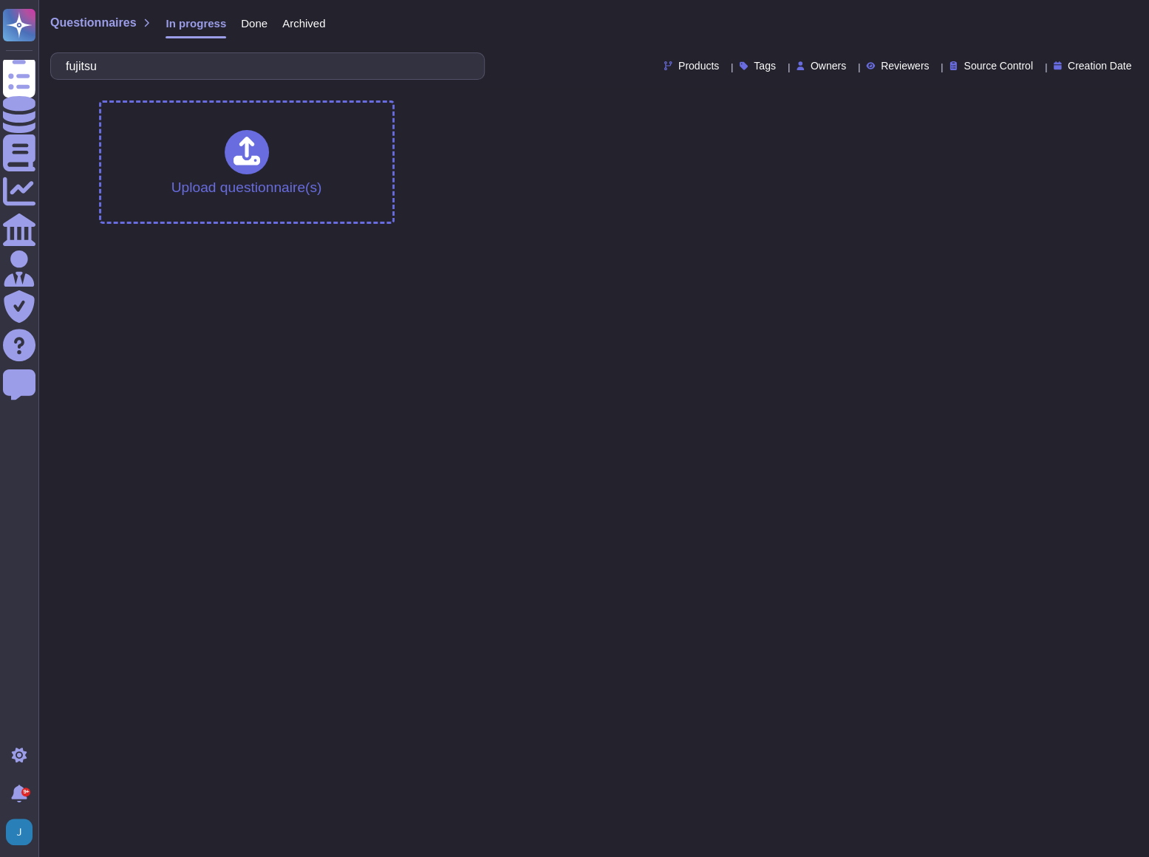
type input "fujitsu"
click at [249, 24] on span "Done" at bounding box center [254, 23] width 27 height 11
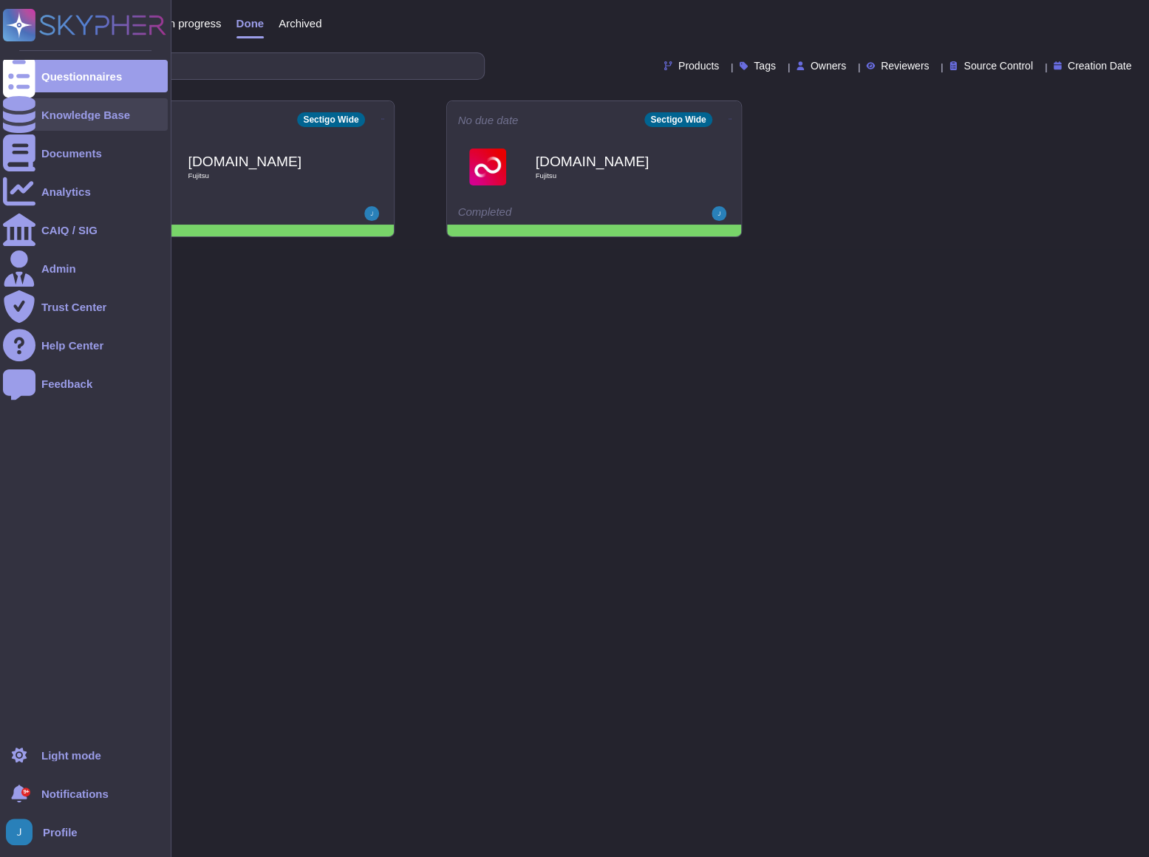
click at [26, 101] on div at bounding box center [19, 114] width 33 height 33
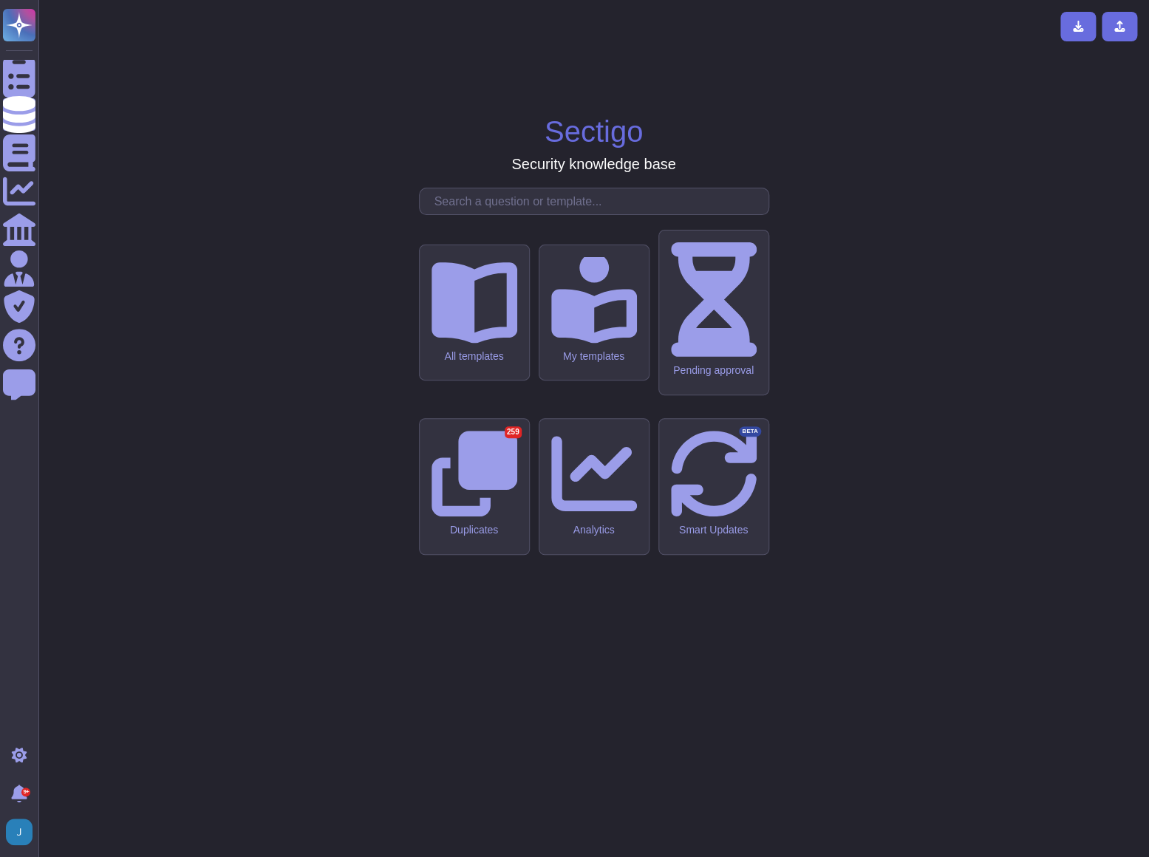
click at [495, 214] on input "text" at bounding box center [597, 201] width 341 height 26
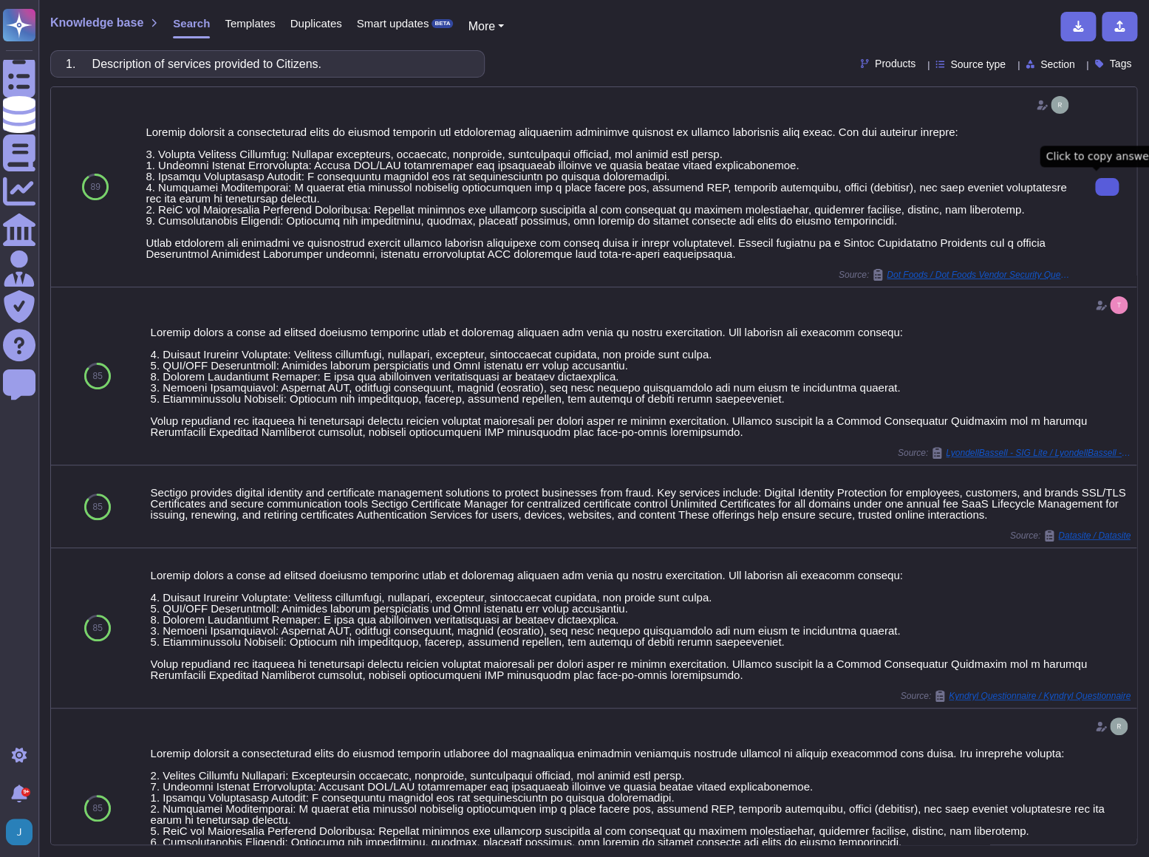
click at [1107, 187] on icon at bounding box center [1107, 187] width 0 height 0
drag, startPoint x: 420, startPoint y: 56, endPoint x: -1, endPoint y: 73, distance: 421.7
click at [0, 73] on html "Questionnaires Knowledge Base Documents Analytics CAIQ / SIG Admin Trust Center…" at bounding box center [574, 428] width 1149 height 857
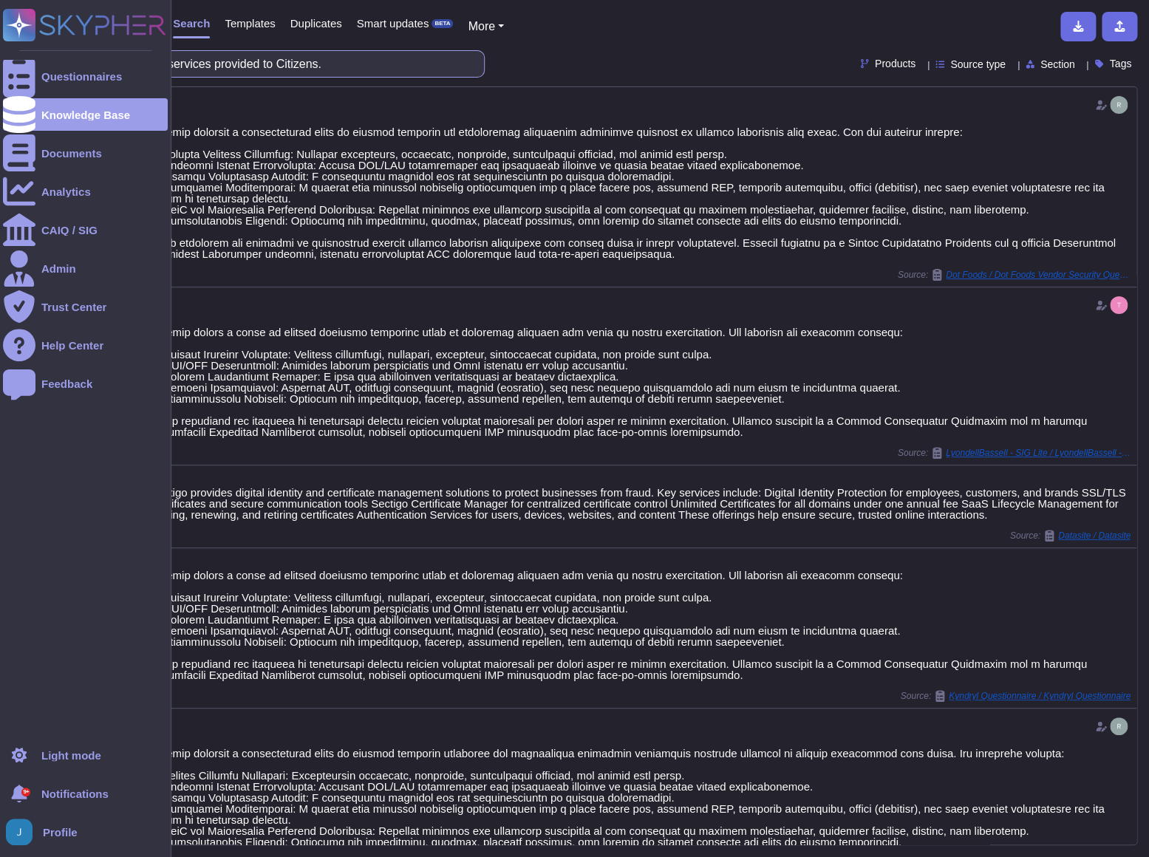
paste input "2. Will services be provided in the United States?"
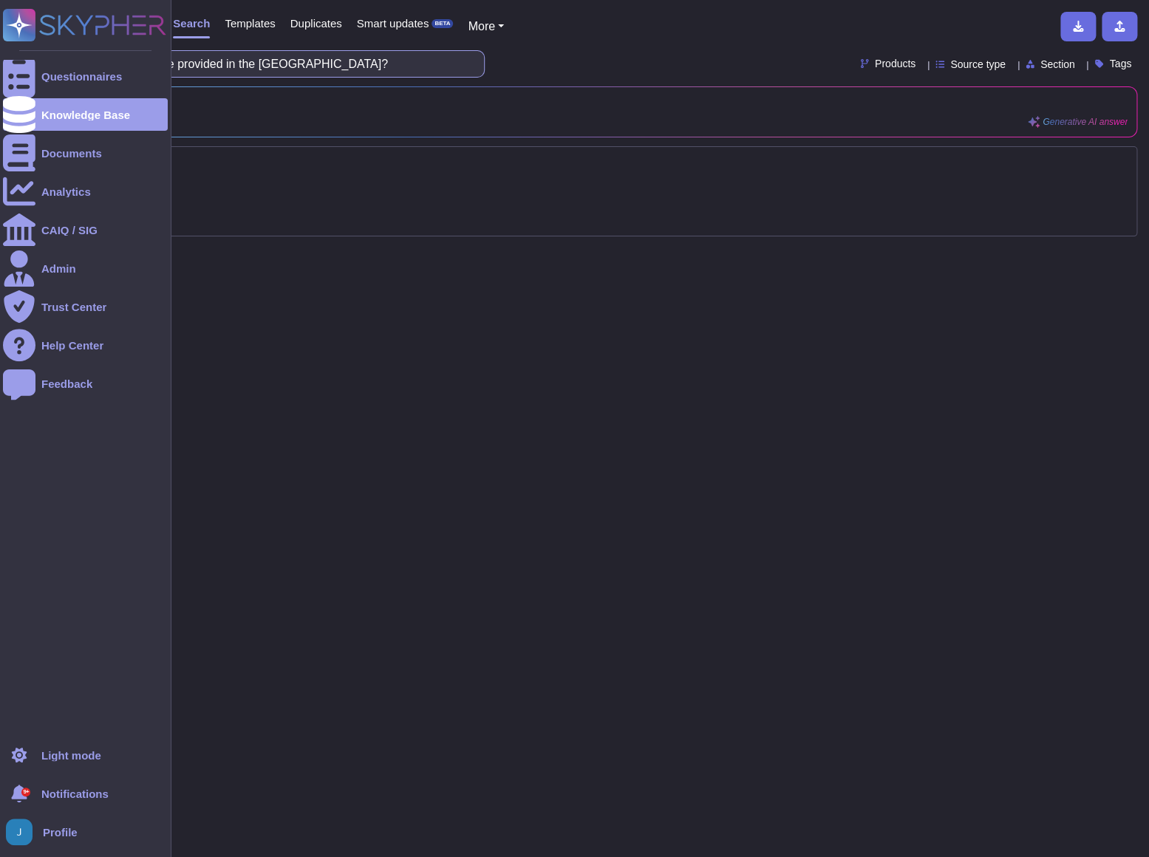
type input "2. Will services be provided in the United States?"
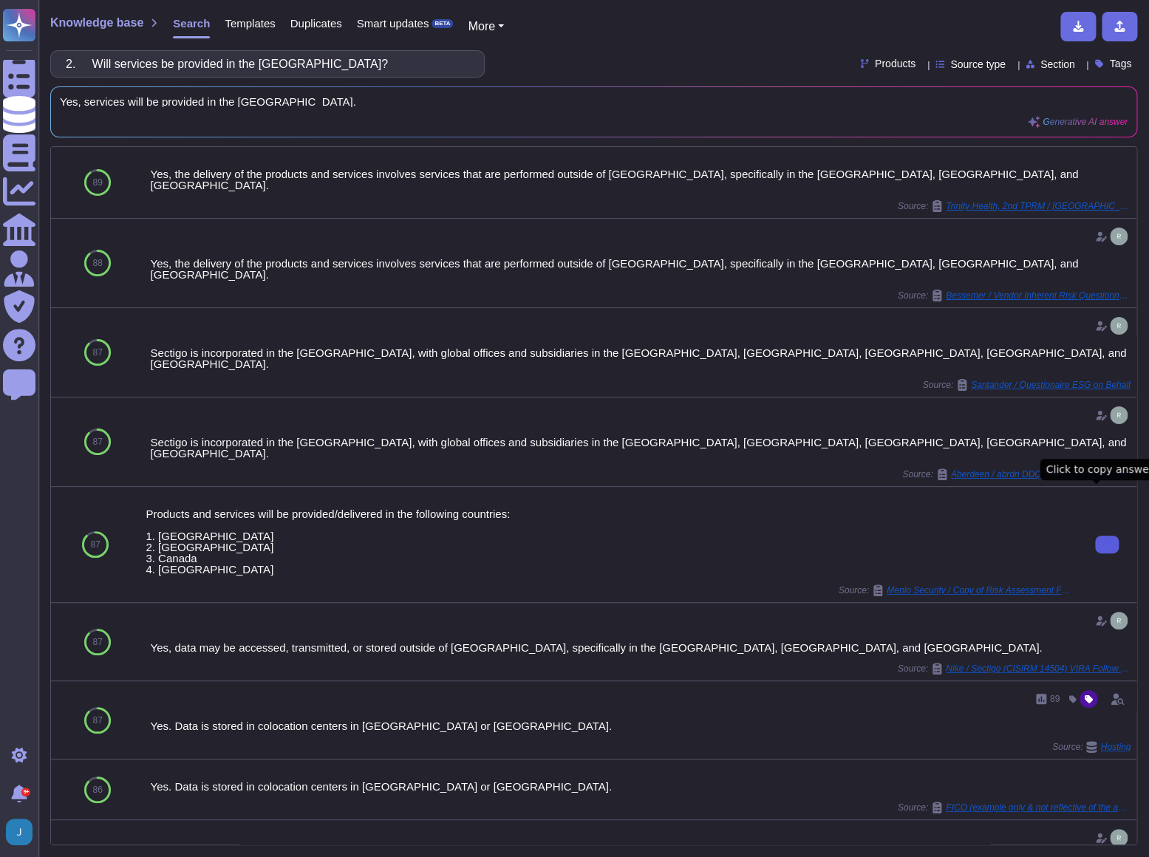
click at [1107, 545] on icon at bounding box center [1107, 545] width 0 height 0
drag, startPoint x: 424, startPoint y: 72, endPoint x: -4, endPoint y: 21, distance: 430.3
click at [0, 21] on html "Questionnaires Knowledge Base Documents Analytics CAIQ / SIG Admin Trust Center…" at bounding box center [574, 428] width 1149 height 857
click at [118, 24] on span "Knowledge base" at bounding box center [96, 23] width 93 height 12
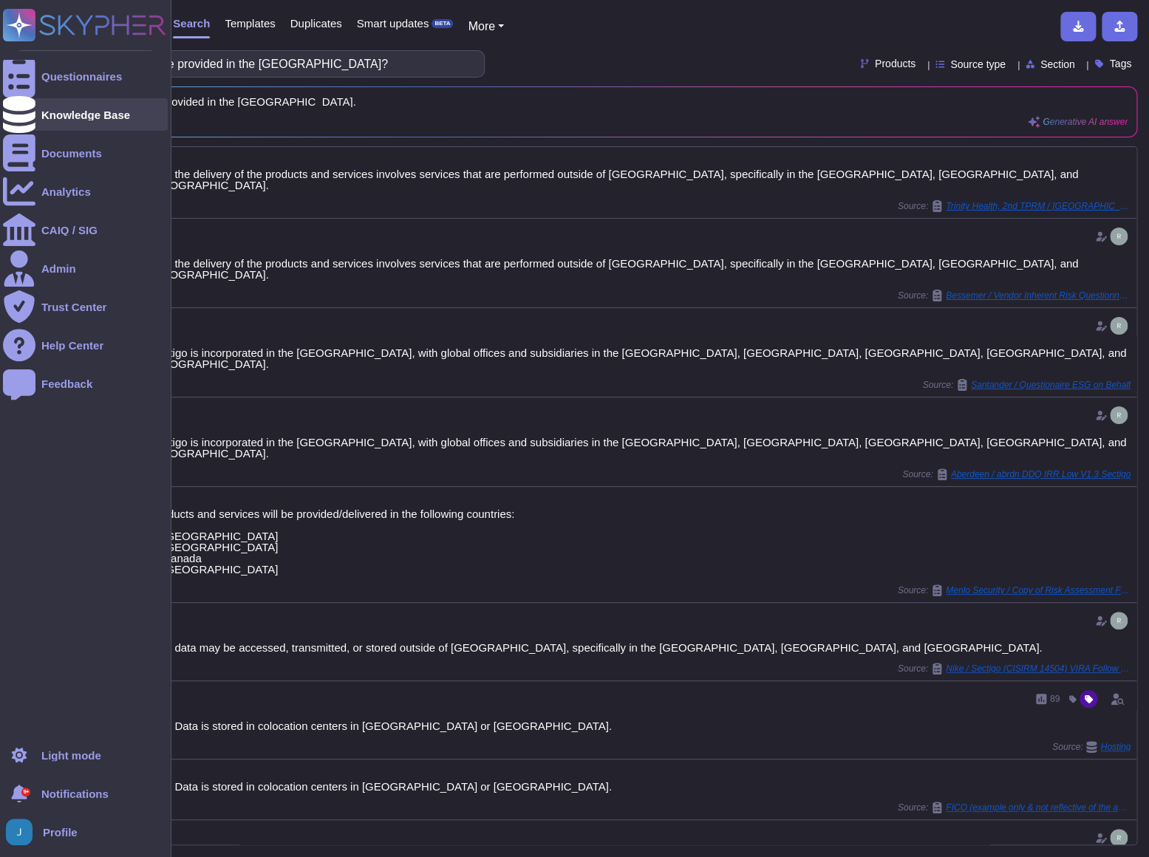
click at [3, 112] on div at bounding box center [19, 114] width 33 height 33
click at [26, 118] on icon at bounding box center [19, 114] width 33 height 37
click at [72, 118] on div "Knowledge Base" at bounding box center [85, 114] width 89 height 11
click at [78, 62] on div "Questionnaires" at bounding box center [85, 76] width 165 height 33
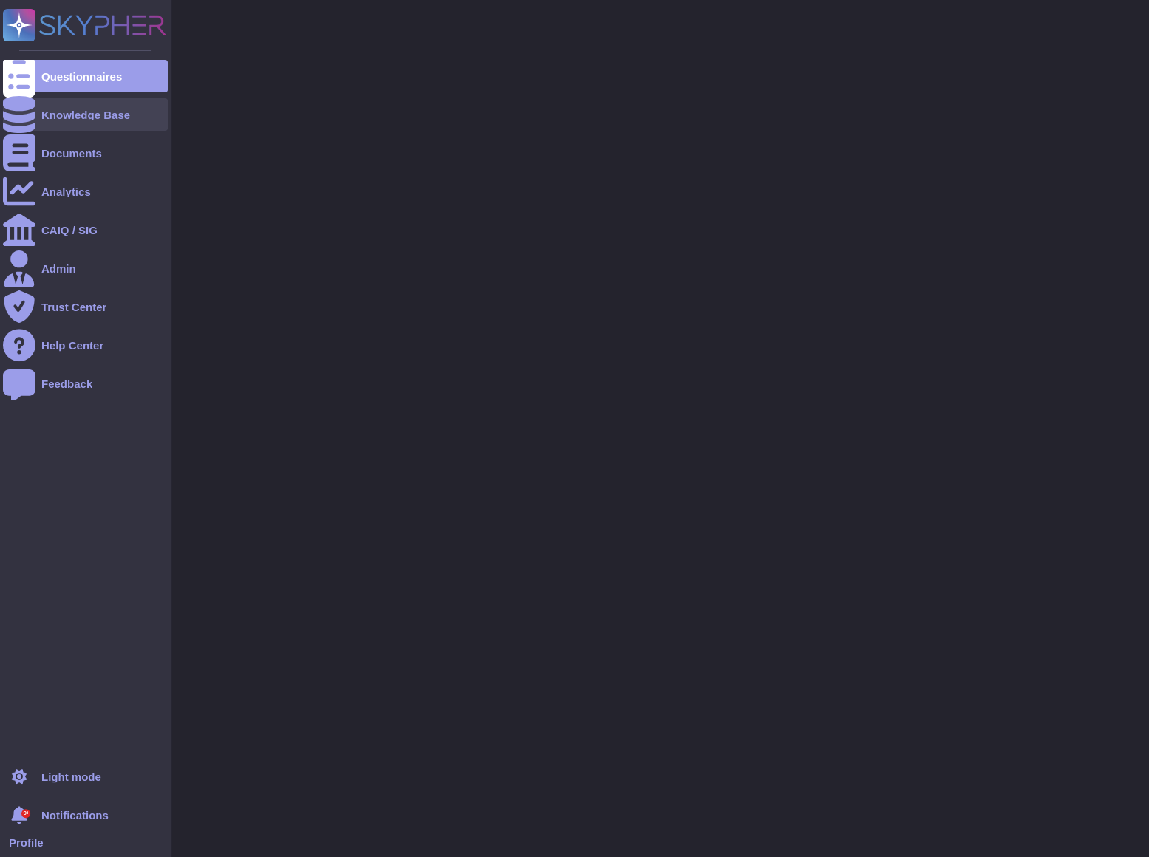
click at [59, 108] on div "Knowledge Base" at bounding box center [85, 114] width 165 height 33
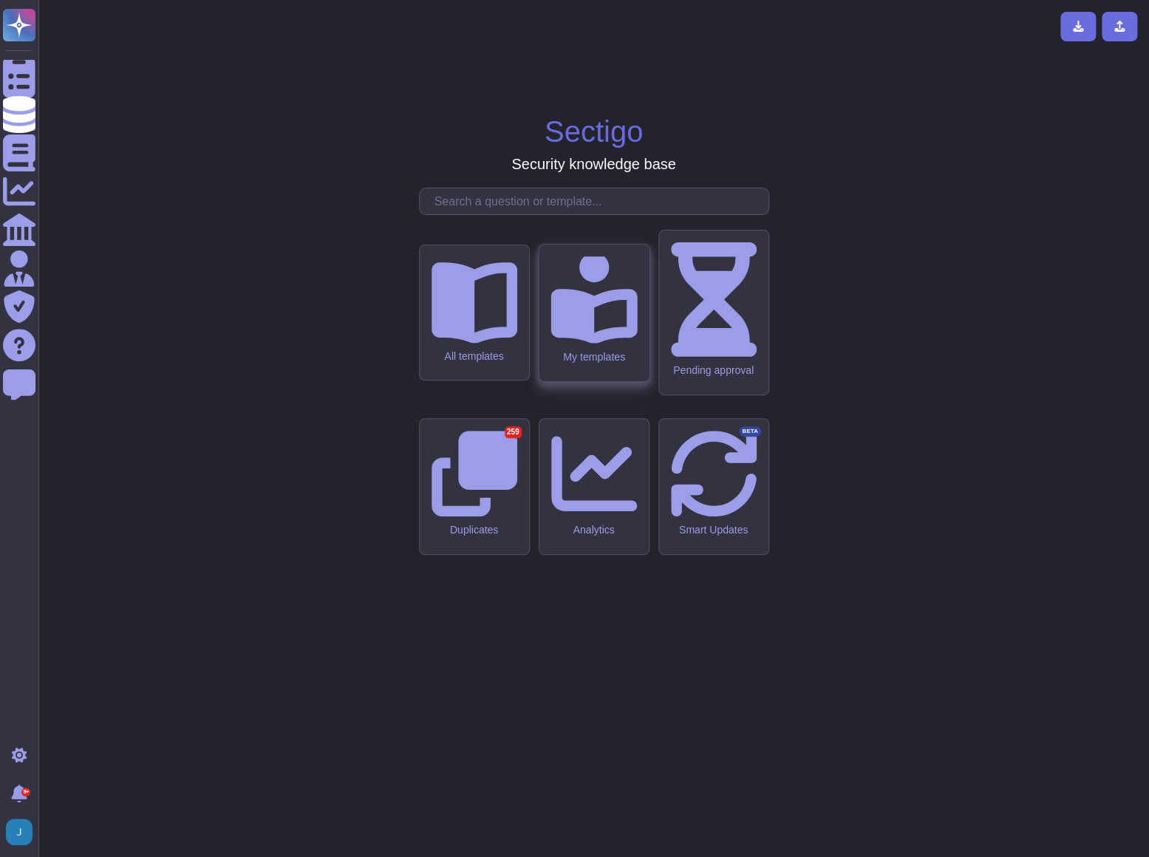
click at [584, 344] on icon at bounding box center [594, 298] width 86 height 92
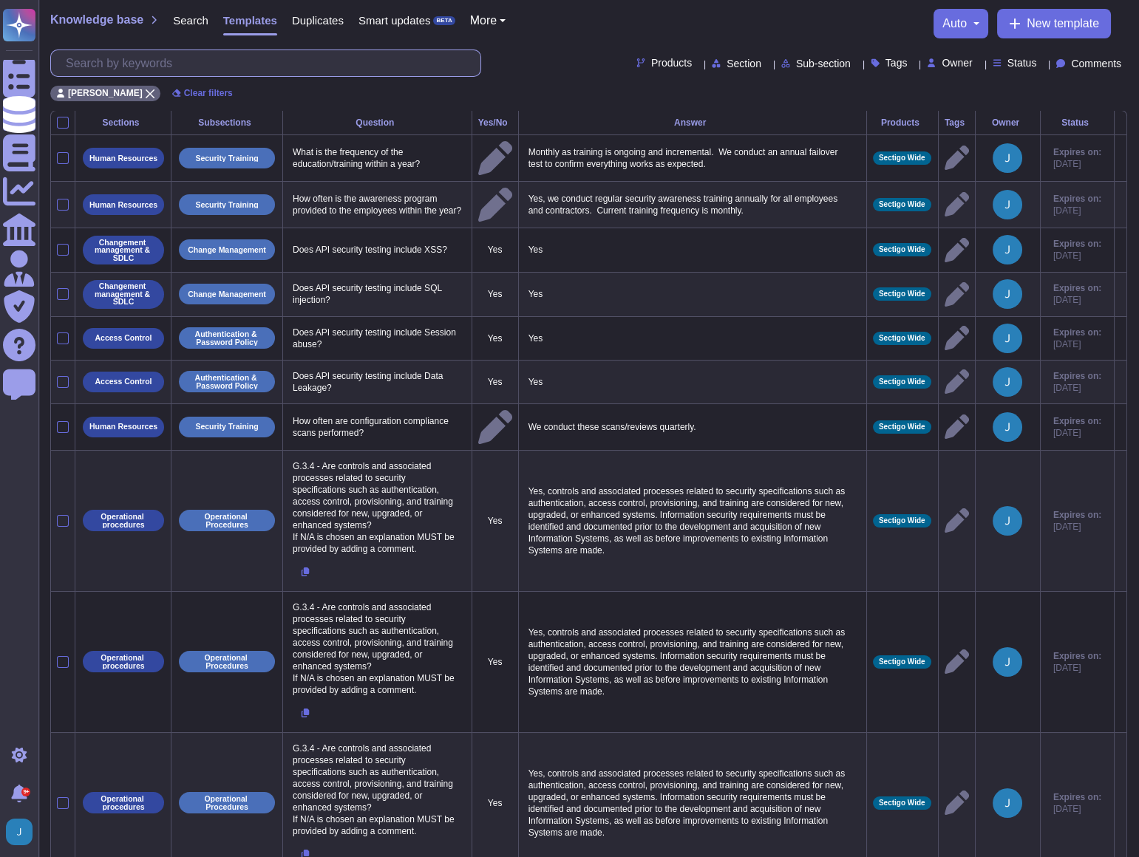
click at [181, 61] on input "text" at bounding box center [269, 63] width 422 height 26
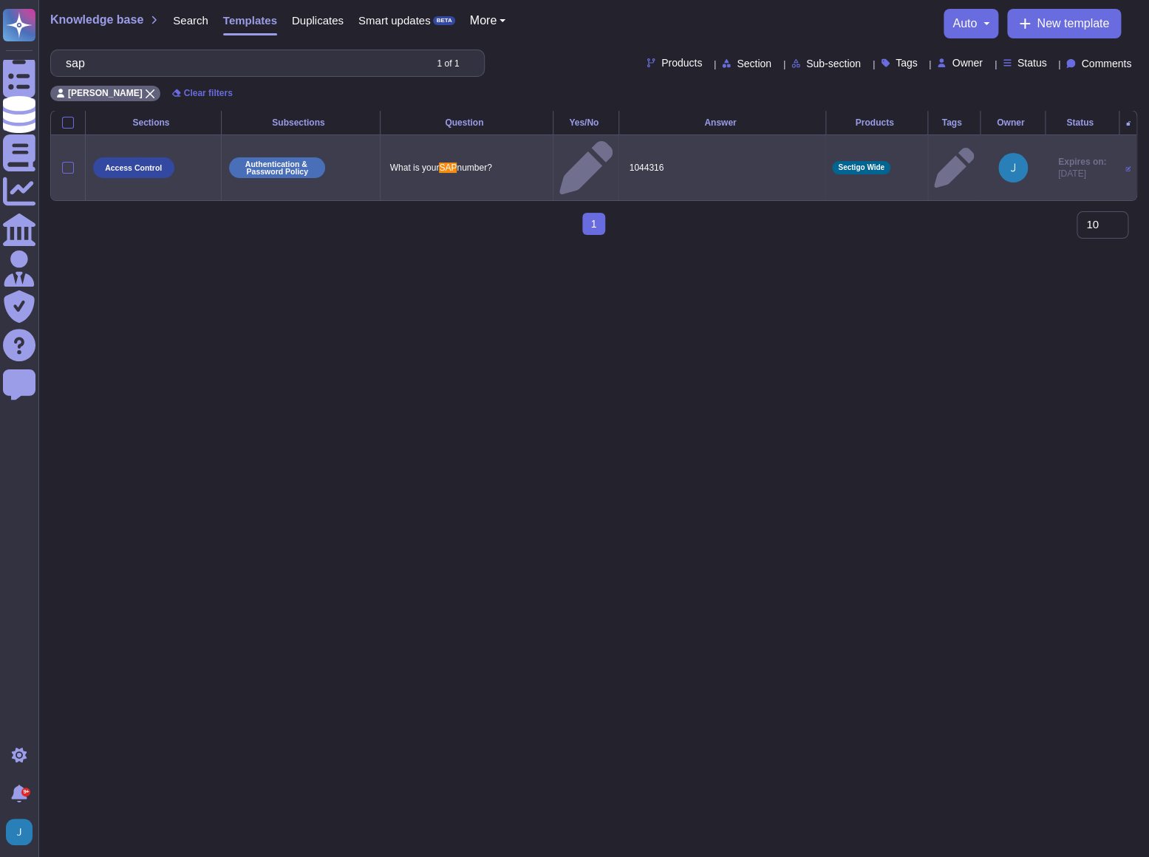
type input "sap"
click at [640, 158] on p "1044316" at bounding box center [722, 167] width 194 height 19
type textarea "1044316"
click at [640, 158] on textarea "1044316" at bounding box center [720, 171] width 191 height 27
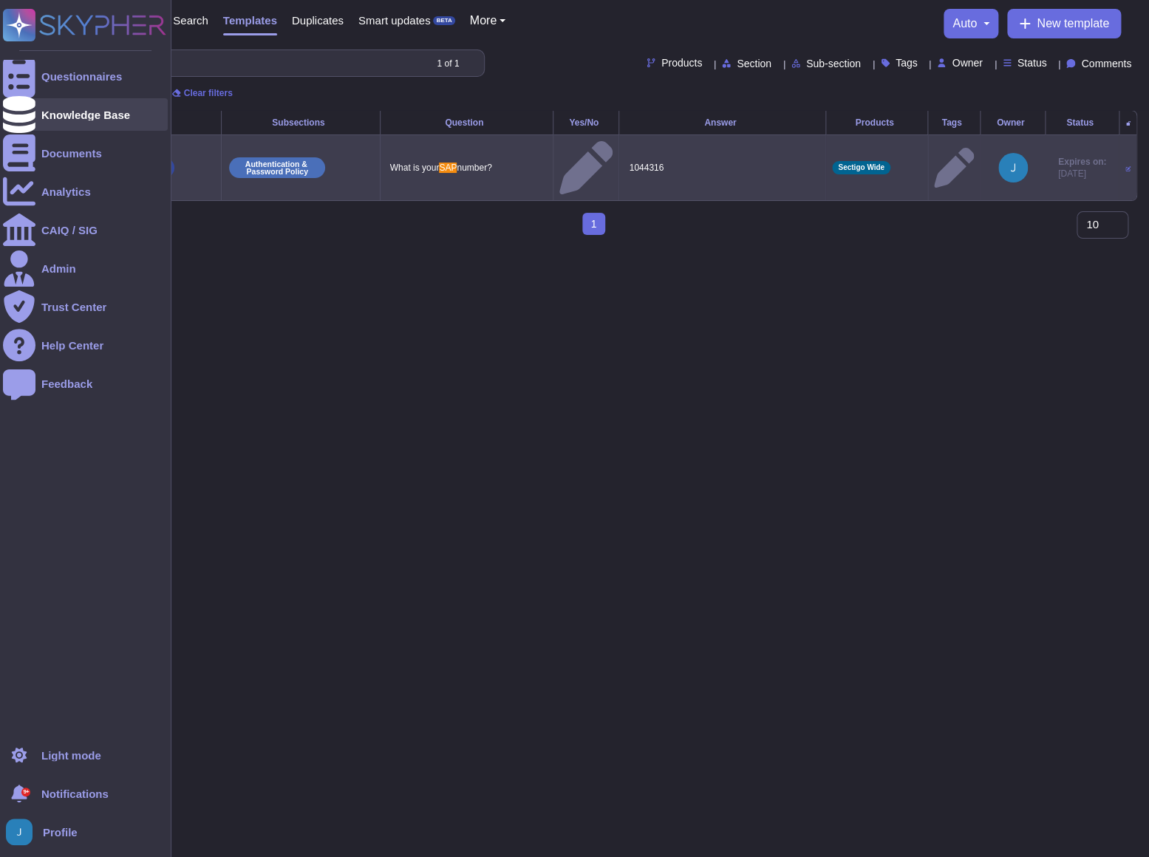
click at [44, 109] on div "Knowledge Base" at bounding box center [85, 114] width 89 height 11
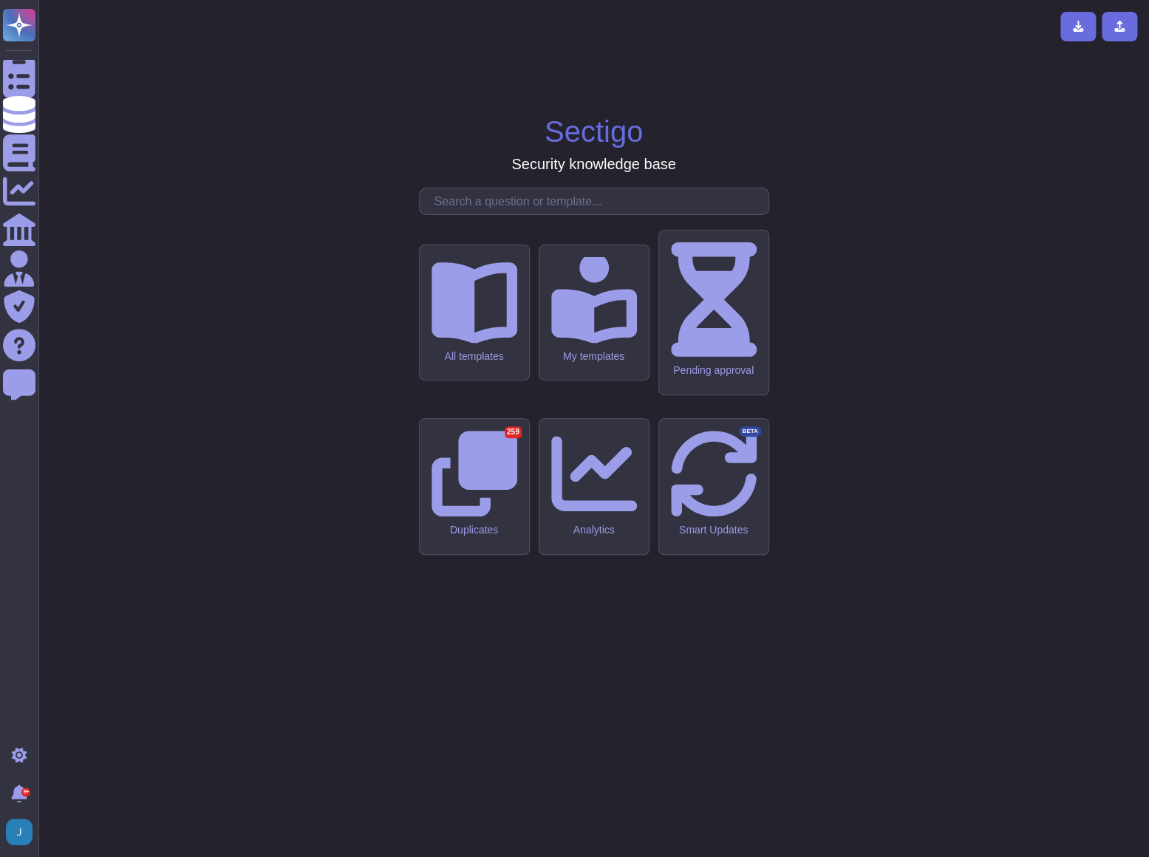
click at [480, 214] on input "text" at bounding box center [597, 201] width 341 height 26
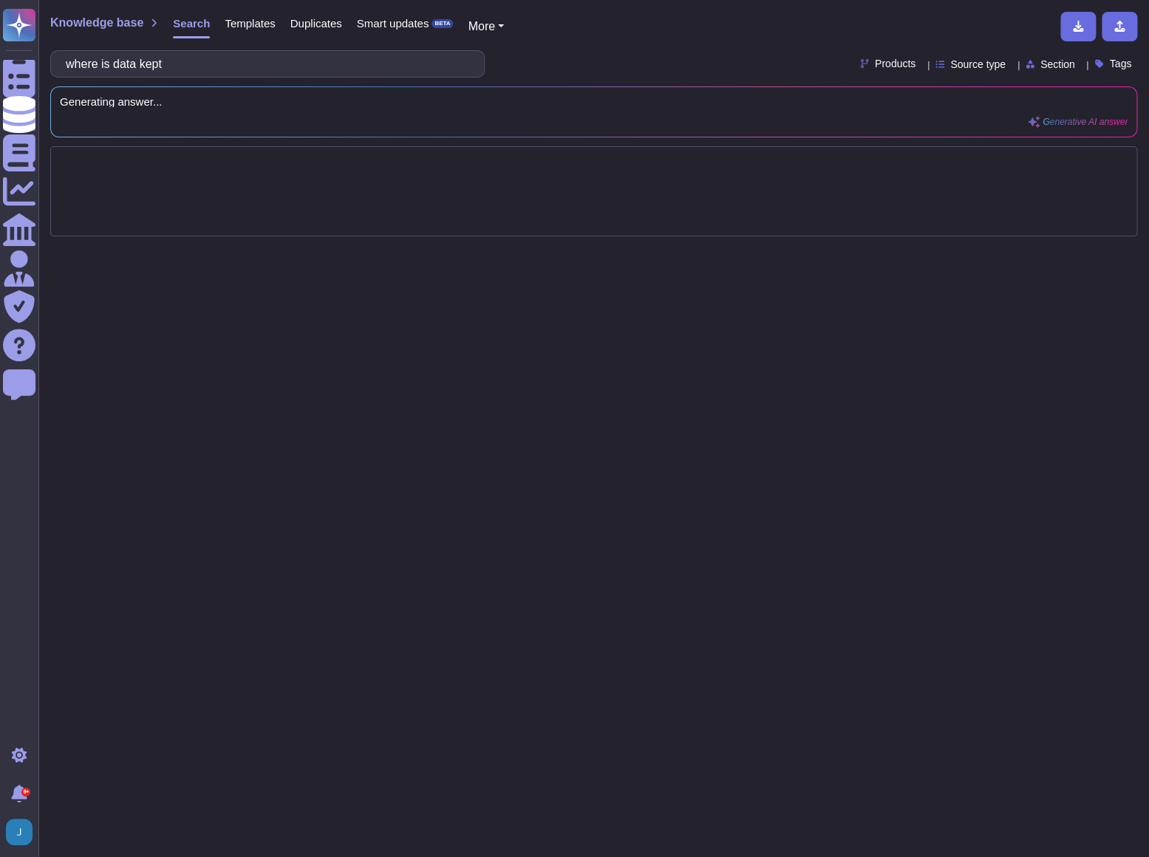
type input "where is data kept"
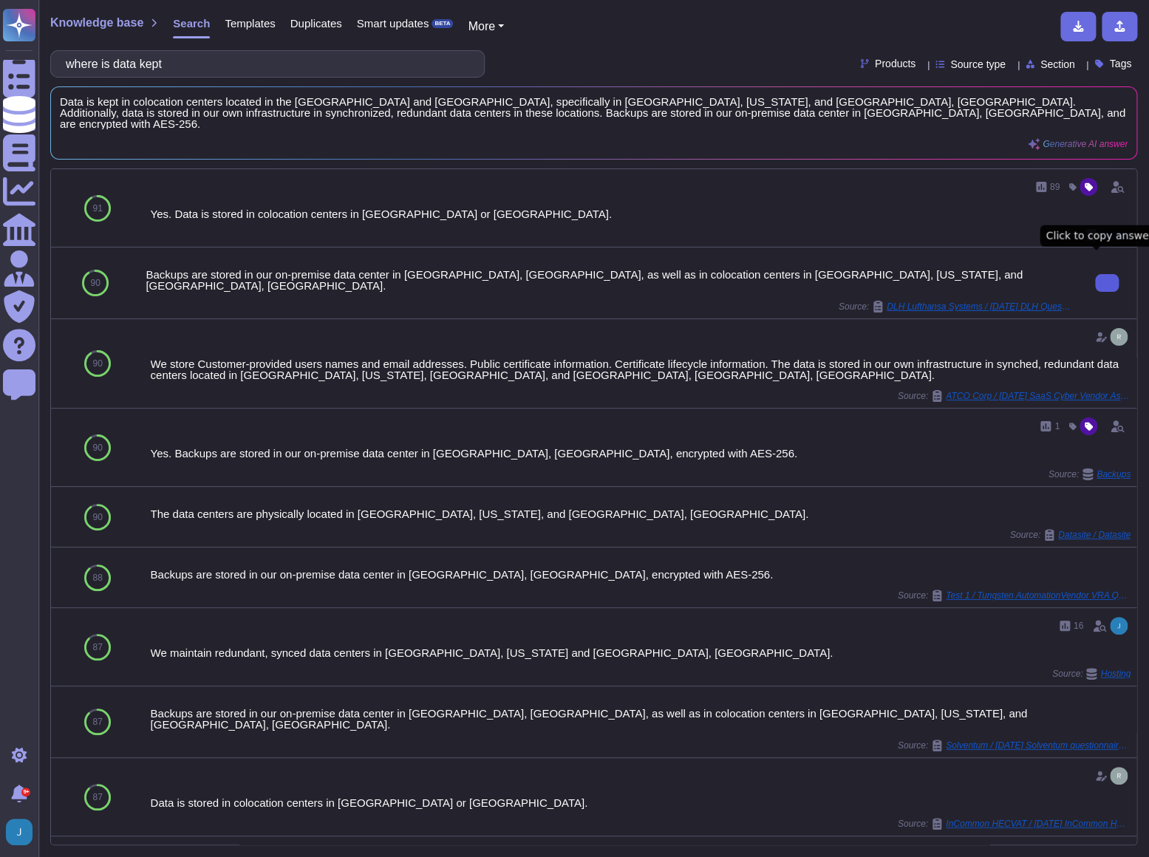
click at [1107, 283] on icon at bounding box center [1107, 283] width 0 height 0
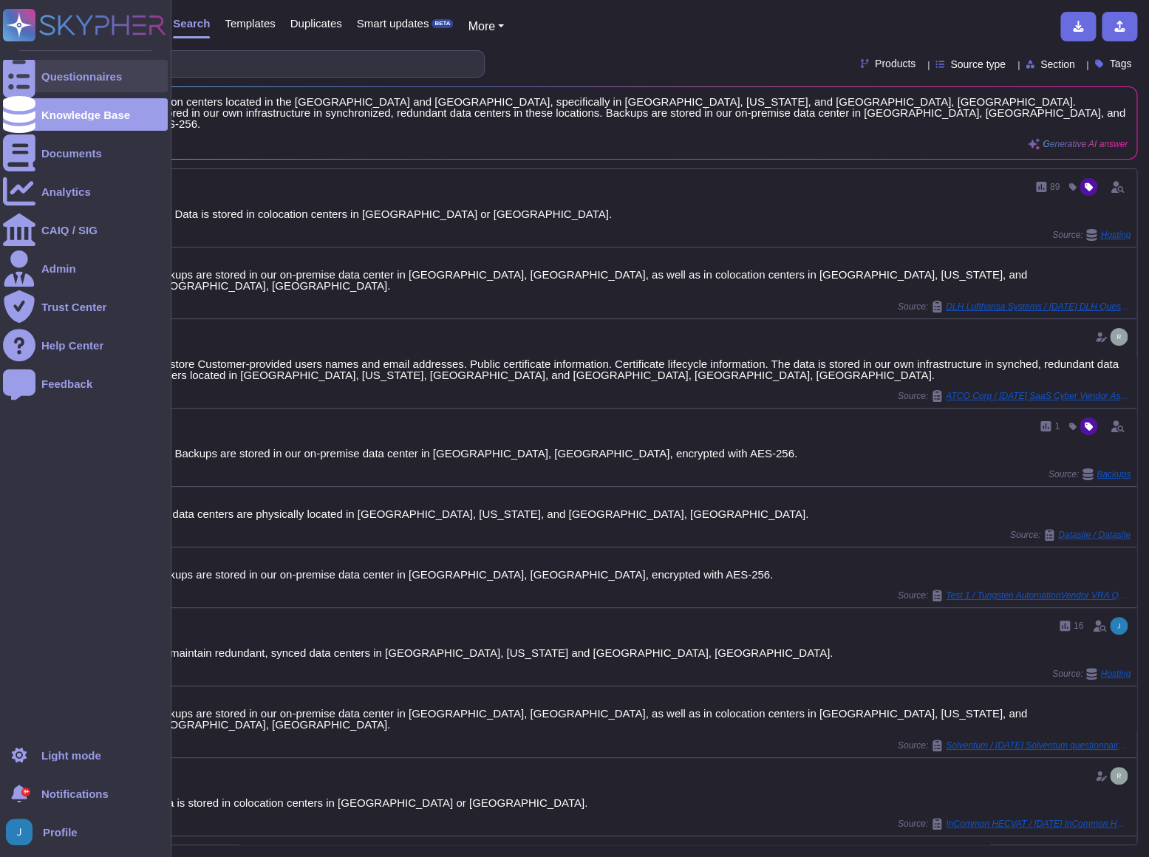
click at [104, 72] on div "Questionnaires" at bounding box center [81, 76] width 81 height 11
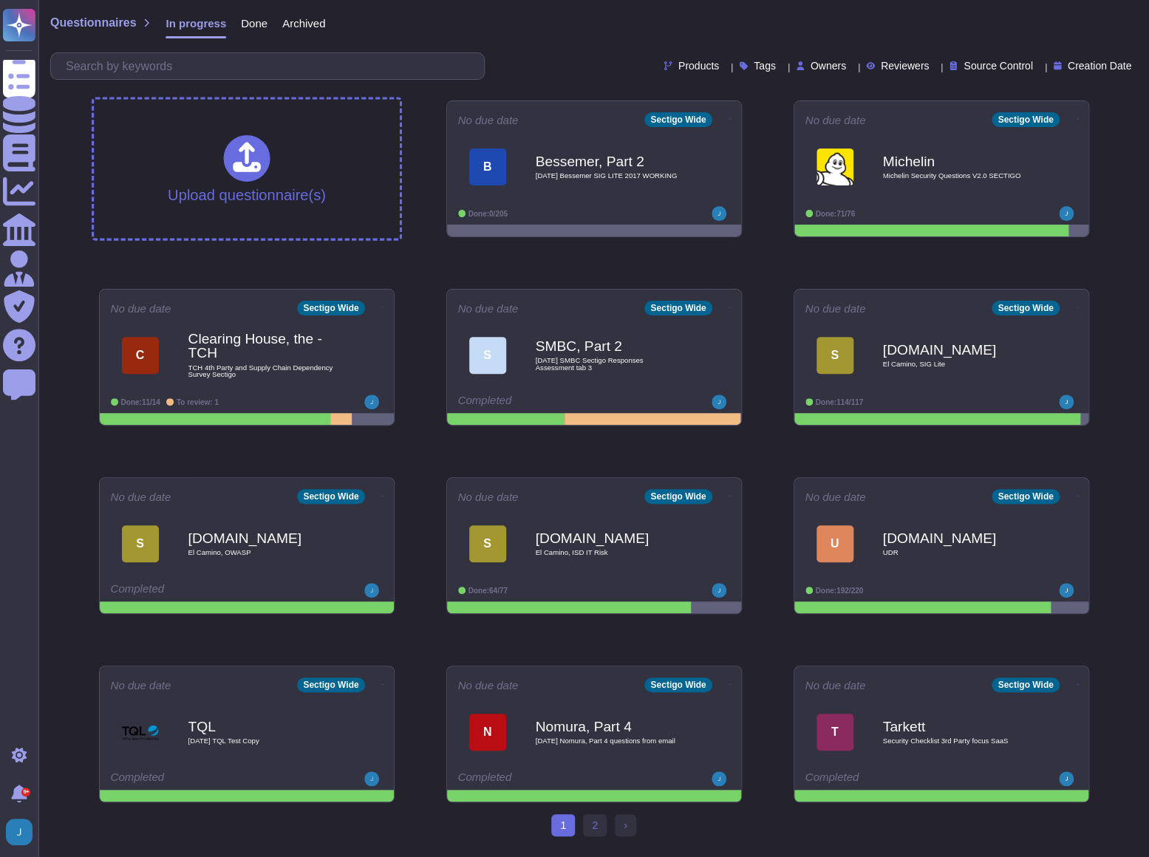
click at [574, 62] on div "Products Tags Owners Reviewers Source Control Creation Date" at bounding box center [593, 65] width 1087 height 27
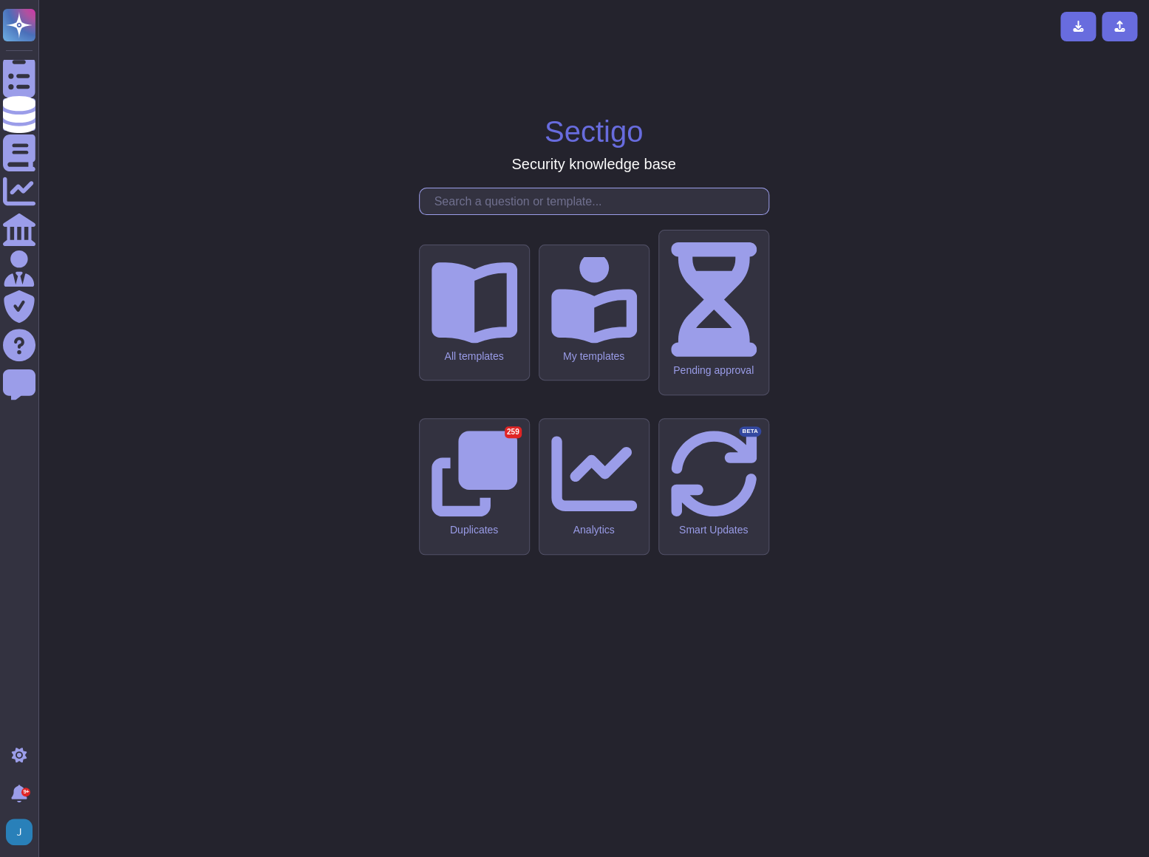
click at [557, 214] on input "text" at bounding box center [597, 201] width 341 height 26
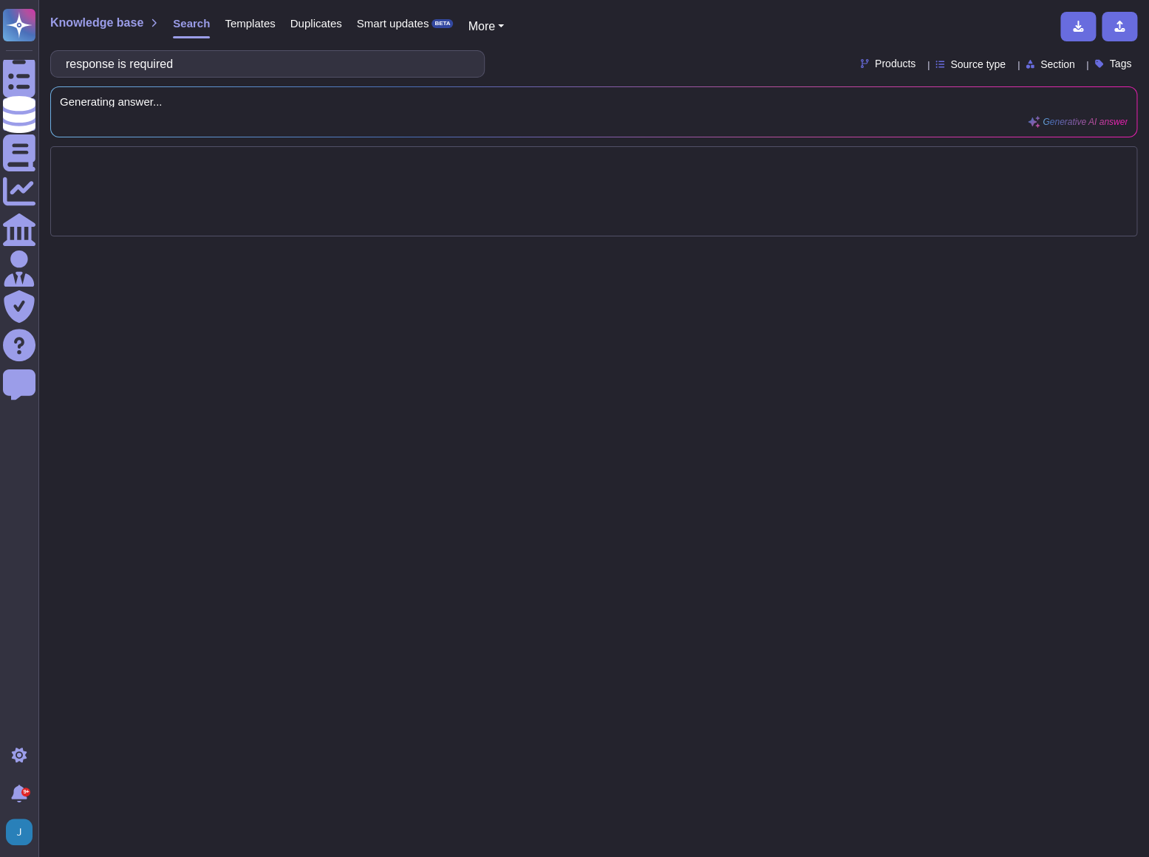
type input "response is required"
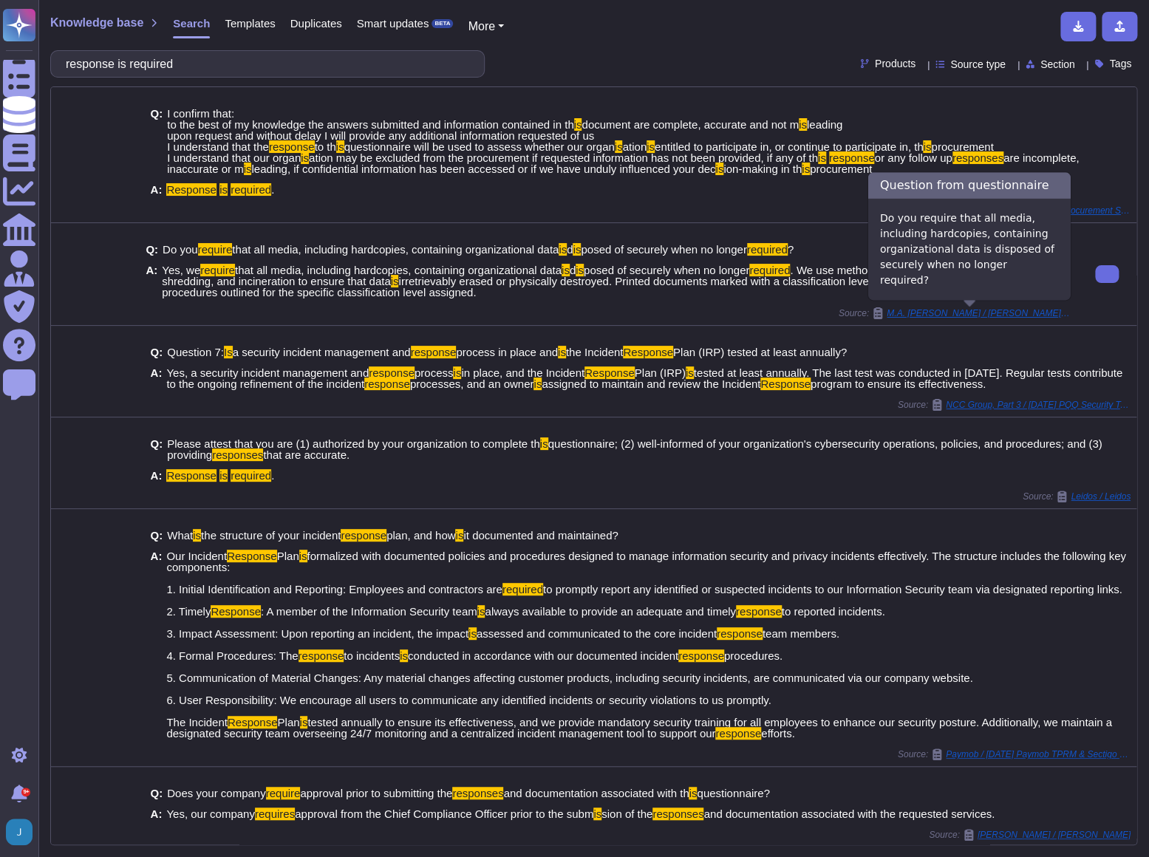
click at [982, 310] on span "M.A. [PERSON_NAME] / [PERSON_NAME] ITS Security RFI" at bounding box center [979, 313] width 185 height 9
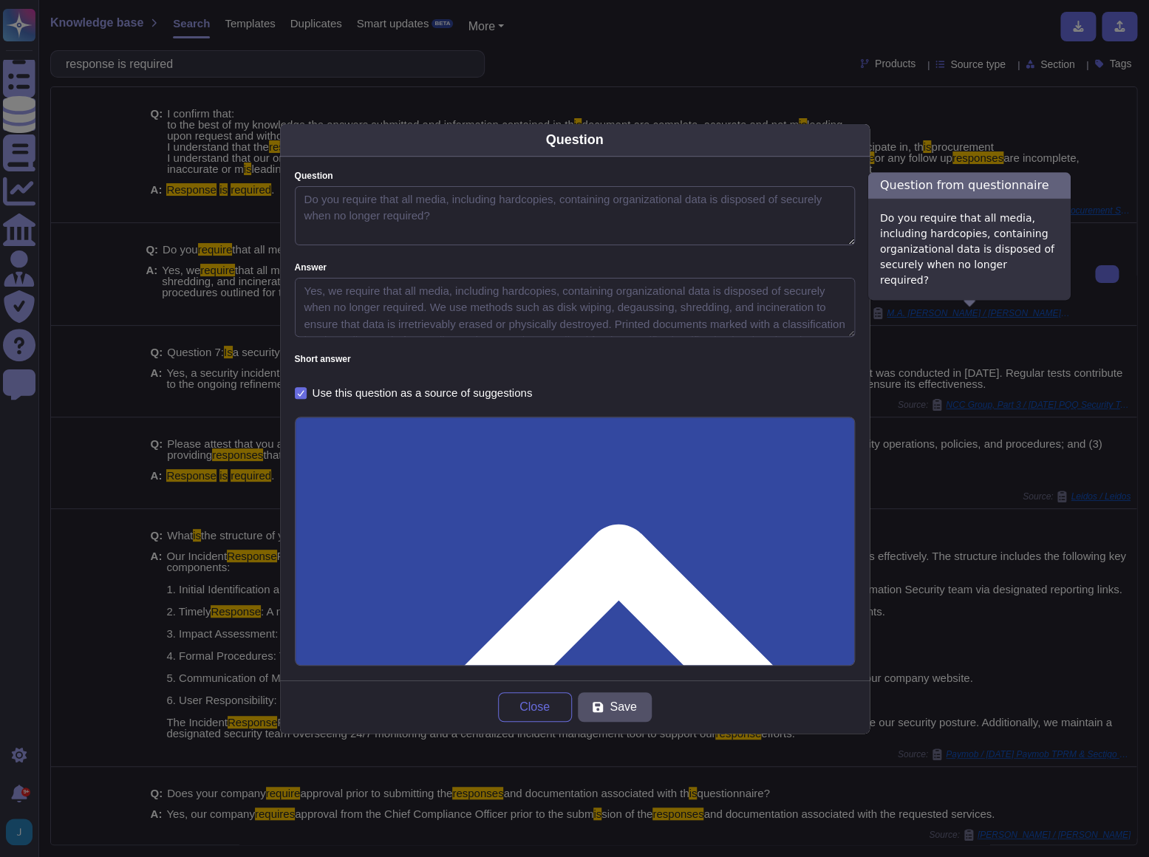
type textarea "Do you require that all media, including hardcopies, containing organizational …"
type textarea "Yes, we require that all media, including hardcopies, containing organizational…"
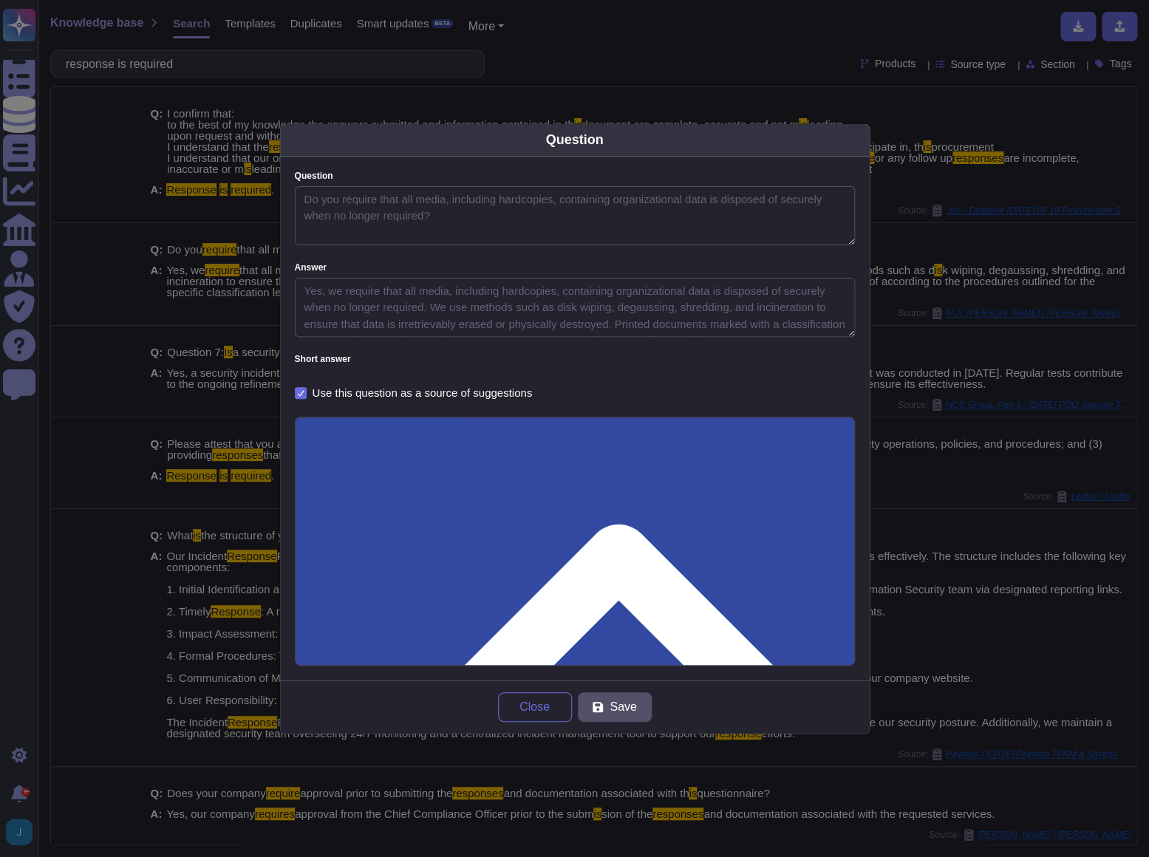
click at [0, 0] on input "Use this questionnaire as a source of suggestions" at bounding box center [0, 0] width 0 height 0
click at [620, 710] on span "Save" at bounding box center [623, 707] width 27 height 12
click at [532, 694] on button "Close" at bounding box center [535, 708] width 74 height 30
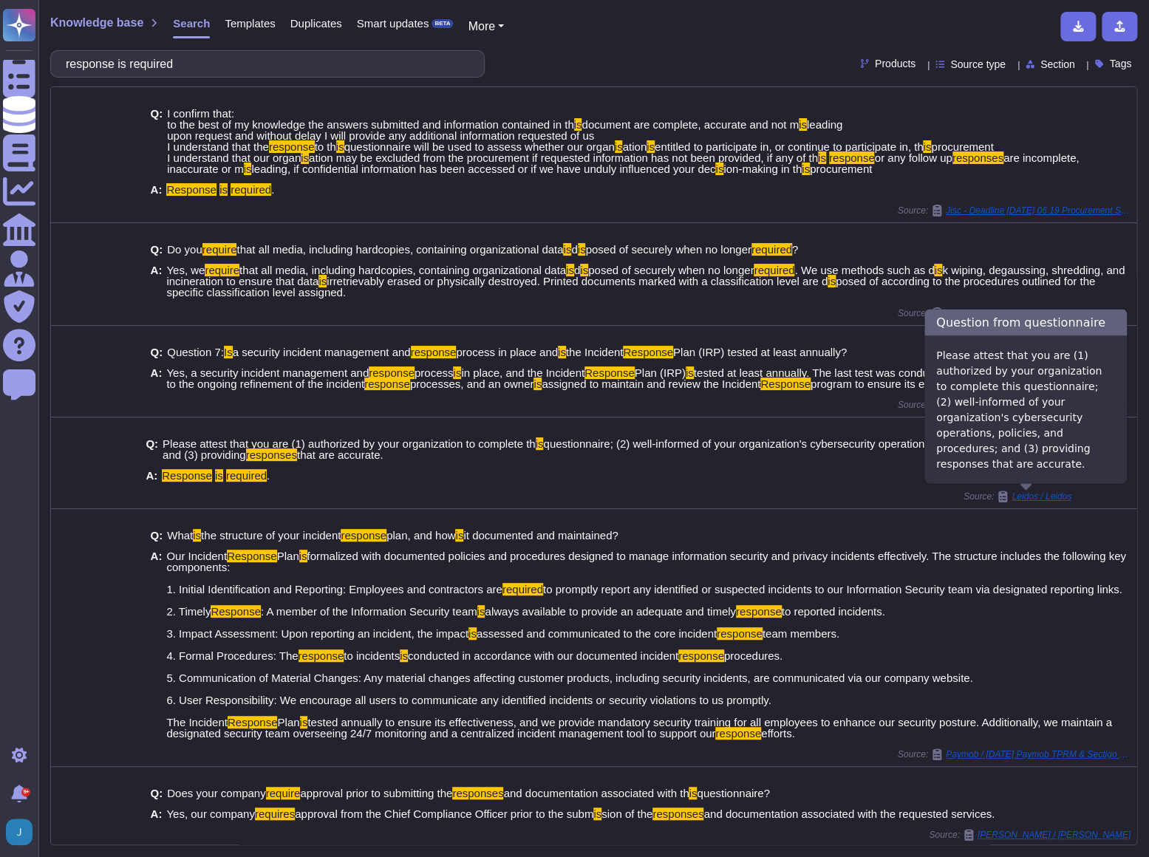
click at [1023, 500] on div "Leidos / Leidos" at bounding box center [1034, 497] width 75 height 12
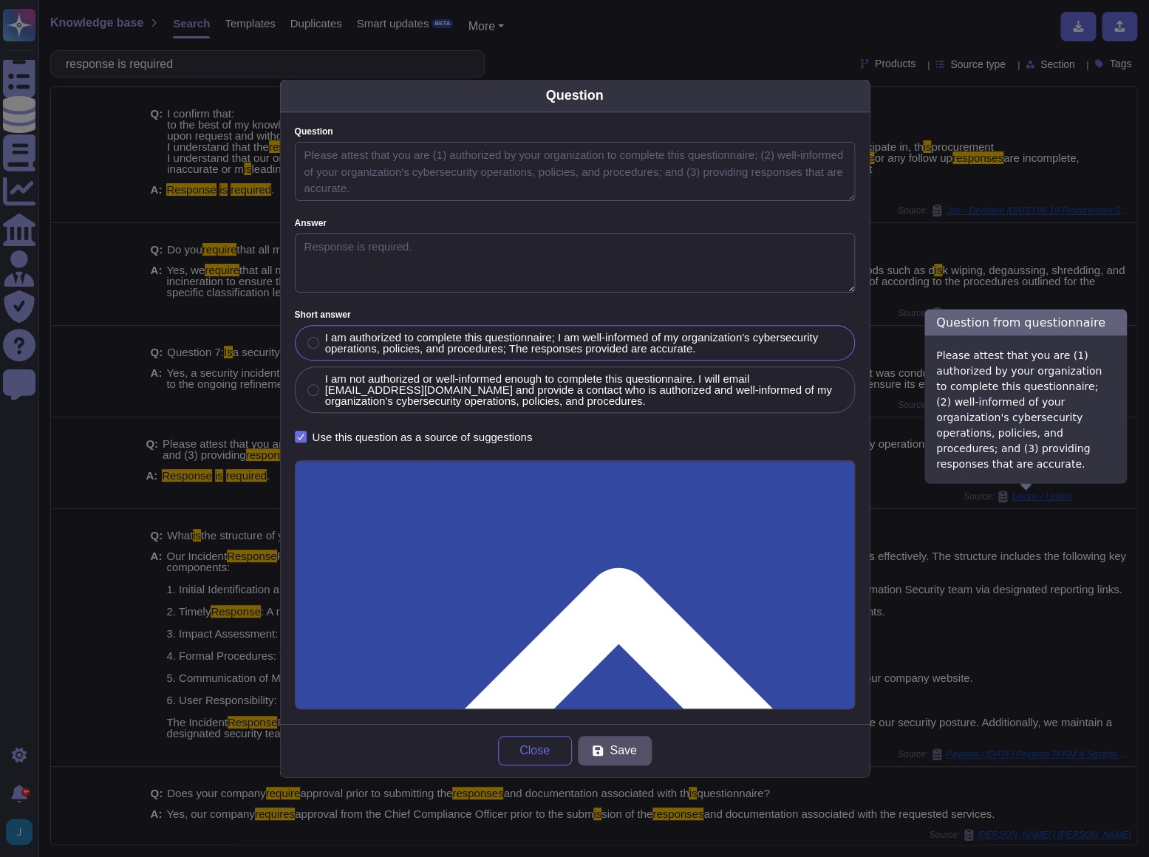
type textarea "Please attest that you are (1) authorized by your organization to complete this…"
type textarea "Response is required."
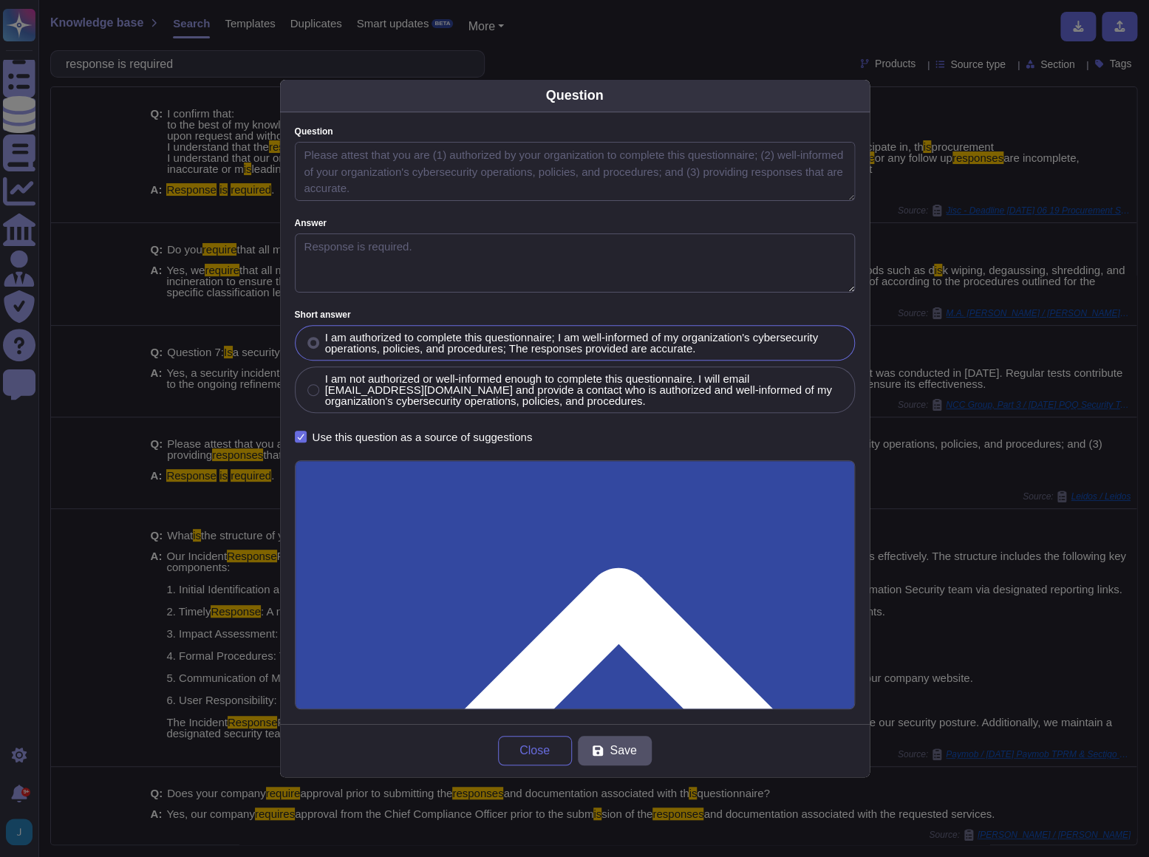
click at [0, 0] on input "Use this questionnaire as a source of suggestions" at bounding box center [0, 0] width 0 height 0
click at [612, 753] on span "Save" at bounding box center [623, 751] width 27 height 12
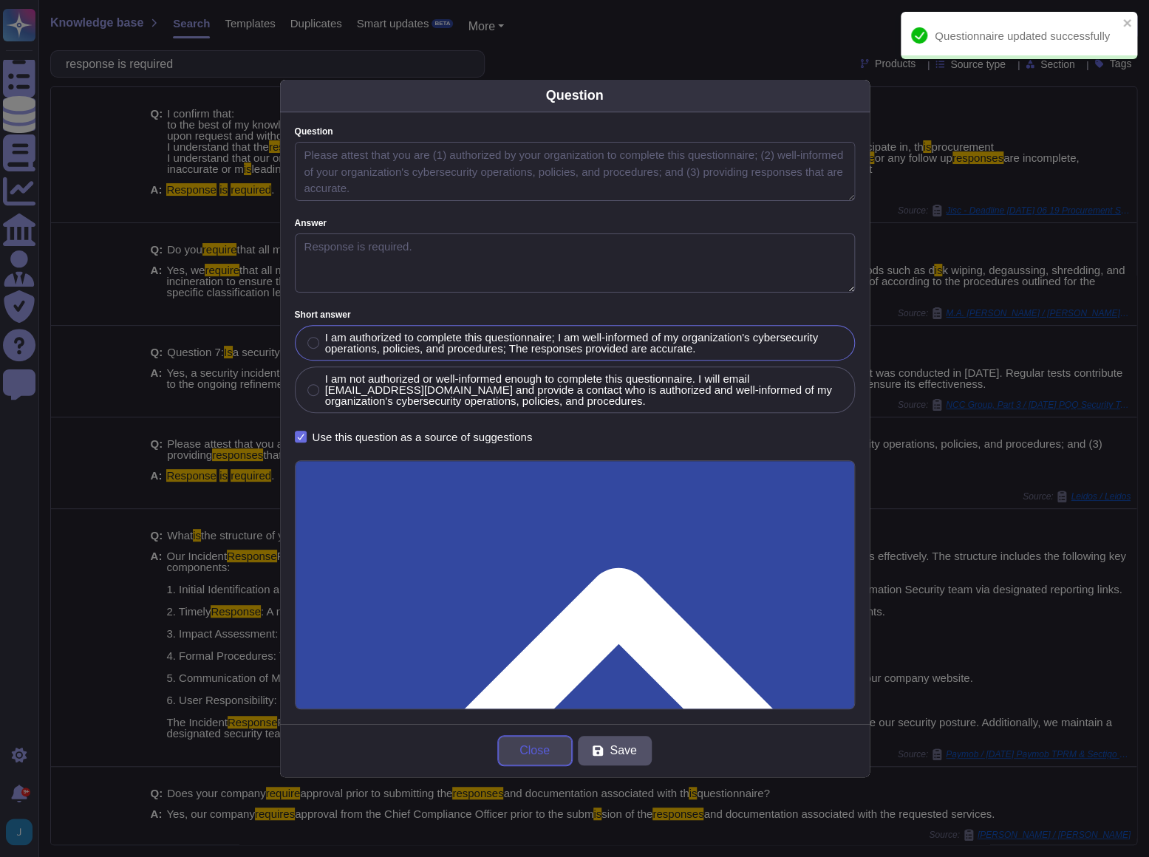
click at [541, 759] on button "Close" at bounding box center [535, 751] width 74 height 30
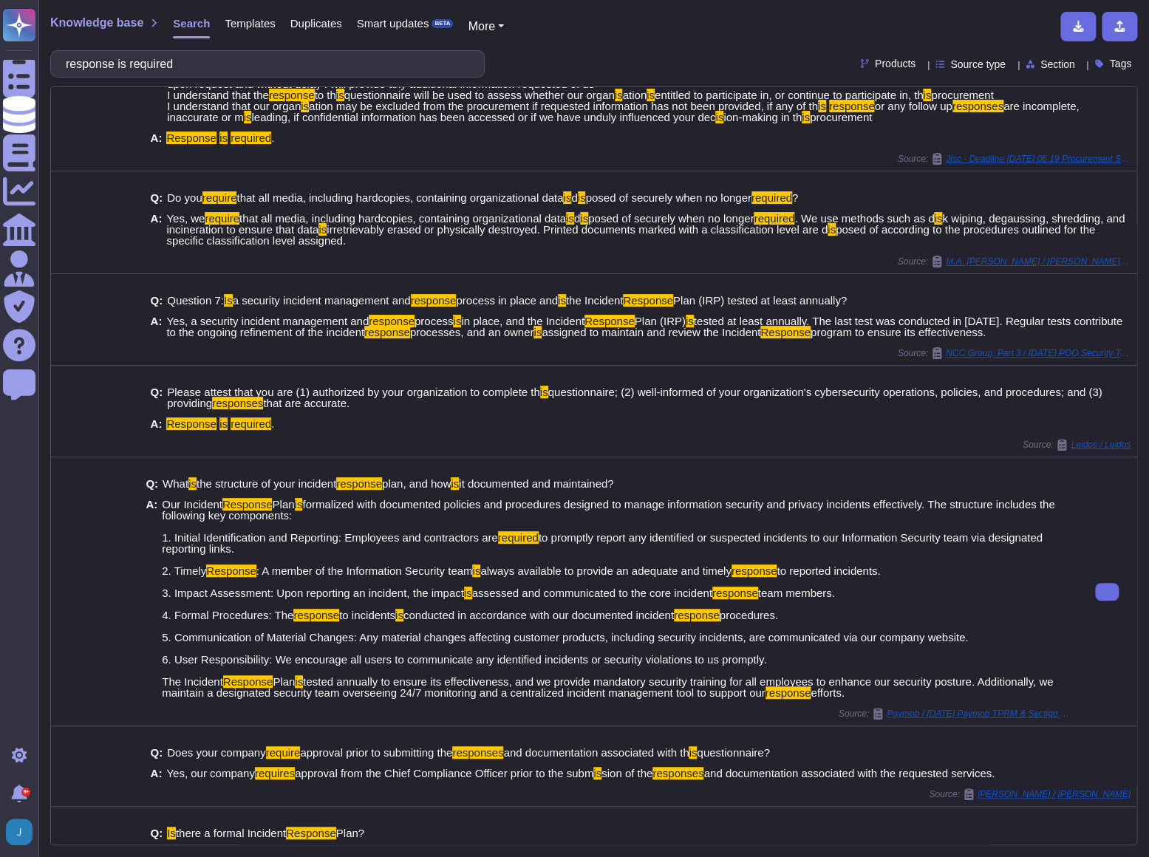
scroll to position [104, 0]
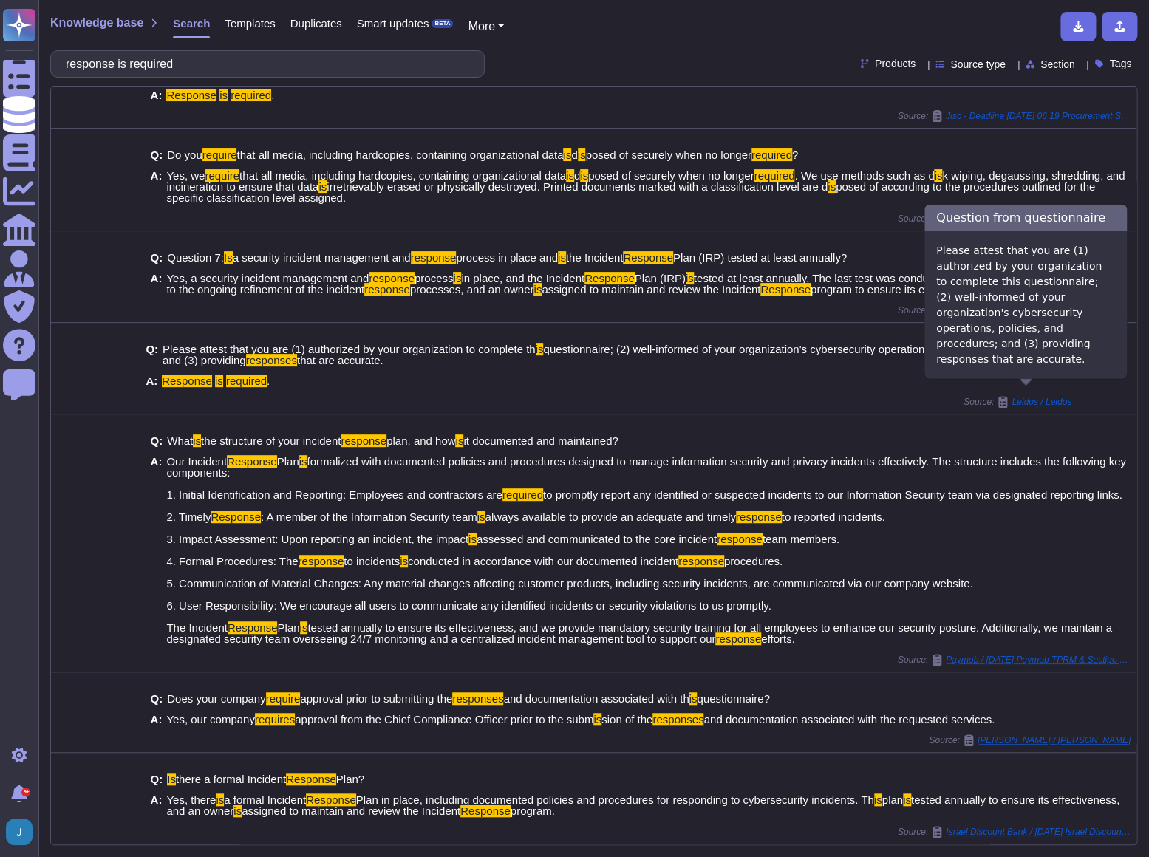
click at [1017, 398] on span "Leidos / Leidos" at bounding box center [1042, 402] width 60 height 9
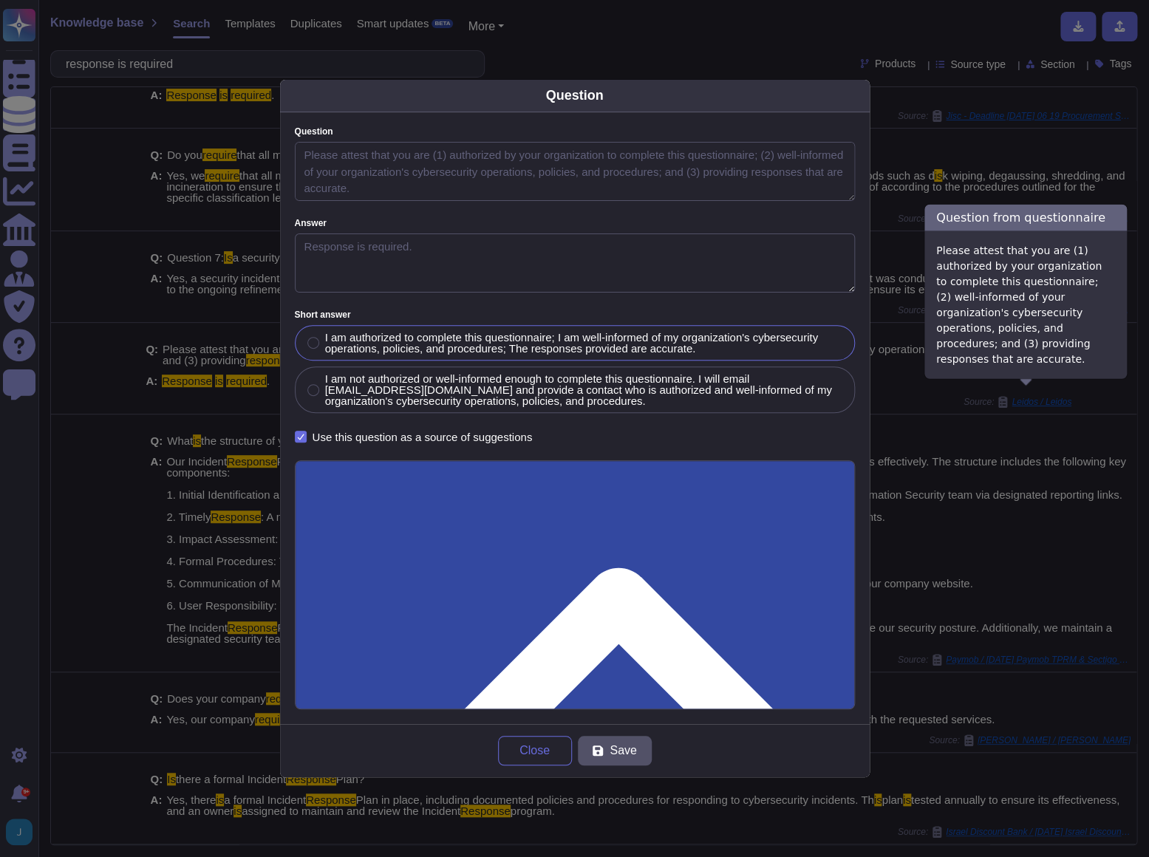
type textarea "Please attest that you are (1) authorized by your organization to complete this…"
type textarea "Response is required."
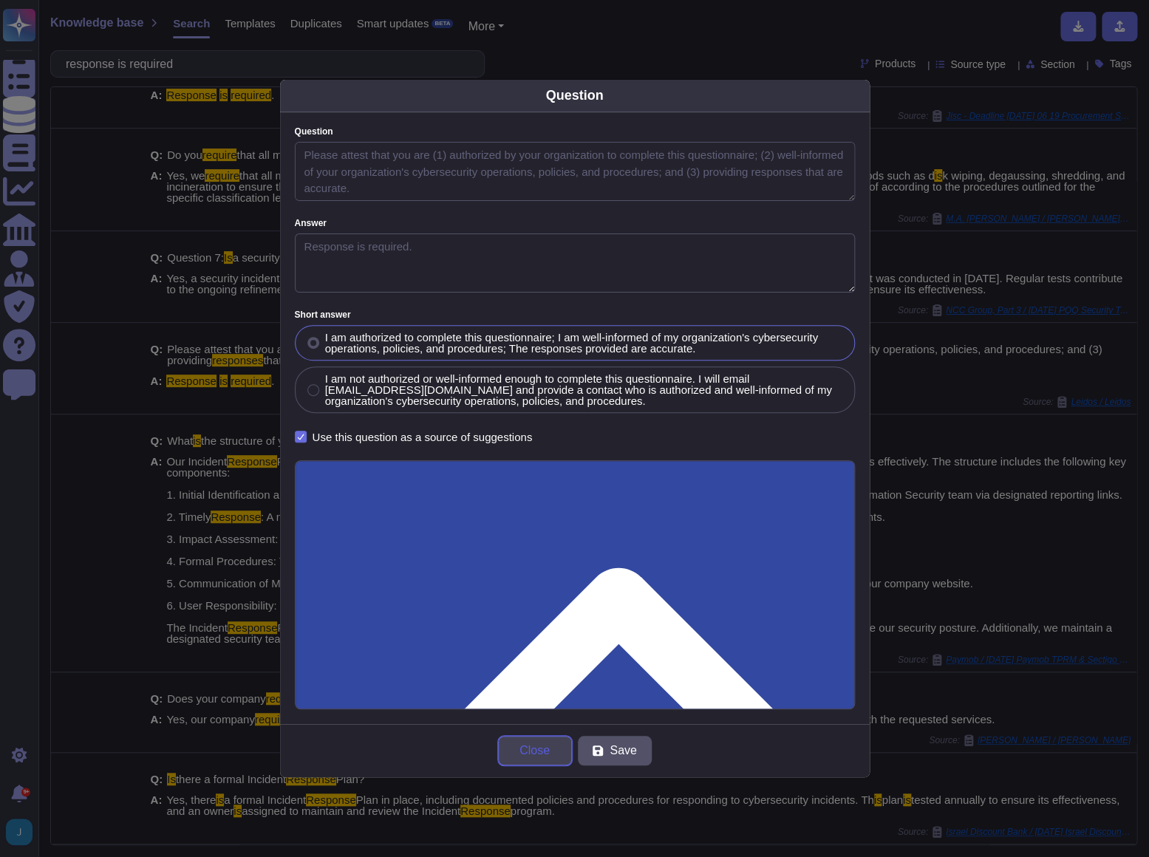
click at [520, 754] on span "Close" at bounding box center [535, 751] width 30 height 12
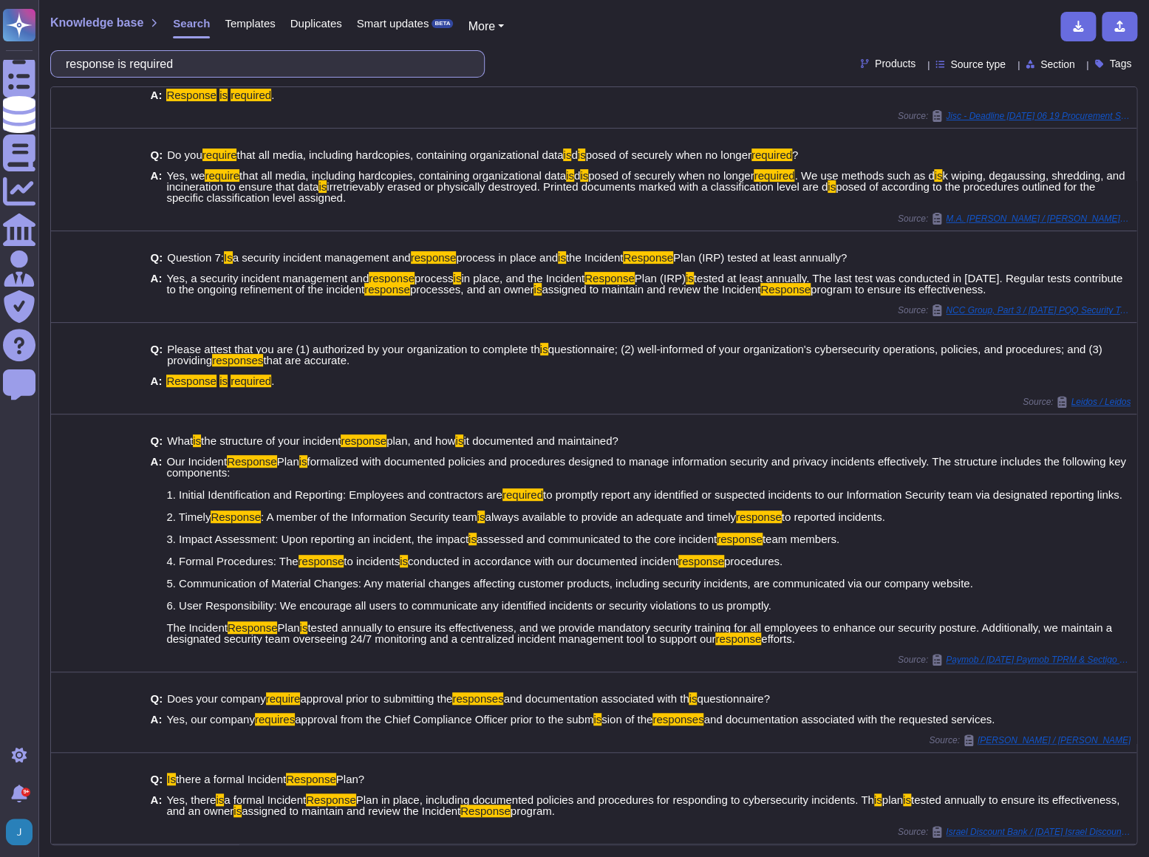
drag, startPoint x: 275, startPoint y: 62, endPoint x: 43, endPoint y: 86, distance: 233.4
click at [43, 86] on div "Knowledge base Search Templates Duplicates Smart updates BETA More response is …" at bounding box center [593, 428] width 1111 height 857
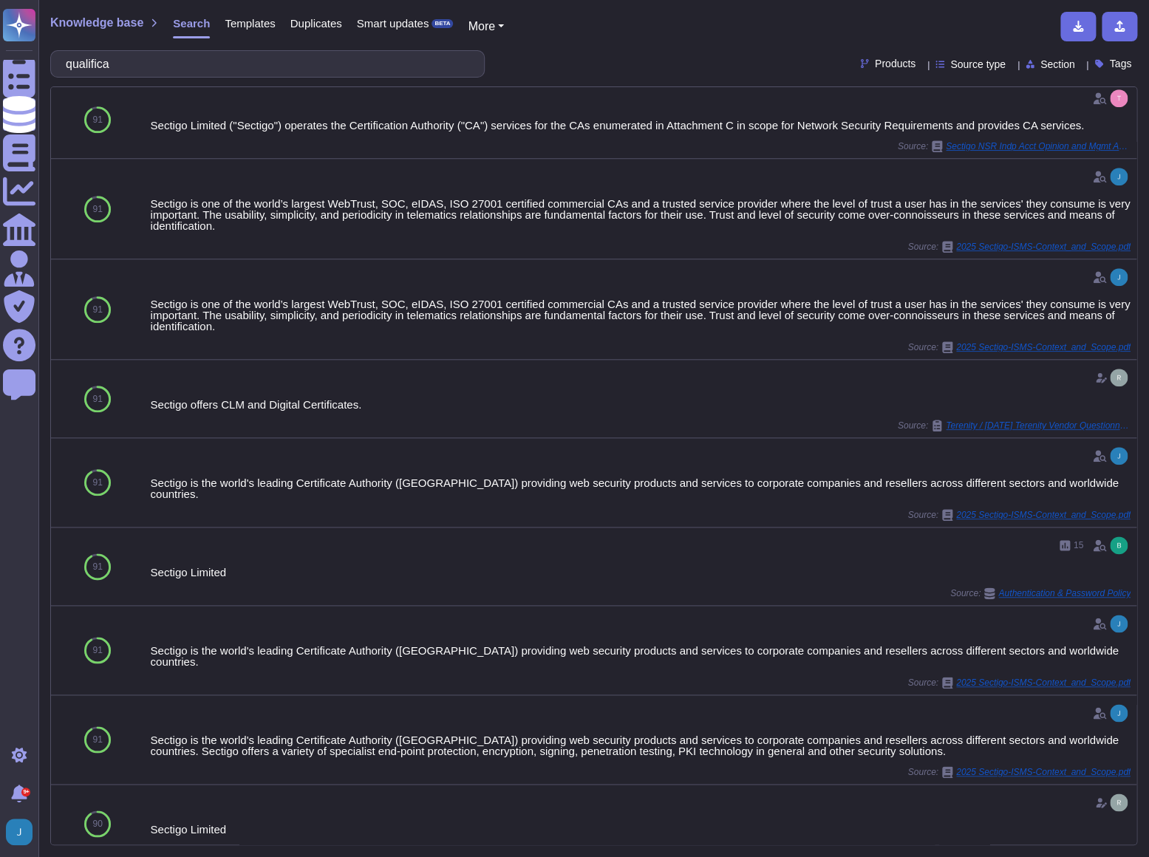
scroll to position [503, 0]
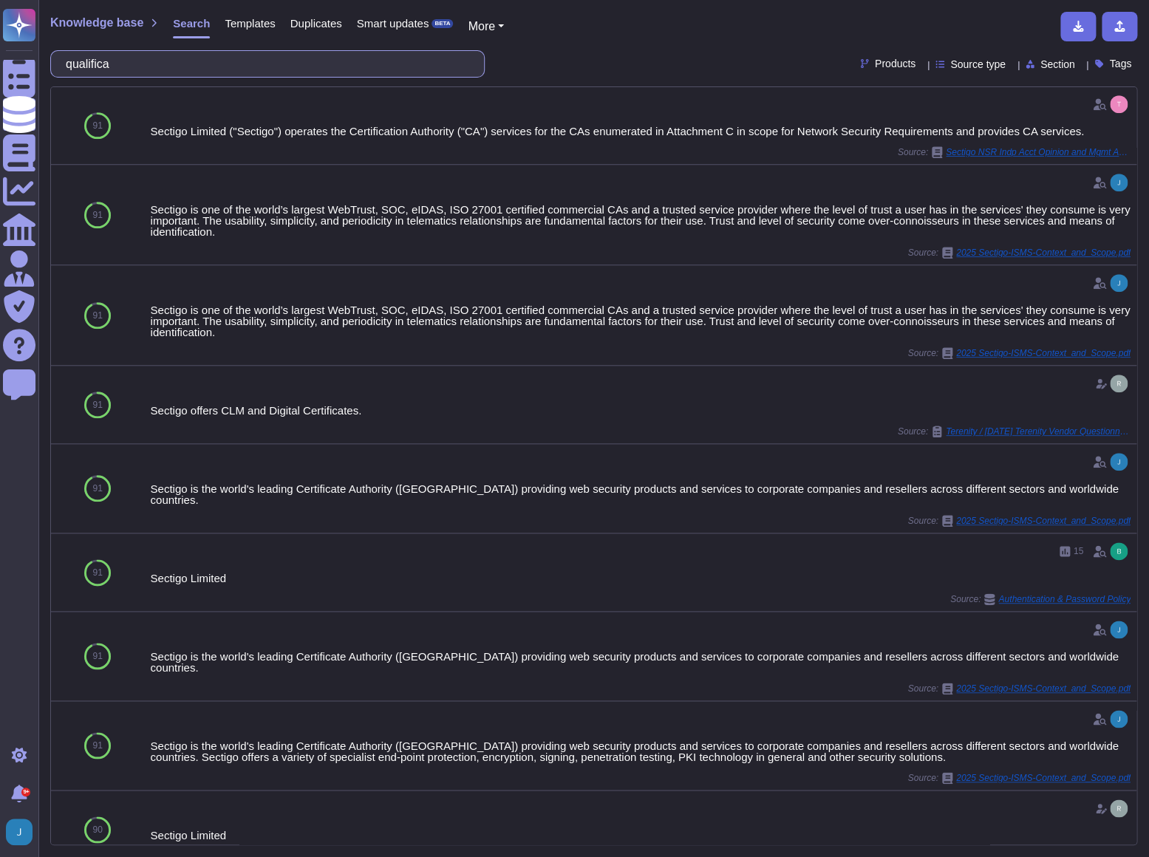
drag, startPoint x: 148, startPoint y: 60, endPoint x: 94, endPoint y: 55, distance: 54.2
click at [65, 50] on div "qualifica" at bounding box center [267, 63] width 435 height 27
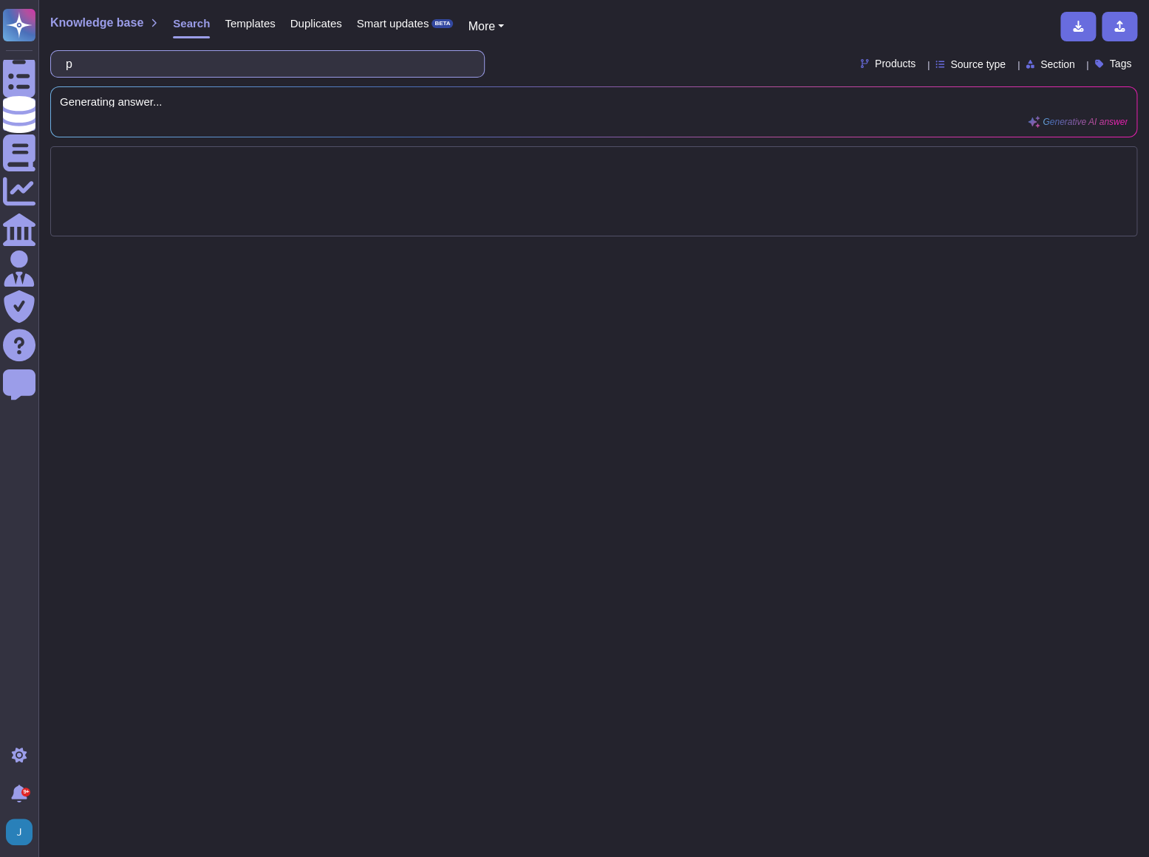
scroll to position [0, 0]
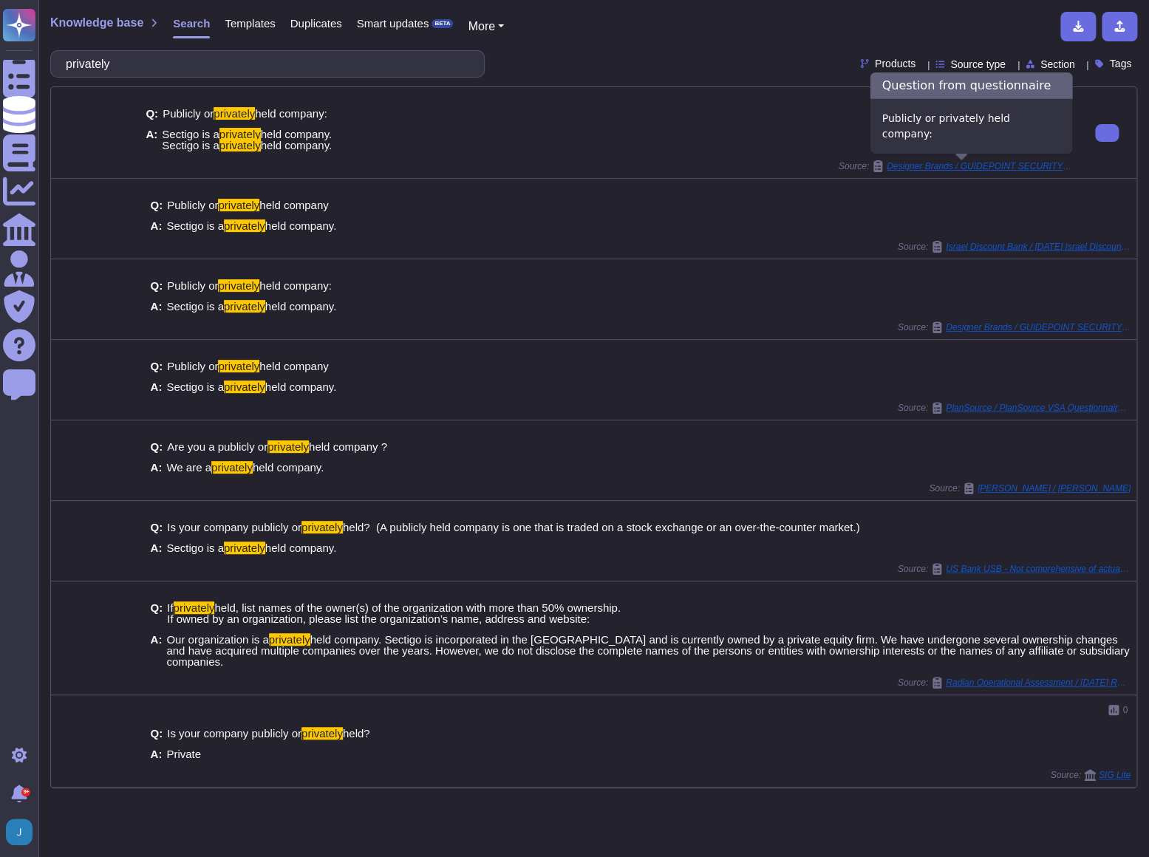
type input "privately"
click at [972, 167] on span "Designer Brands / GUIDEPOINT SECURITY LLC SIG Lite [DATE]" at bounding box center [979, 166] width 185 height 9
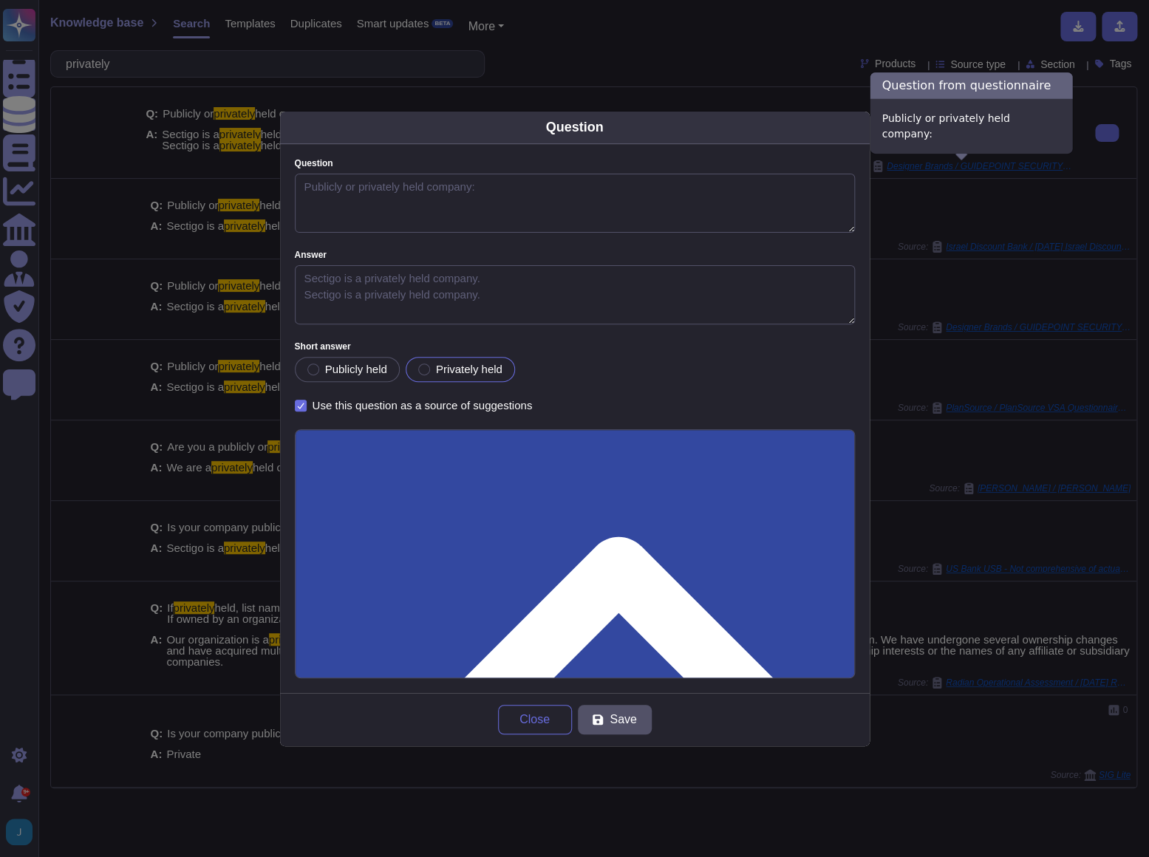
type textarea "Publicly or privately held company:"
type textarea "Sectigo is a privately held company. Sectigo is a privately held company."
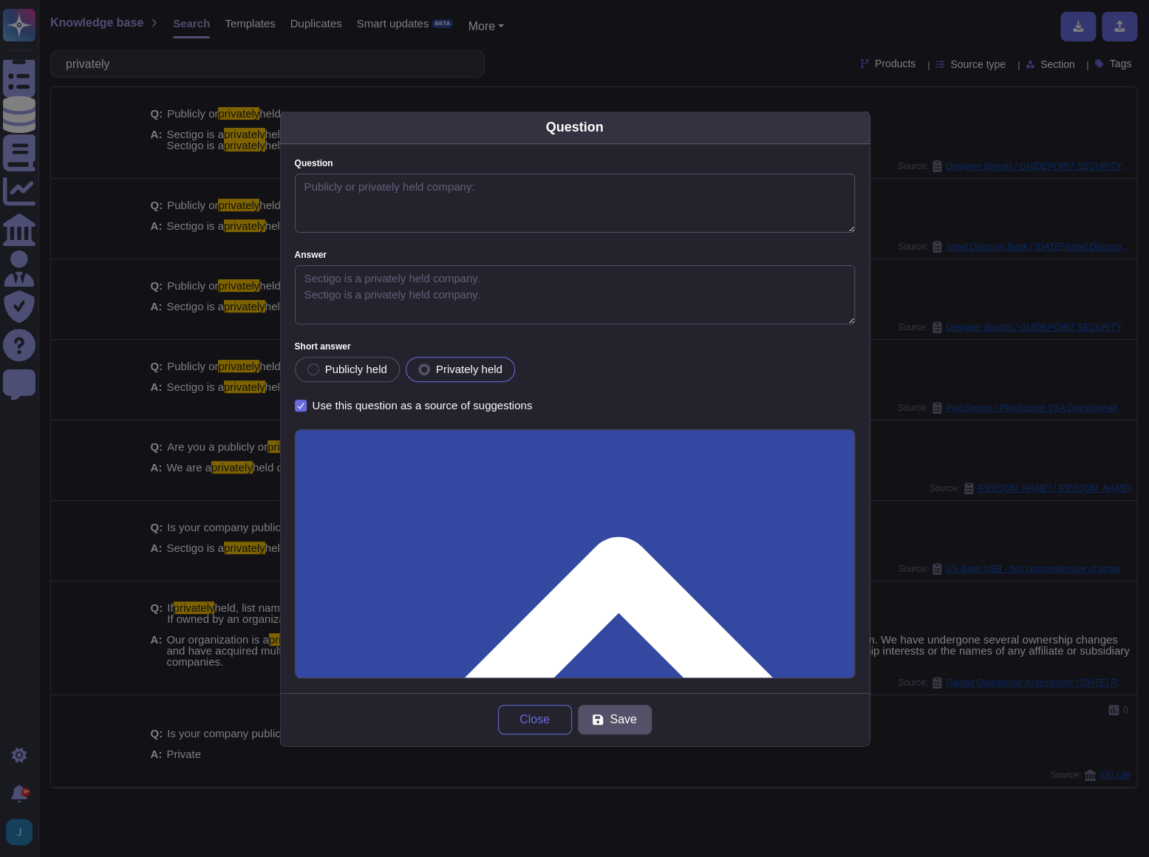
click at [0, 0] on input "Use this questionnaire as a source of suggestions" at bounding box center [0, 0] width 0 height 0
click at [631, 714] on span "Save" at bounding box center [623, 720] width 27 height 12
click at [548, 721] on span "Close" at bounding box center [535, 720] width 30 height 12
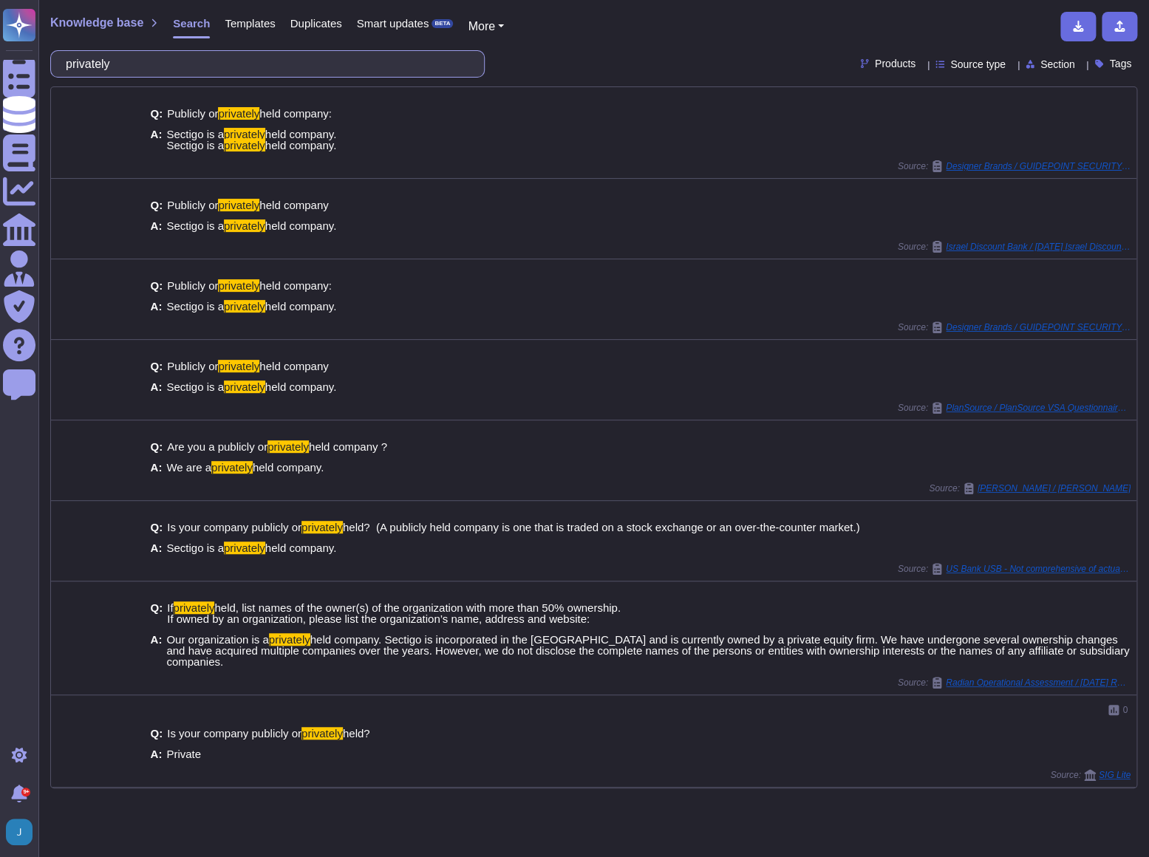
drag, startPoint x: 227, startPoint y: 64, endPoint x: -10, endPoint y: 73, distance: 237.5
click at [0, 73] on html "Questionnaires Knowledge Base Documents Analytics CAIQ / SIG Admin Trust Center…" at bounding box center [574, 428] width 1149 height 857
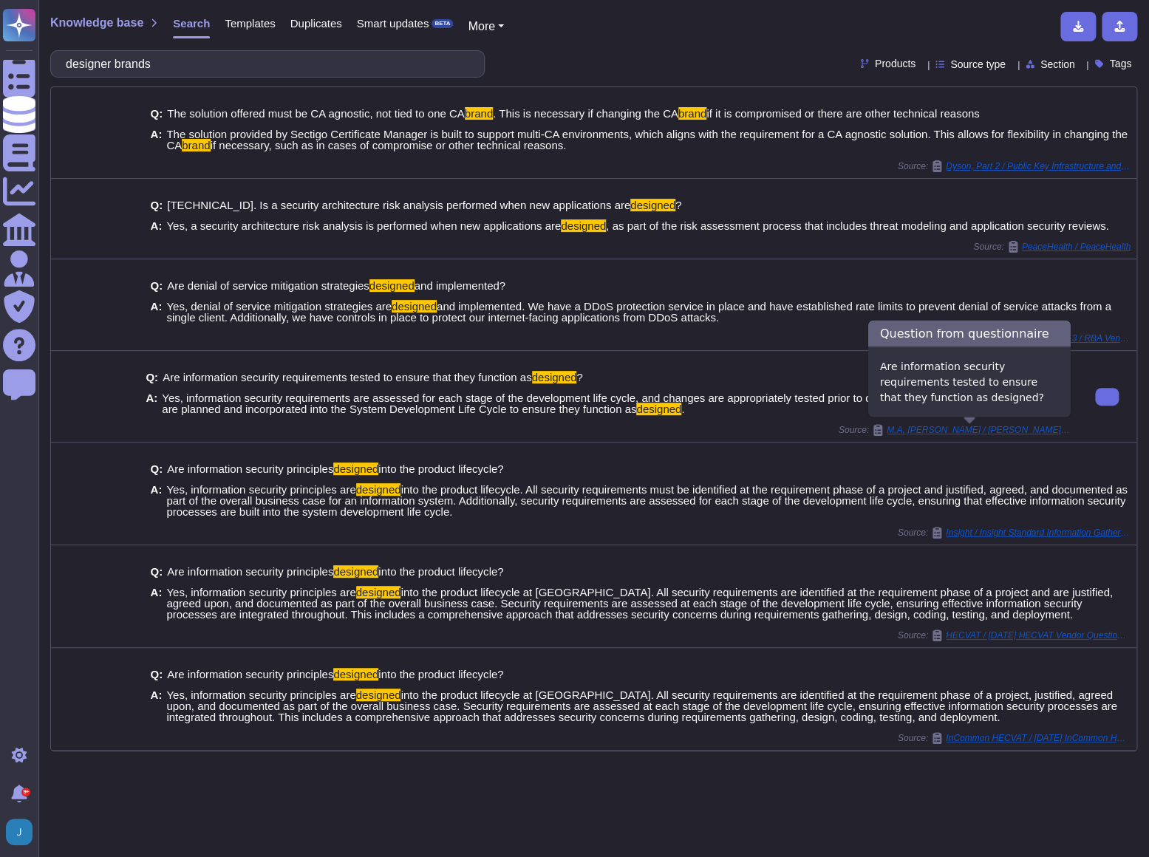
type input "designer brands"
click at [998, 433] on span "M.A. [PERSON_NAME] / [PERSON_NAME] ITS Security RFI" at bounding box center [979, 430] width 185 height 9
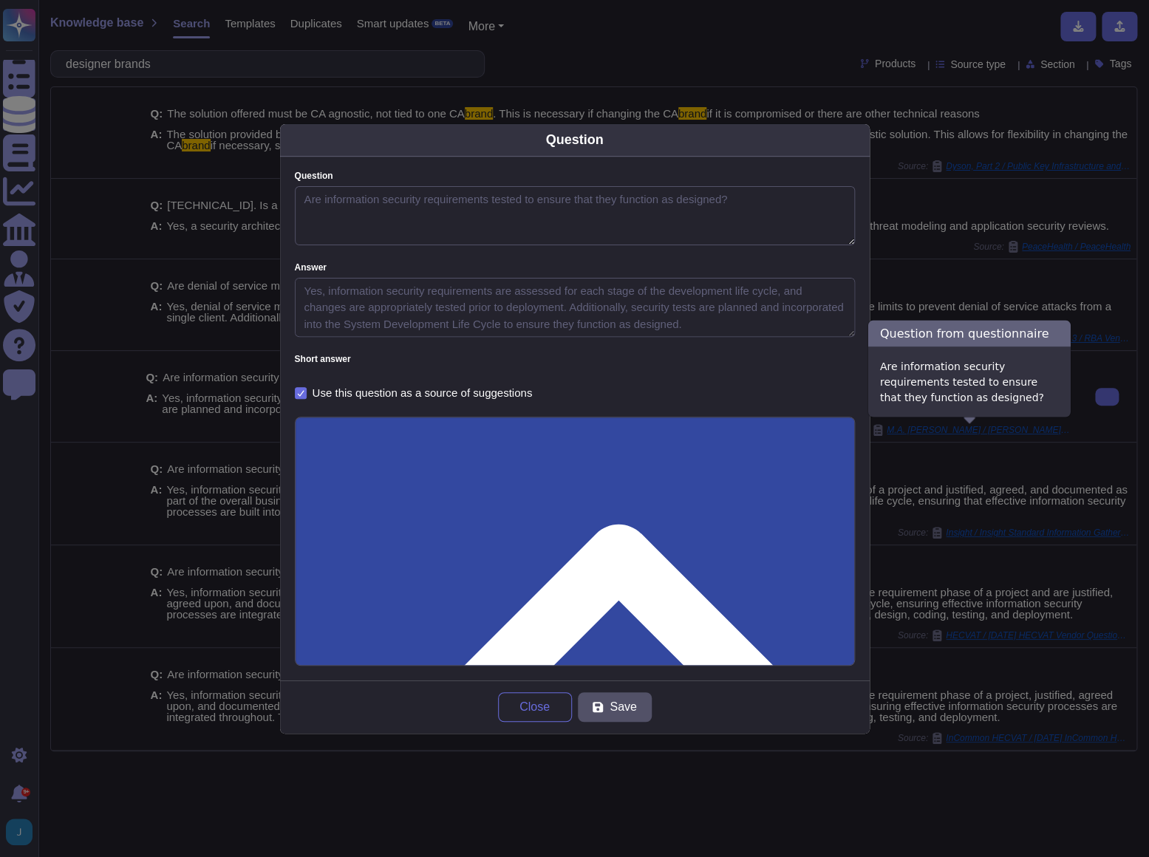
type textarea "Are information security requirements tested to ensure that they function as de…"
type textarea "Yes, information security requirements are assessed for each stage of the devel…"
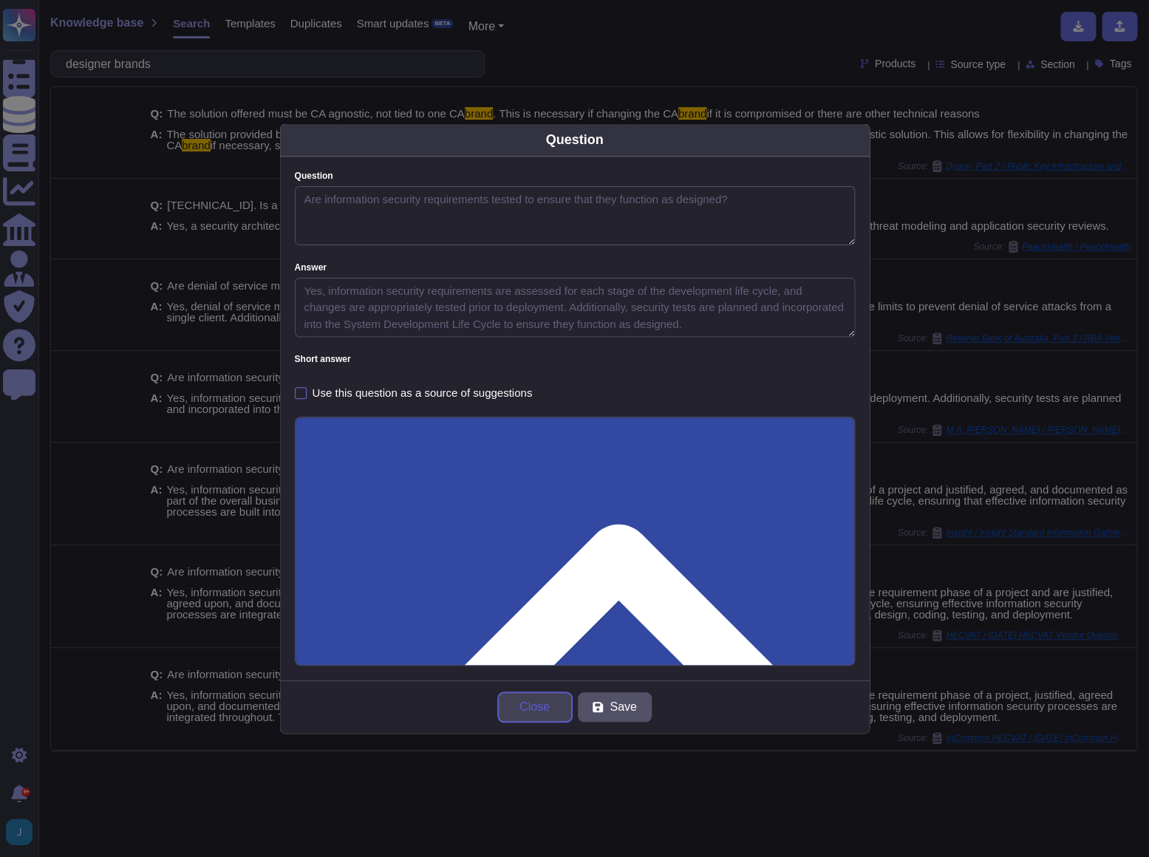
click at [523, 711] on span "Close" at bounding box center [535, 707] width 30 height 12
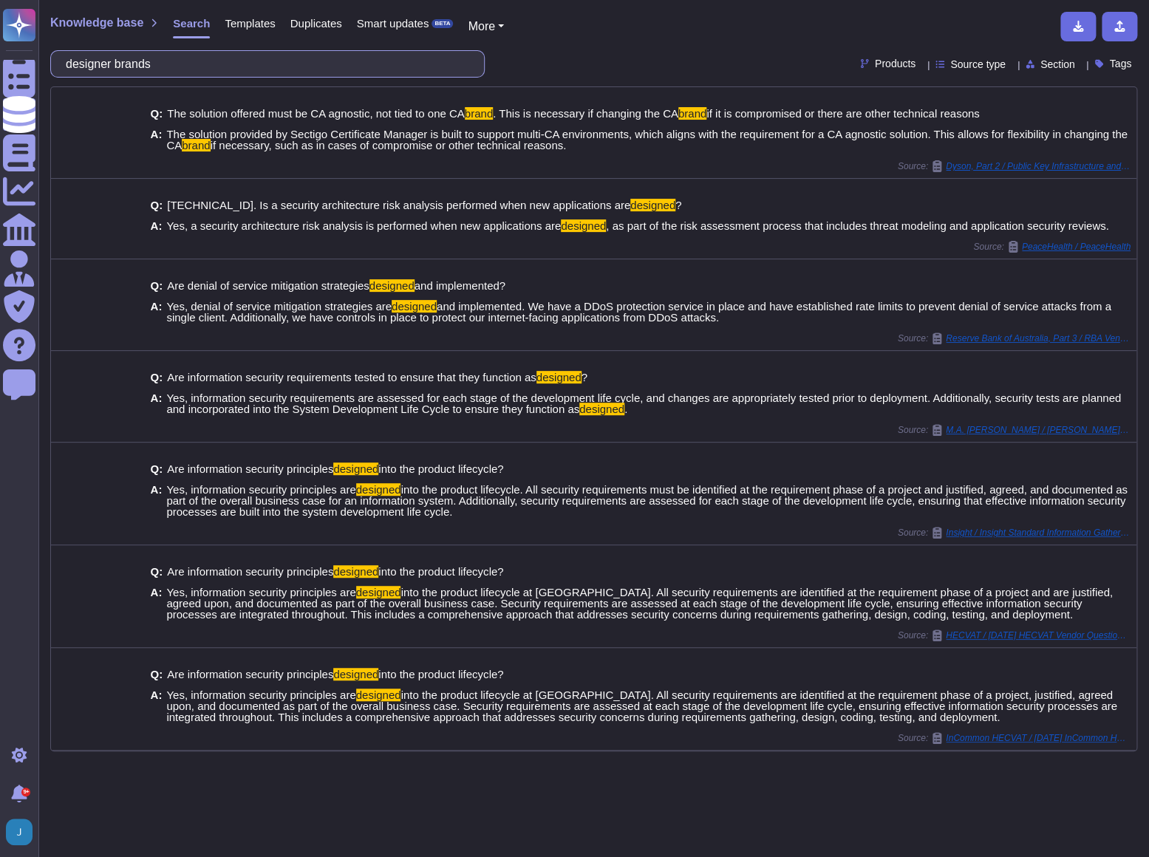
drag, startPoint x: 200, startPoint y: 61, endPoint x: -132, endPoint y: 31, distance: 333.3
click at [0, 31] on html "Questionnaires Knowledge Base Documents Analytics CAIQ / SIG Admin Trust Center…" at bounding box center [574, 428] width 1149 height 857
paste input "Are there any material claims or judgments against the company"
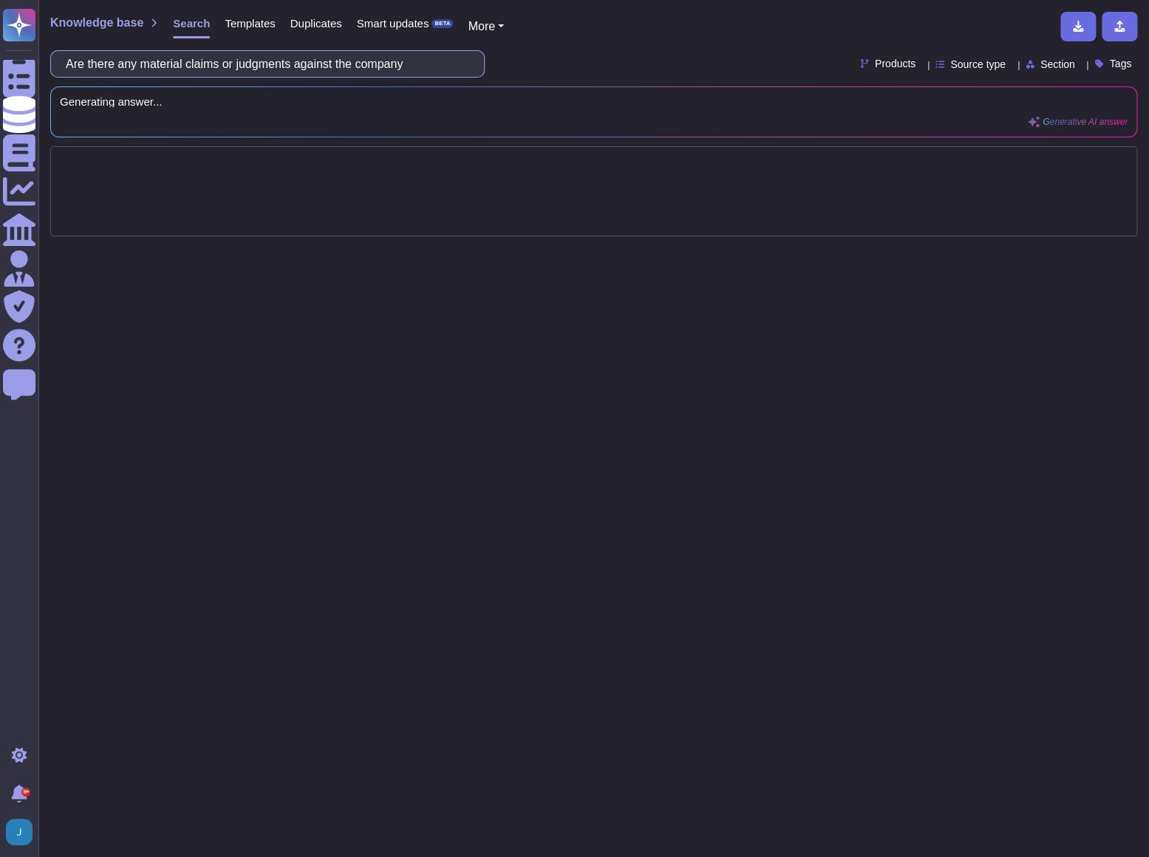
type input "Are there any material claims or judgments against the company"
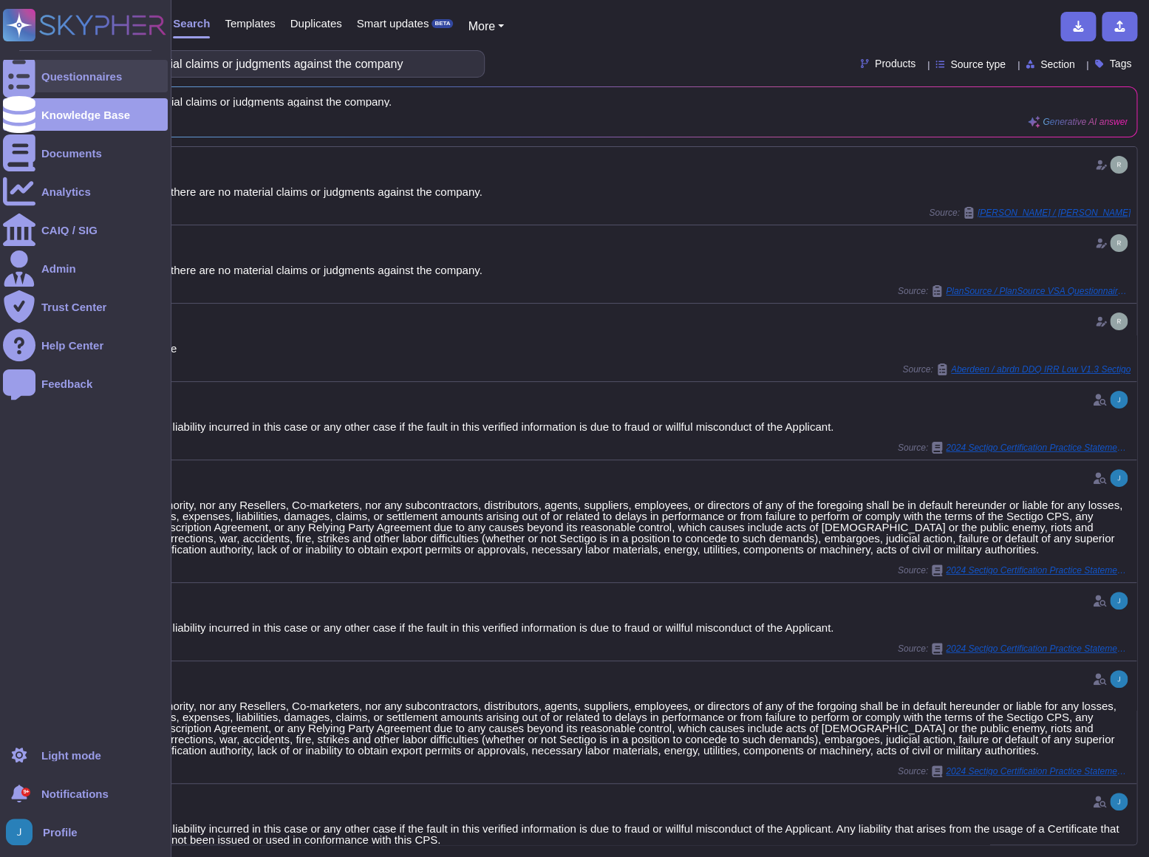
click at [47, 76] on div "Questionnaires" at bounding box center [81, 76] width 81 height 11
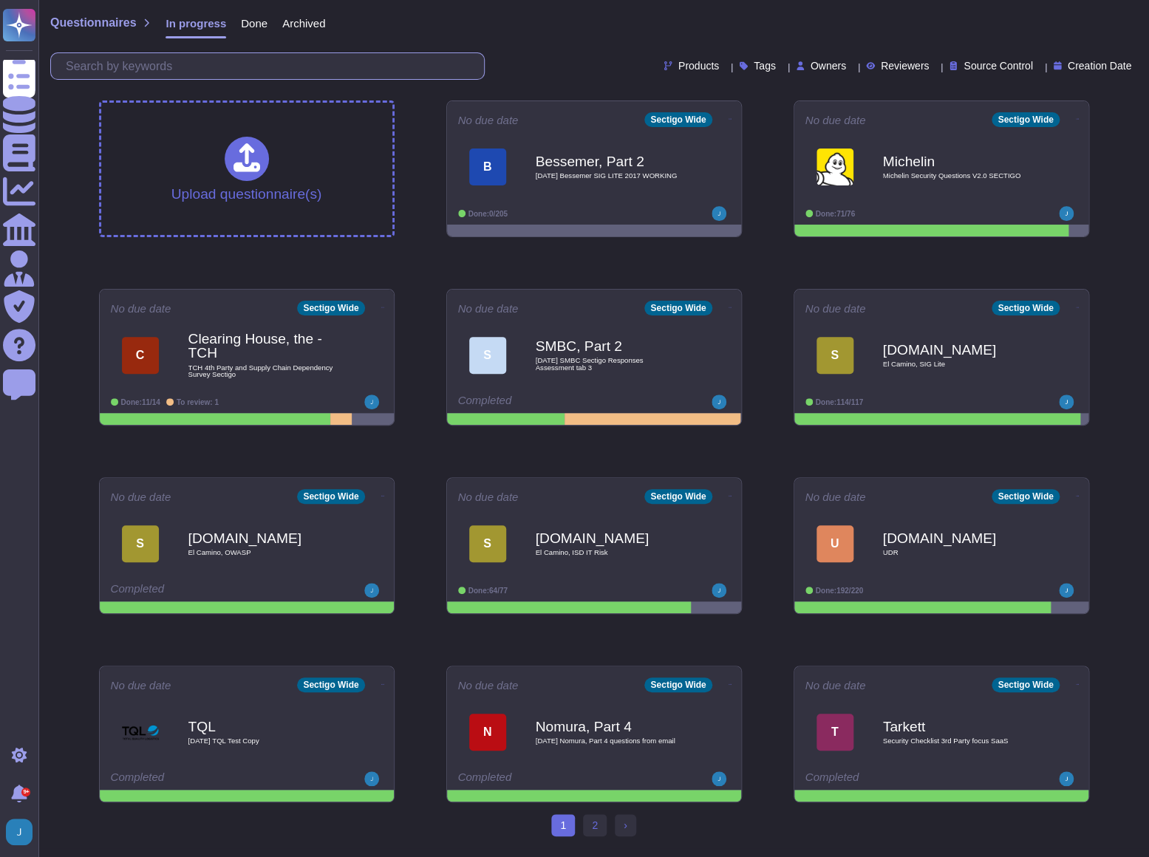
click at [194, 58] on input "text" at bounding box center [271, 66] width 426 height 26
click at [251, 24] on span "Done" at bounding box center [254, 23] width 27 height 11
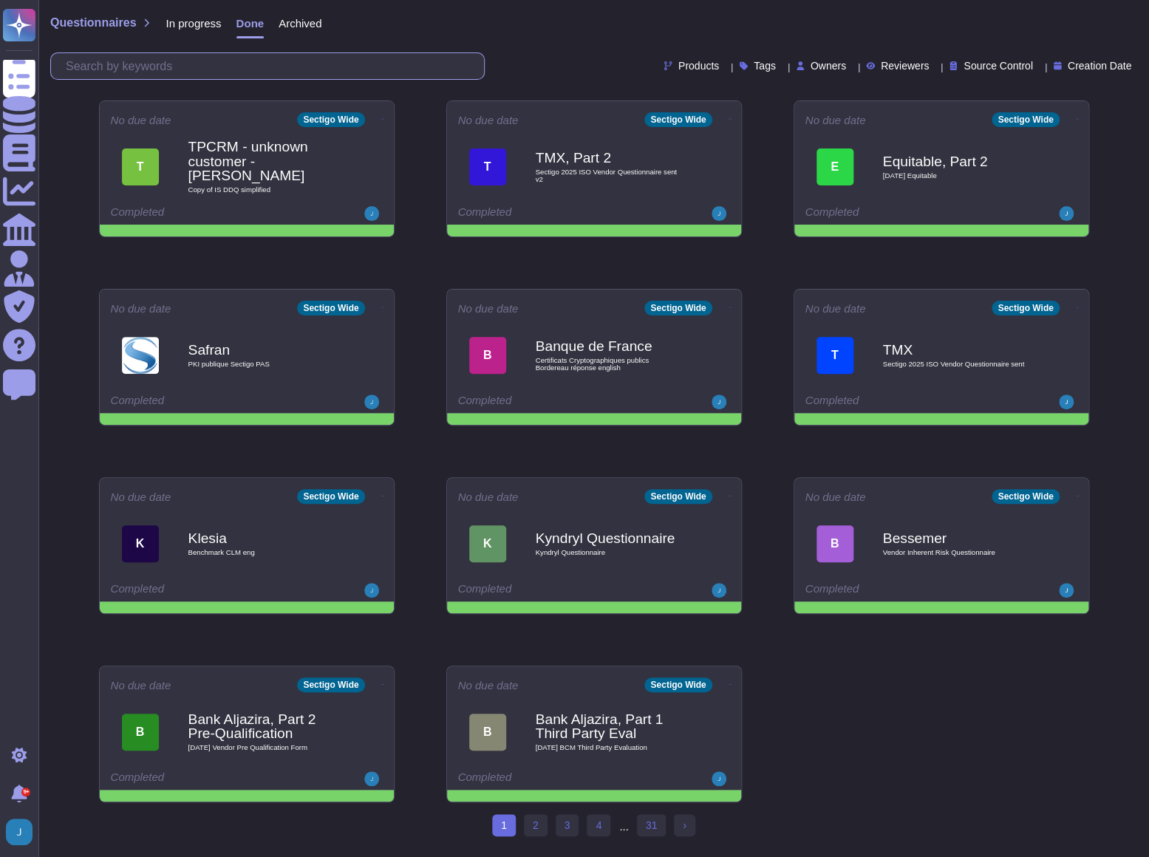
click at [212, 64] on input "text" at bounding box center [271, 66] width 426 height 26
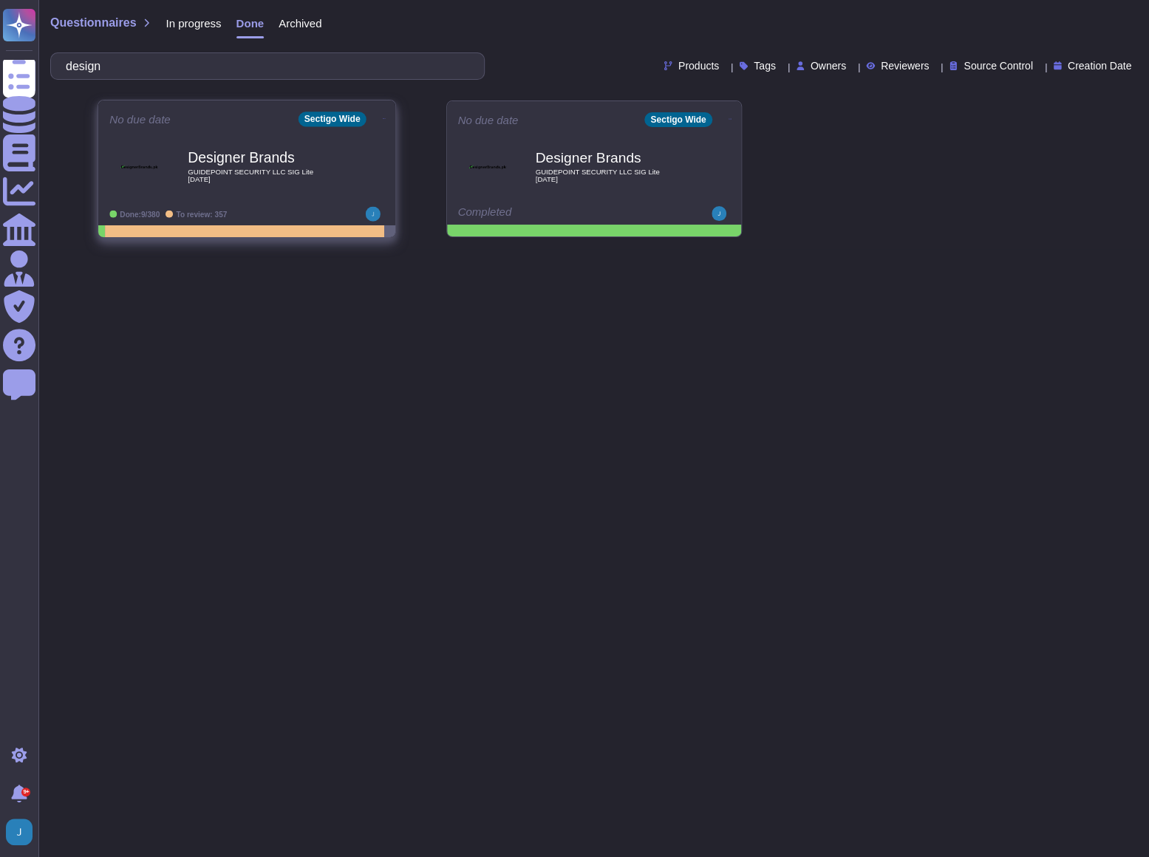
type input "design"
click at [369, 127] on div "No due date Sectigo Wide Designer Brands GUIDEPOINT SECURITY LLC SIG Lite [DATE…" at bounding box center [246, 163] width 297 height 125
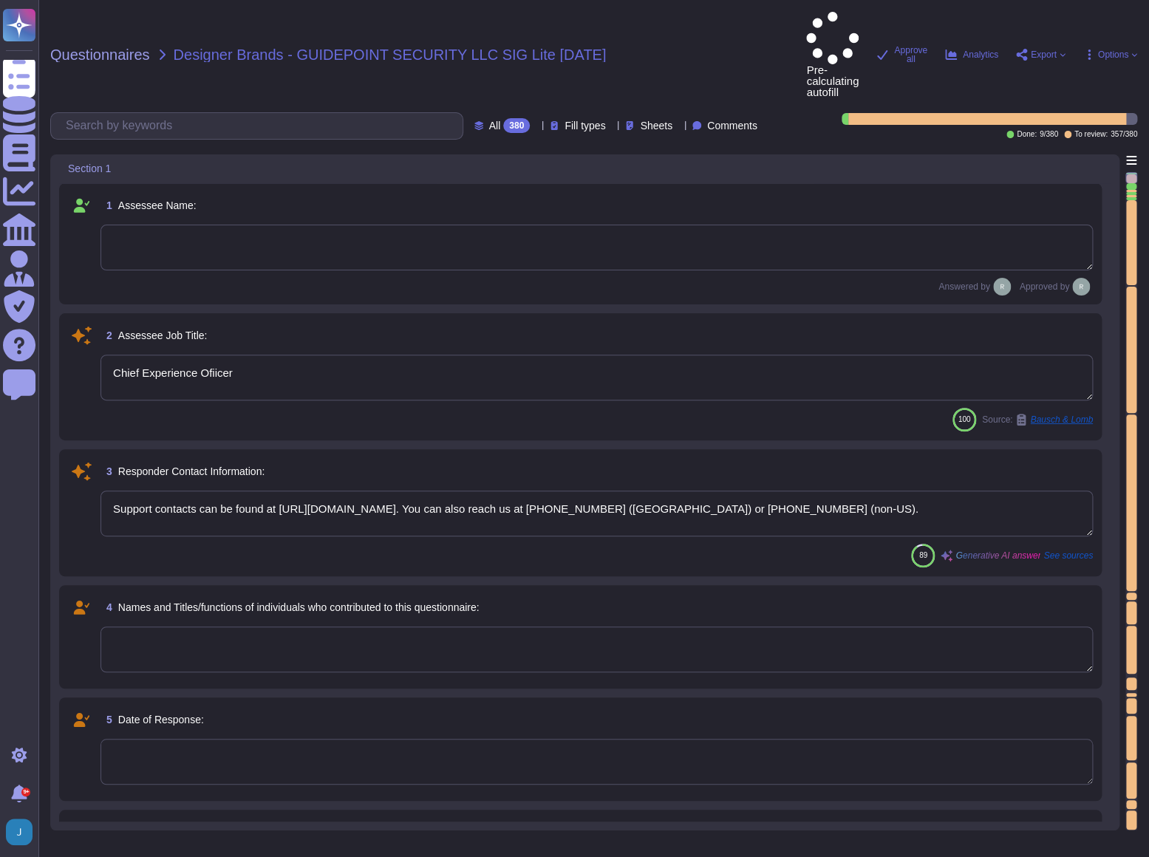
type textarea "Chief Experience Ofiicer"
type textarea "Support contacts can be found at [URL][DOMAIN_NAME]. You can also reach us at […"
type textarea "Condor Buyer Limited"
type textarea "Sectigo Limited"
type textarea "Sectigo is a privately held company."
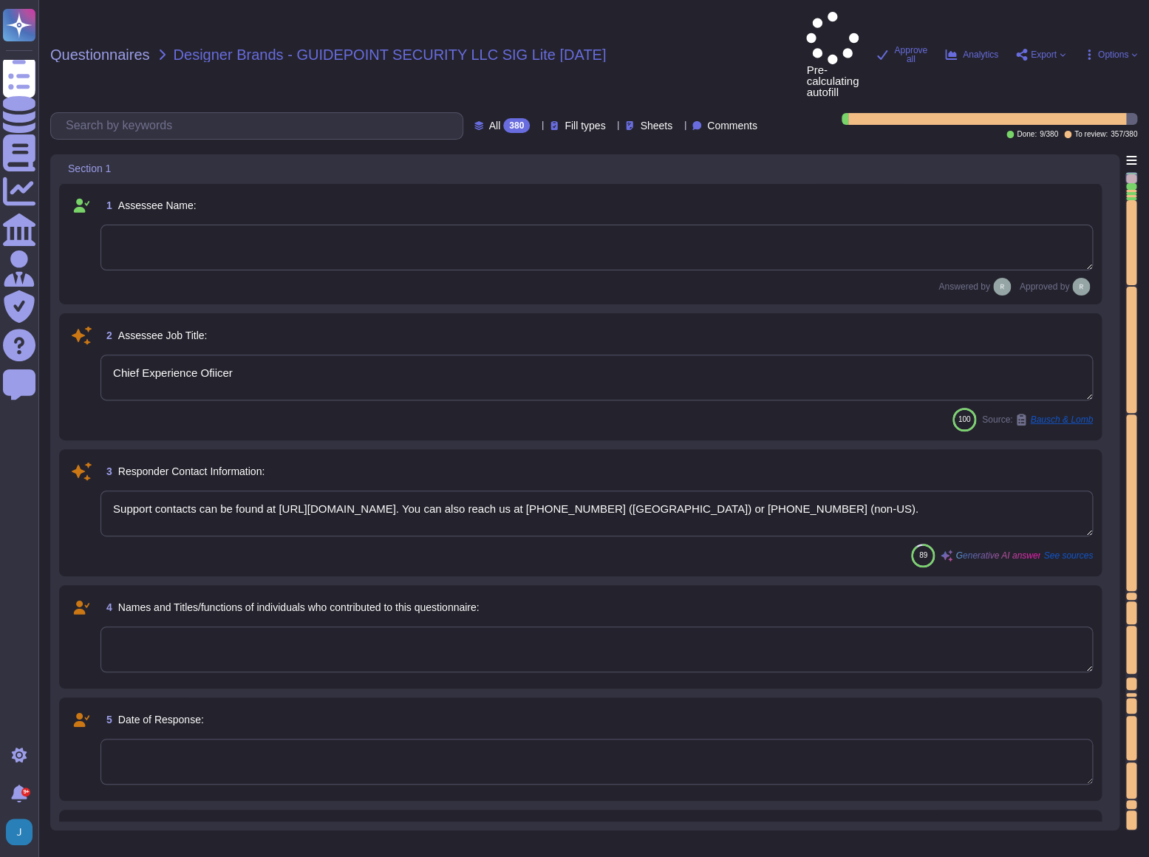
type textarea "N/A"
click at [93, 47] on span "Questionnaires" at bounding box center [100, 54] width 100 height 15
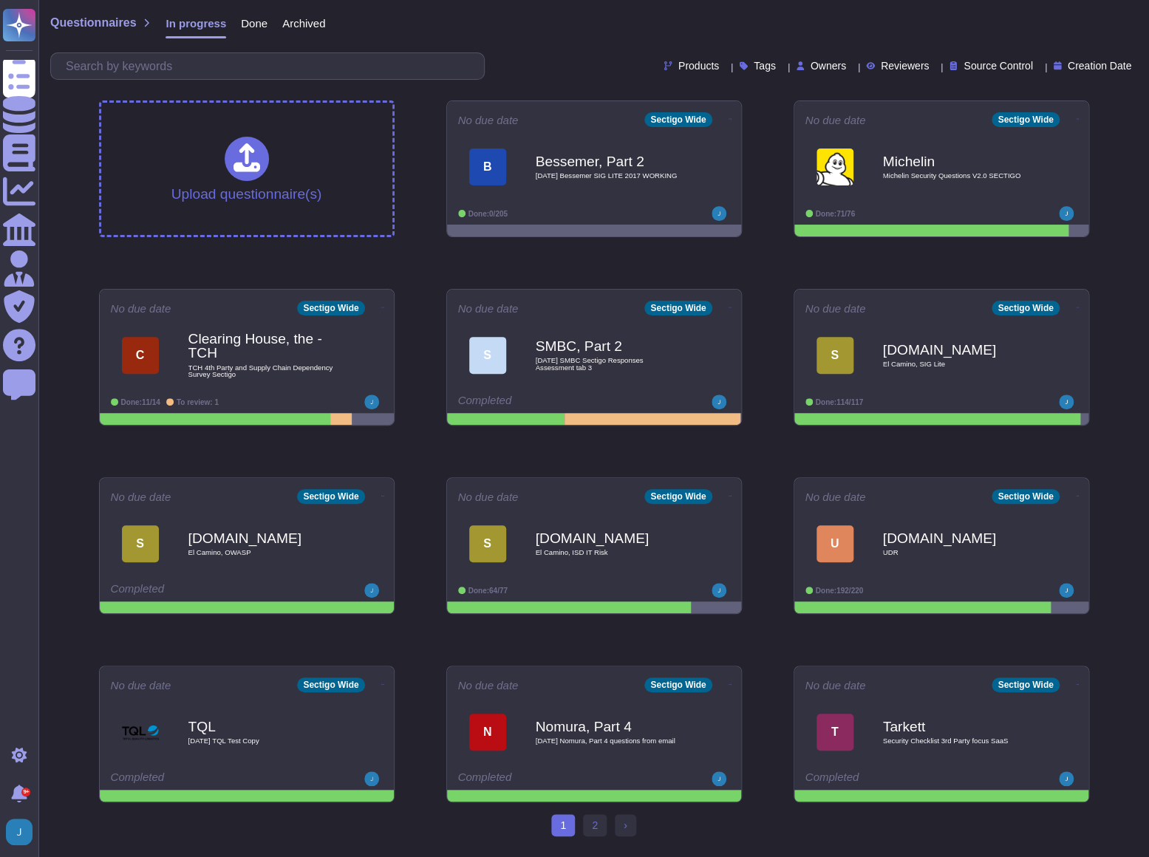
click at [242, 30] on div "Done" at bounding box center [246, 27] width 41 height 30
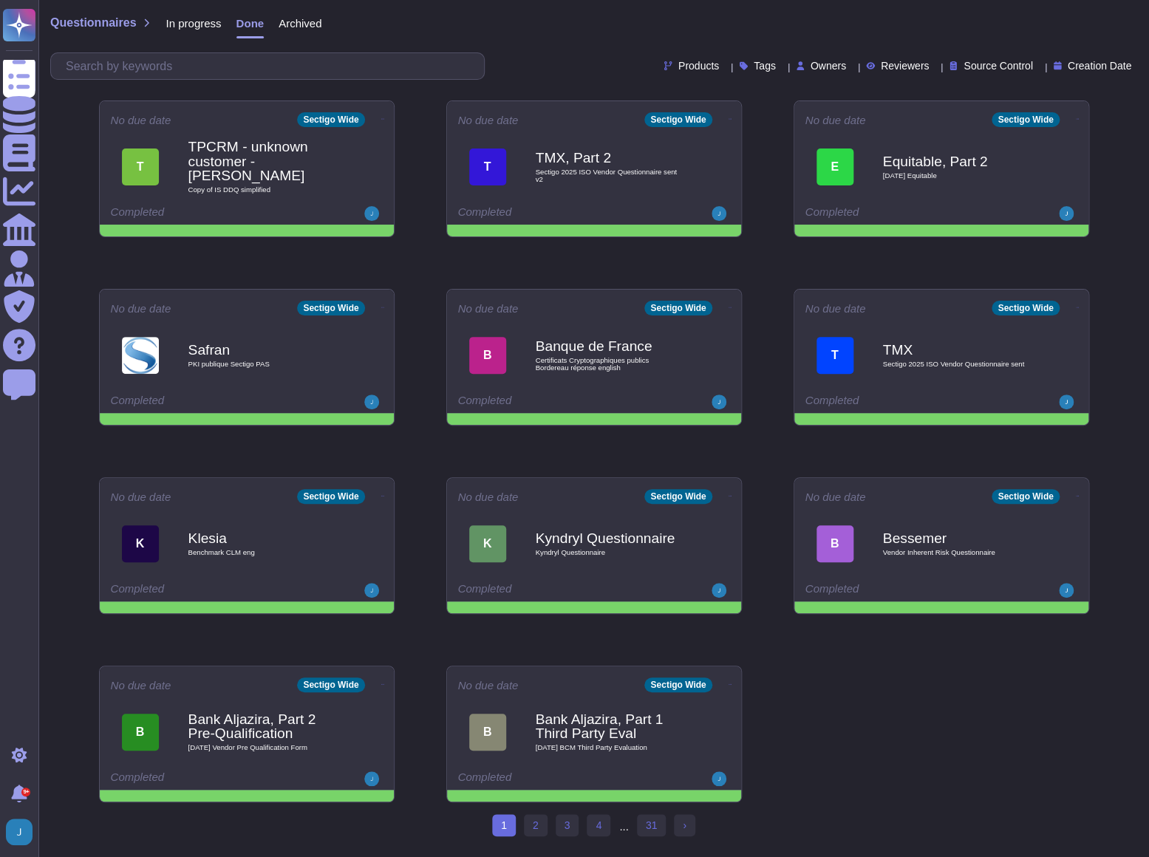
click at [239, 19] on span "Done" at bounding box center [251, 23] width 28 height 11
click at [220, 63] on input "text" at bounding box center [271, 66] width 426 height 26
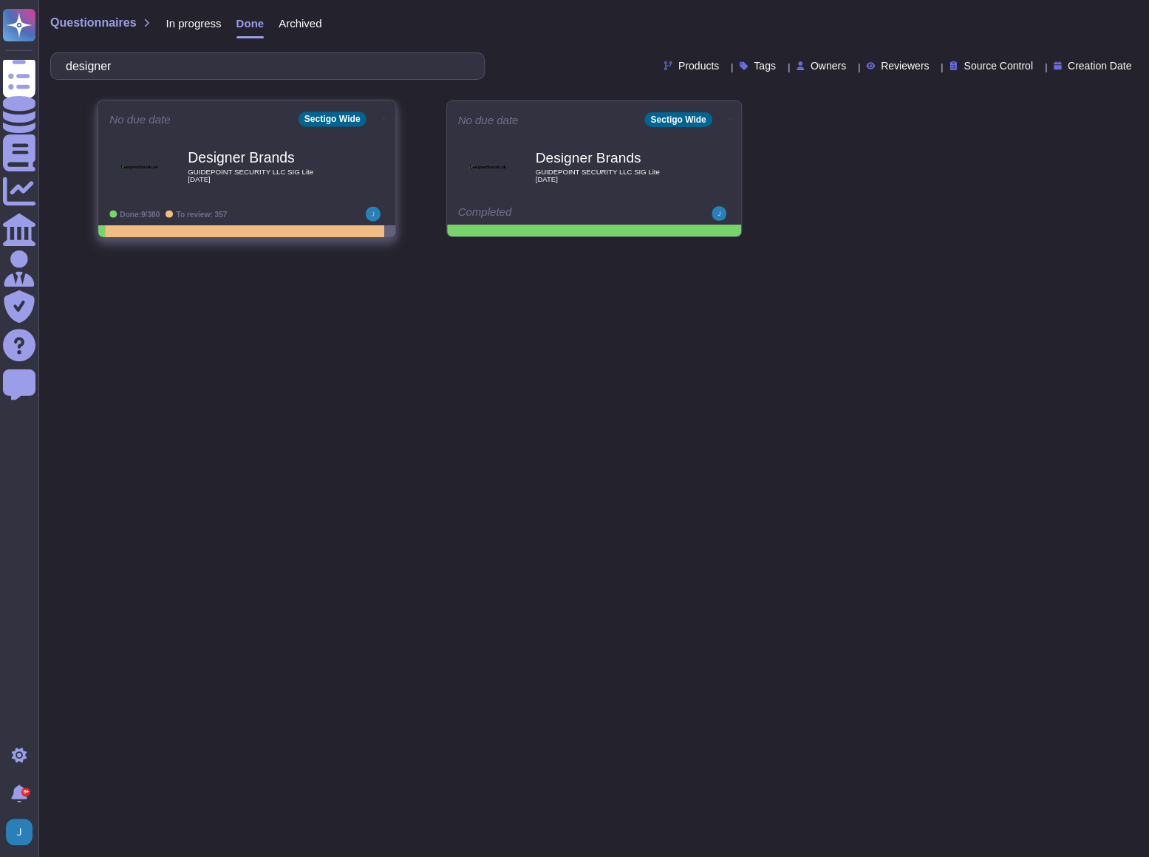
type input "designer"
click at [382, 118] on icon at bounding box center [383, 118] width 3 height 1
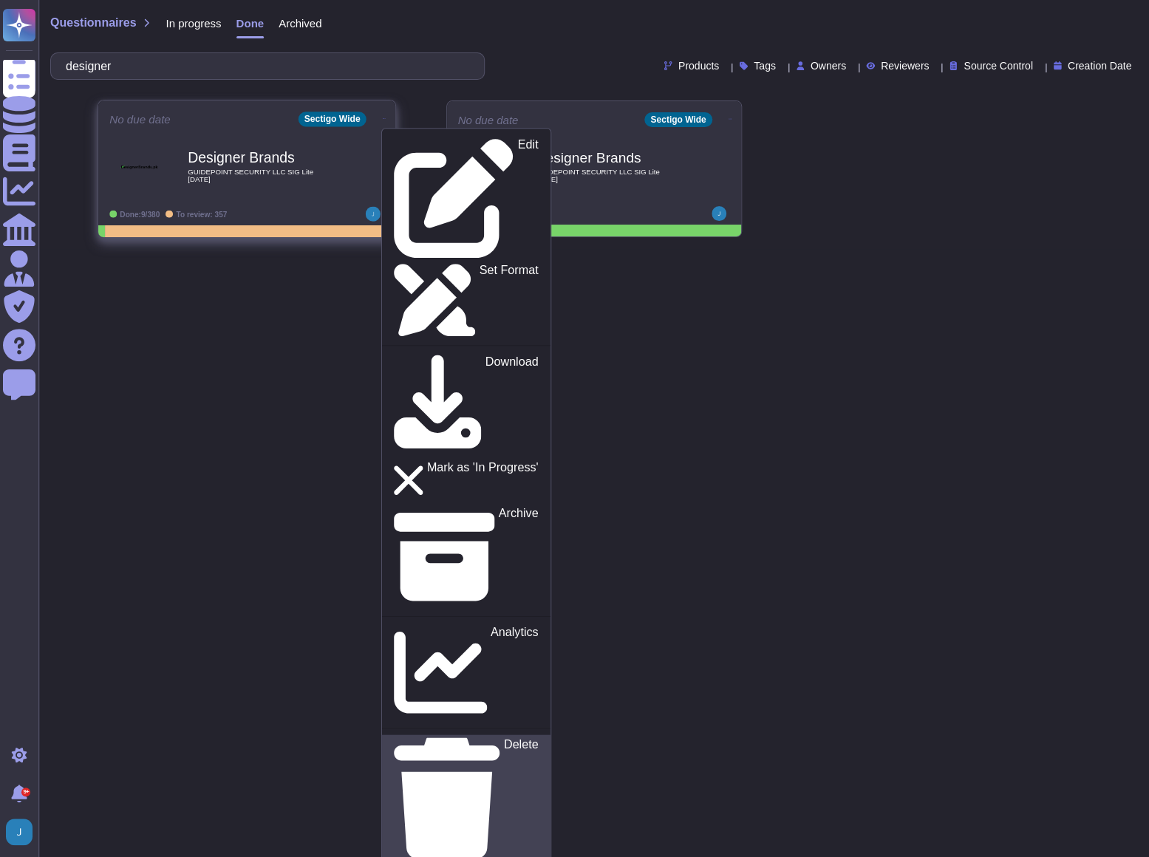
click at [503, 738] on p "Delete" at bounding box center [520, 798] width 35 height 120
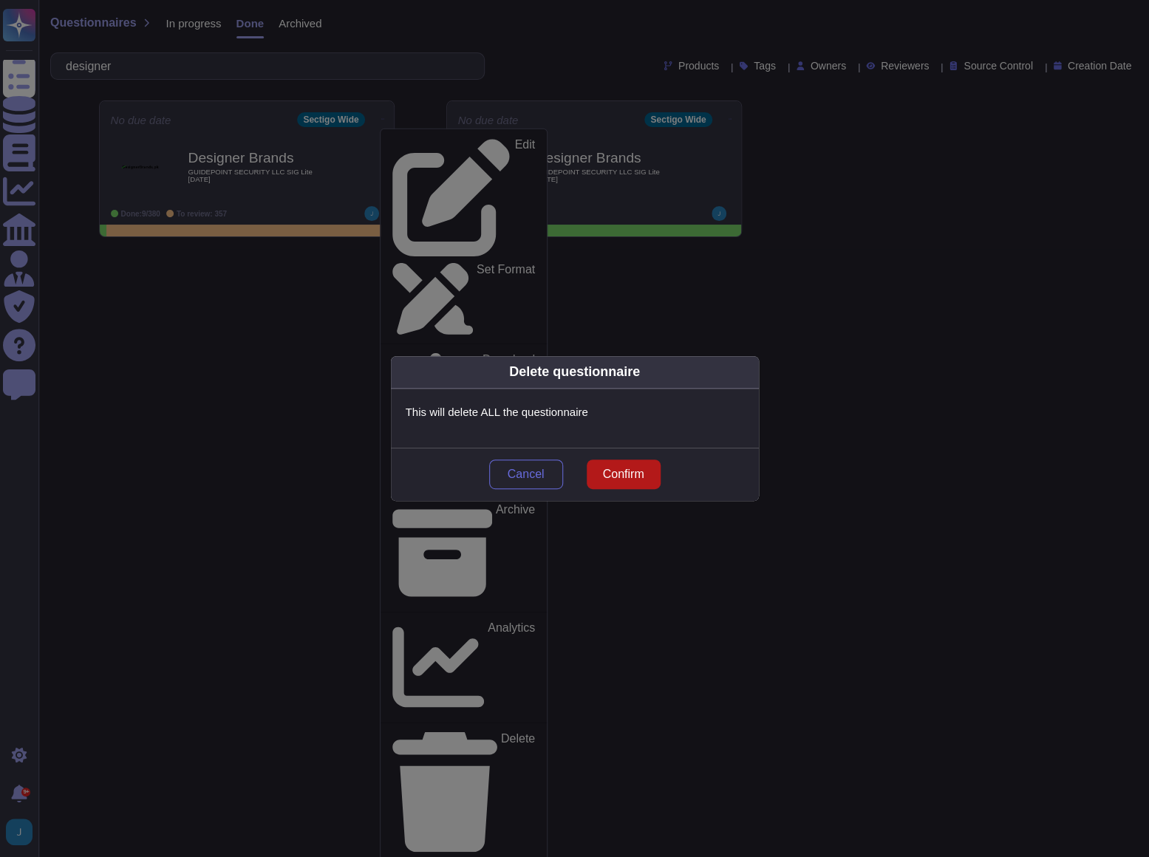
click at [634, 476] on span "Confirm" at bounding box center [622, 475] width 41 height 12
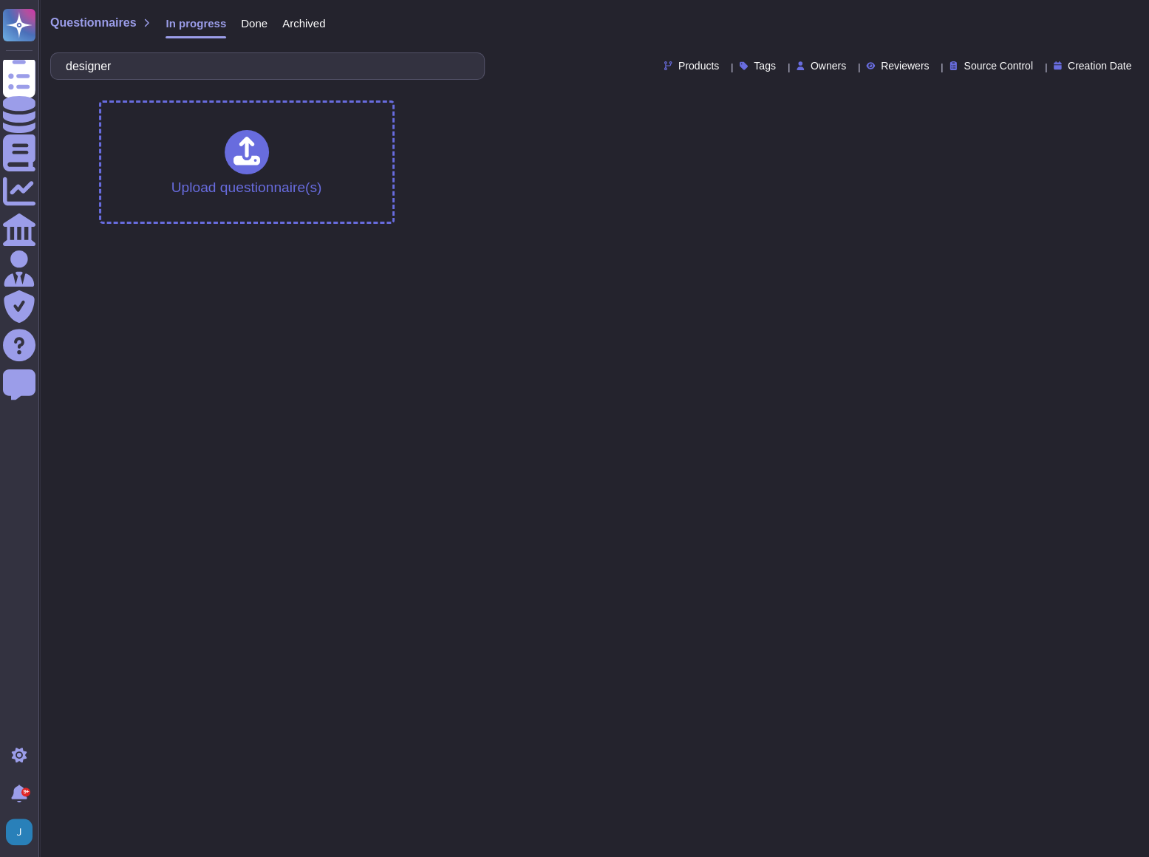
click at [245, 21] on span "Done" at bounding box center [254, 23] width 27 height 11
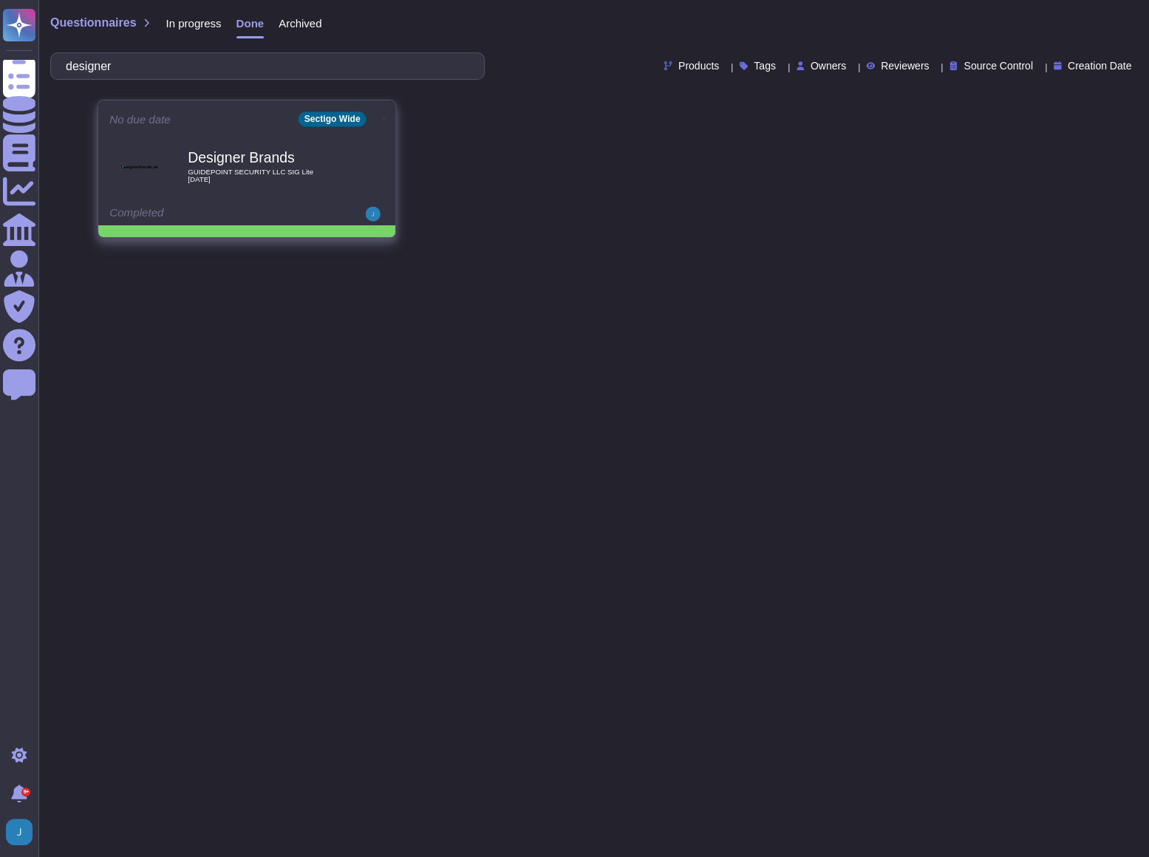
click at [382, 118] on icon at bounding box center [383, 118] width 3 height 1
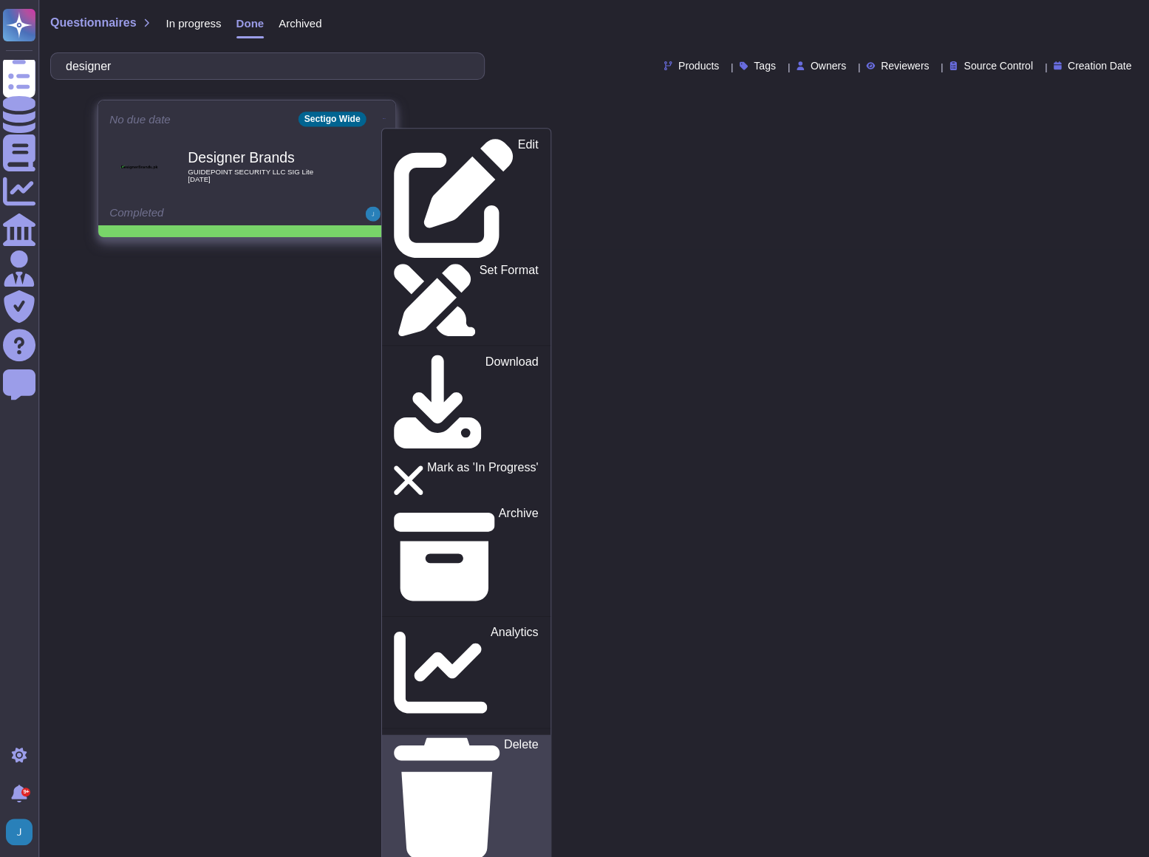
click at [503, 738] on p "Delete" at bounding box center [520, 798] width 35 height 120
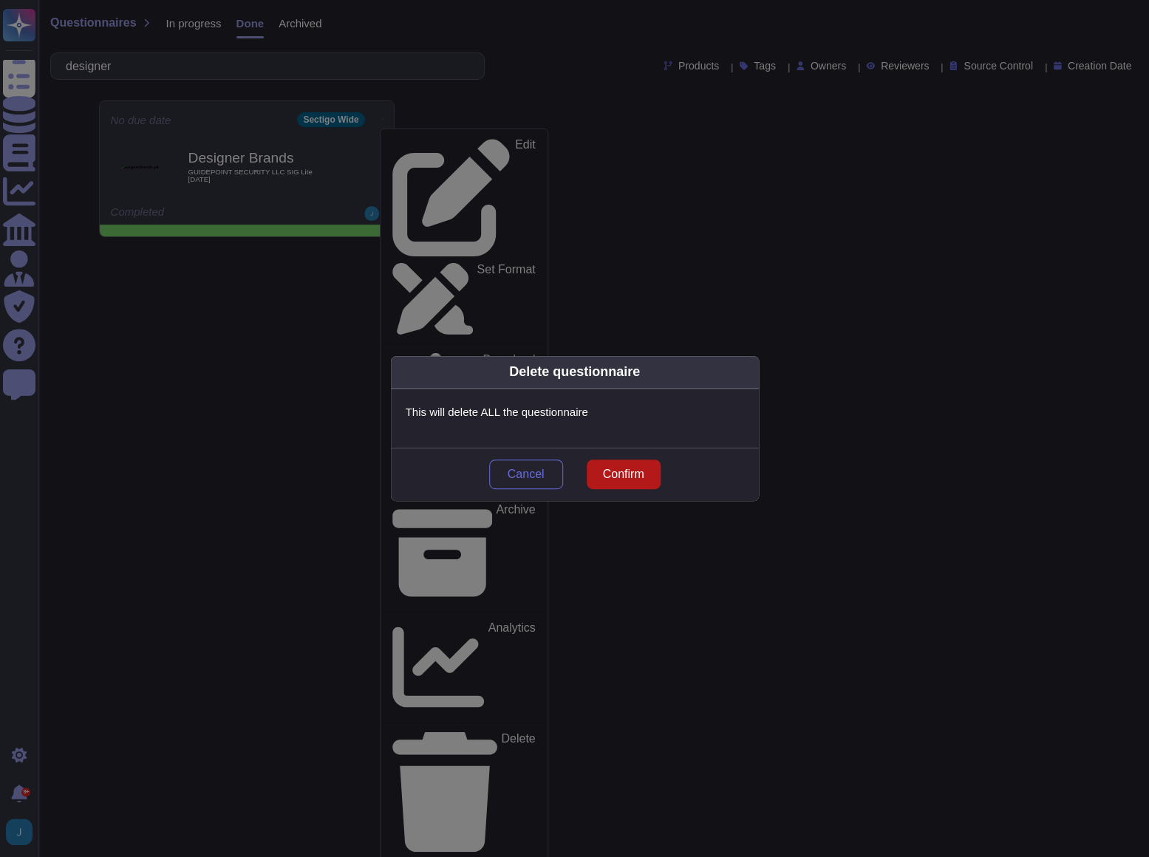
click at [619, 469] on span "Confirm" at bounding box center [622, 475] width 41 height 12
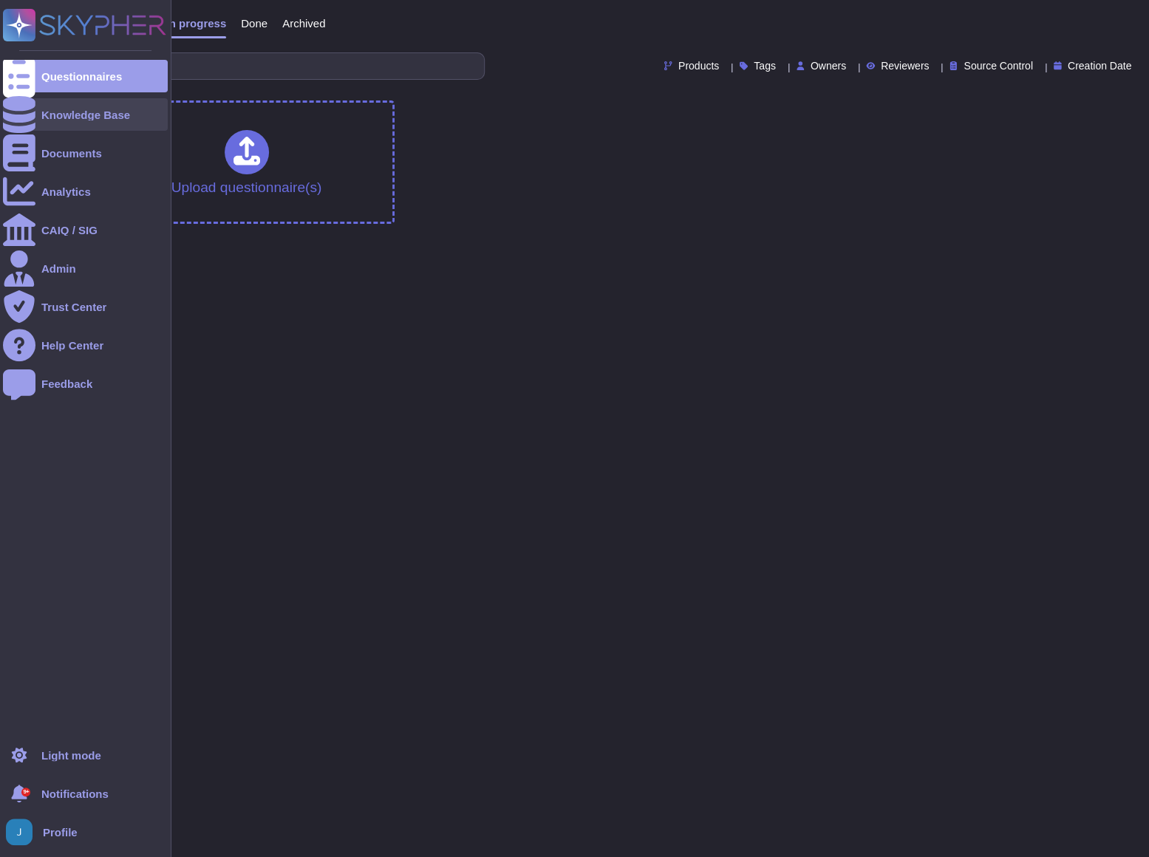
click at [55, 112] on div "Knowledge Base" at bounding box center [85, 114] width 89 height 11
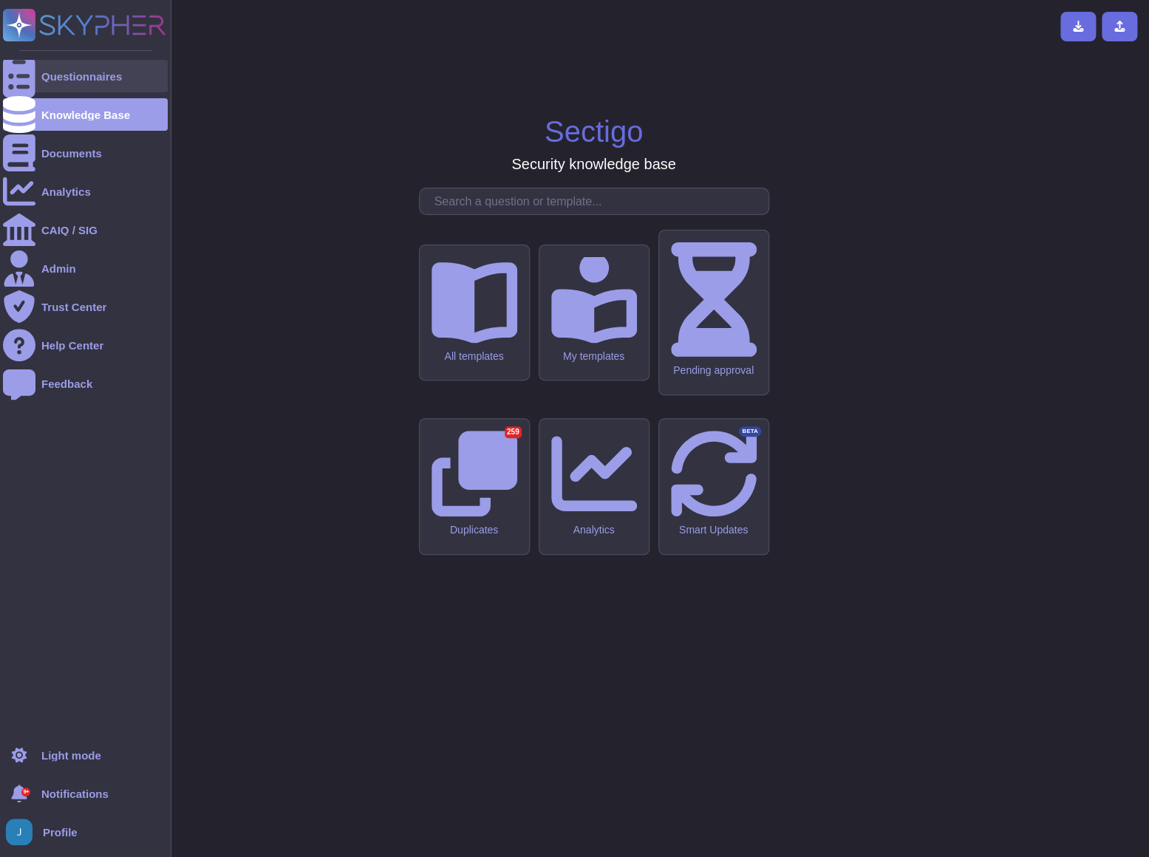
click at [81, 71] on div "Questionnaires" at bounding box center [81, 76] width 81 height 11
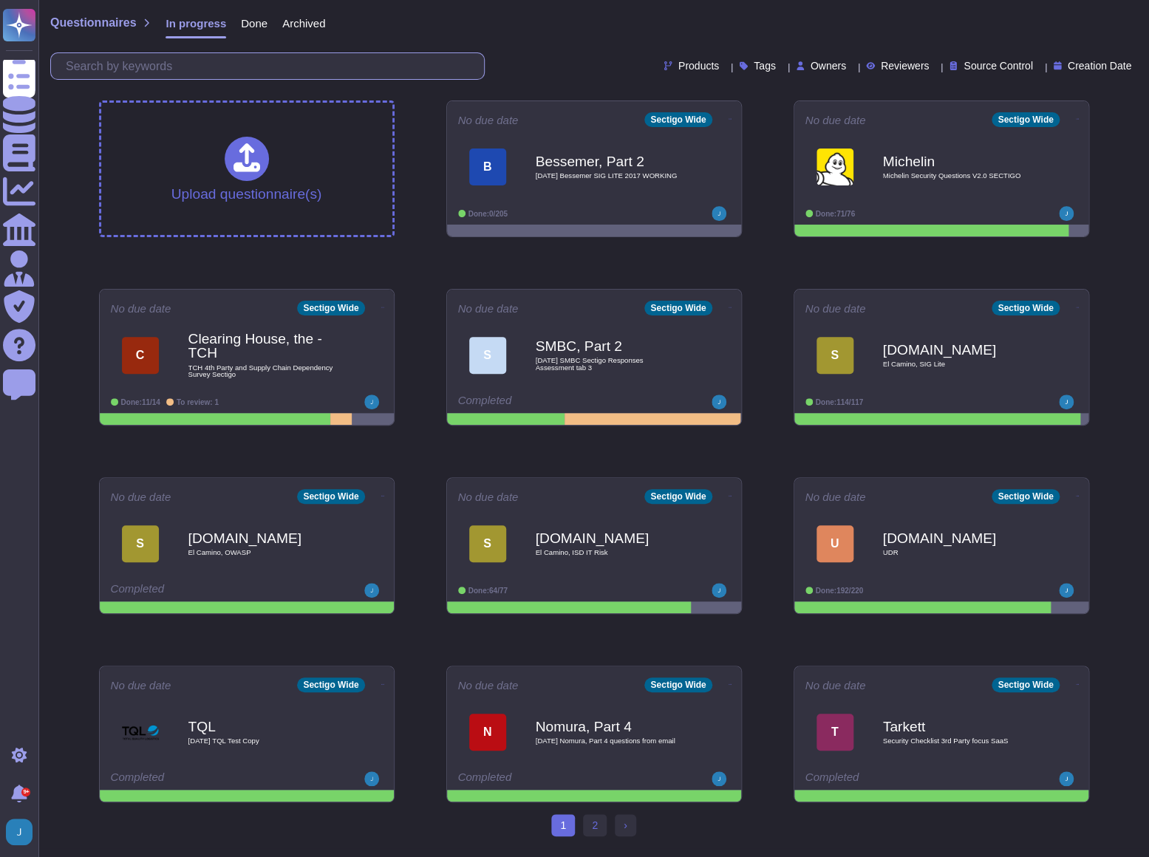
click at [310, 62] on input "text" at bounding box center [271, 66] width 426 height 26
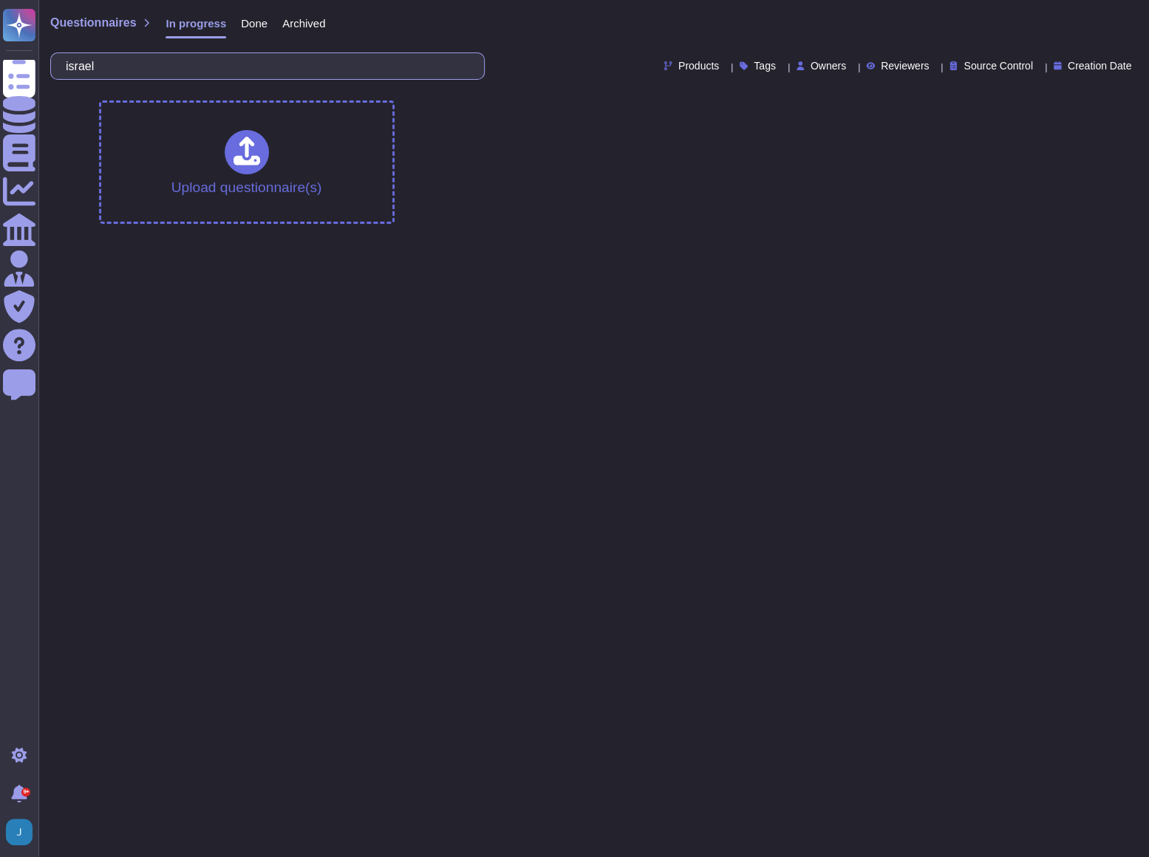
type input "israel"
click at [251, 18] on span "Done" at bounding box center [254, 23] width 27 height 11
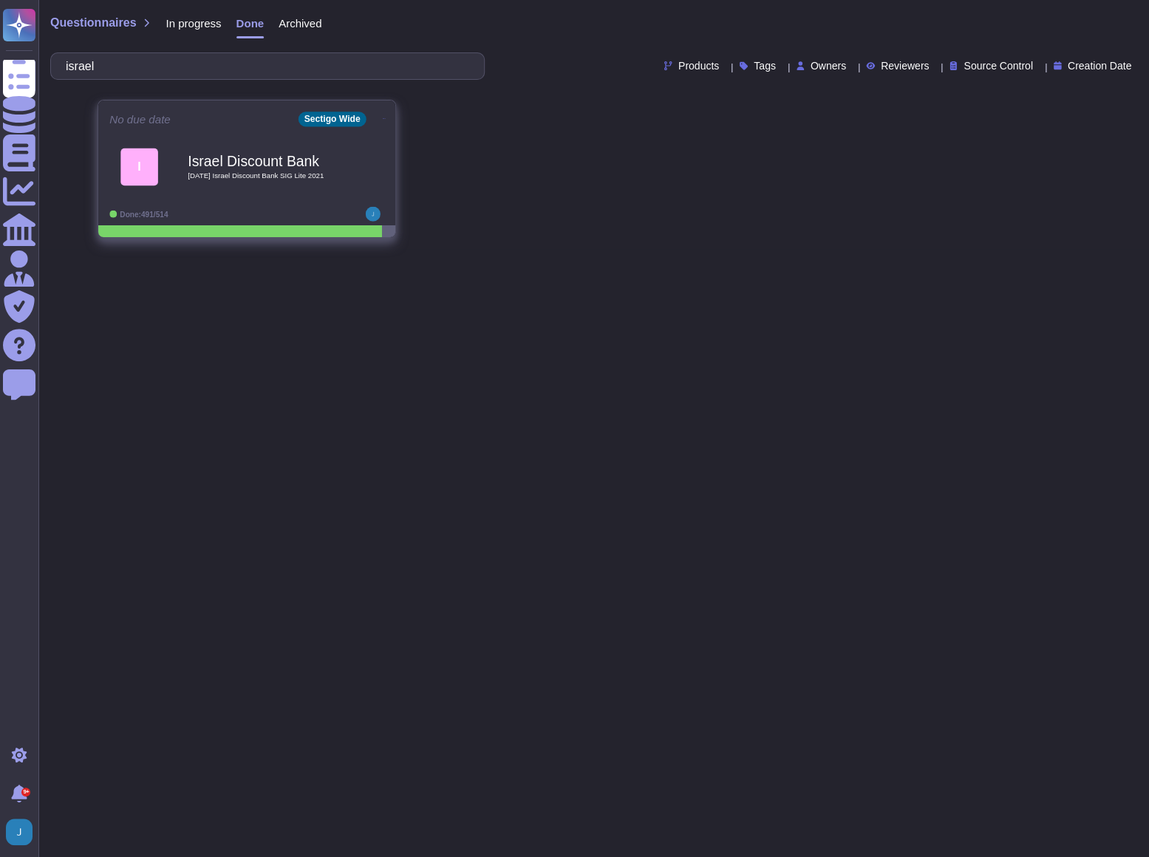
click at [382, 118] on icon at bounding box center [383, 118] width 3 height 1
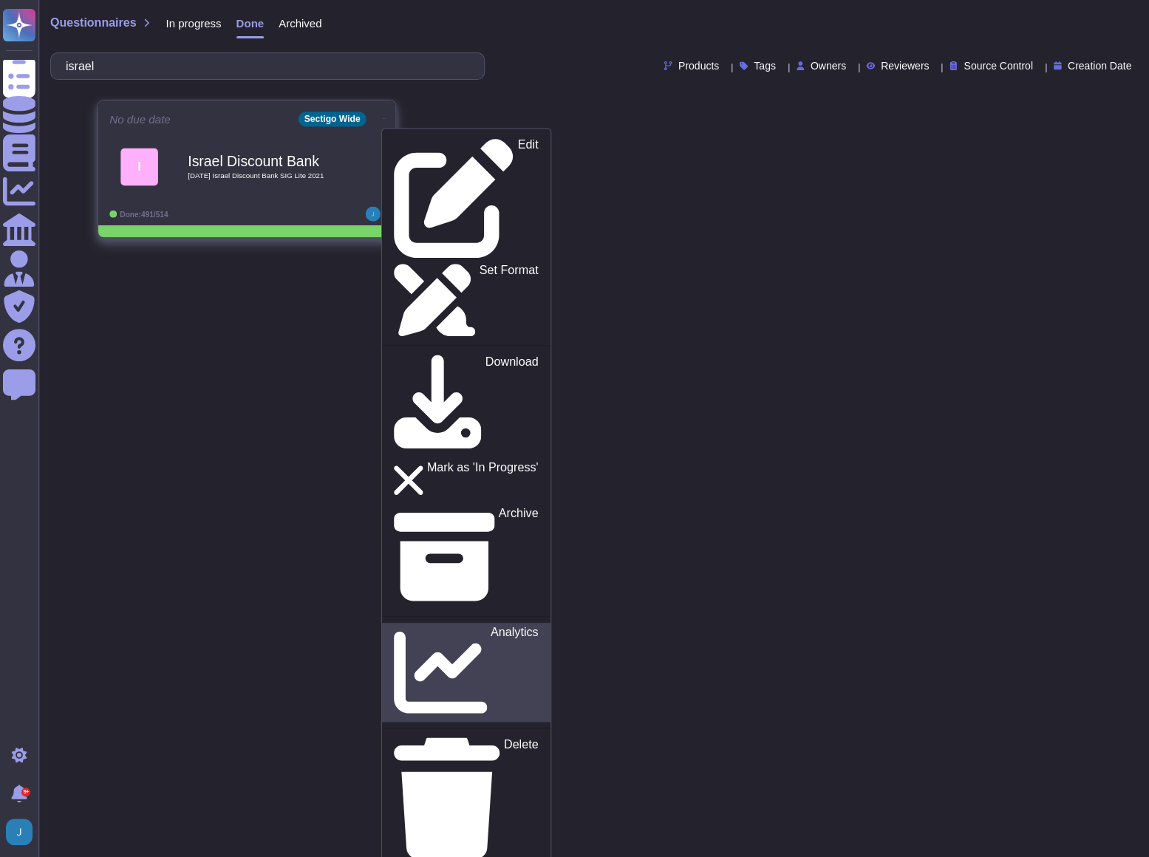
click at [490, 627] on p "Analytics" at bounding box center [514, 673] width 48 height 92
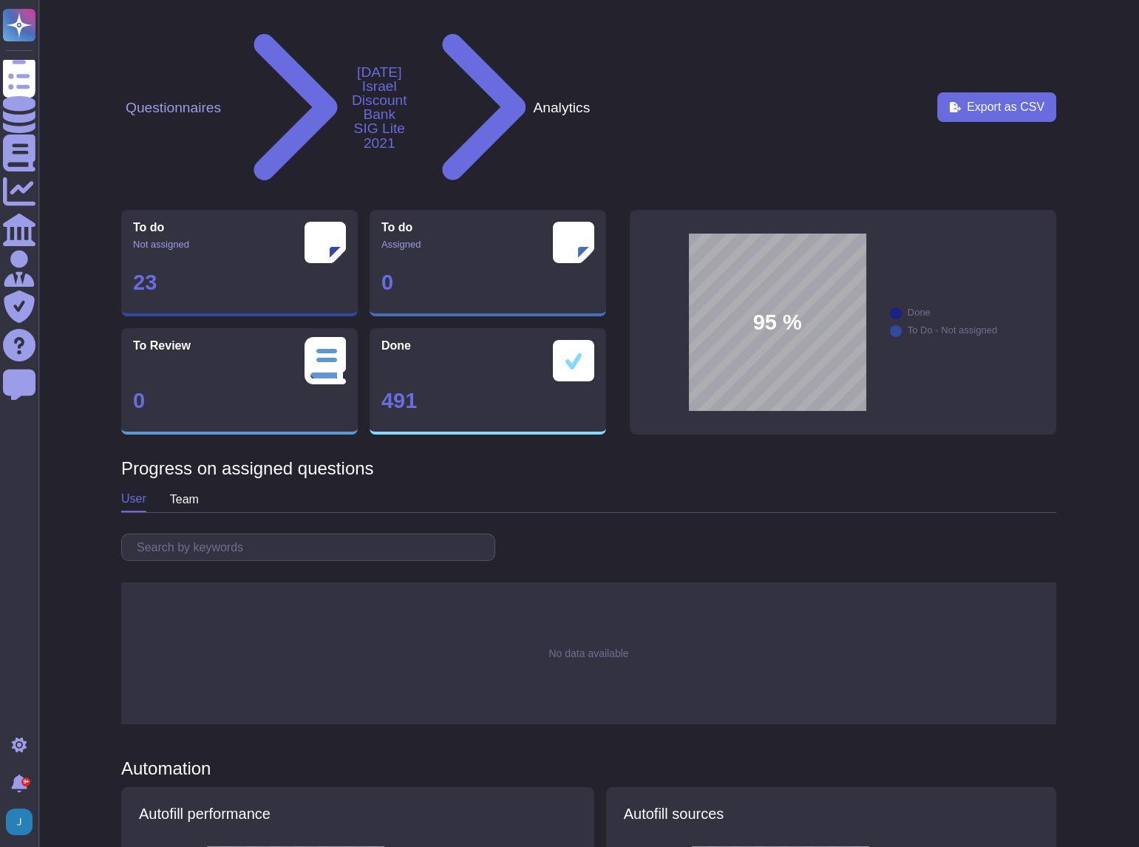
click at [345, 64] on button "2025 06 02 Israel Discount Bank SIG Lite 2021" at bounding box center [379, 107] width 69 height 86
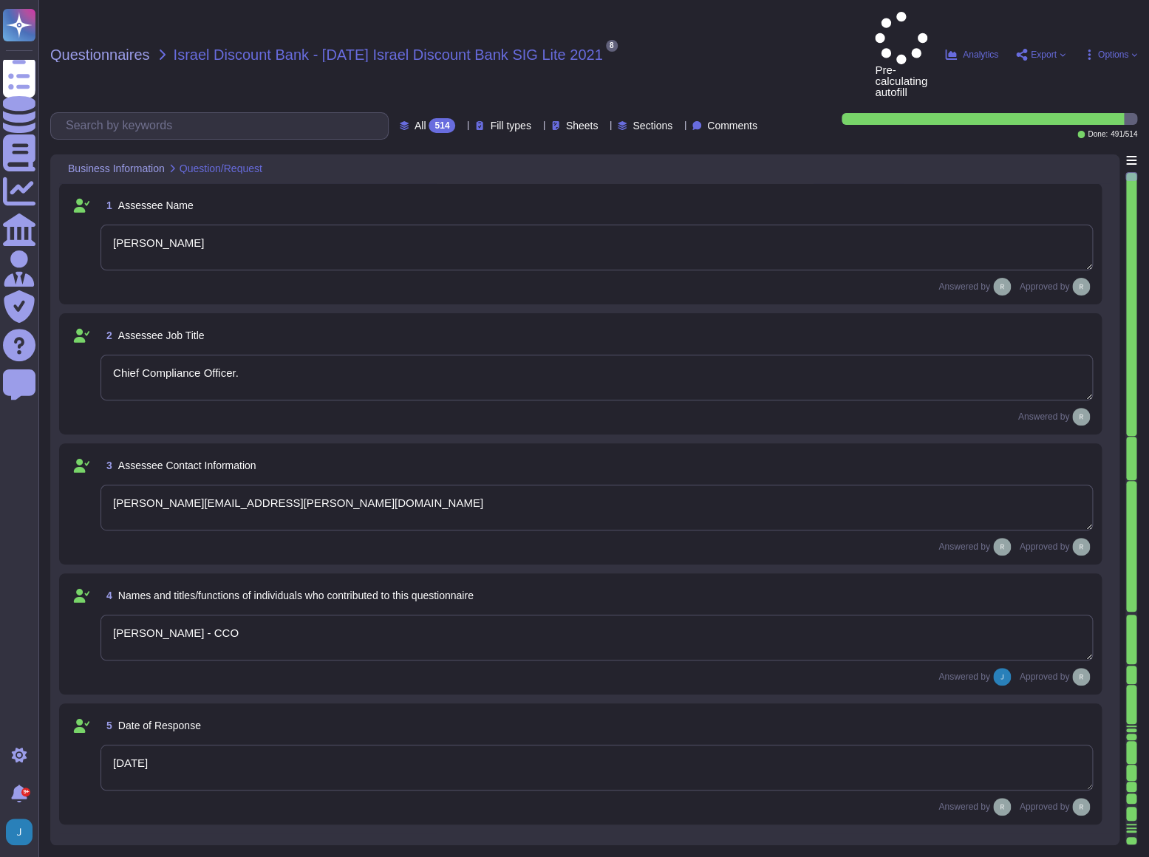
type textarea "Tim Callan"
type textarea "Chief Compliance Officer."
type textarea "tim.callan@sectigo.com"
type textarea "Tim Callan - CCO"
type textarea "05.06.2025"
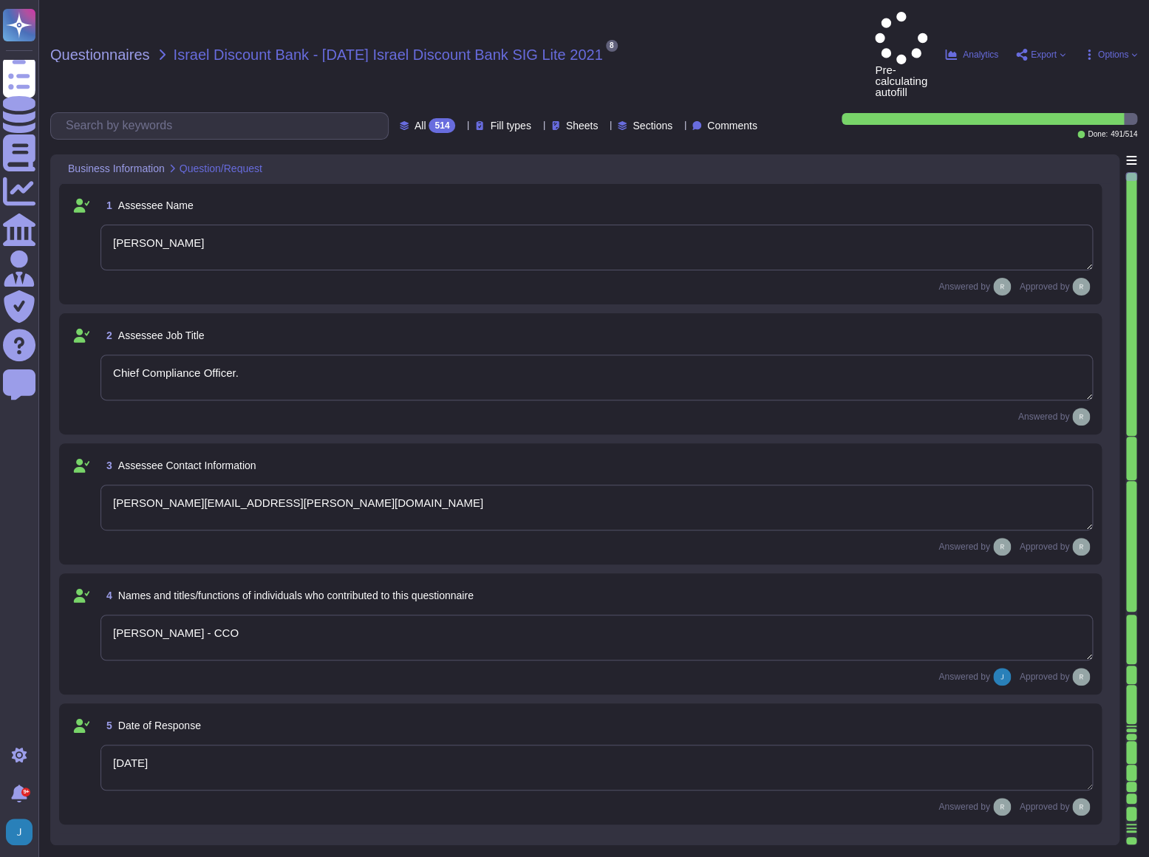
type textarea "Sectigo Limited"
type textarea "Sectigo is a privately held company."
click at [72, 47] on span "Questionnaires" at bounding box center [100, 54] width 100 height 15
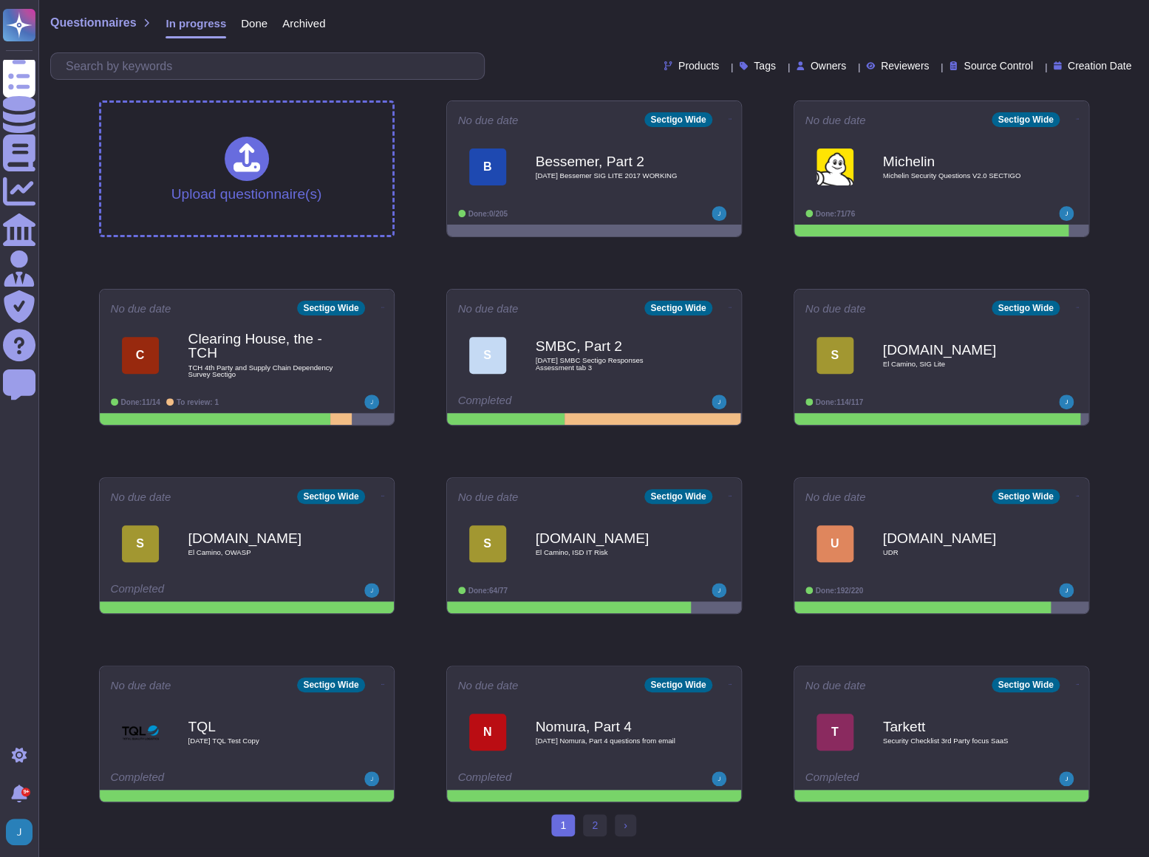
click at [248, 27] on span "Done" at bounding box center [254, 23] width 27 height 11
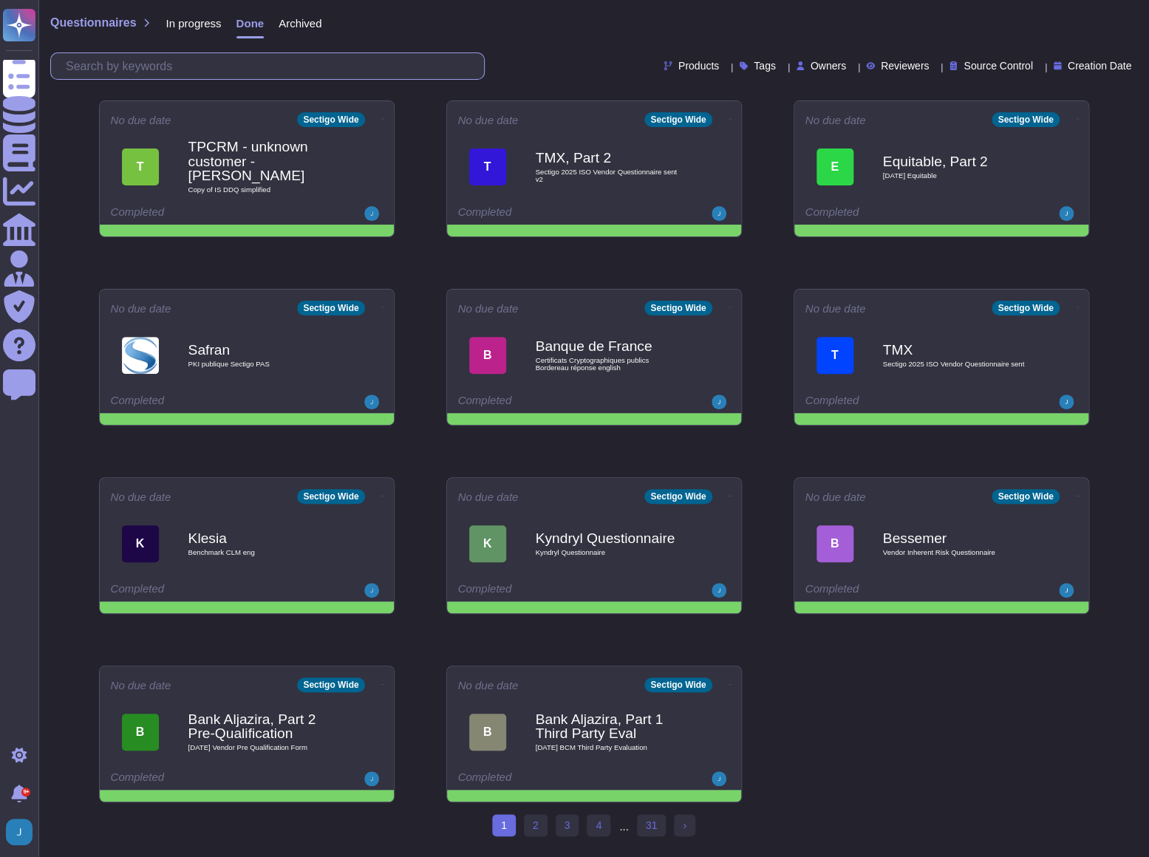
click at [237, 67] on input "text" at bounding box center [271, 66] width 426 height 26
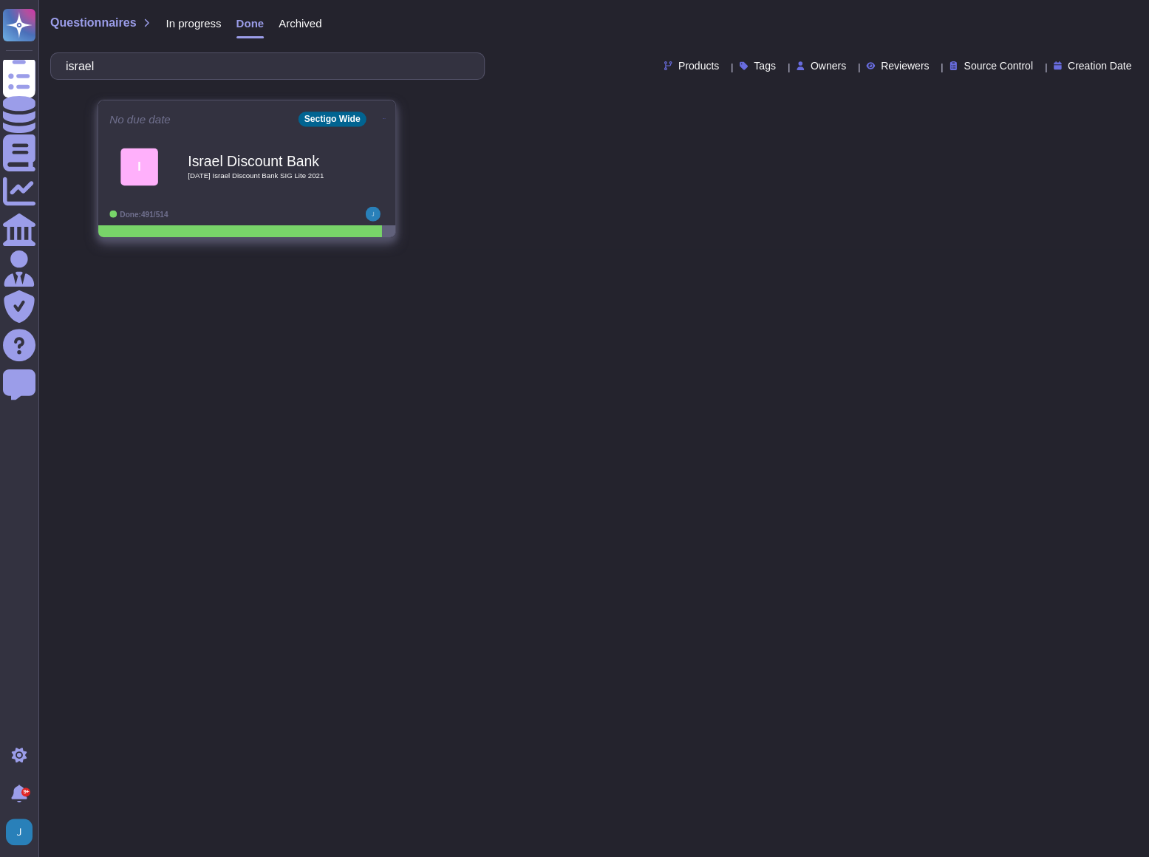
type input "israel"
click at [382, 118] on icon at bounding box center [383, 119] width 3 height 4
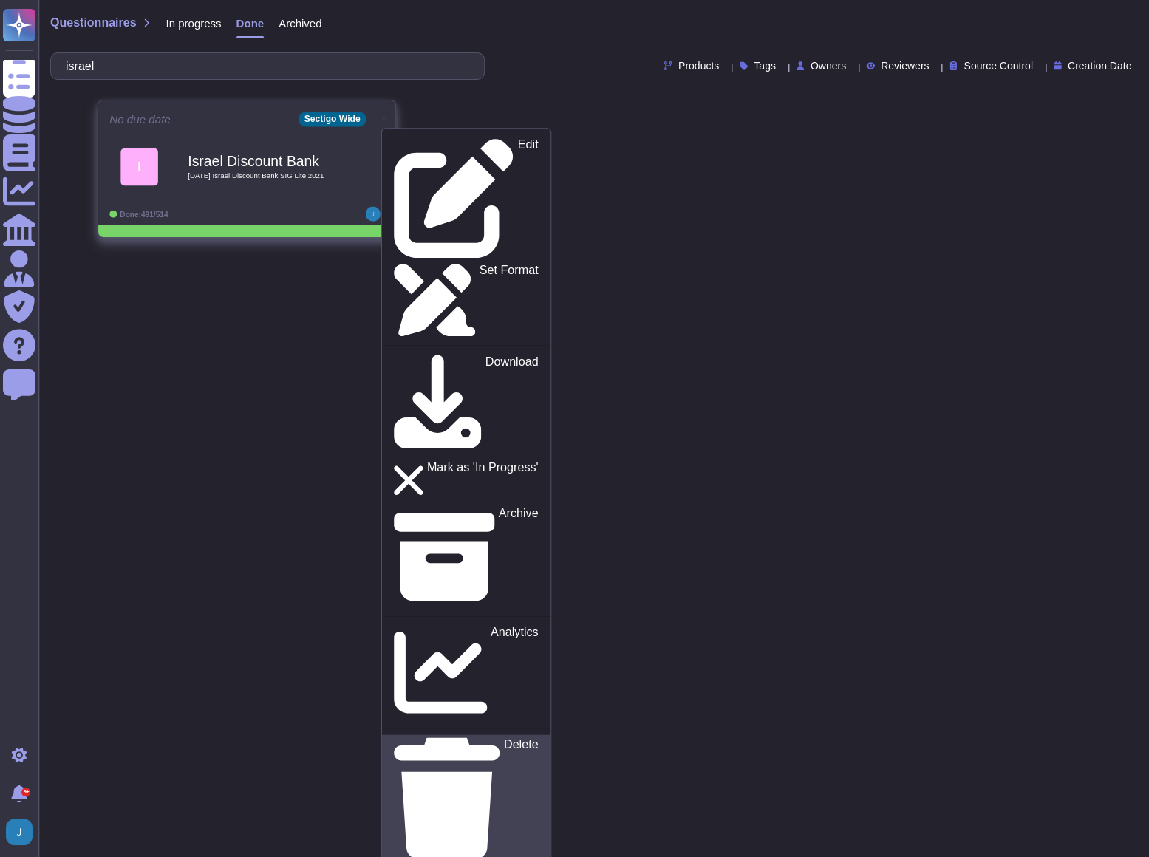
click at [503, 738] on p "Delete" at bounding box center [520, 798] width 35 height 120
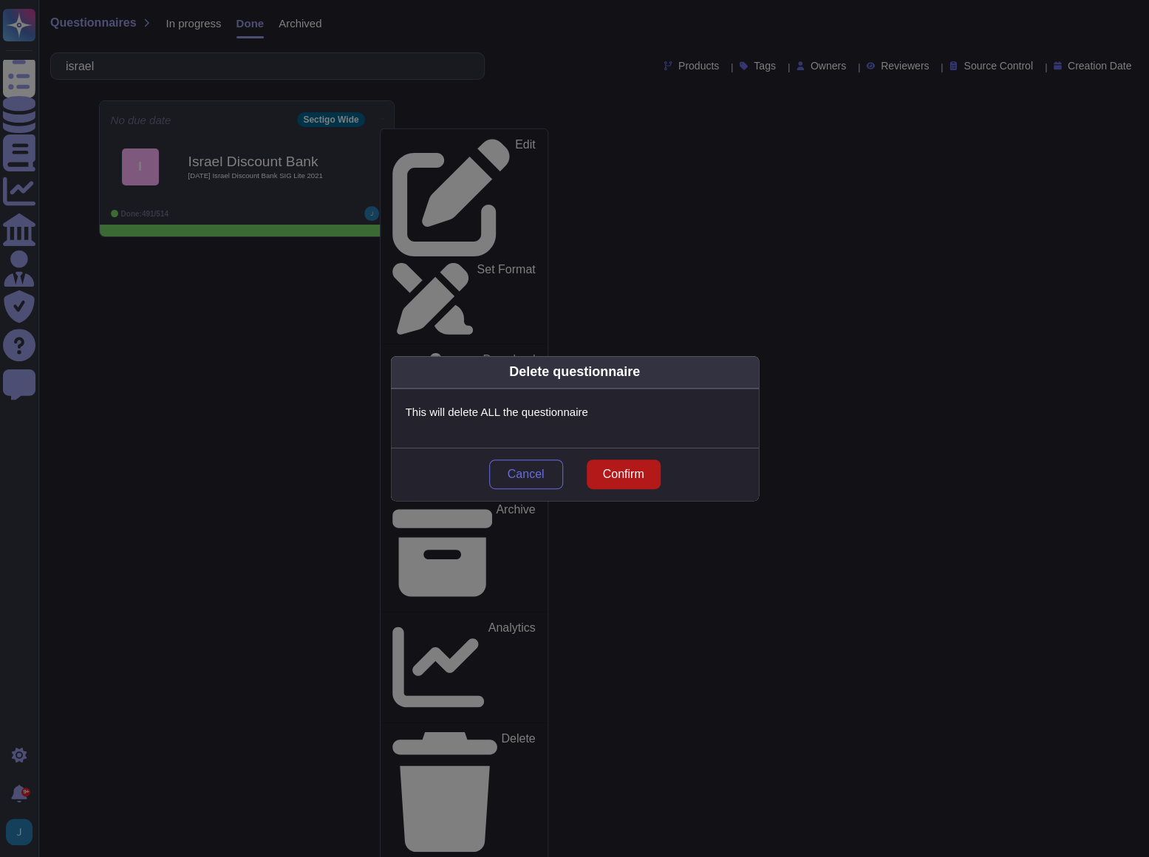
click at [625, 475] on span "Confirm" at bounding box center [622, 475] width 41 height 12
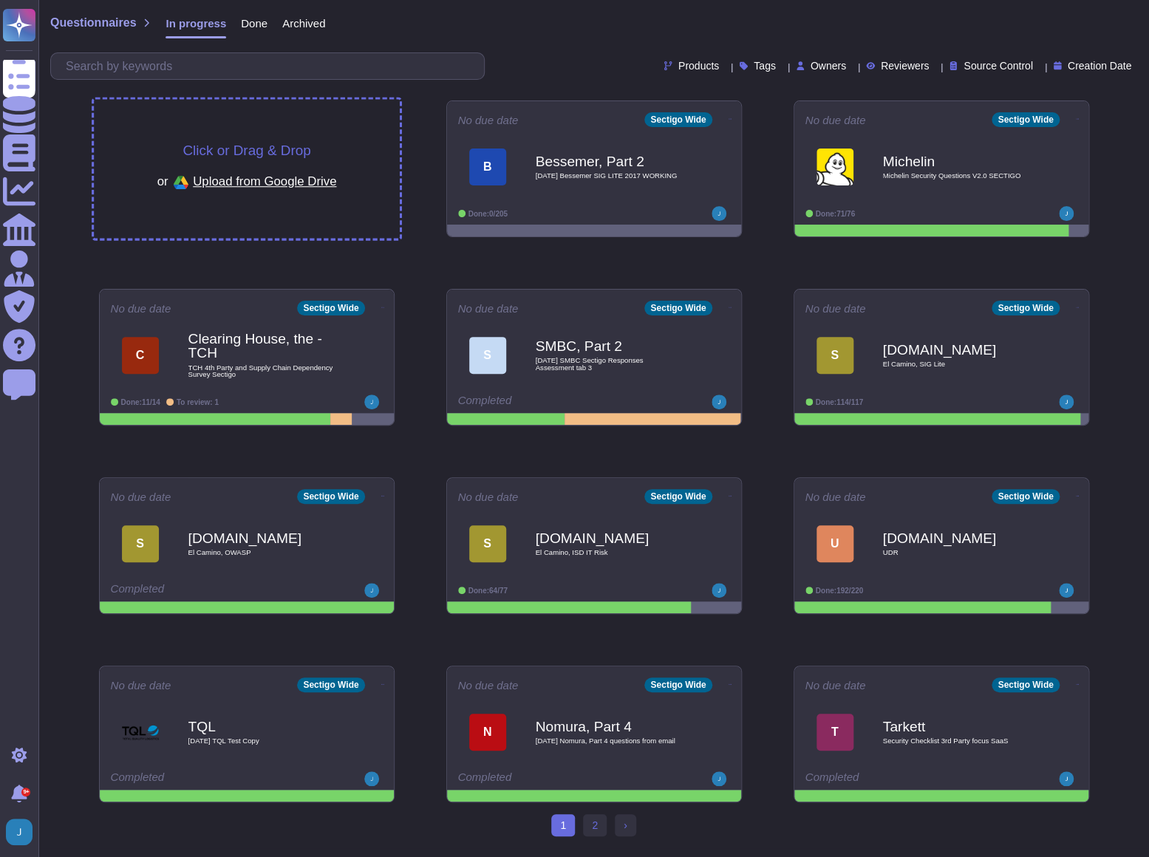
click at [247, 143] on span "Click or Drag & Drop" at bounding box center [247, 150] width 128 height 14
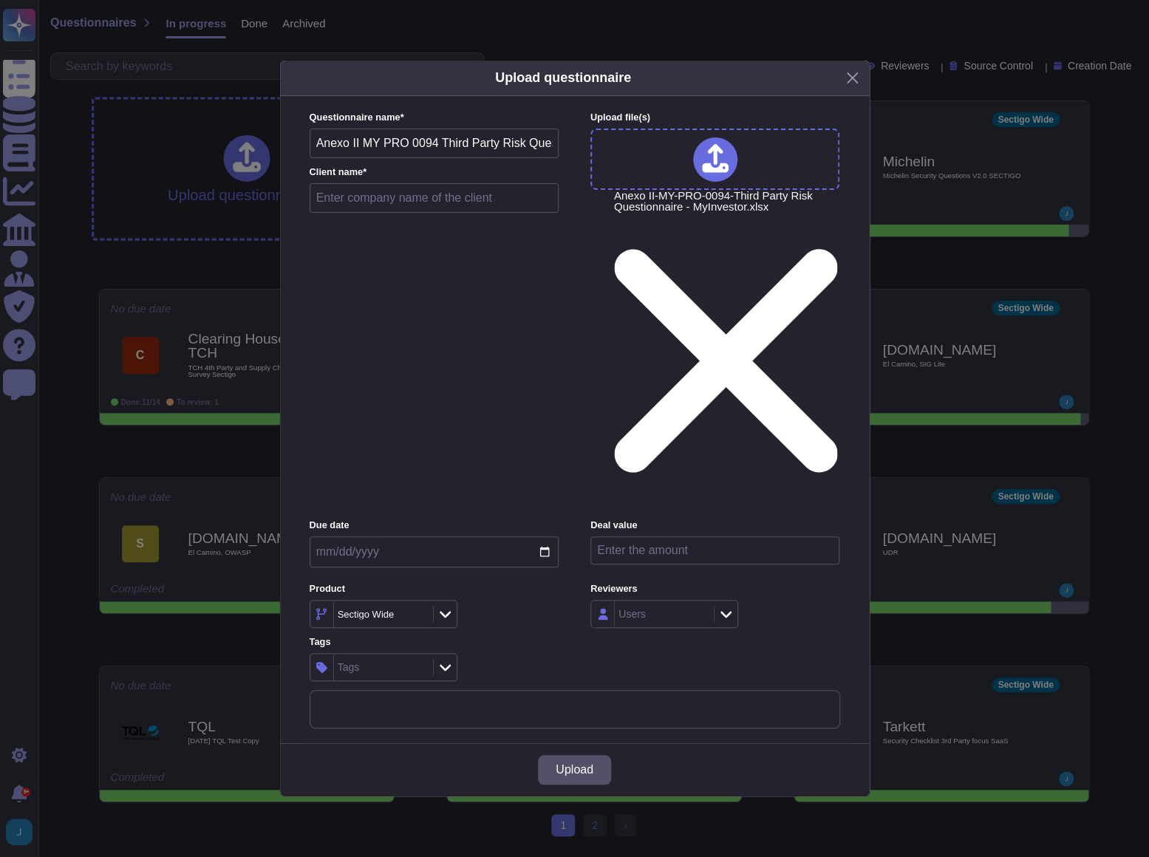
click at [421, 213] on input "text" at bounding box center [435, 198] width 250 height 30
type input "My Investor"
click at [574, 755] on button "Upload" at bounding box center [574, 770] width 73 height 30
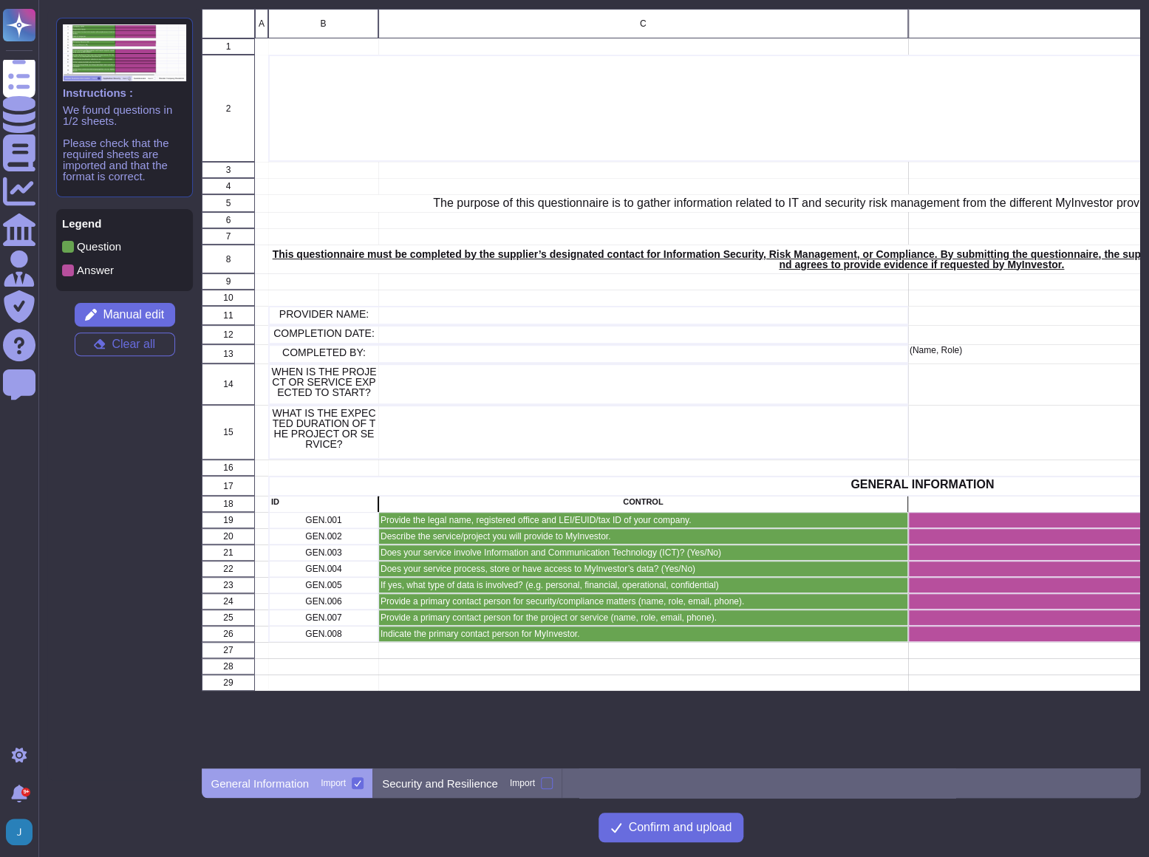
scroll to position [749, 928]
click at [356, 778] on div at bounding box center [358, 784] width 12 height 12
click at [0, 0] on input "Import" at bounding box center [0, 0] width 0 height 0
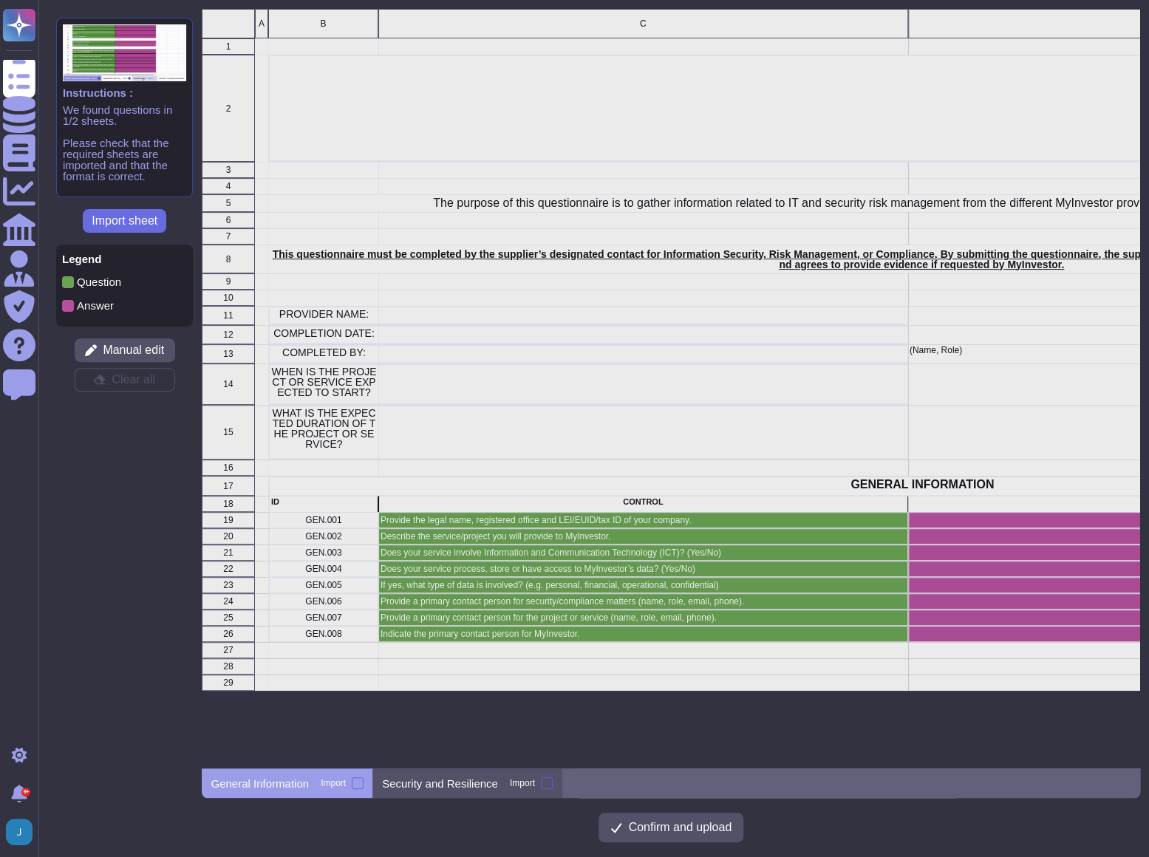
click at [542, 786] on div at bounding box center [547, 784] width 12 height 12
click at [0, 0] on input "Import" at bounding box center [0, 0] width 0 height 0
click at [441, 785] on p "Security and Resilience" at bounding box center [440, 783] width 116 height 11
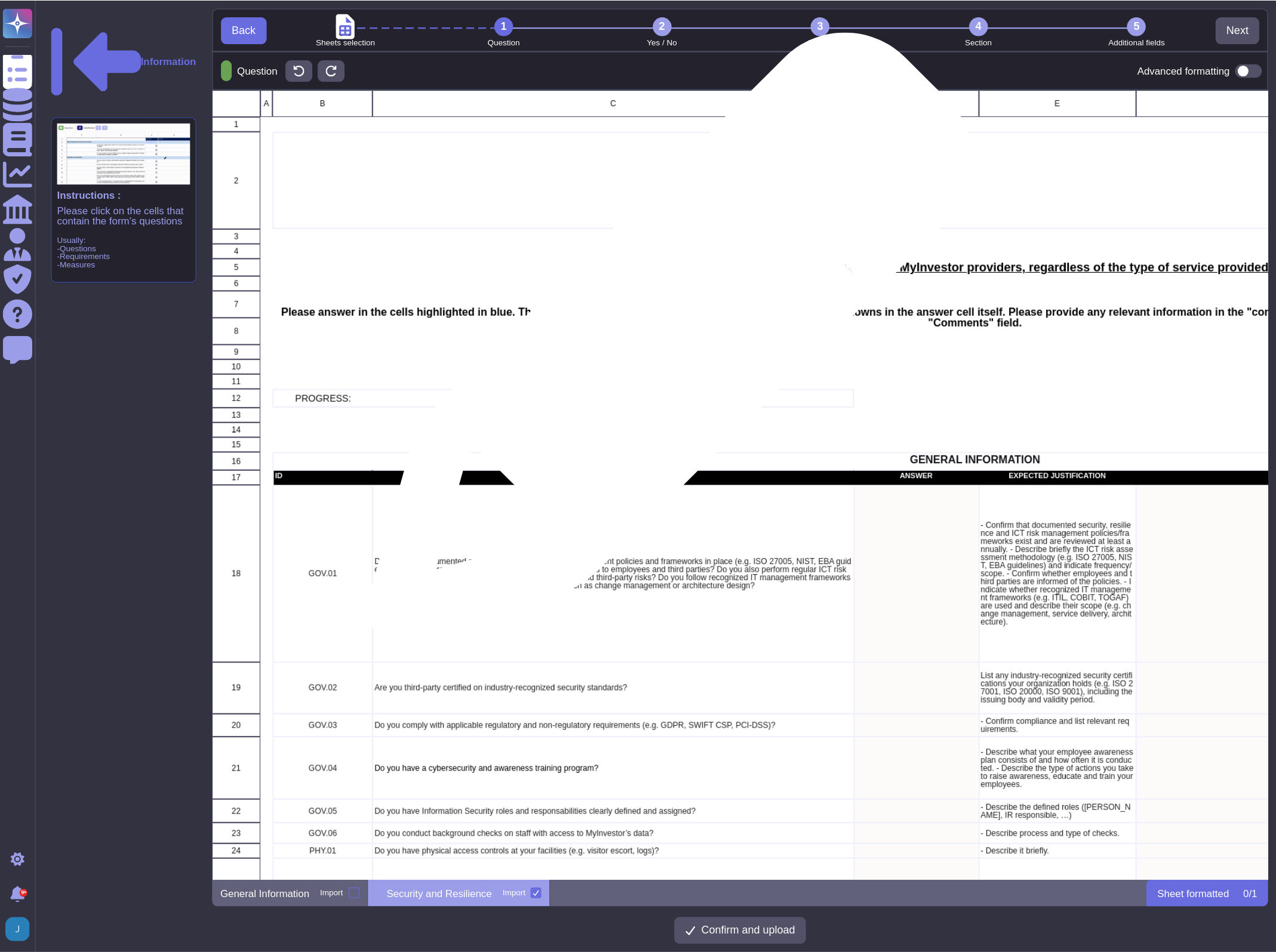
scroll to position [797, 1068]
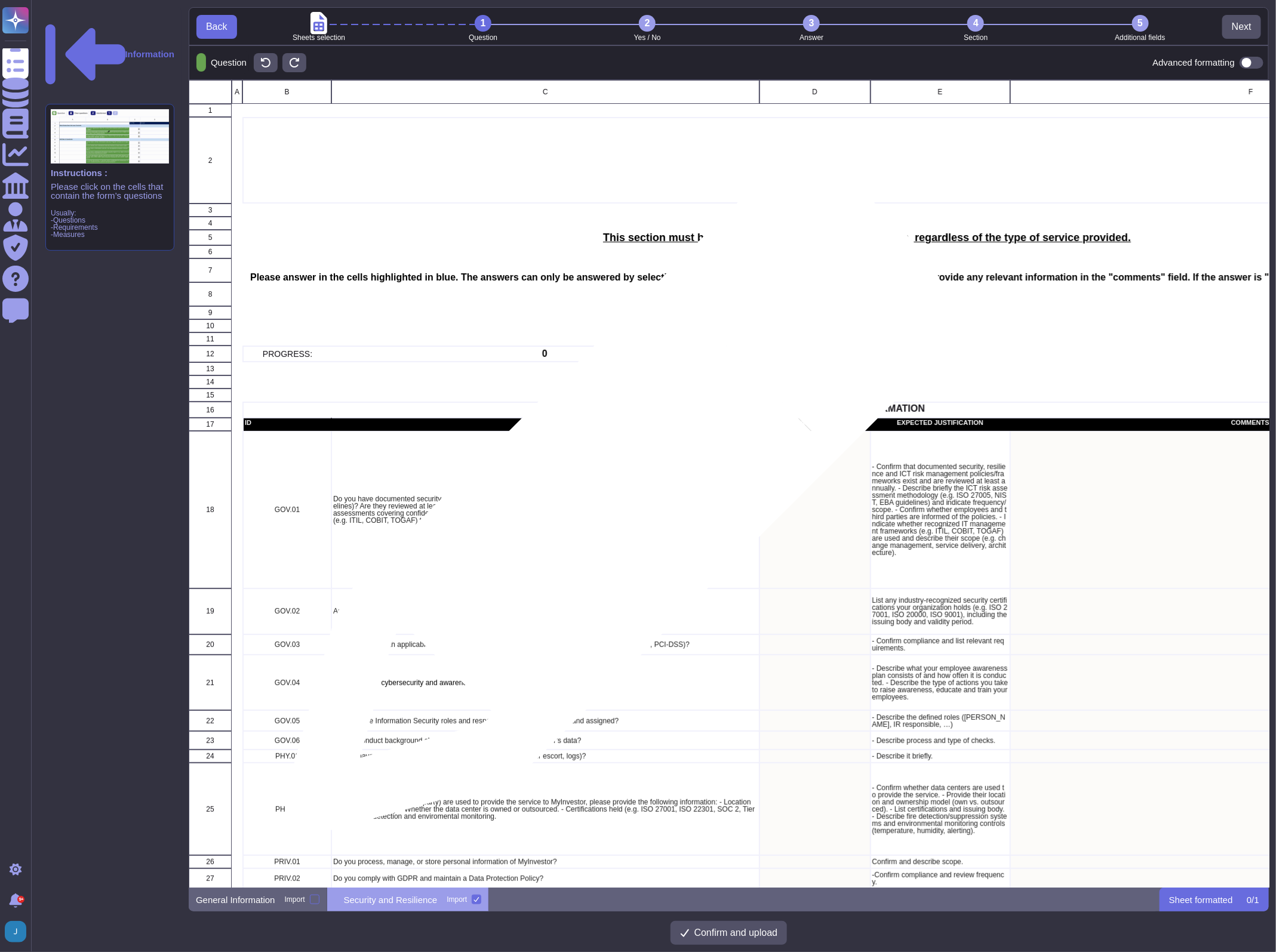
click at [610, 509] on p "Do you have documented security, resilience and risk management policies and fr…" at bounding box center [545, 509] width 425 height 28
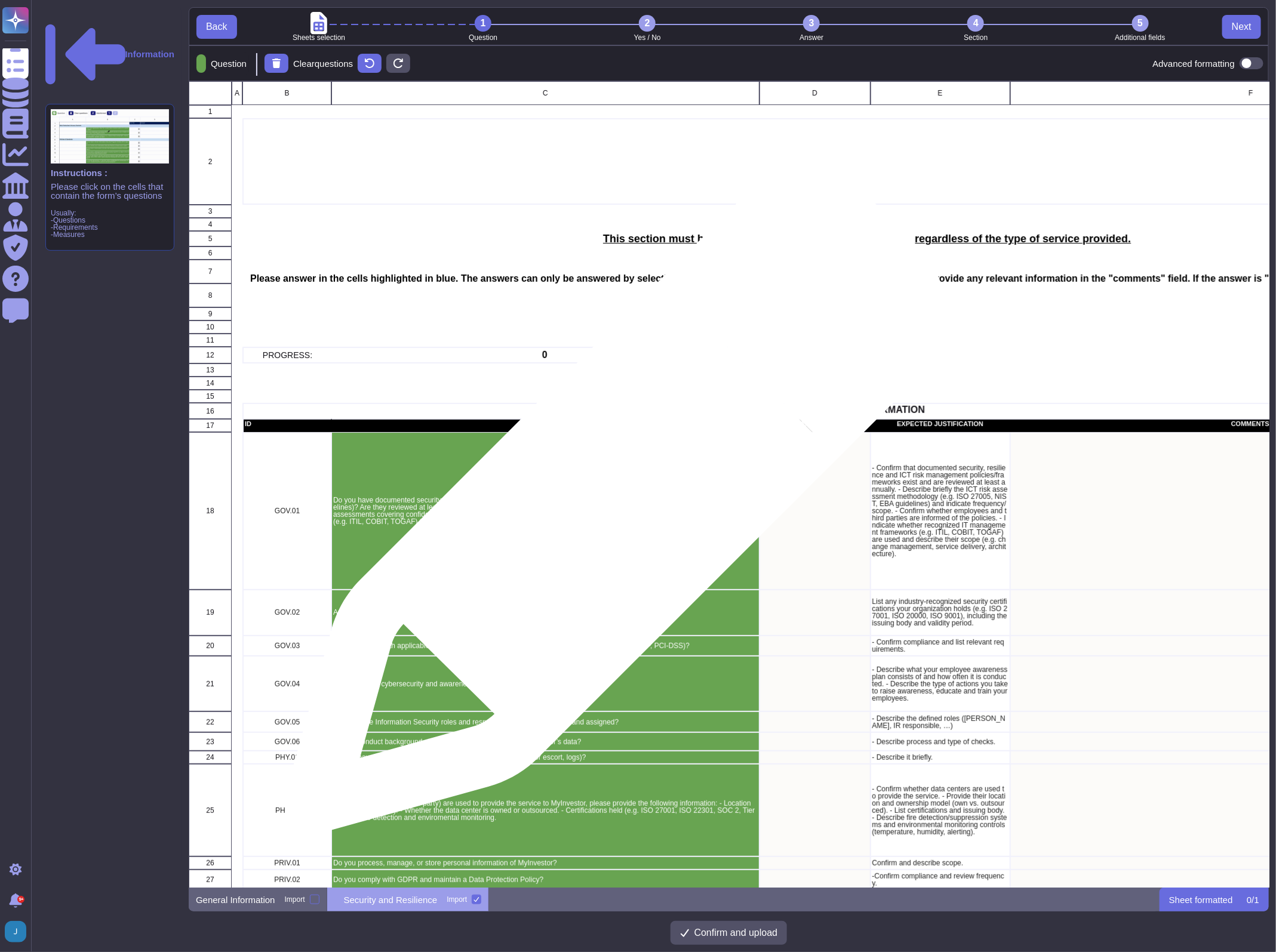
scroll to position [795, 1068]
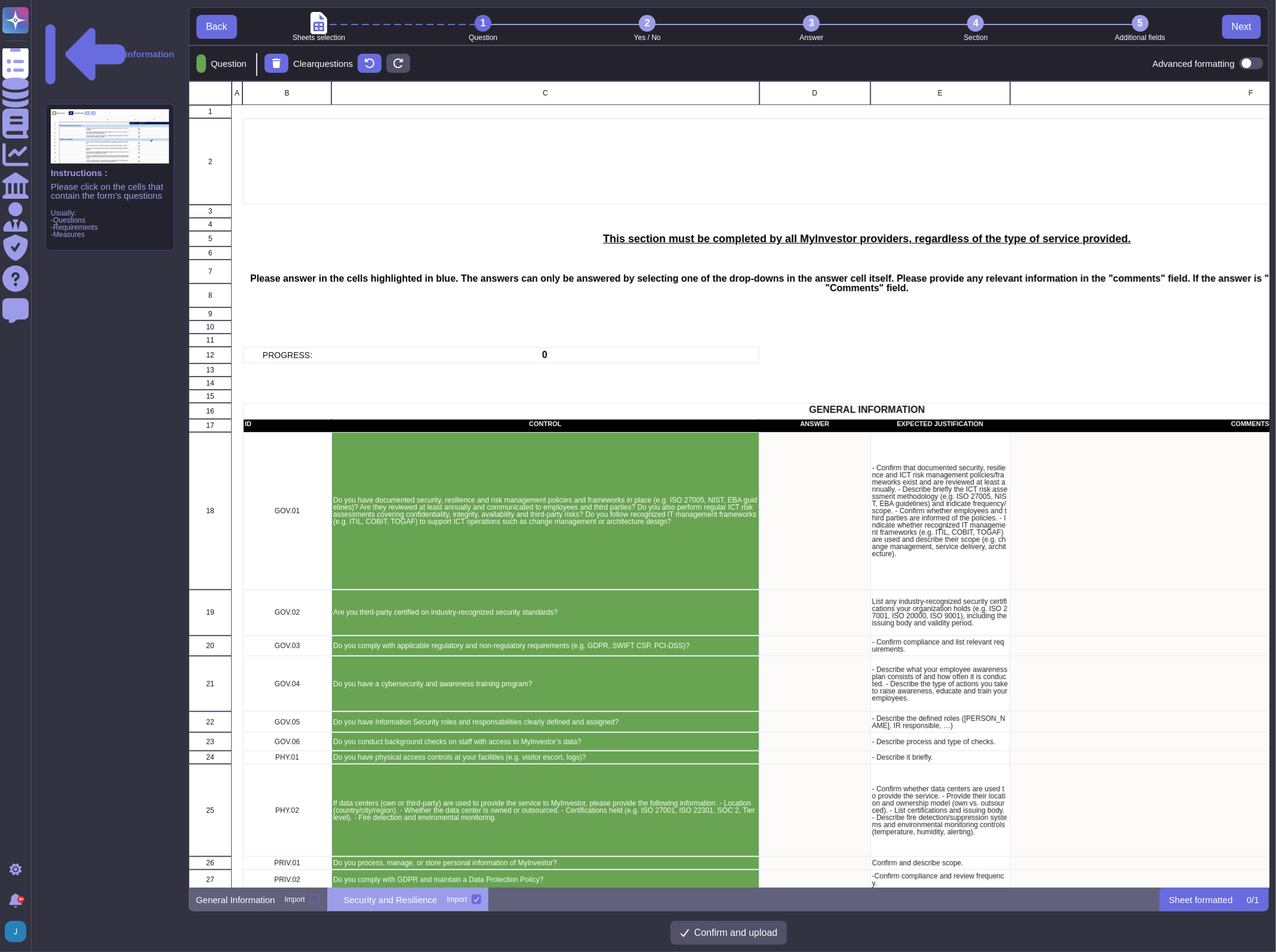
click at [648, 27] on div "2" at bounding box center [647, 23] width 17 height 17
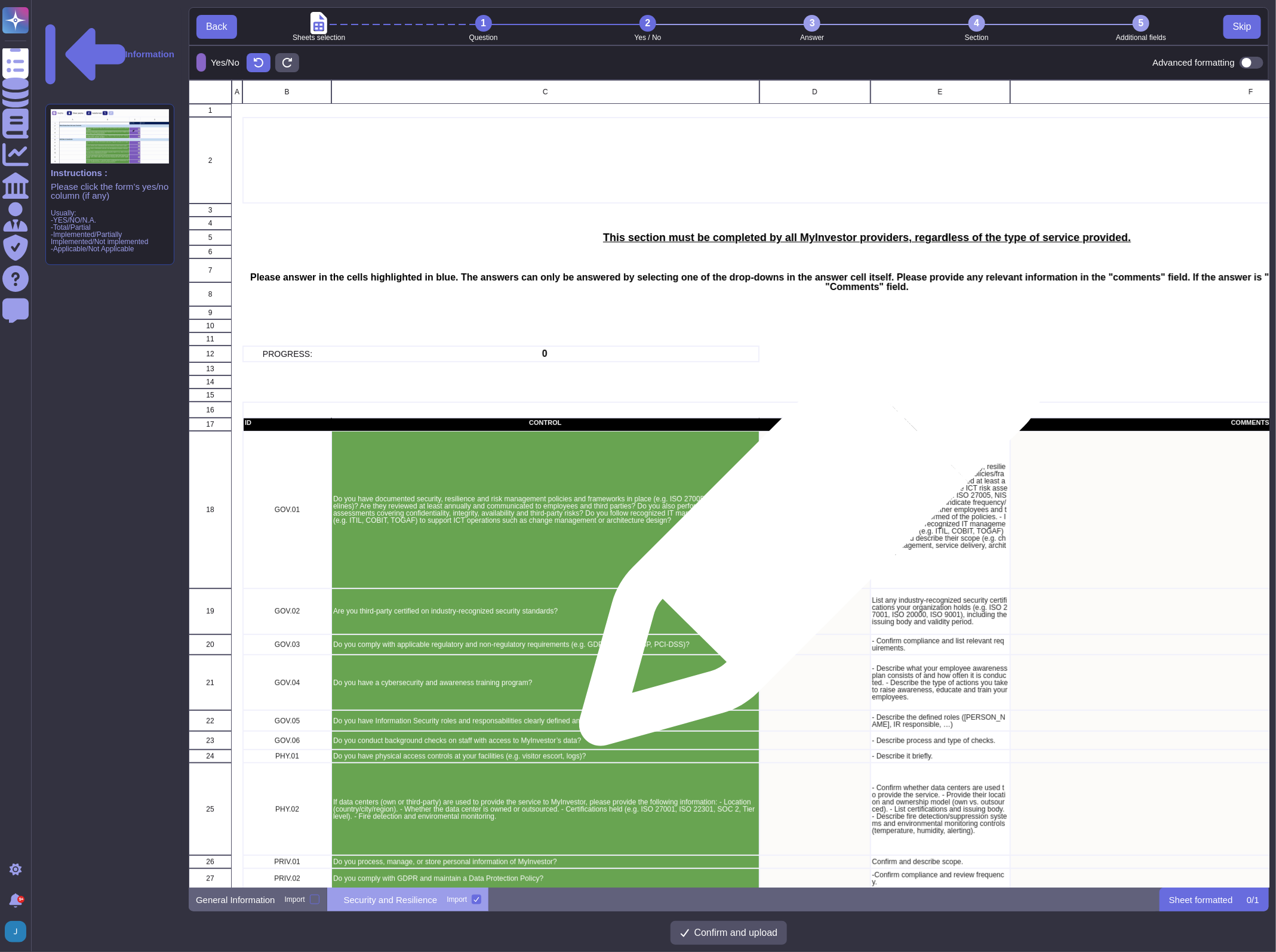
click at [807, 520] on div "grid" at bounding box center [814, 510] width 111 height 157
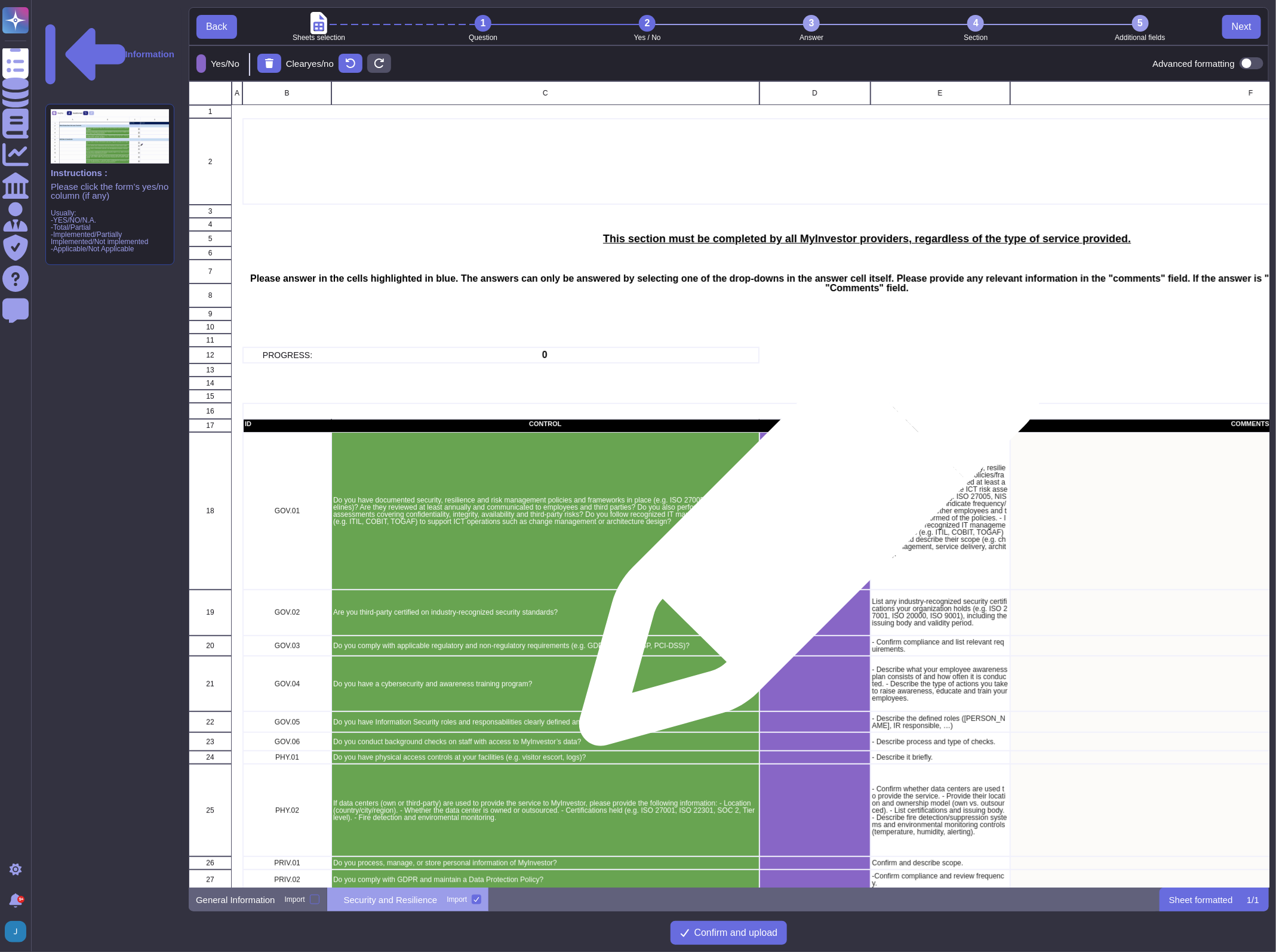
scroll to position [795, 1068]
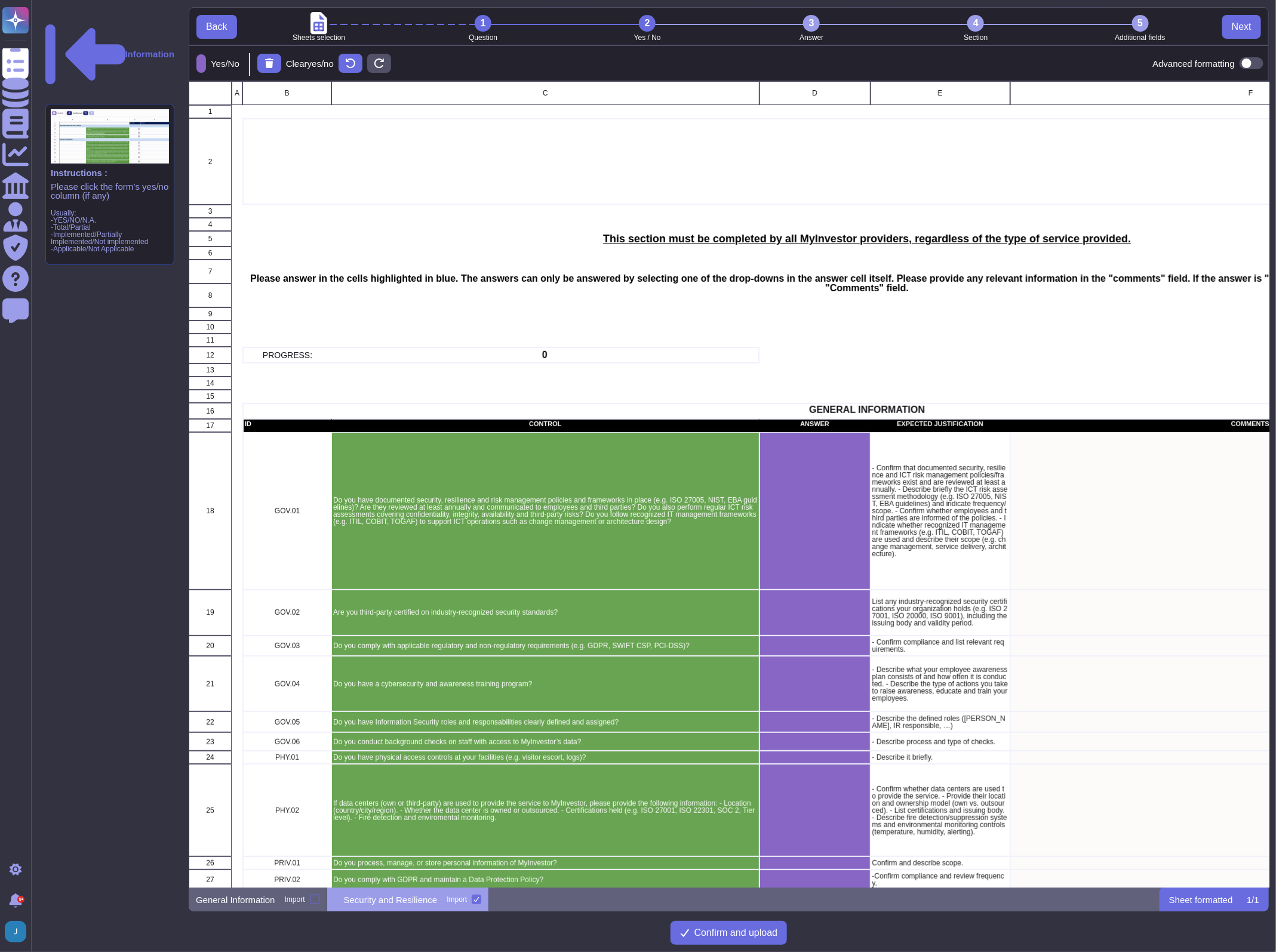
click at [813, 19] on div "3" at bounding box center [811, 23] width 17 height 17
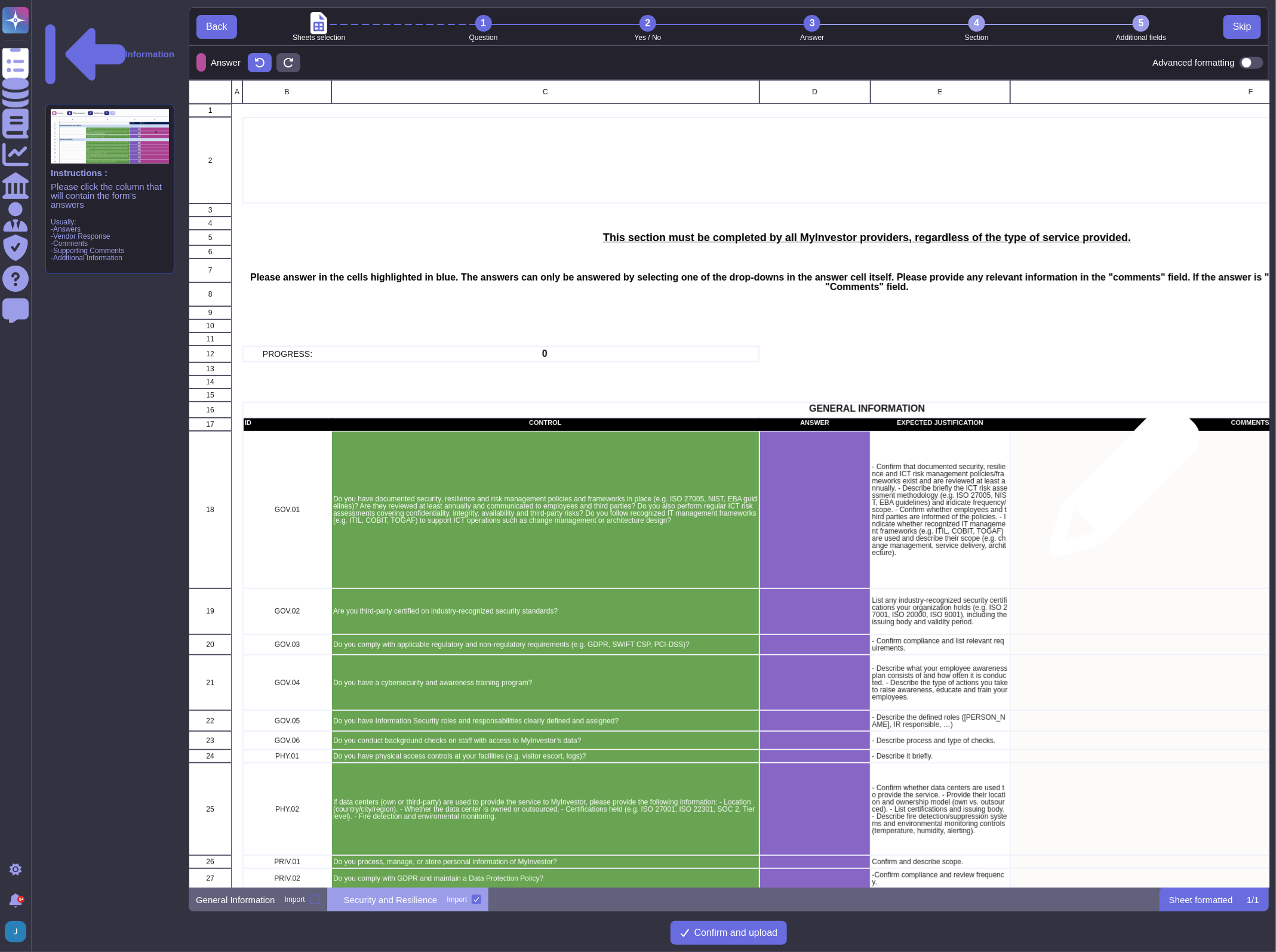
click at [928, 488] on div "grid" at bounding box center [1251, 510] width 481 height 157
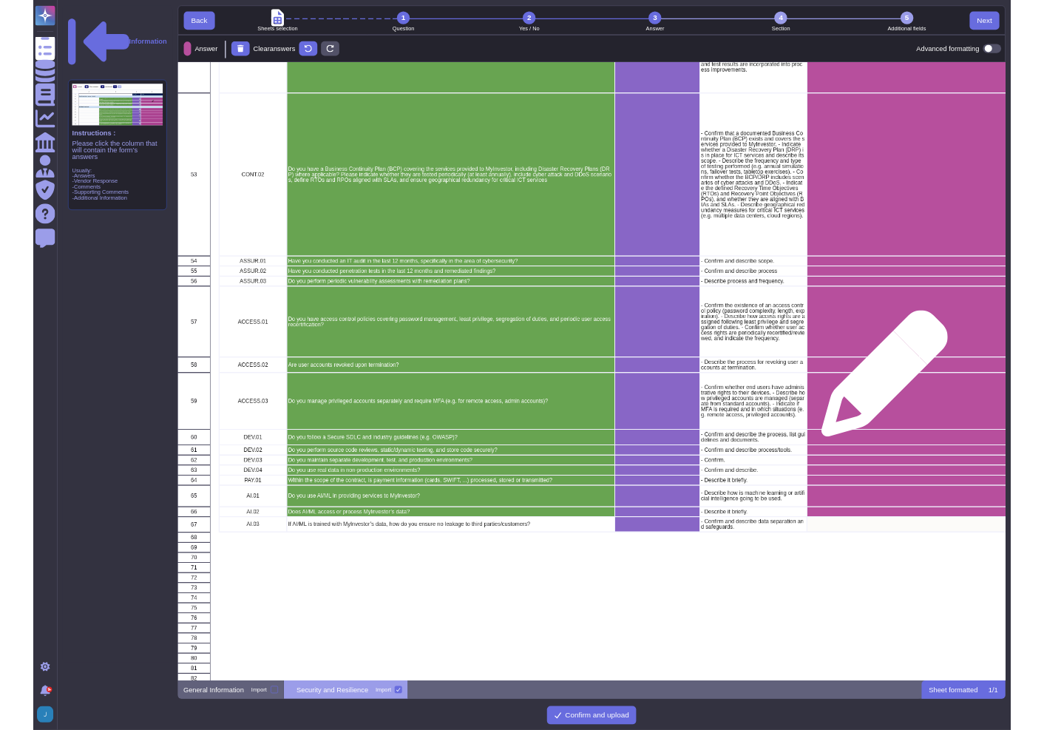
scroll to position [2402, 0]
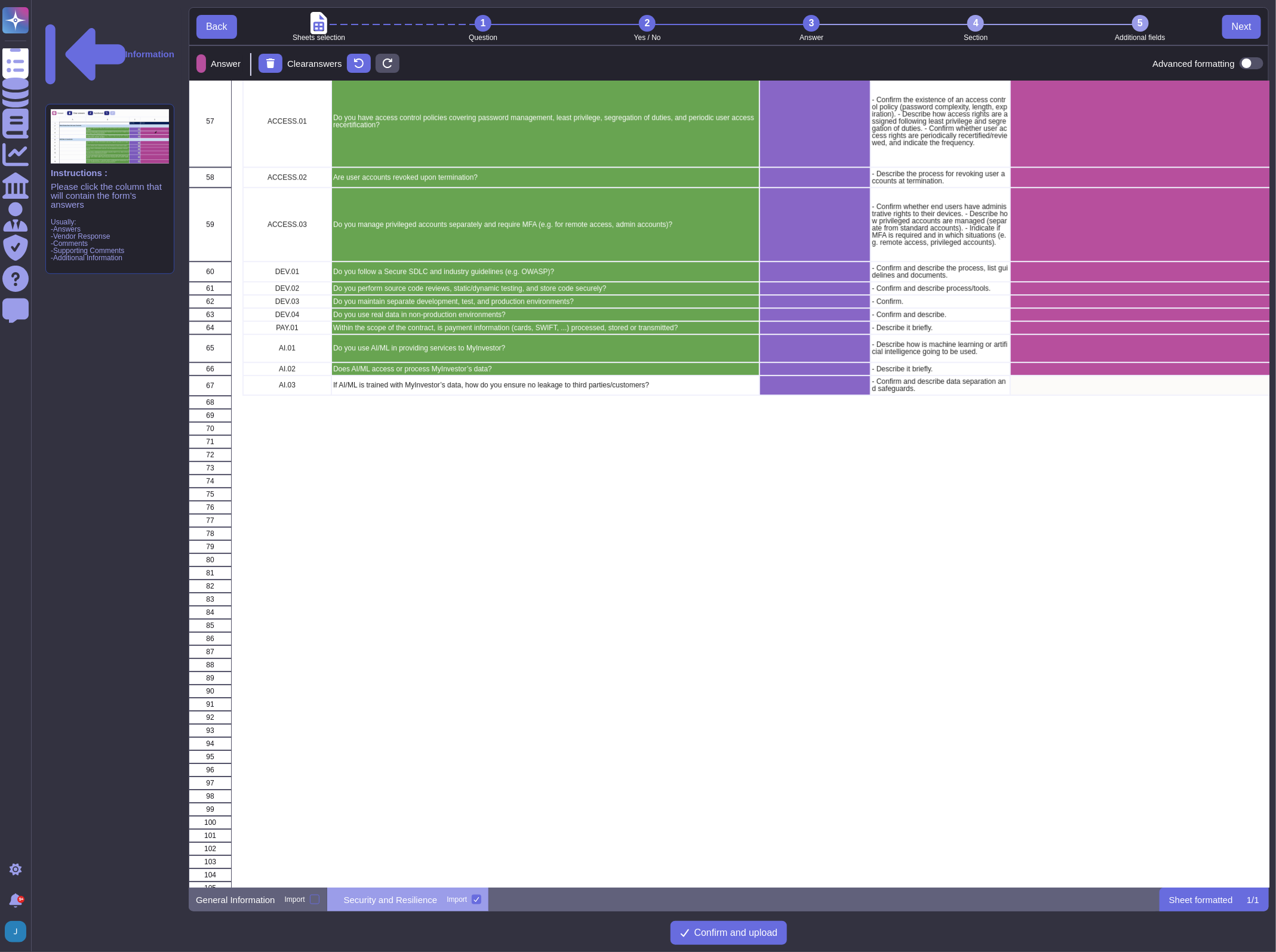
click at [476, 19] on div "1" at bounding box center [483, 23] width 17 height 17
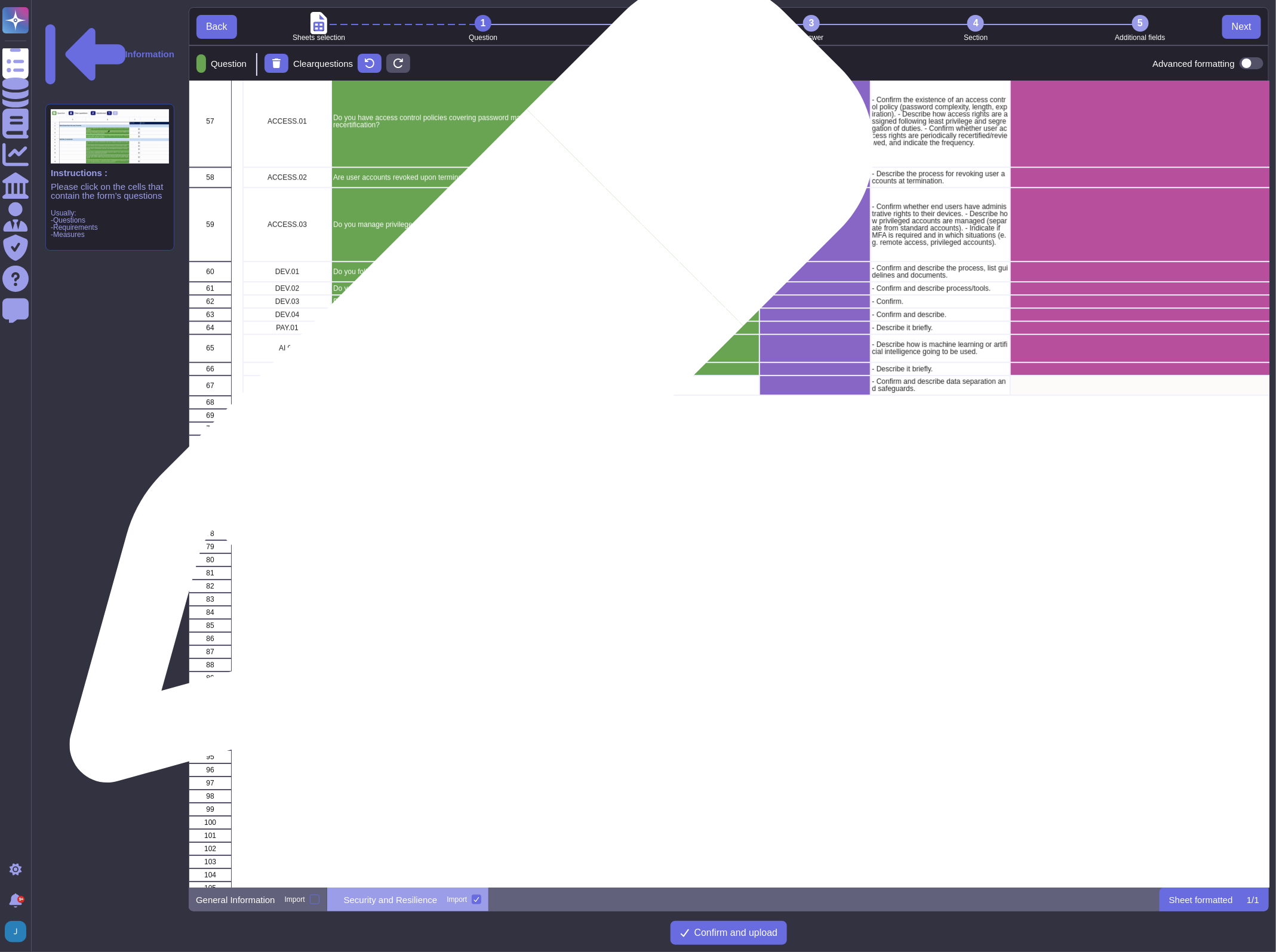
click at [467, 387] on p "If AI/ML is trained with MyInvestor’s data, how do you ensure no leakage to thi…" at bounding box center [545, 384] width 425 height 7
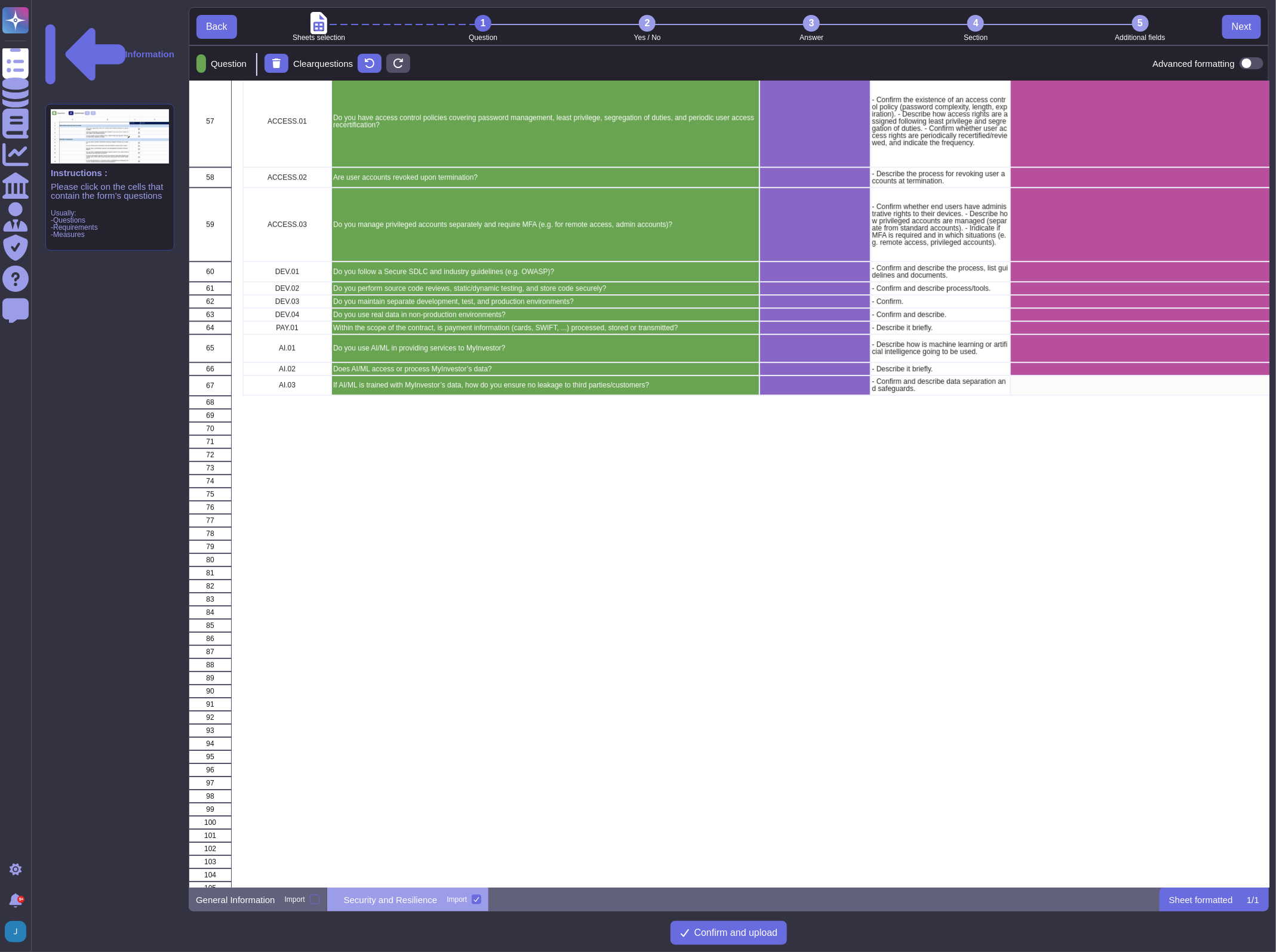
click at [807, 21] on div "3" at bounding box center [811, 23] width 17 height 17
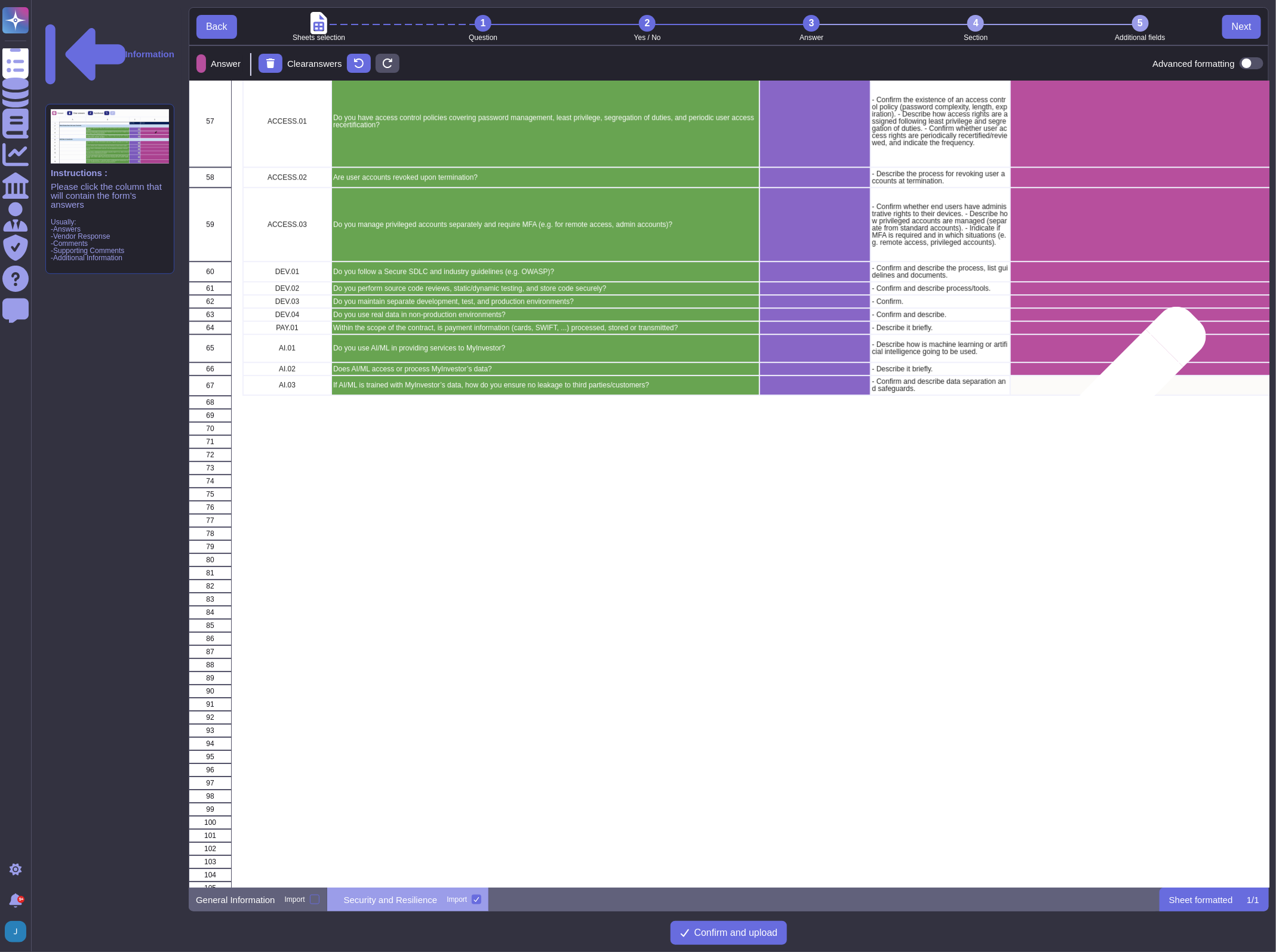
click at [928, 384] on div "grid" at bounding box center [1251, 385] width 481 height 20
click at [766, 692] on button "Confirm and upload" at bounding box center [728, 933] width 117 height 24
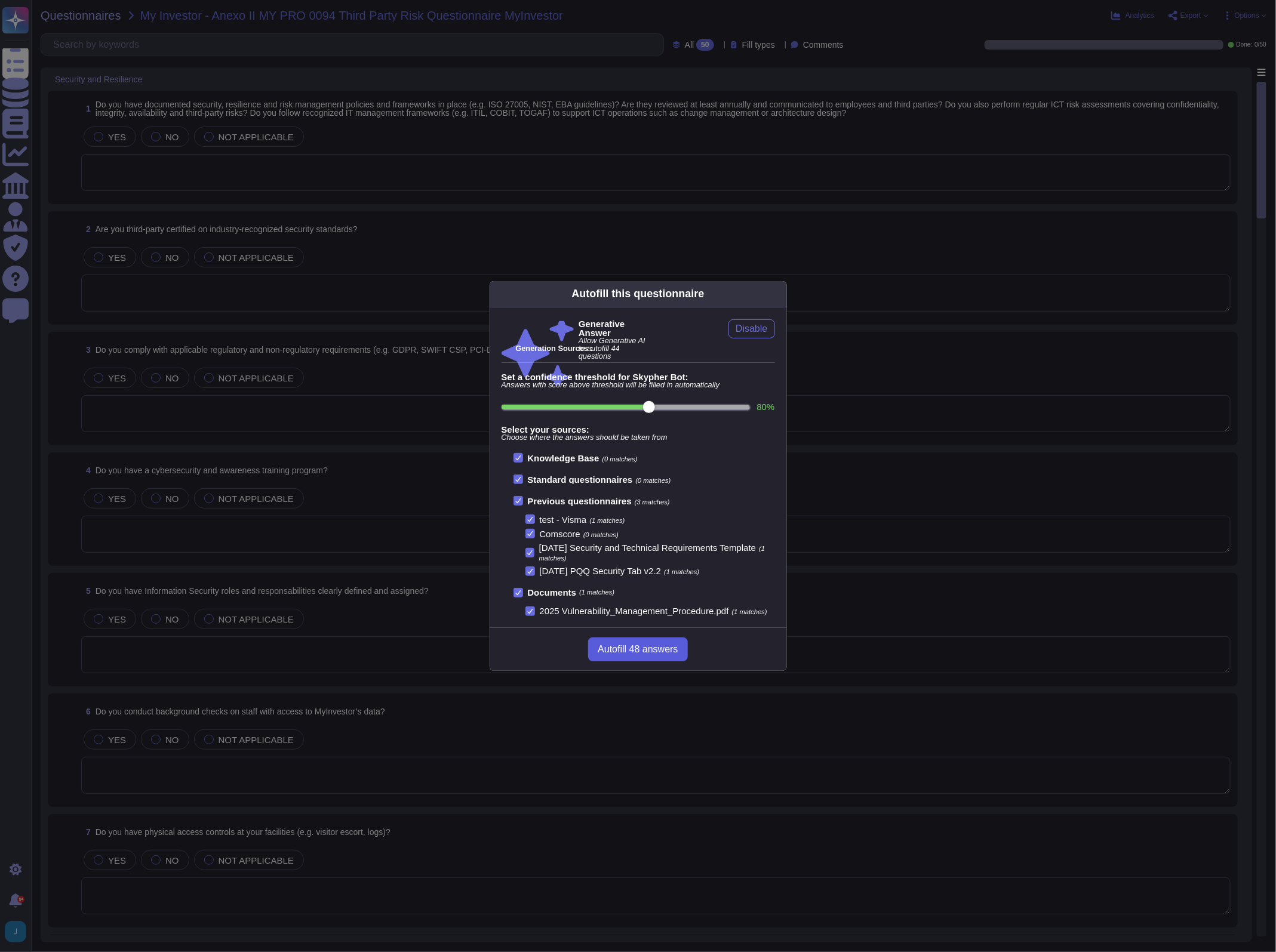
click at [657, 645] on span "Autofill 48 answers" at bounding box center [637, 649] width 80 height 10
